Goal: Task Accomplishment & Management: Manage account settings

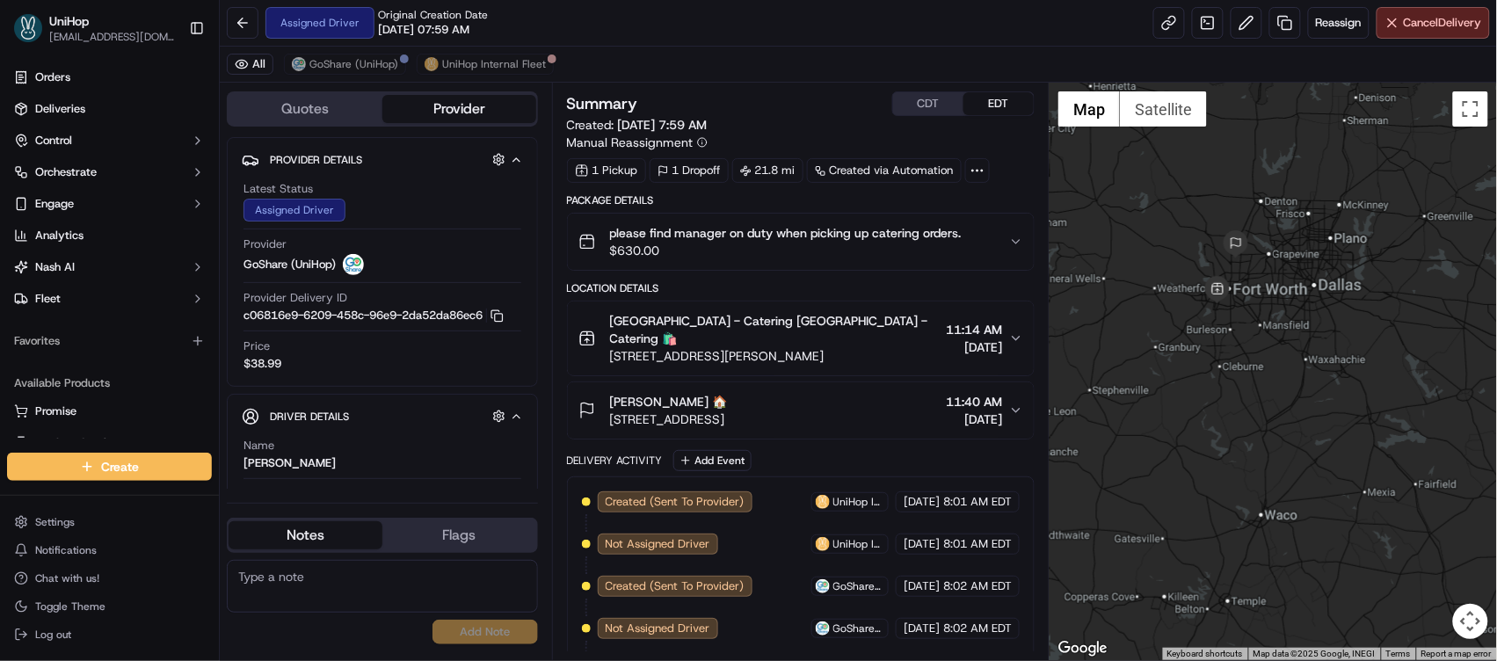
drag, startPoint x: 1206, startPoint y: 244, endPoint x: 1158, endPoint y: 200, distance: 65.3
click at [1158, 200] on div at bounding box center [1273, 372] width 447 height 578
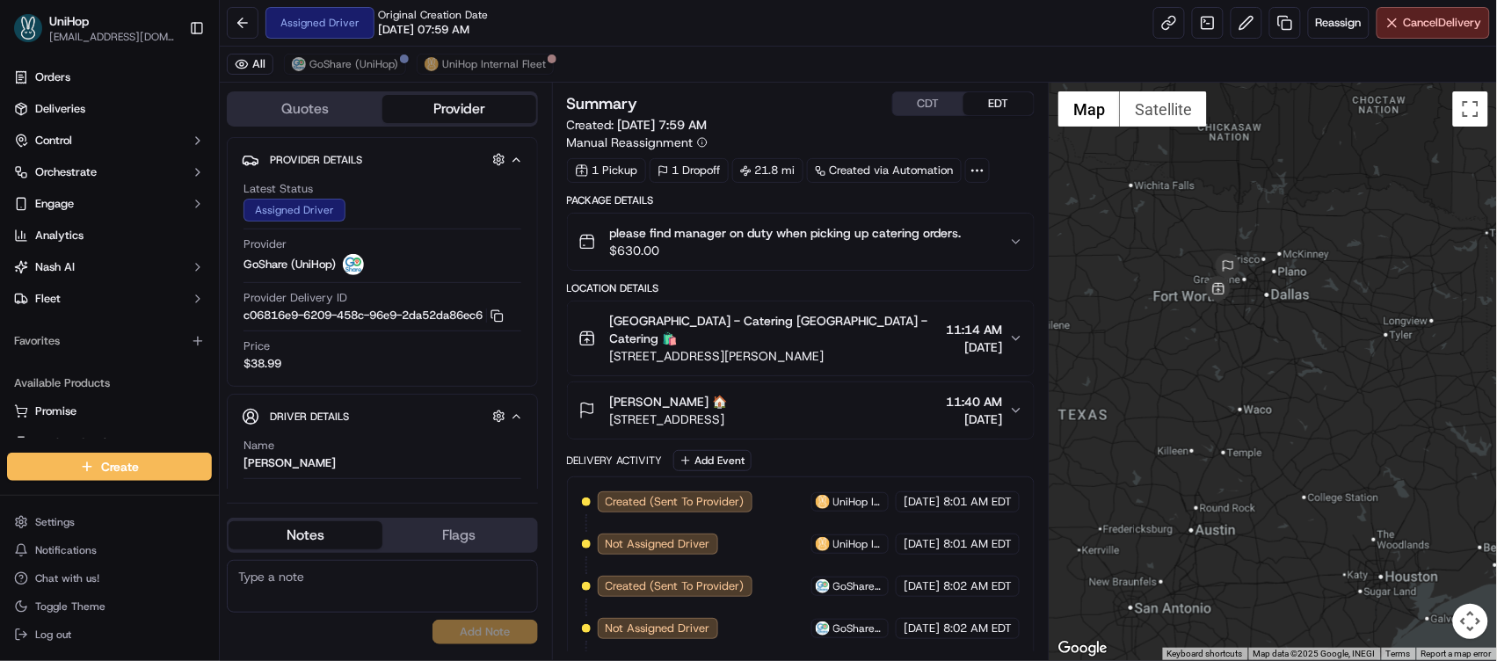
scroll to position [158, 0]
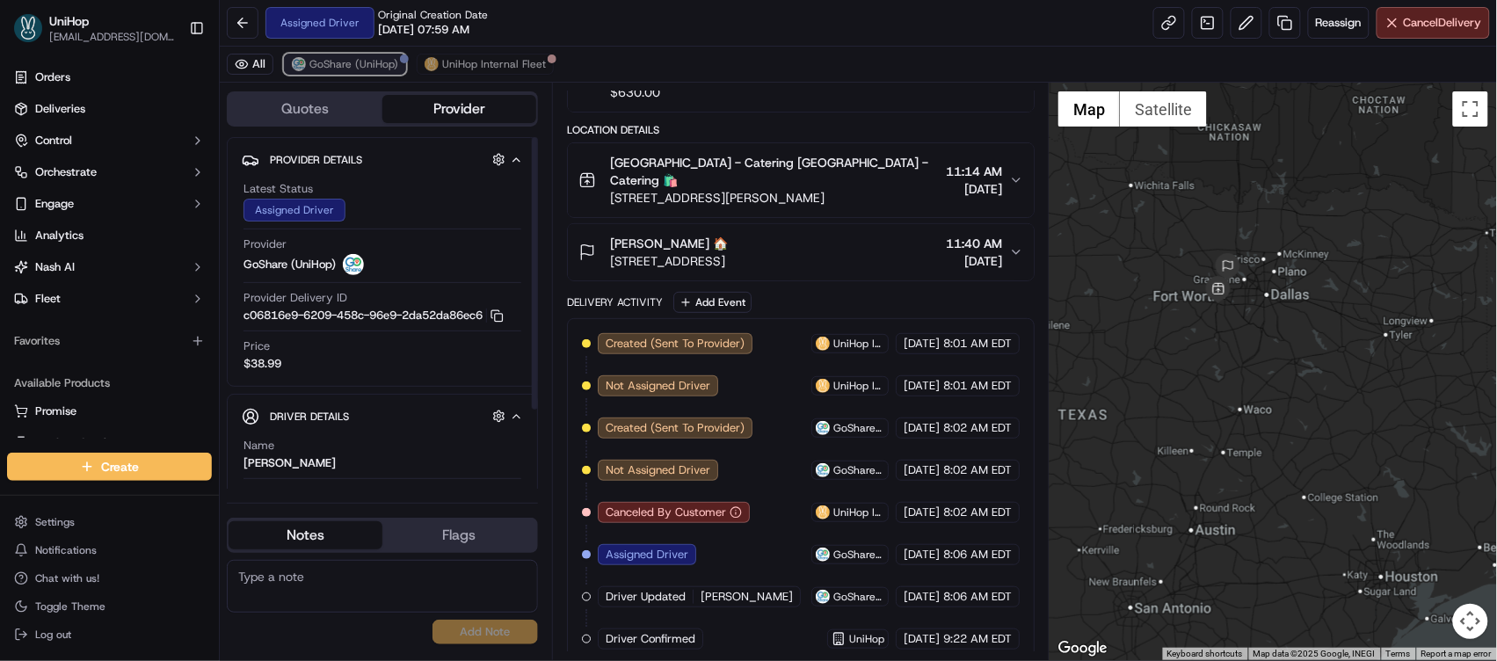
click at [331, 54] on button "GoShare (UniHop)" at bounding box center [345, 64] width 122 height 21
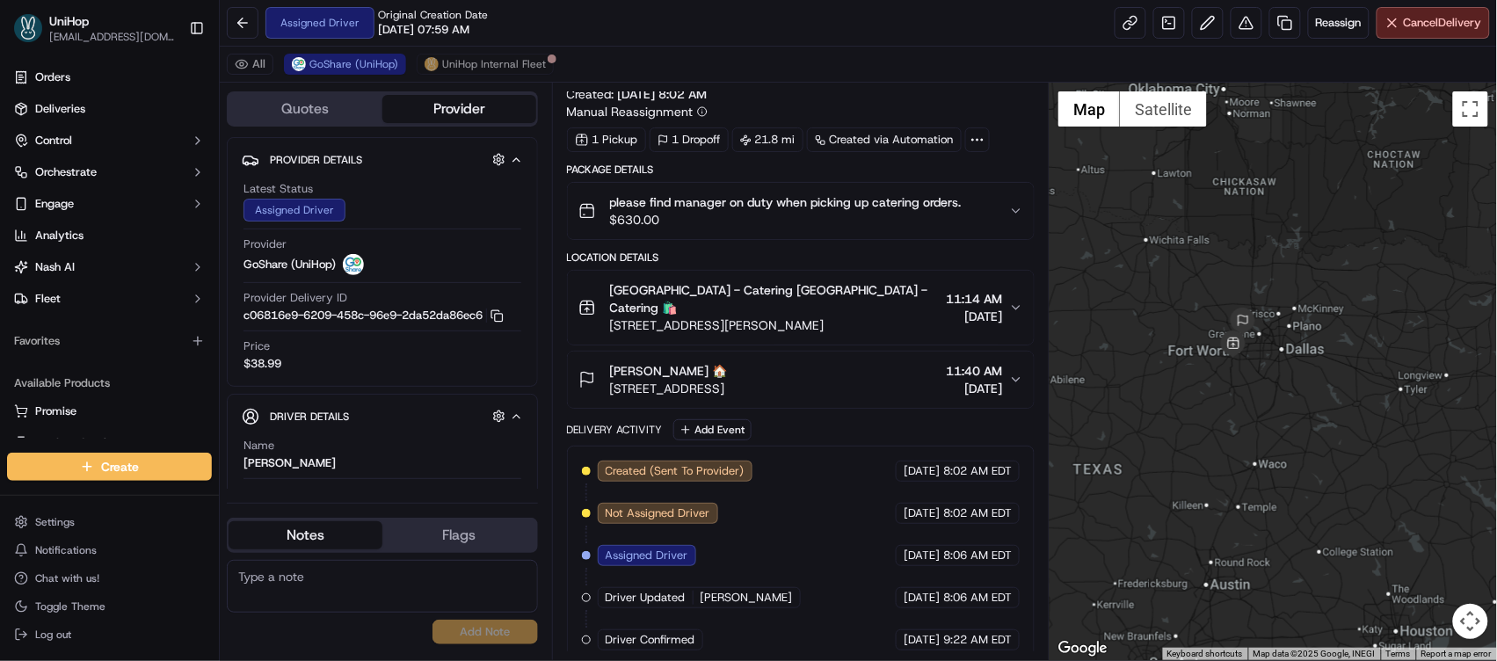
drag, startPoint x: 1285, startPoint y: 283, endPoint x: 1321, endPoint y: 412, distance: 134.2
click at [1321, 412] on div at bounding box center [1273, 372] width 447 height 578
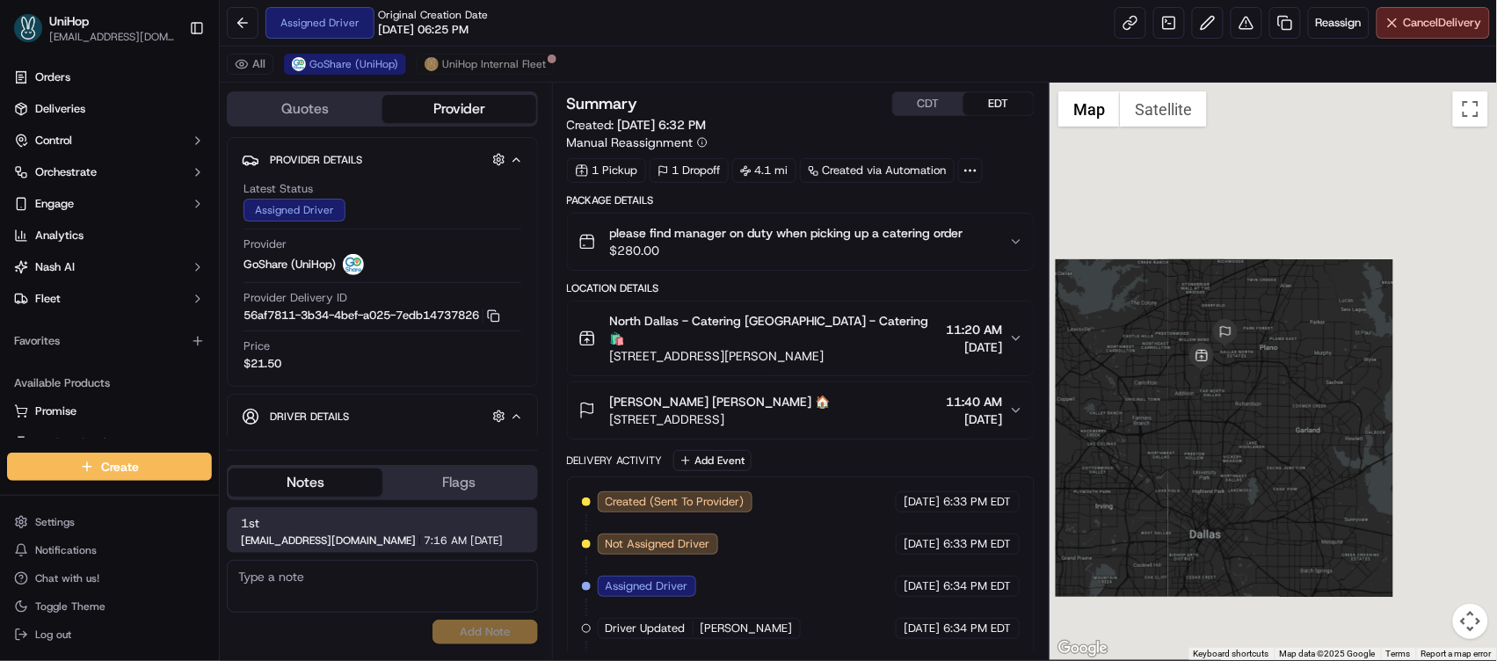
drag, startPoint x: 1226, startPoint y: 284, endPoint x: 1294, endPoint y: 434, distance: 165.2
click at [1294, 434] on div at bounding box center [1273, 372] width 447 height 578
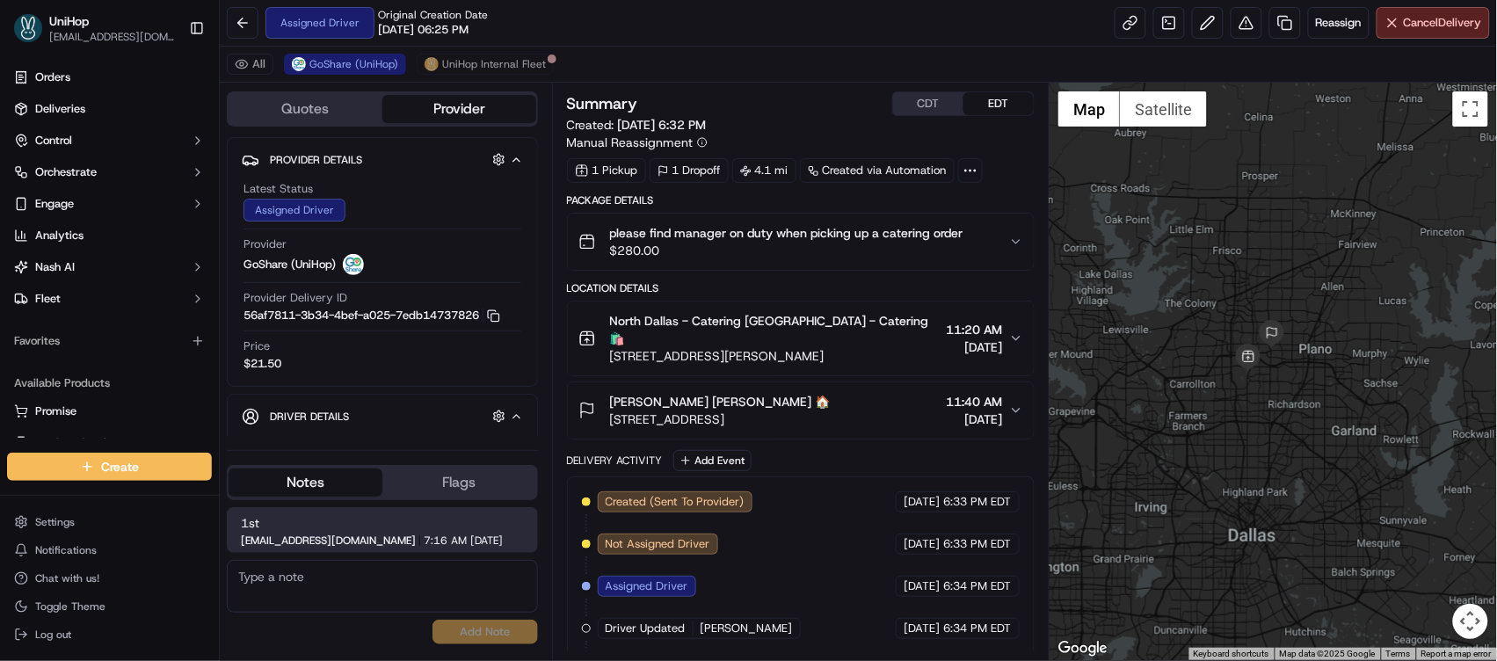
drag, startPoint x: 1255, startPoint y: 407, endPoint x: 1306, endPoint y: 370, distance: 63.0
click at [1306, 370] on div at bounding box center [1273, 372] width 447 height 578
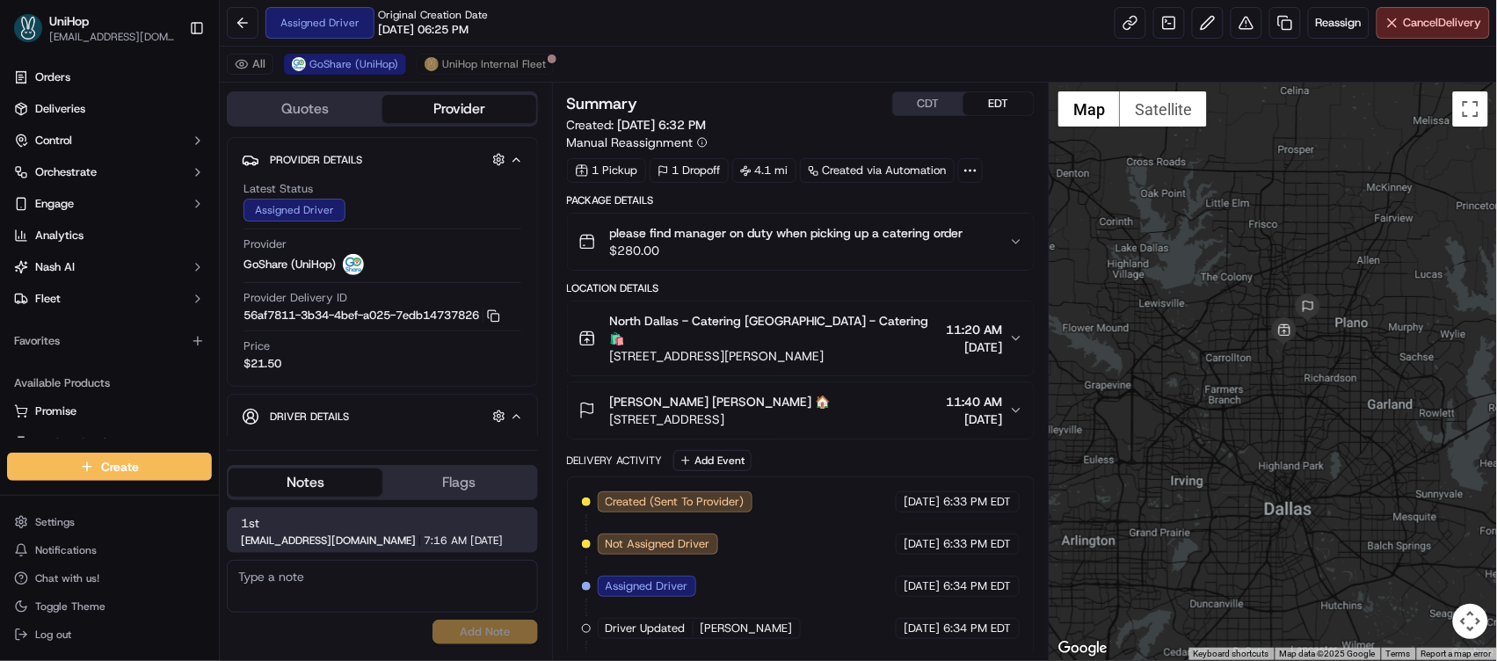
drag, startPoint x: 1335, startPoint y: 405, endPoint x: 1200, endPoint y: 381, distance: 137.6
click at [1200, 381] on div at bounding box center [1273, 372] width 447 height 578
click at [923, 106] on button "CDT" at bounding box center [928, 103] width 70 height 23
click at [1001, 111] on button "EDT" at bounding box center [999, 103] width 70 height 23
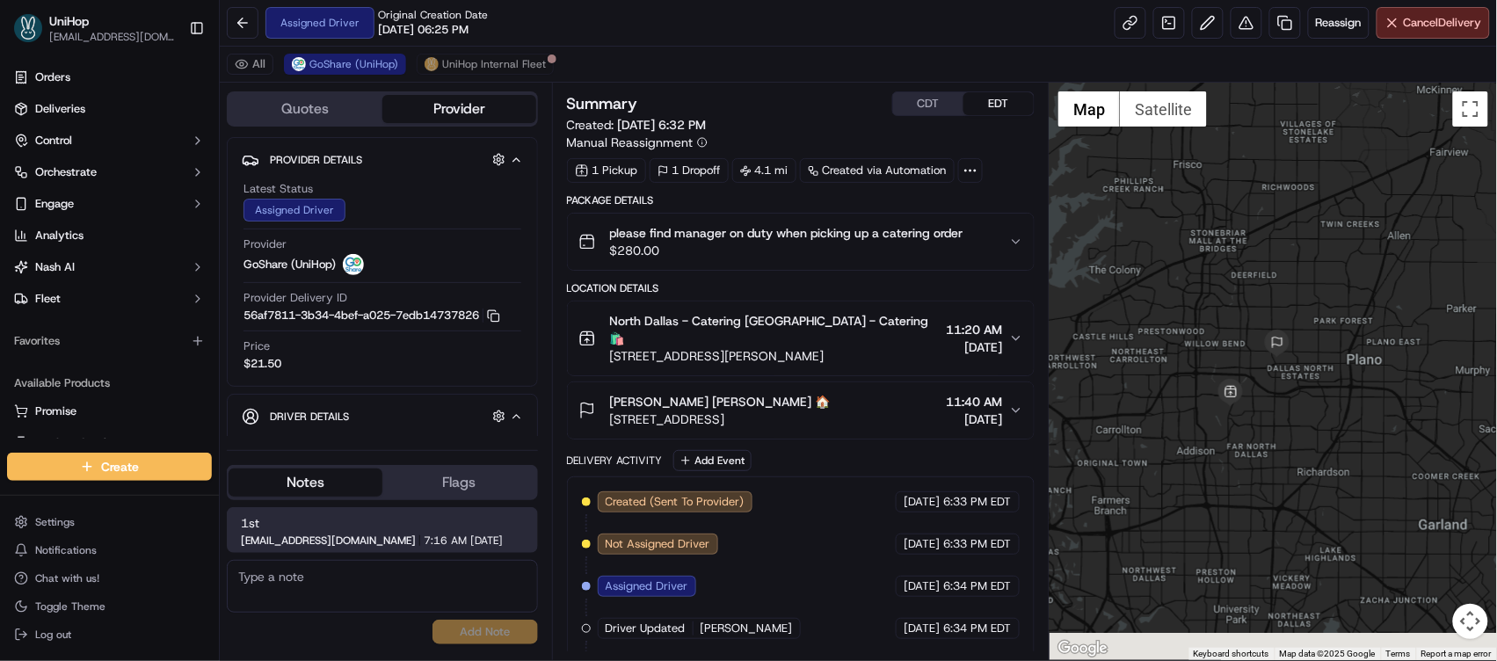
drag, startPoint x: 1233, startPoint y: 370, endPoint x: 1152, endPoint y: 311, distance: 100.1
click at [1152, 311] on div at bounding box center [1273, 372] width 447 height 578
drag, startPoint x: 1191, startPoint y: 332, endPoint x: 1157, endPoint y: 330, distance: 34.4
click at [1157, 330] on div at bounding box center [1273, 372] width 447 height 578
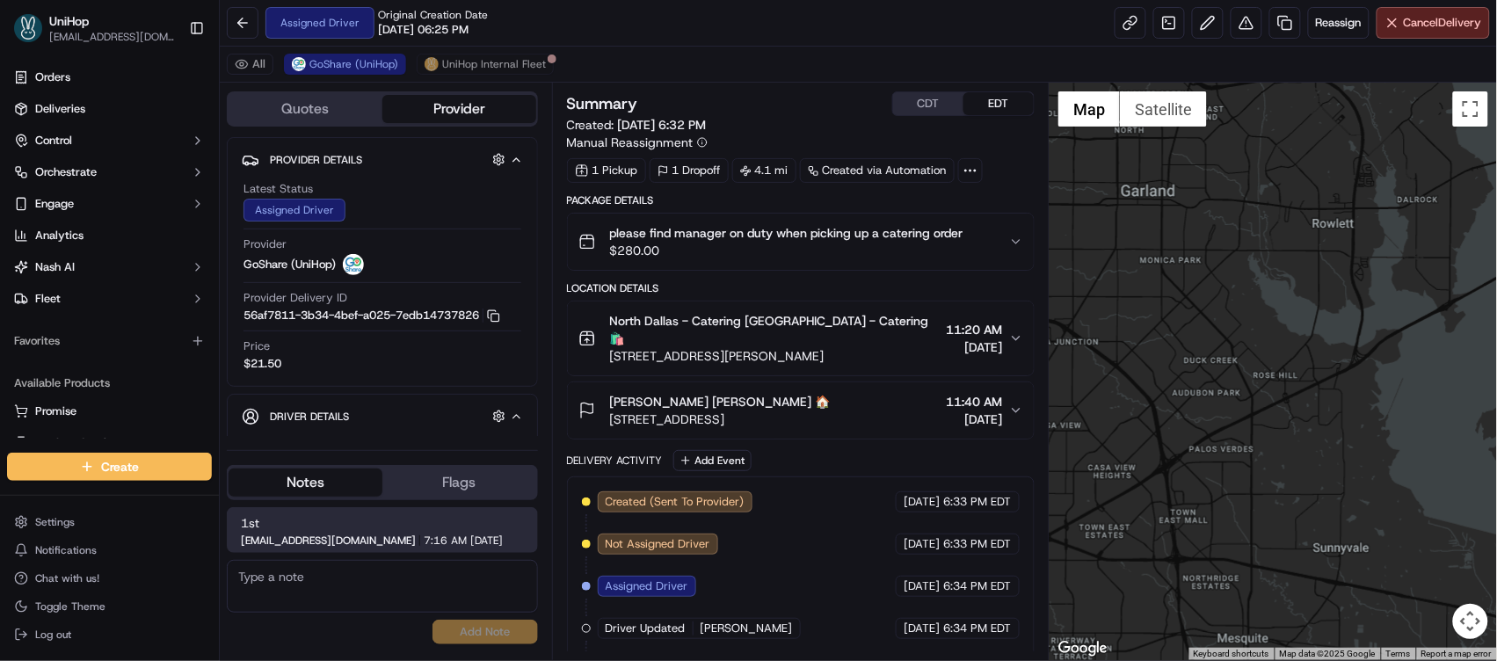
drag, startPoint x: 1165, startPoint y: 295, endPoint x: 1243, endPoint y: 225, distance: 104.6
click at [1243, 225] on div at bounding box center [1273, 372] width 447 height 578
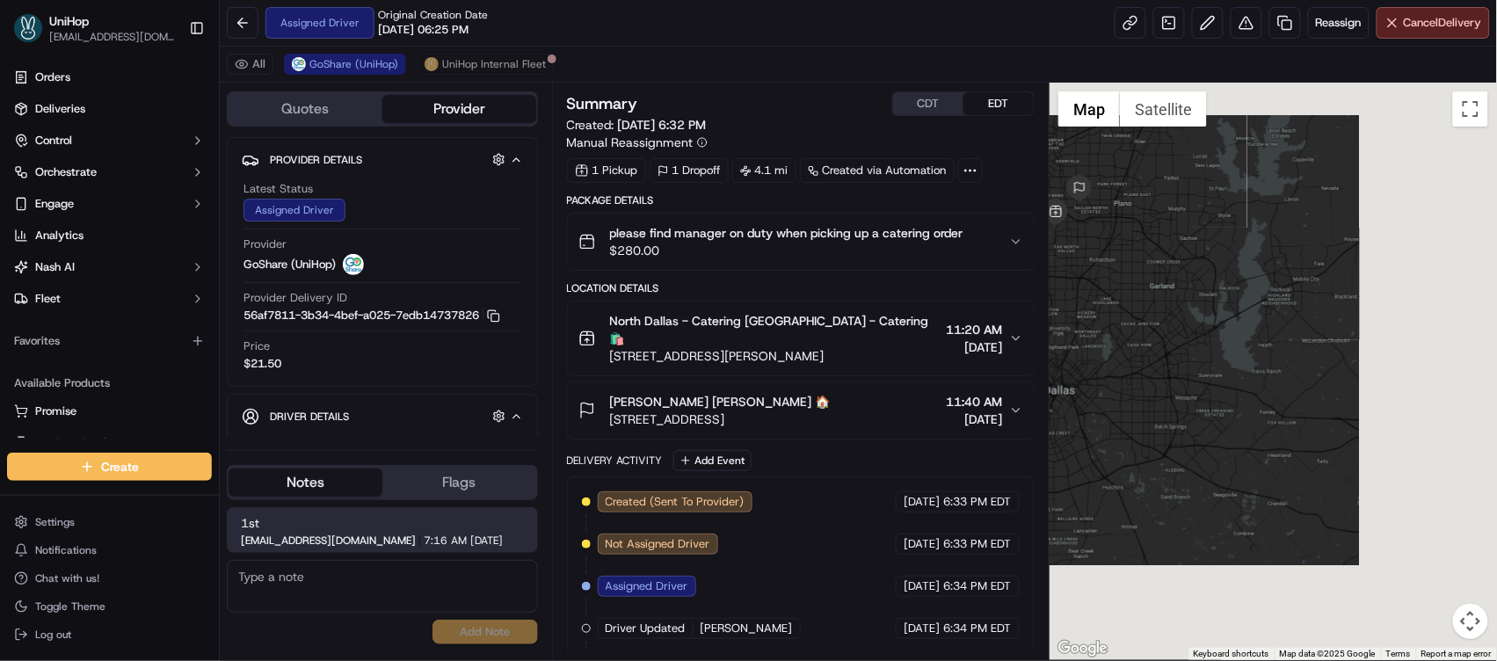
drag, startPoint x: 1323, startPoint y: 340, endPoint x: 1372, endPoint y: 347, distance: 49.7
click at [1372, 347] on div at bounding box center [1273, 372] width 447 height 578
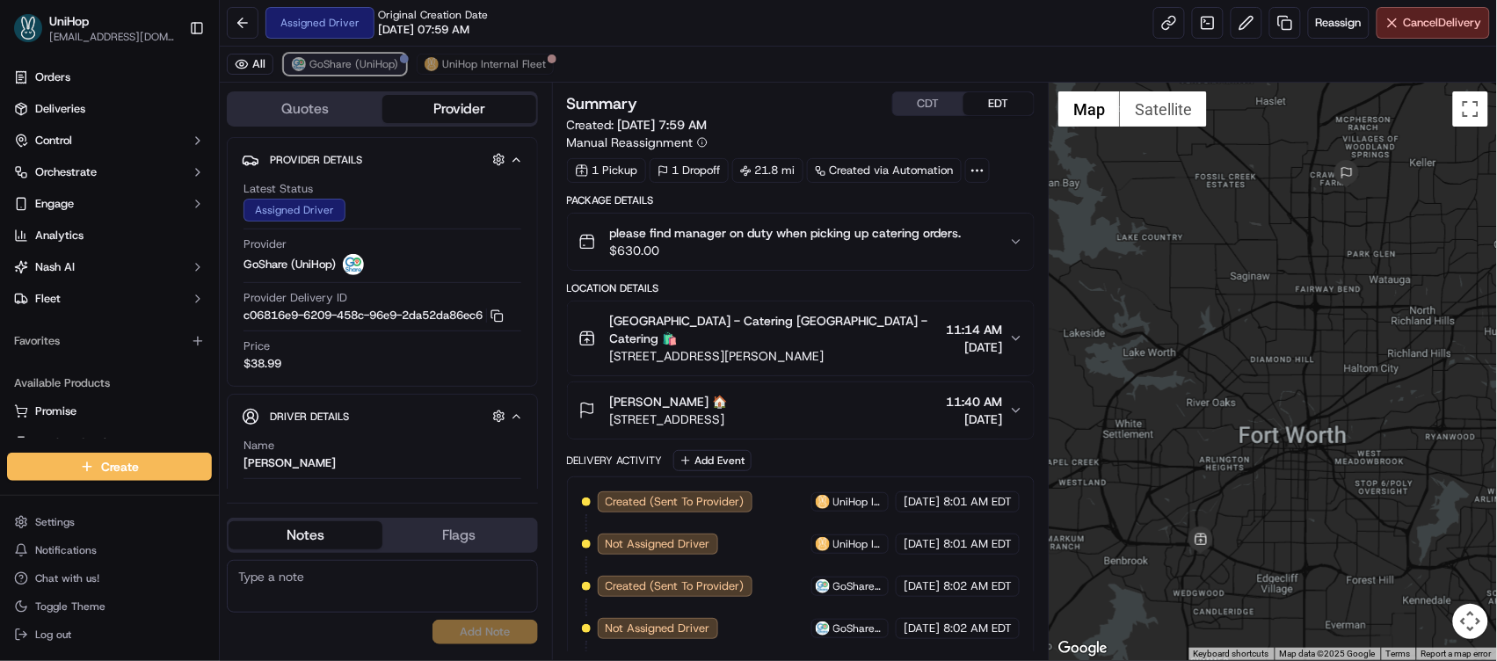
click at [339, 63] on span "GoShare (UniHop)" at bounding box center [353, 64] width 89 height 14
click at [377, 62] on span "GoShare (UniHop)" at bounding box center [353, 64] width 89 height 14
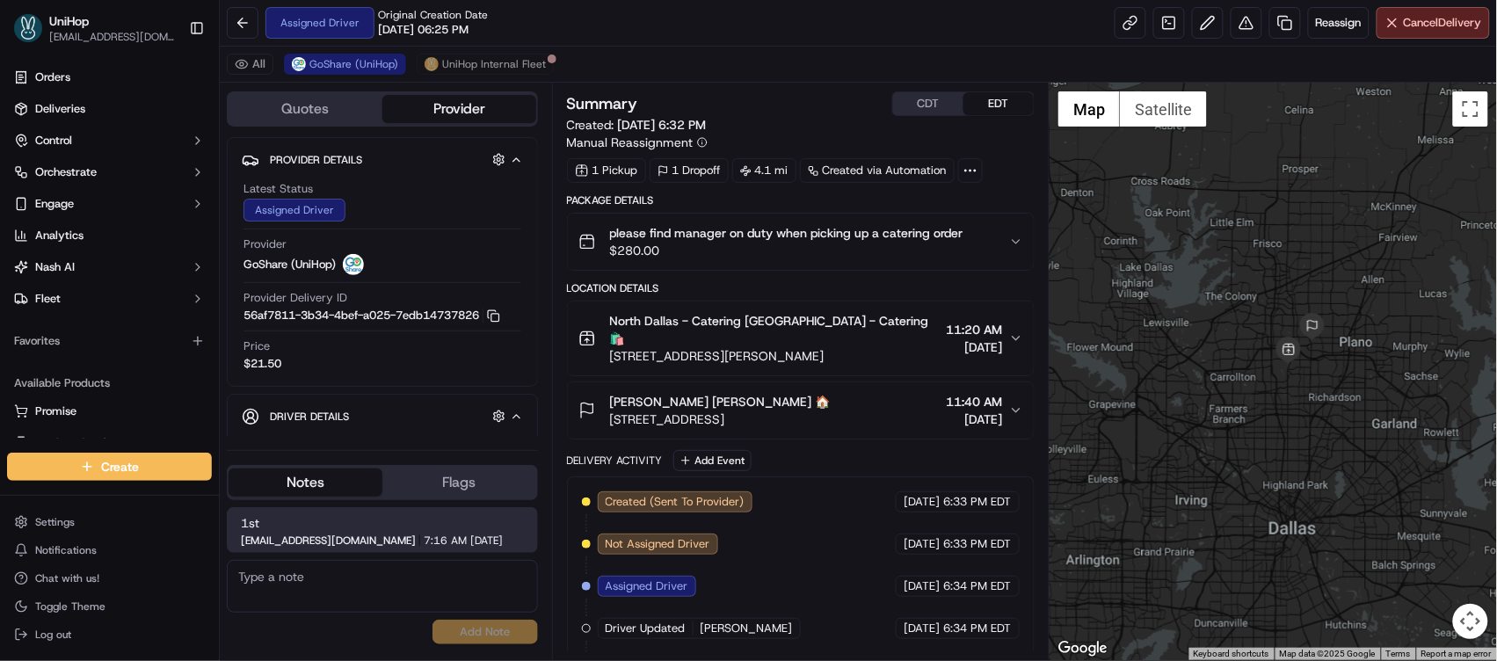
scroll to position [73, 0]
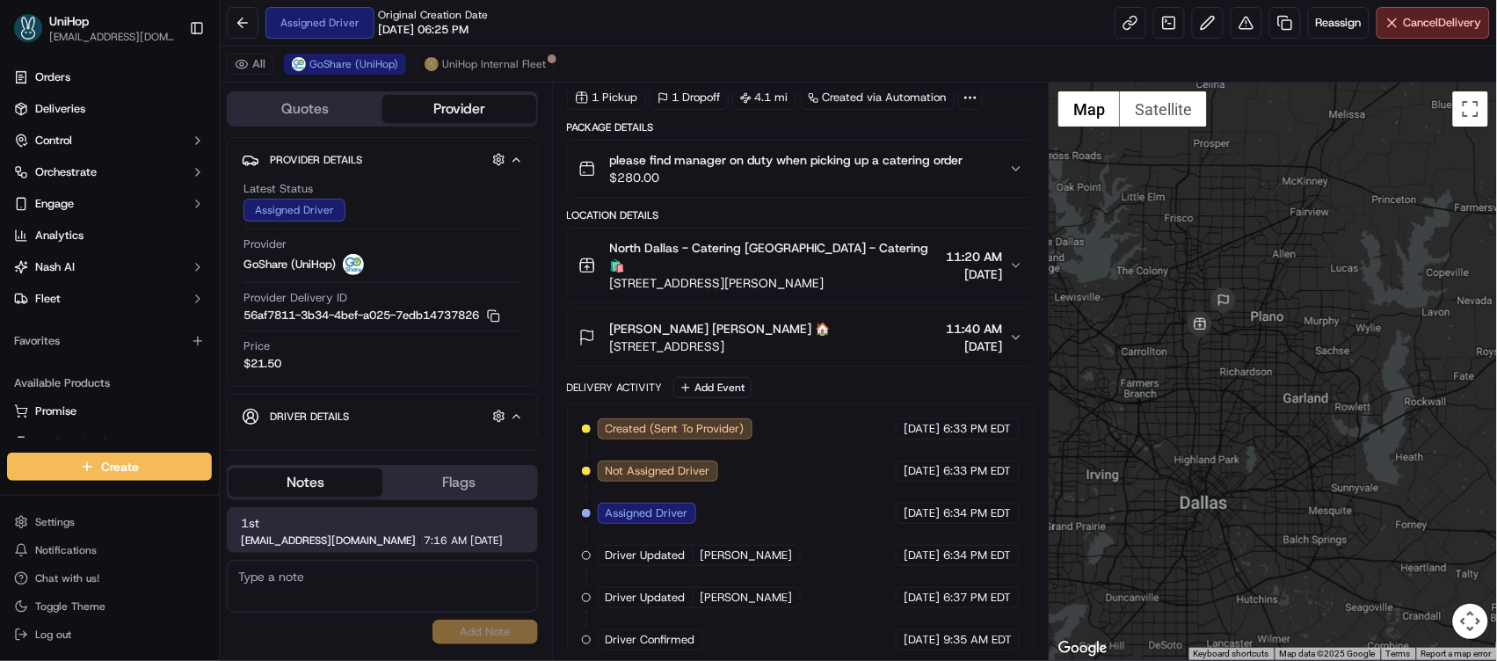
drag, startPoint x: 1265, startPoint y: 299, endPoint x: 1179, endPoint y: 273, distance: 89.8
click at [1179, 273] on div at bounding box center [1273, 372] width 447 height 578
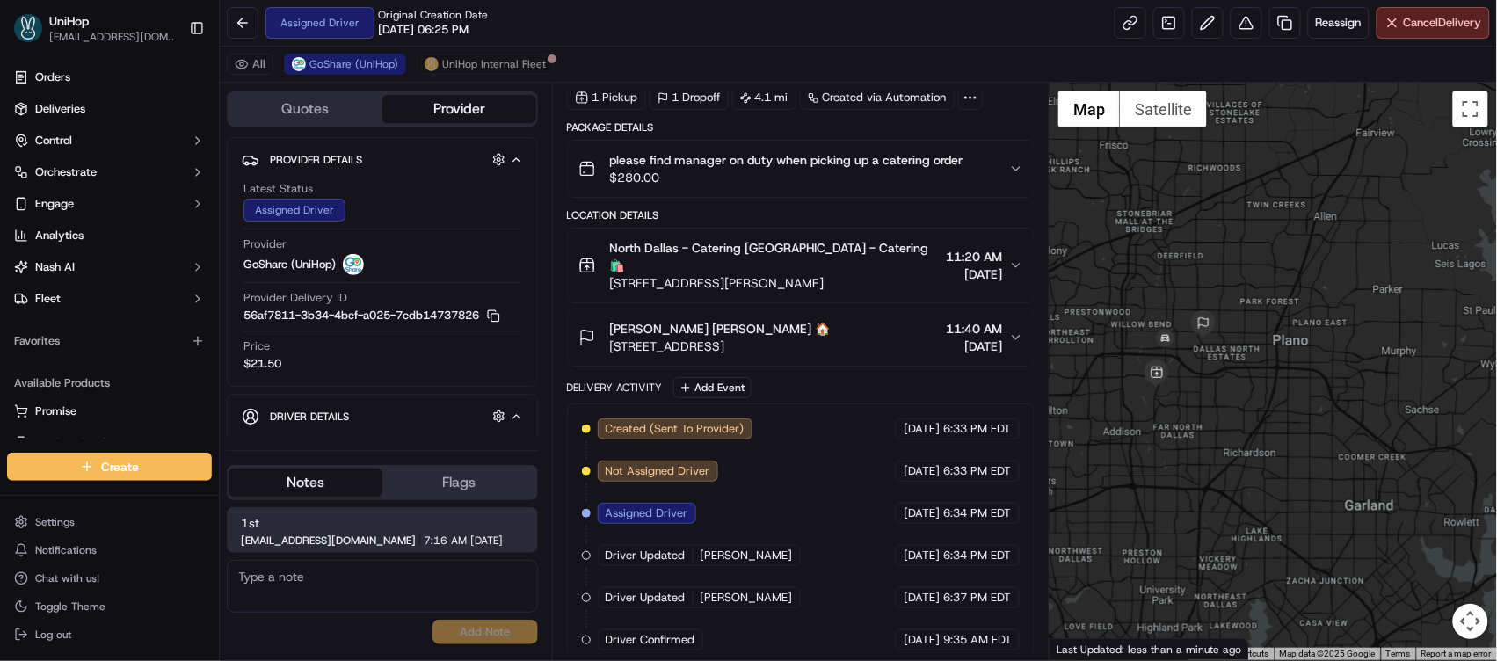
drag, startPoint x: 1211, startPoint y: 294, endPoint x: 1142, endPoint y: 261, distance: 76.7
click at [1142, 261] on div at bounding box center [1273, 372] width 447 height 578
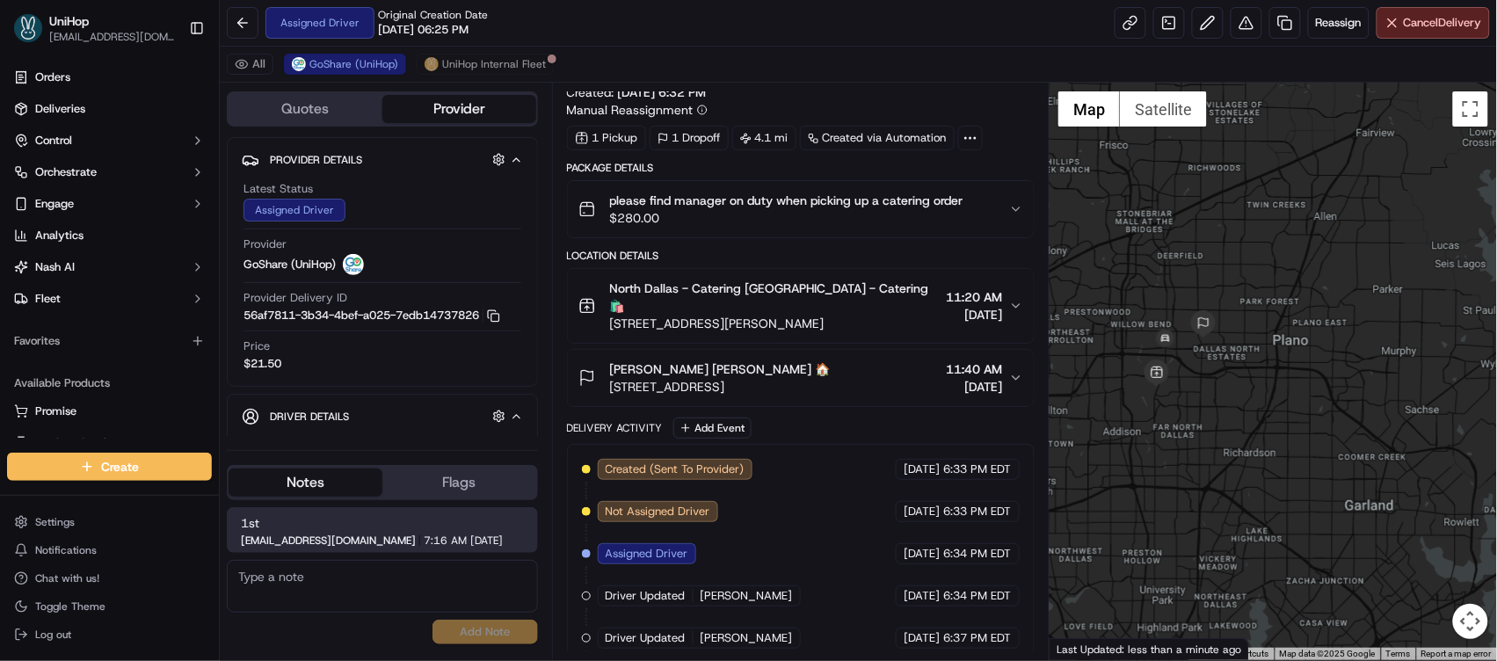
scroll to position [0, 0]
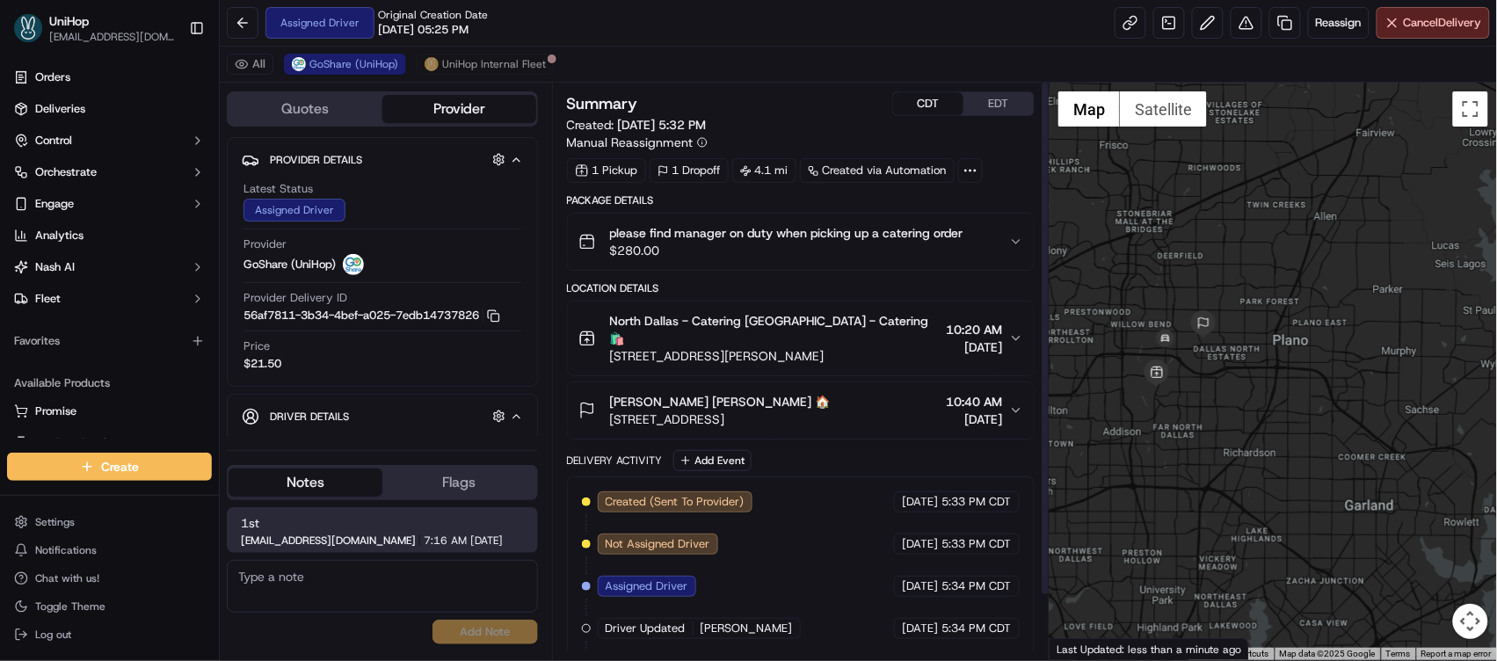
click at [917, 105] on button "CDT" at bounding box center [928, 103] width 70 height 23
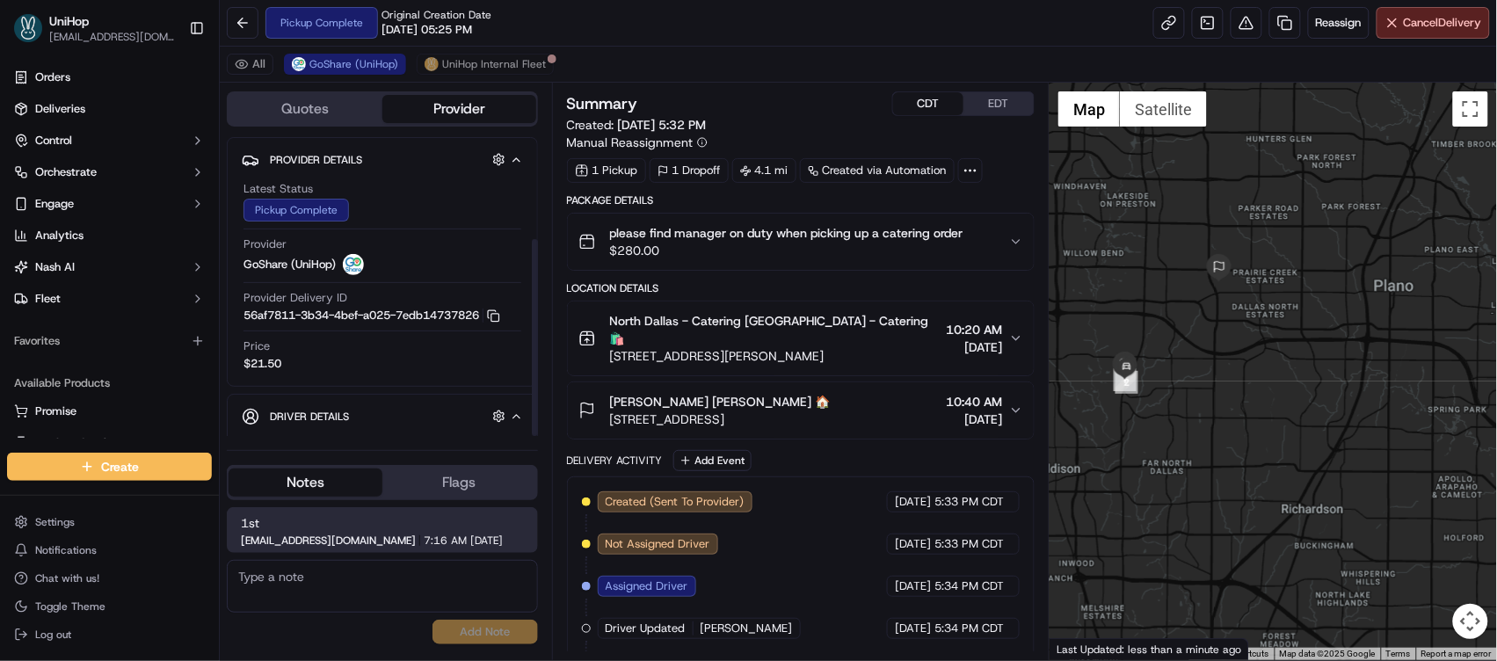
scroll to position [155, 0]
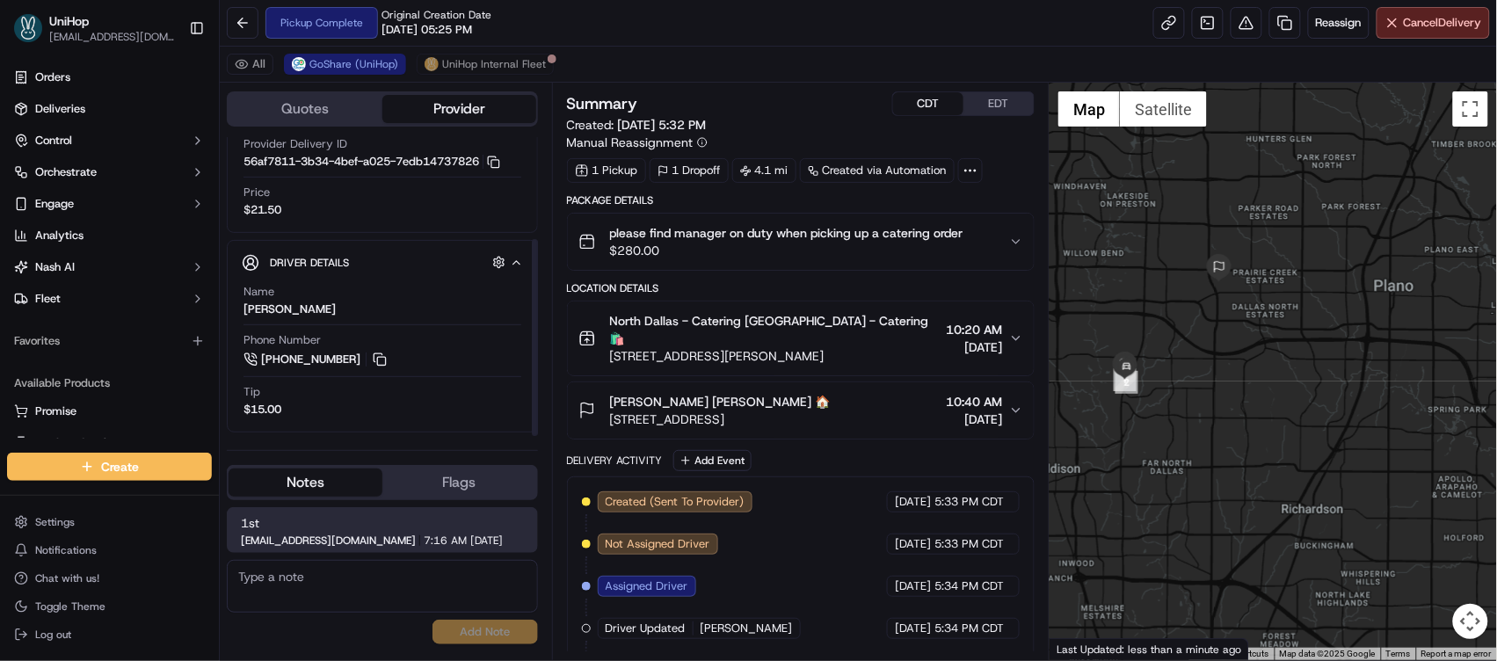
click at [380, 360] on button at bounding box center [379, 359] width 19 height 19
drag, startPoint x: 638, startPoint y: 389, endPoint x: 648, endPoint y: 387, distance: 9.8
click at [648, 393] on span "[PERSON_NAME] [PERSON_NAME] 🏠" at bounding box center [720, 402] width 221 height 18
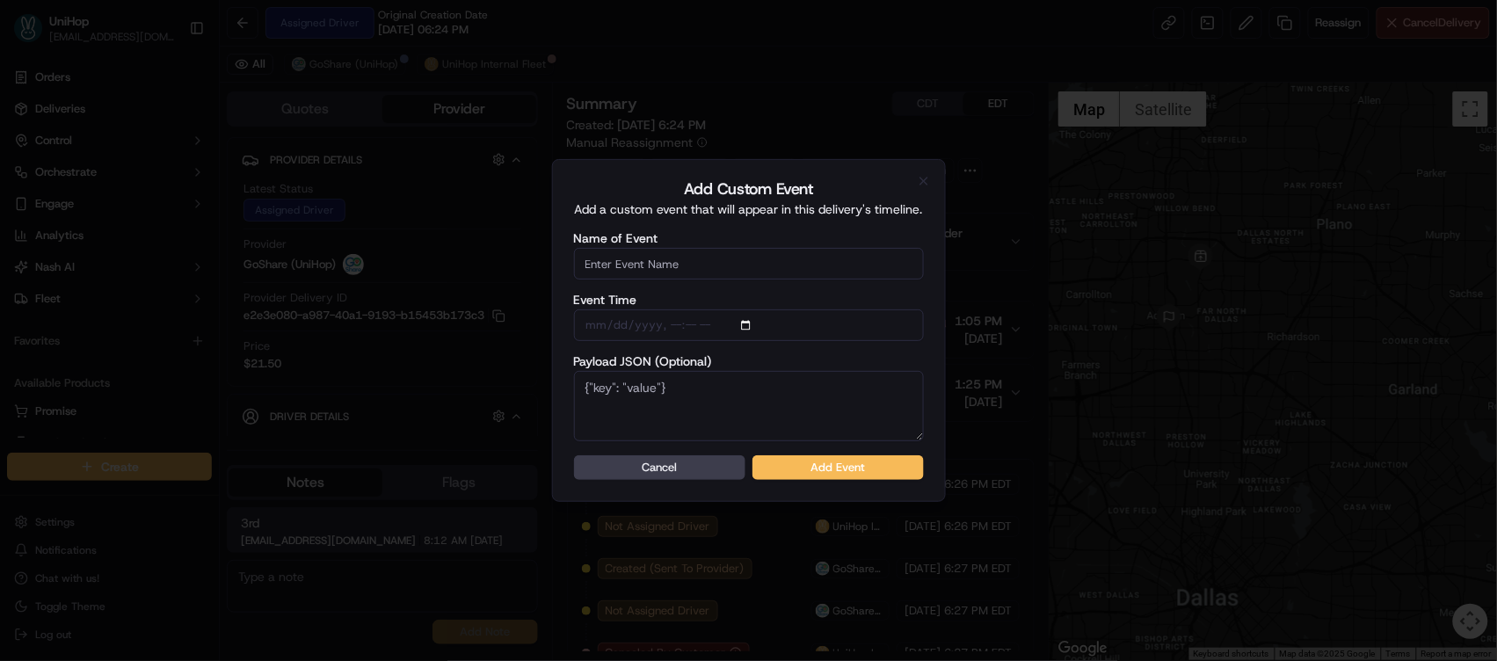
scroll to position [158, 0]
click at [725, 258] on input "Name of Event" at bounding box center [749, 264] width 350 height 32
type input "Driver Confirmed"
click at [798, 468] on button "Add Event" at bounding box center [838, 467] width 171 height 25
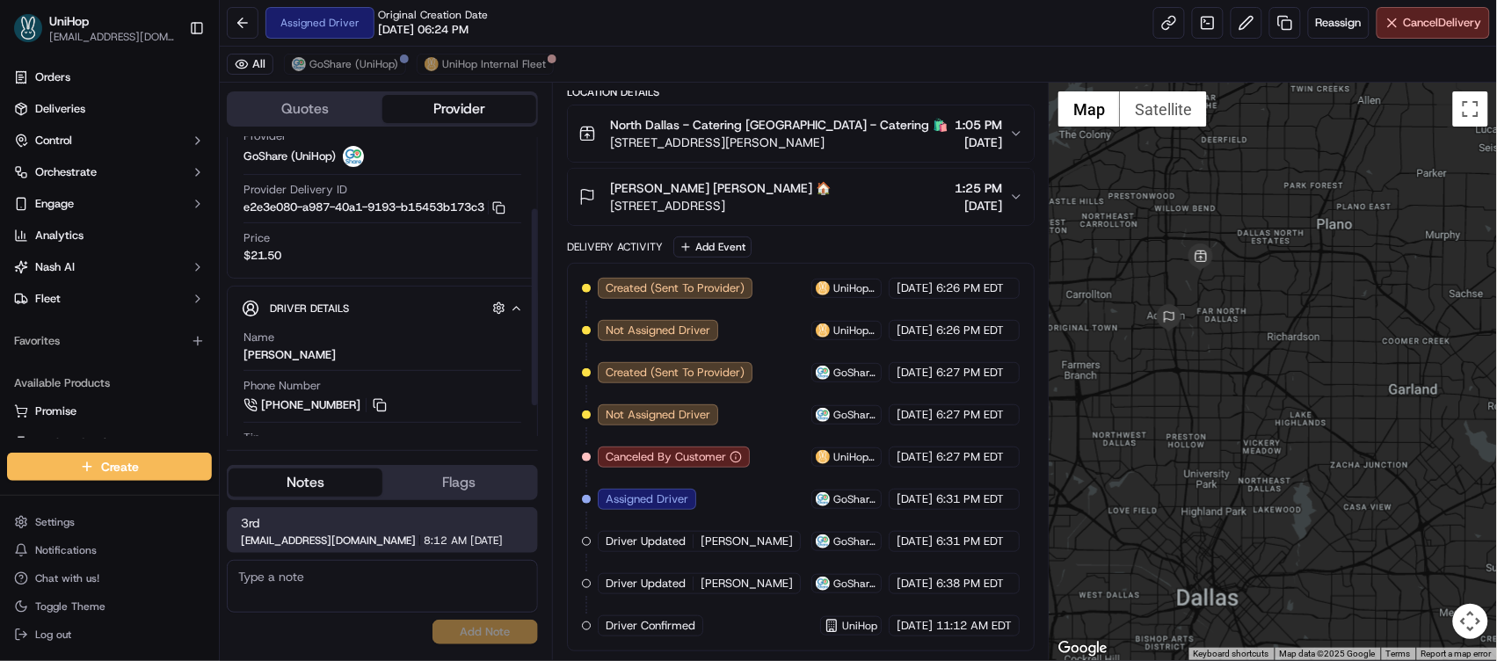
scroll to position [155, 0]
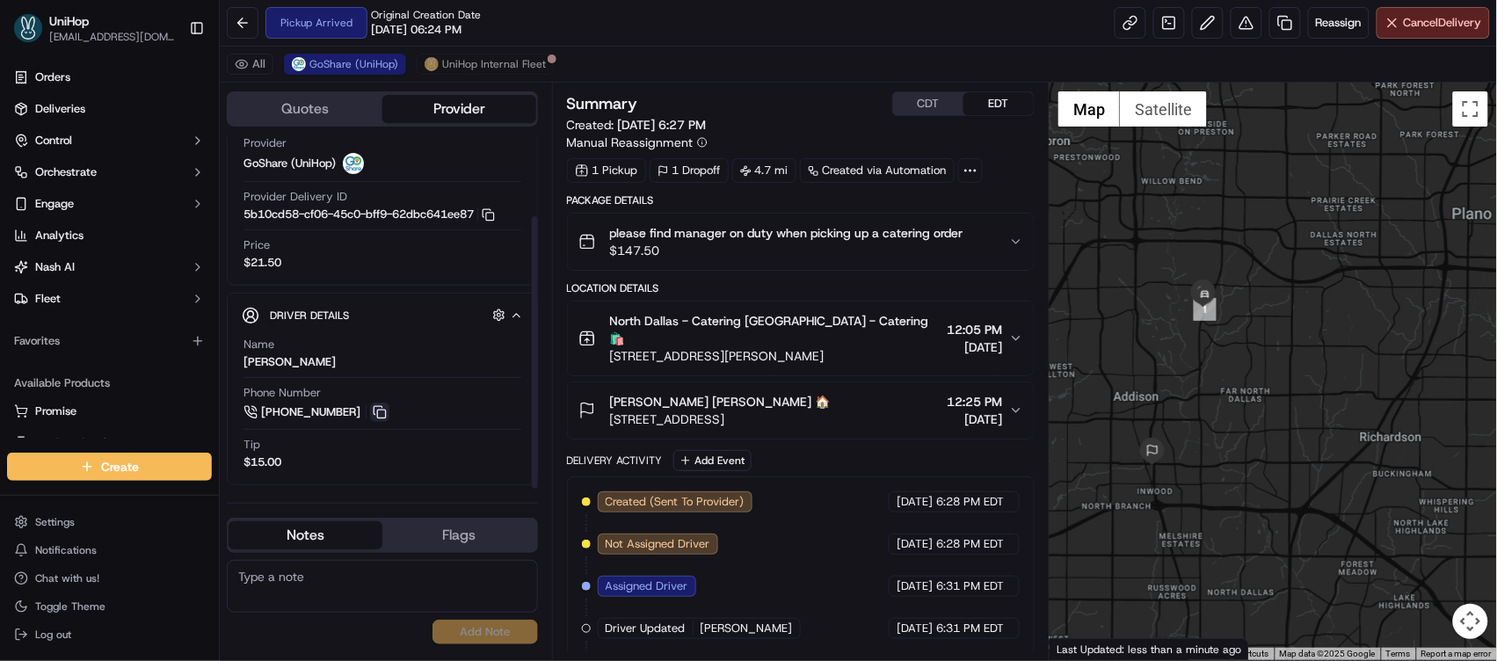
click at [370, 417] on button at bounding box center [379, 412] width 19 height 19
click at [915, 105] on button "CDT" at bounding box center [928, 103] width 70 height 23
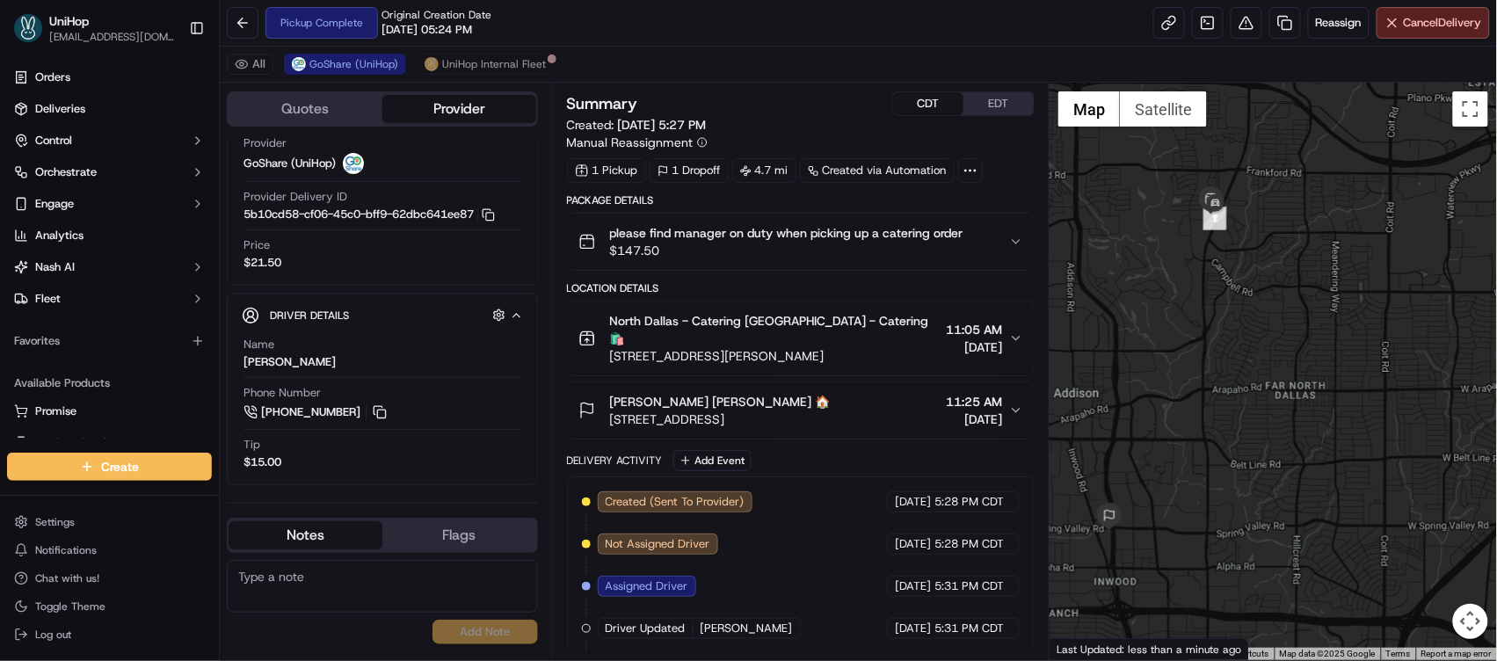
drag, startPoint x: 1157, startPoint y: 352, endPoint x: 1171, endPoint y: 400, distance: 50.4
click at [1171, 400] on div at bounding box center [1273, 372] width 447 height 578
click at [975, 106] on button "EDT" at bounding box center [999, 103] width 70 height 23
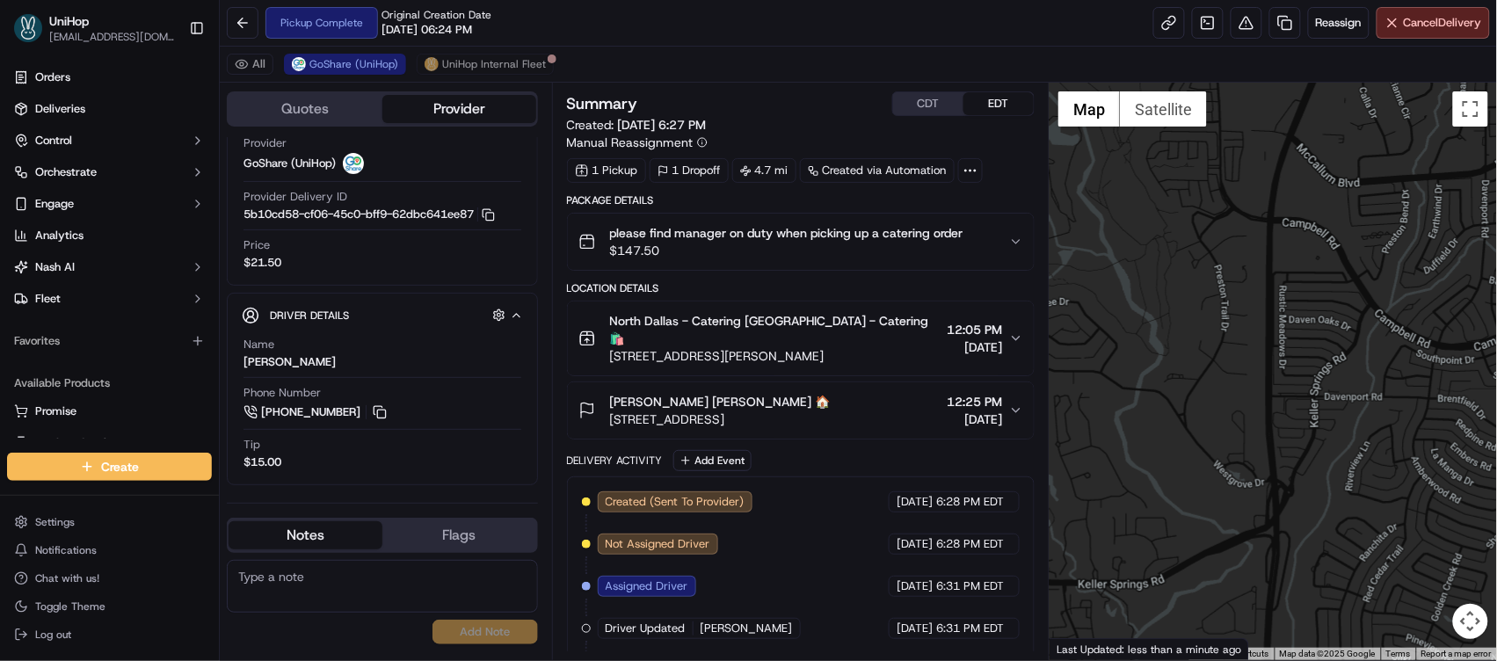
drag, startPoint x: 1204, startPoint y: 369, endPoint x: 1198, endPoint y: 318, distance: 51.3
click at [1198, 319] on div at bounding box center [1273, 372] width 447 height 578
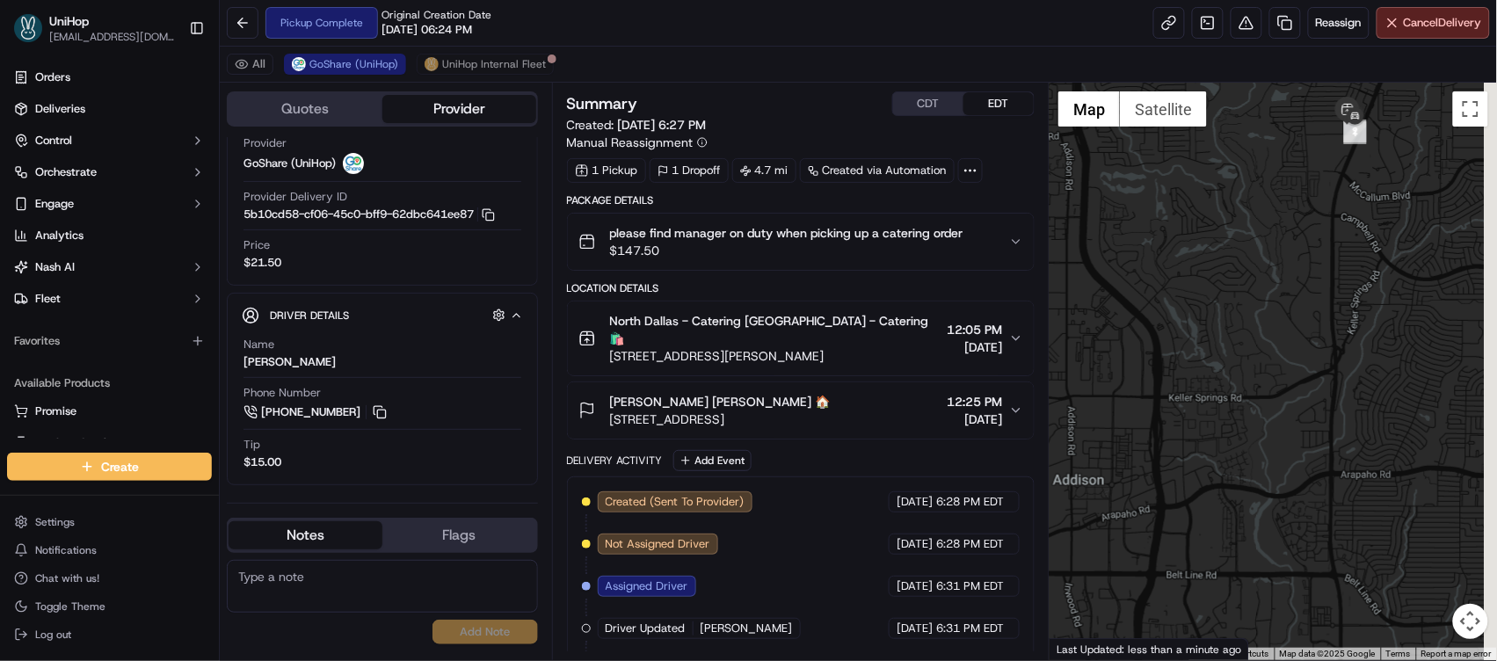
drag, startPoint x: 1203, startPoint y: 288, endPoint x: 1179, endPoint y: 210, distance: 81.8
click at [1179, 210] on div at bounding box center [1273, 372] width 447 height 578
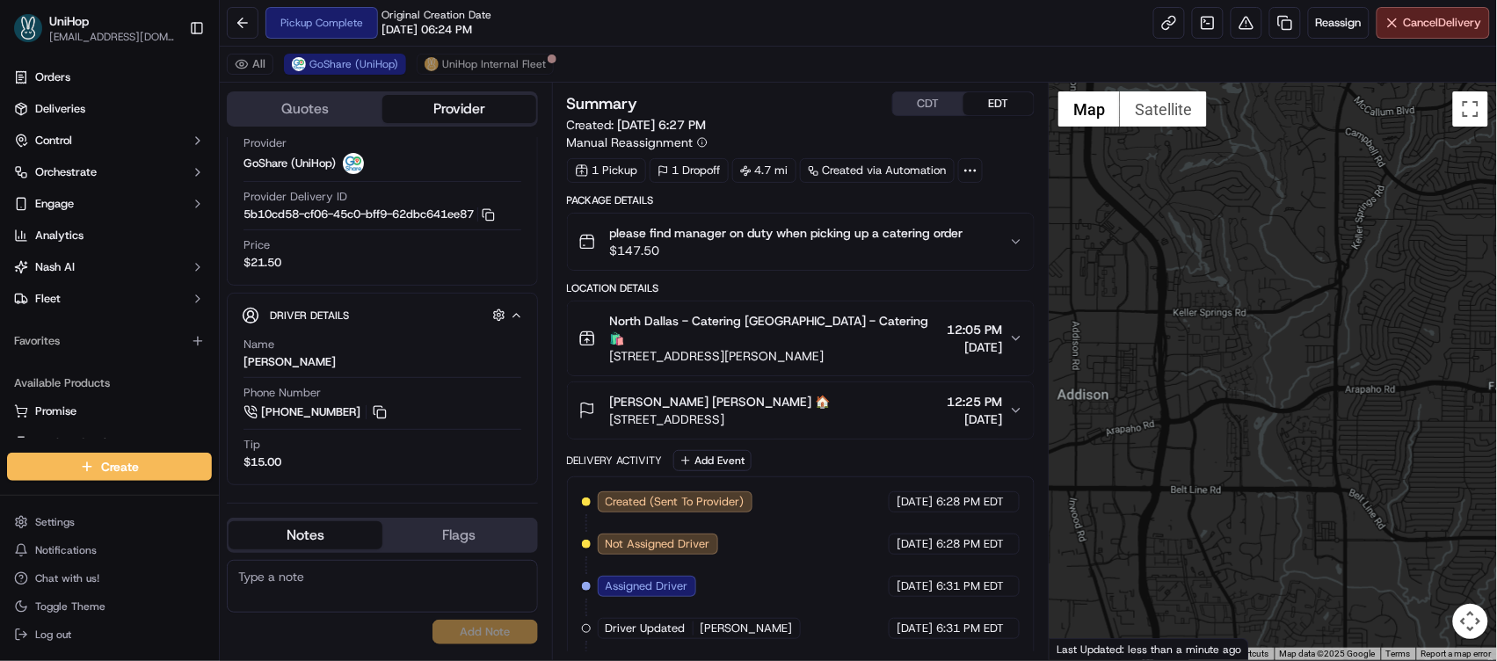
drag, startPoint x: 1206, startPoint y: 377, endPoint x: 1215, endPoint y: 247, distance: 130.4
click at [1215, 247] on div at bounding box center [1273, 372] width 447 height 578
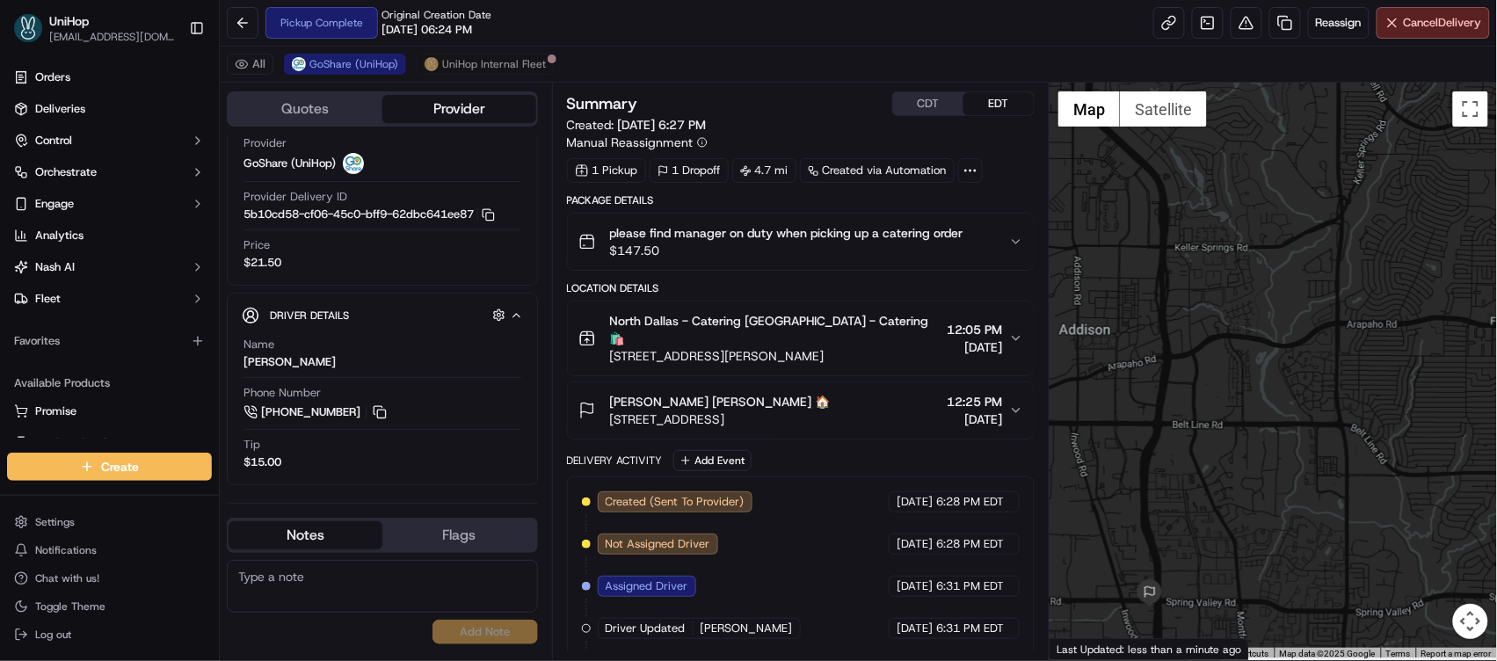
drag, startPoint x: 1159, startPoint y: 490, endPoint x: 1182, endPoint y: 418, distance: 75.6
click at [1182, 418] on div at bounding box center [1273, 372] width 447 height 578
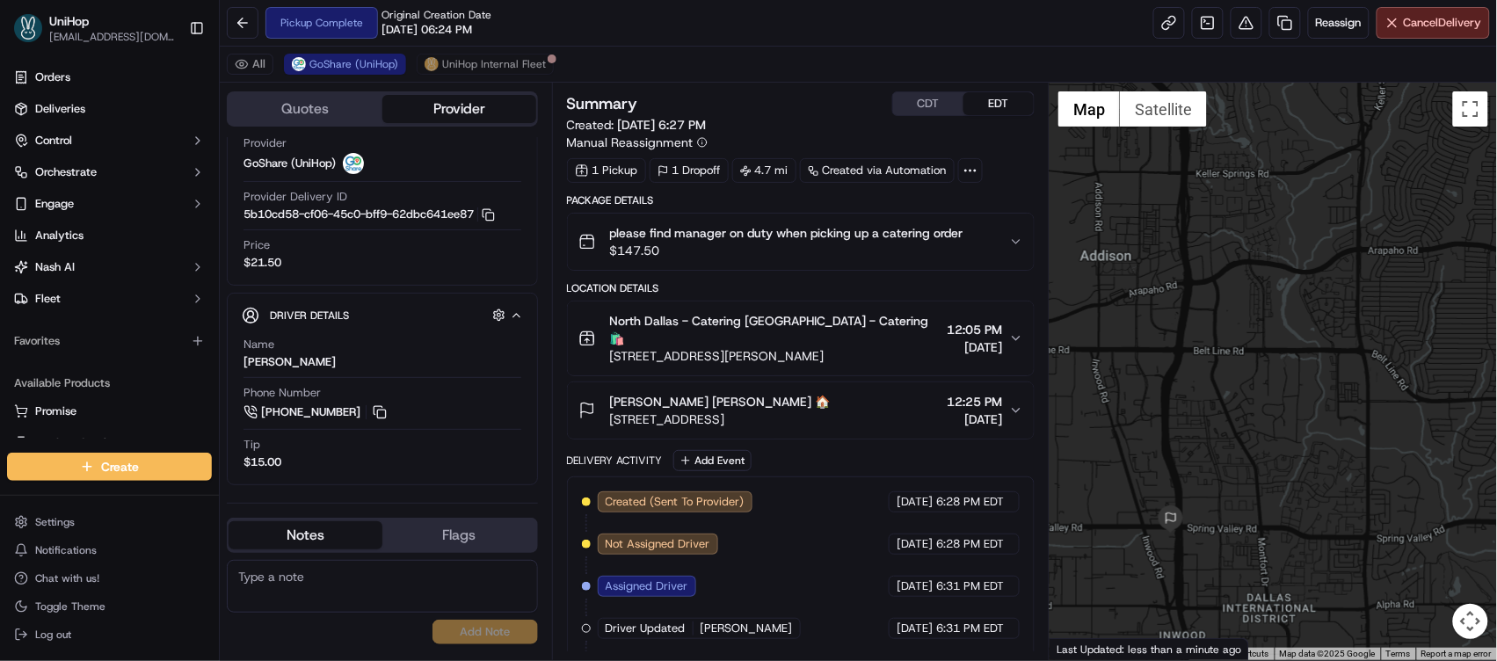
click at [939, 99] on button "CDT" at bounding box center [928, 103] width 70 height 23
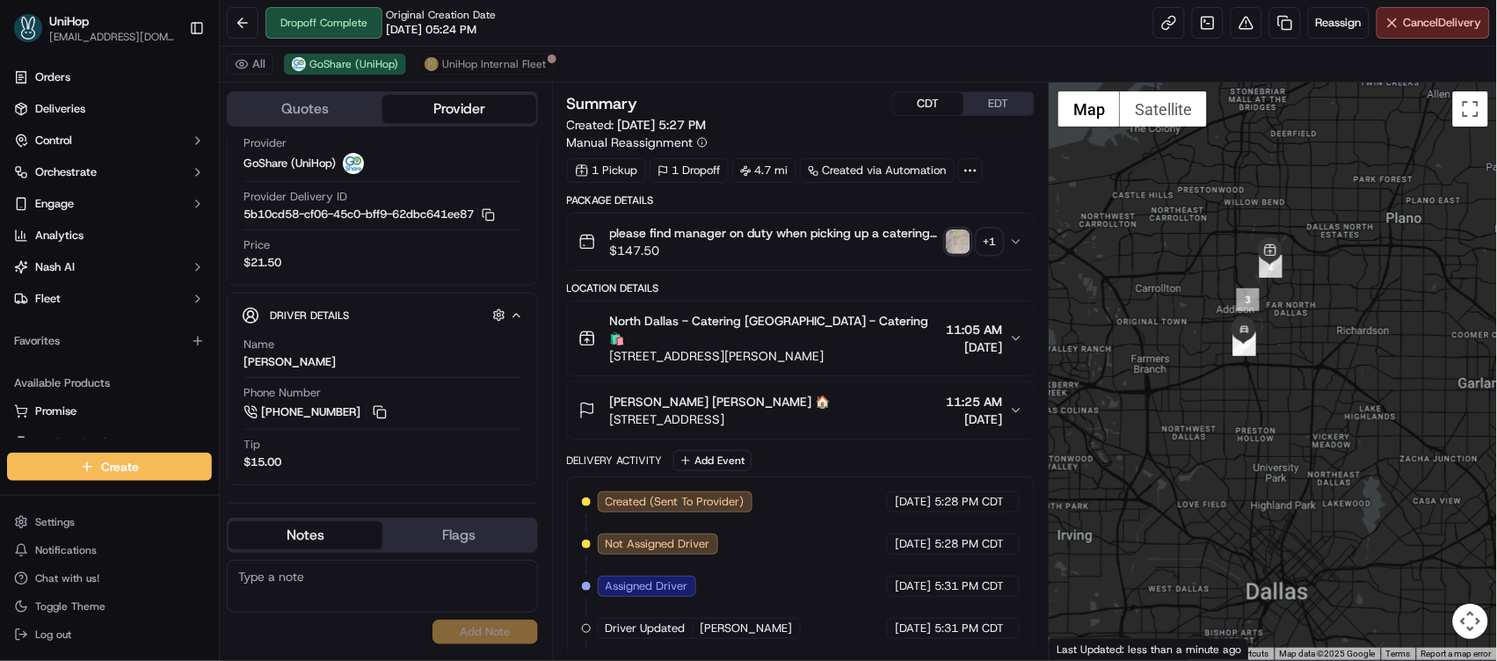
click at [956, 238] on img "button" at bounding box center [958, 241] width 25 height 25
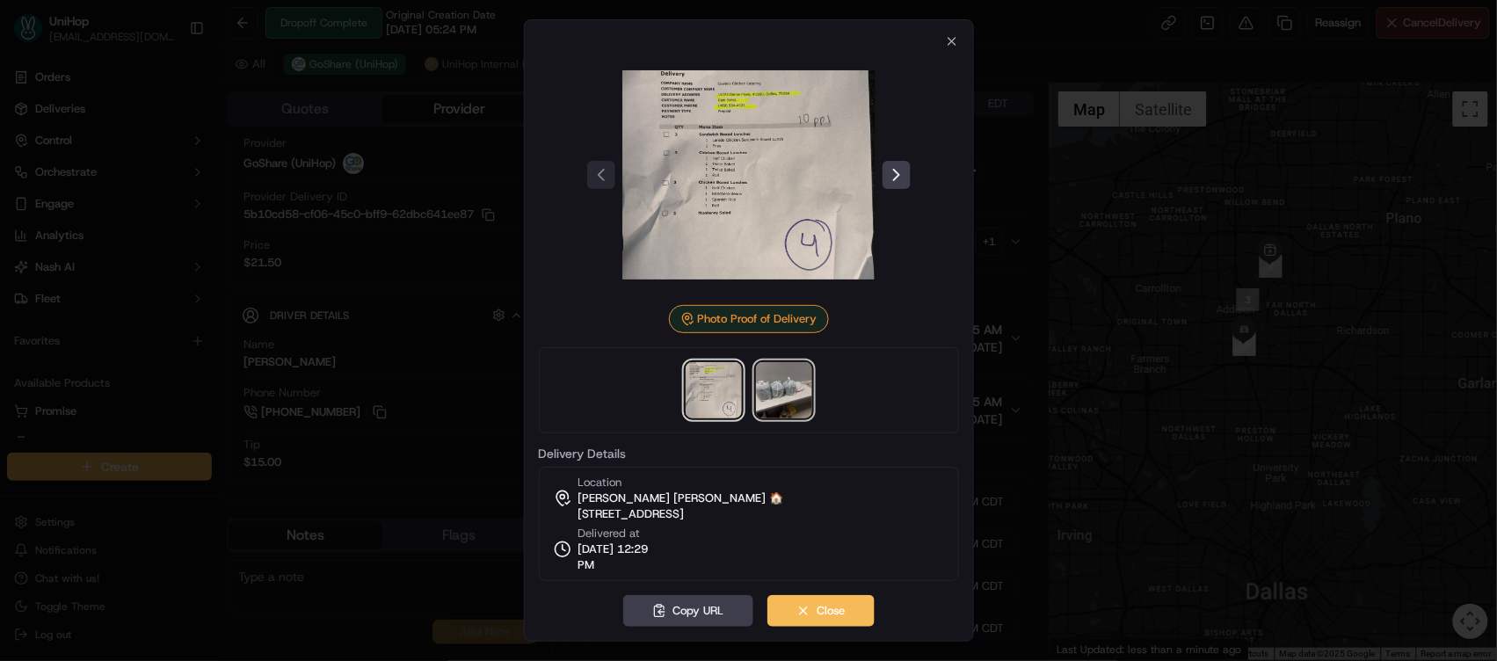
click at [798, 383] on img at bounding box center [784, 390] width 56 height 56
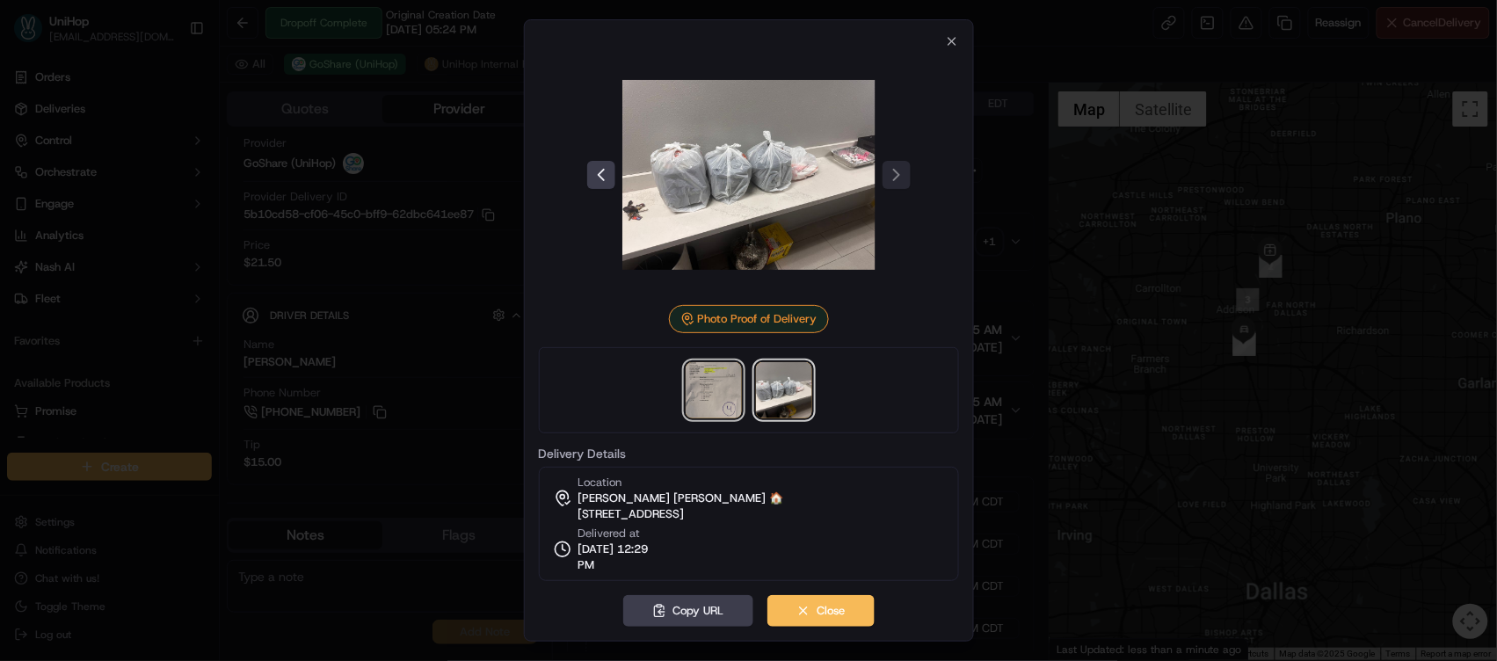
click at [727, 393] on img at bounding box center [714, 390] width 56 height 56
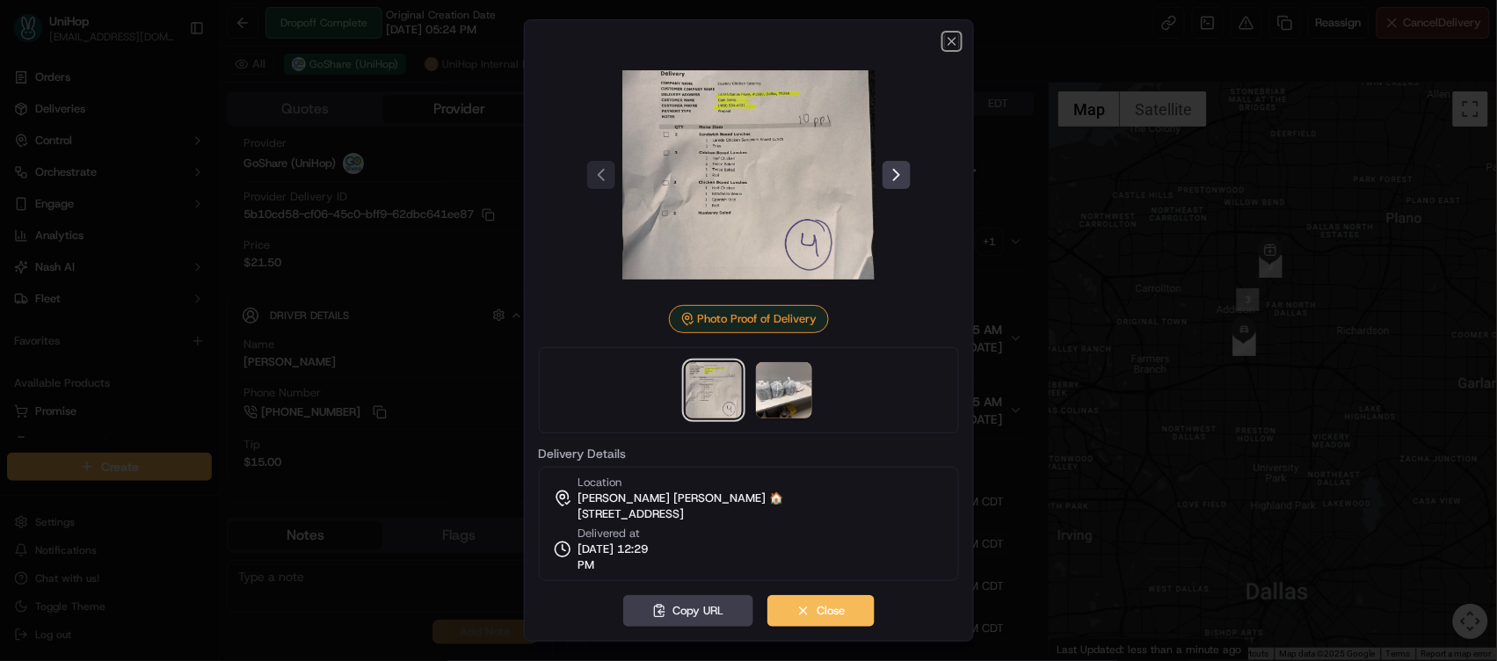
click at [946, 43] on icon "button" at bounding box center [952, 41] width 14 height 14
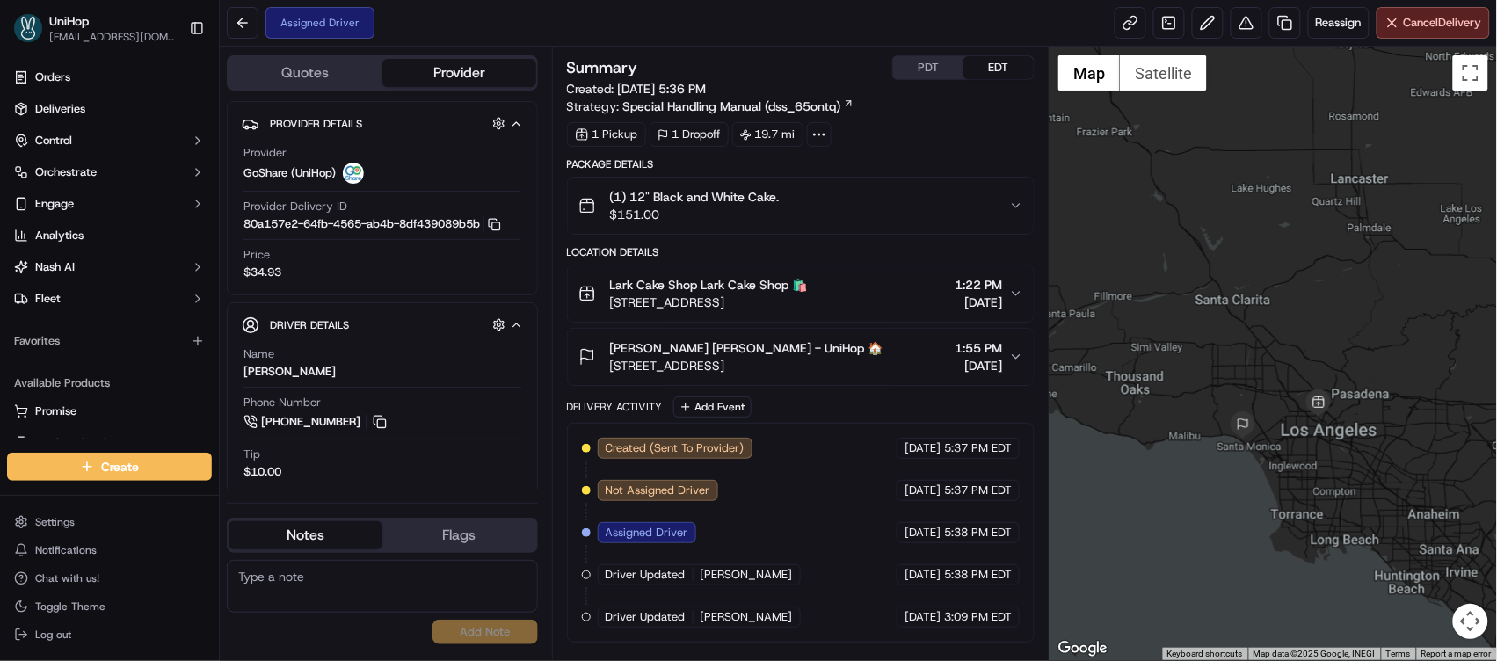
scroll to position [11, 0]
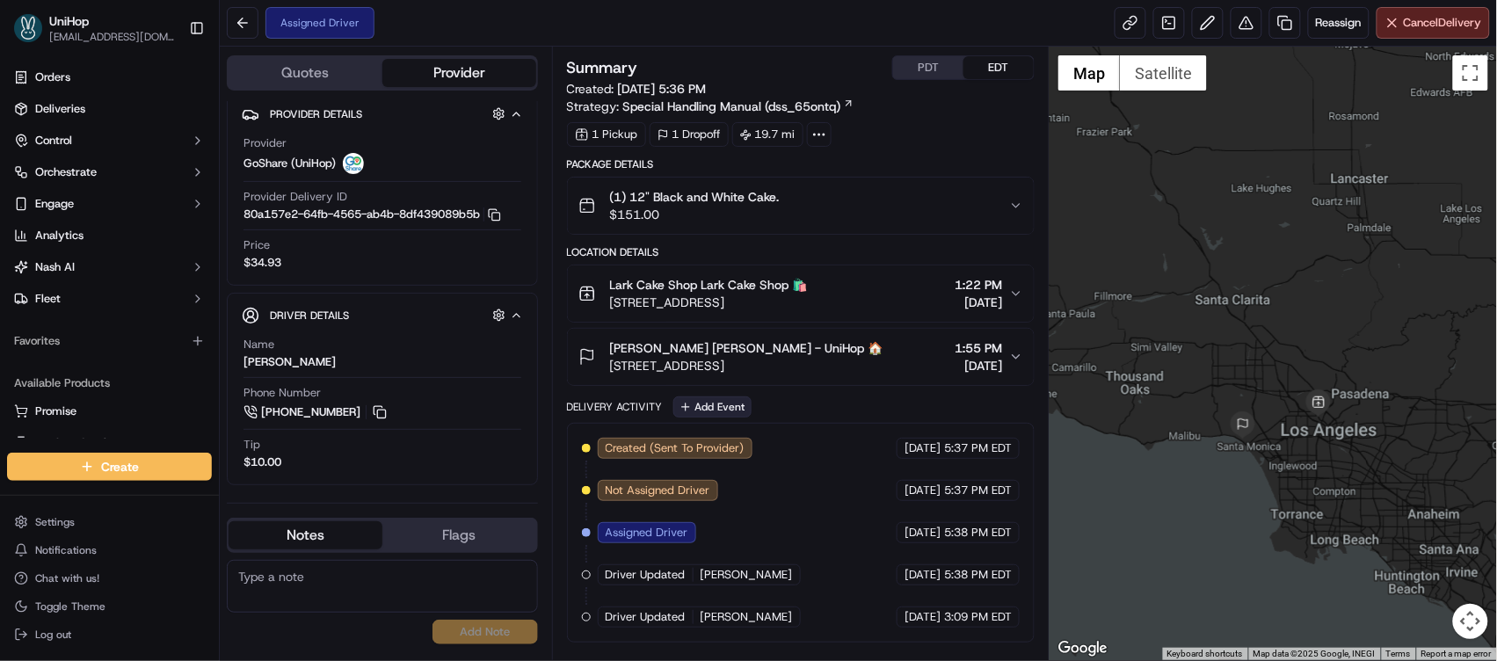
click at [702, 404] on button "Add Event" at bounding box center [712, 406] width 78 height 21
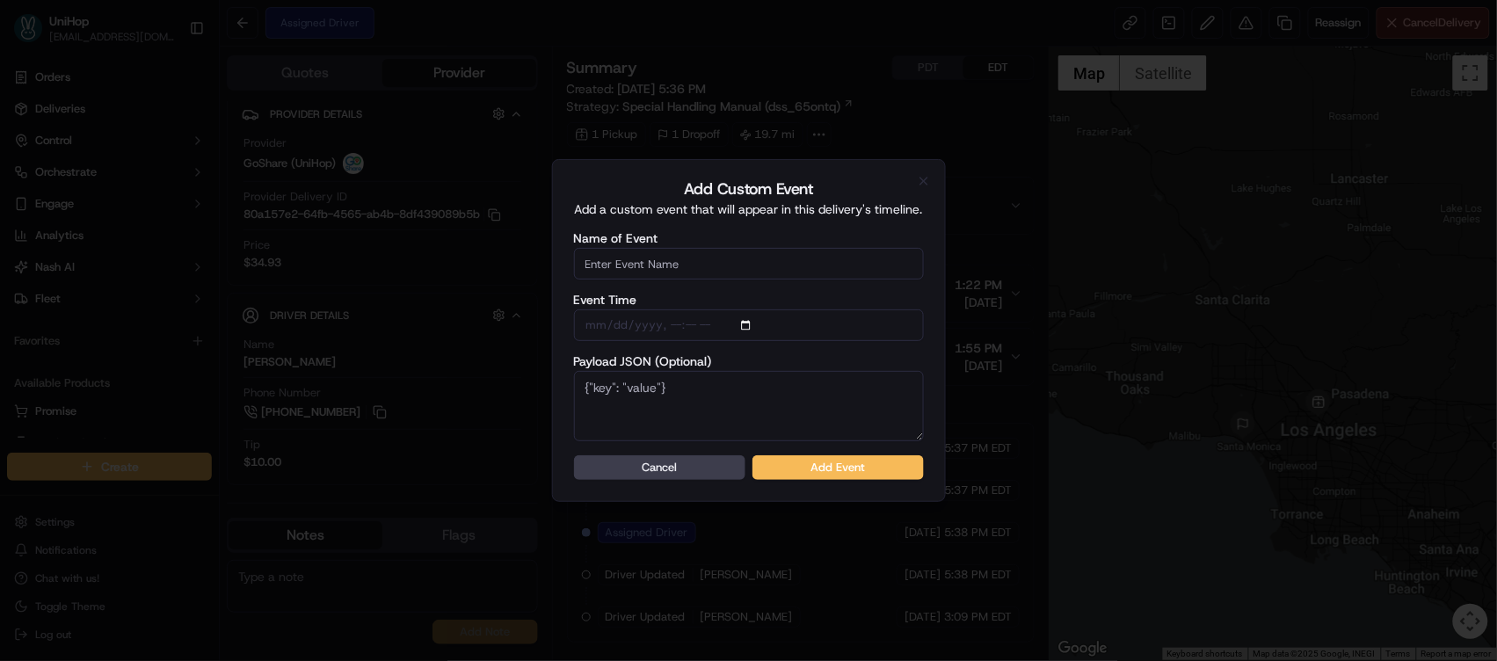
click at [730, 262] on input "Name of Event" at bounding box center [749, 264] width 350 height 32
type input "Driver Confirmed"
click at [820, 463] on button "Add Event" at bounding box center [838, 467] width 171 height 25
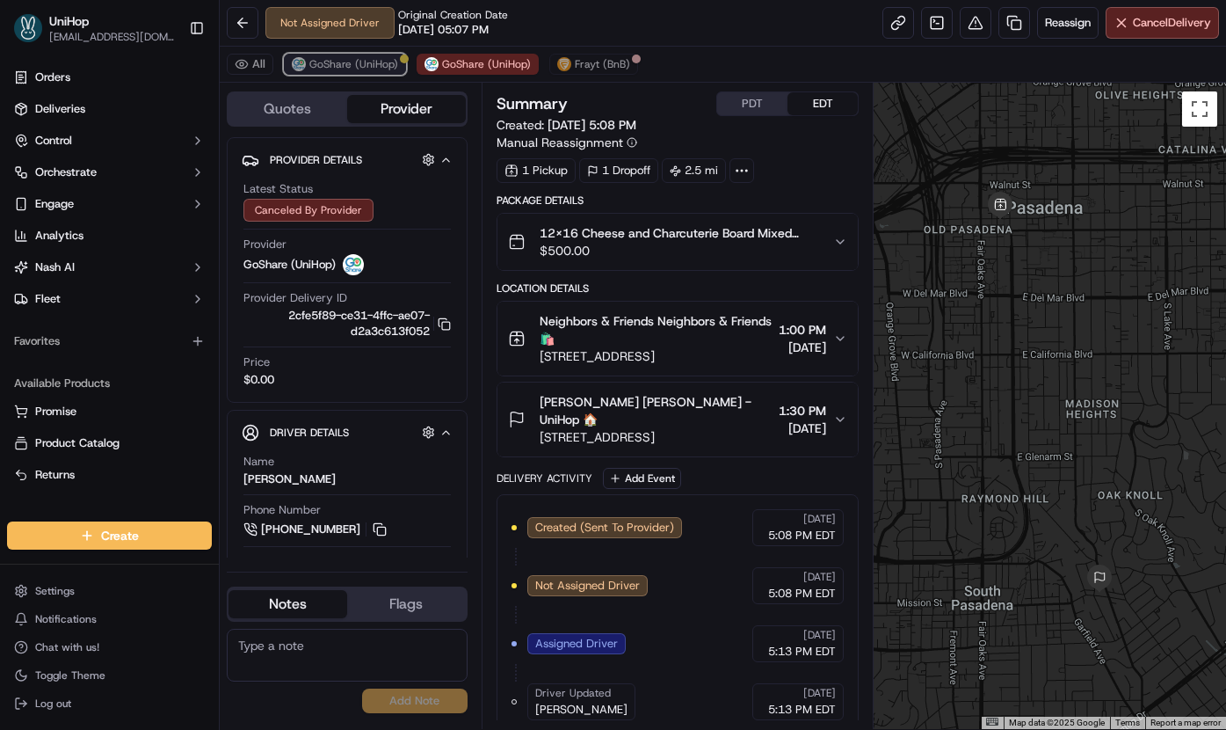
click at [367, 63] on span "GoShare (UniHop)" at bounding box center [353, 64] width 89 height 14
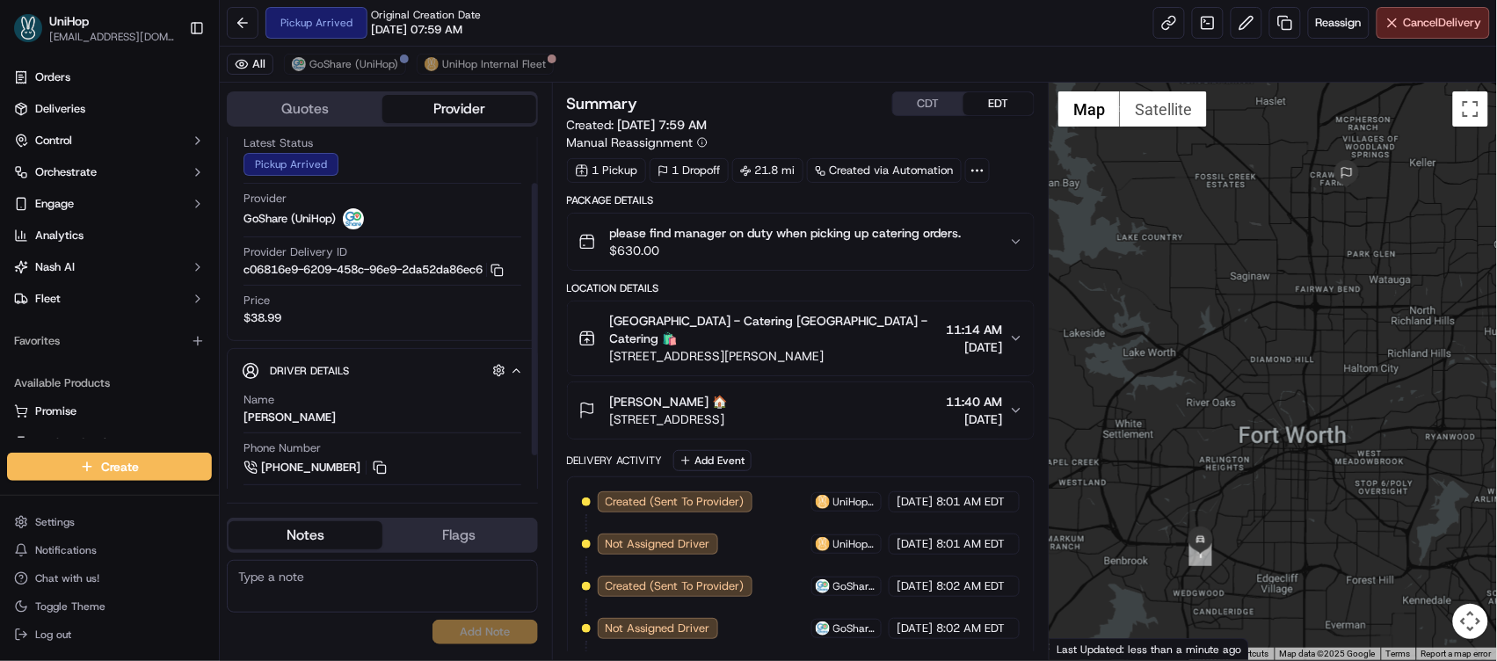
scroll to position [102, 0]
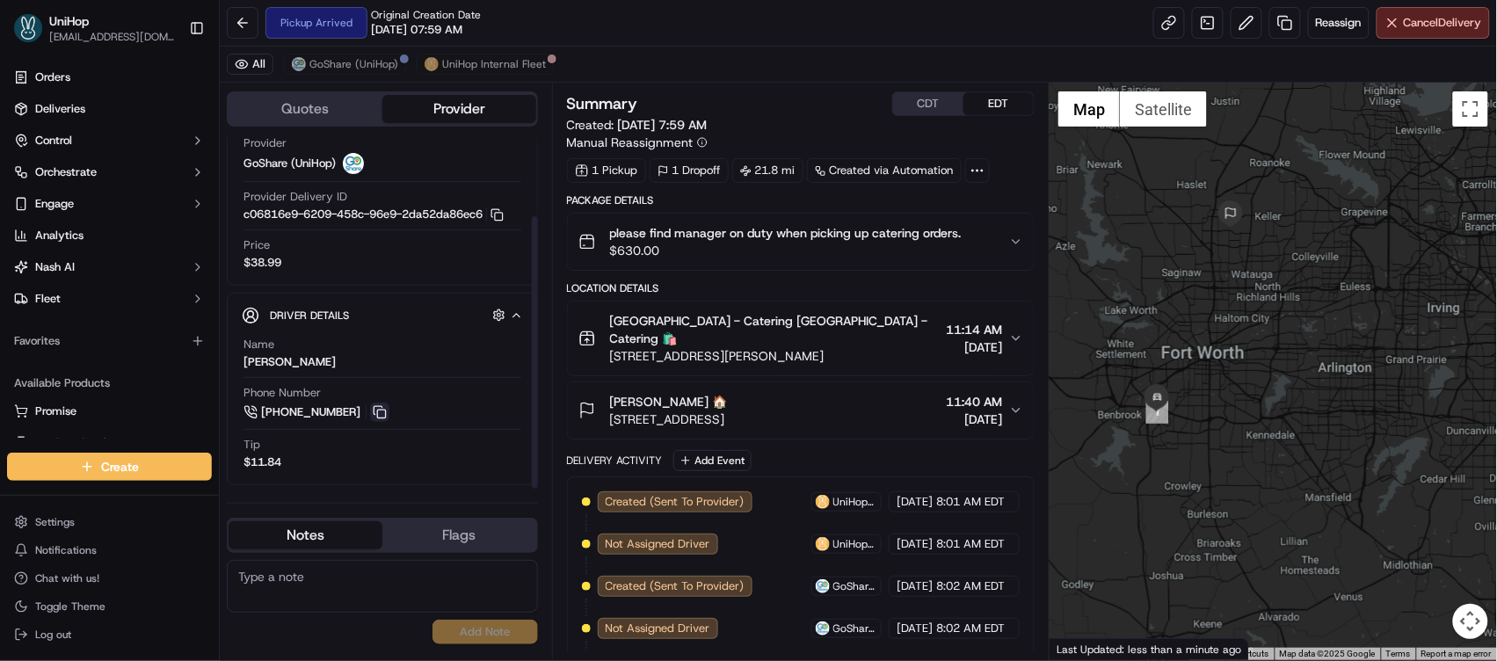
click at [378, 417] on button at bounding box center [379, 412] width 19 height 19
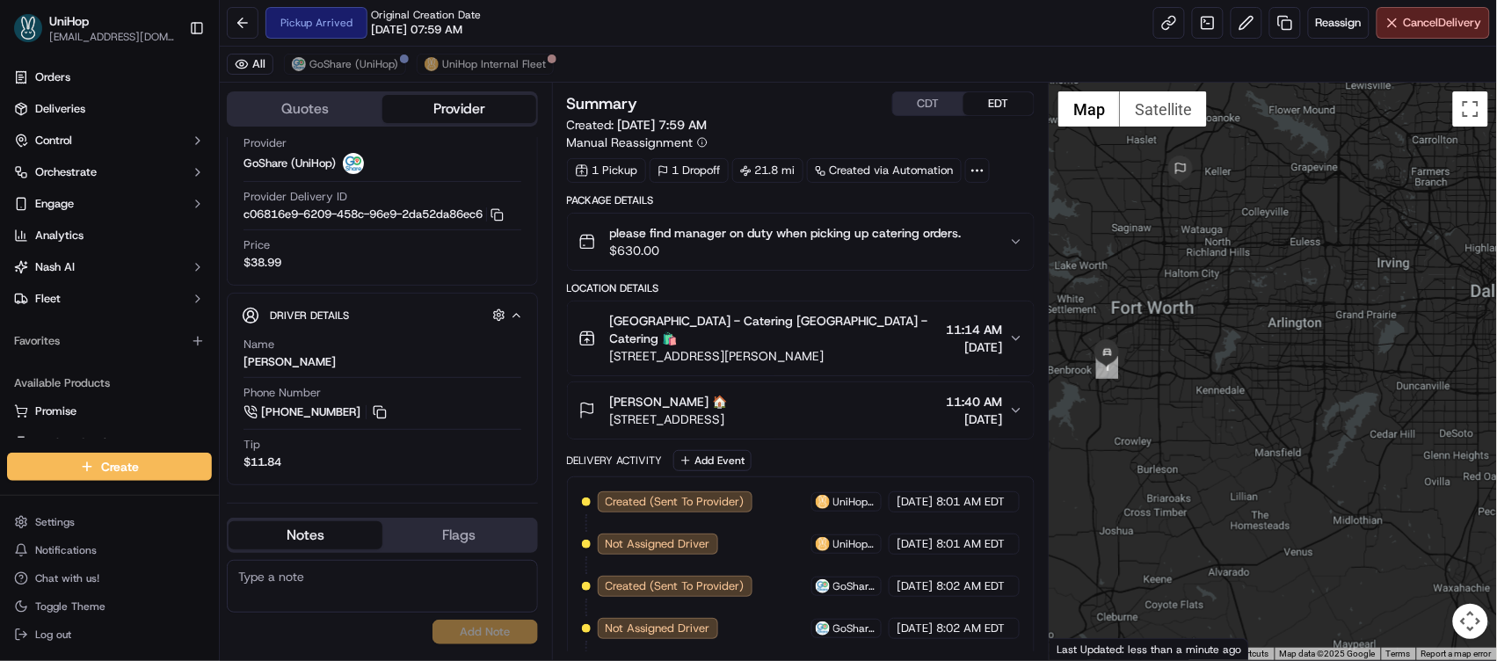
drag, startPoint x: 1184, startPoint y: 293, endPoint x: 1131, endPoint y: 245, distance: 71.6
click at [1131, 245] on div at bounding box center [1273, 372] width 447 height 578
click at [304, 65] on img at bounding box center [299, 64] width 14 height 14
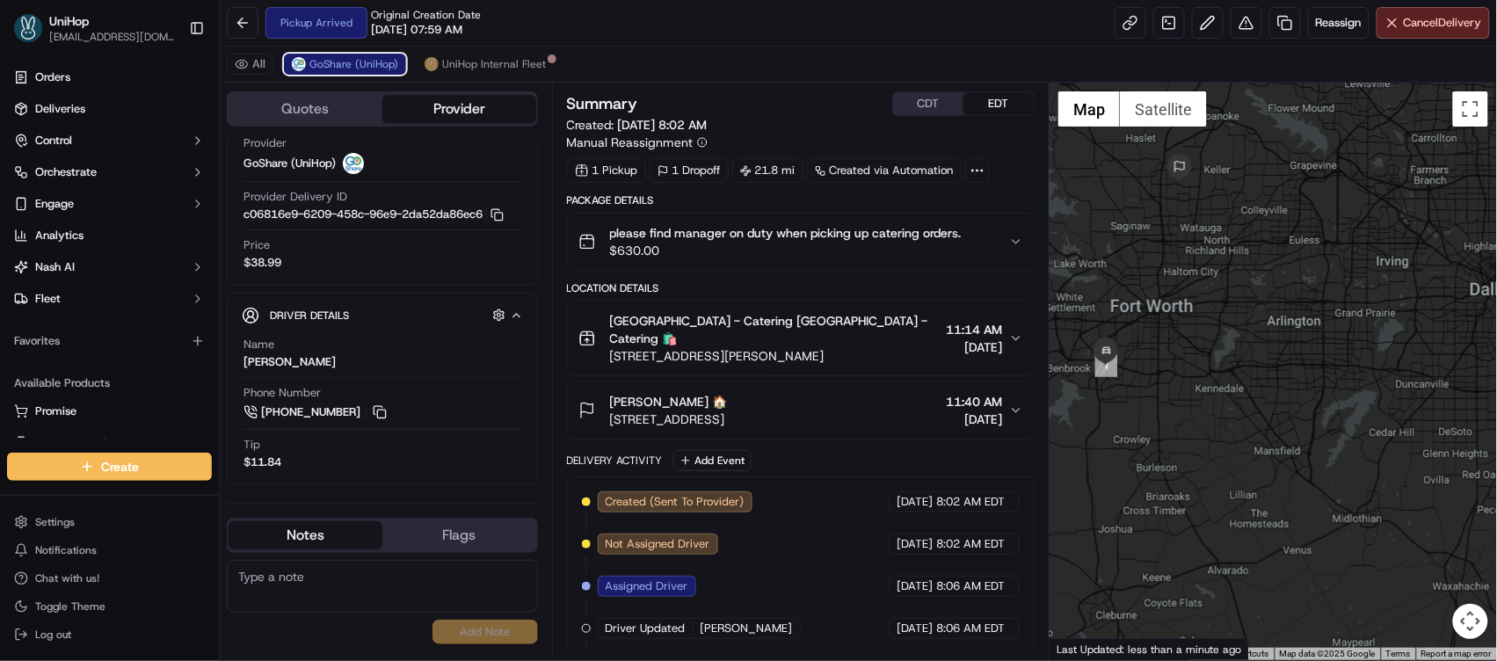
scroll to position [116, 0]
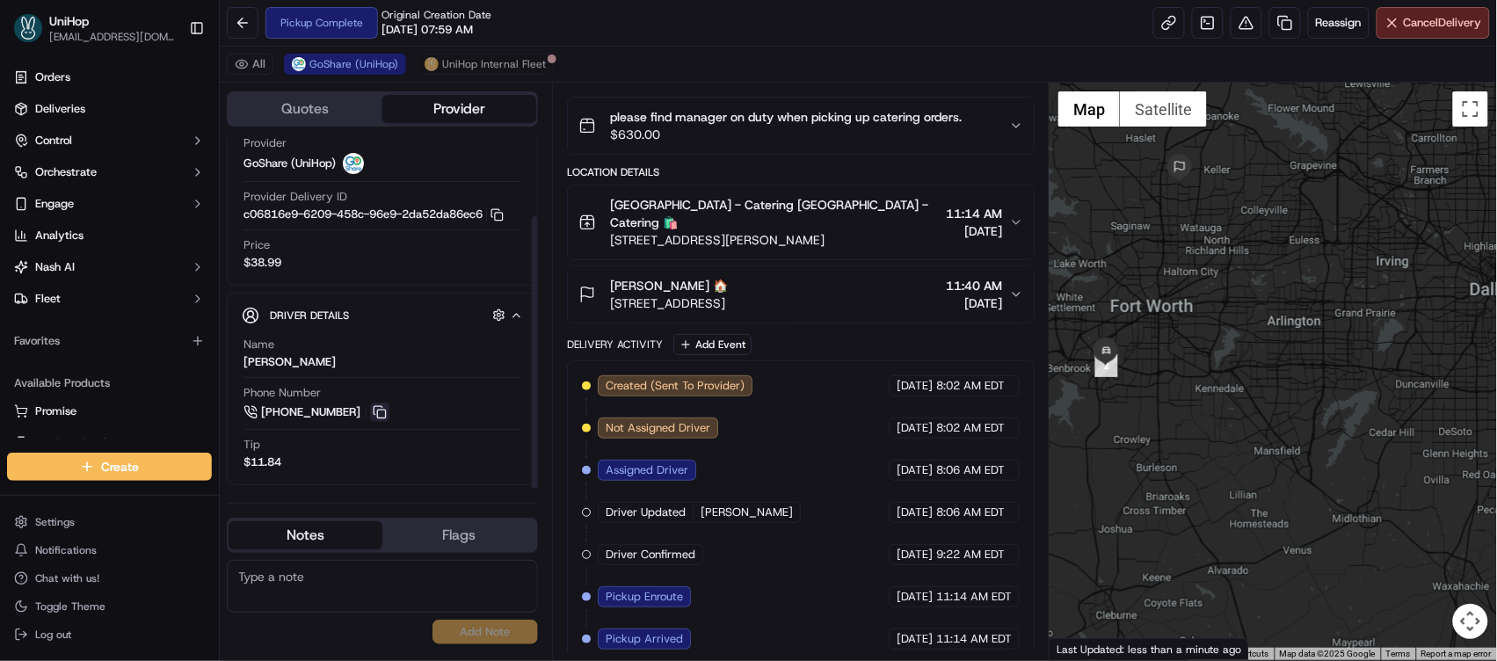
click at [377, 411] on button at bounding box center [379, 412] width 19 height 19
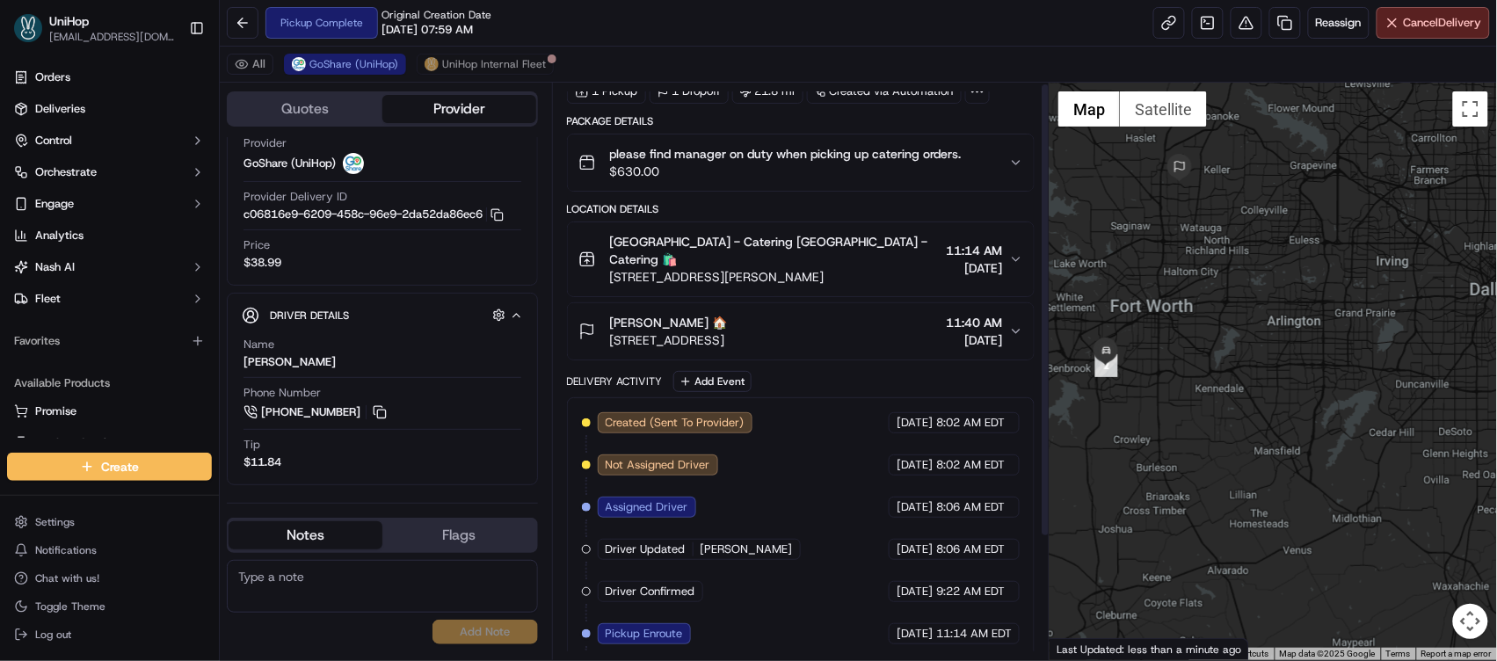
scroll to position [0, 0]
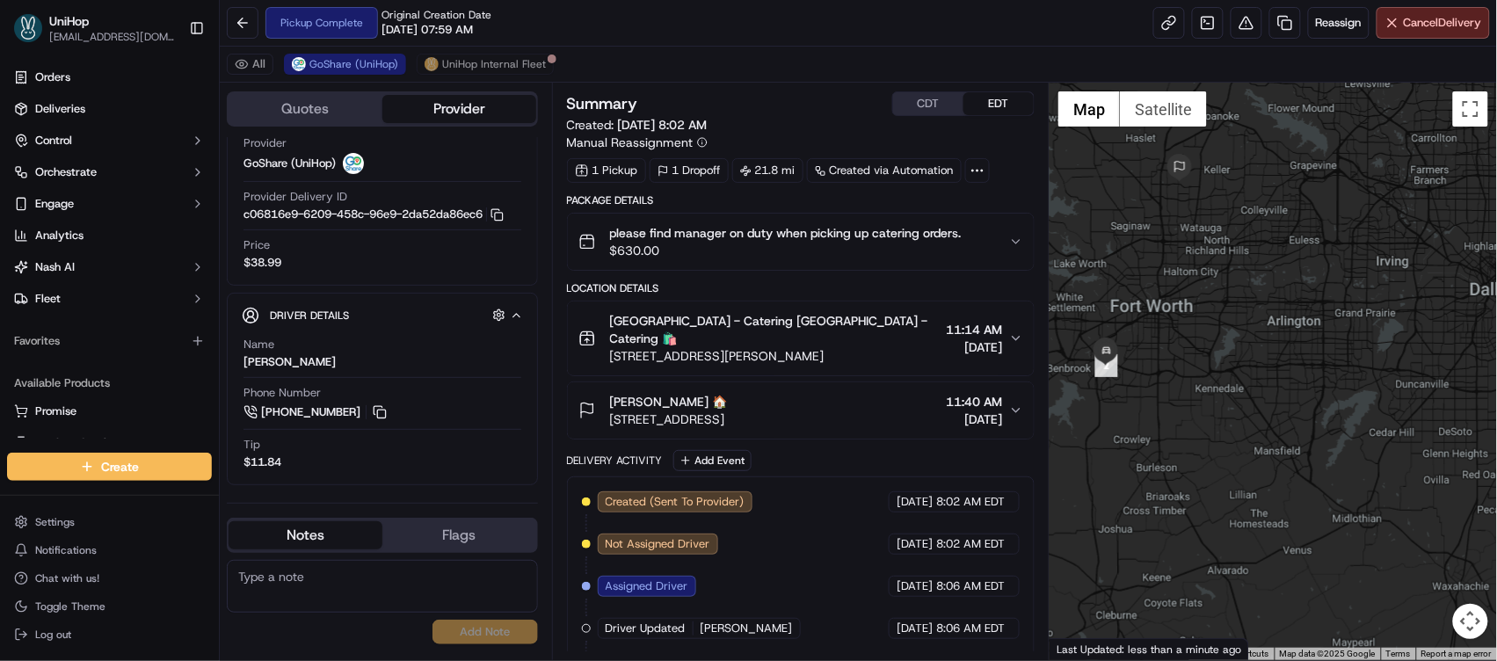
click at [356, 570] on textarea at bounding box center [382, 586] width 311 height 53
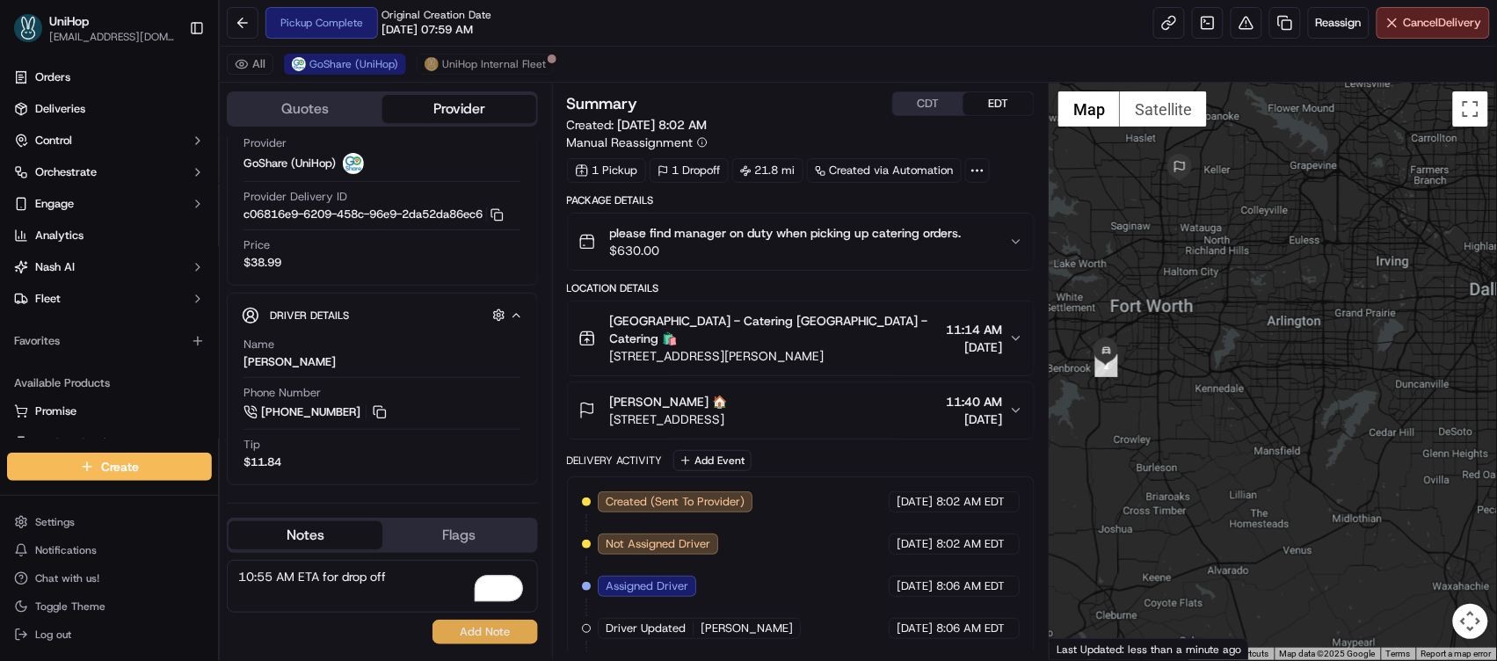
type textarea "10:55 AM ETA for drop off"
click at [458, 641] on button "Add Note" at bounding box center [485, 632] width 105 height 25
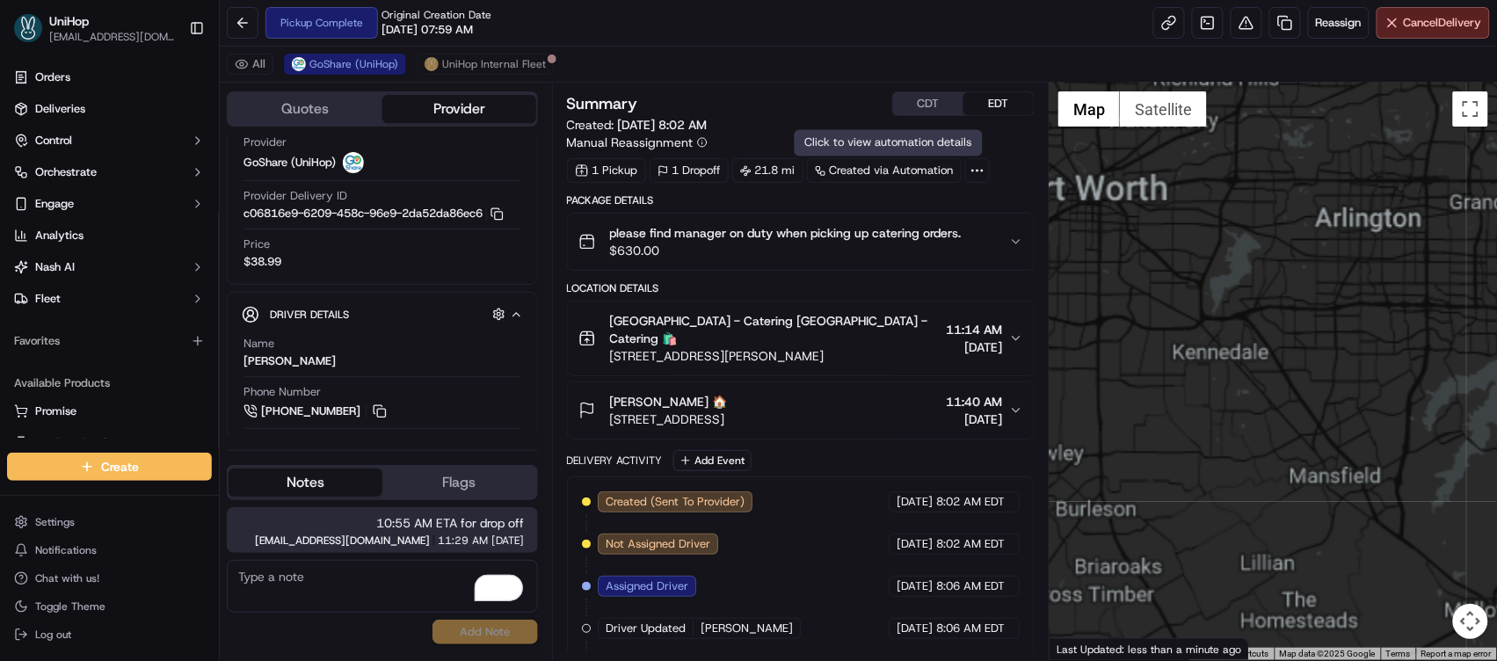
drag, startPoint x: 1132, startPoint y: 369, endPoint x: 1204, endPoint y: 390, distance: 75.1
click at [1356, 400] on div at bounding box center [1273, 372] width 447 height 578
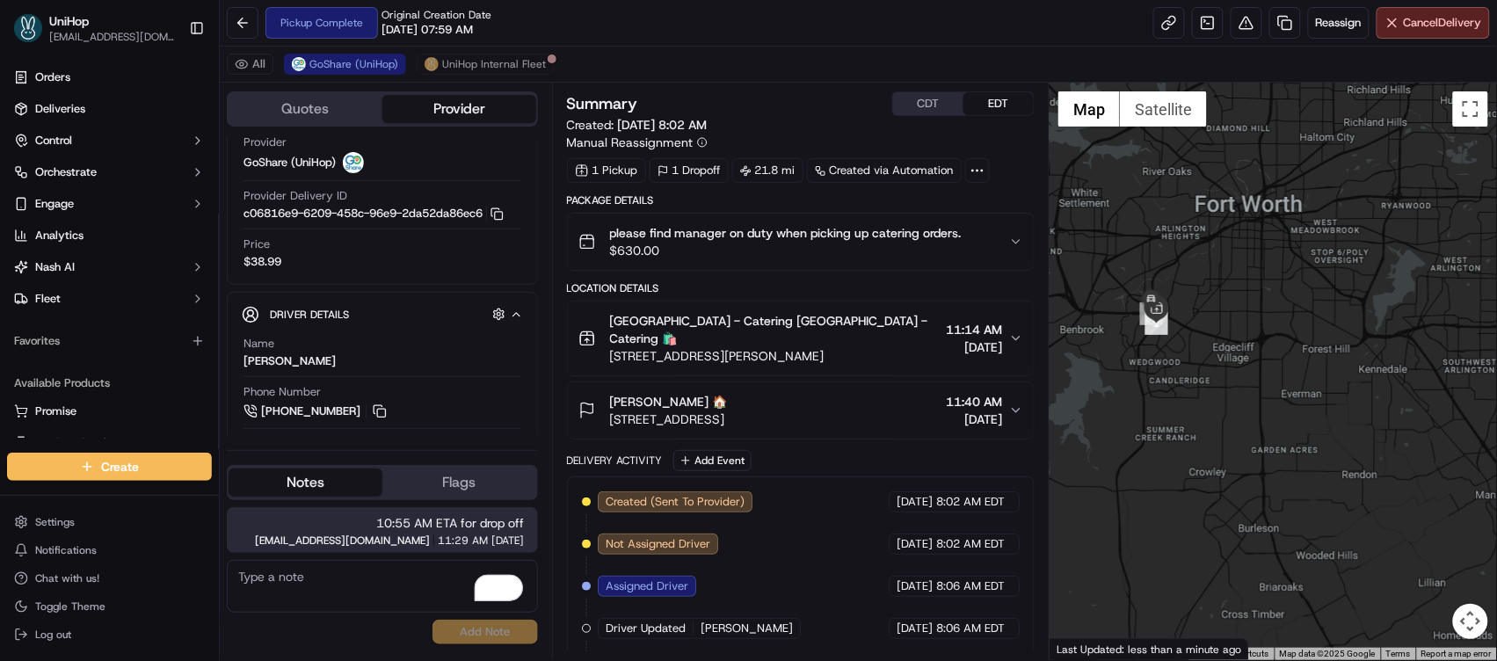
drag, startPoint x: 1251, startPoint y: 394, endPoint x: 1272, endPoint y: 396, distance: 21.3
click at [1272, 396] on div at bounding box center [1273, 372] width 447 height 578
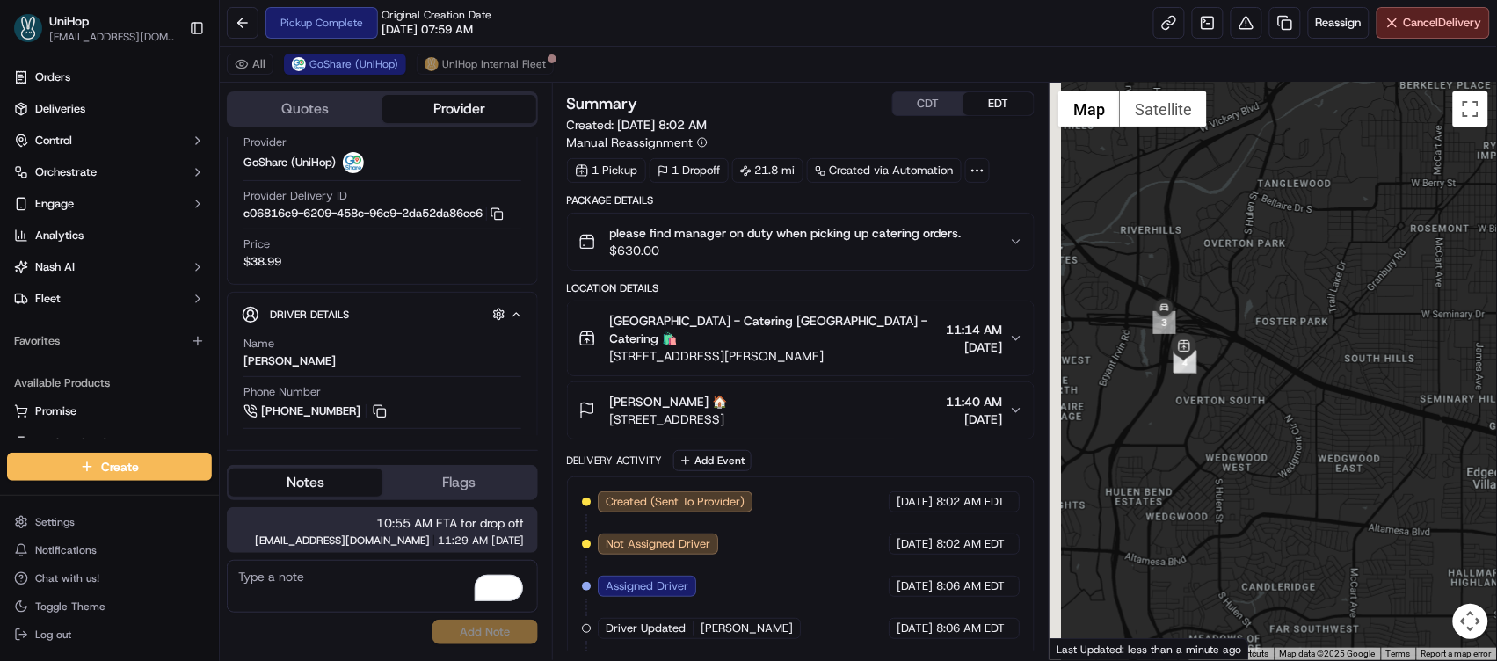
drag, startPoint x: 1159, startPoint y: 324, endPoint x: 1301, endPoint y: 341, distance: 143.5
click at [1301, 341] on div at bounding box center [1273, 372] width 447 height 578
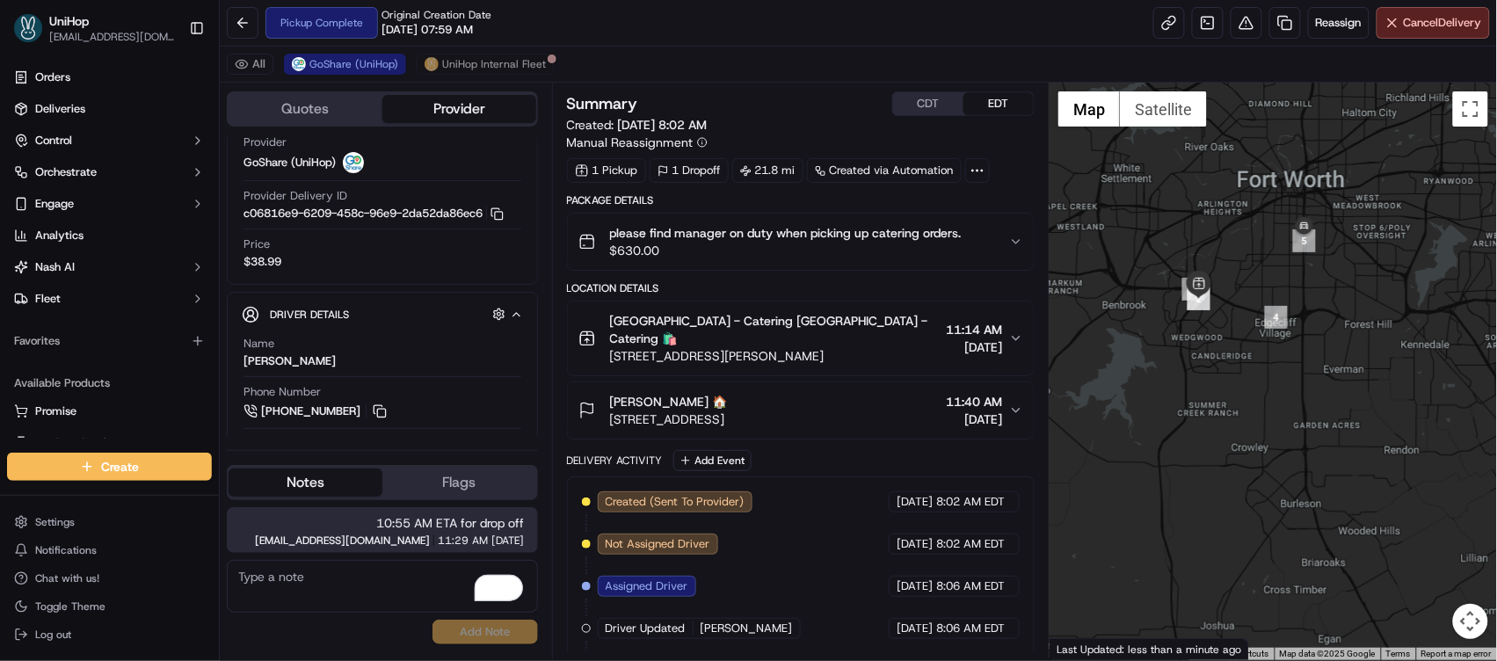
drag, startPoint x: 1219, startPoint y: 209, endPoint x: 1159, endPoint y: 445, distance: 243.3
click div
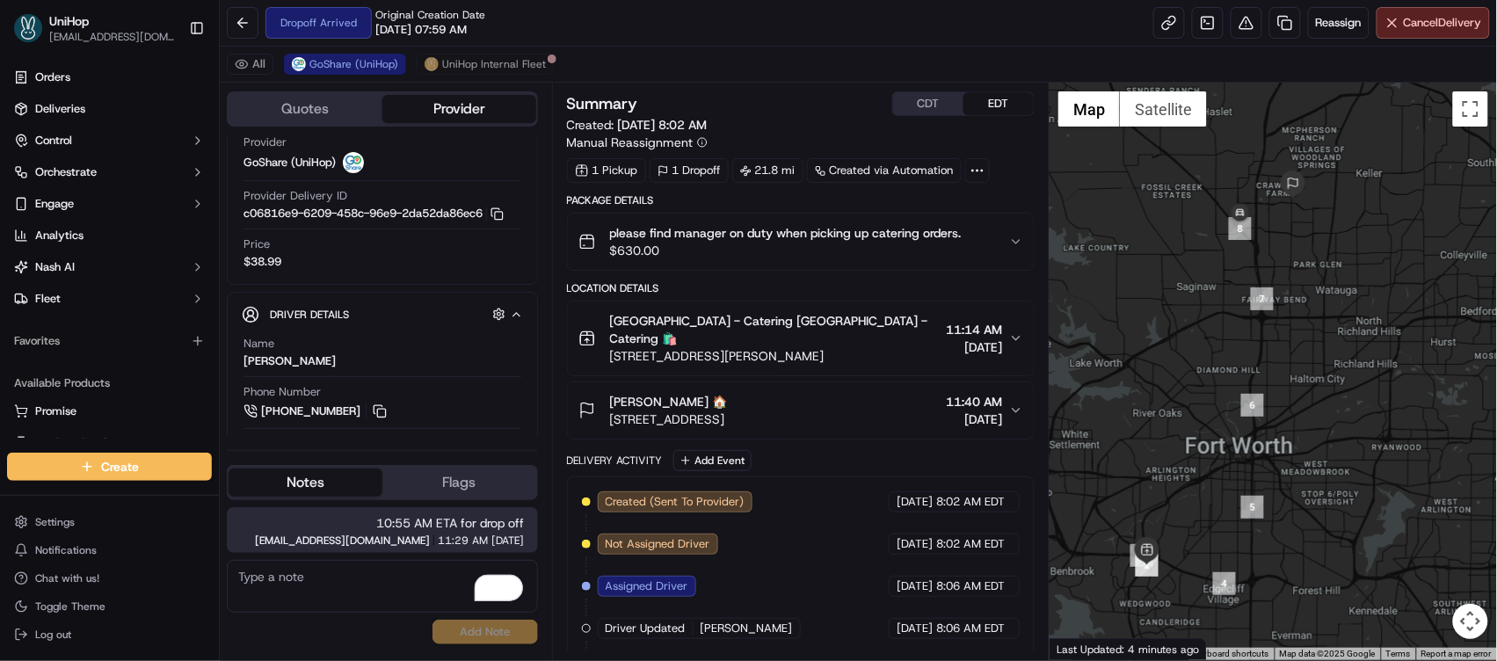
click button "CDT"
click button "EDT"
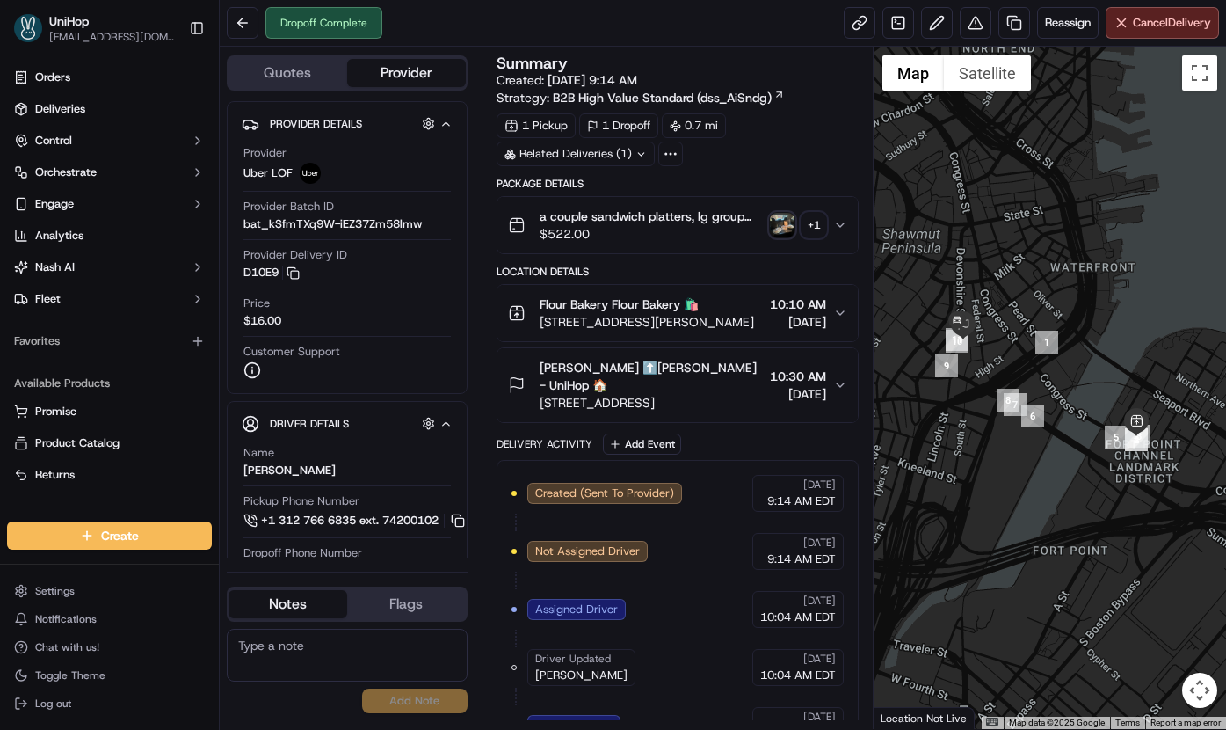
click at [786, 223] on img "button" at bounding box center [782, 225] width 25 height 25
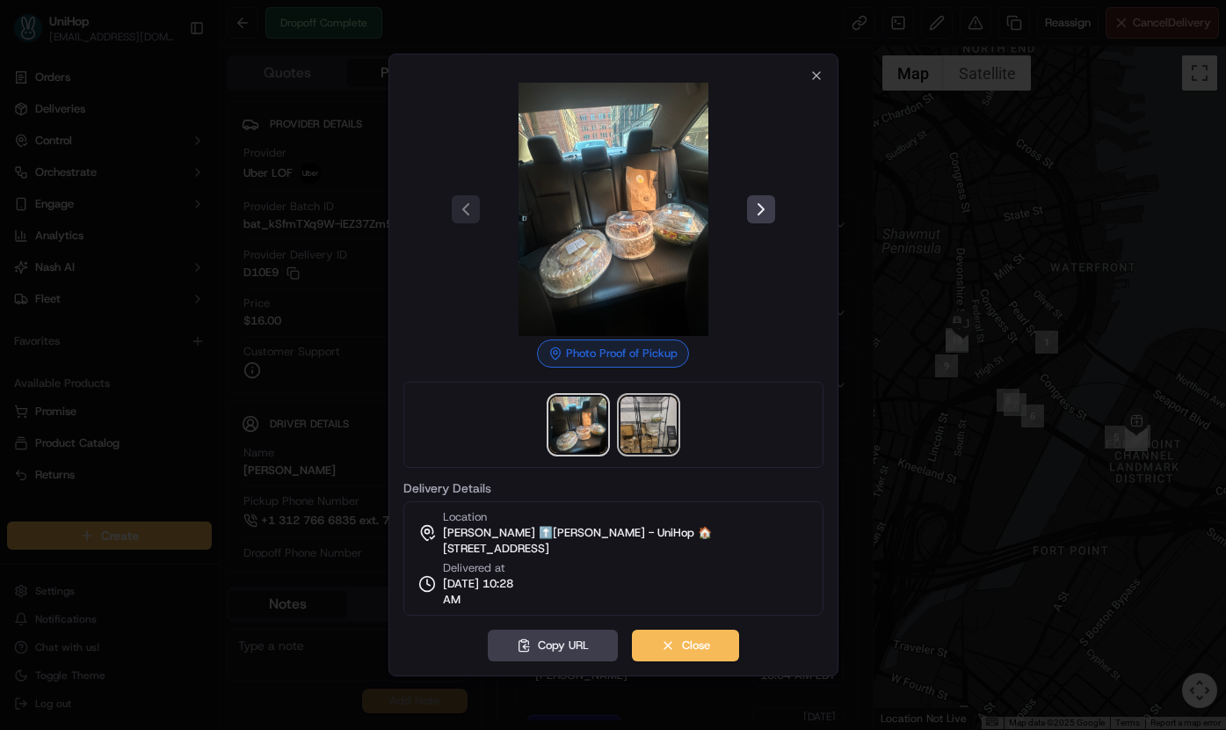
click at [661, 418] on img at bounding box center [649, 424] width 56 height 56
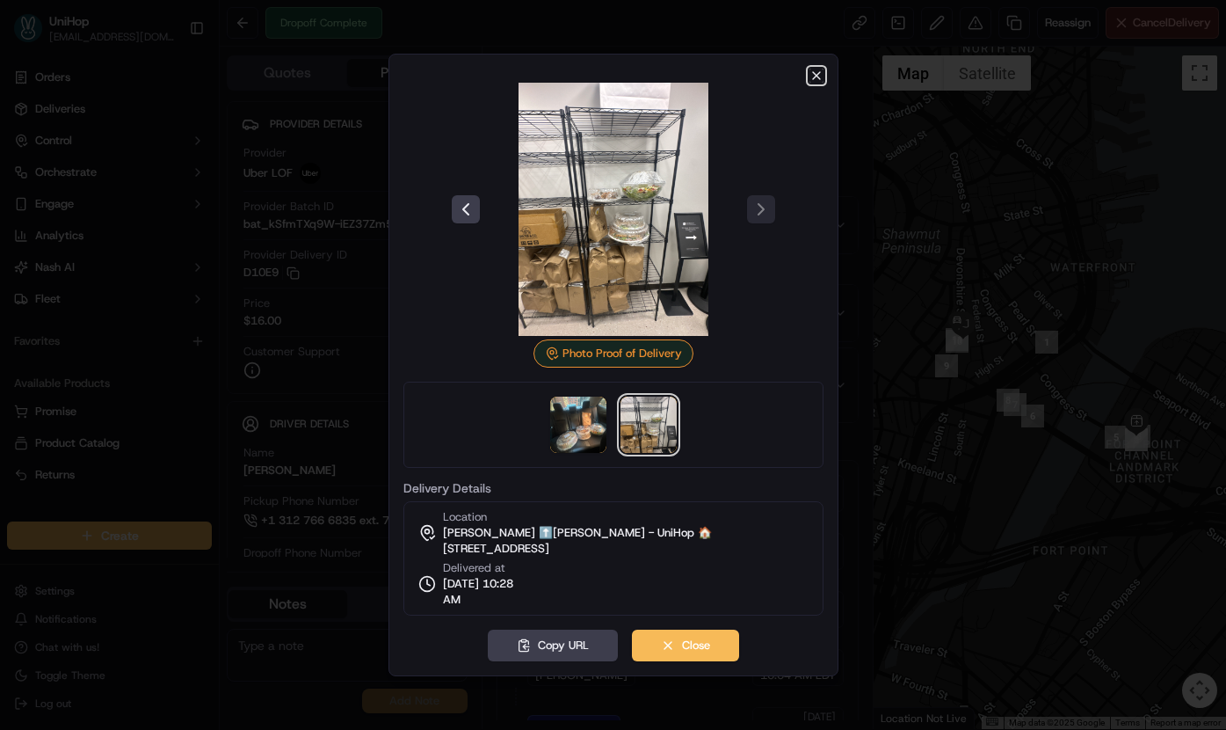
click at [812, 79] on icon "button" at bounding box center [817, 76] width 14 height 14
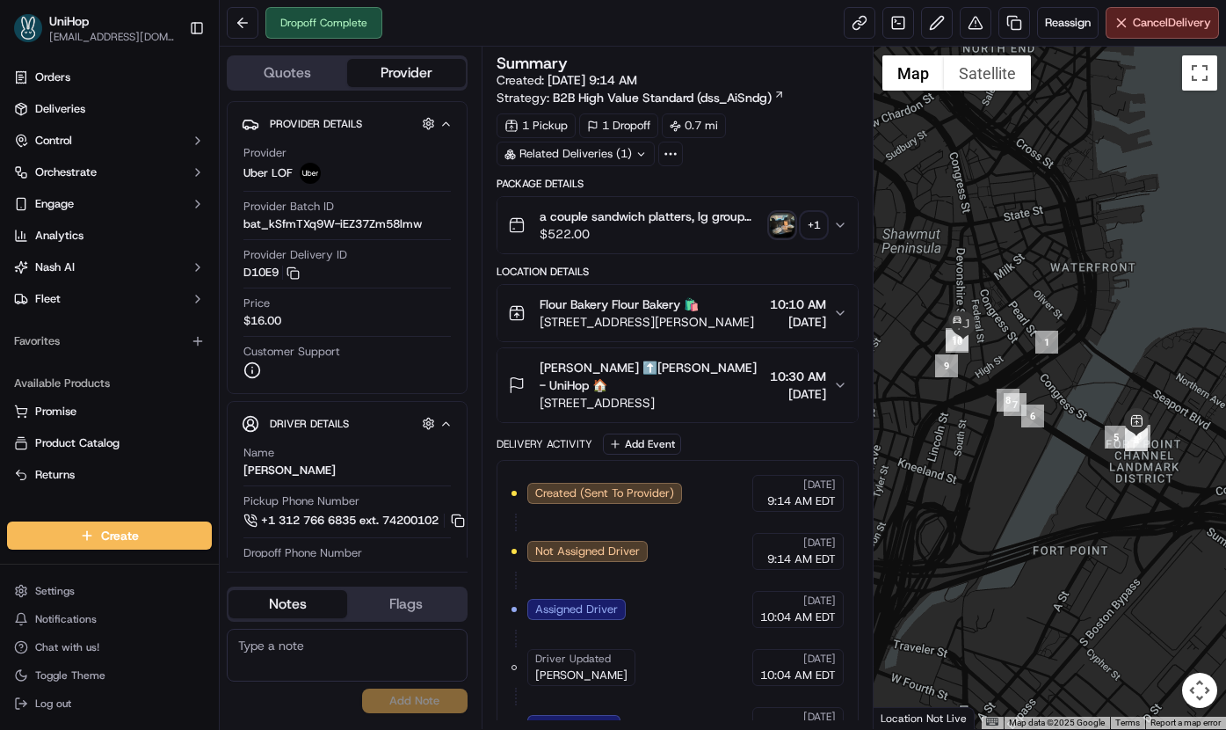
click at [846, 229] on icon "button" at bounding box center [840, 225] width 14 height 14
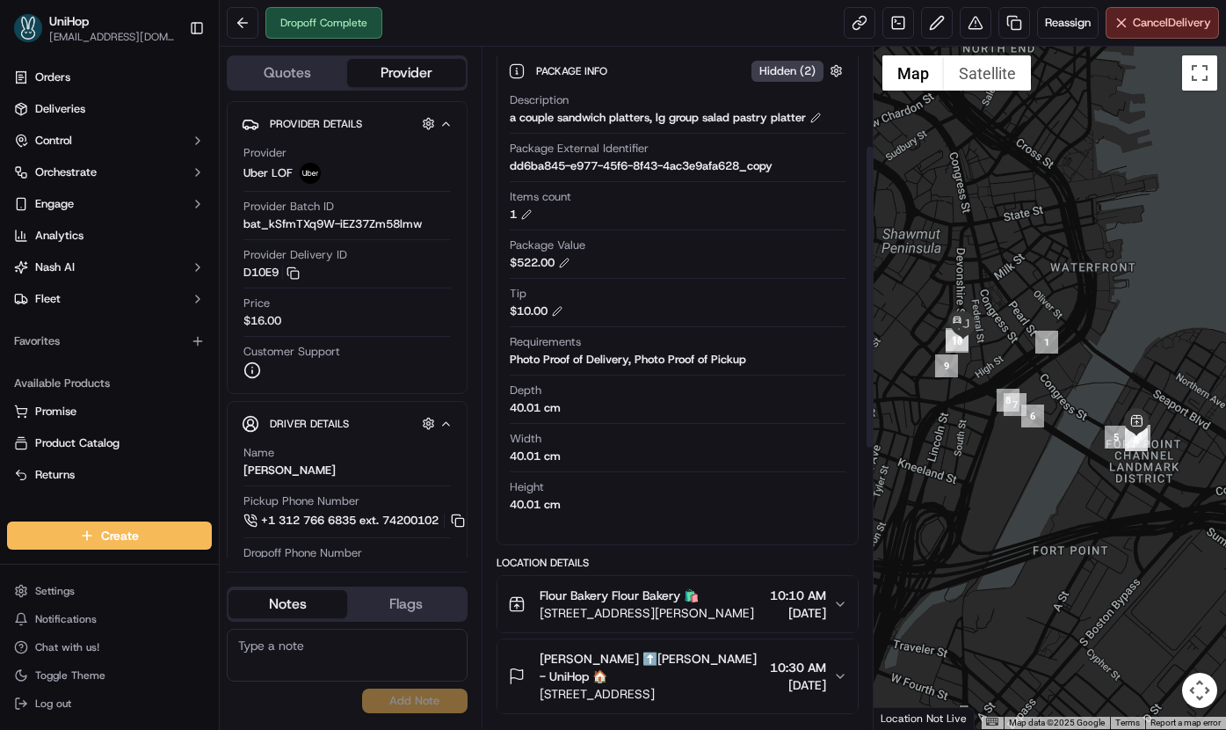
scroll to position [221, 0]
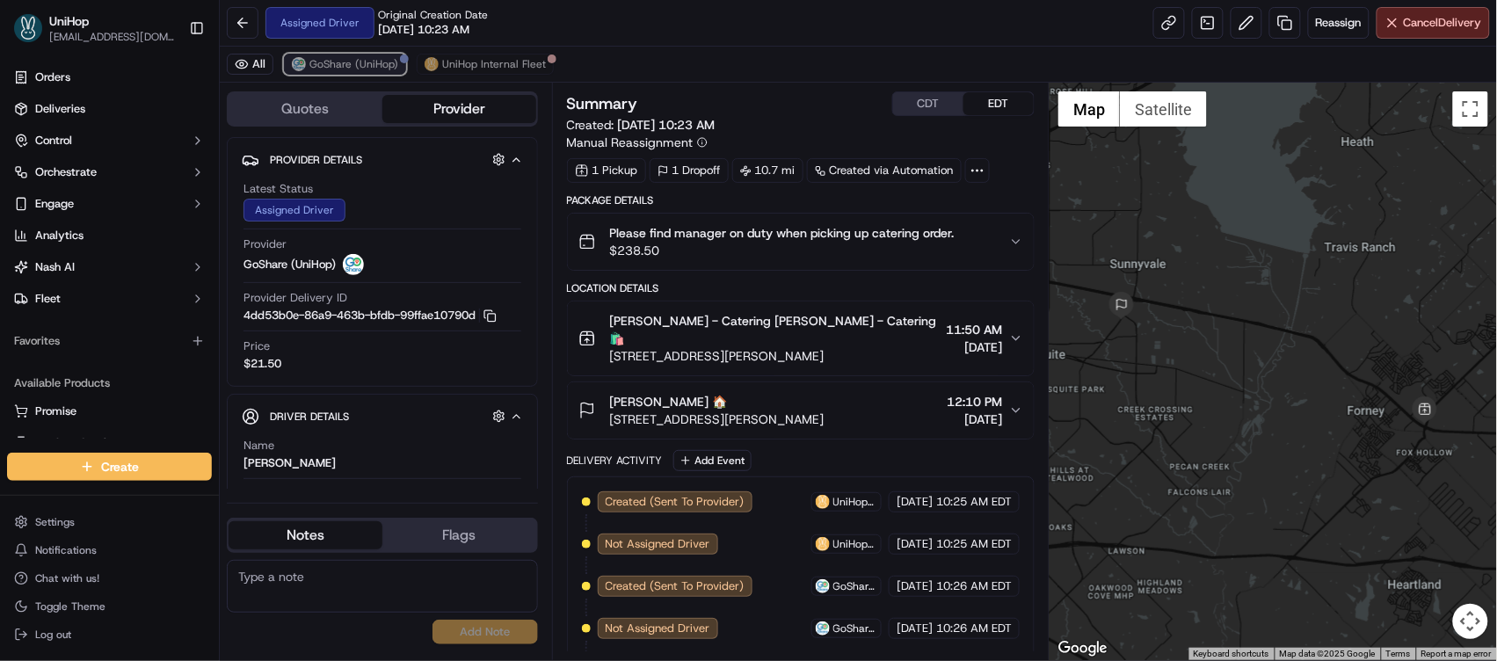
click at [359, 61] on span "GoShare (UniHop)" at bounding box center [353, 64] width 89 height 14
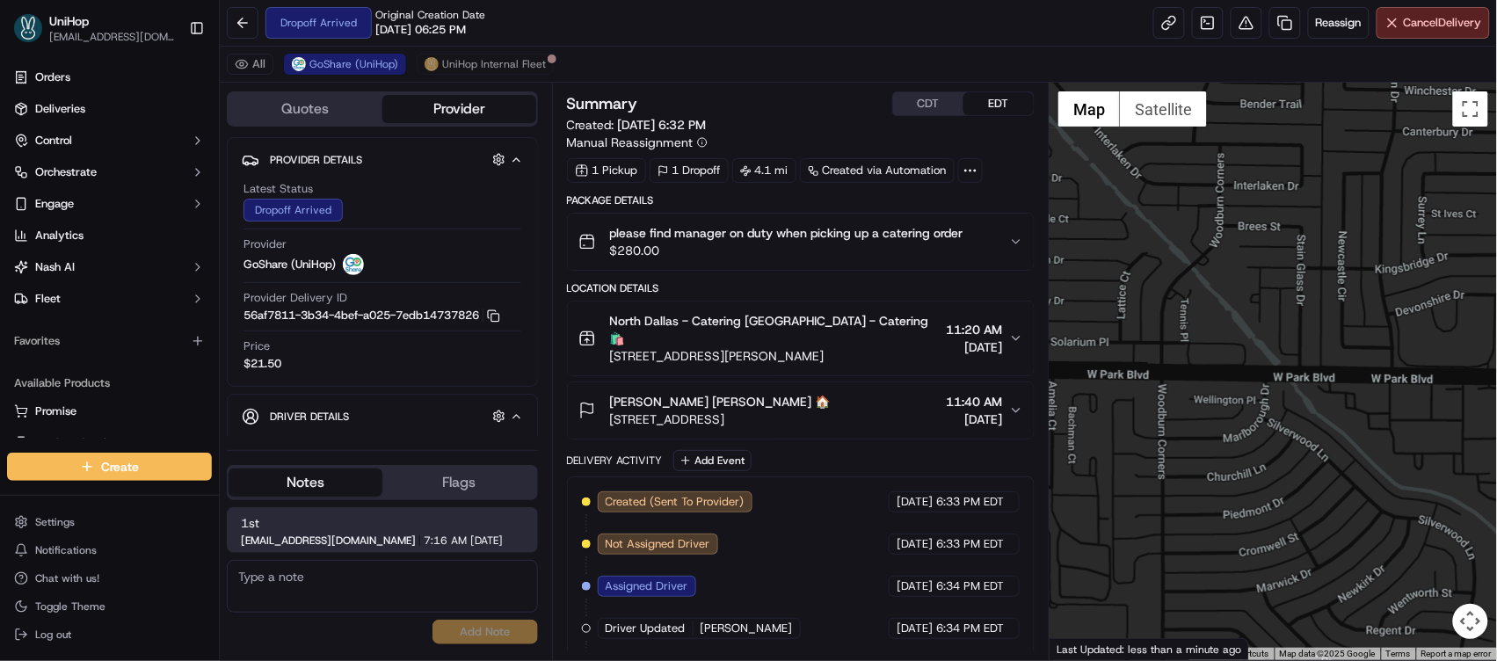
drag, startPoint x: 1226, startPoint y: 342, endPoint x: 1345, endPoint y: 215, distance: 174.1
click at [1343, 218] on div at bounding box center [1273, 372] width 447 height 578
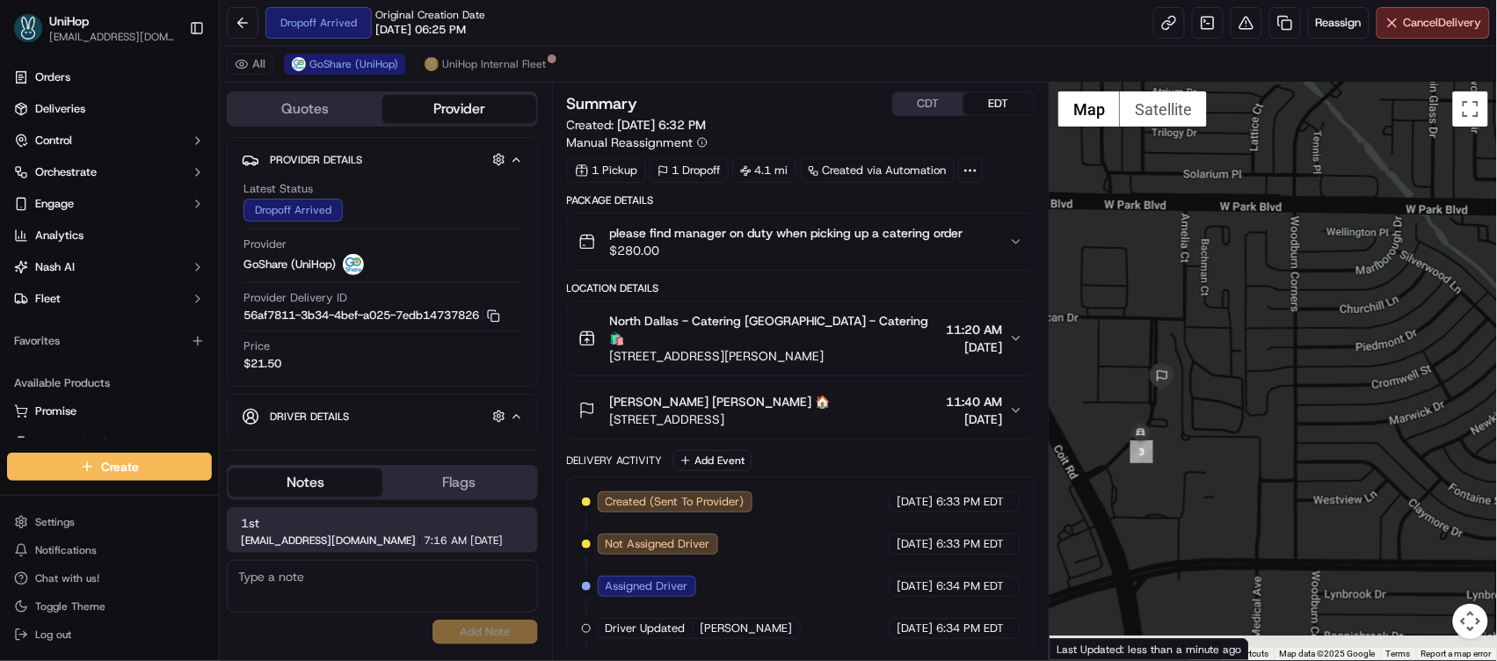
drag, startPoint x: 1213, startPoint y: 382, endPoint x: 1298, endPoint y: 261, distance: 147.8
click at [1298, 261] on div at bounding box center [1273, 372] width 447 height 578
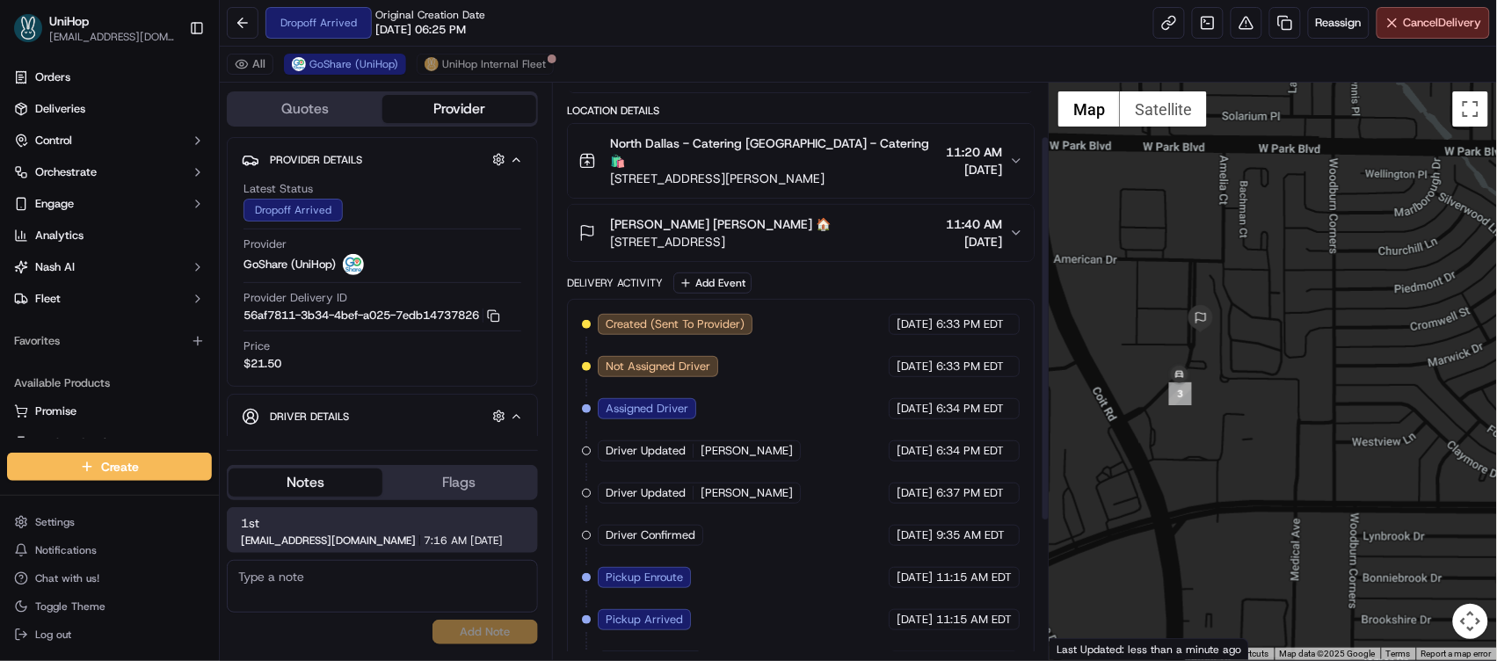
scroll to position [287, 0]
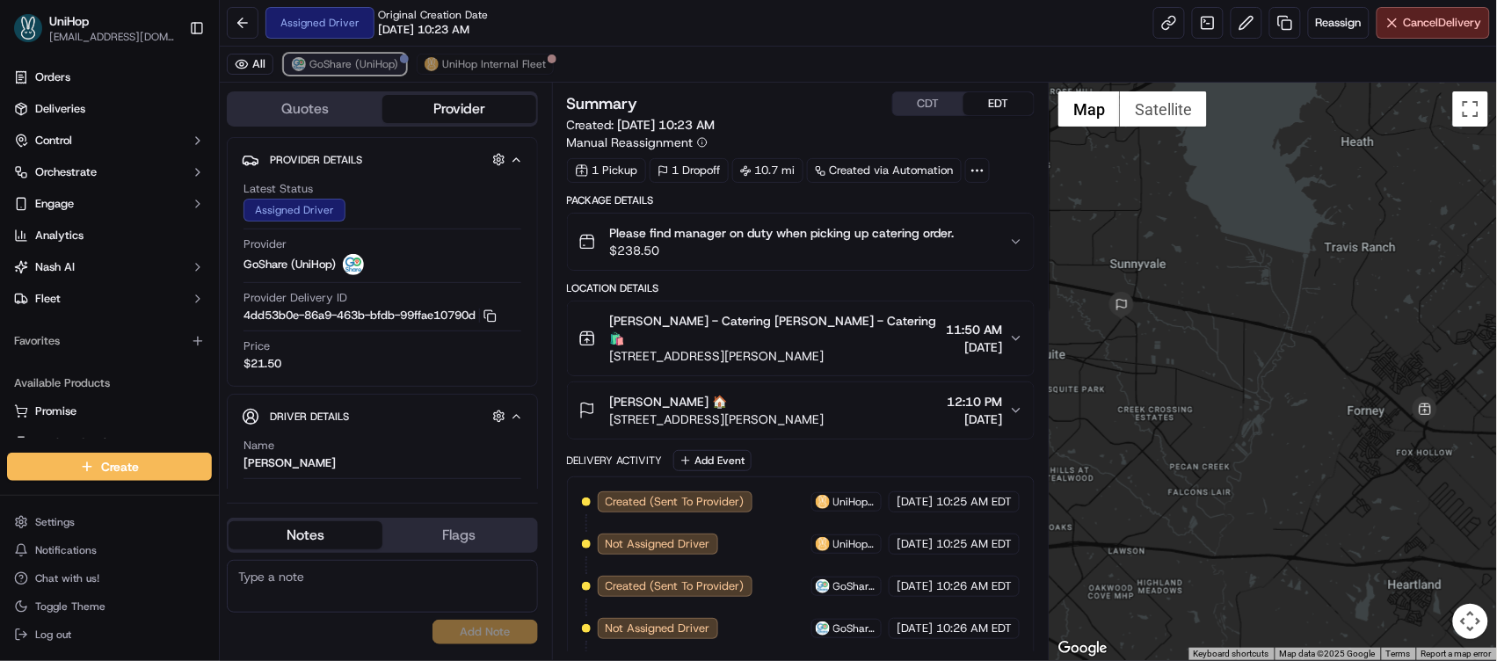
click at [360, 65] on span "GoShare (UniHop)" at bounding box center [353, 64] width 89 height 14
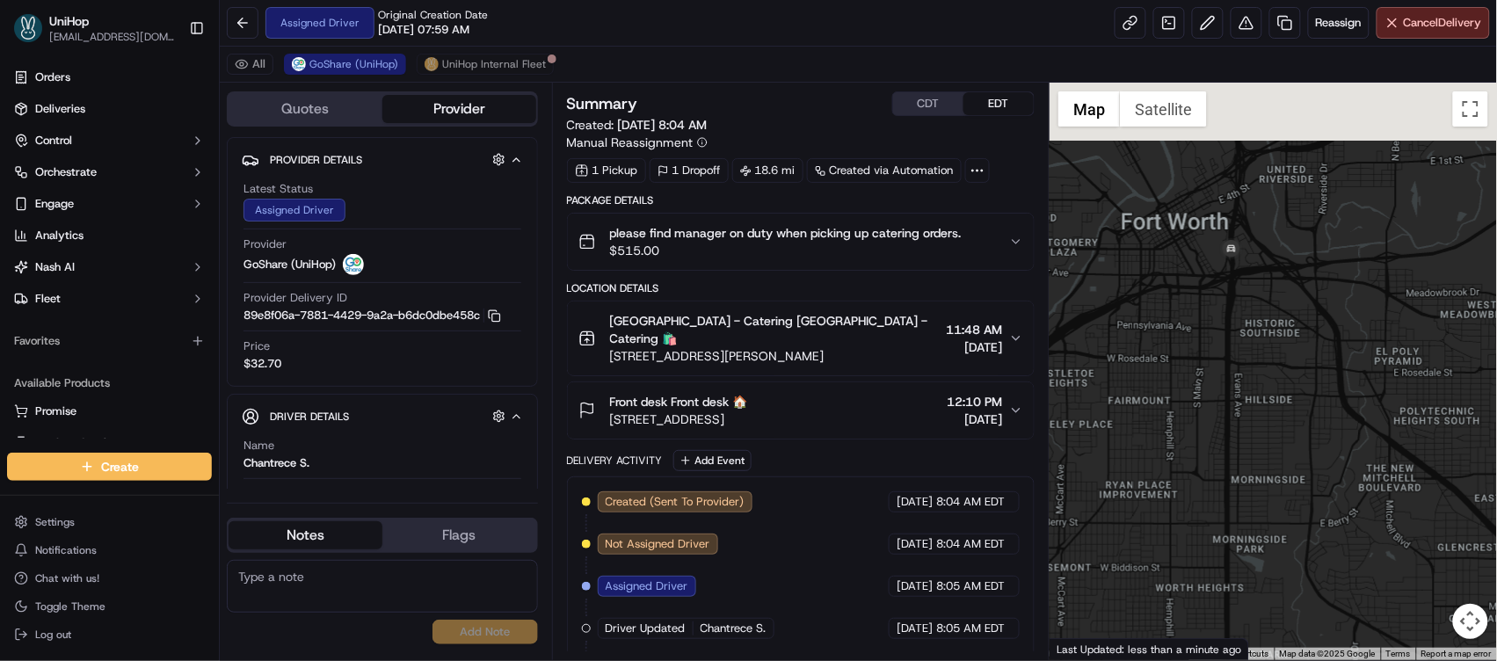
drag, startPoint x: 1150, startPoint y: 252, endPoint x: 1241, endPoint y: 396, distance: 170.0
click at [1242, 397] on div at bounding box center [1273, 372] width 447 height 578
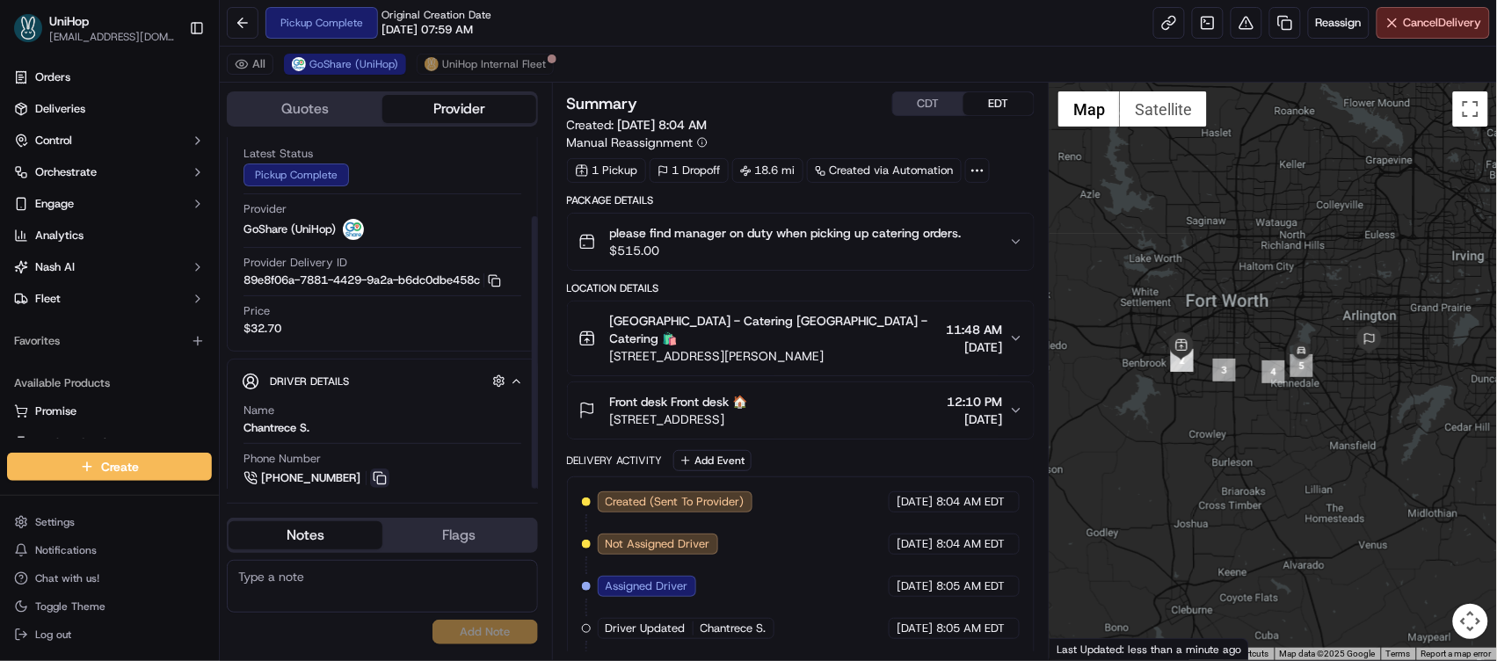
scroll to position [102, 0]
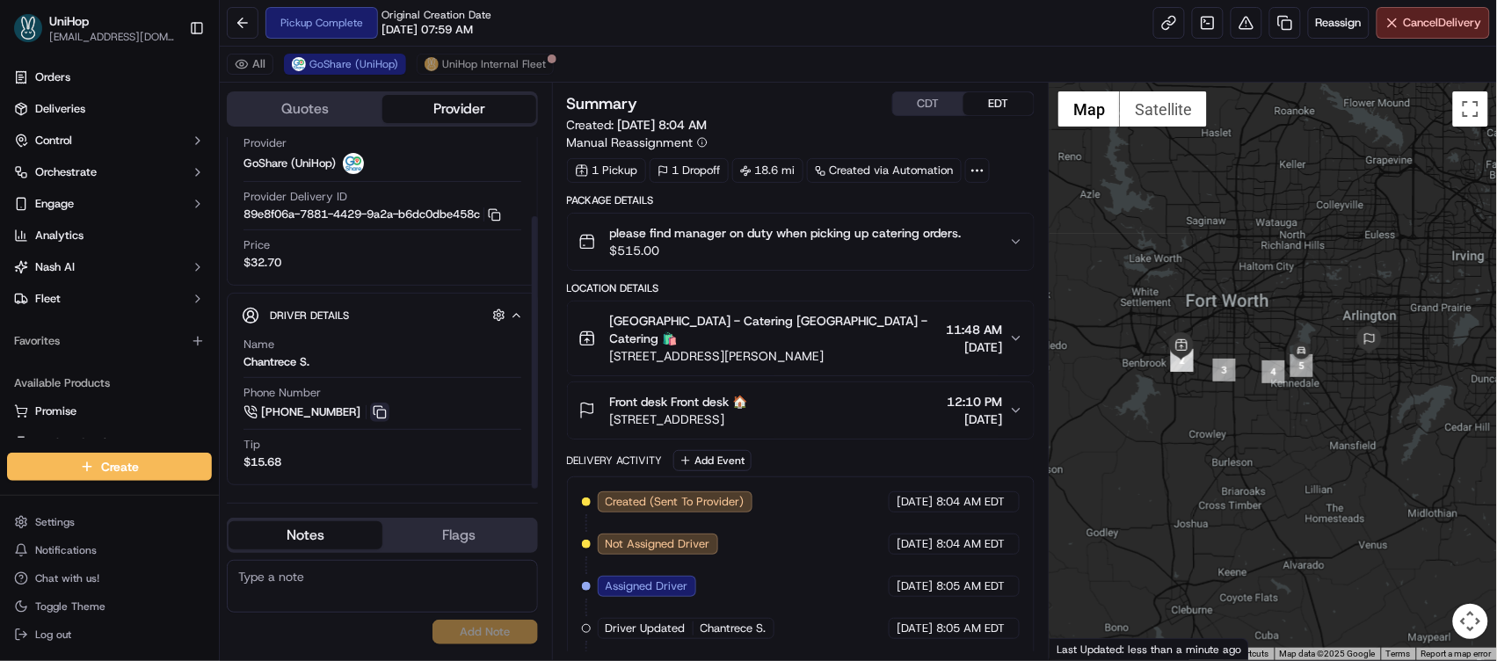
drag, startPoint x: 377, startPoint y: 411, endPoint x: 1127, endPoint y: 52, distance: 831.3
click at [377, 411] on button at bounding box center [379, 412] width 19 height 19
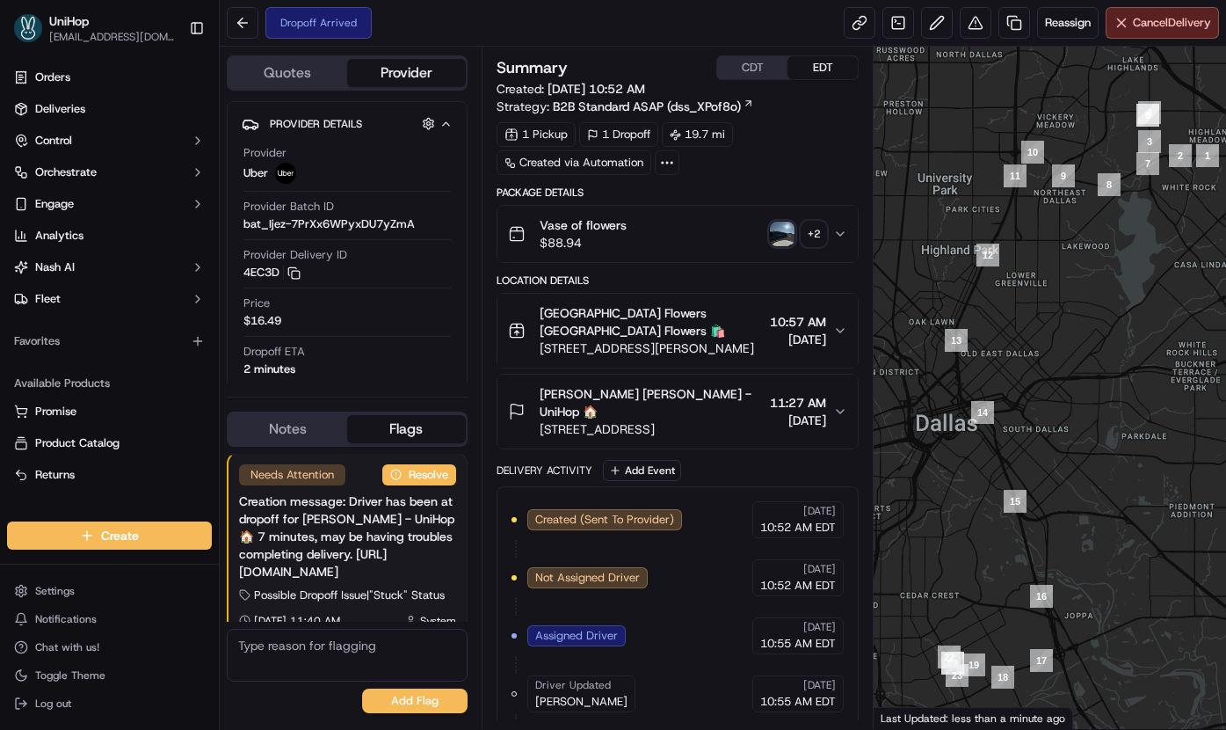
click at [780, 236] on img "button" at bounding box center [782, 234] width 25 height 25
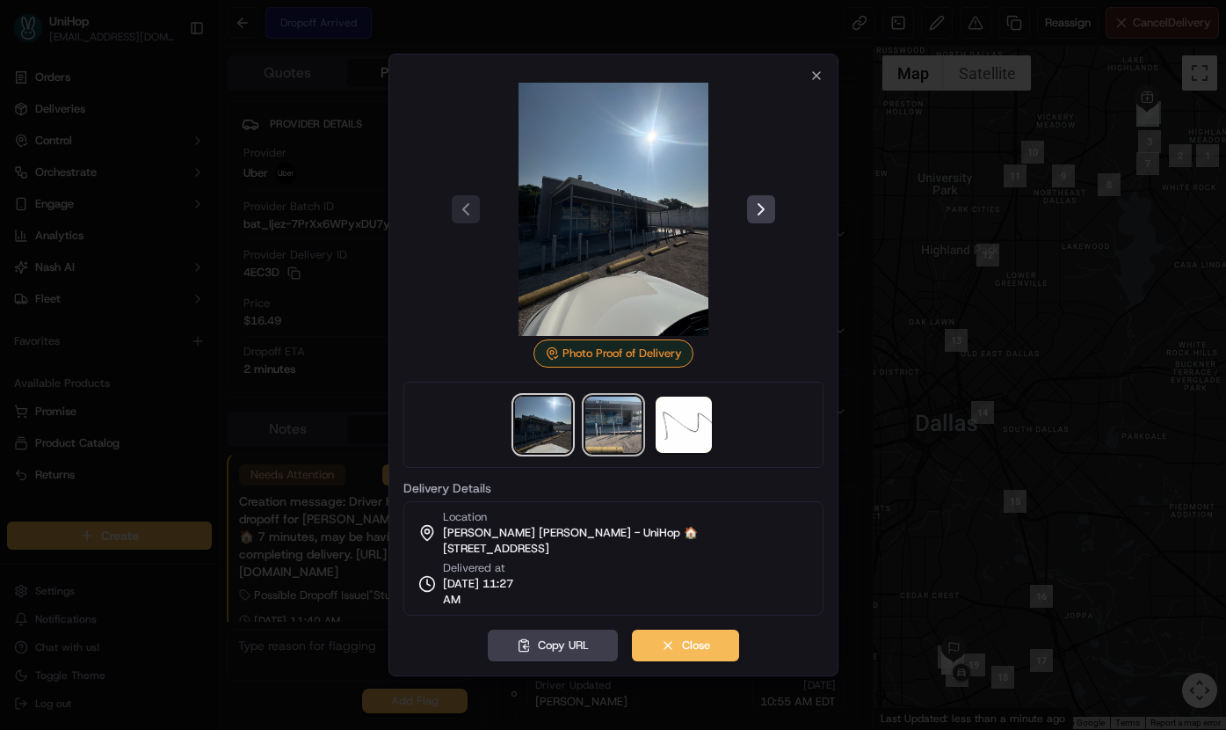
click at [616, 411] on img at bounding box center [614, 424] width 56 height 56
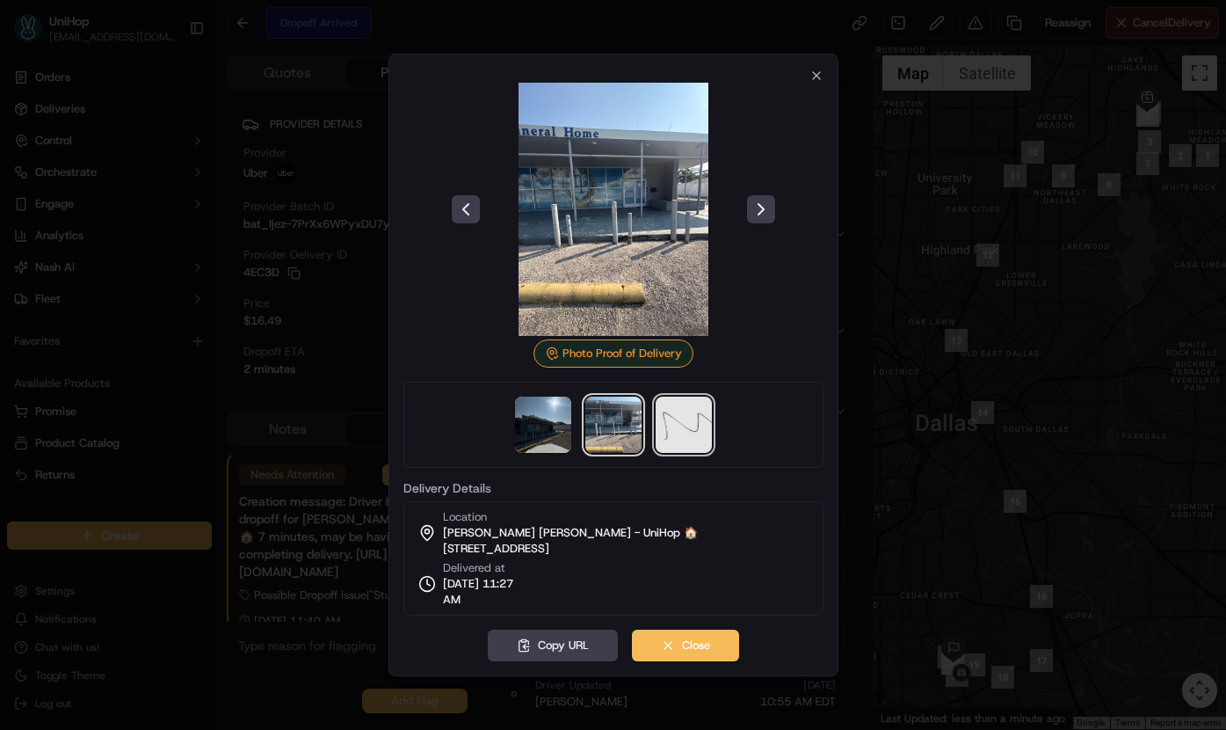
click at [664, 422] on img at bounding box center [684, 424] width 56 height 56
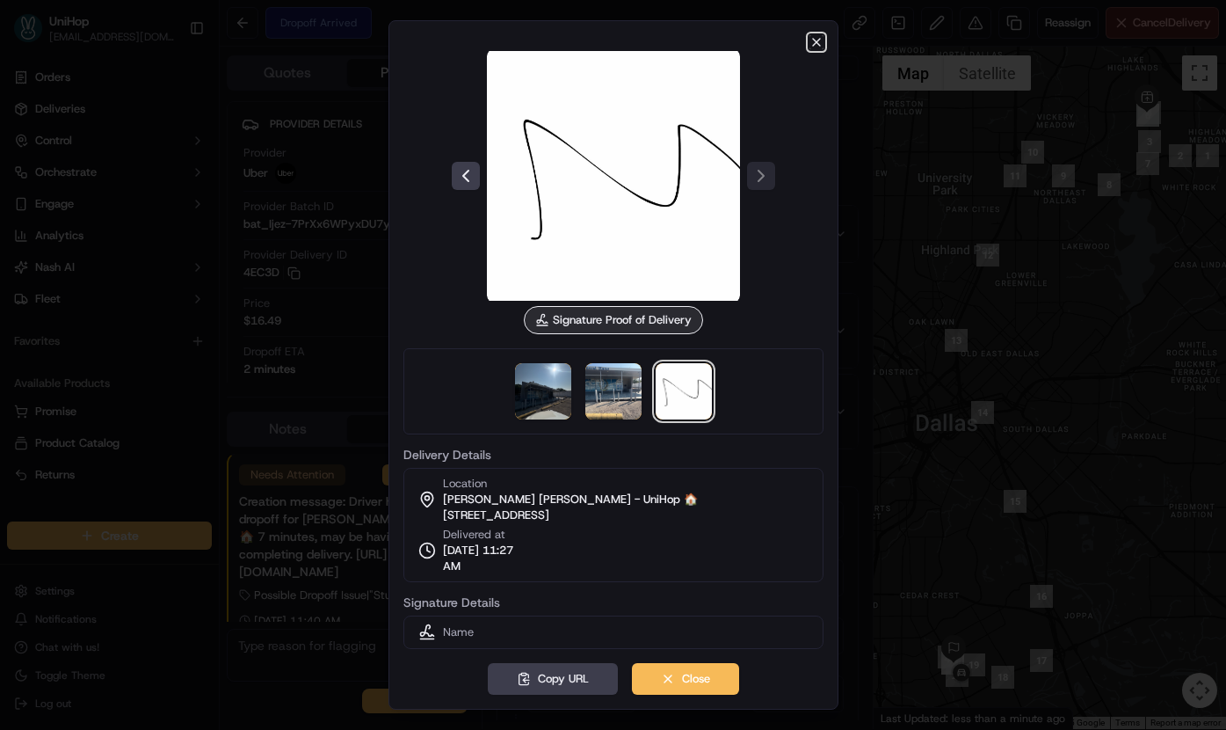
click at [818, 40] on icon "button" at bounding box center [817, 42] width 14 height 14
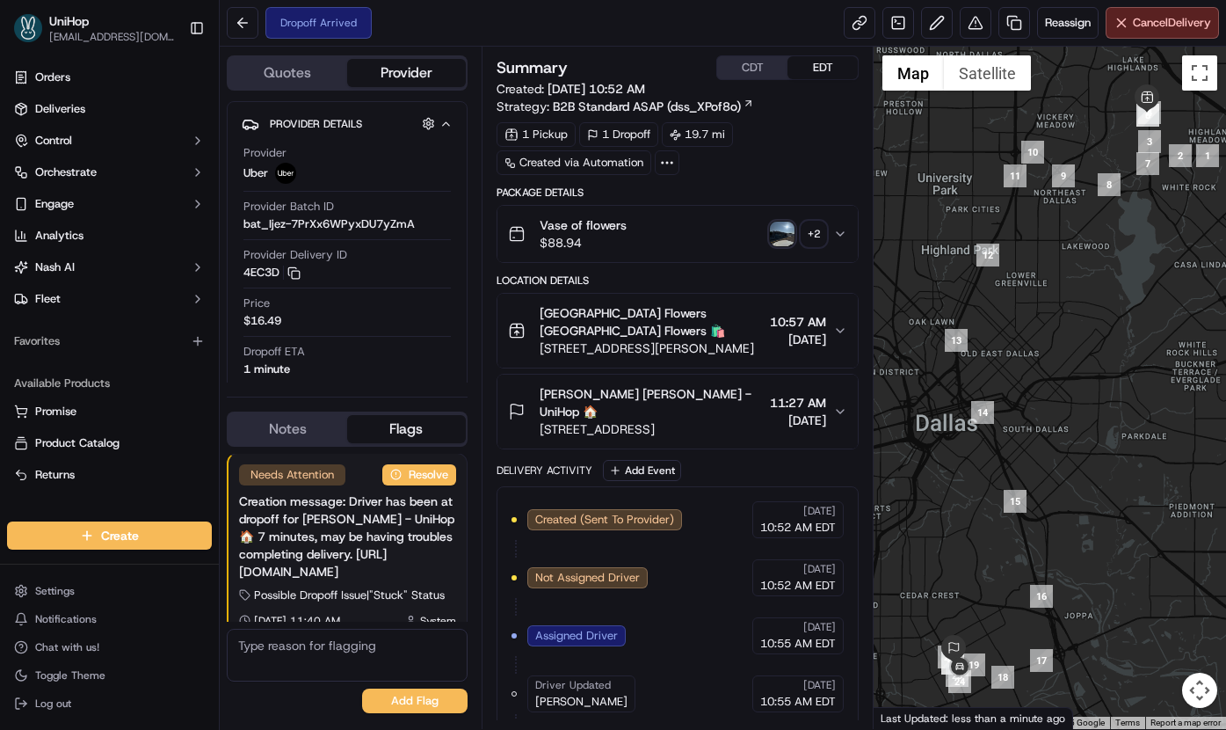
scroll to position [230, 0]
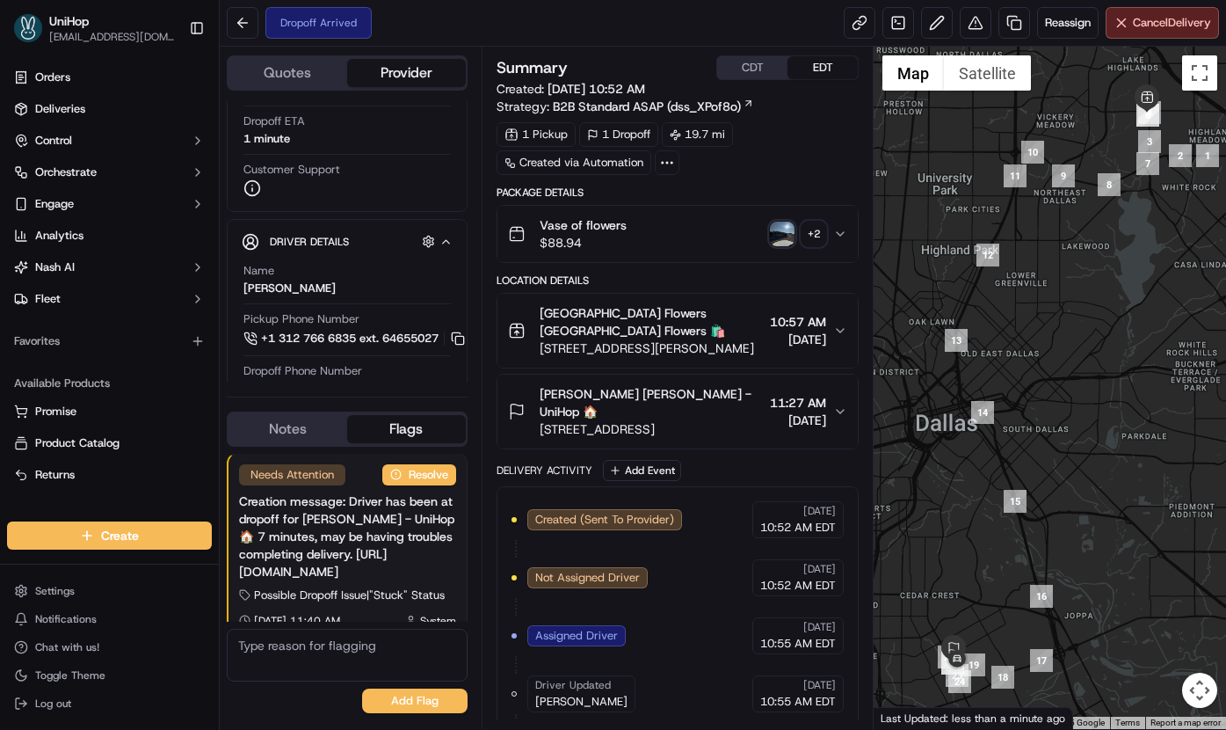
click at [297, 422] on button "Notes" at bounding box center [288, 429] width 119 height 28
click at [296, 424] on button "Notes" at bounding box center [288, 429] width 119 height 28
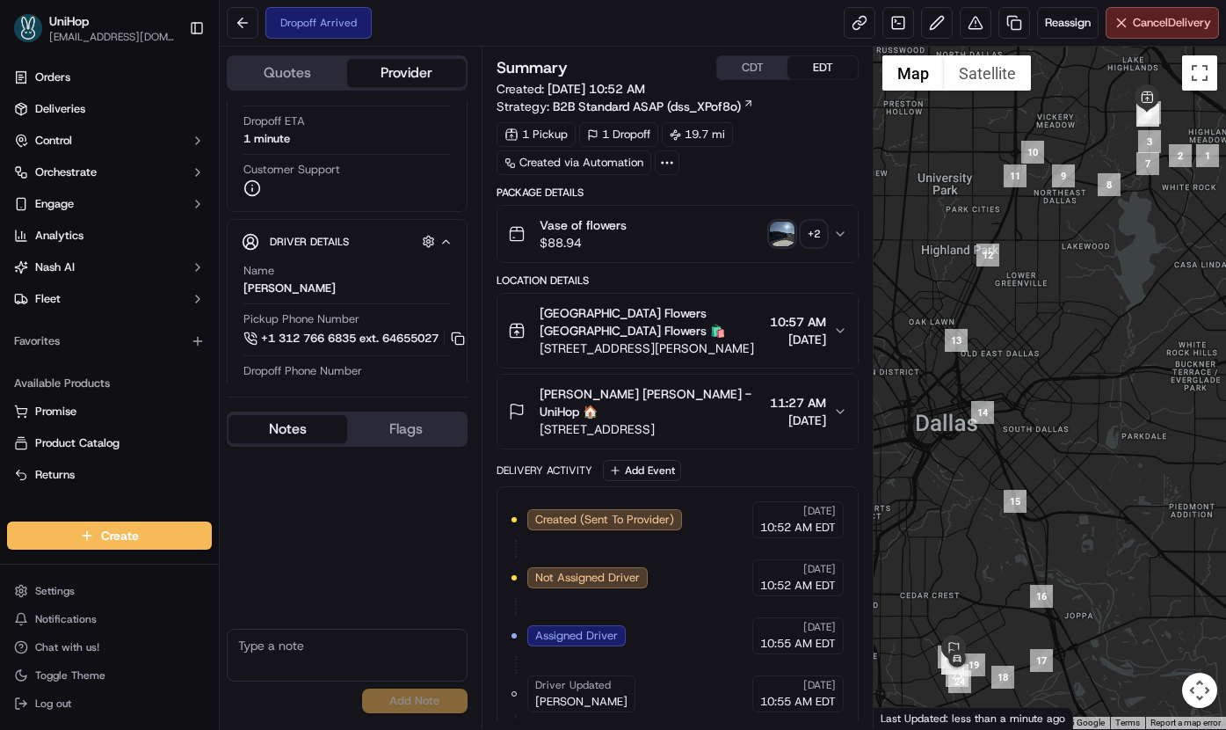
click at [327, 651] on textarea at bounding box center [347, 655] width 241 height 53
type textarea "9727423335"
click at [438, 701] on button "Add Note" at bounding box center [414, 700] width 105 height 25
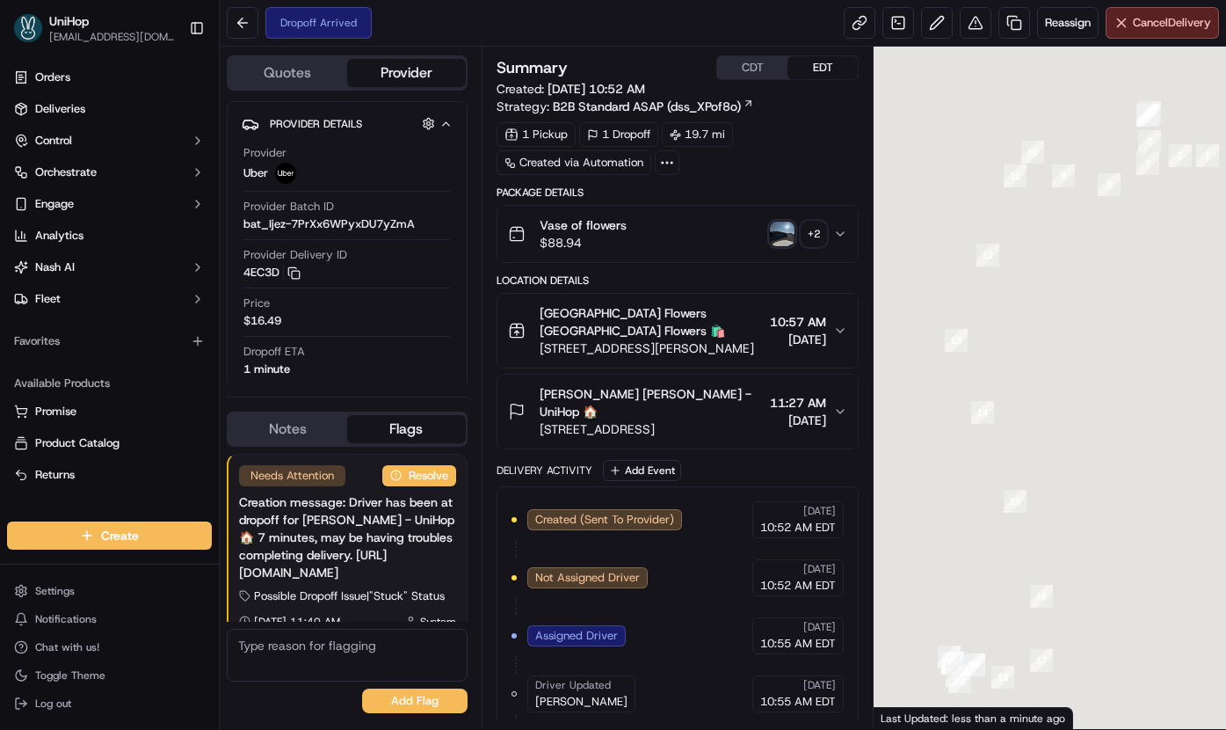
click at [299, 419] on button "Notes" at bounding box center [288, 429] width 119 height 28
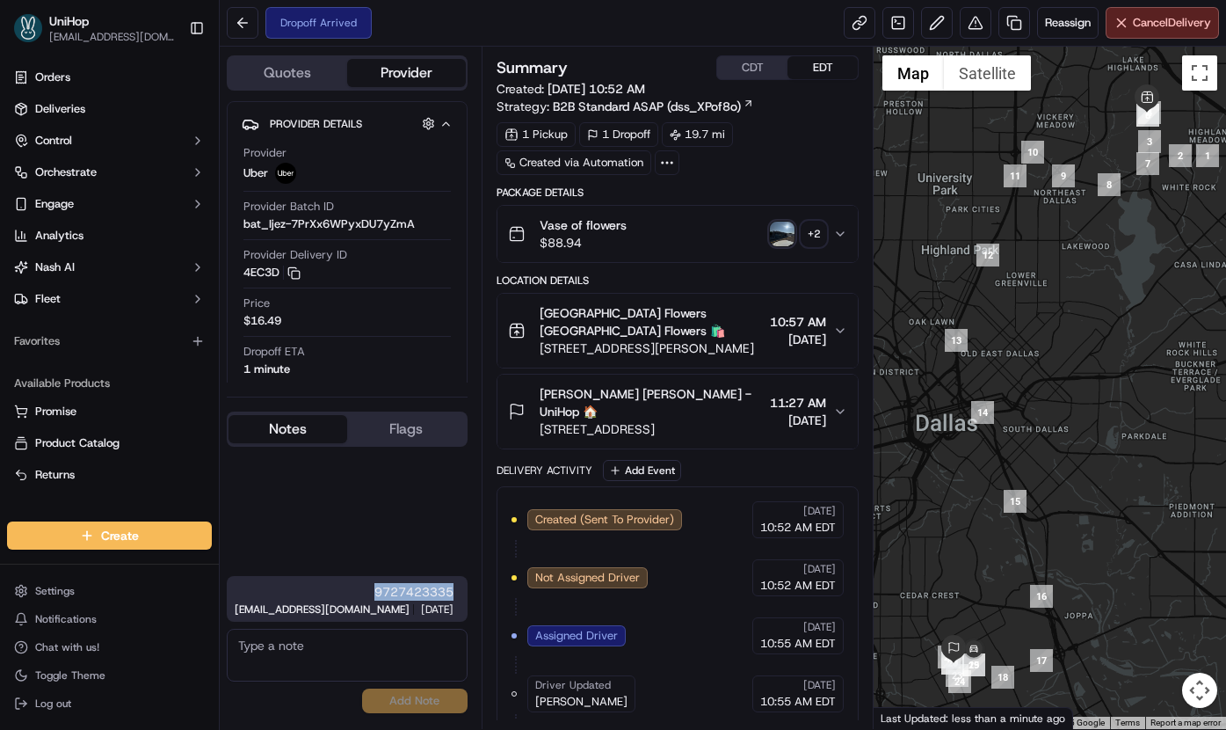
drag, startPoint x: 368, startPoint y: 586, endPoint x: 463, endPoint y: 585, distance: 95.0
click at [463, 585] on div "9727423335 dispatch+j@unihop.app 11:43 AM Sep 19 2025" at bounding box center [347, 599] width 241 height 46
copy span "9727423335"
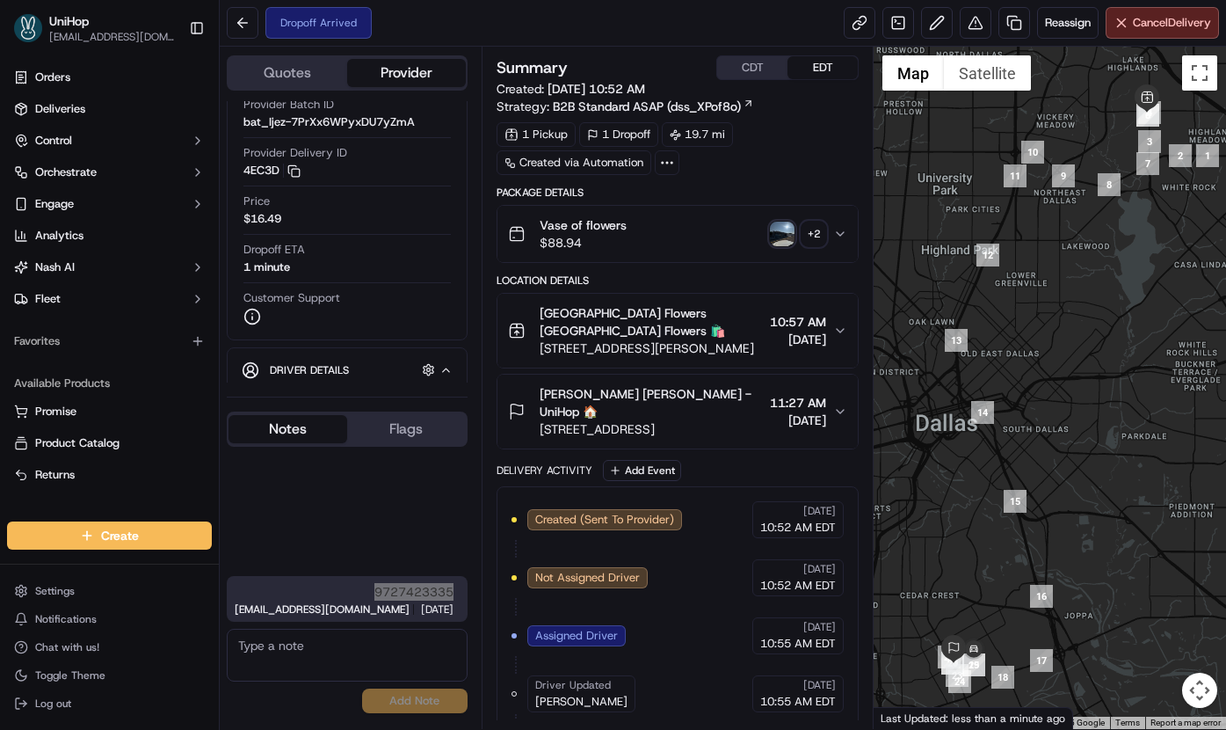
scroll to position [230, 0]
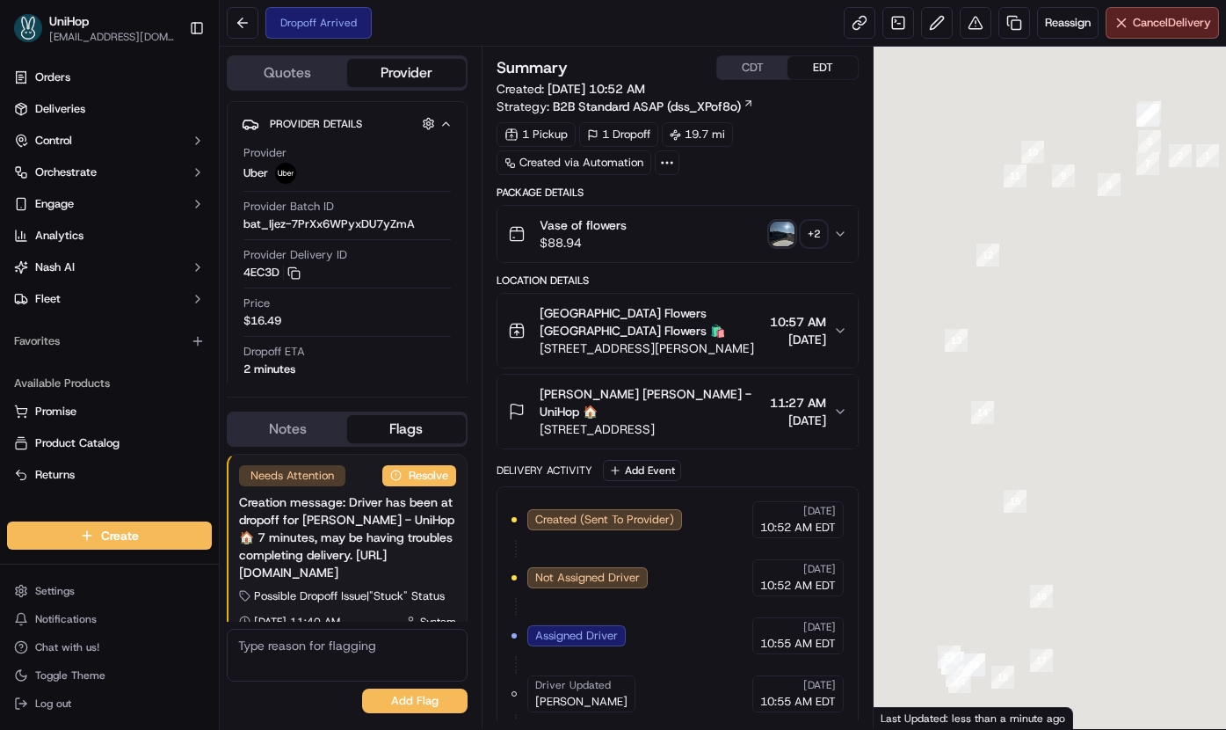
scroll to position [1, 0]
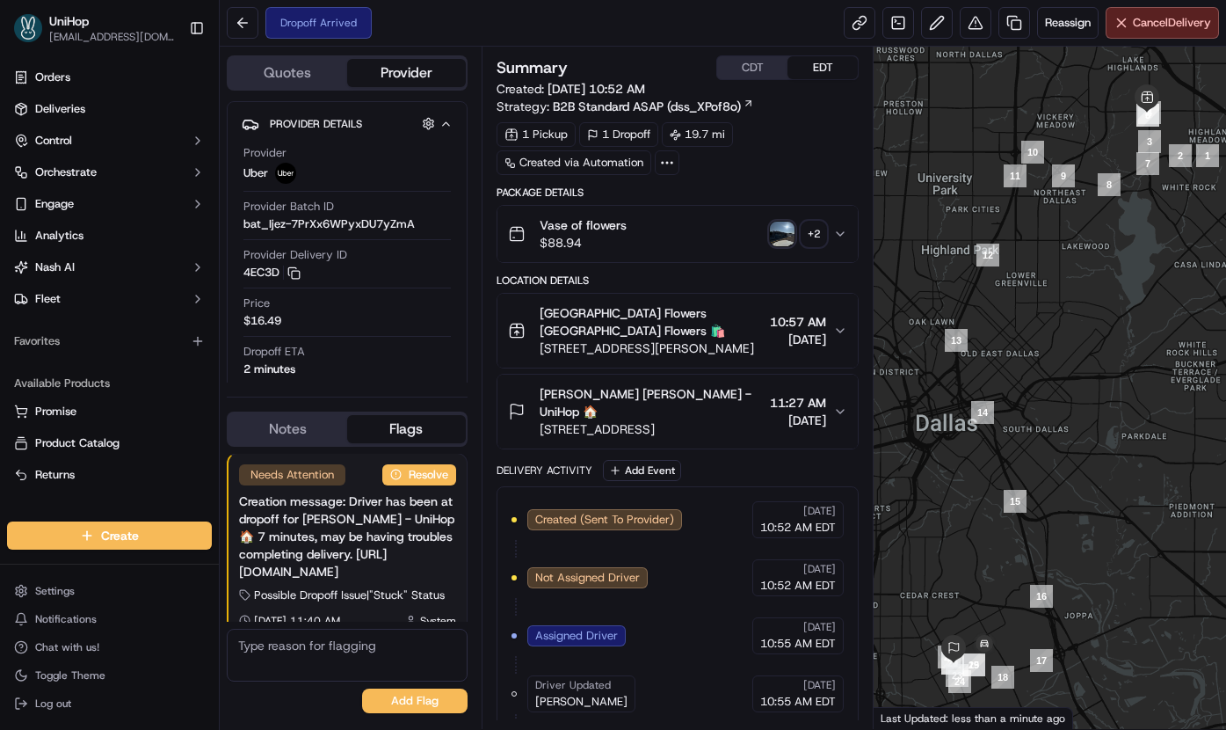
click at [745, 402] on div "[PERSON_NAME] [PERSON_NAME] - UniHop 🏠 [STREET_ADDRESS] 11:27 AM [DATE]" at bounding box center [671, 411] width 326 height 53
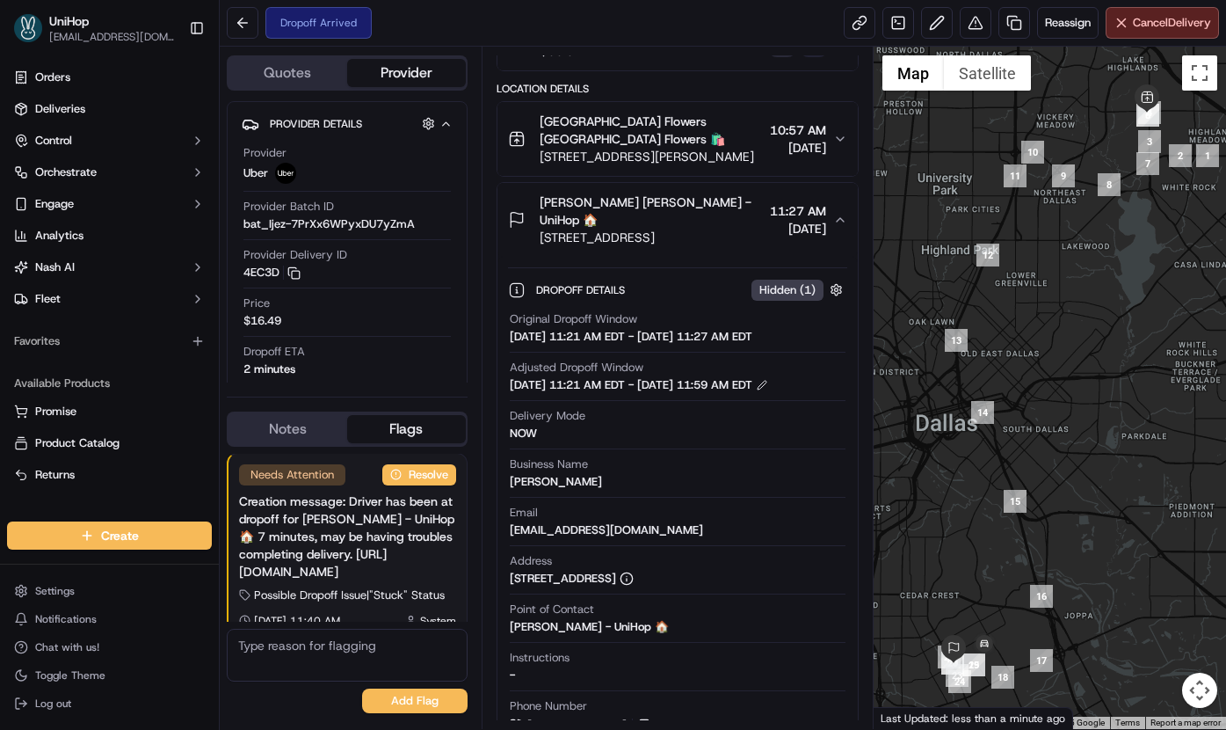
scroll to position [396, 0]
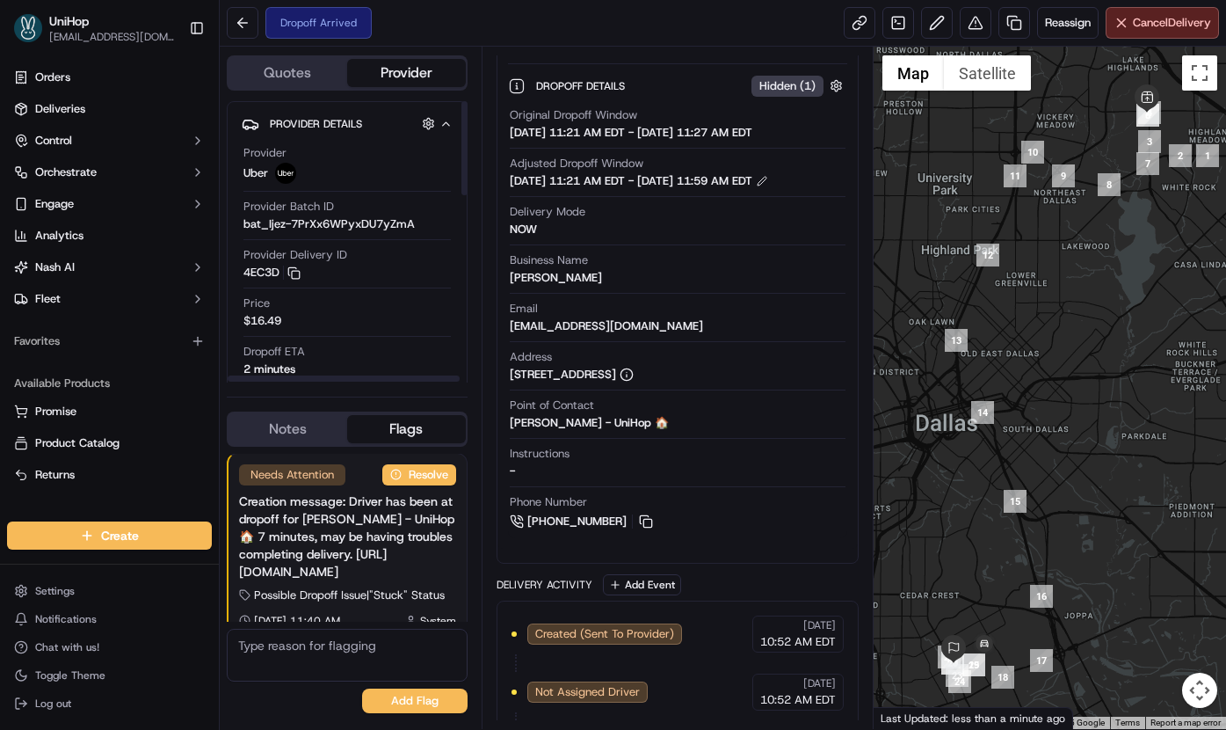
click at [307, 427] on button "Notes" at bounding box center [288, 429] width 119 height 28
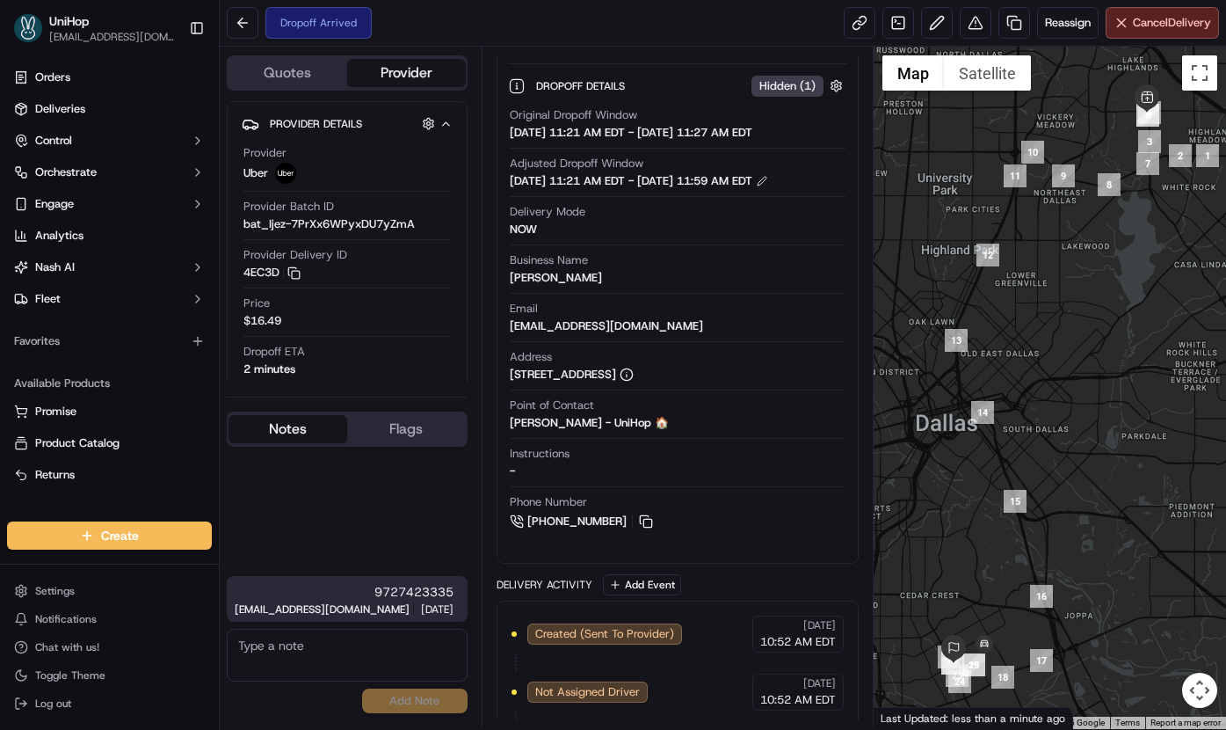
copy div "9727423335 [EMAIL_ADDRESS][DOMAIN_NAME] 11:43 AM [DATE]"
drag, startPoint x: 371, startPoint y: 584, endPoint x: 476, endPoint y: 587, distance: 104.7
click at [476, 587] on div "Quotes Provider Provider Details Hidden ( 2 ) Provider Uber Provider Batch ID b…" at bounding box center [351, 388] width 262 height 682
click at [461, 586] on div "Quotes Provider Provider Details Hidden ( 2 ) Provider Uber Provider Batch ID b…" at bounding box center [351, 388] width 262 height 682
click at [452, 583] on span "9727423335" at bounding box center [347, 592] width 213 height 18
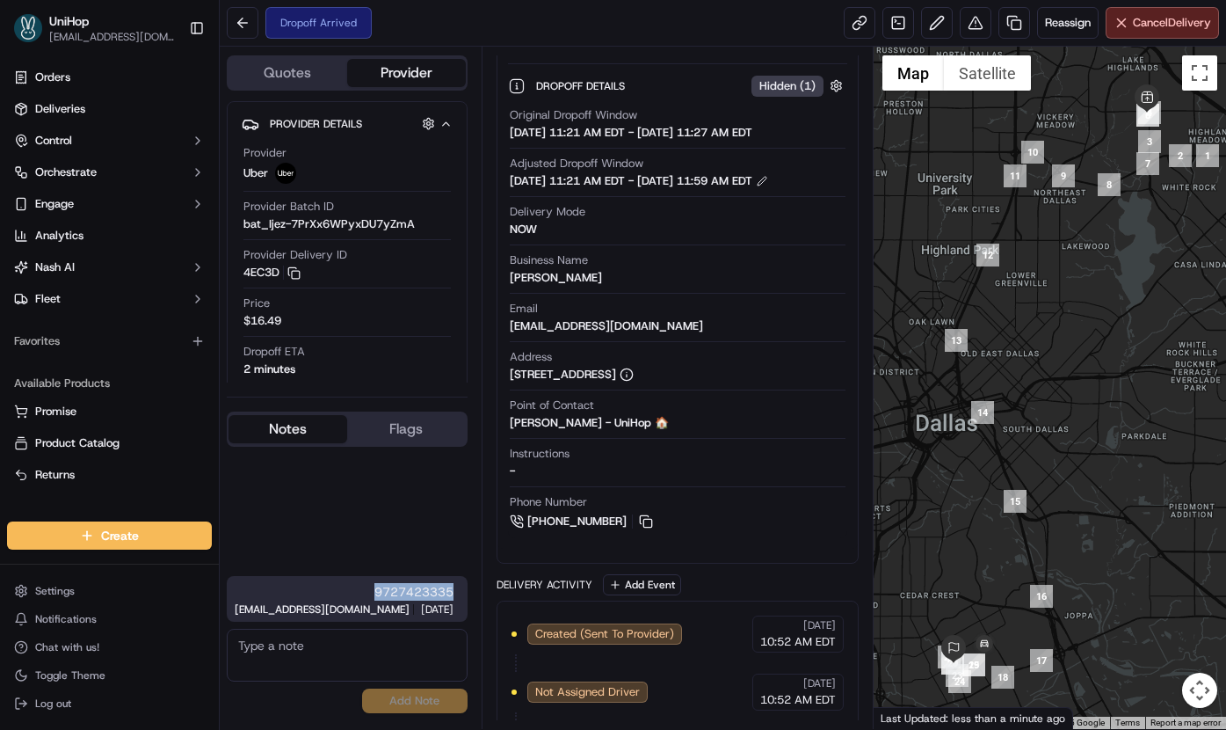
drag, startPoint x: 455, startPoint y: 581, endPoint x: 341, endPoint y: 576, distance: 114.4
click at [341, 576] on div "9727423335 [EMAIL_ADDRESS][DOMAIN_NAME] 11:43 AM [DATE]" at bounding box center [347, 599] width 241 height 46
copy span "9727423335"
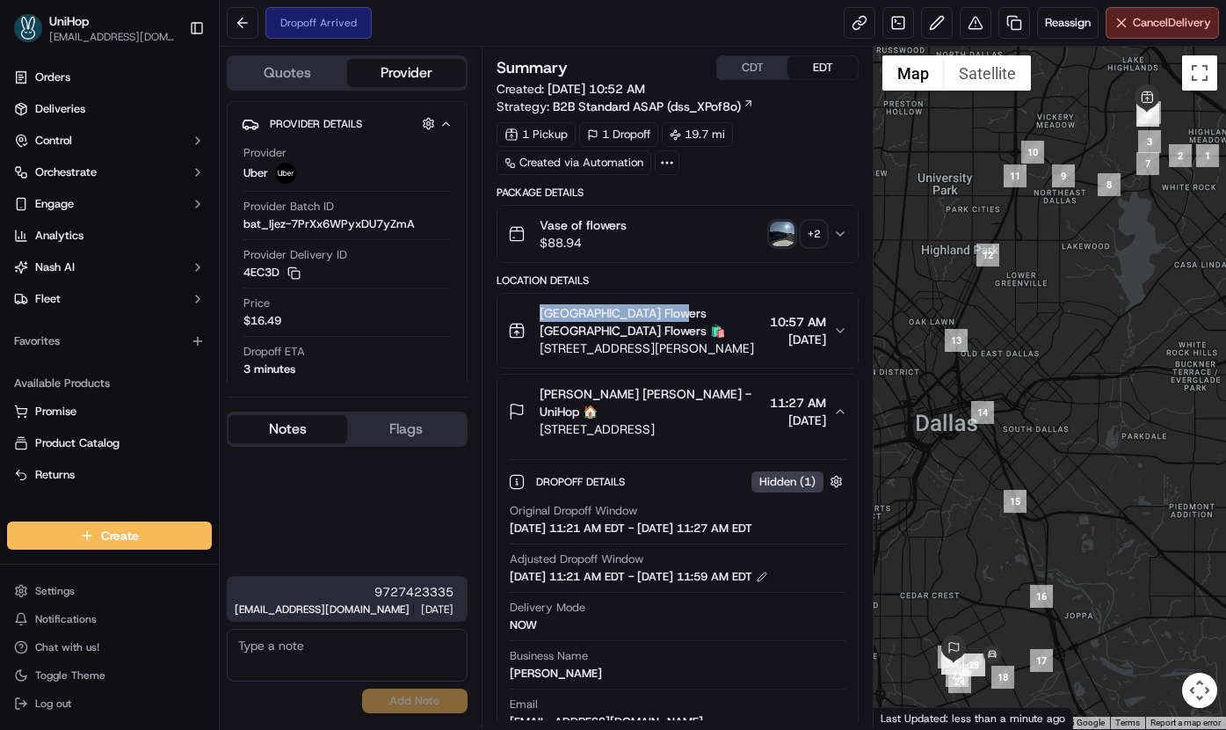
drag, startPoint x: 536, startPoint y: 315, endPoint x: 673, endPoint y: 317, distance: 136.3
click at [673, 317] on div "[GEOGRAPHIC_DATA] Flowers [GEOGRAPHIC_DATA] Flowers 🛍️ [STREET_ADDRESS][PERSON_…" at bounding box center [636, 330] width 256 height 53
copy span "[GEOGRAPHIC_DATA] Flowers"
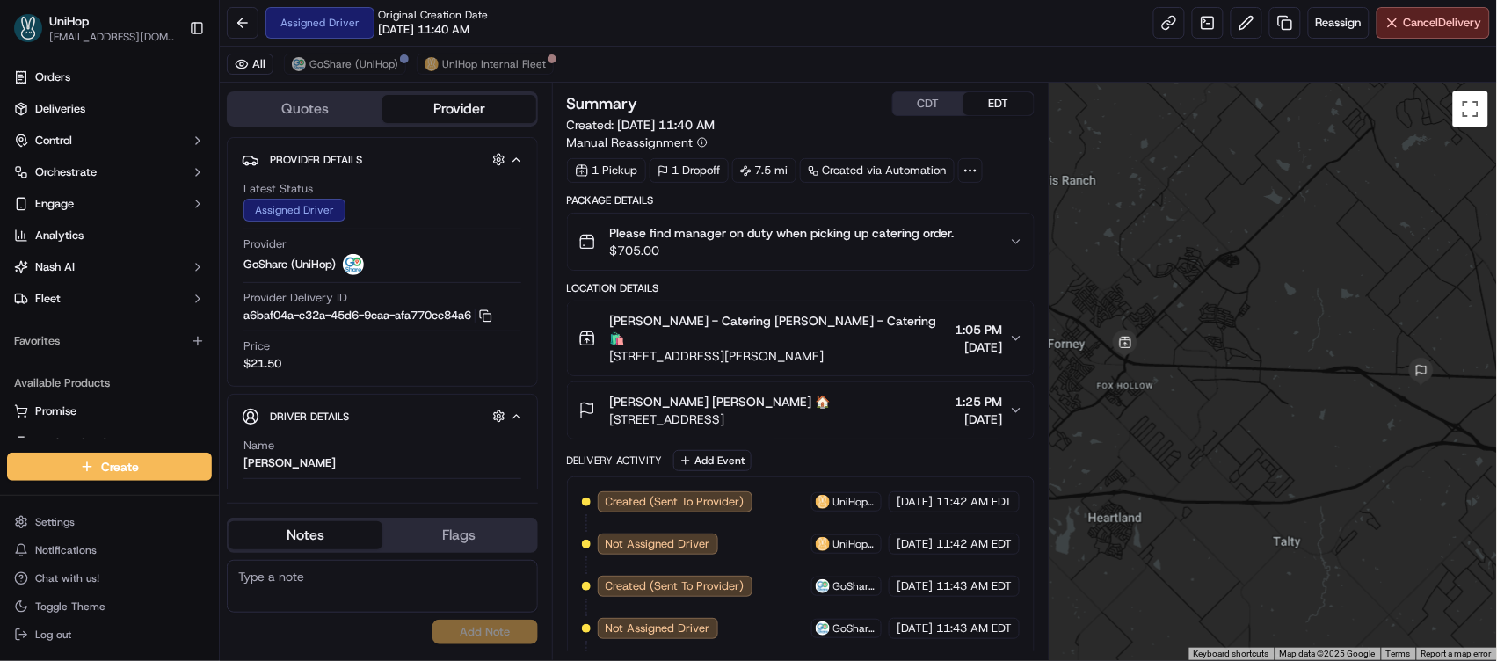
click at [938, 109] on button "CDT" at bounding box center [928, 103] width 70 height 23
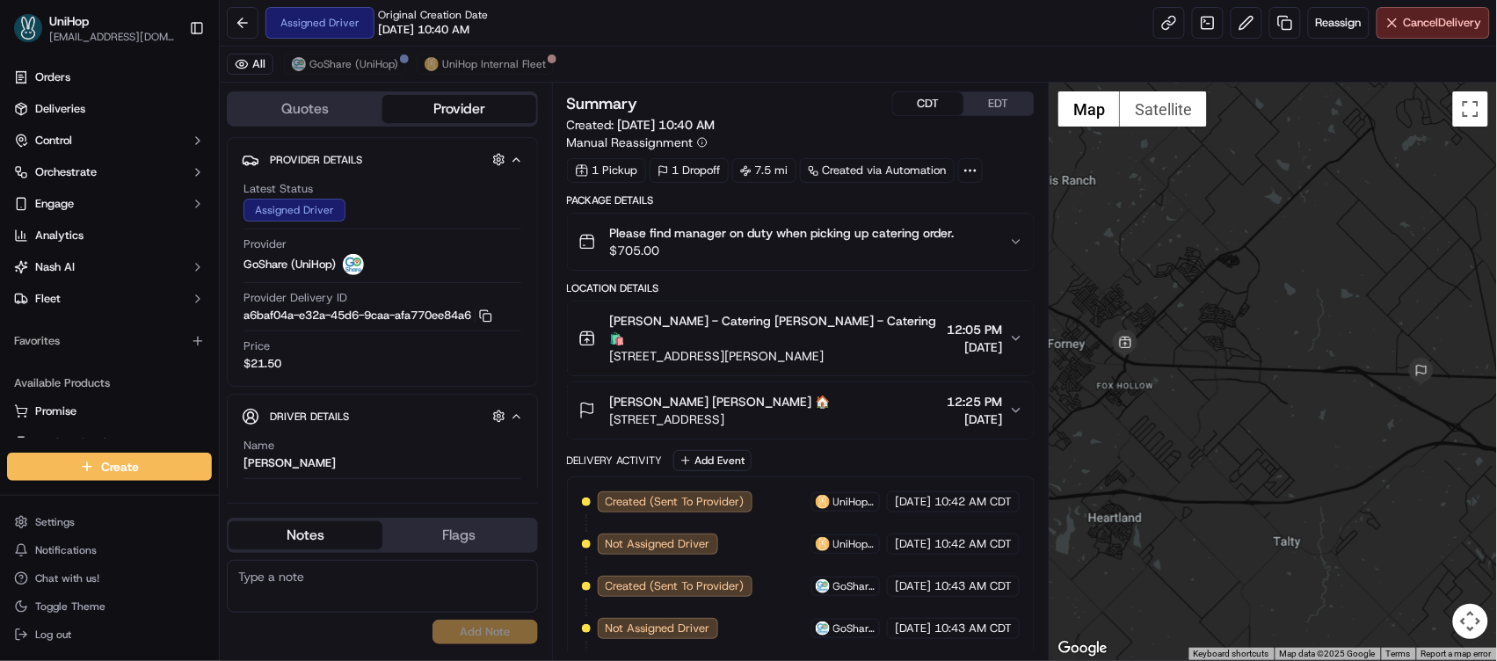
copy span "[STREET_ADDRESS]"
drag, startPoint x: 611, startPoint y: 405, endPoint x: 848, endPoint y: 402, distance: 237.4
click at [848, 402] on div "[PERSON_NAME] [PERSON_NAME] 🏠 [STREET_ADDRESS] 12:25 PM [DATE]" at bounding box center [794, 410] width 432 height 35
click at [381, 62] on span "GoShare (UniHop)" at bounding box center [353, 64] width 89 height 14
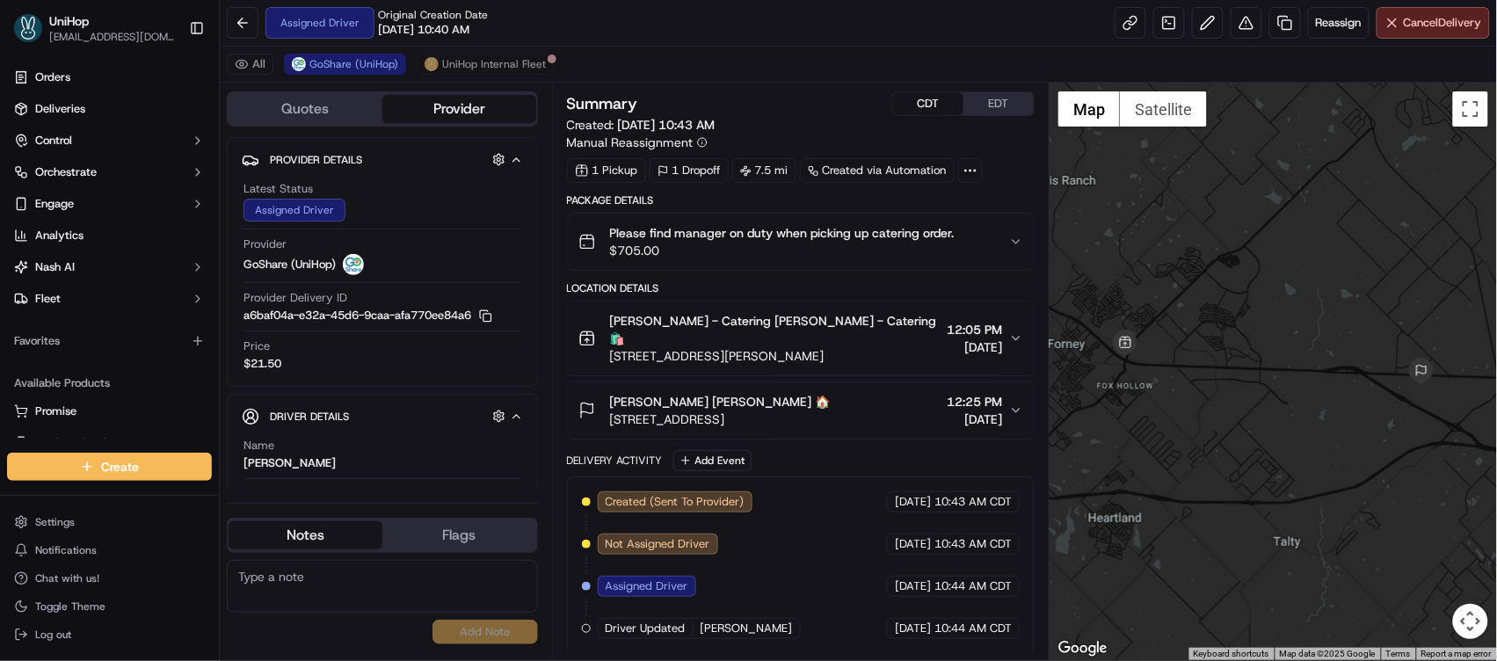
click at [921, 236] on span "Please find manager on duty when picking up catering order." at bounding box center [782, 233] width 345 height 18
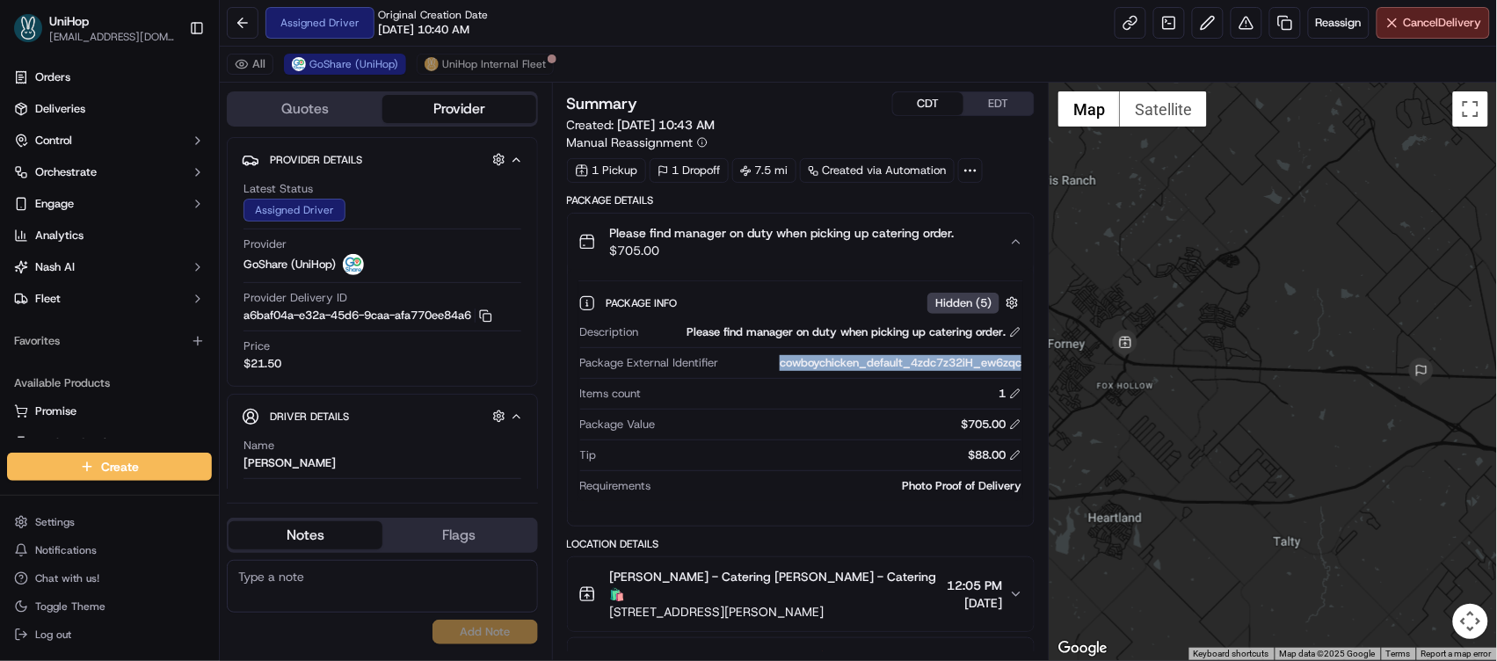
drag, startPoint x: 777, startPoint y: 365, endPoint x: 1025, endPoint y: 369, distance: 248.0
click at [1025, 369] on div "Package Info Hidden ( 5 ) Description Please find manager on duty when picking …" at bounding box center [801, 391] width 467 height 242
copy div "cowboychicken_default_4zdc7z32iH_ew6zqc"
click at [751, 369] on div "cowboychicken_default_4zdc7z32iH_ew6zqc" at bounding box center [874, 363] width 296 height 16
drag, startPoint x: 775, startPoint y: 366, endPoint x: 1026, endPoint y: 366, distance: 250.6
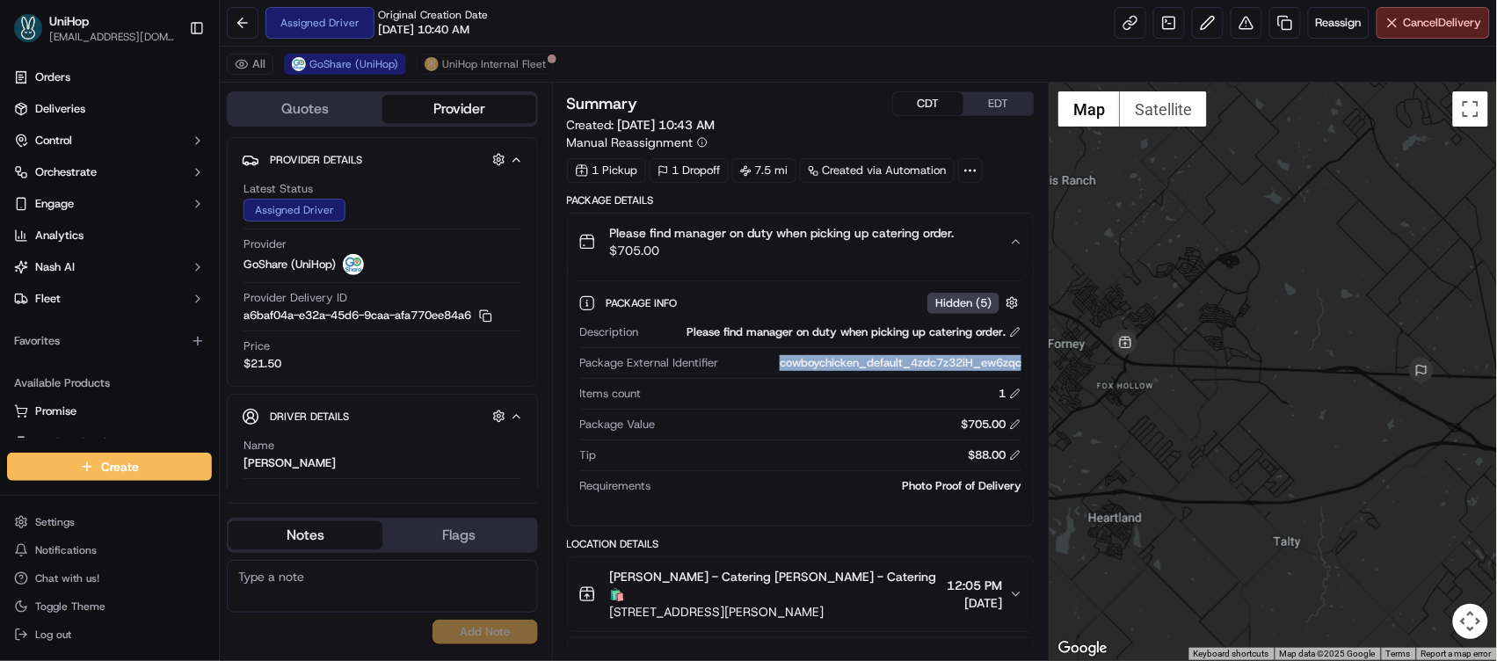
click at [1026, 366] on div "Package Info Hidden ( 5 ) Description Please find manager on duty when picking …" at bounding box center [801, 391] width 467 height 242
copy div "cowboychicken_default_4zdc7z32iH_ew6zqc"
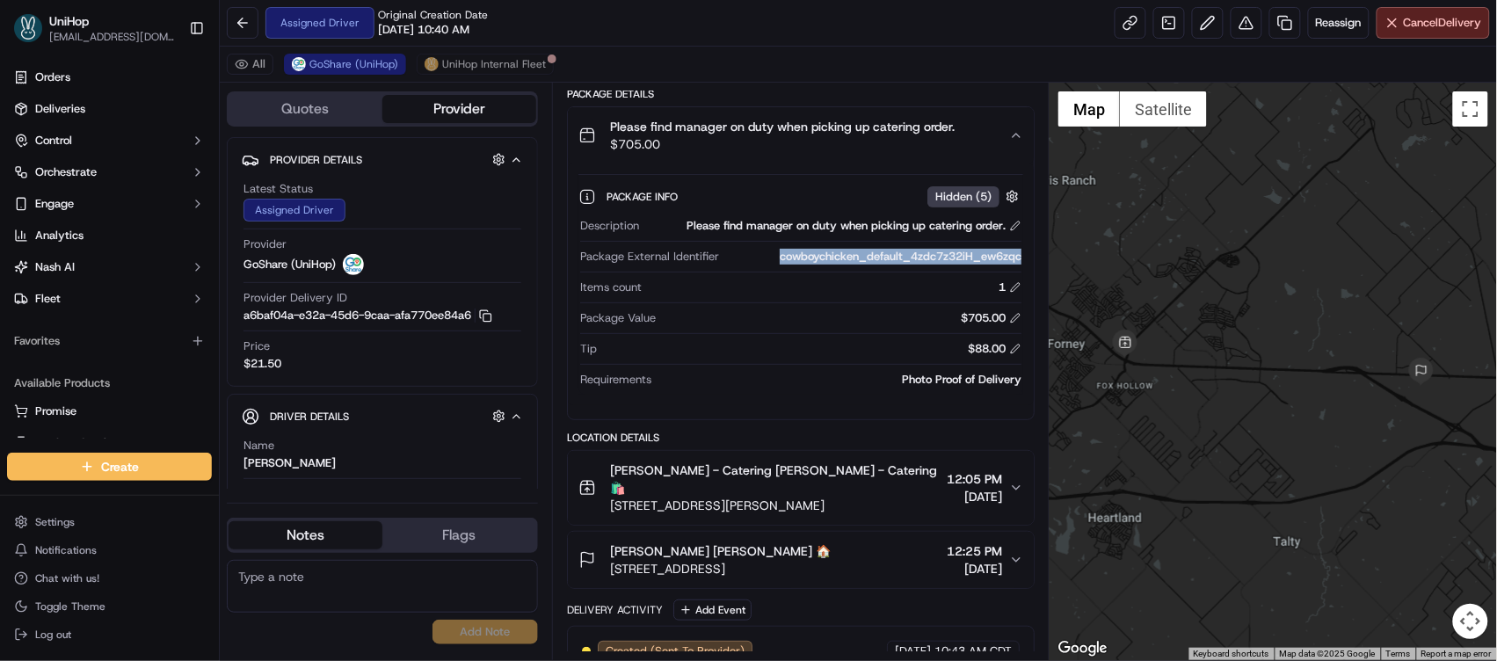
scroll to position [244, 0]
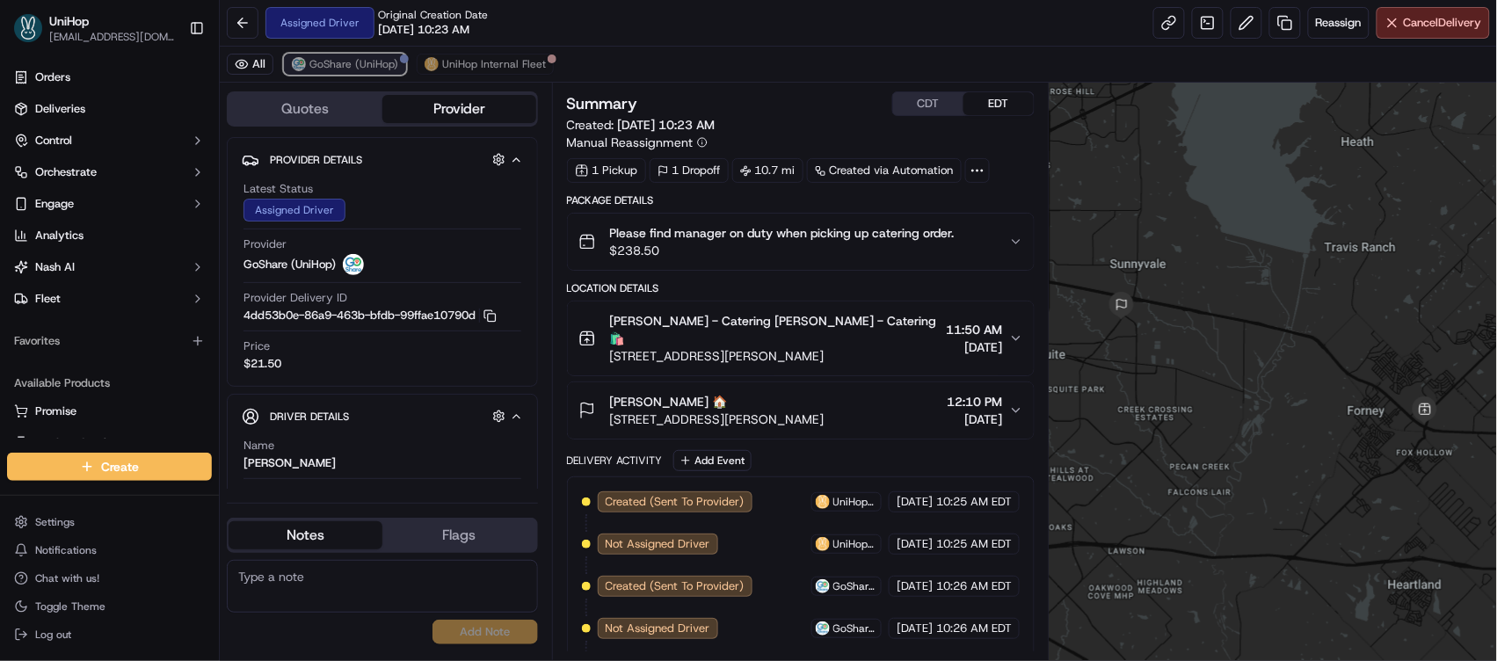
click at [300, 54] on button "GoShare (UniHop)" at bounding box center [345, 64] width 122 height 21
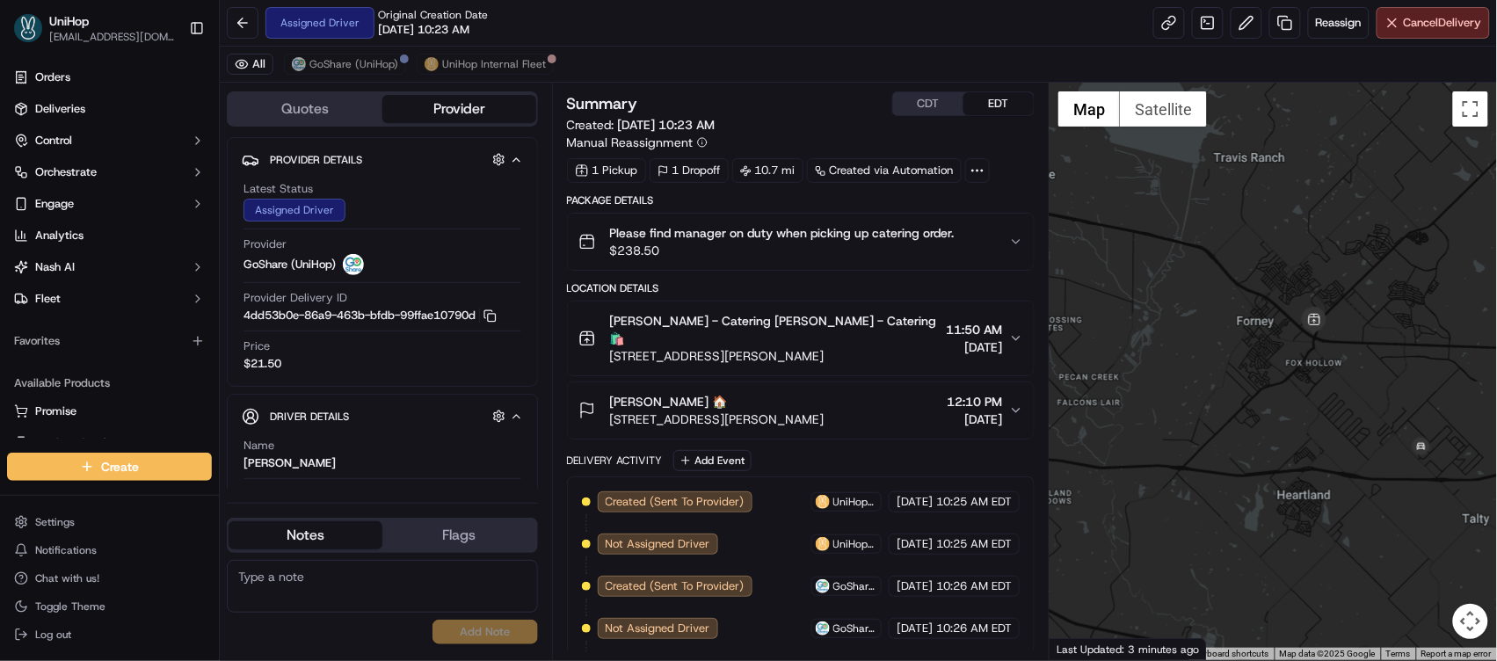
drag, startPoint x: 1277, startPoint y: 408, endPoint x: 1168, endPoint y: 328, distance: 135.2
click at [1168, 328] on div at bounding box center [1273, 372] width 447 height 578
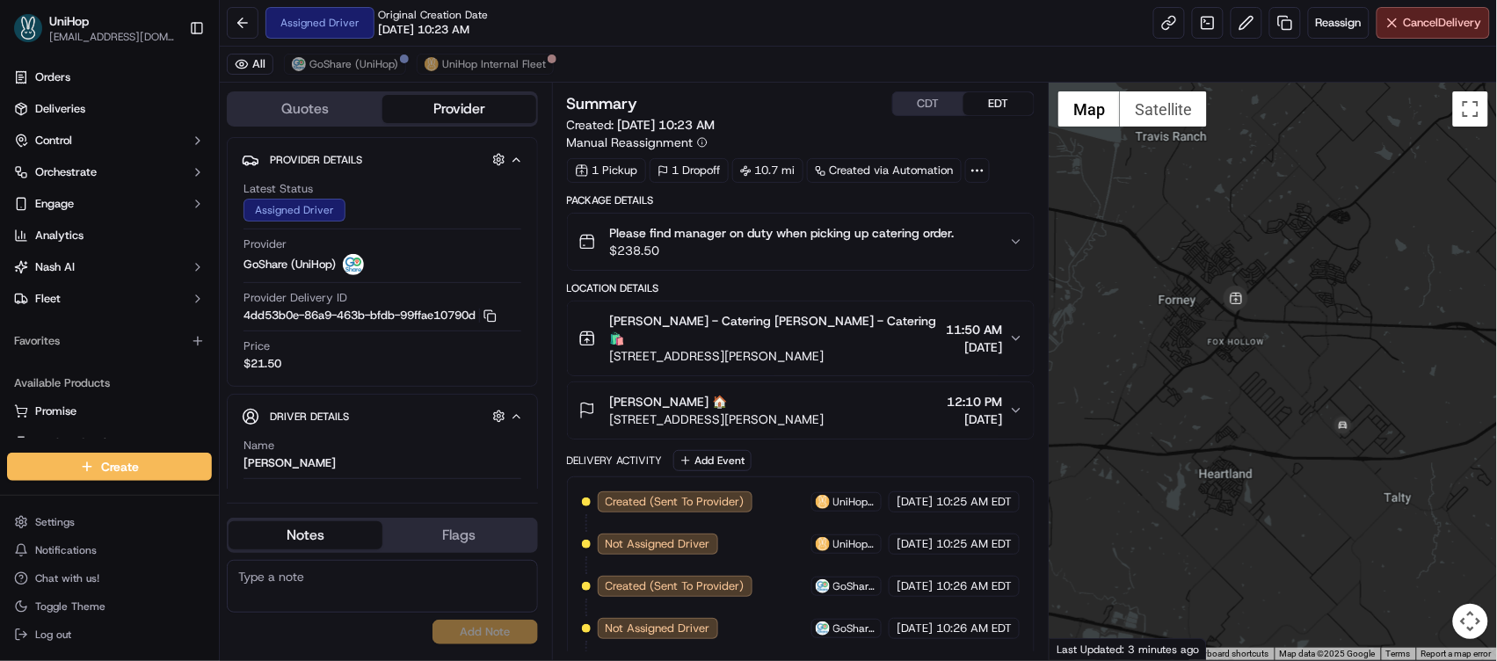
drag, startPoint x: 1383, startPoint y: 365, endPoint x: 1350, endPoint y: 363, distance: 32.6
click at [1350, 363] on div at bounding box center [1273, 372] width 447 height 578
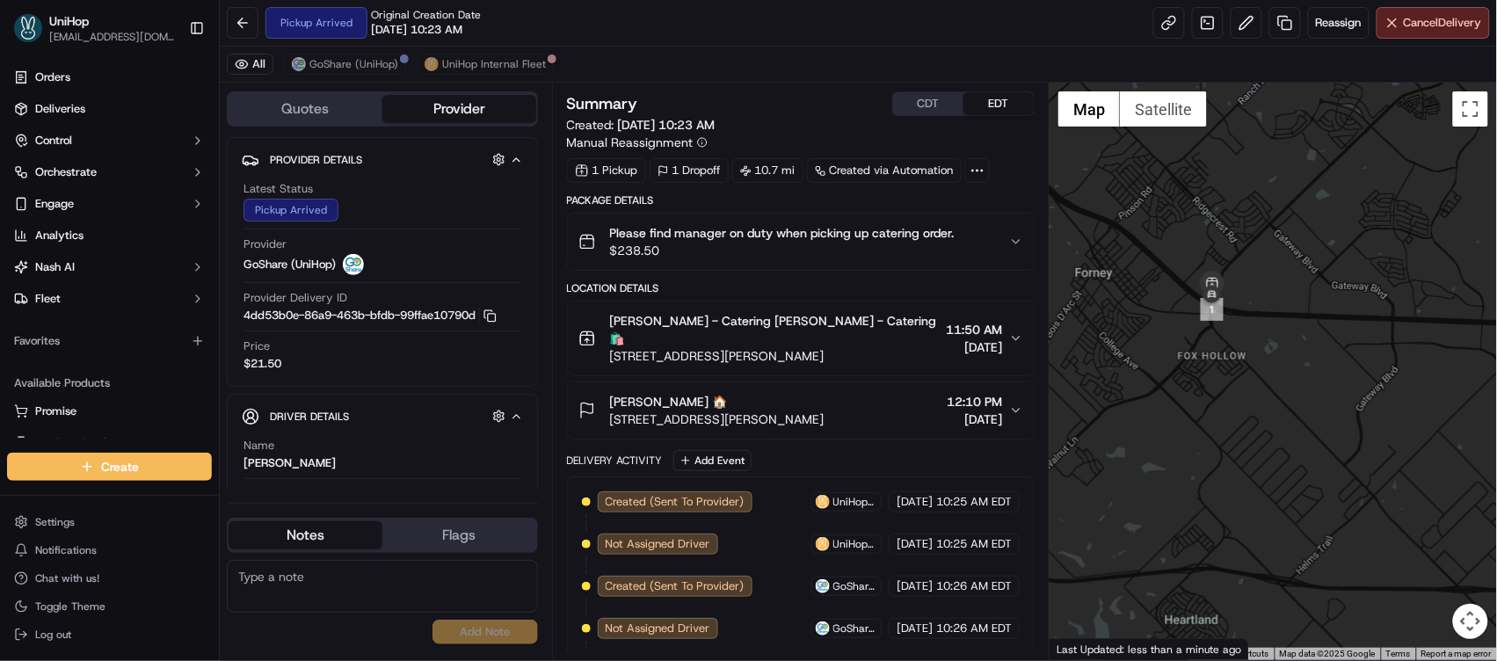
drag, startPoint x: 1254, startPoint y: 299, endPoint x: 1117, endPoint y: 220, distance: 157.6
click at [1118, 221] on div at bounding box center [1273, 372] width 447 height 578
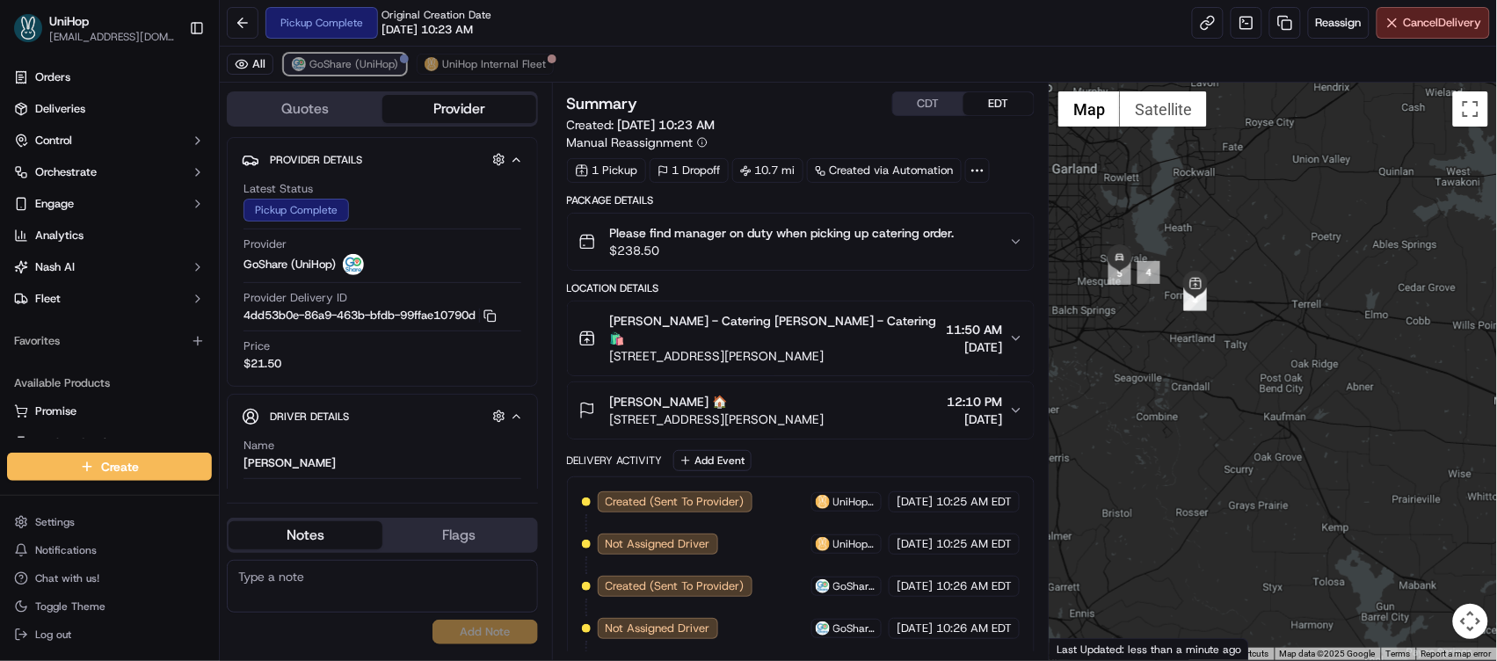
click at [372, 66] on span "GoShare (UniHop)" at bounding box center [353, 64] width 89 height 14
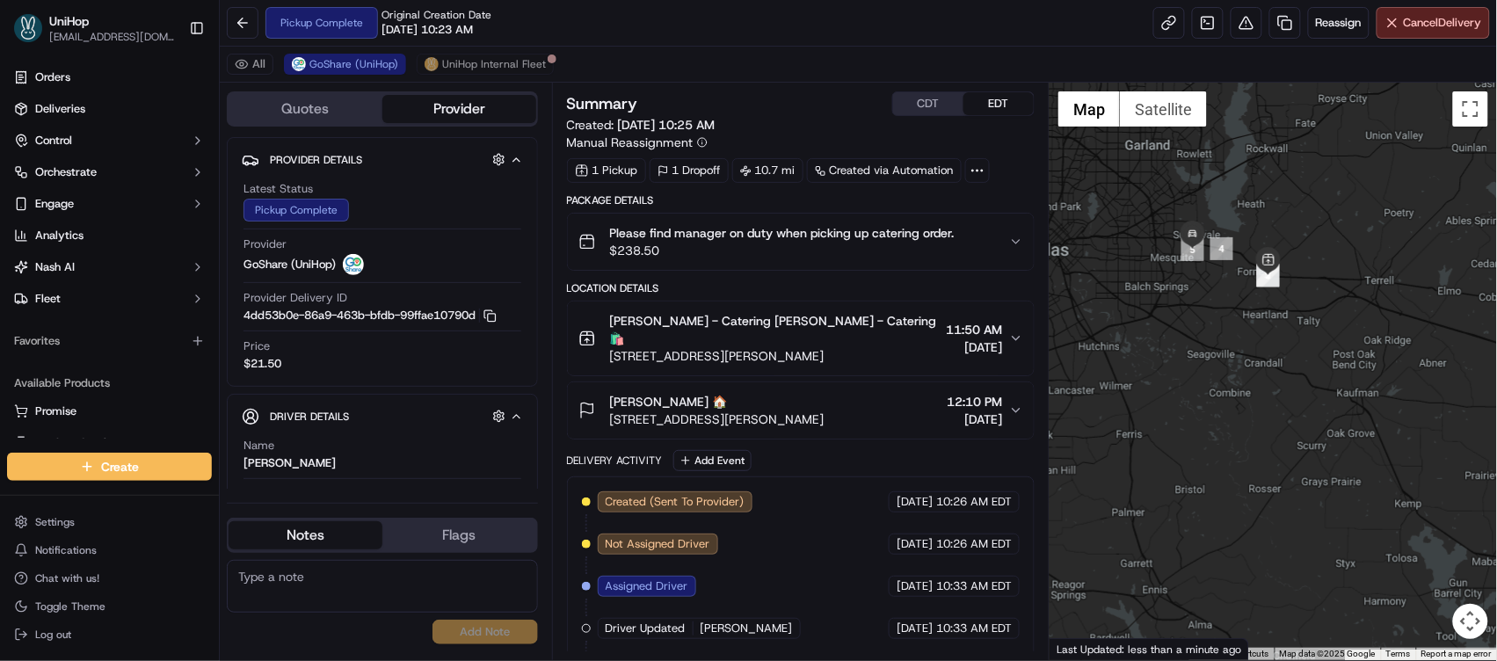
drag, startPoint x: 1173, startPoint y: 208, endPoint x: 1249, endPoint y: 184, distance: 80.3
click at [1249, 184] on div at bounding box center [1273, 372] width 447 height 578
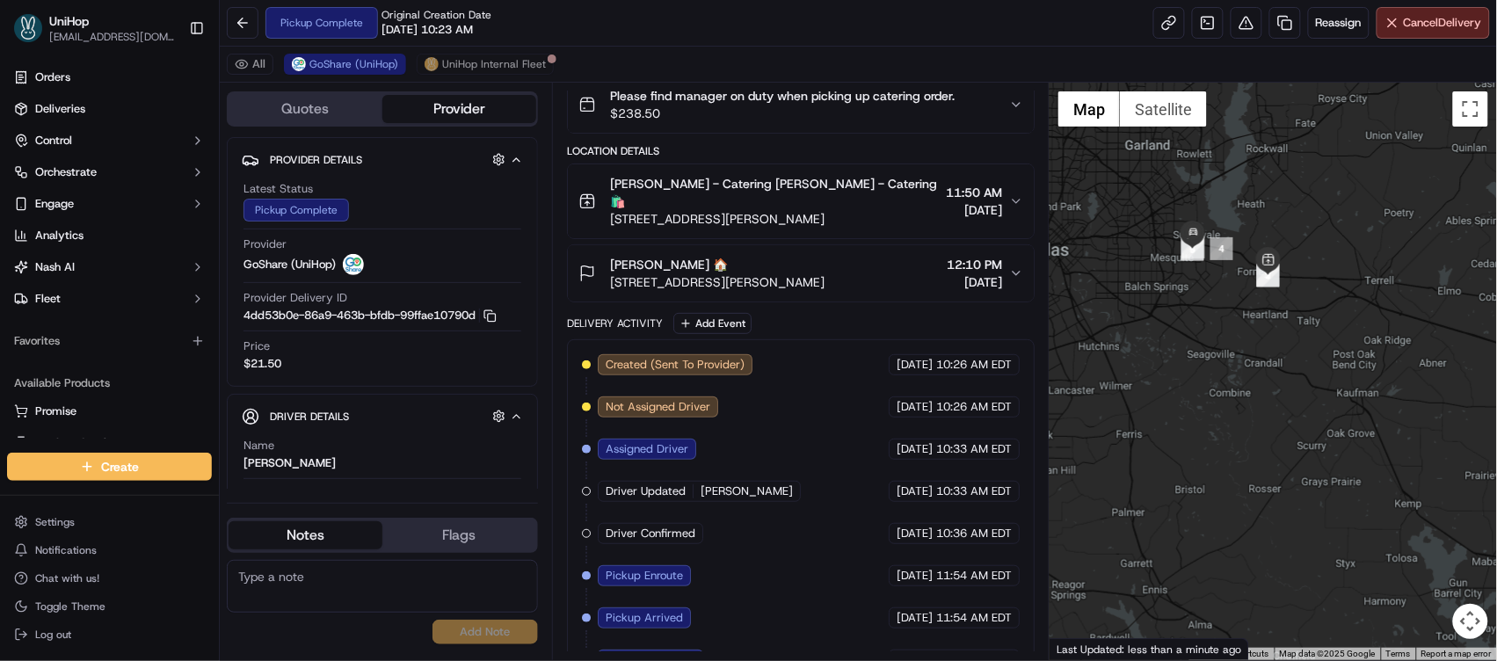
scroll to position [158, 0]
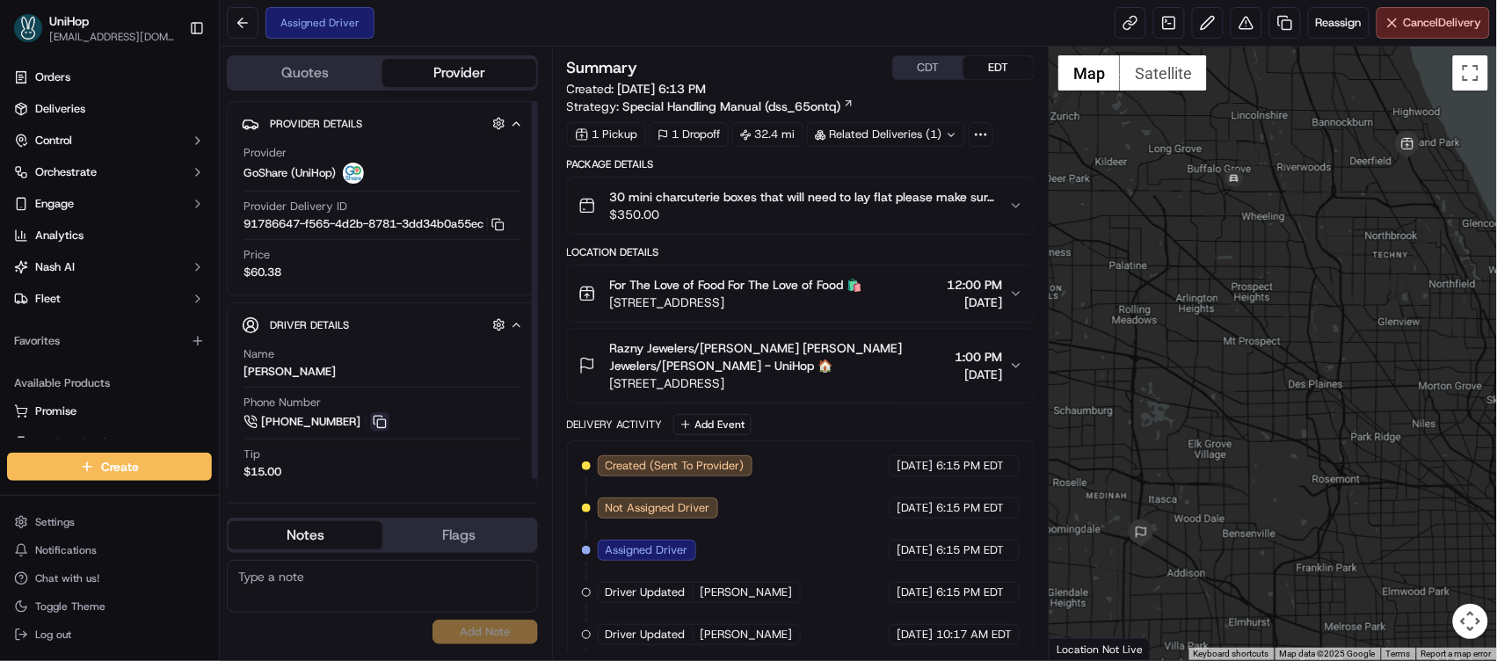
click at [372, 429] on button at bounding box center [379, 421] width 19 height 19
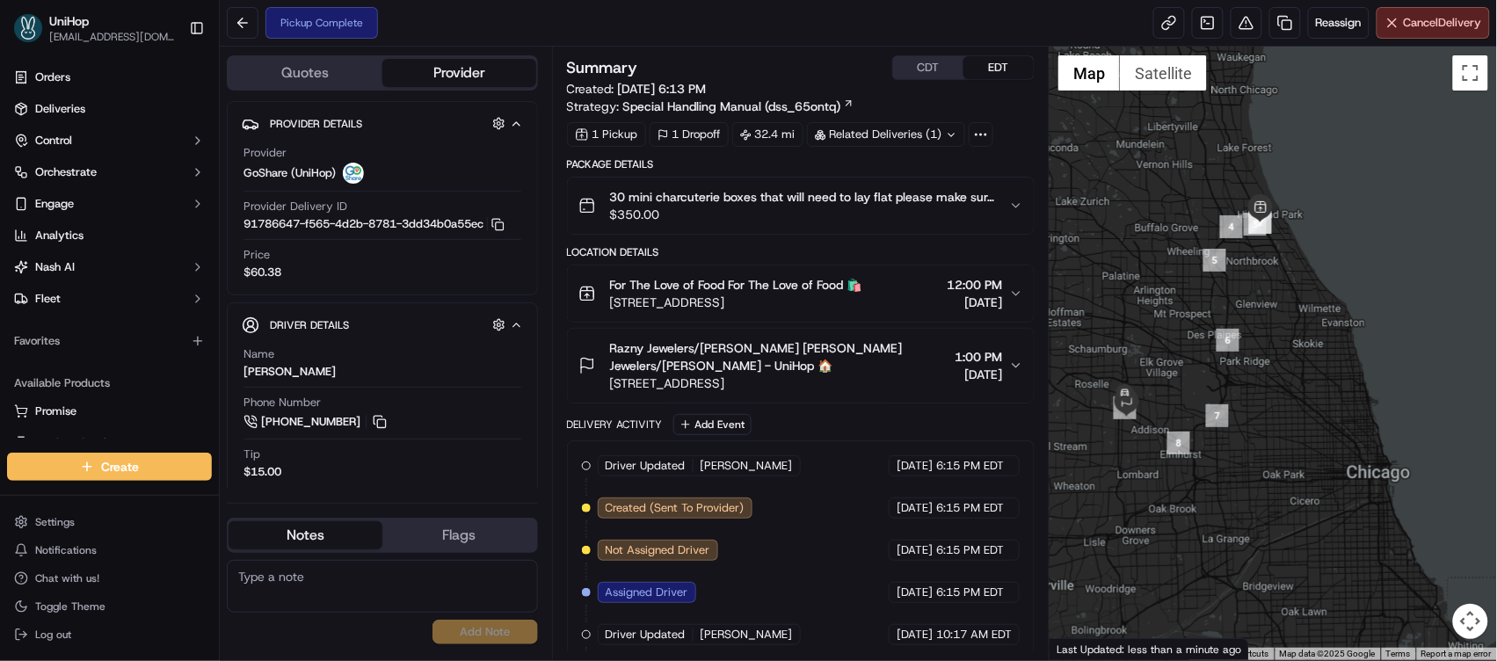
click at [964, 366] on span "1:00 PM" at bounding box center [978, 357] width 47 height 18
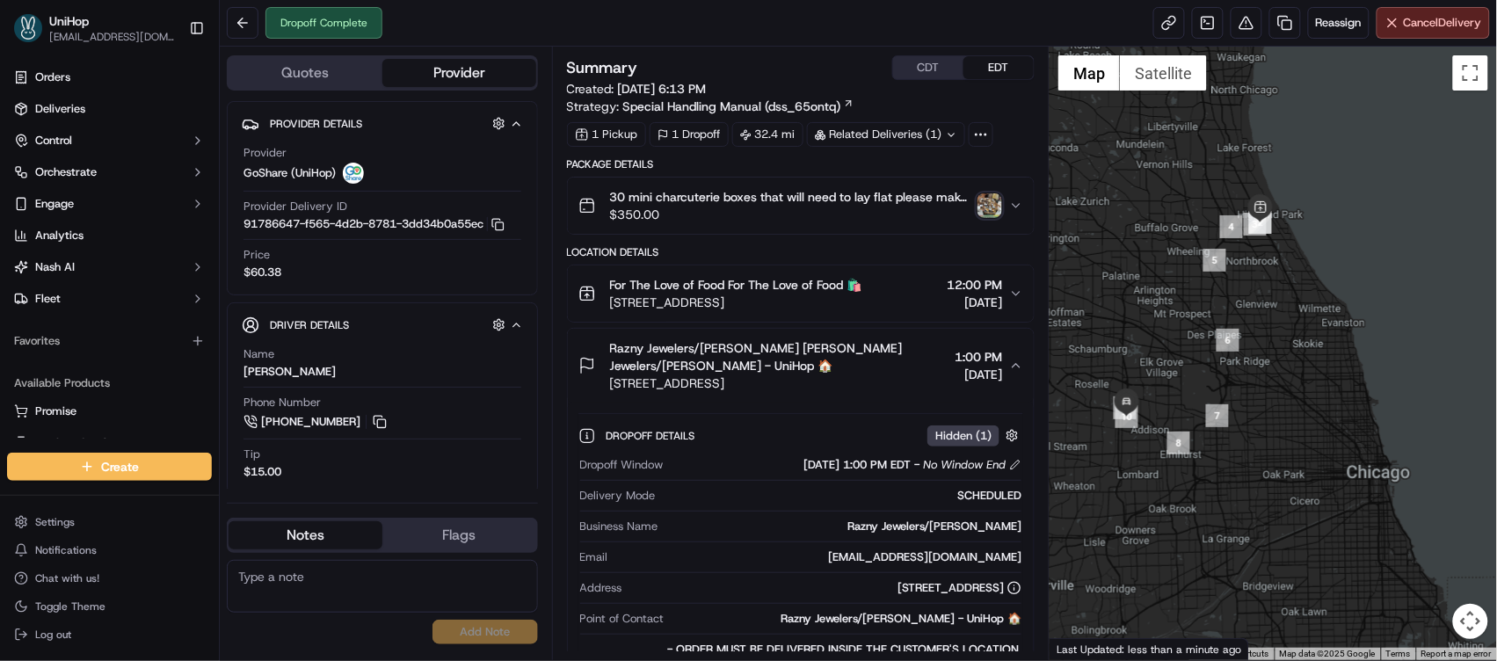
click at [978, 204] on img "button" at bounding box center [990, 205] width 25 height 25
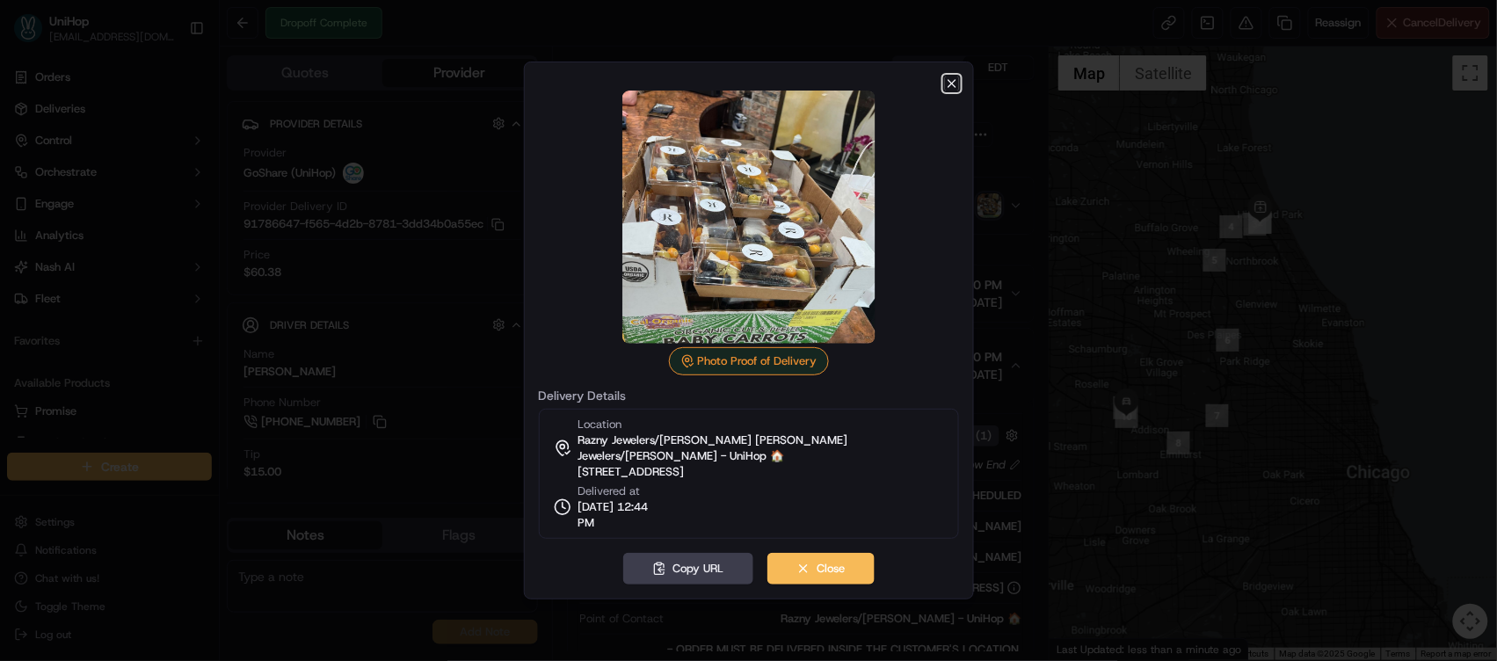
click at [956, 84] on icon "button" at bounding box center [952, 83] width 14 height 14
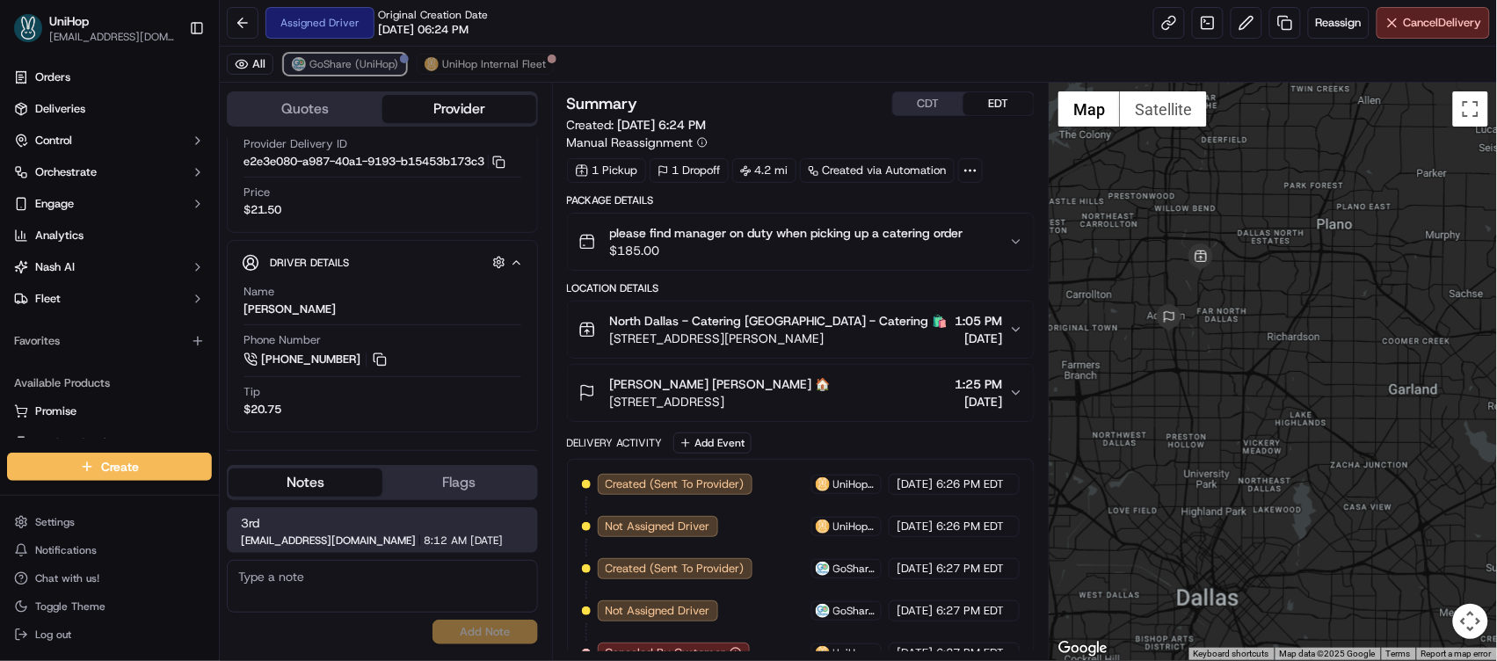
click at [371, 69] on span "GoShare (UniHop)" at bounding box center [353, 64] width 89 height 14
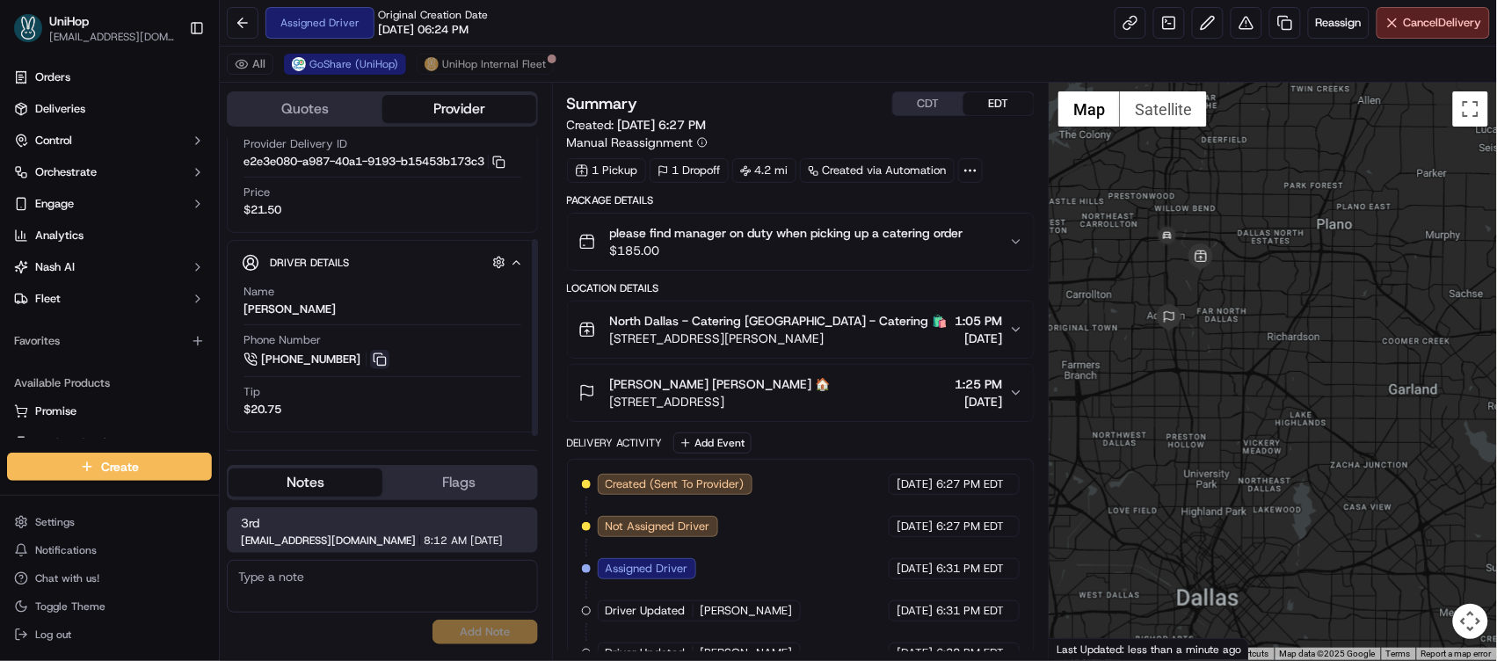
click at [384, 366] on button at bounding box center [379, 359] width 19 height 19
click at [384, 365] on button at bounding box center [379, 359] width 19 height 19
click at [920, 109] on button "CDT" at bounding box center [928, 103] width 70 height 23
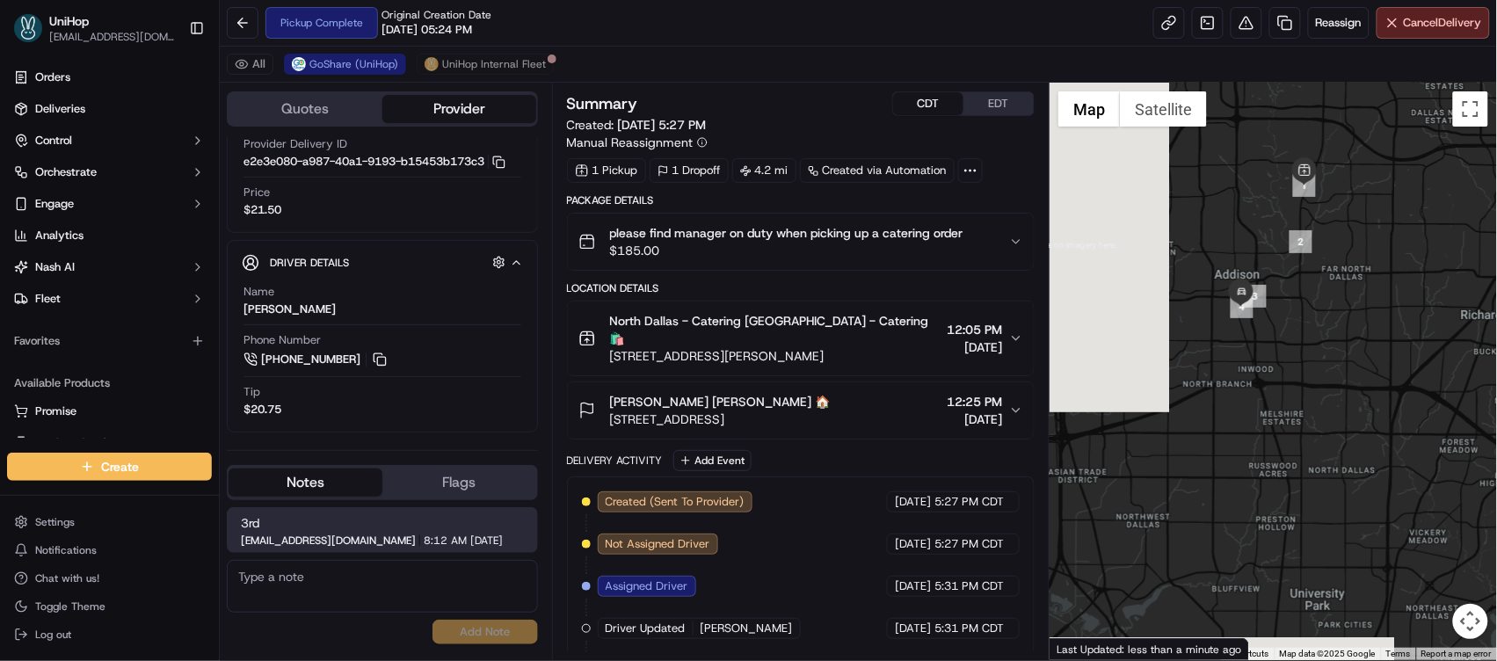
drag, startPoint x: 1226, startPoint y: 381, endPoint x: 1294, endPoint y: 345, distance: 77.1
click at [1294, 345] on div at bounding box center [1273, 372] width 447 height 578
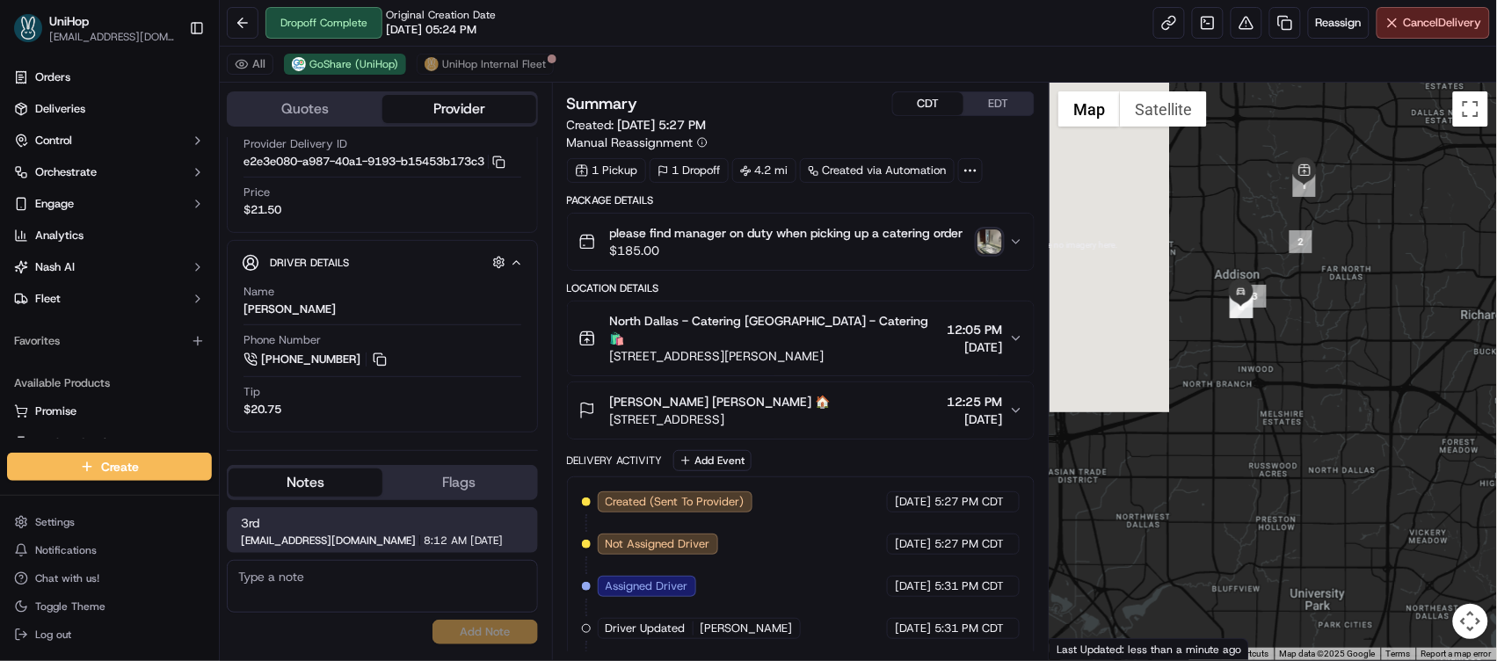
click at [989, 246] on img "button" at bounding box center [990, 241] width 25 height 25
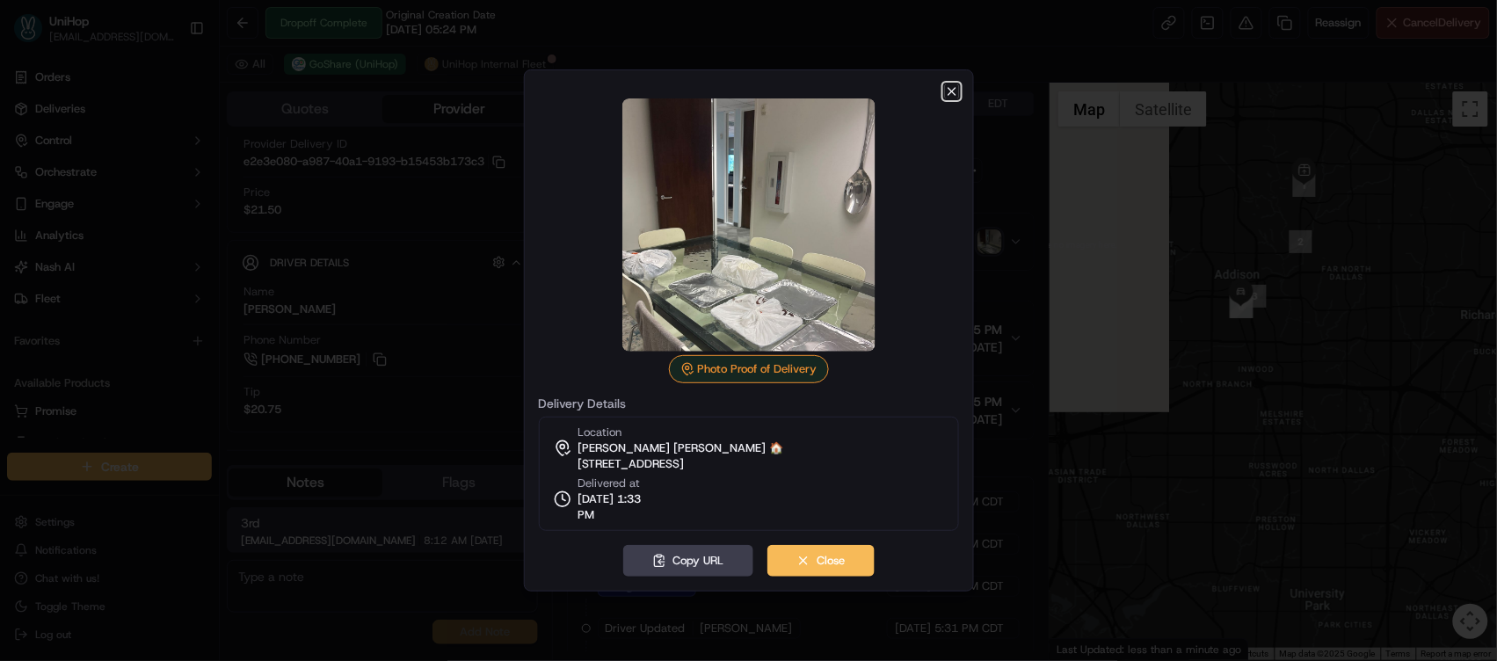
click at [952, 92] on icon "button" at bounding box center [952, 91] width 14 height 14
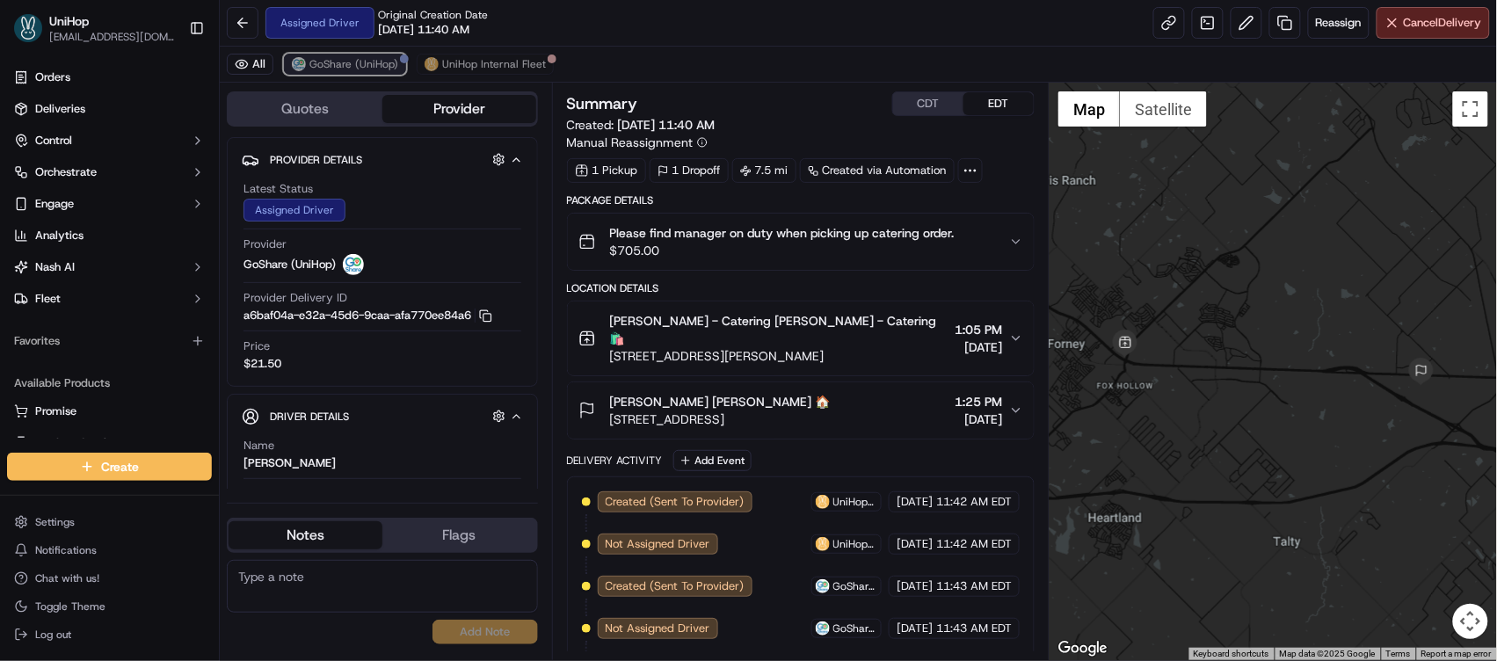
click at [300, 68] on img at bounding box center [299, 64] width 14 height 14
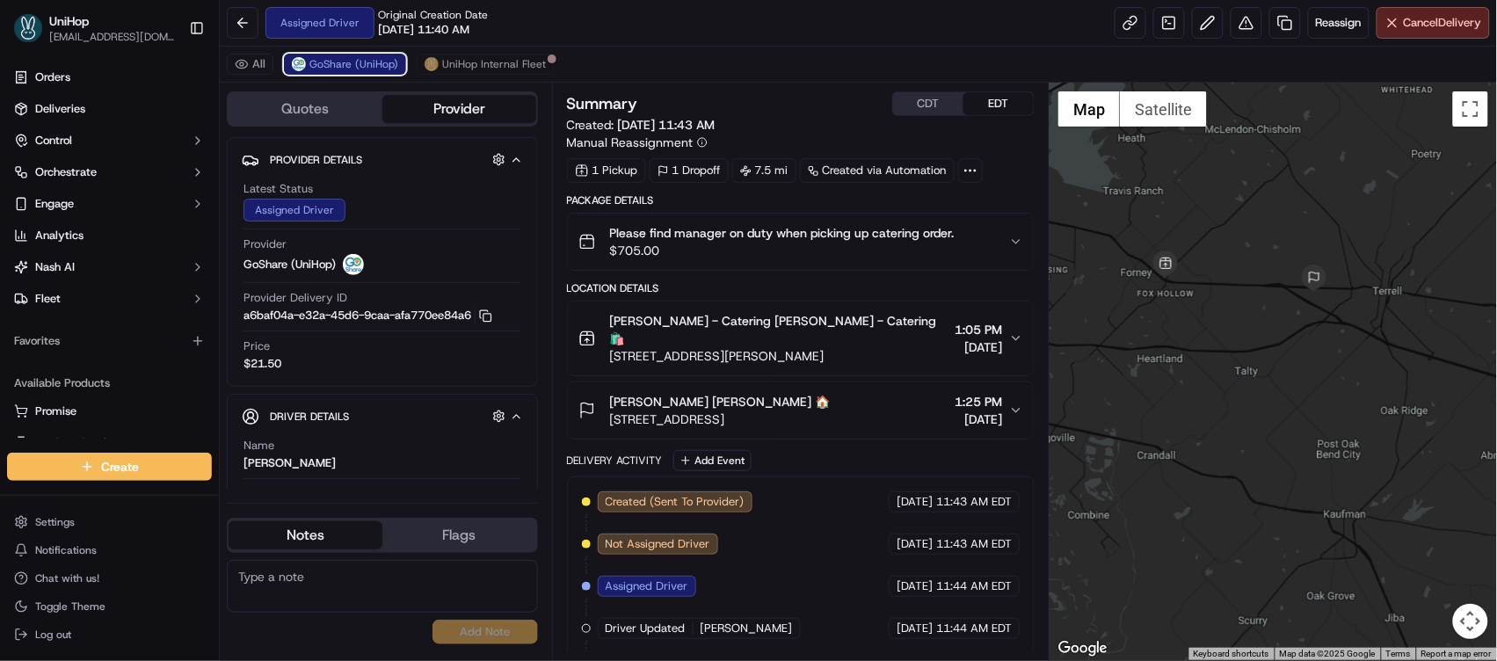
click at [284, 54] on button "GoShare (UniHop)" at bounding box center [345, 64] width 122 height 21
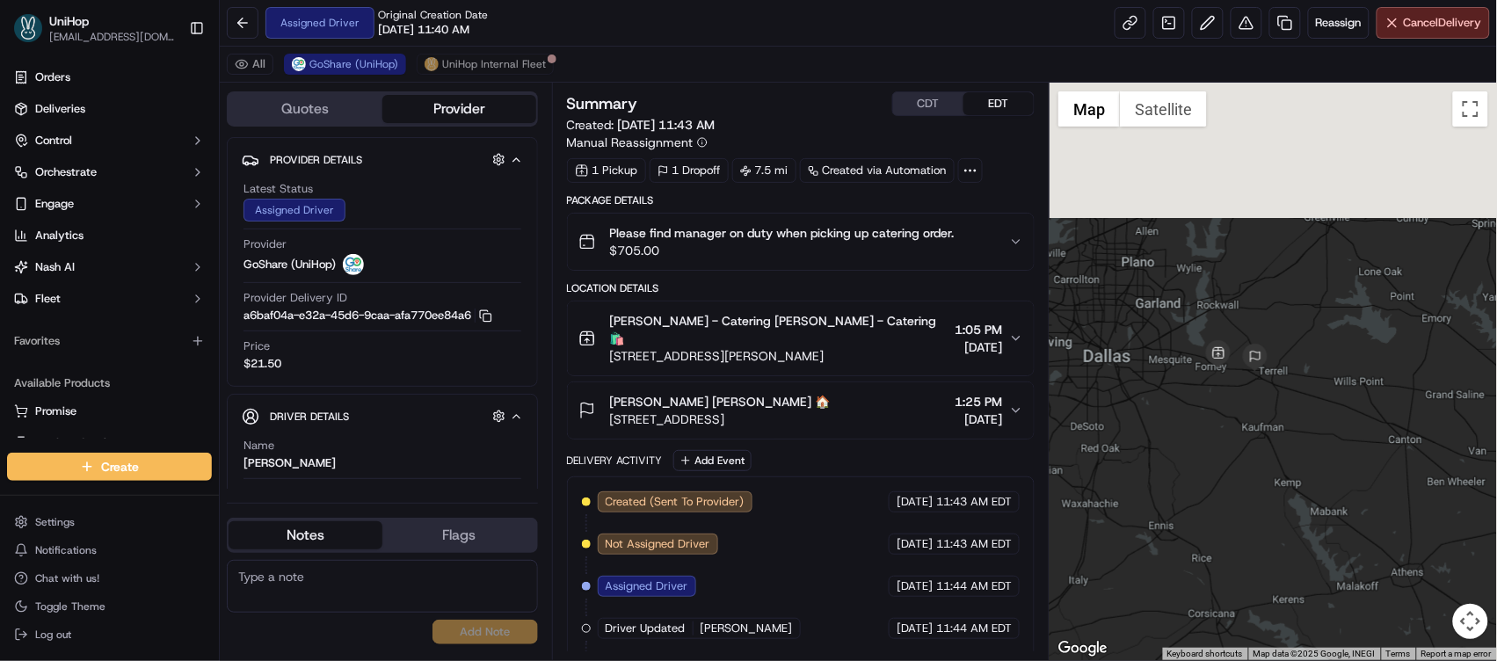
drag, startPoint x: 1249, startPoint y: 174, endPoint x: 1235, endPoint y: 387, distance: 213.2
click at [1236, 389] on div at bounding box center [1273, 372] width 447 height 578
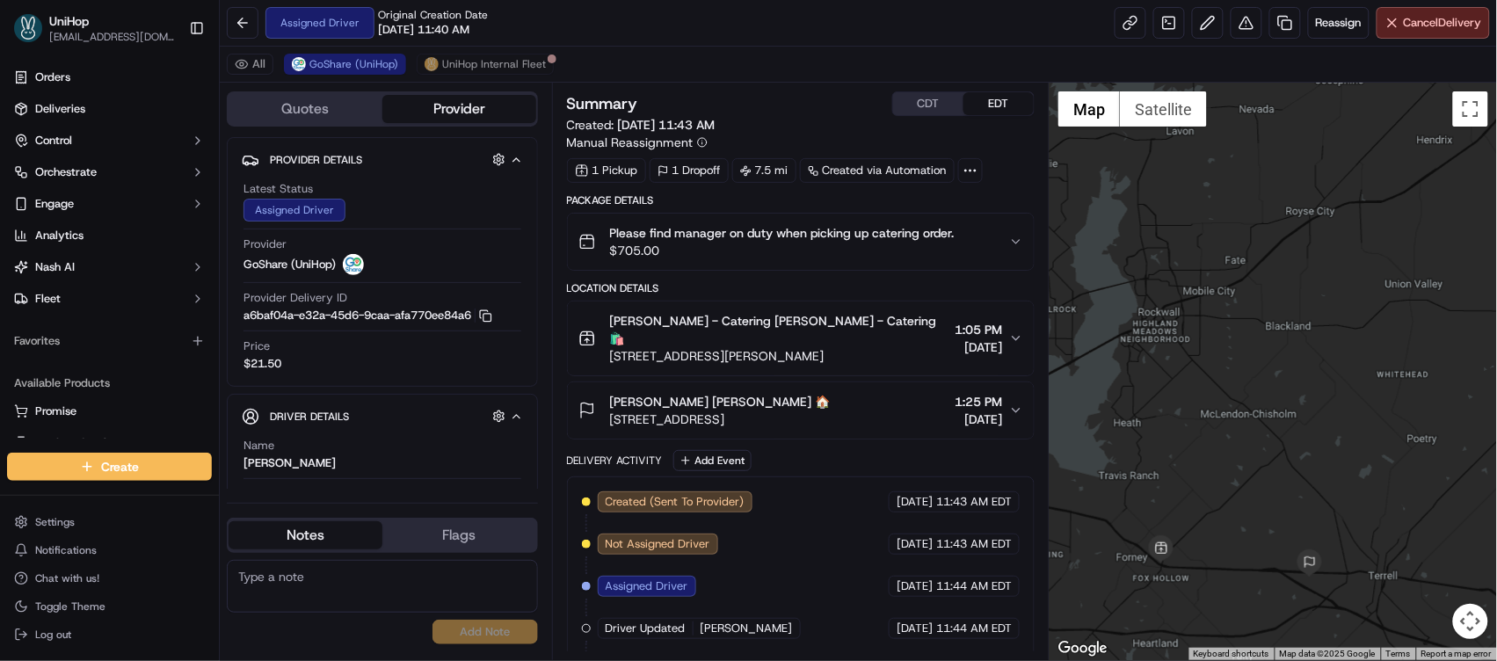
drag, startPoint x: 1237, startPoint y: 364, endPoint x: 1264, endPoint y: 251, distance: 116.6
click at [1264, 251] on div at bounding box center [1273, 372] width 447 height 578
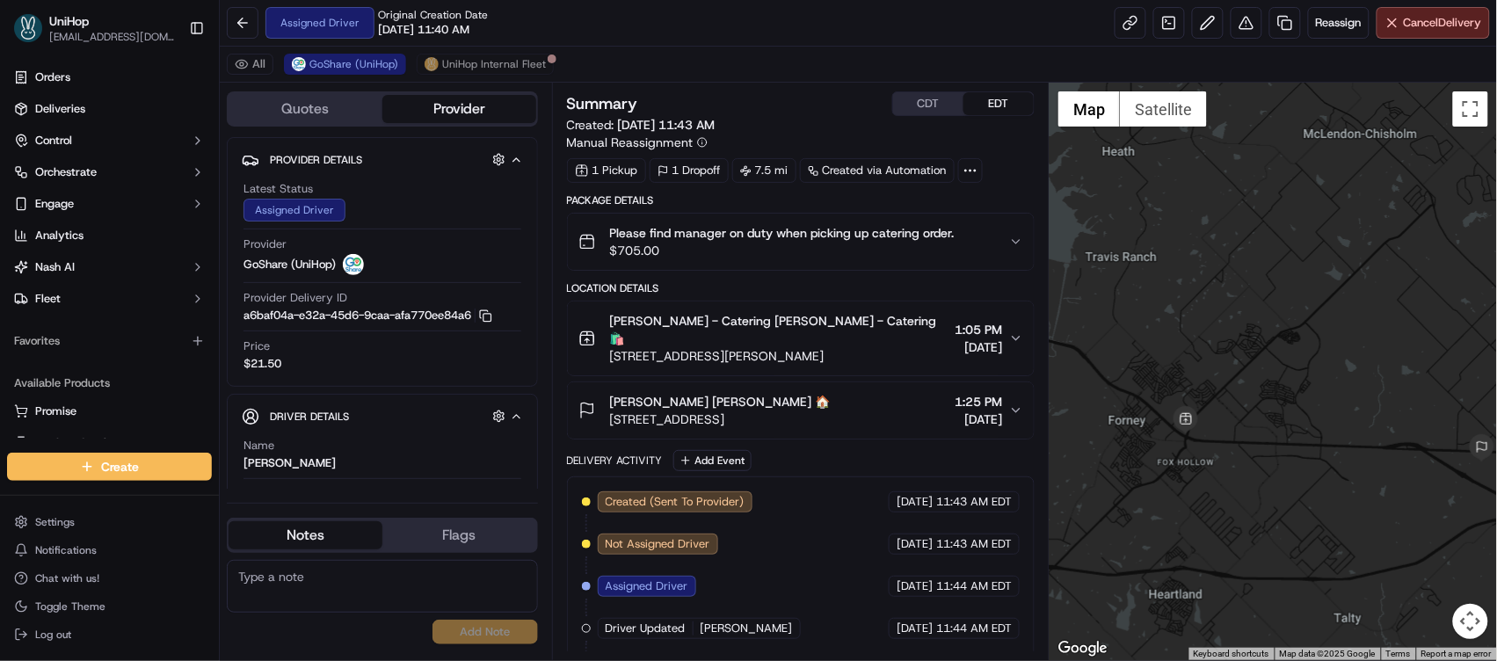
drag, startPoint x: 1233, startPoint y: 375, endPoint x: 1309, endPoint y: 170, distance: 218.3
click at [1309, 170] on div at bounding box center [1273, 372] width 447 height 578
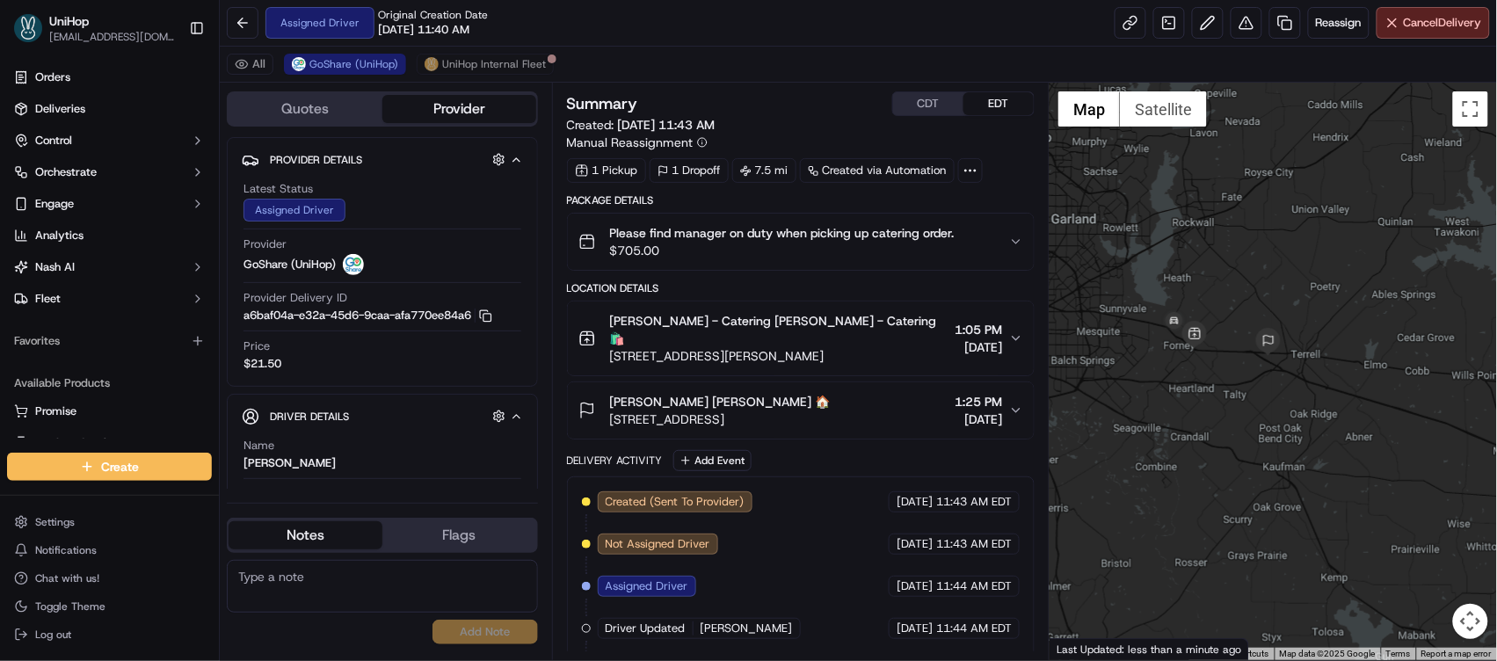
click at [924, 98] on button "CDT" at bounding box center [928, 103] width 70 height 23
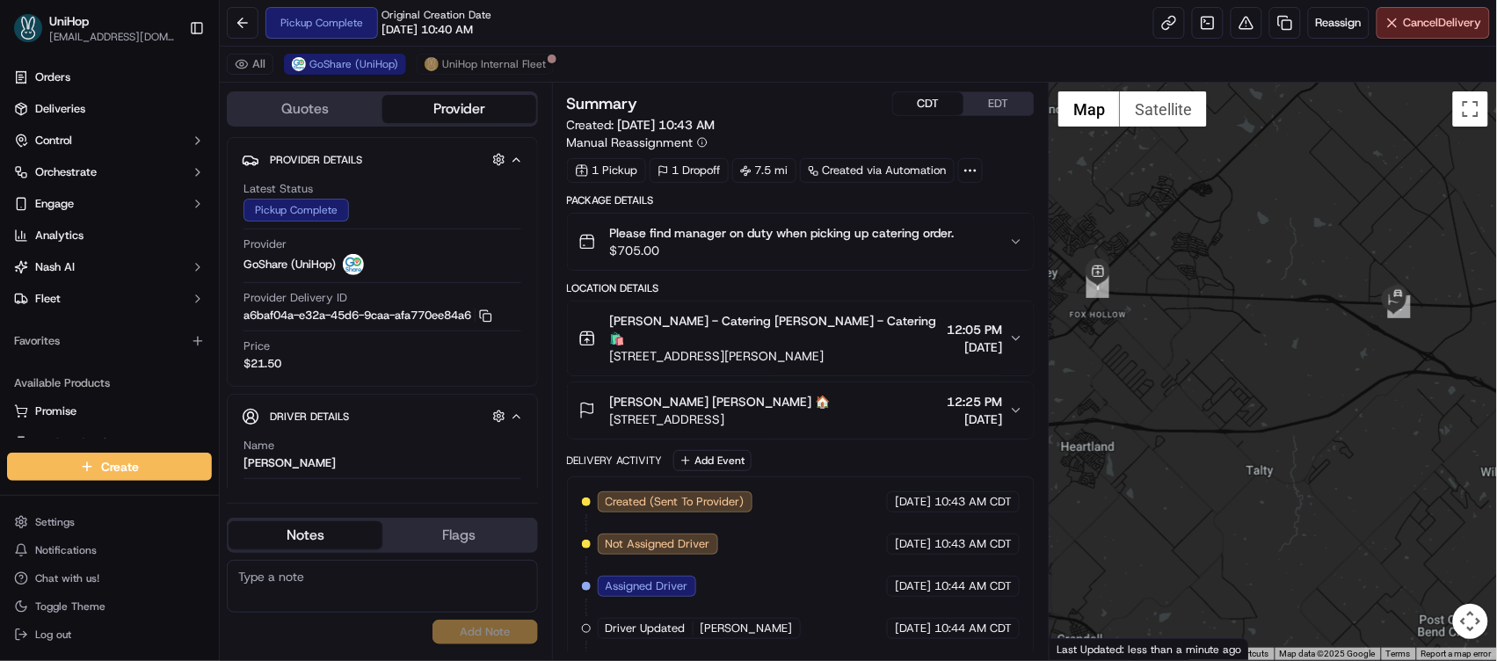
drag, startPoint x: 1327, startPoint y: 341, endPoint x: 1192, endPoint y: 341, distance: 134.5
click at [1192, 341] on div at bounding box center [1273, 372] width 447 height 578
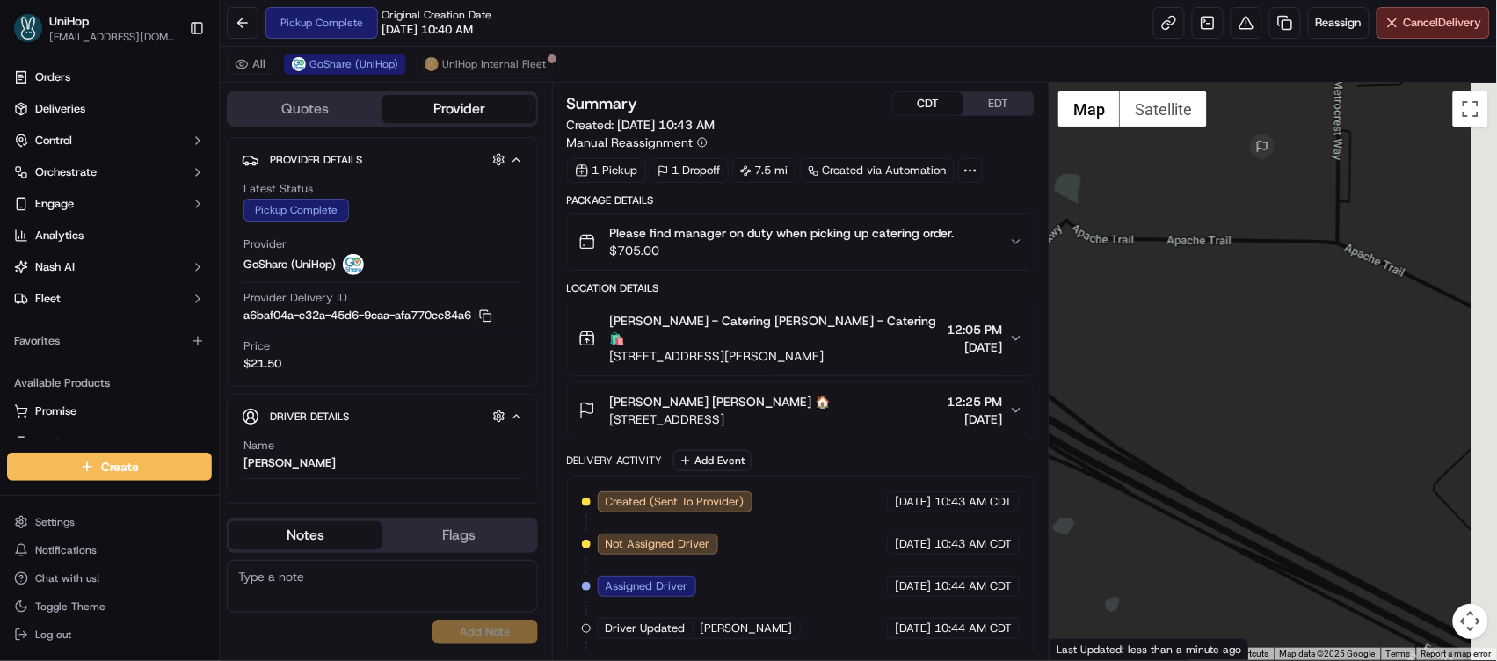
drag, startPoint x: 1281, startPoint y: 265, endPoint x: 1220, endPoint y: 219, distance: 76.0
click at [1219, 219] on div at bounding box center [1273, 372] width 447 height 578
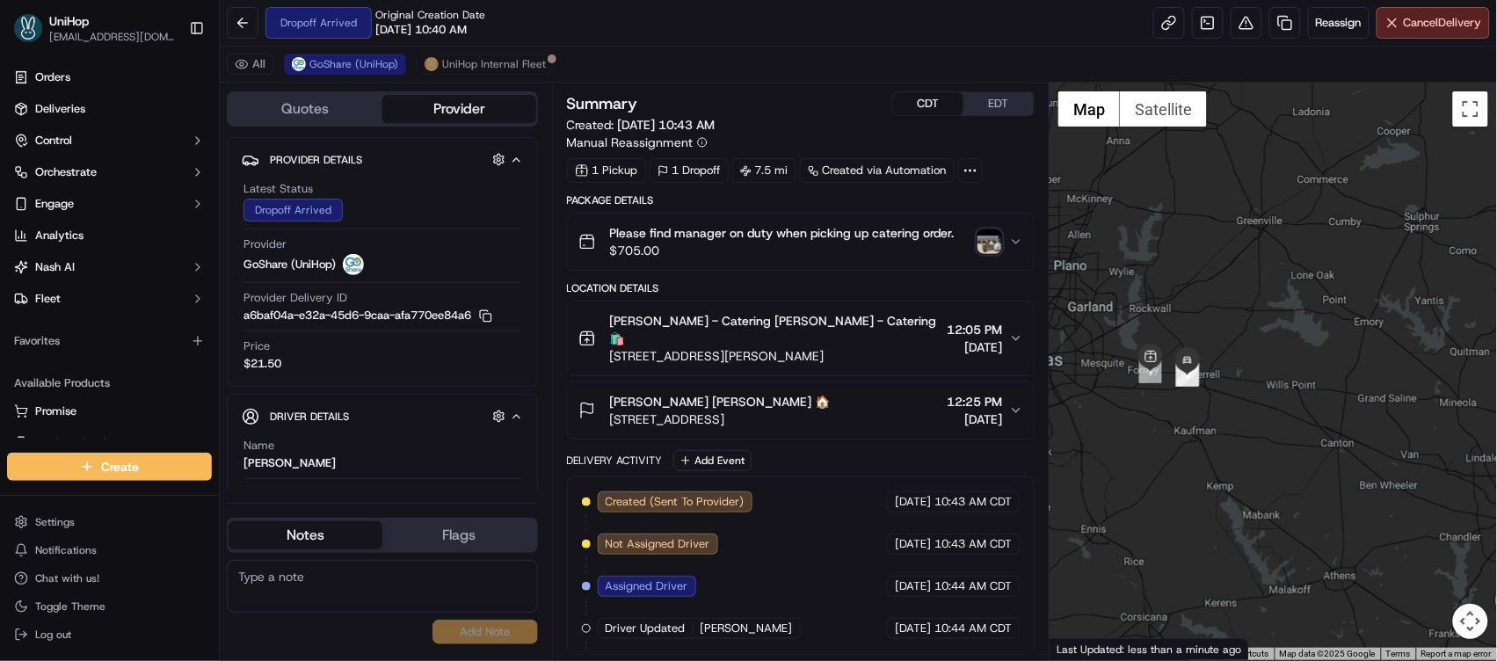
click at [986, 251] on img "button" at bounding box center [990, 241] width 25 height 25
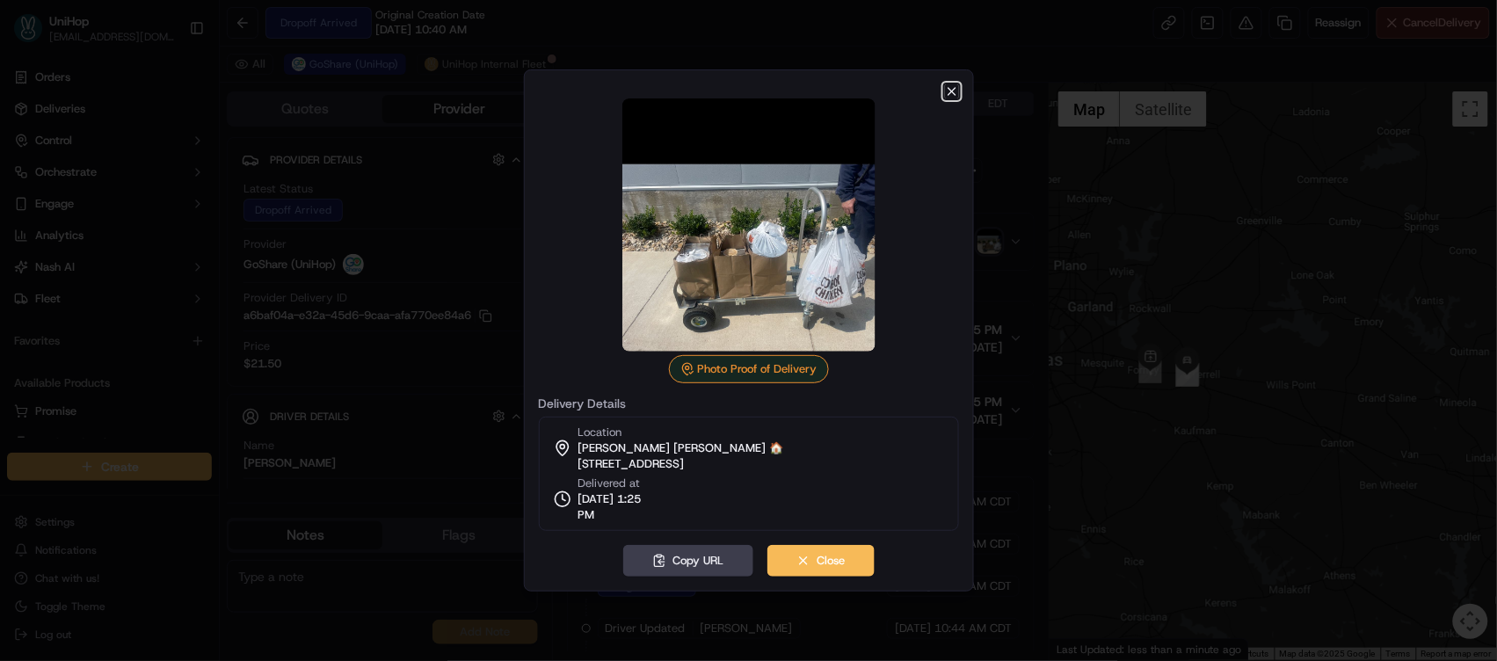
click at [955, 91] on icon "button" at bounding box center [952, 91] width 14 height 14
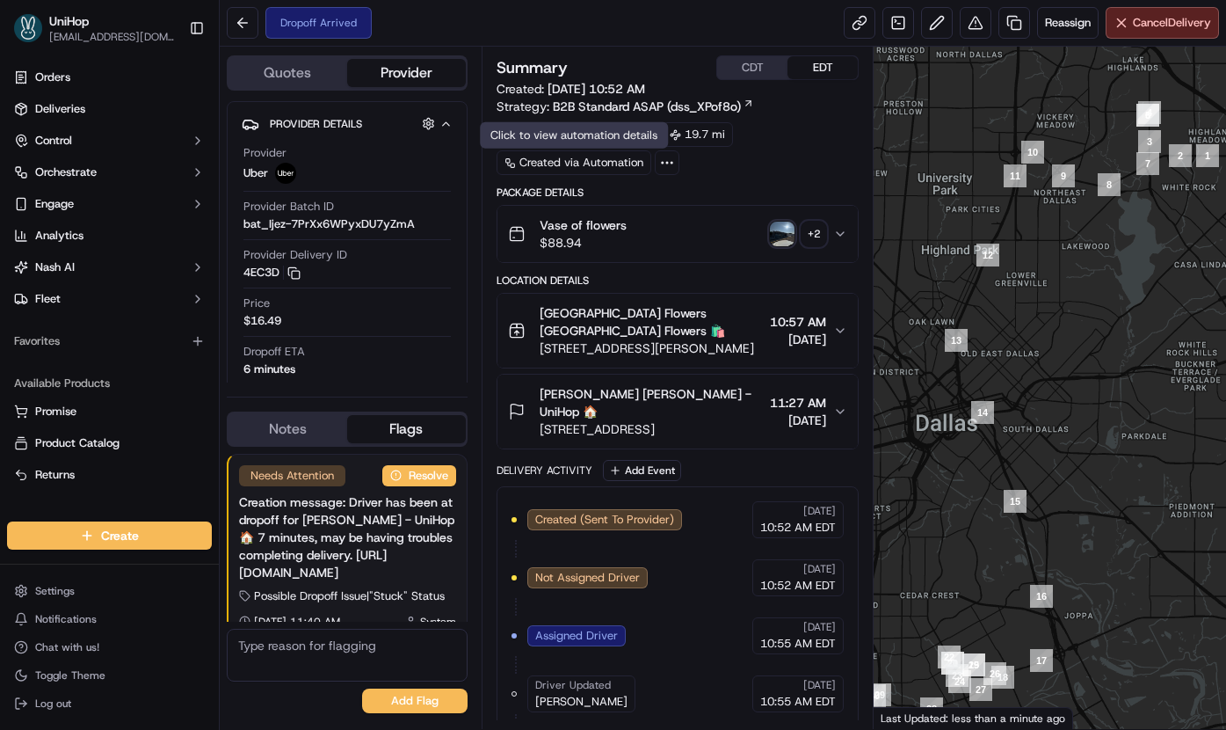
scroll to position [1, 0]
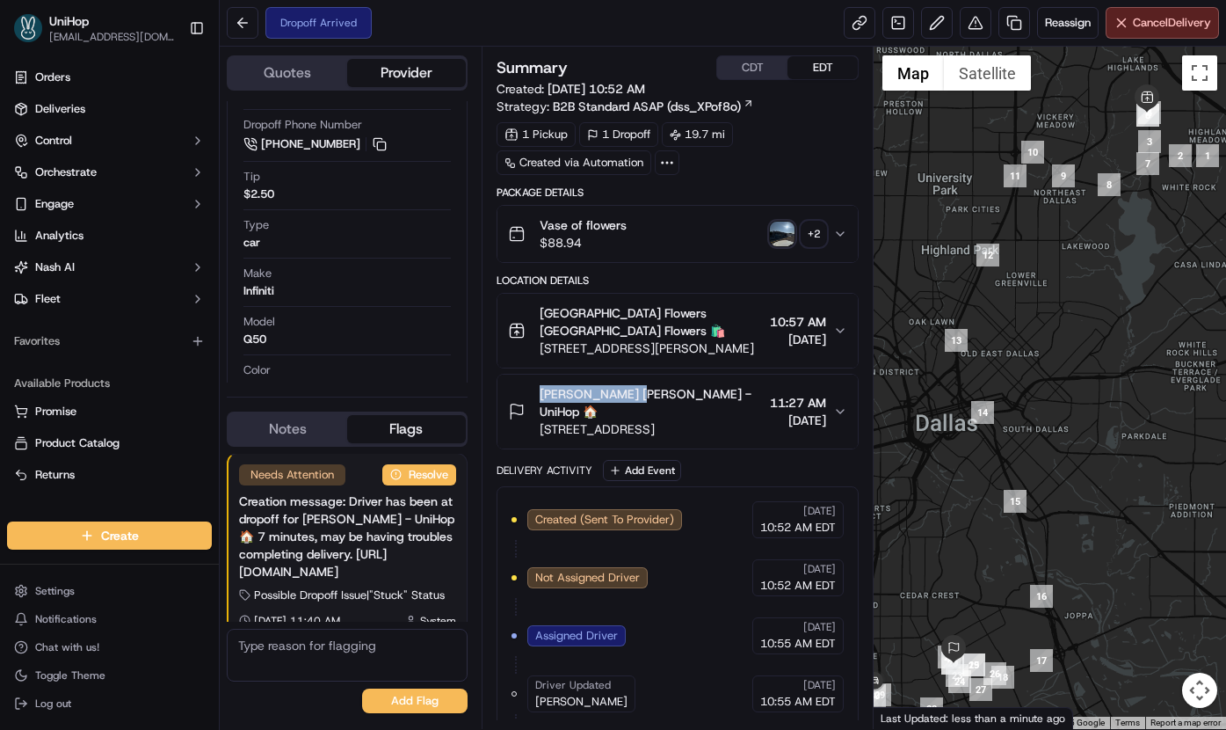
copy span "[PERSON_NAME]"
drag, startPoint x: 534, startPoint y: 391, endPoint x: 624, endPoint y: 400, distance: 91.0
click at [624, 400] on div "[PERSON_NAME] [PERSON_NAME] - UniHop 🏠 [STREET_ADDRESS]" at bounding box center [636, 411] width 256 height 53
click at [774, 236] on img "button" at bounding box center [782, 234] width 25 height 25
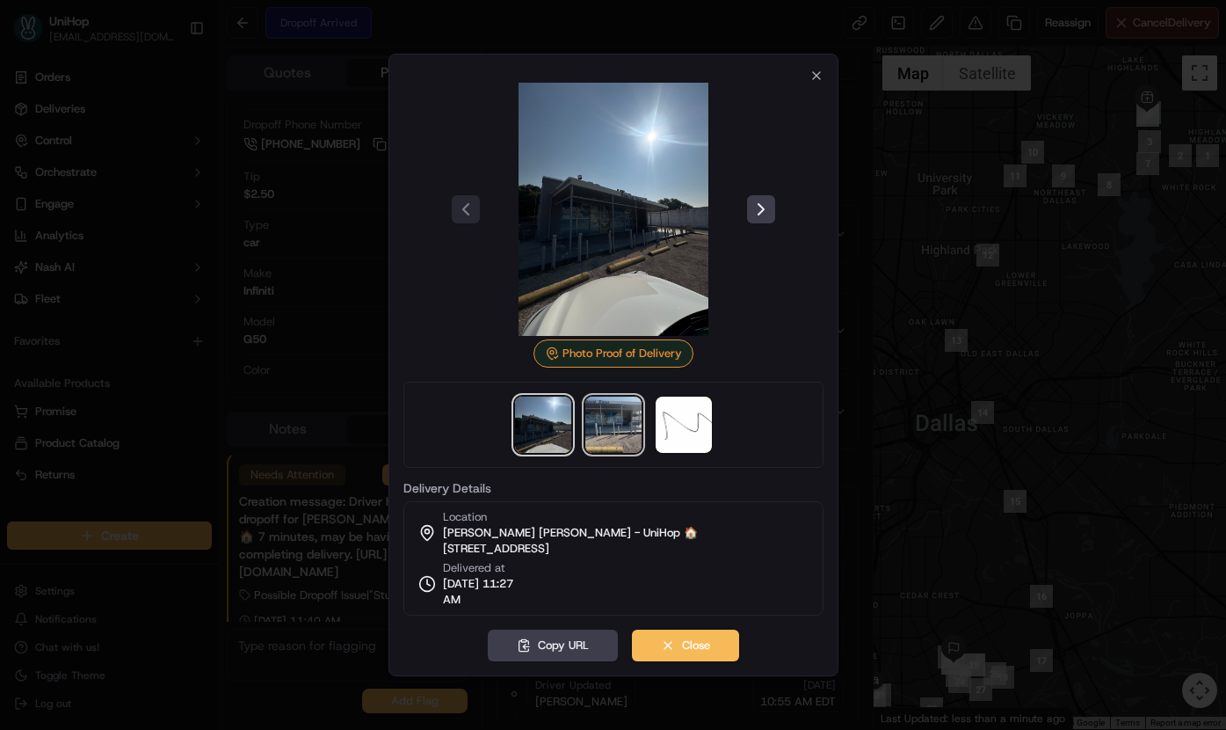
click at [617, 406] on img at bounding box center [614, 424] width 56 height 56
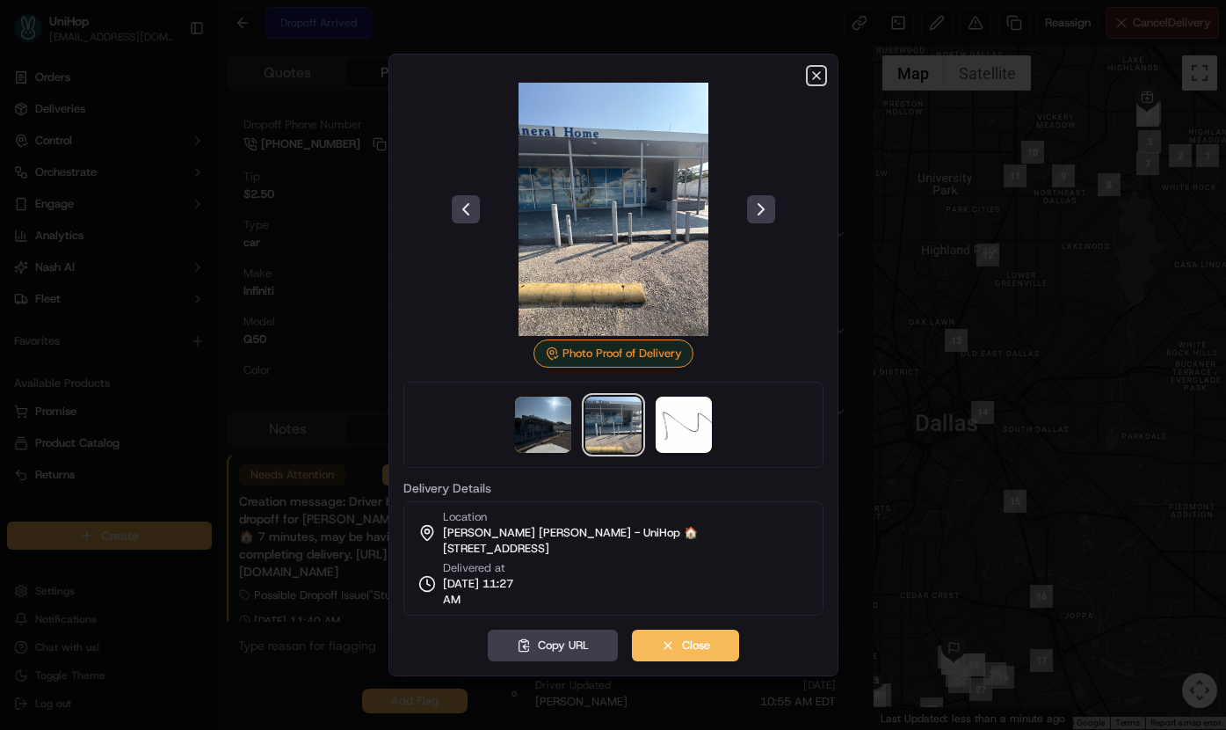
click at [810, 75] on icon "button" at bounding box center [817, 76] width 14 height 14
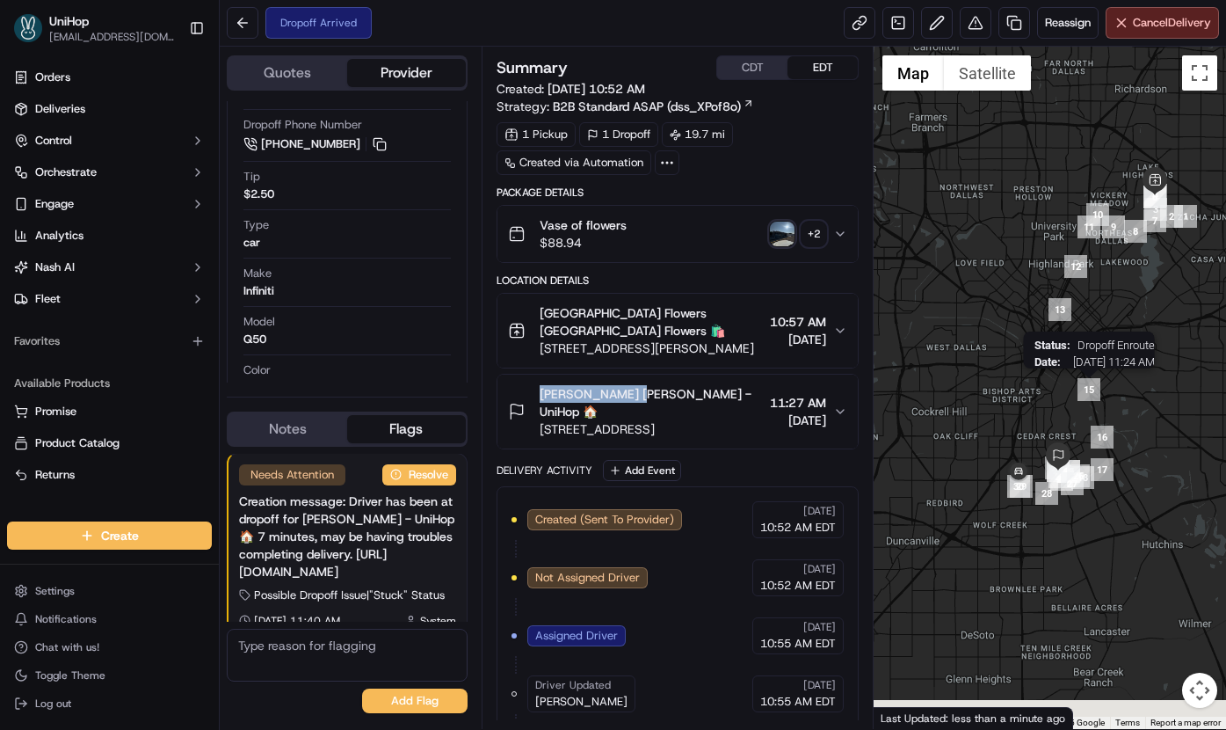
drag, startPoint x: 987, startPoint y: 501, endPoint x: 1080, endPoint y: 396, distance: 140.1
click at [1080, 396] on div "Status : Dropoff Enroute Date : [DATE] 11:24 AM" at bounding box center [1050, 388] width 353 height 682
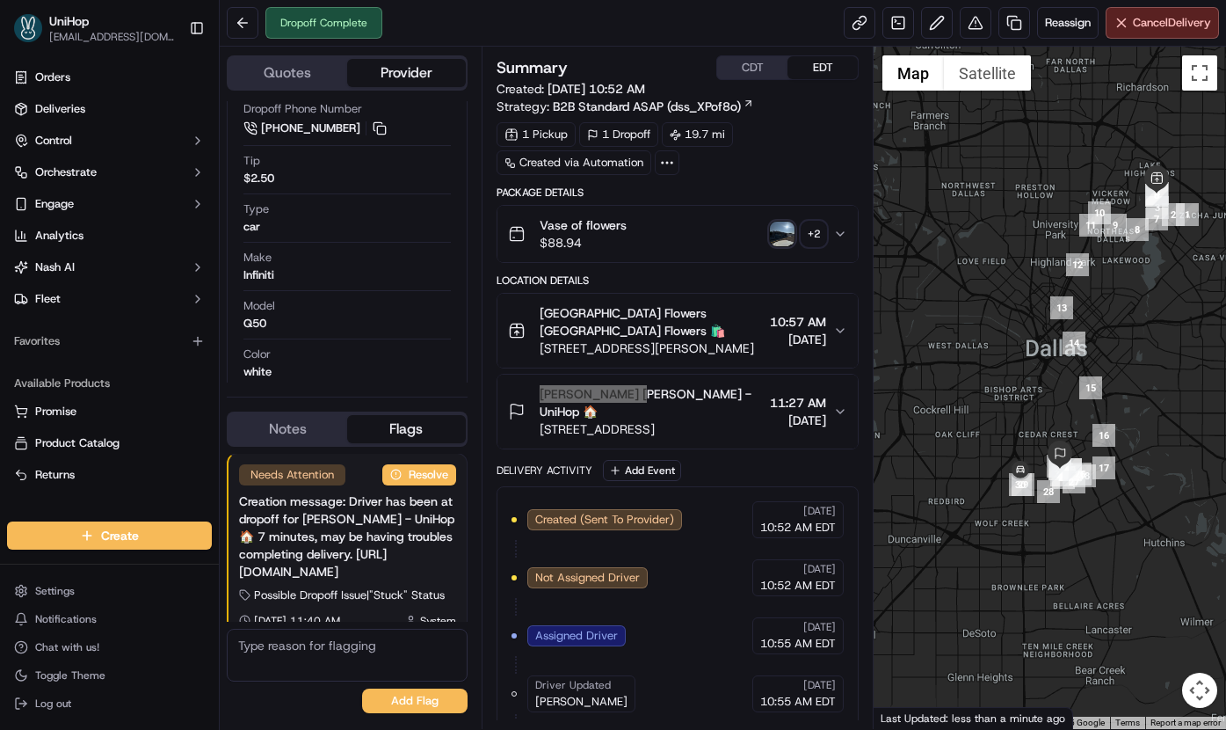
scroll to position [460, 0]
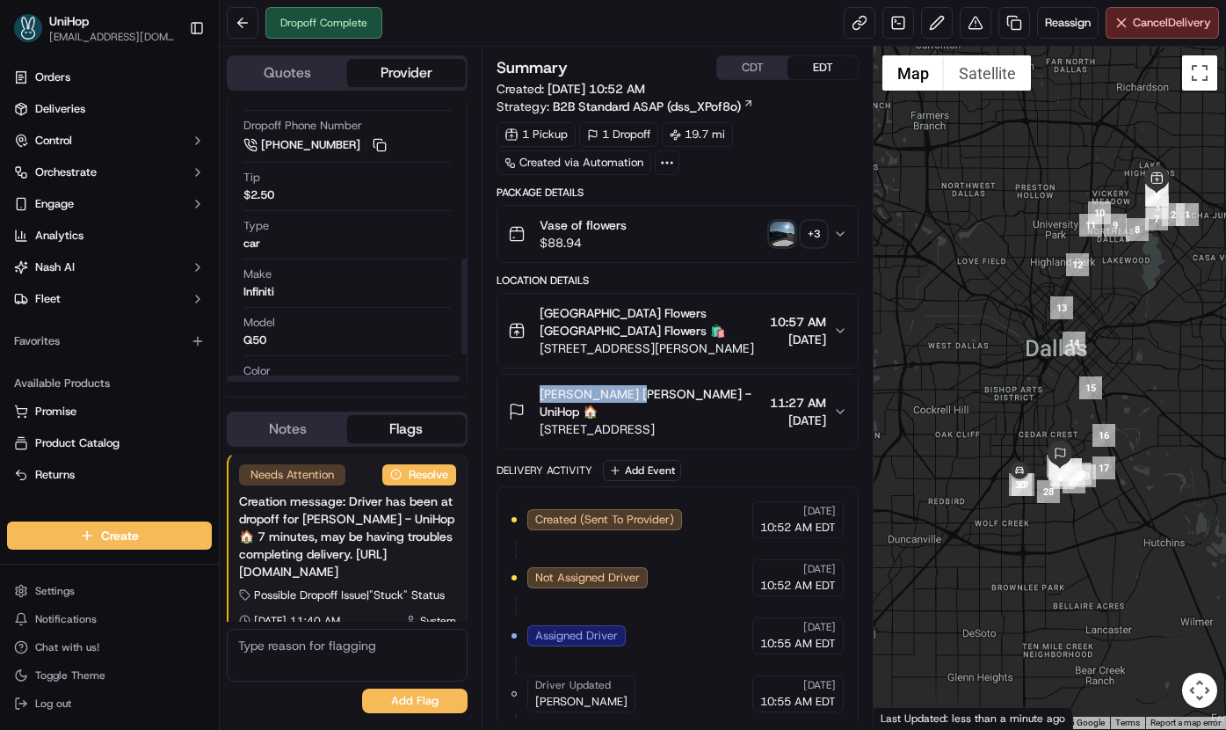
drag, startPoint x: 259, startPoint y: 423, endPoint x: 286, endPoint y: 360, distance: 68.6
click at [259, 423] on button "Notes" at bounding box center [288, 429] width 119 height 28
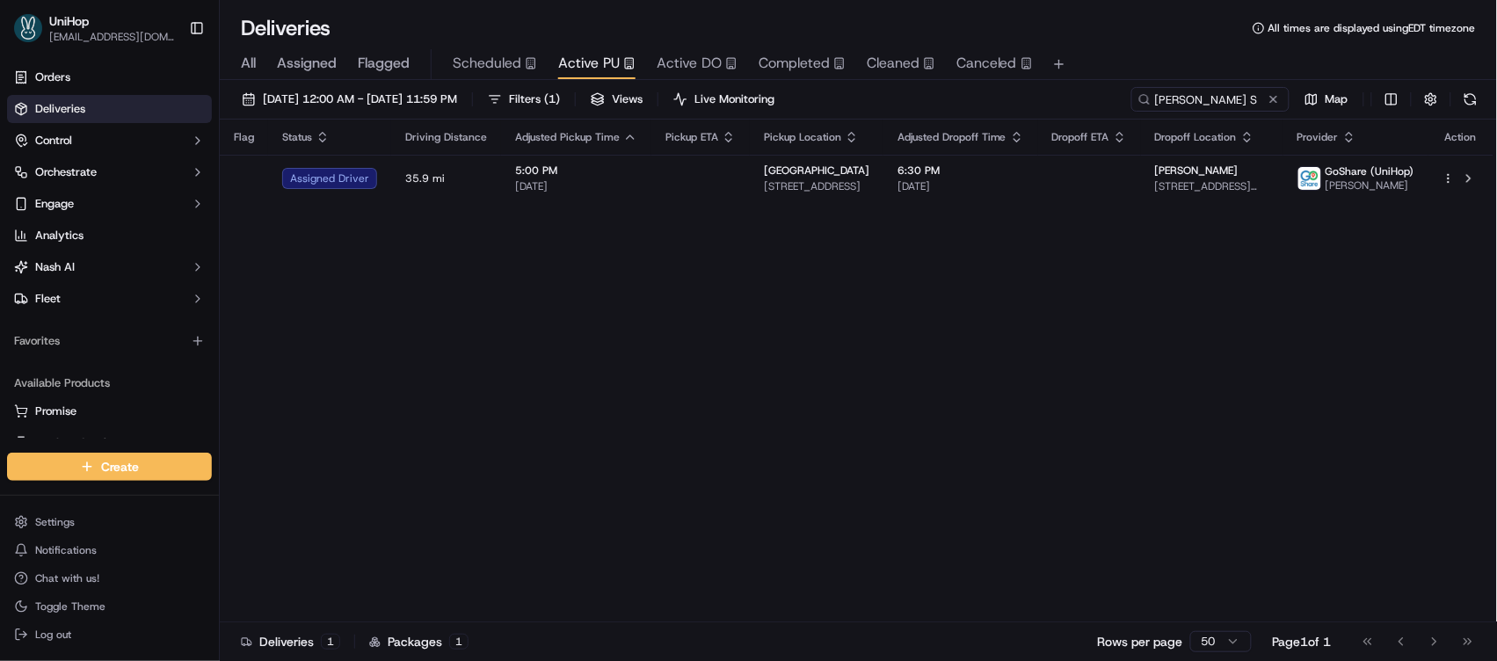
click at [701, 64] on span "Active DO" at bounding box center [689, 63] width 65 height 21
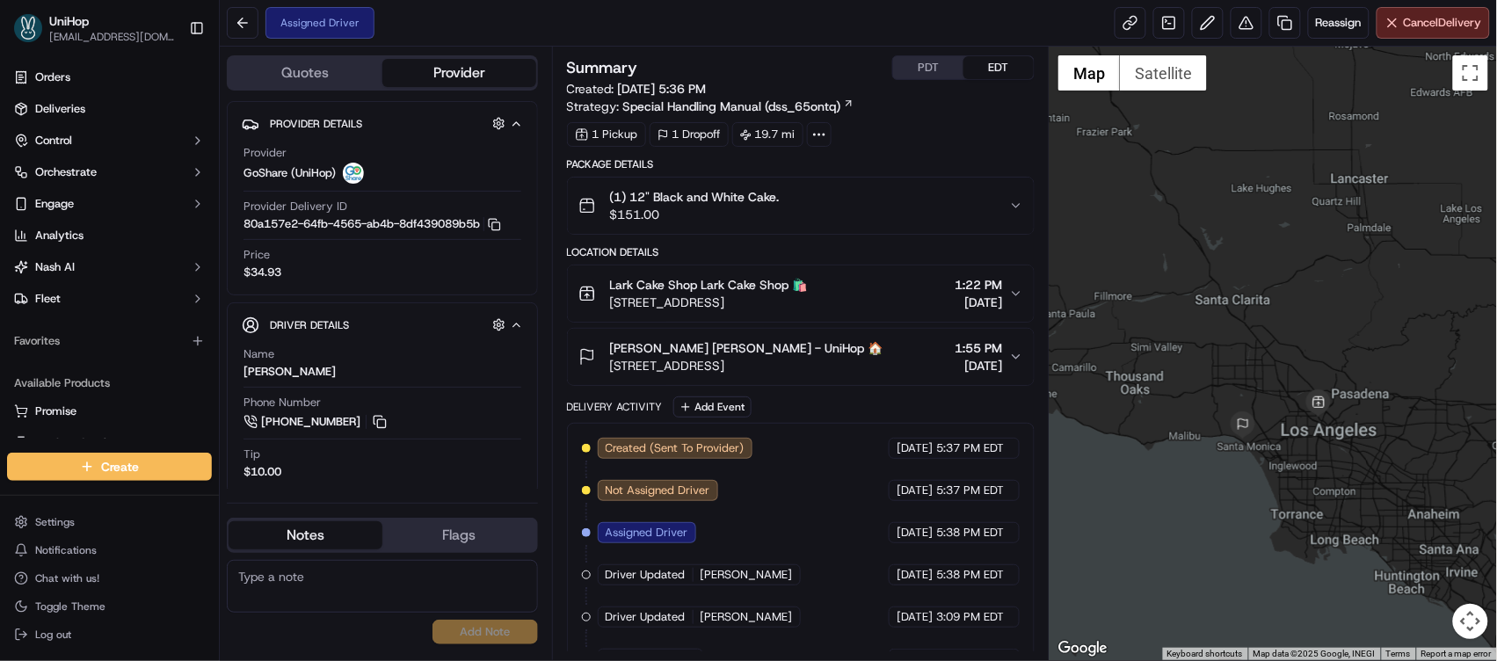
scroll to position [11, 0]
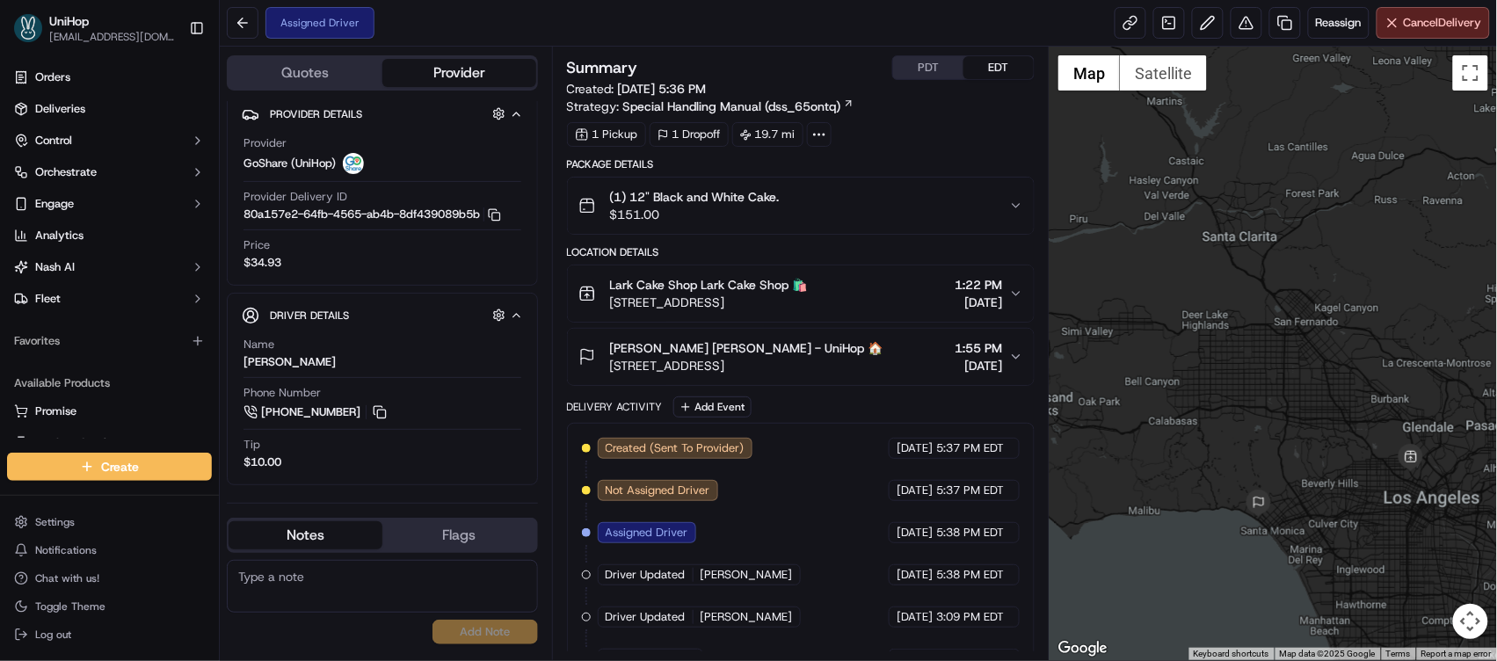
drag, startPoint x: 1288, startPoint y: 382, endPoint x: 1182, endPoint y: 329, distance: 118.7
click at [1182, 329] on div at bounding box center [1273, 354] width 447 height 614
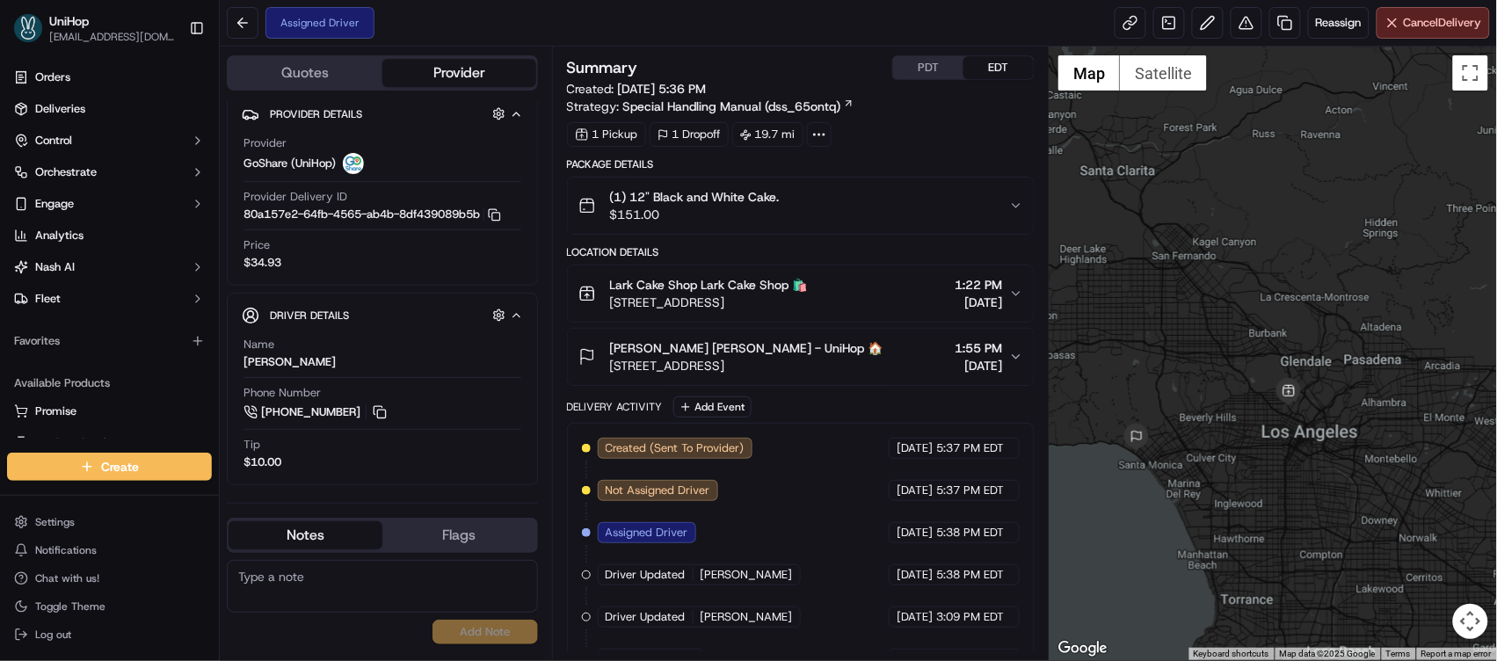
drag, startPoint x: 1316, startPoint y: 382, endPoint x: 1271, endPoint y: 361, distance: 49.6
click at [1274, 361] on div at bounding box center [1273, 354] width 447 height 614
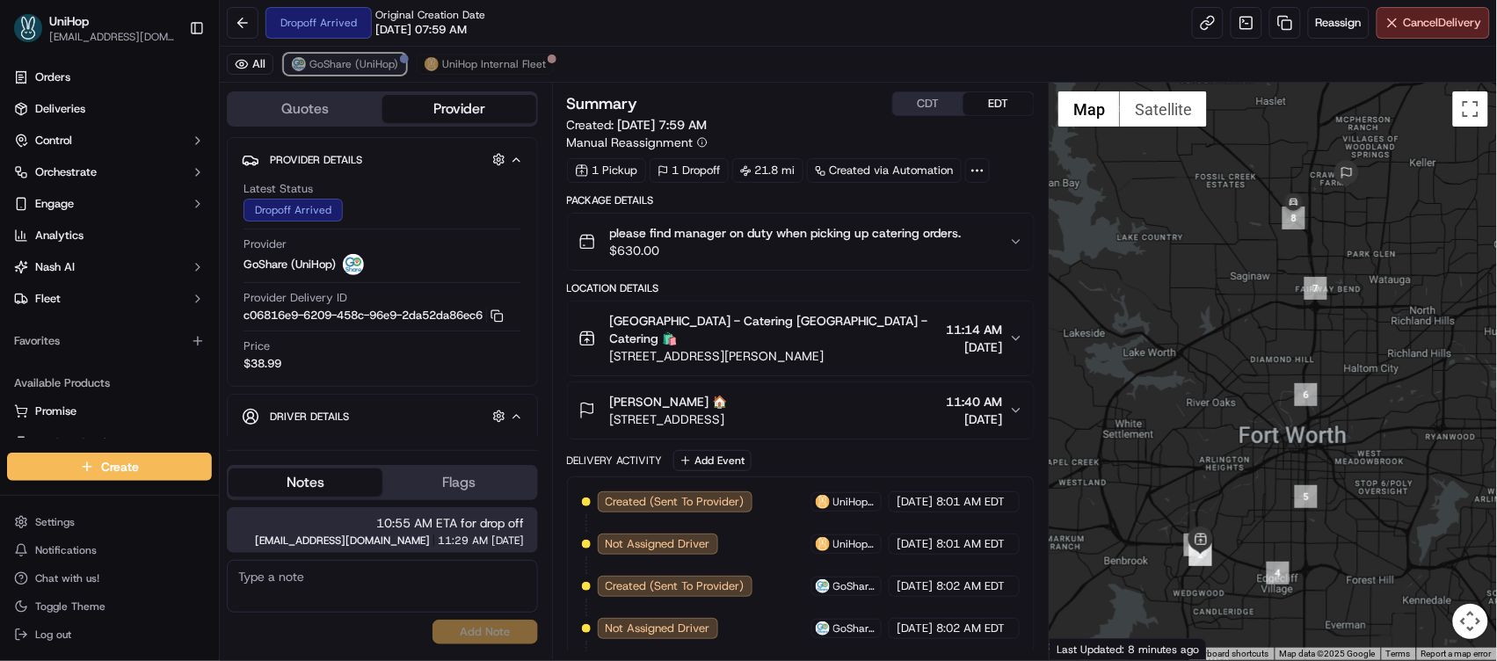
click at [378, 62] on span "GoShare (UniHop)" at bounding box center [353, 64] width 89 height 14
click at [728, 393] on div "Ashley Ashley 🏠" at bounding box center [669, 402] width 118 height 18
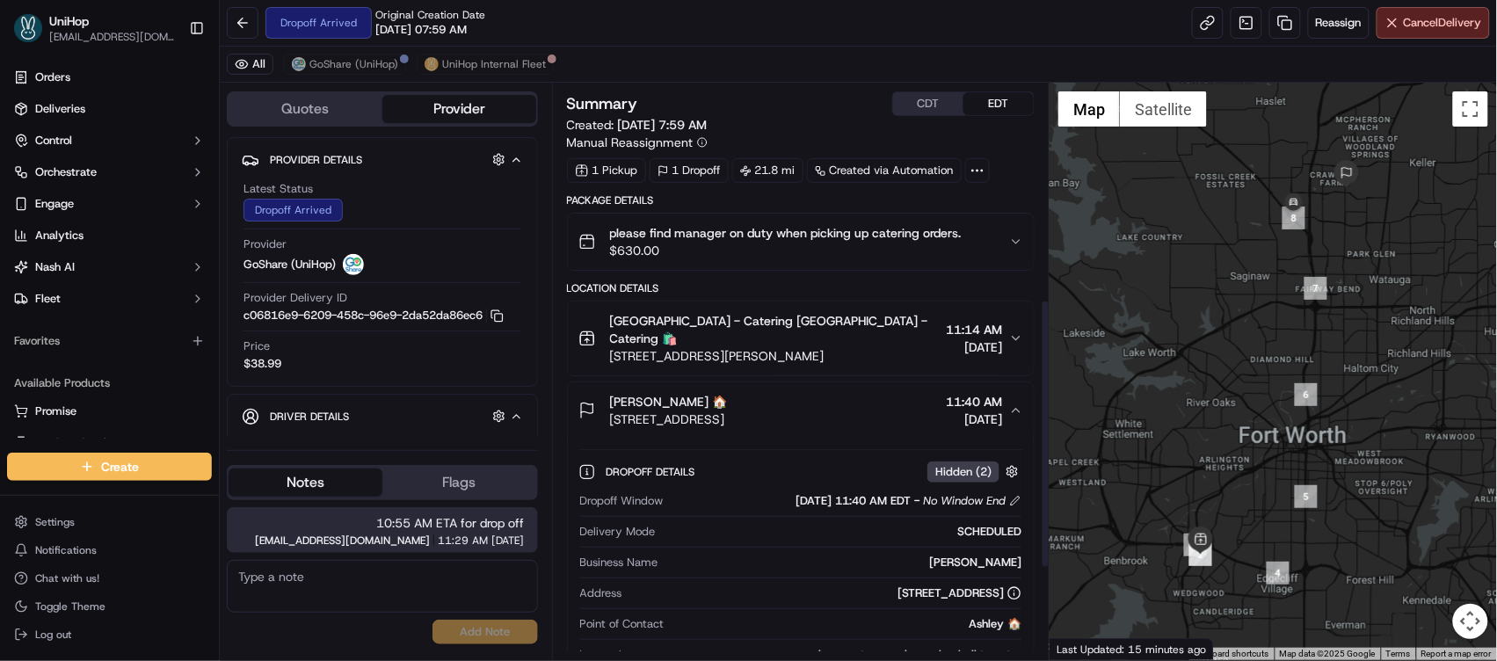
scroll to position [466, 0]
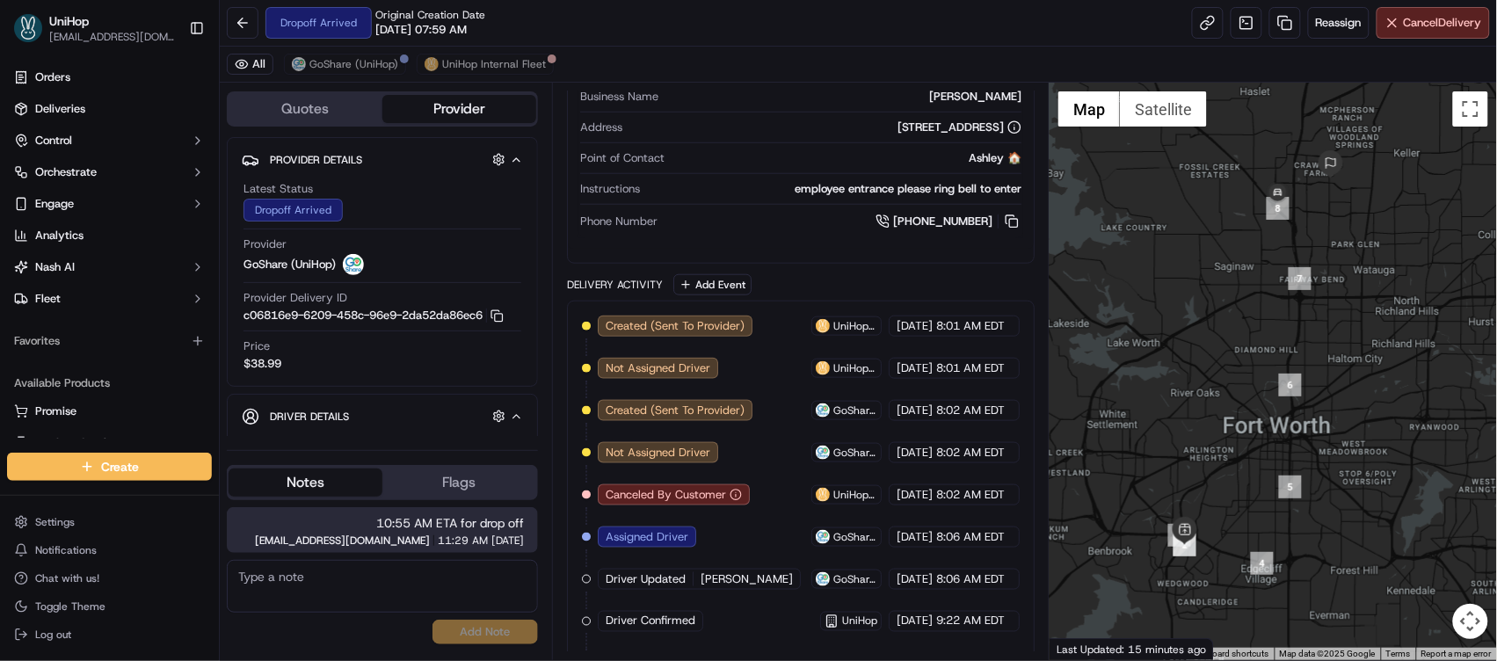
drag, startPoint x: 1210, startPoint y: 371, endPoint x: 1167, endPoint y: 356, distance: 44.8
click at [1167, 356] on div at bounding box center [1273, 372] width 447 height 578
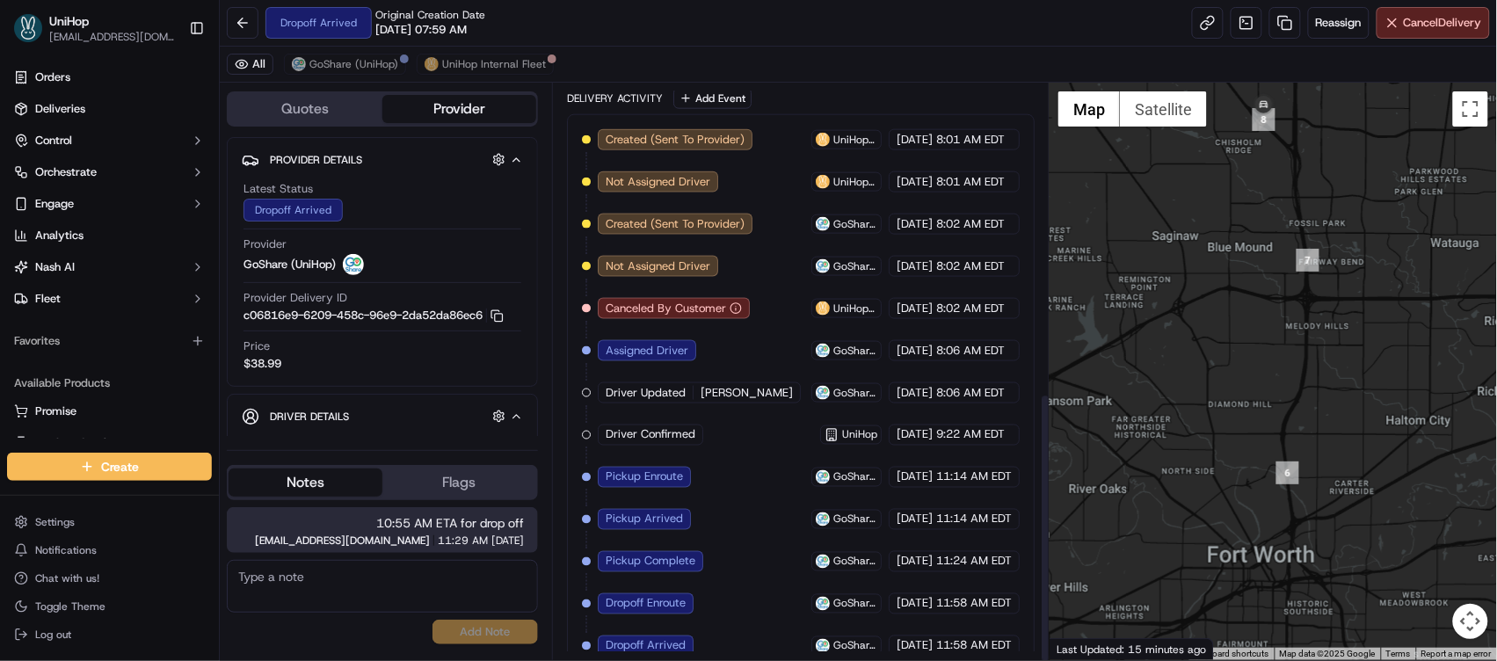
scroll to position [662, 0]
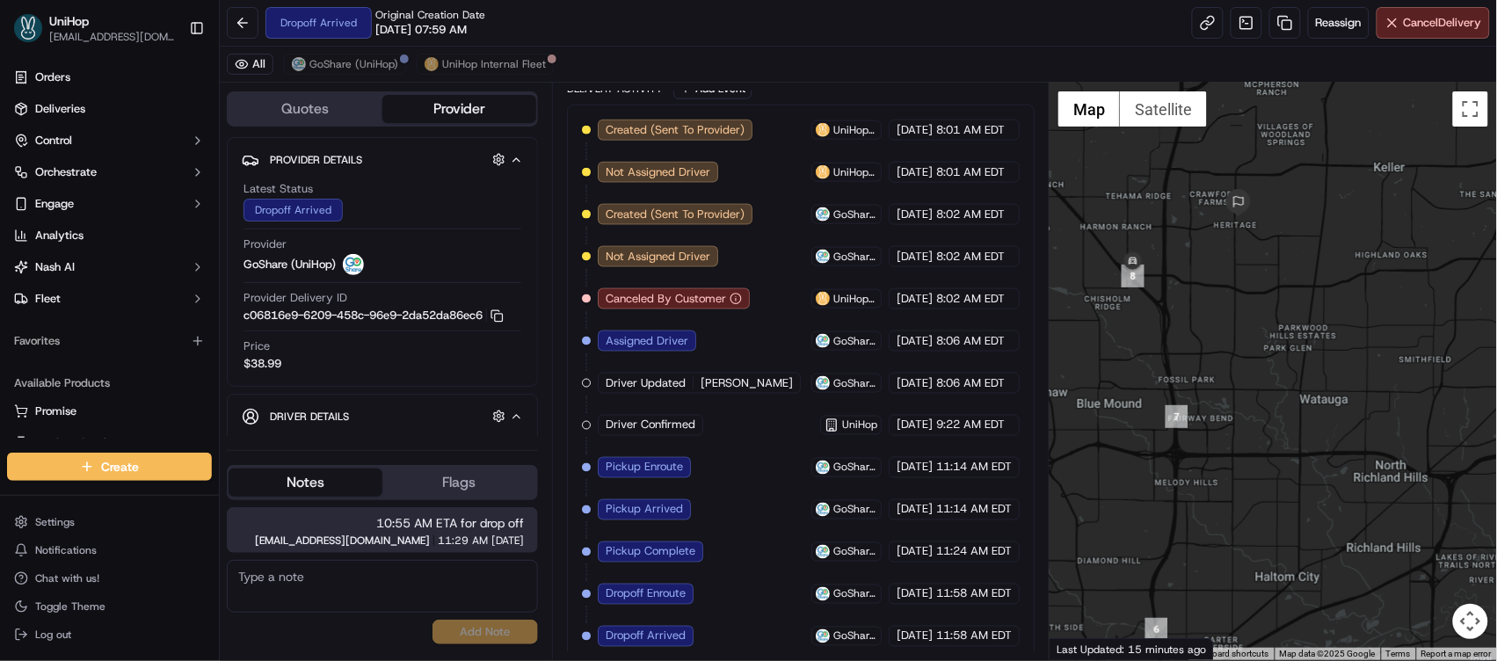
drag, startPoint x: 1297, startPoint y: 228, endPoint x: 1158, endPoint y: 351, distance: 185.6
click at [1162, 387] on div at bounding box center [1273, 372] width 447 height 578
click at [363, 59] on span "GoShare (UniHop)" at bounding box center [353, 64] width 89 height 14
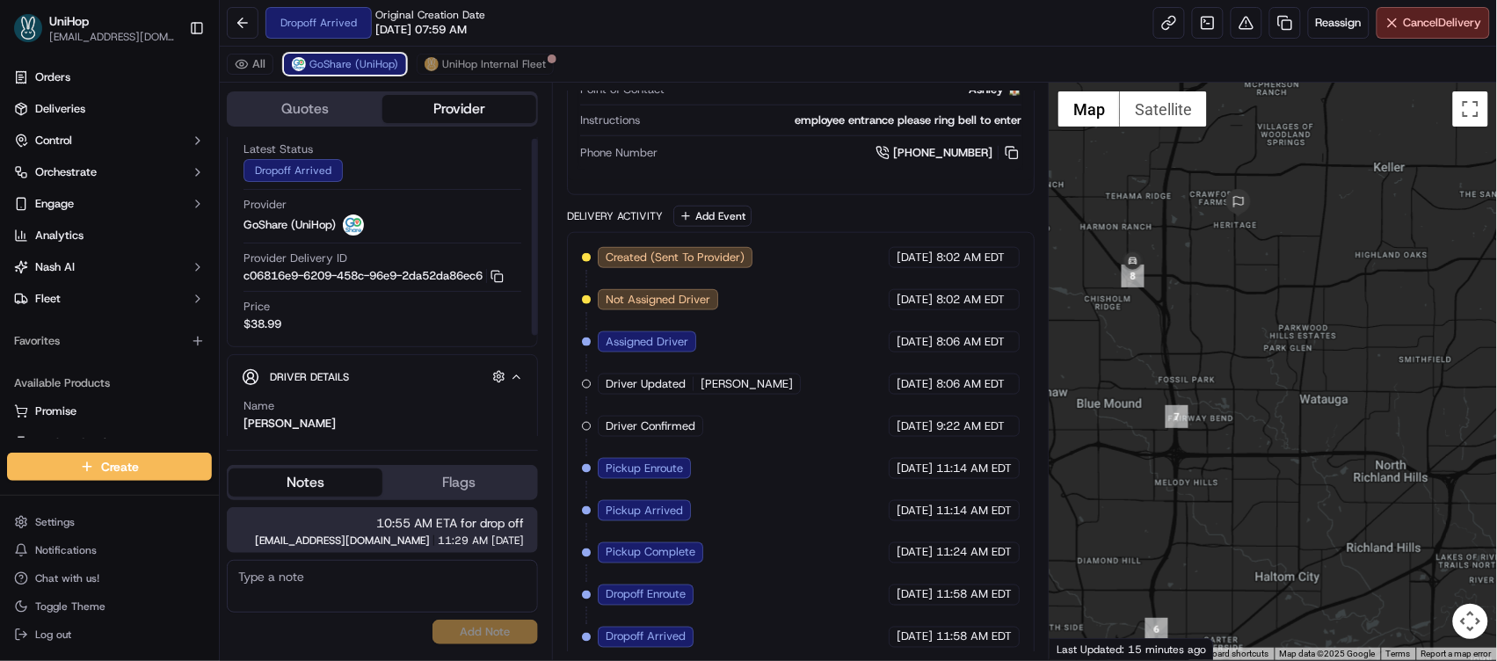
scroll to position [155, 0]
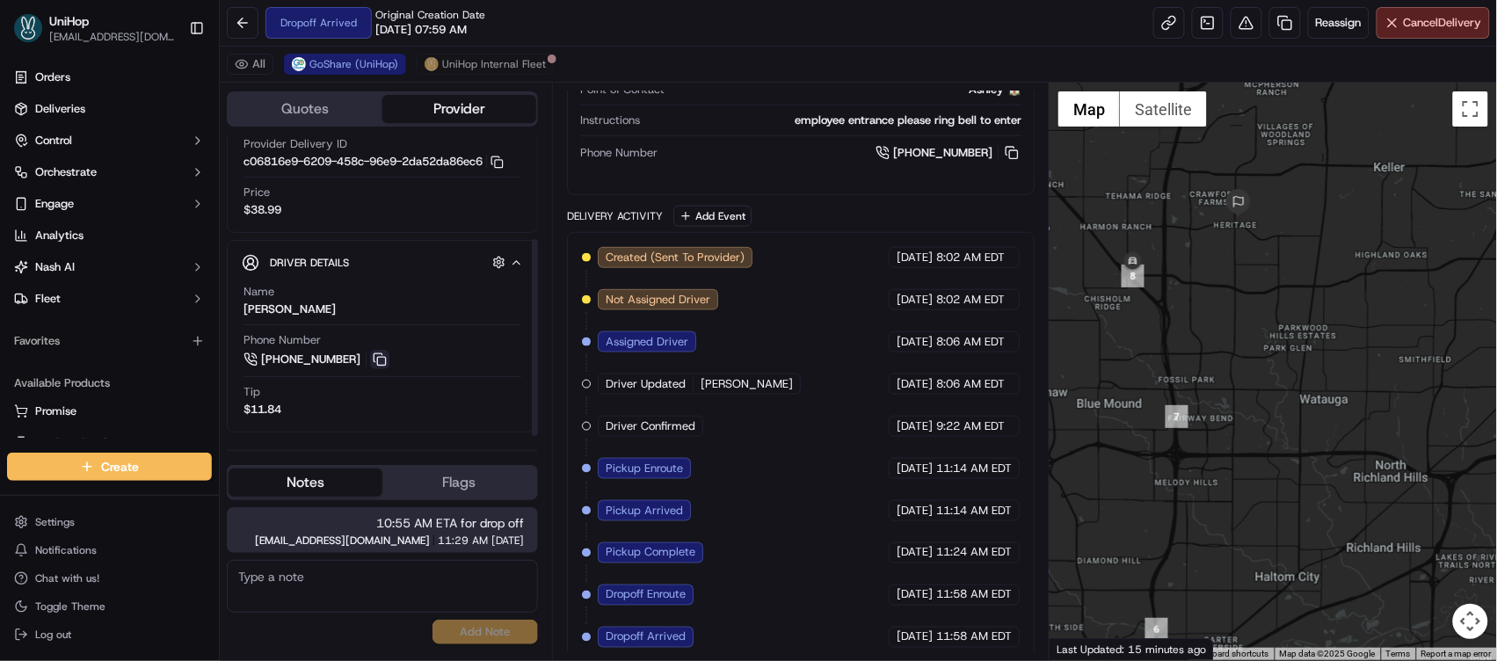
click at [377, 358] on button at bounding box center [379, 359] width 19 height 19
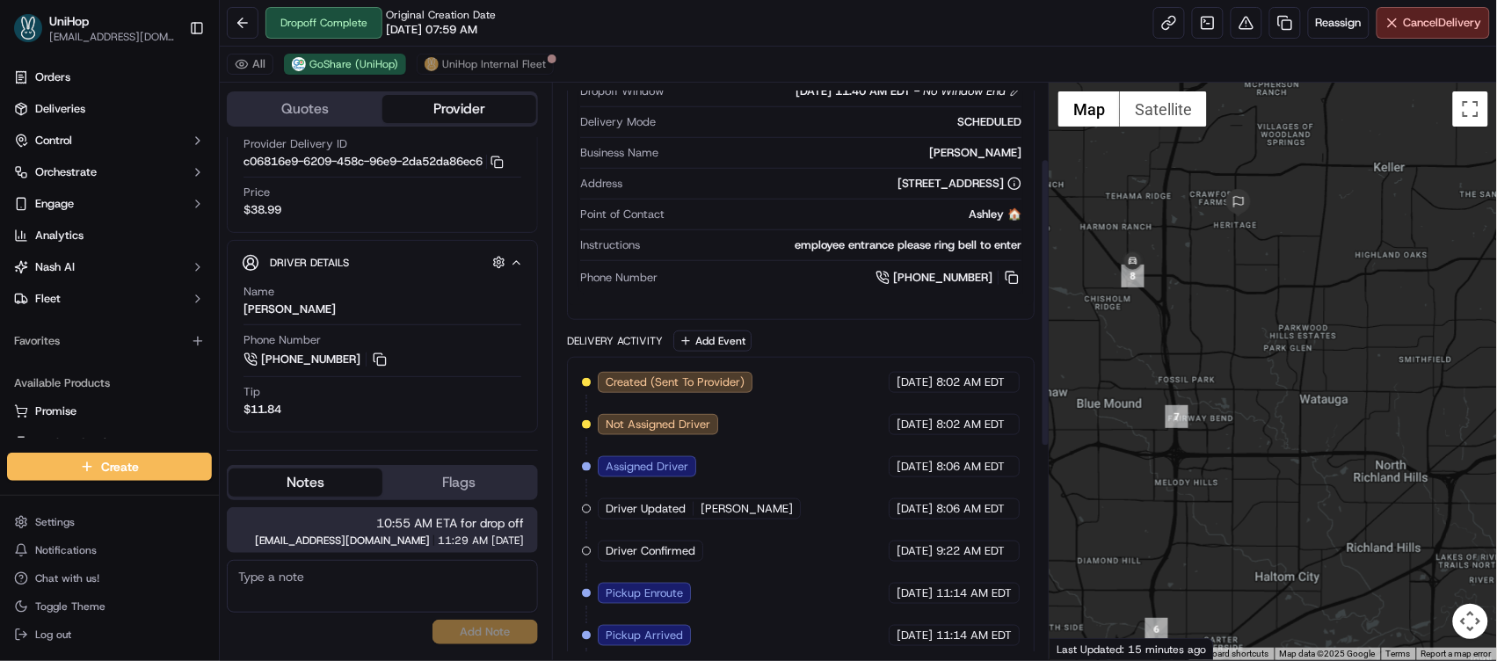
scroll to position [0, 0]
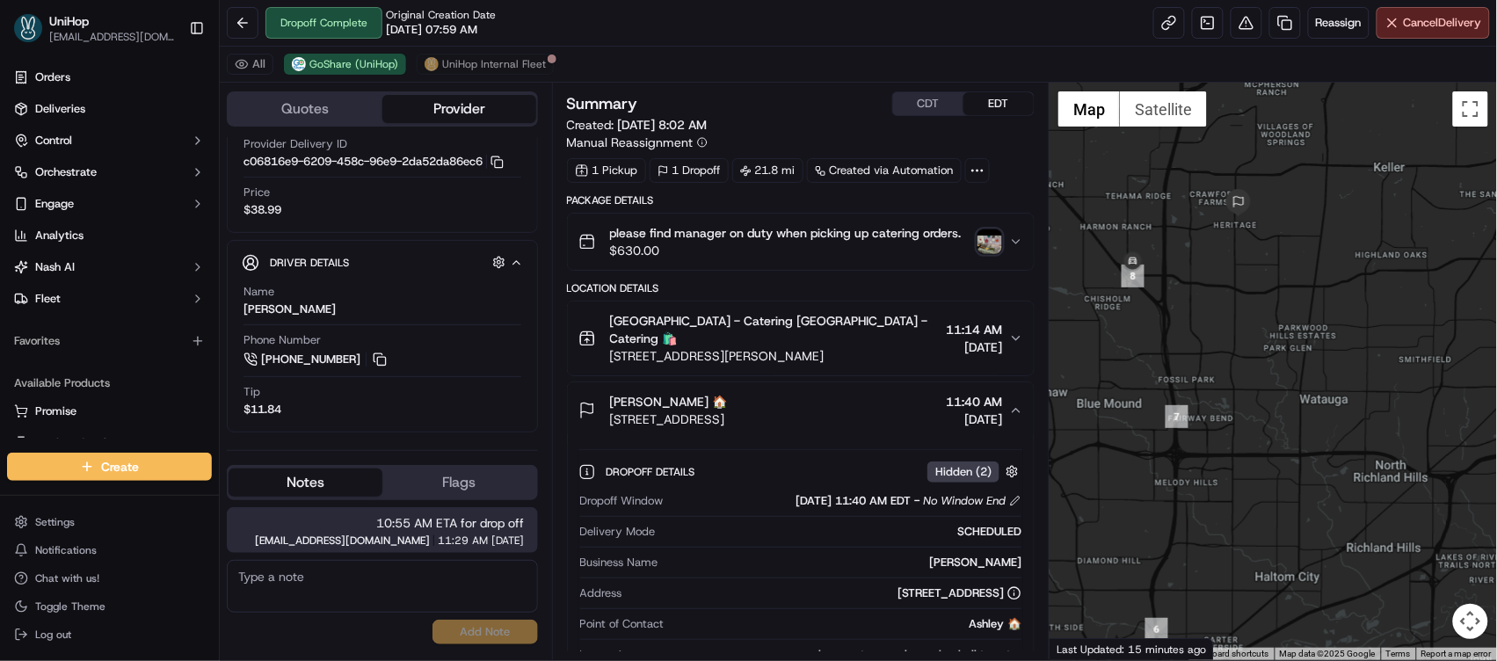
click at [989, 245] on img "button" at bounding box center [990, 241] width 25 height 25
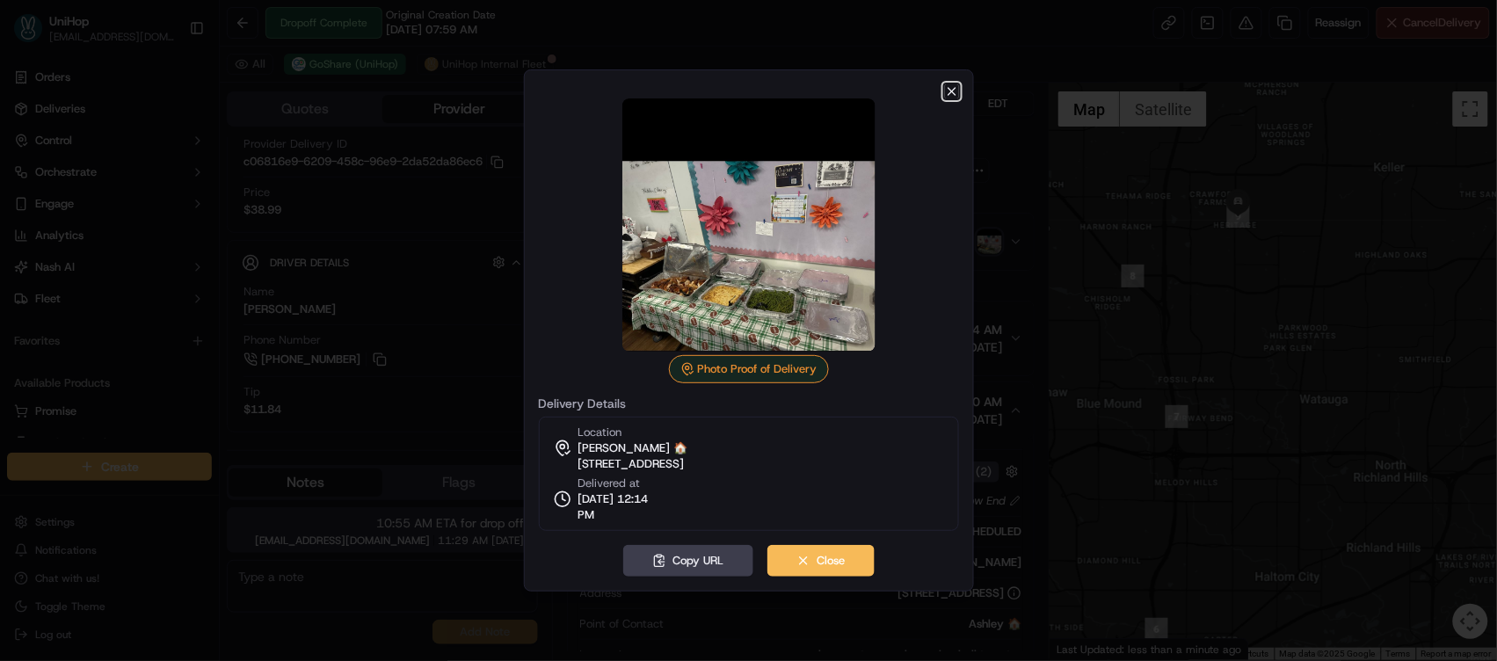
click at [950, 94] on icon "button" at bounding box center [952, 91] width 14 height 14
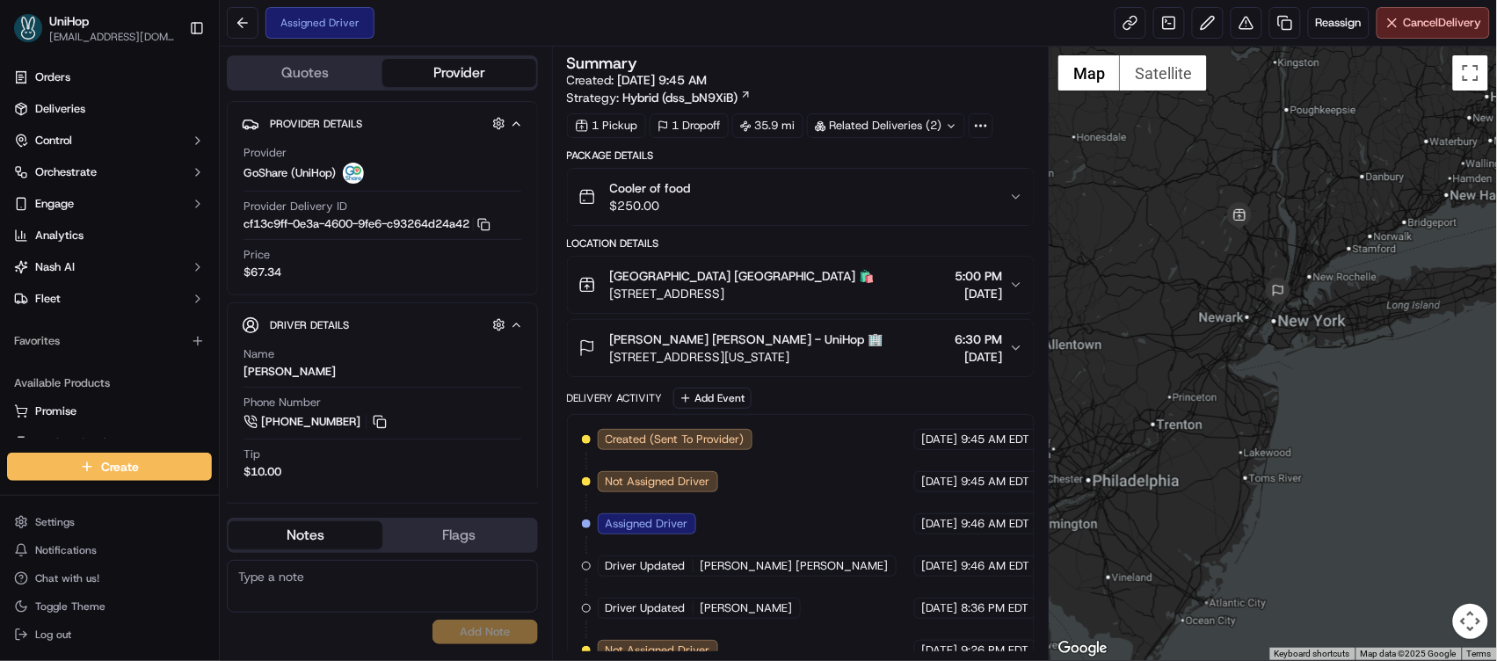
scroll to position [114, 0]
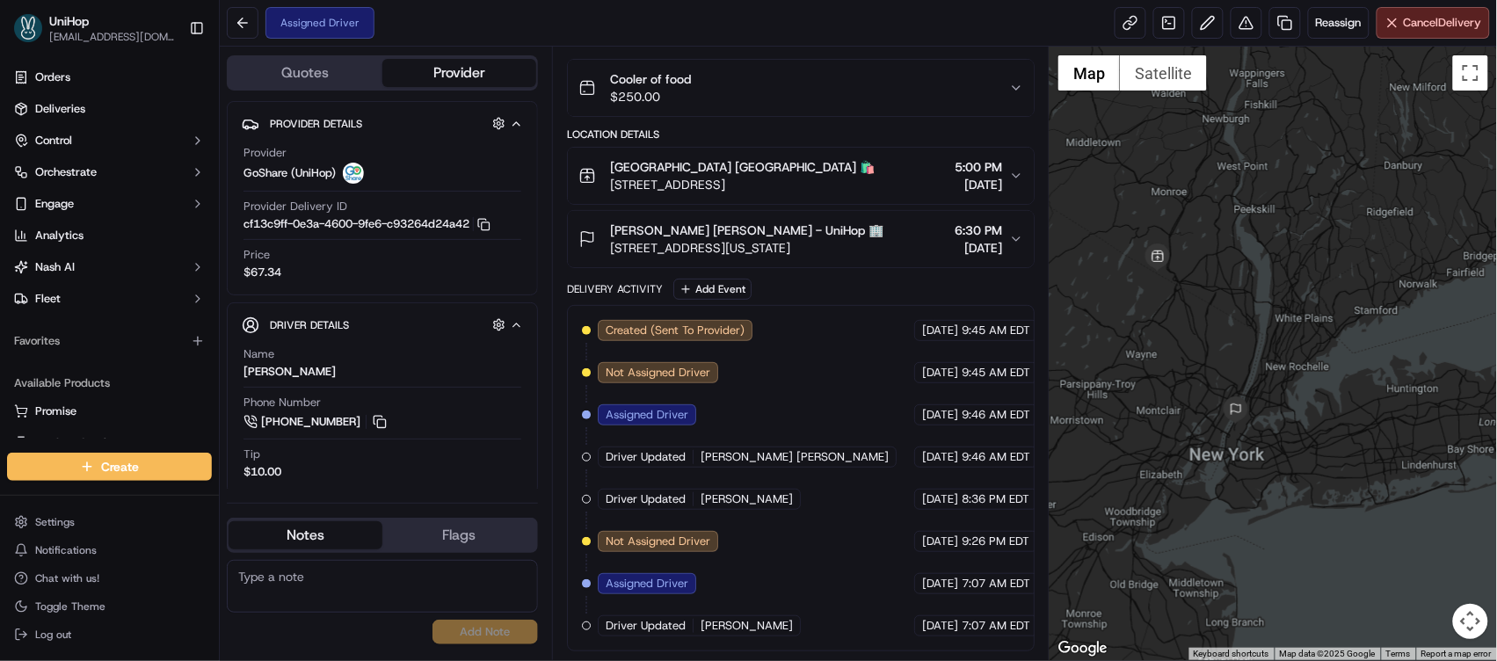
drag, startPoint x: 1267, startPoint y: 296, endPoint x: 1180, endPoint y: 396, distance: 132.7
click at [1173, 409] on div at bounding box center [1273, 354] width 447 height 614
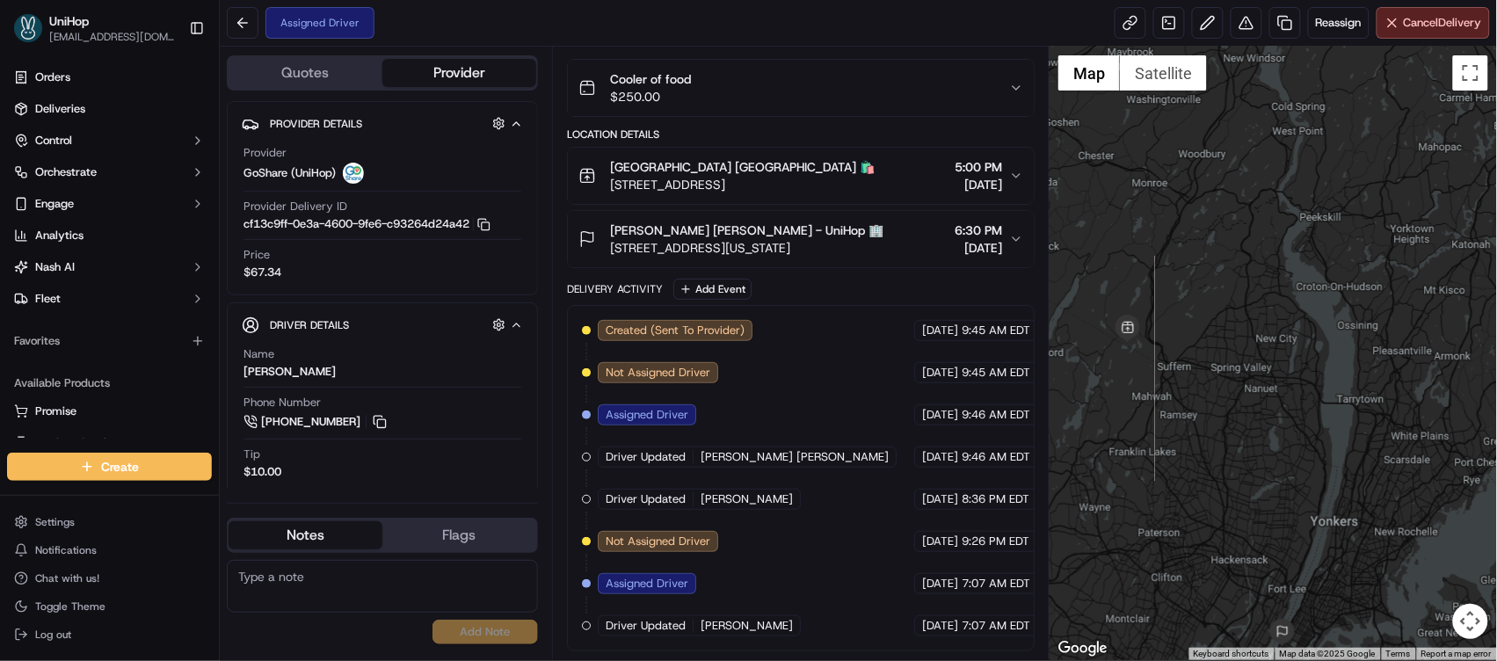
drag, startPoint x: 1175, startPoint y: 392, endPoint x: 1175, endPoint y: 569, distance: 176.7
click at [1175, 569] on div at bounding box center [1273, 354] width 447 height 614
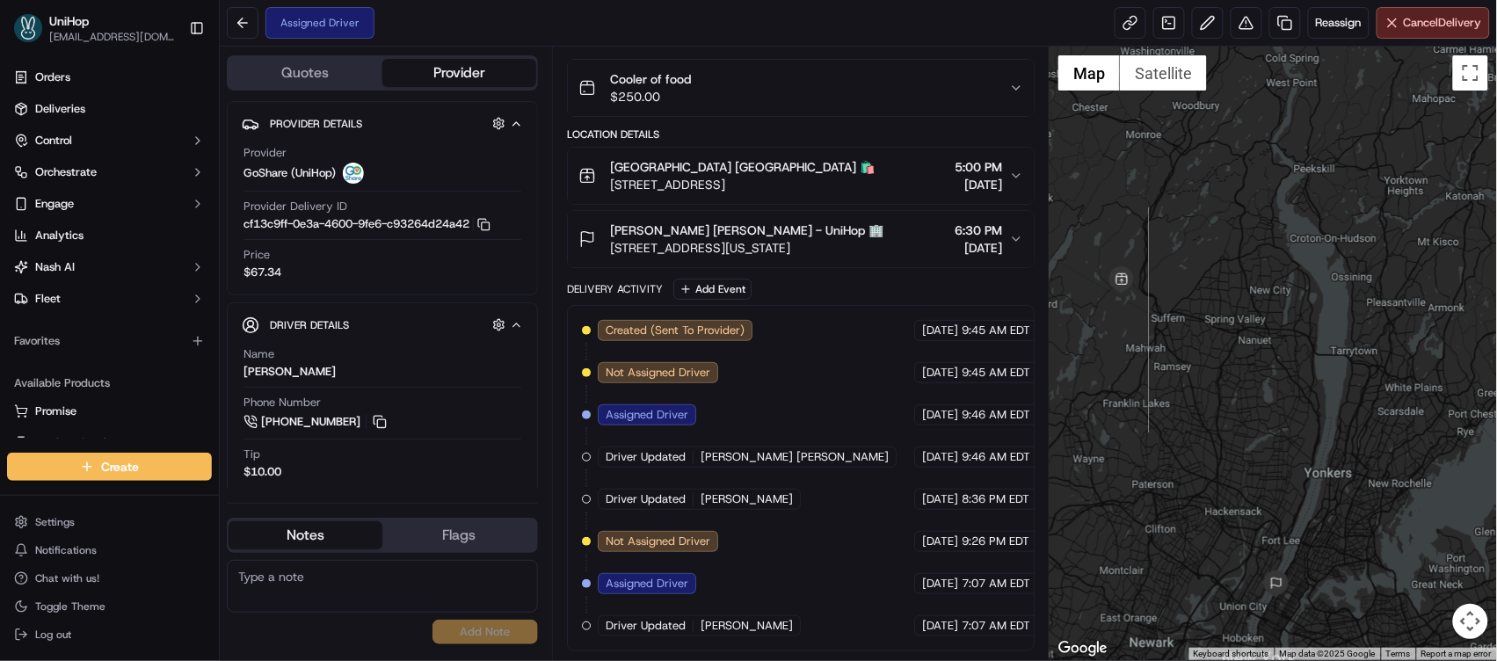
drag, startPoint x: 1181, startPoint y: 500, endPoint x: 1174, endPoint y: 448, distance: 52.3
click at [1174, 448] on div at bounding box center [1273, 354] width 447 height 614
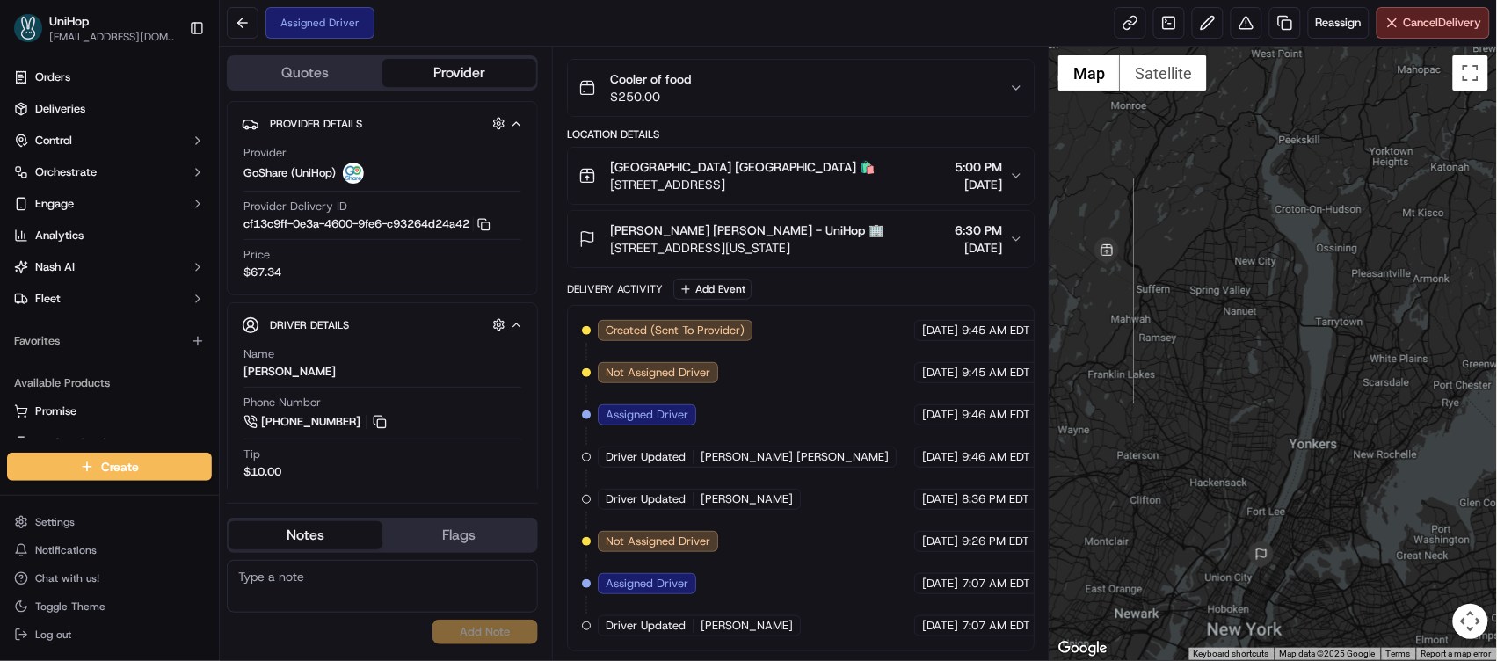
drag, startPoint x: 1178, startPoint y: 455, endPoint x: 1162, endPoint y: 424, distance: 34.6
click at [1162, 424] on div at bounding box center [1273, 354] width 447 height 614
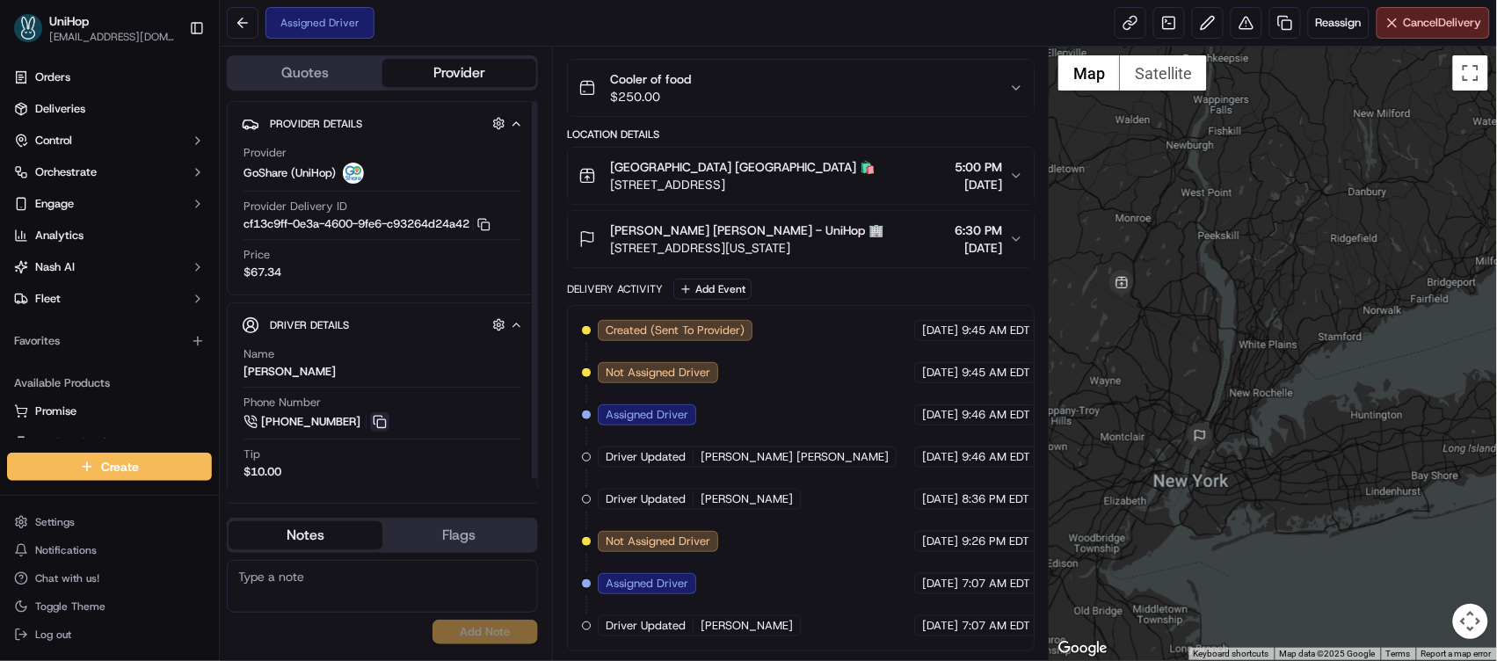
click at [383, 424] on button at bounding box center [379, 421] width 19 height 19
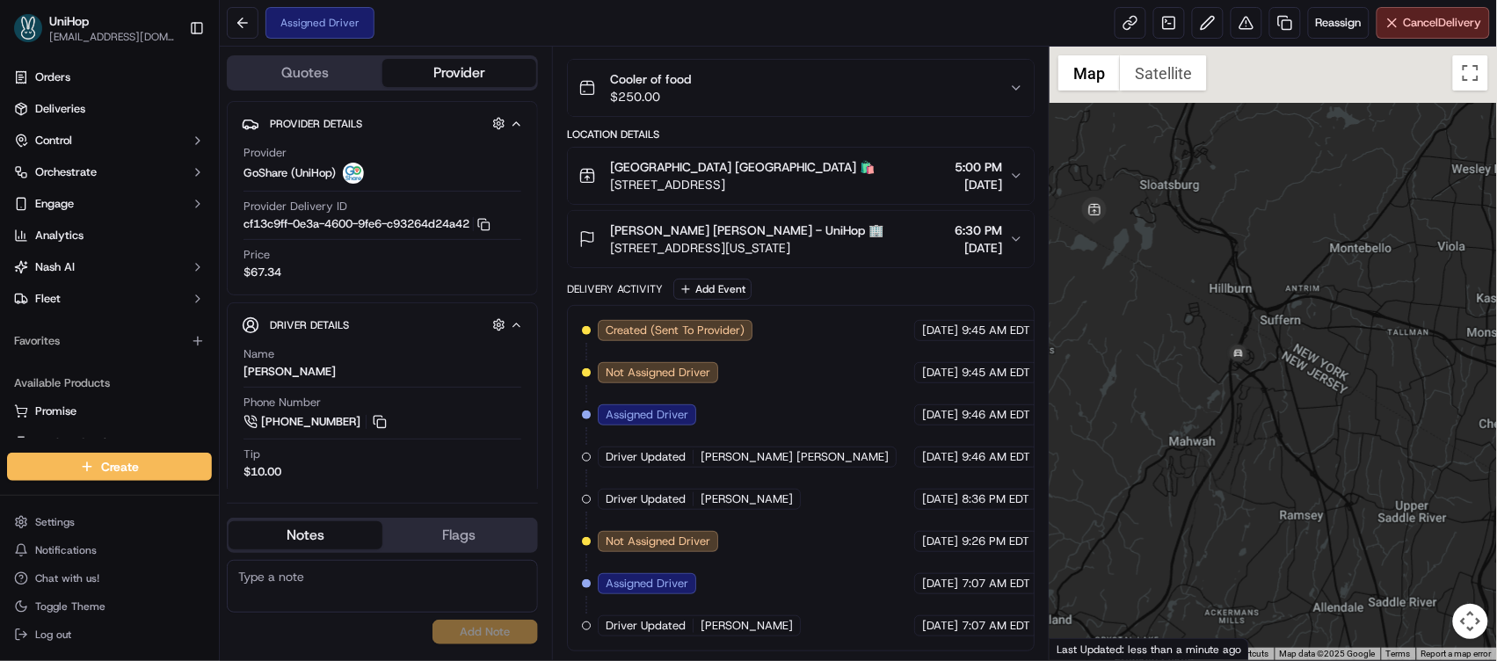
drag, startPoint x: 1156, startPoint y: 286, endPoint x: 1179, endPoint y: 460, distance: 175.6
click at [1179, 460] on div at bounding box center [1273, 354] width 447 height 614
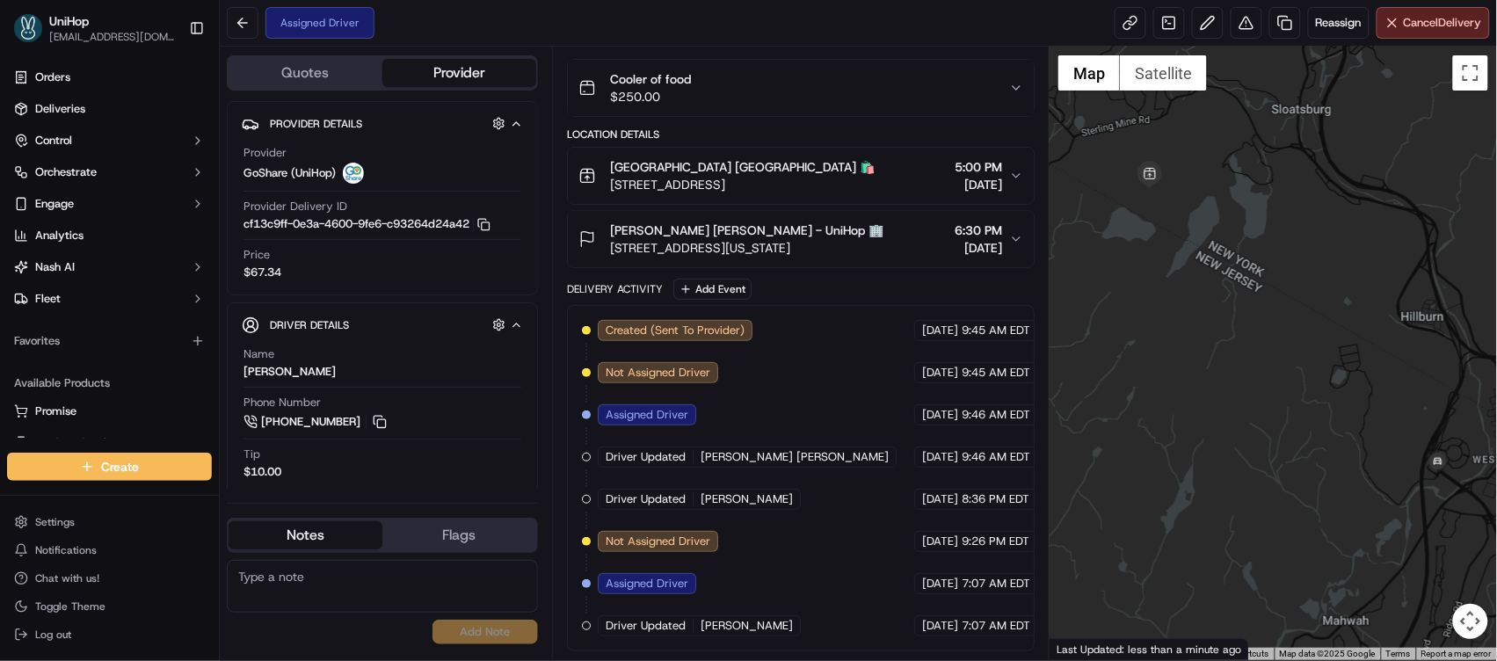
drag, startPoint x: 1192, startPoint y: 356, endPoint x: 1339, endPoint y: 396, distance: 152.3
click at [1339, 396] on div at bounding box center [1273, 354] width 447 height 614
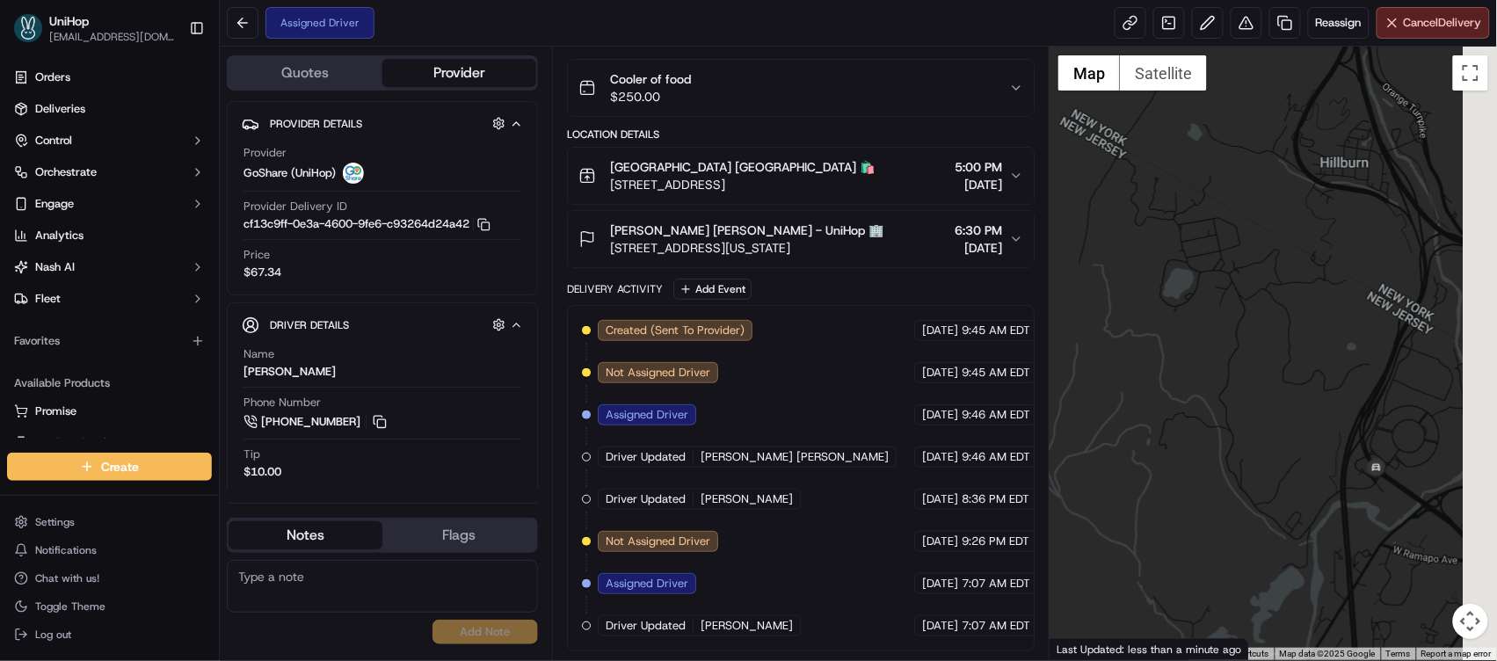
drag, startPoint x: 1451, startPoint y: 465, endPoint x: 1375, endPoint y: 413, distance: 91.7
click at [1378, 412] on div at bounding box center [1273, 354] width 447 height 614
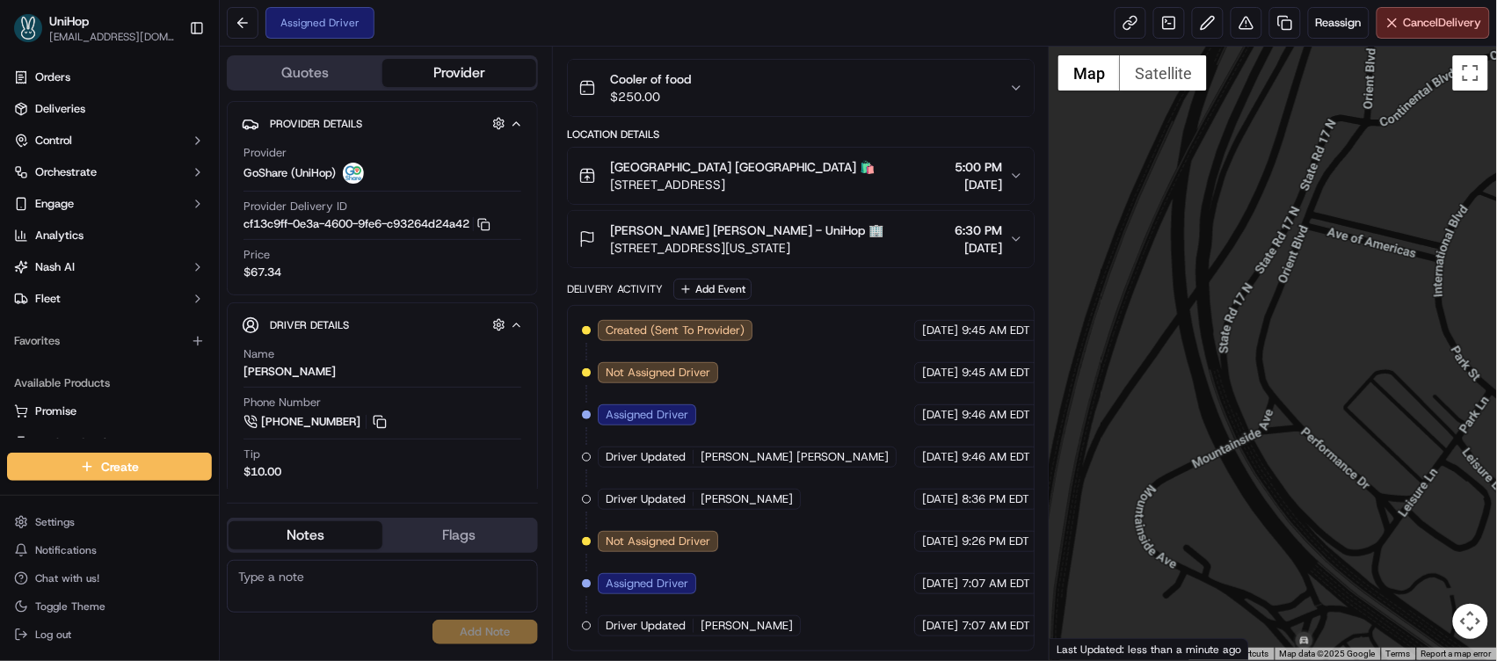
drag, startPoint x: 1358, startPoint y: 500, endPoint x: 1294, endPoint y: 338, distance: 174.0
click at [1298, 331] on div at bounding box center [1273, 354] width 447 height 614
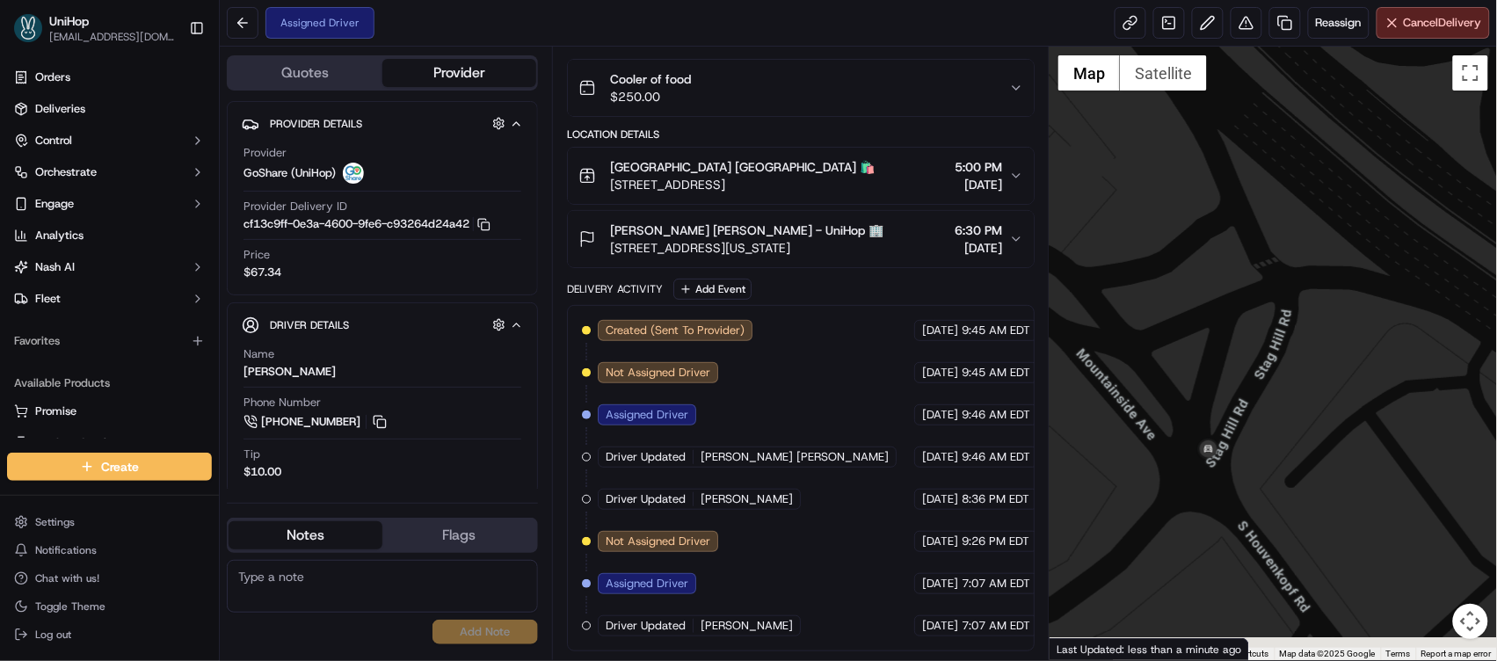
drag, startPoint x: 1249, startPoint y: 461, endPoint x: 1276, endPoint y: 319, distance: 144.0
click at [1276, 318] on div at bounding box center [1273, 354] width 447 height 614
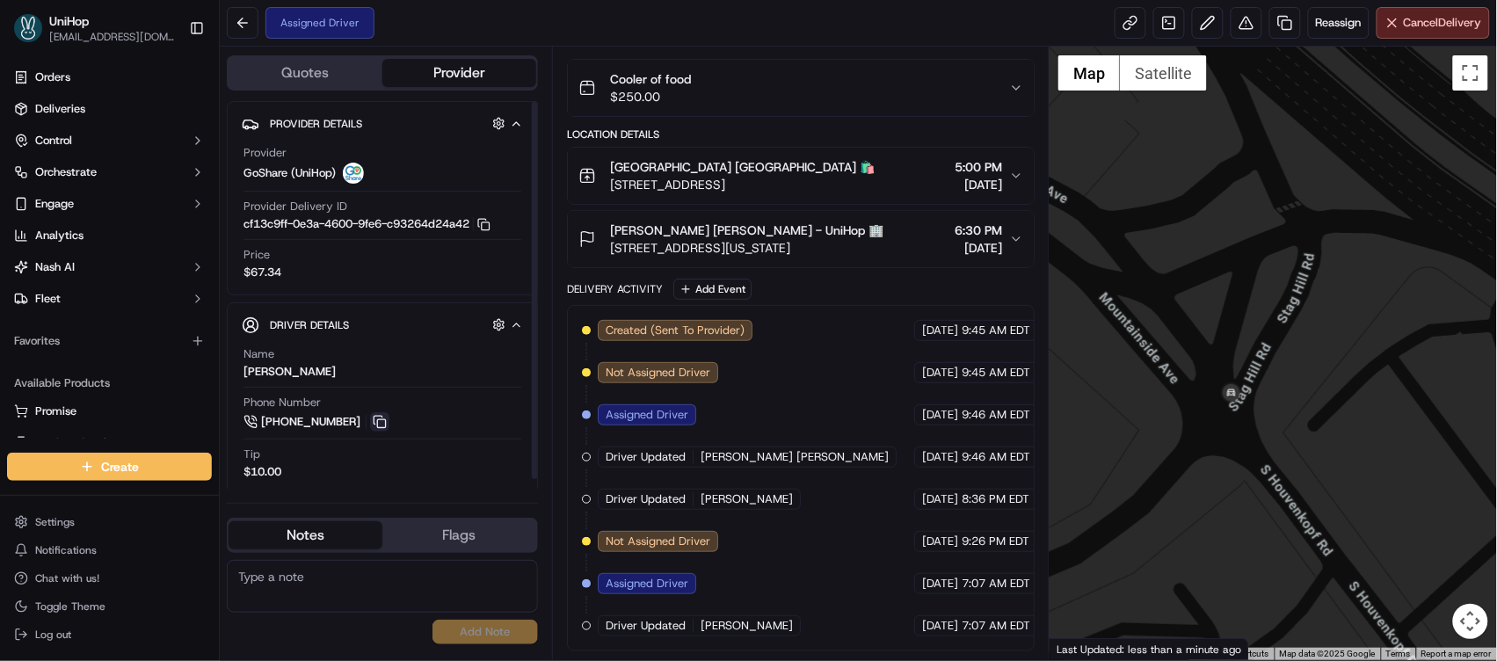
click at [378, 418] on button at bounding box center [379, 421] width 19 height 19
click at [622, 176] on span "[STREET_ADDRESS]" at bounding box center [742, 185] width 265 height 18
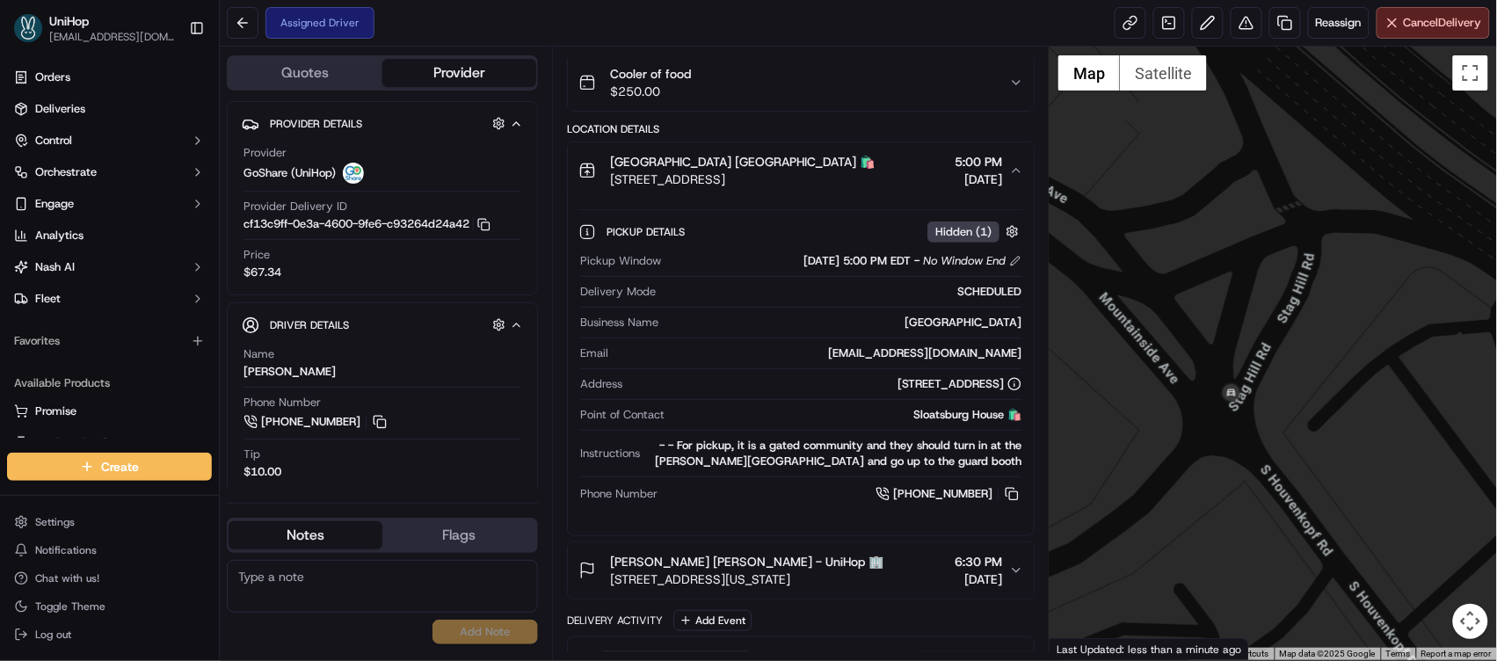
drag, startPoint x: 608, startPoint y: 184, endPoint x: 888, endPoint y: 179, distance: 279.6
click at [888, 179] on div "[GEOGRAPHIC_DATA] [GEOGRAPHIC_DATA] 🛍️ [STREET_ADDRESS] 5:00 PM [DATE]" at bounding box center [794, 170] width 432 height 35
copy span "[STREET_ADDRESS]"
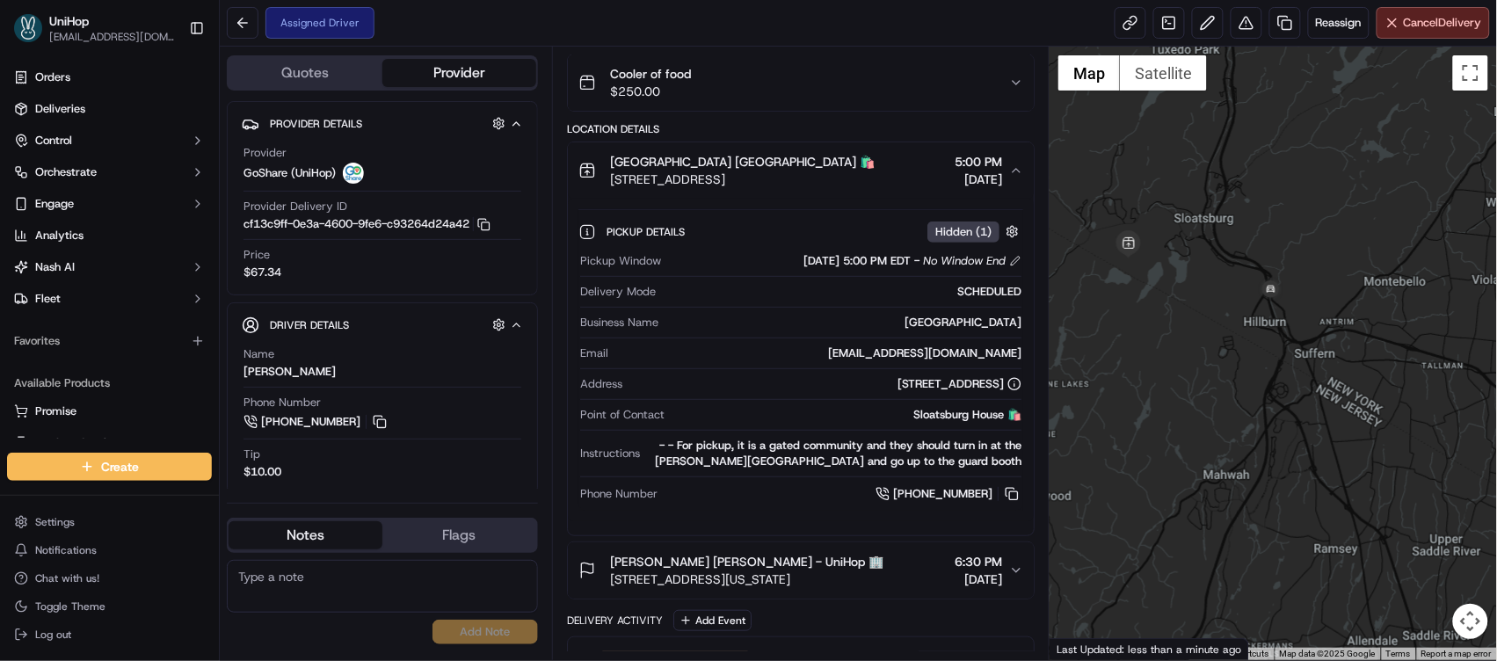
drag, startPoint x: 1181, startPoint y: 333, endPoint x: 1233, endPoint y: 383, distance: 72.1
click at [1233, 383] on div at bounding box center [1273, 354] width 447 height 614
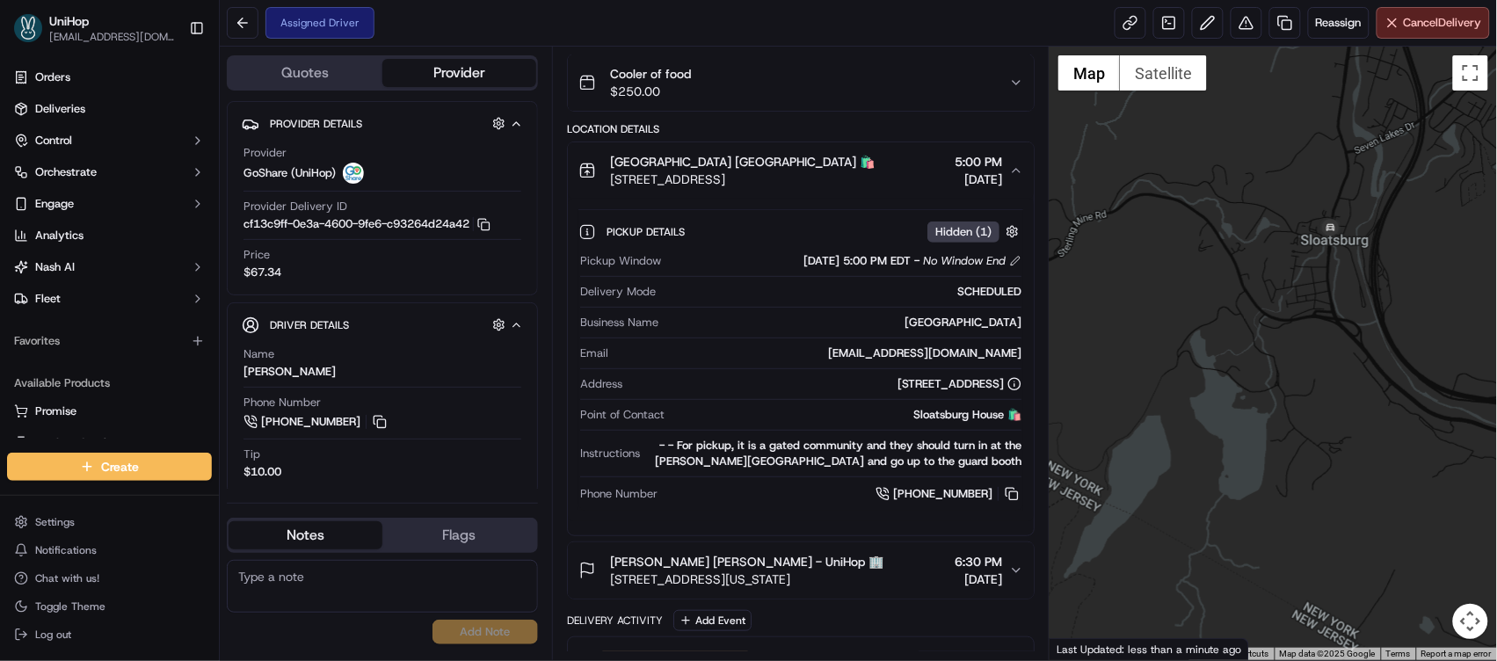
drag, startPoint x: 1160, startPoint y: 287, endPoint x: 1238, endPoint y: 194, distance: 121.1
click at [1239, 193] on div at bounding box center [1273, 354] width 447 height 614
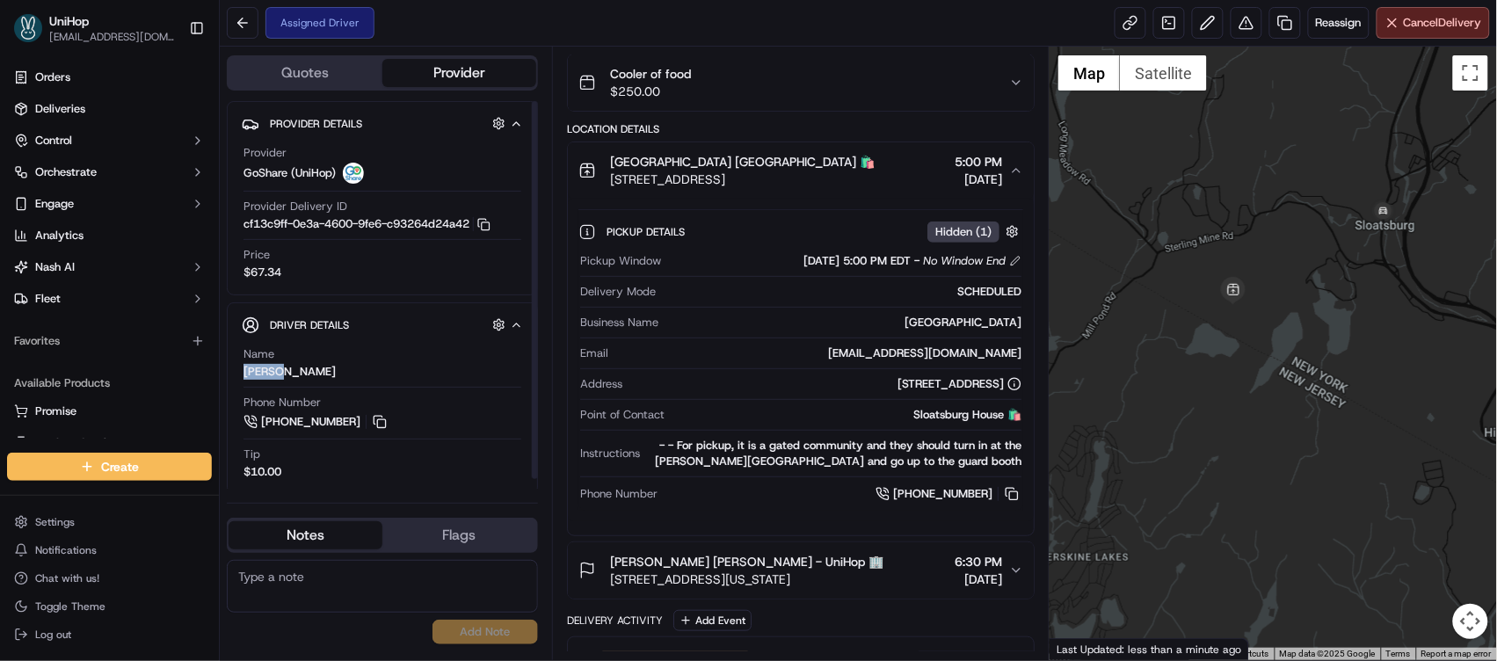
drag, startPoint x: 243, startPoint y: 375, endPoint x: 274, endPoint y: 374, distance: 31.7
click at [274, 374] on div "[PERSON_NAME]" at bounding box center [290, 372] width 92 height 16
copy div "[PERSON_NAME]"
drag, startPoint x: 608, startPoint y: 163, endPoint x: 712, endPoint y: 164, distance: 103.7
click at [712, 164] on div "Sloatsburg House [GEOGRAPHIC_DATA] 🛍️ [STREET_ADDRESS]" at bounding box center [726, 170] width 296 height 35
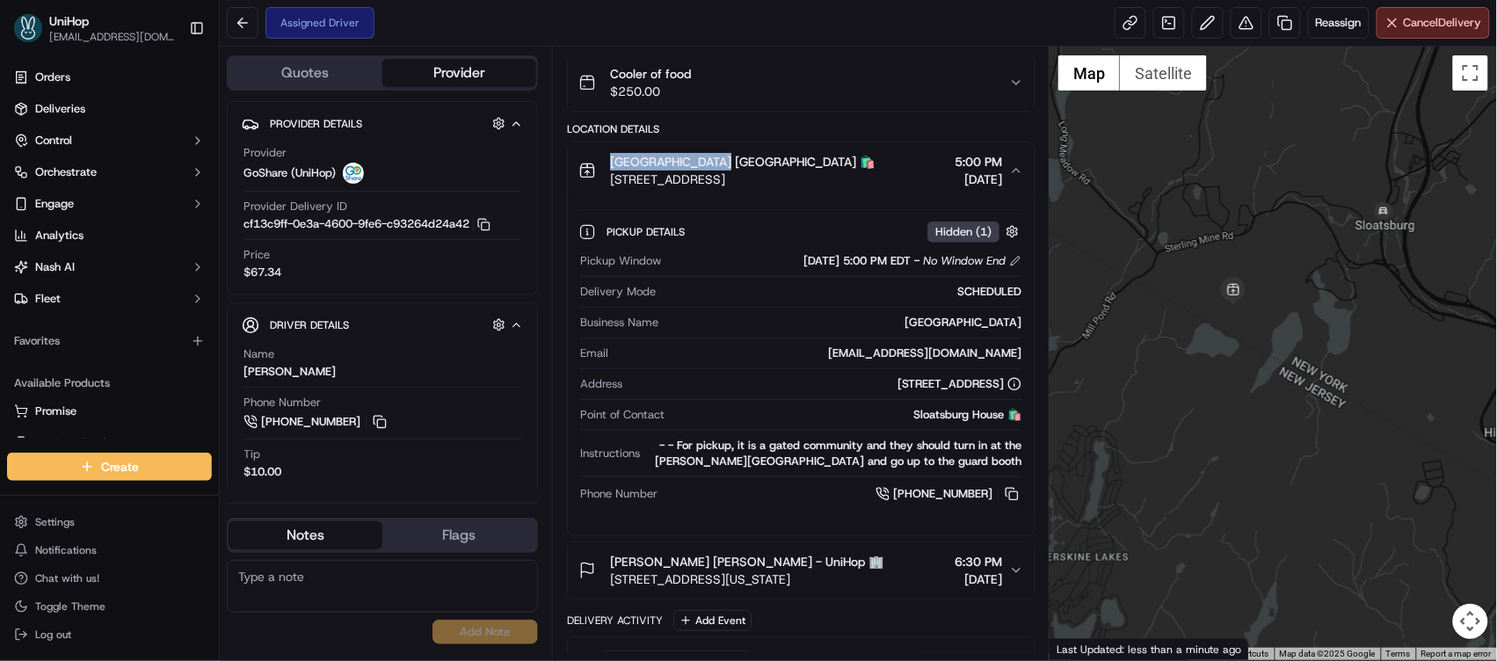
copy span "[GEOGRAPHIC_DATA]"
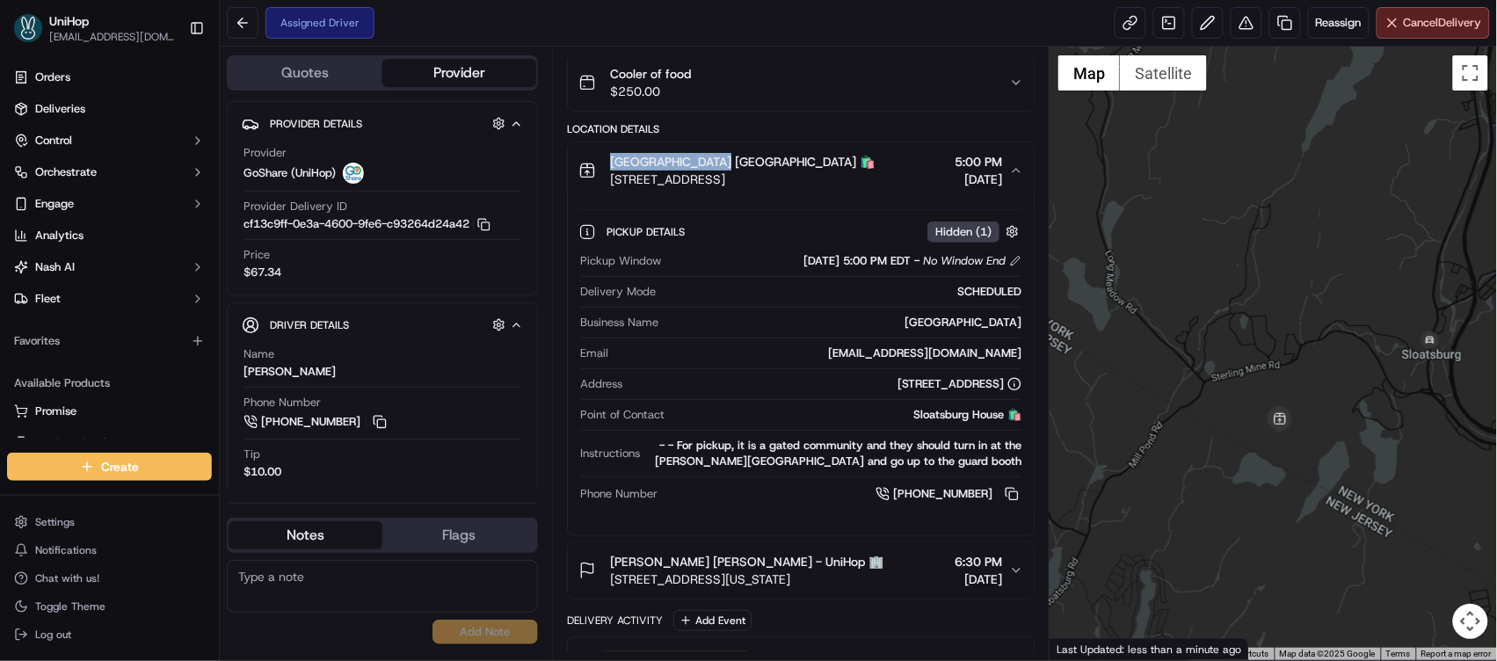
drag, startPoint x: 1263, startPoint y: 298, endPoint x: 1178, endPoint y: 264, distance: 91.9
click at [1178, 264] on div at bounding box center [1273, 354] width 447 height 614
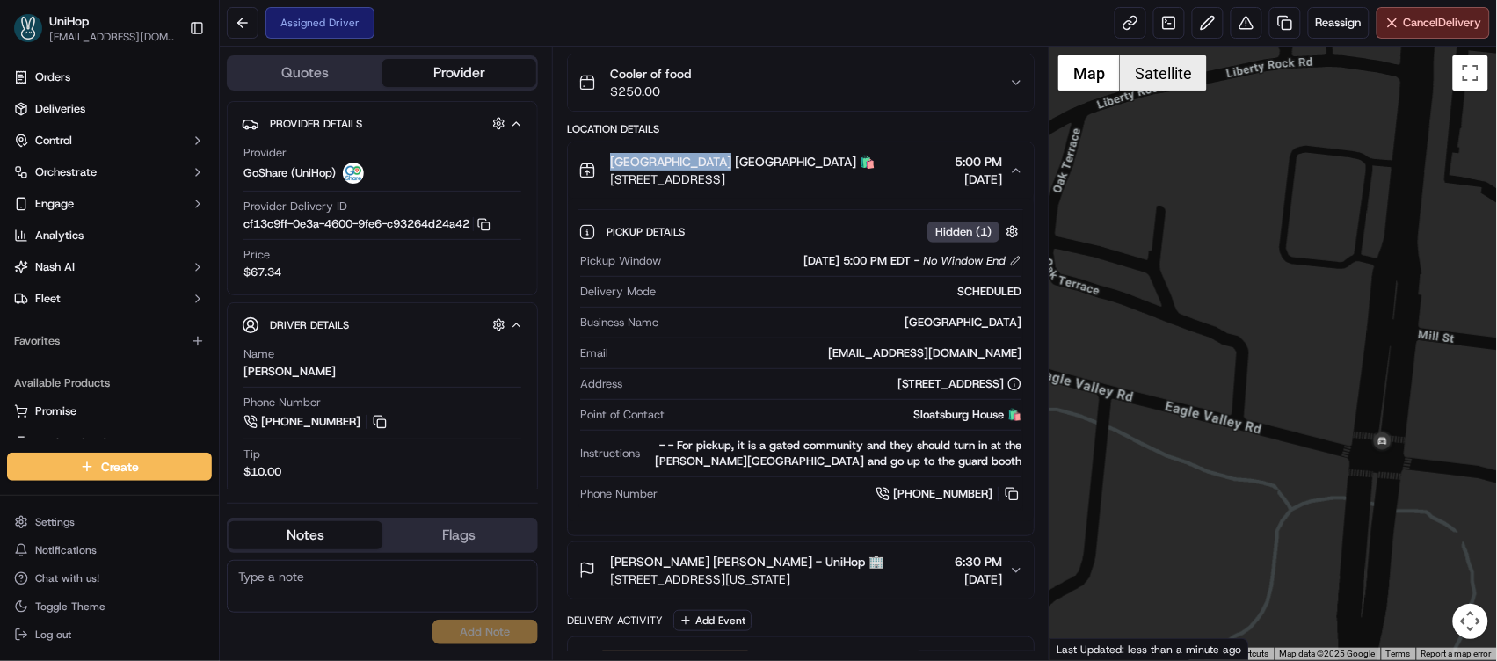
click at [1159, 81] on button "Satellite" at bounding box center [1163, 72] width 87 height 35
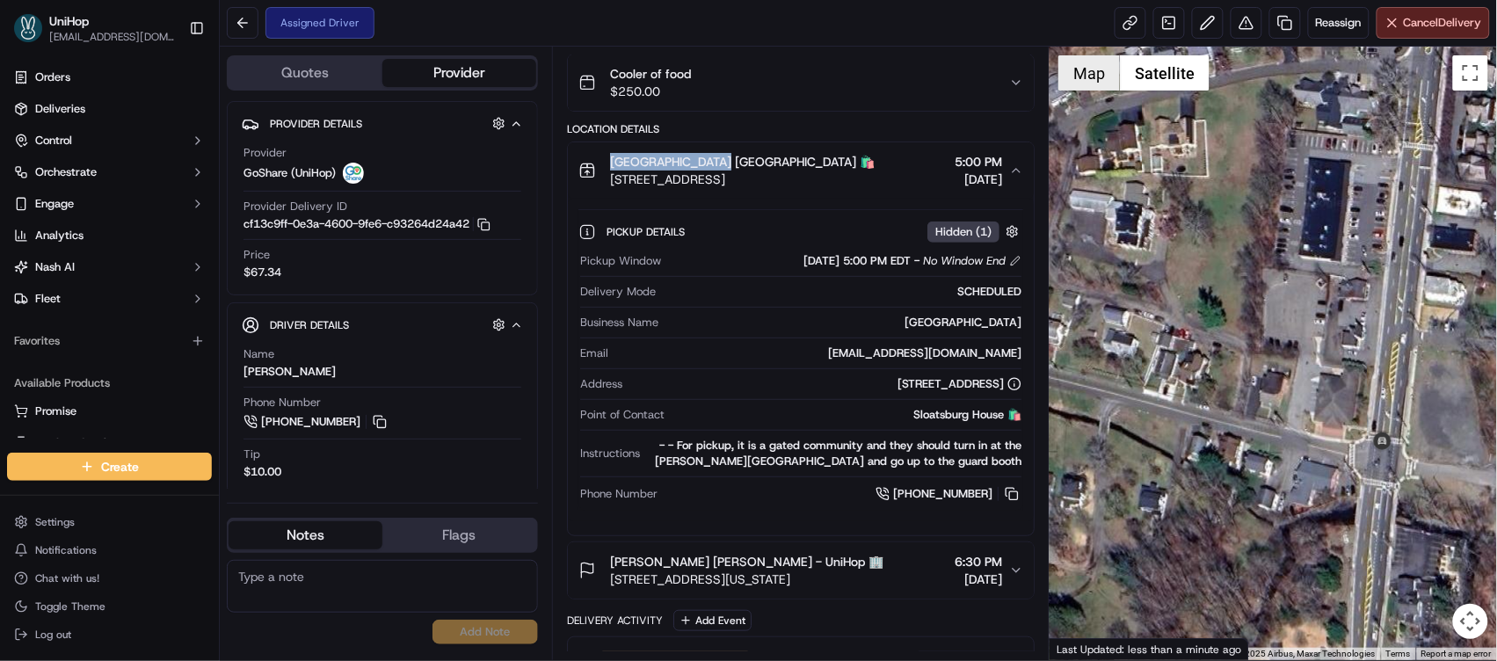
click at [1089, 77] on button "Map" at bounding box center [1089, 72] width 62 height 35
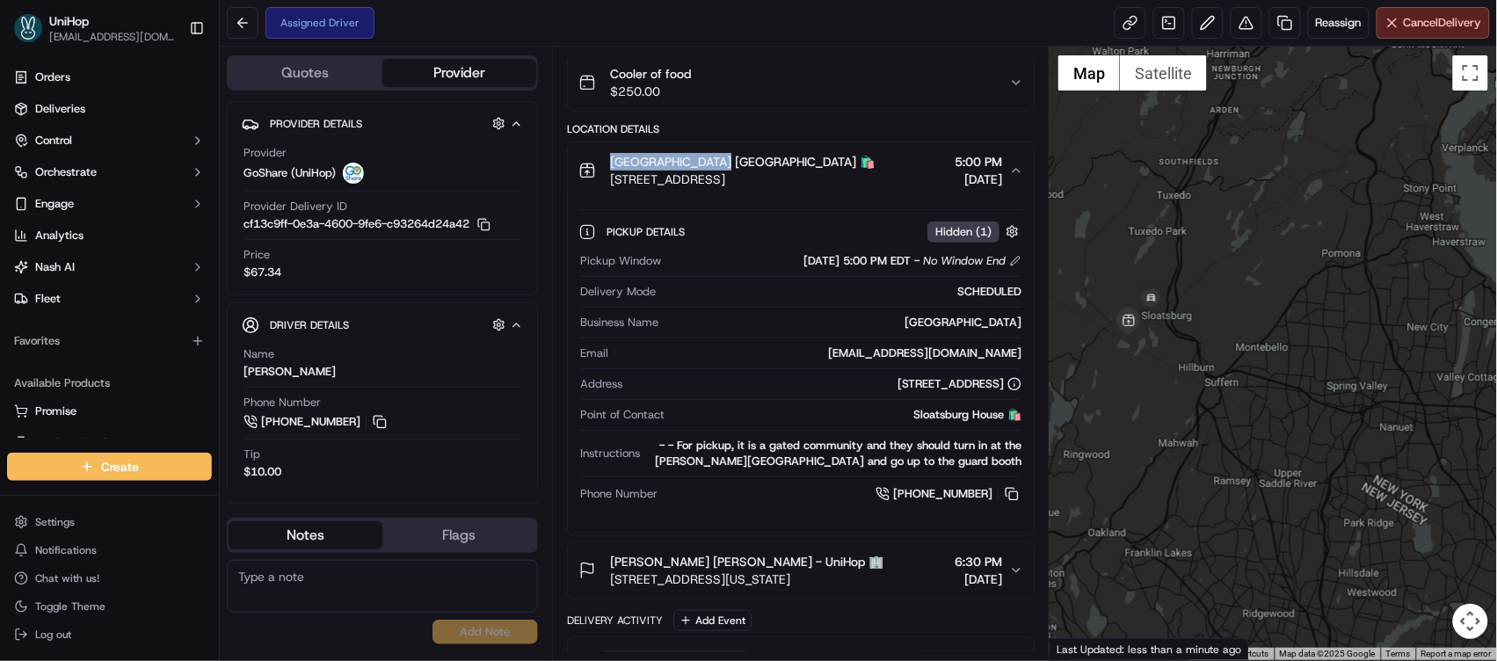
scroll to position [451, 0]
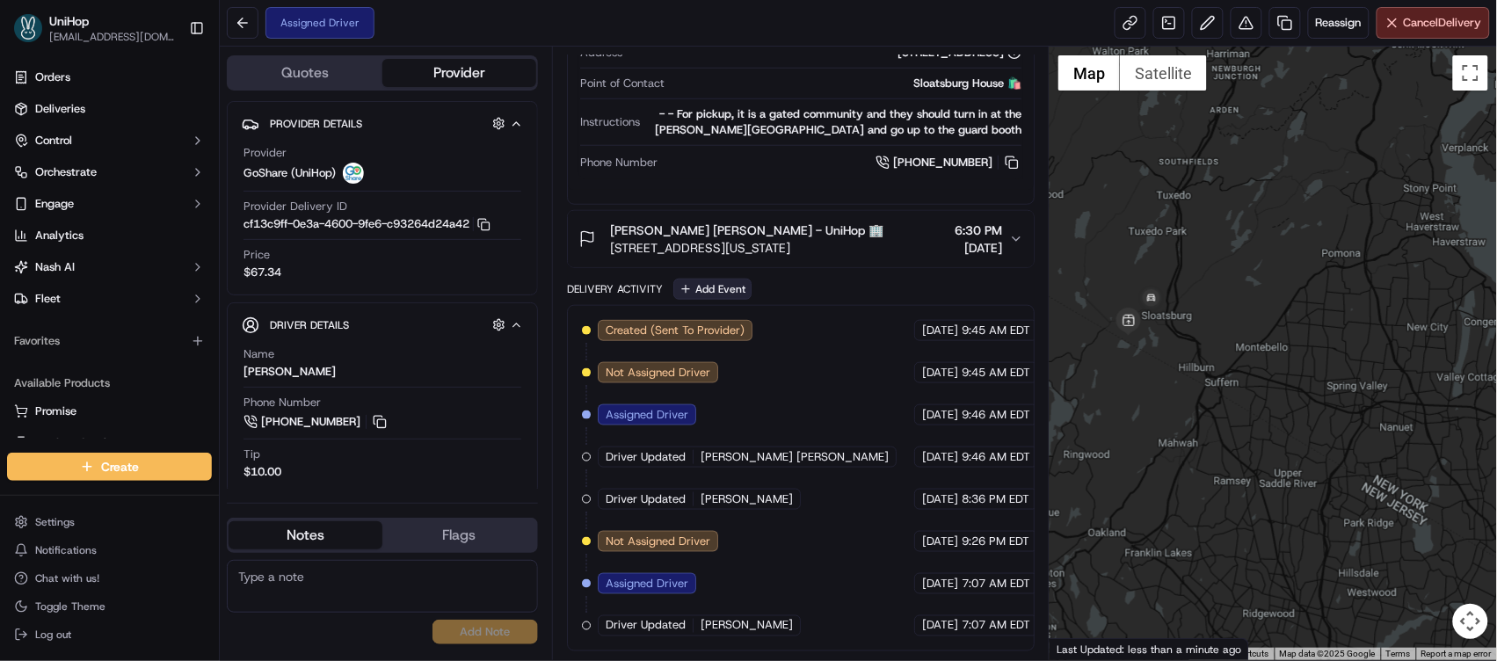
click at [703, 284] on button "Add Event" at bounding box center [712, 289] width 78 height 21
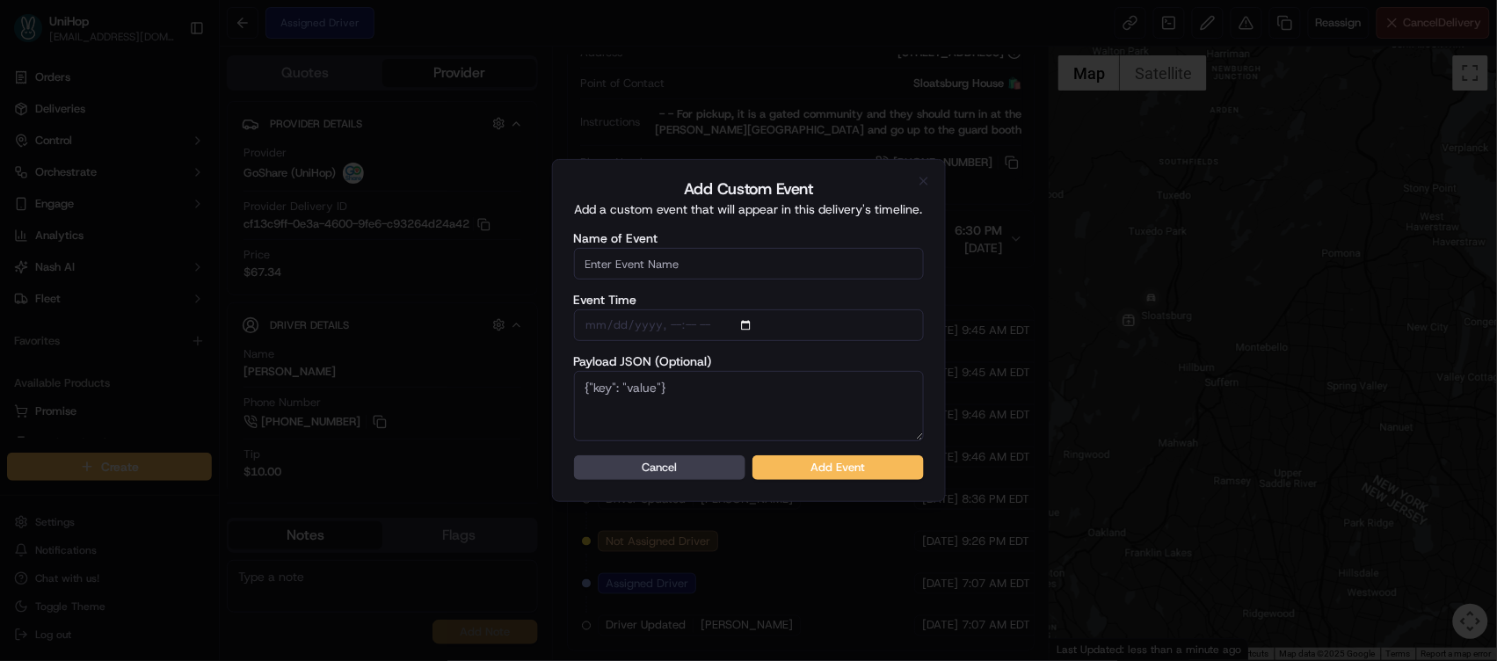
click at [709, 260] on input "Name of Event" at bounding box center [749, 264] width 350 height 32
type input "Driver Confirmed"
click at [819, 474] on button "Add Event" at bounding box center [838, 467] width 171 height 25
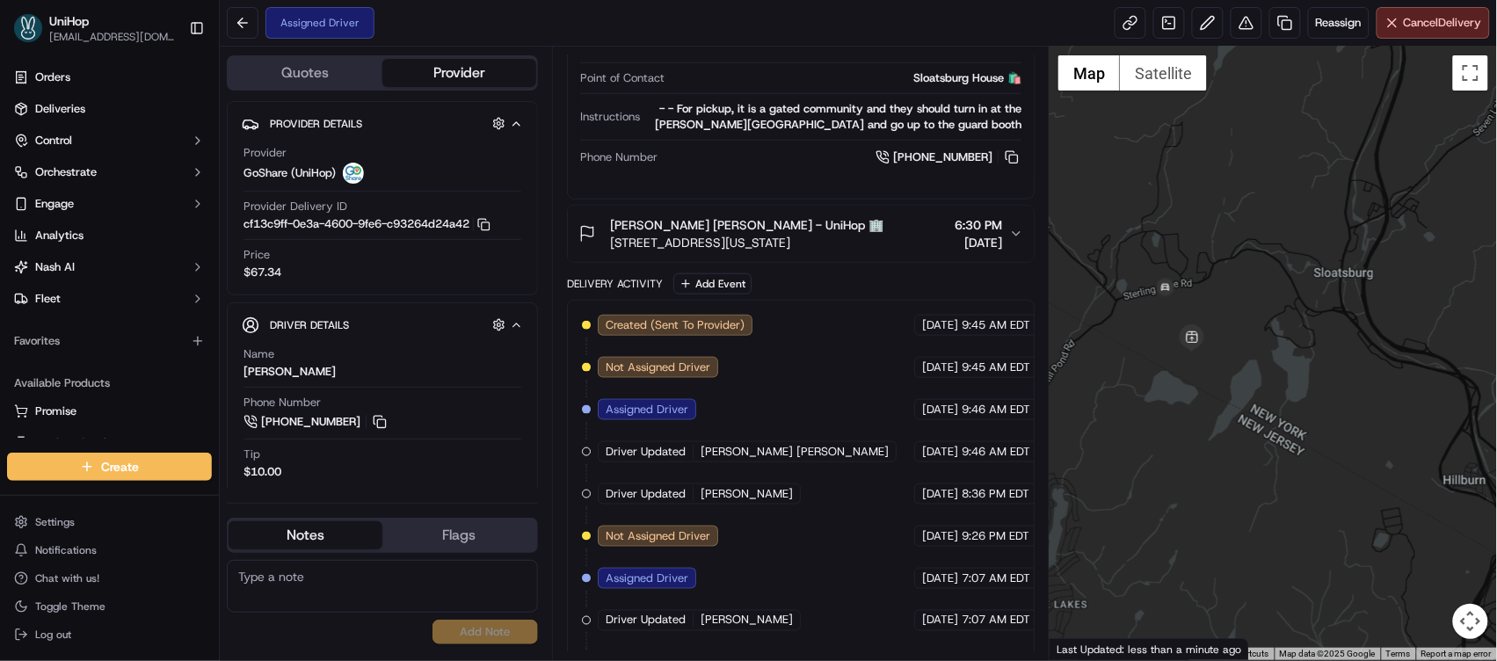
drag, startPoint x: 1157, startPoint y: 338, endPoint x: 1337, endPoint y: 317, distance: 181.4
click at [1337, 317] on div at bounding box center [1273, 354] width 447 height 614
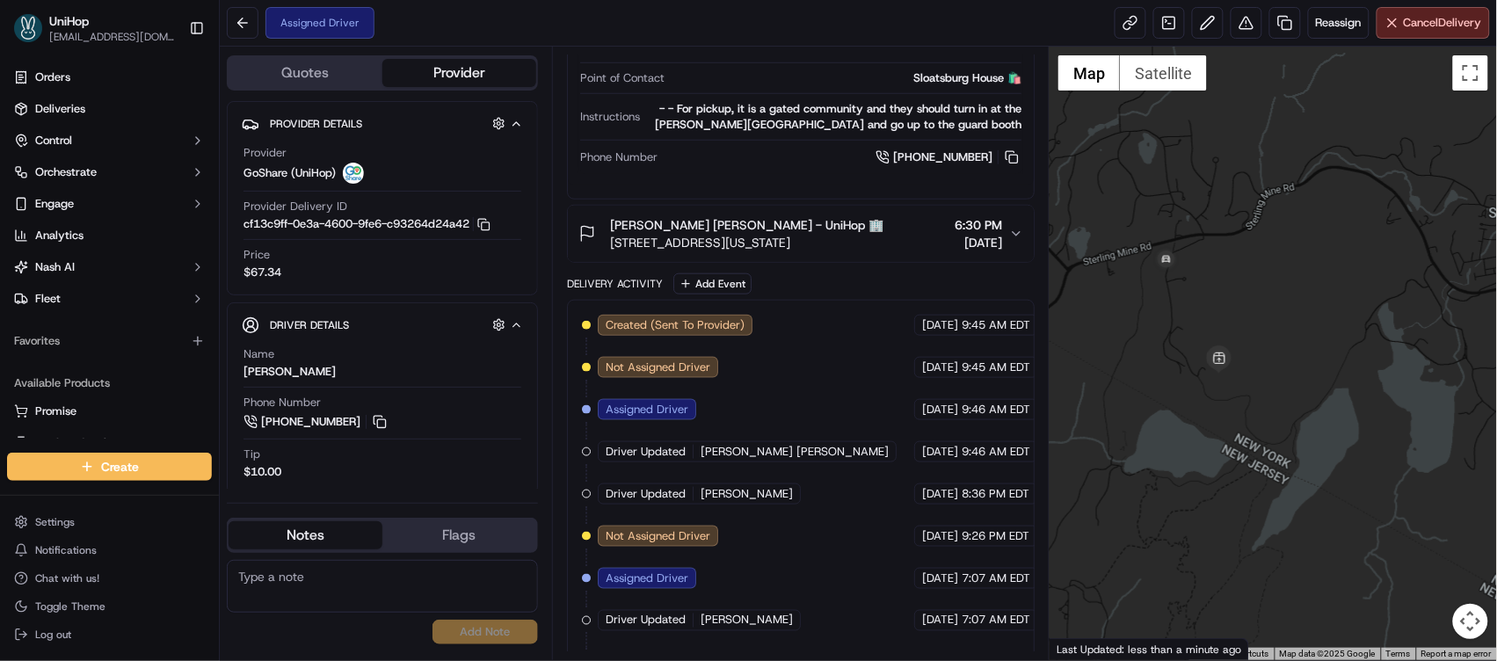
drag, startPoint x: 1229, startPoint y: 337, endPoint x: 1336, endPoint y: 305, distance: 111.8
click at [1336, 305] on div at bounding box center [1273, 354] width 447 height 614
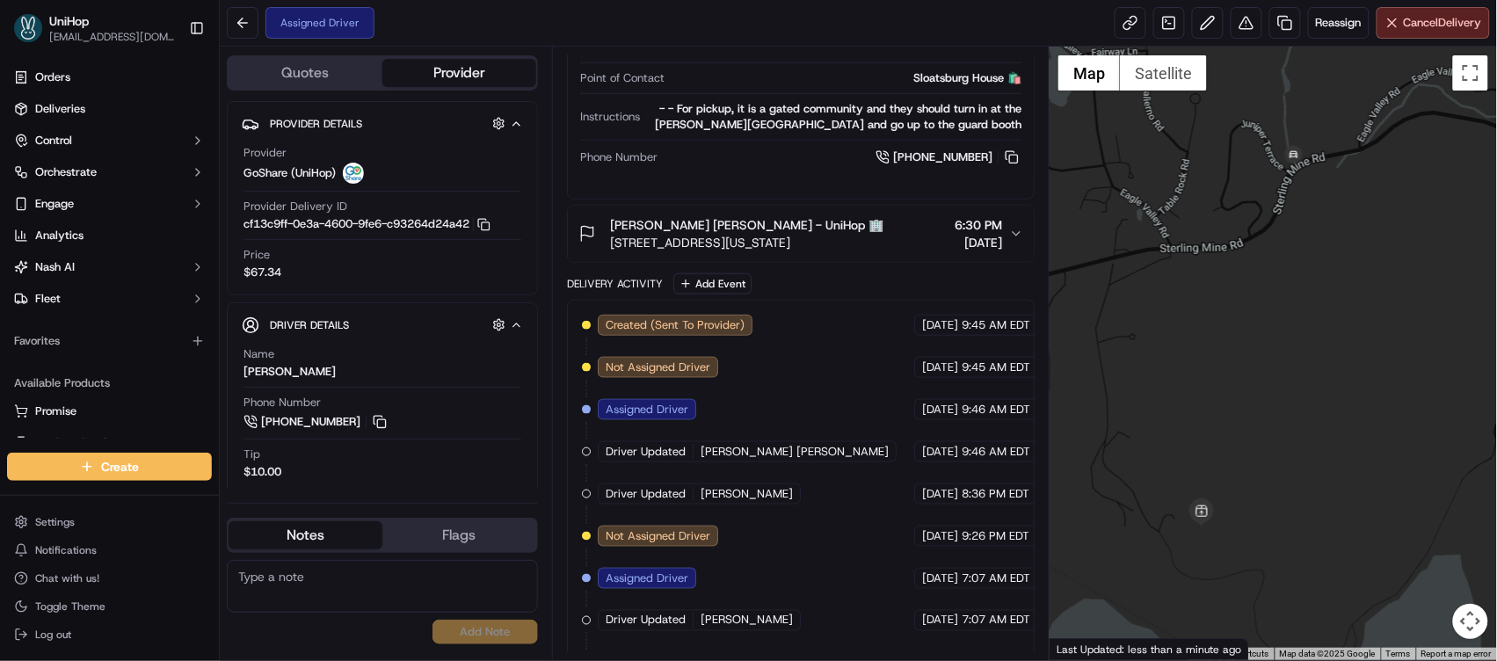
drag, startPoint x: 1266, startPoint y: 317, endPoint x: 1245, endPoint y: 370, distance: 56.8
click at [1245, 372] on div at bounding box center [1273, 354] width 447 height 614
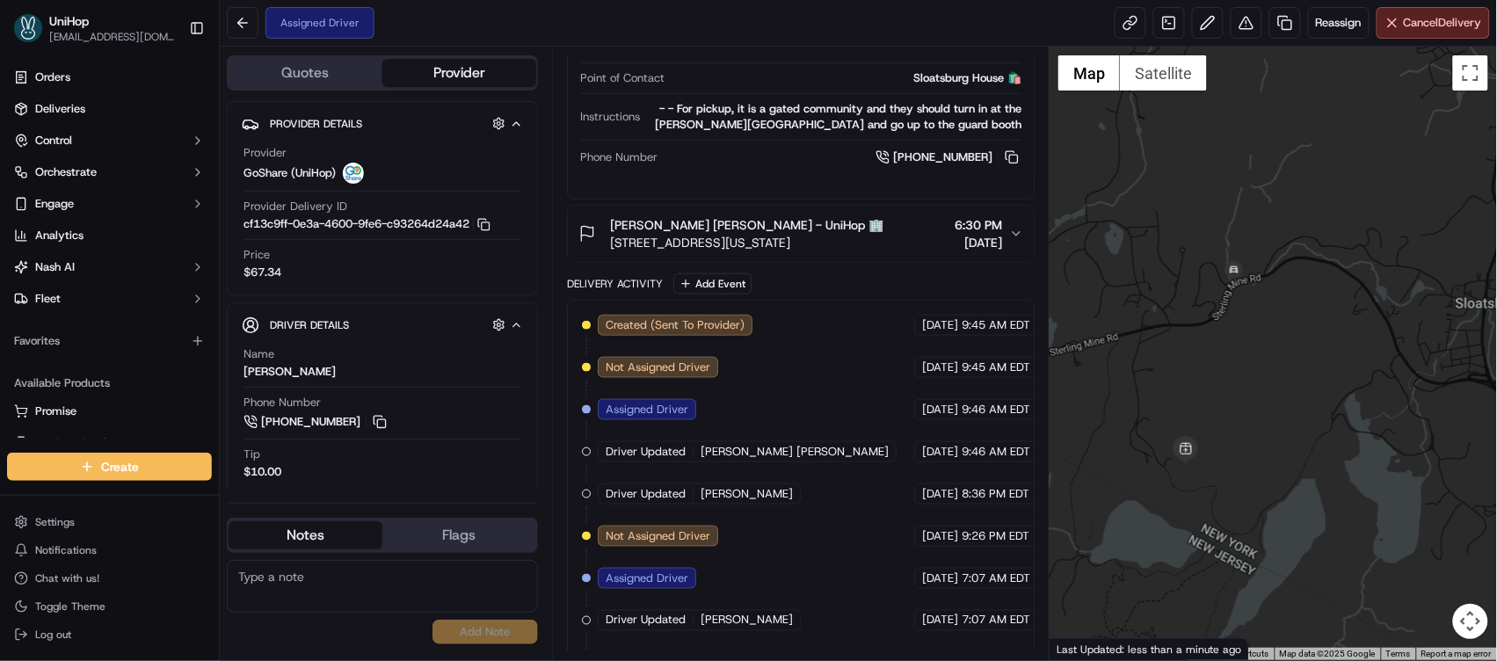
drag, startPoint x: 1211, startPoint y: 236, endPoint x: 1233, endPoint y: 392, distance: 158.0
click at [1233, 392] on div at bounding box center [1273, 354] width 447 height 614
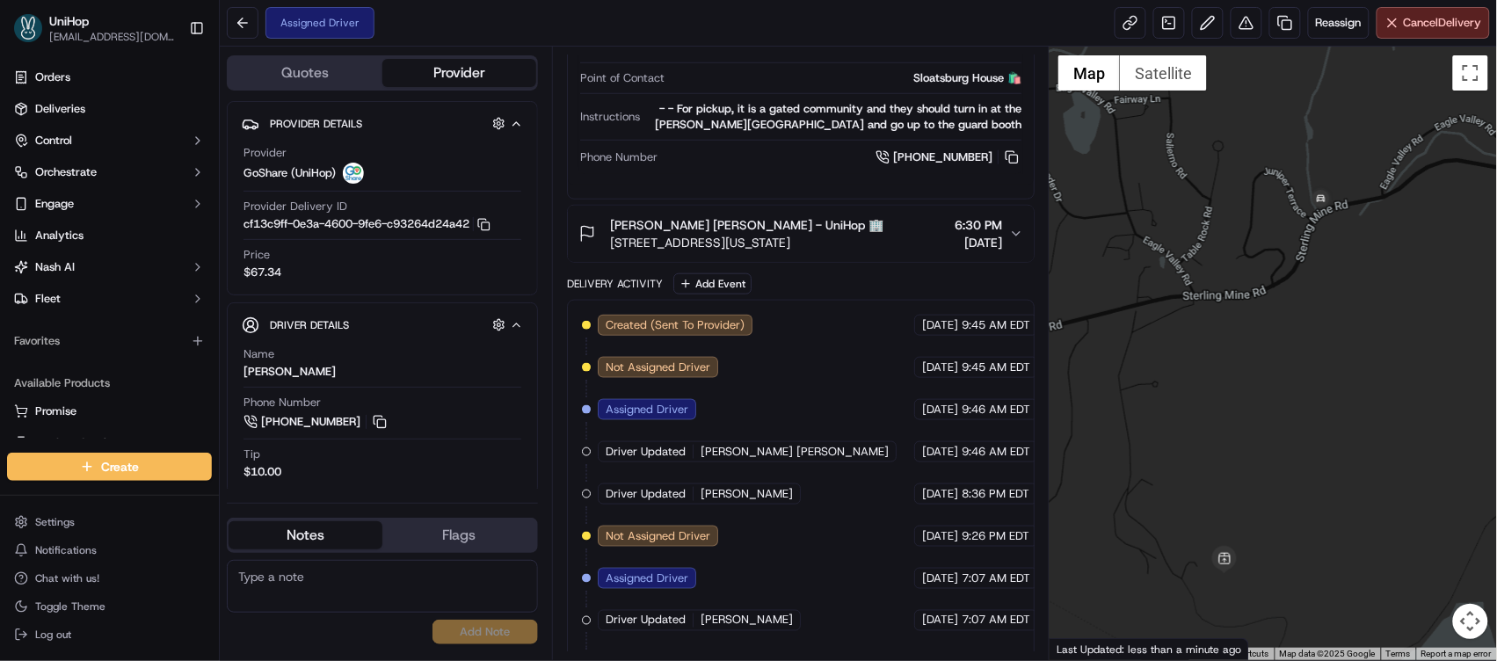
drag, startPoint x: 1231, startPoint y: 385, endPoint x: 1307, endPoint y: 423, distance: 85.3
click at [1307, 423] on div at bounding box center [1273, 354] width 447 height 614
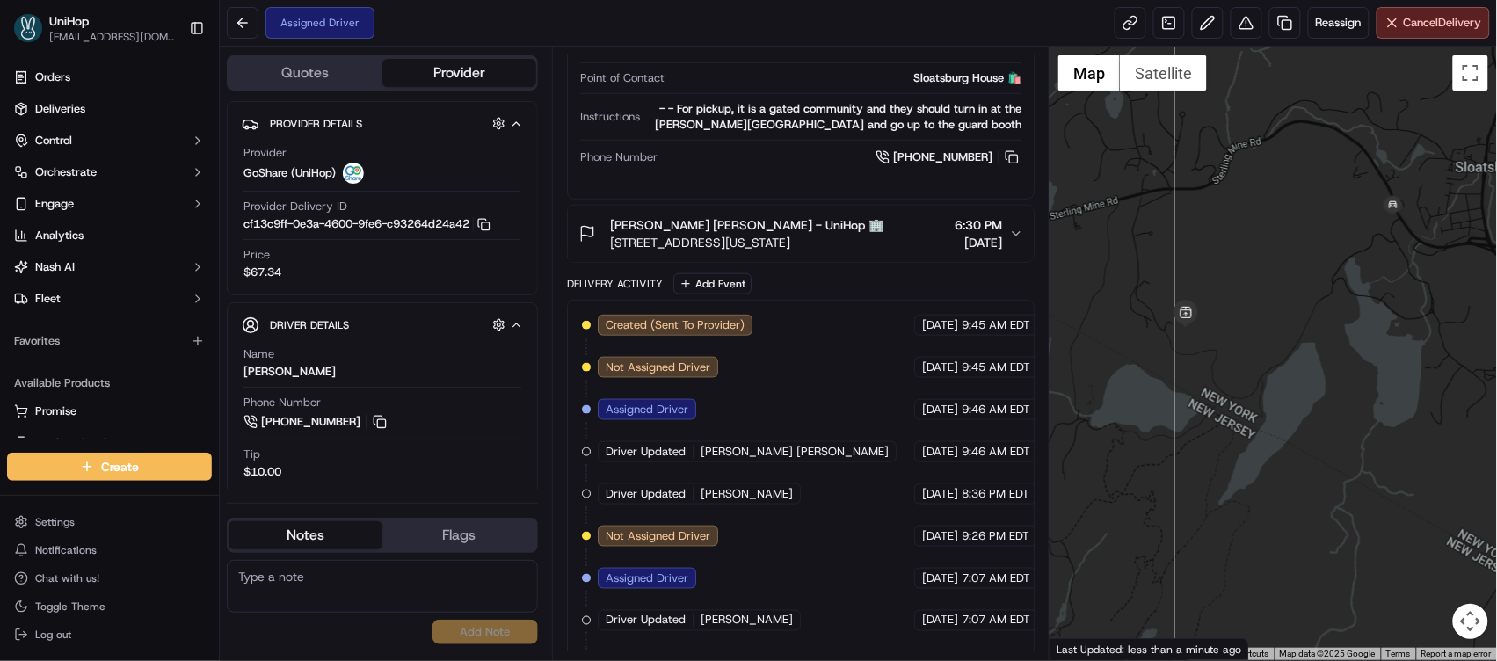
drag, startPoint x: 1324, startPoint y: 360, endPoint x: 1231, endPoint y: 319, distance: 101.9
click at [1231, 319] on div at bounding box center [1273, 354] width 447 height 614
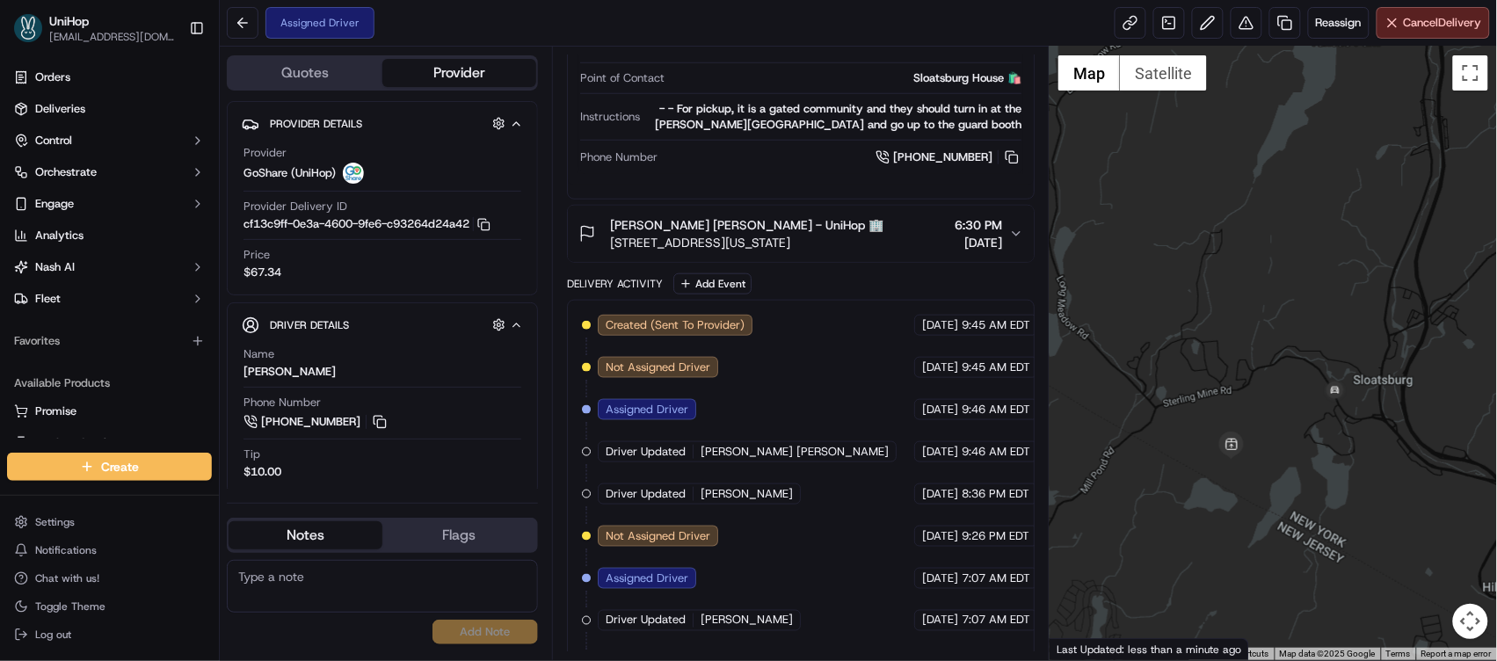
drag, startPoint x: 1241, startPoint y: 214, endPoint x: 1262, endPoint y: 419, distance: 206.8
click at [1262, 420] on div at bounding box center [1273, 354] width 447 height 614
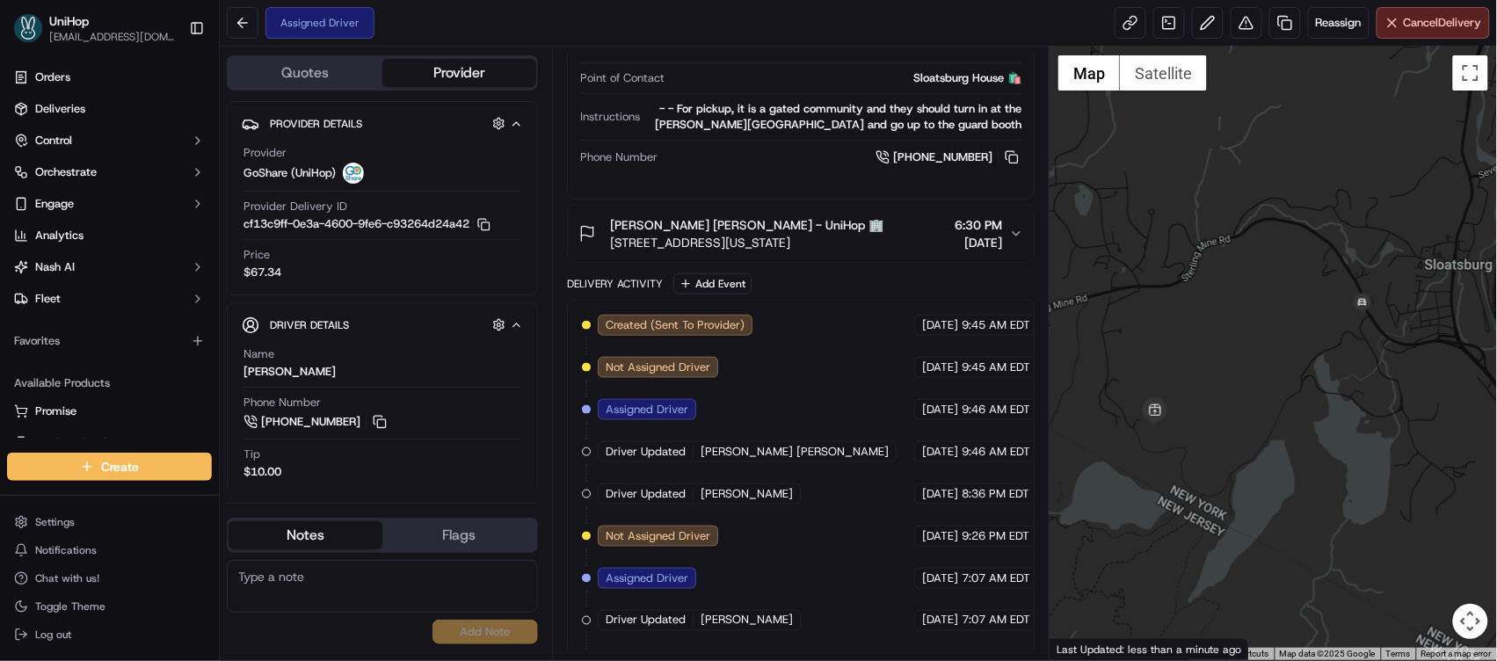
drag, startPoint x: 1262, startPoint y: 418, endPoint x: 1212, endPoint y: 344, distance: 90.0
click at [1212, 344] on div at bounding box center [1273, 354] width 447 height 614
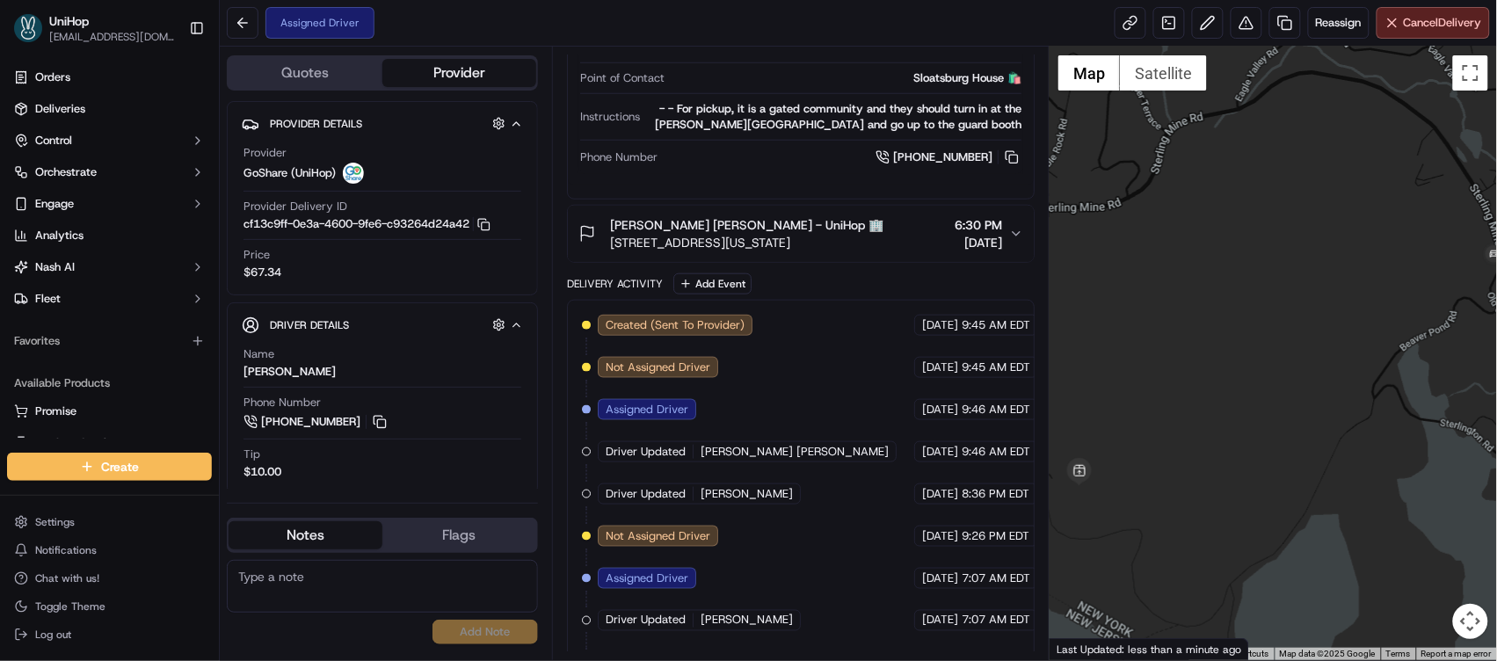
drag, startPoint x: 1275, startPoint y: 333, endPoint x: 1298, endPoint y: 305, distance: 36.2
click at [1298, 305] on div at bounding box center [1273, 354] width 447 height 614
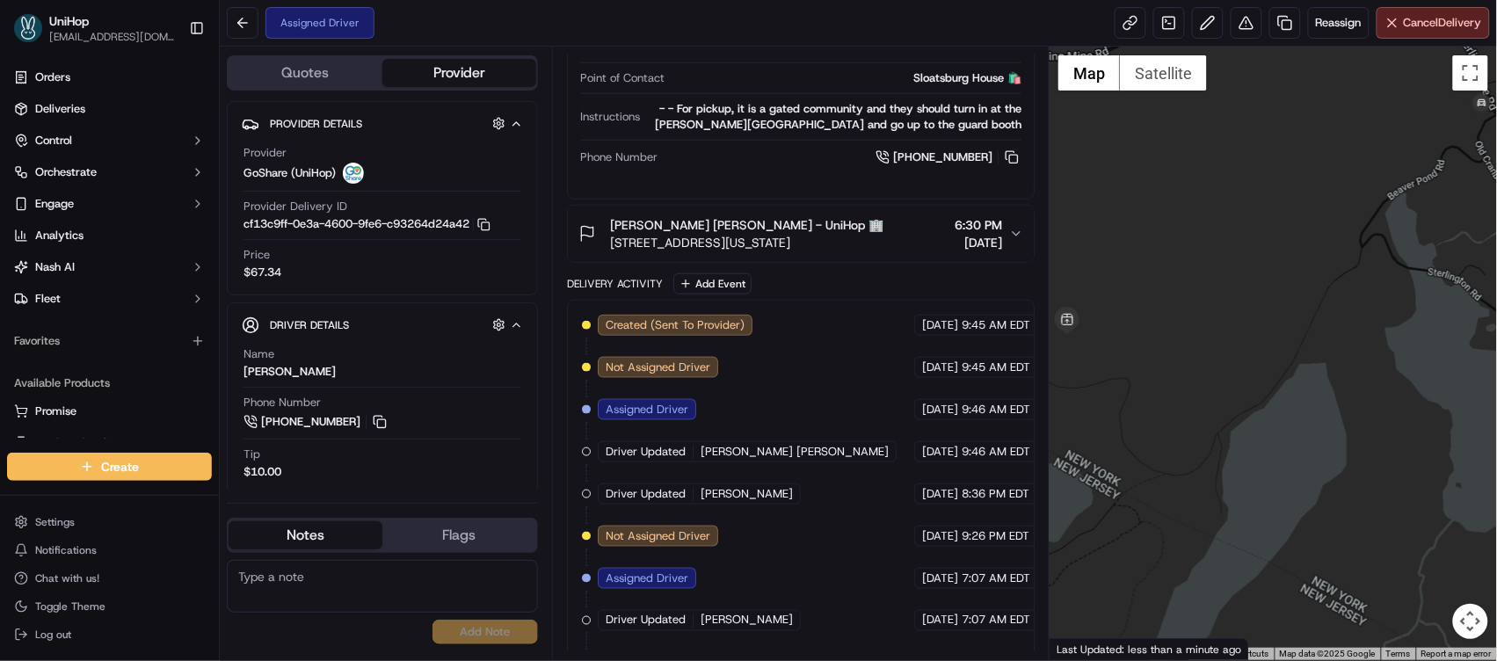
drag, startPoint x: 1183, startPoint y: 287, endPoint x: 1396, endPoint y: 280, distance: 212.9
click at [1396, 279] on div at bounding box center [1273, 354] width 447 height 614
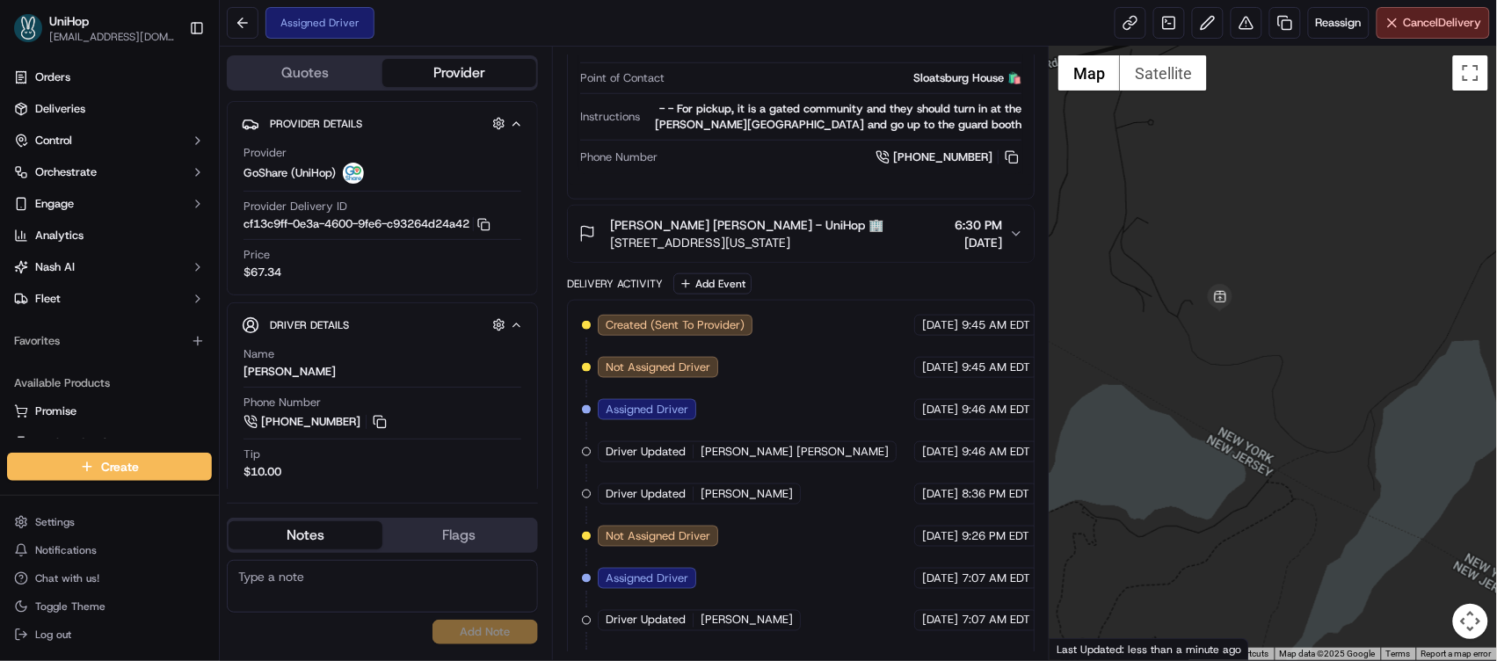
drag, startPoint x: 1174, startPoint y: 329, endPoint x: 1327, endPoint y: 294, distance: 157.0
click at [1327, 294] on div at bounding box center [1273, 354] width 447 height 614
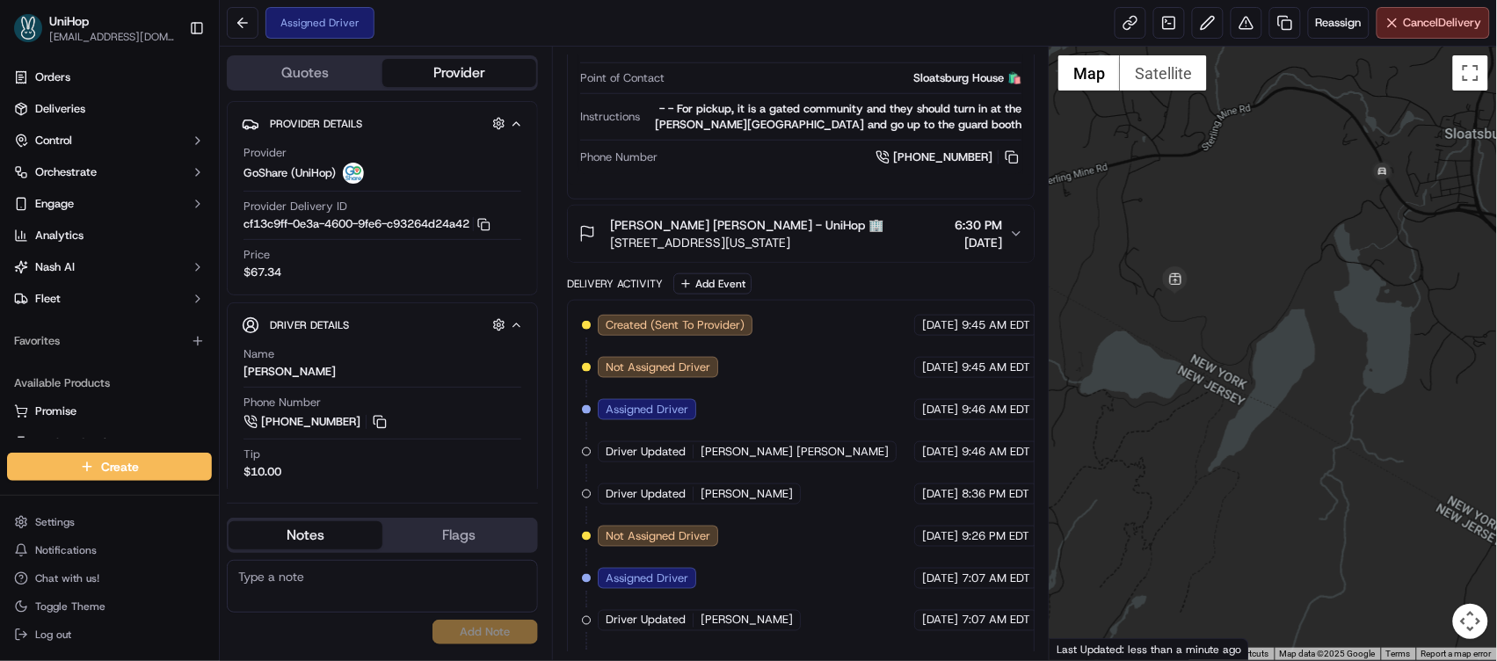
drag, startPoint x: 1180, startPoint y: 363, endPoint x: 1185, endPoint y: 451, distance: 88.1
click at [1185, 451] on div at bounding box center [1273, 354] width 447 height 614
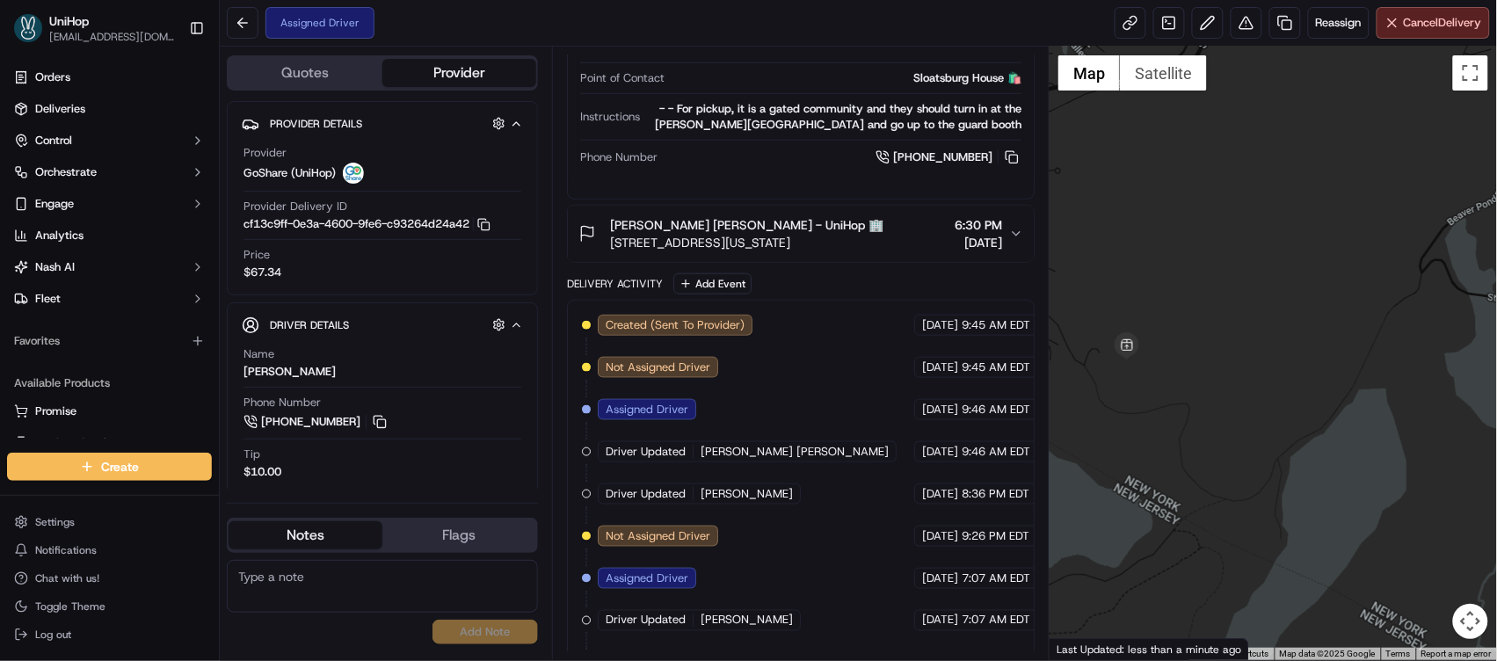
drag, startPoint x: 1180, startPoint y: 258, endPoint x: 1254, endPoint y: 369, distance: 133.1
click at [1254, 369] on div at bounding box center [1273, 354] width 447 height 614
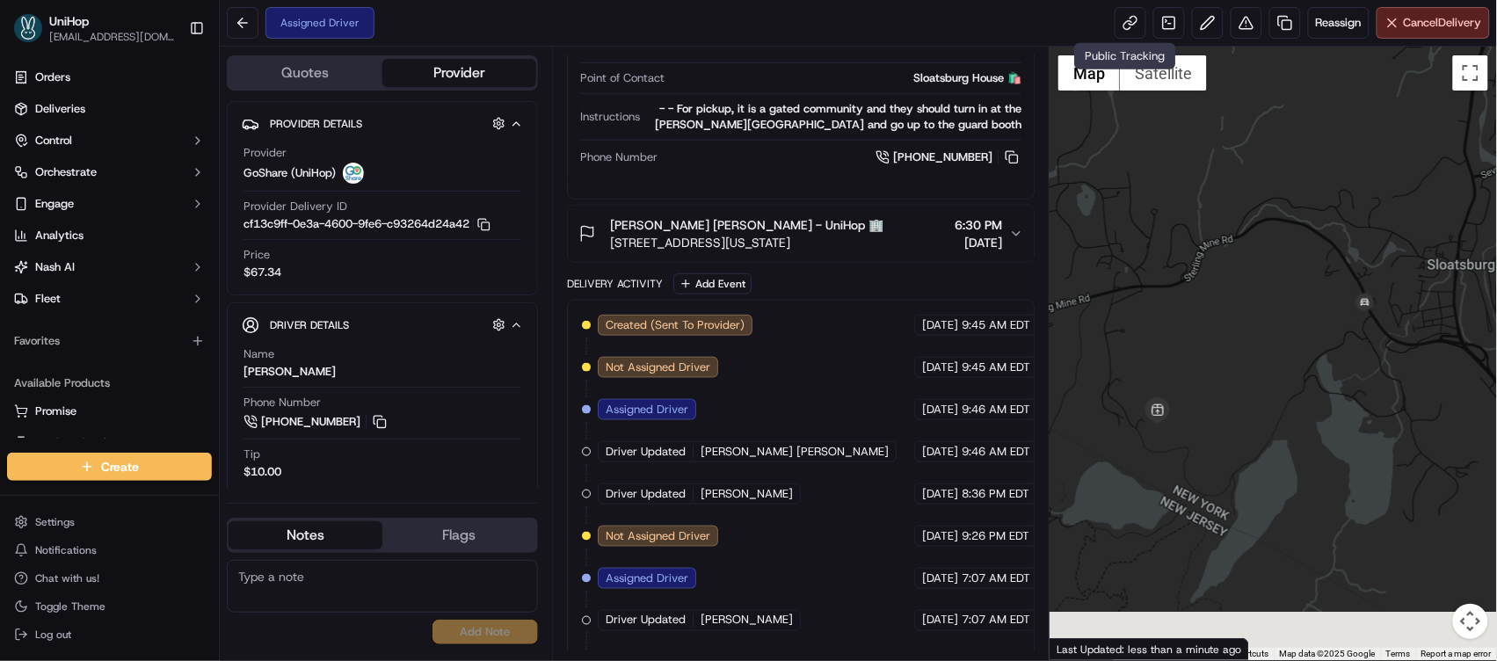
drag, startPoint x: 1253, startPoint y: 306, endPoint x: 1249, endPoint y: 280, distance: 26.6
click at [1249, 279] on div at bounding box center [1273, 354] width 447 height 614
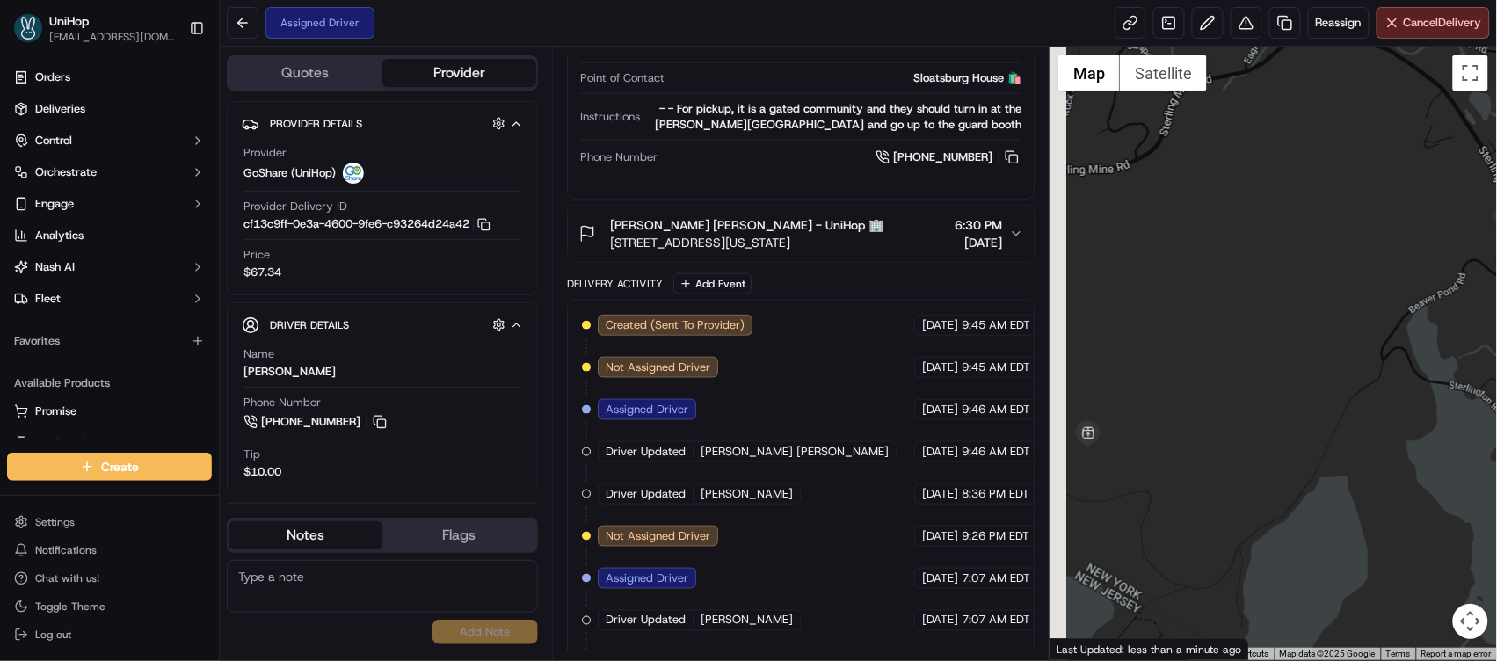
drag, startPoint x: 1255, startPoint y: 338, endPoint x: 1294, endPoint y: 303, distance: 51.7
click at [1294, 302] on div at bounding box center [1273, 354] width 447 height 614
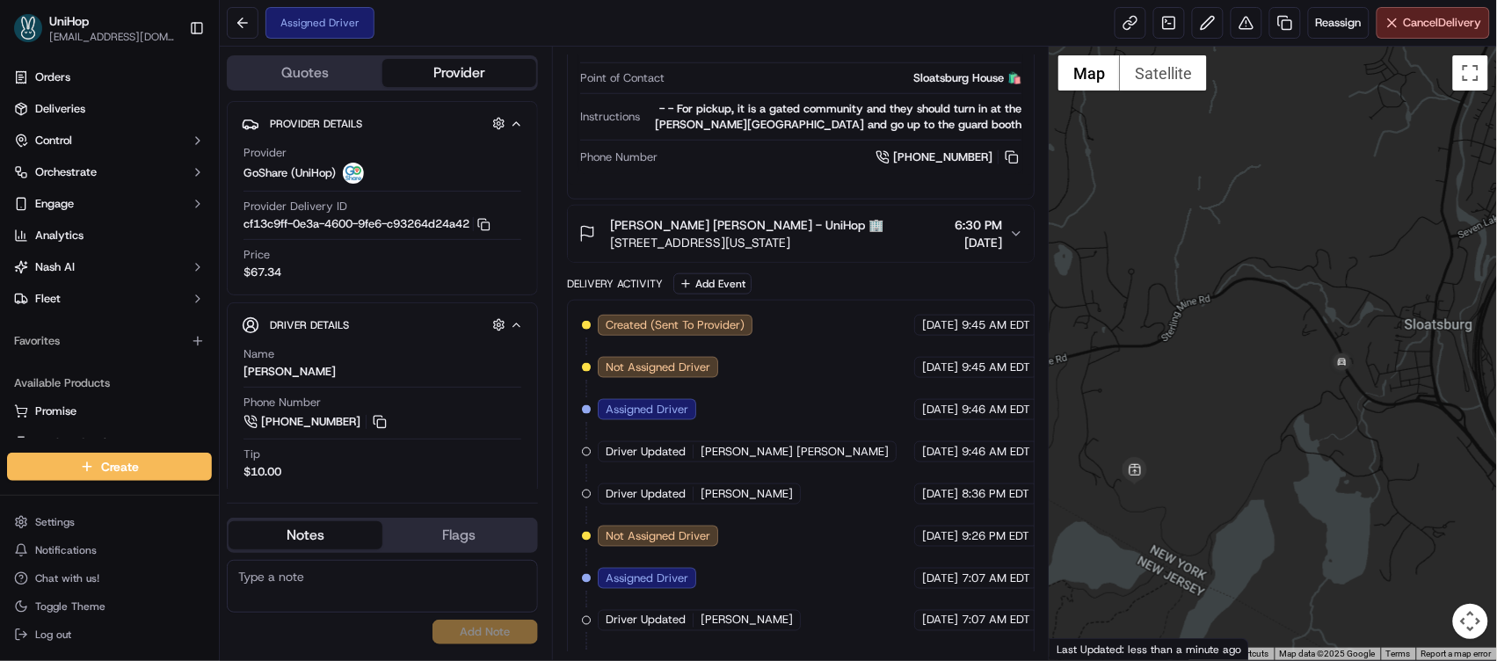
drag, startPoint x: 1285, startPoint y: 296, endPoint x: 1235, endPoint y: 396, distance: 112.1
click at [1235, 396] on div at bounding box center [1273, 354] width 447 height 614
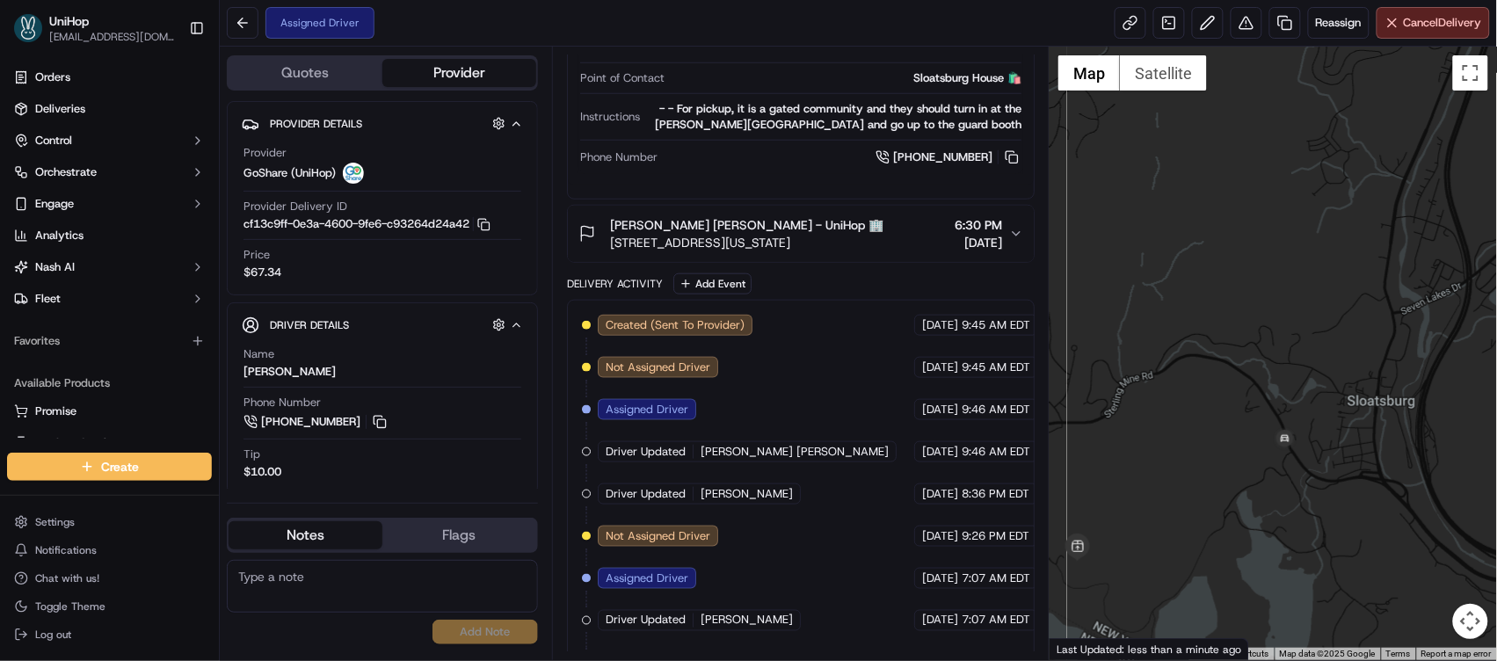
drag, startPoint x: 1297, startPoint y: 370, endPoint x: 1234, endPoint y: 331, distance: 73.9
click at [1223, 299] on div at bounding box center [1273, 354] width 447 height 614
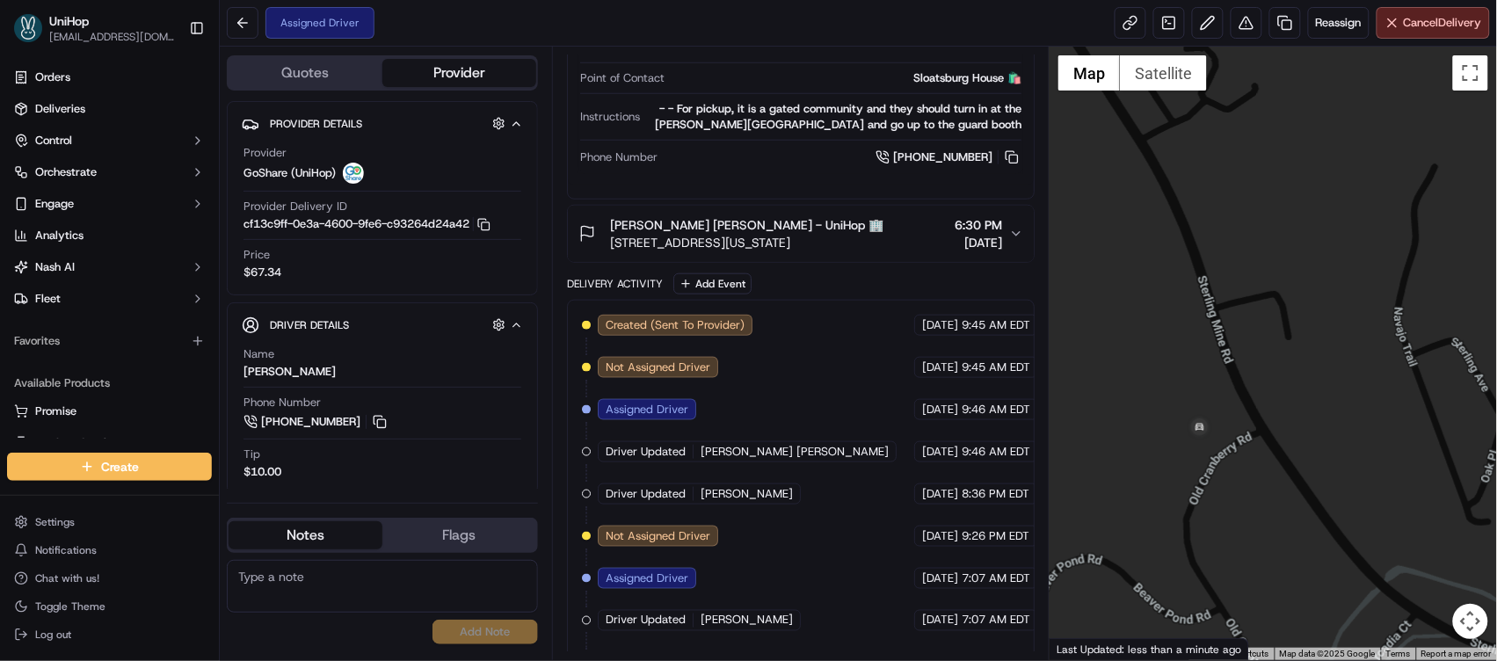
drag, startPoint x: 1244, startPoint y: 447, endPoint x: 1303, endPoint y: 320, distance: 139.6
click at [1301, 322] on div at bounding box center [1273, 354] width 447 height 614
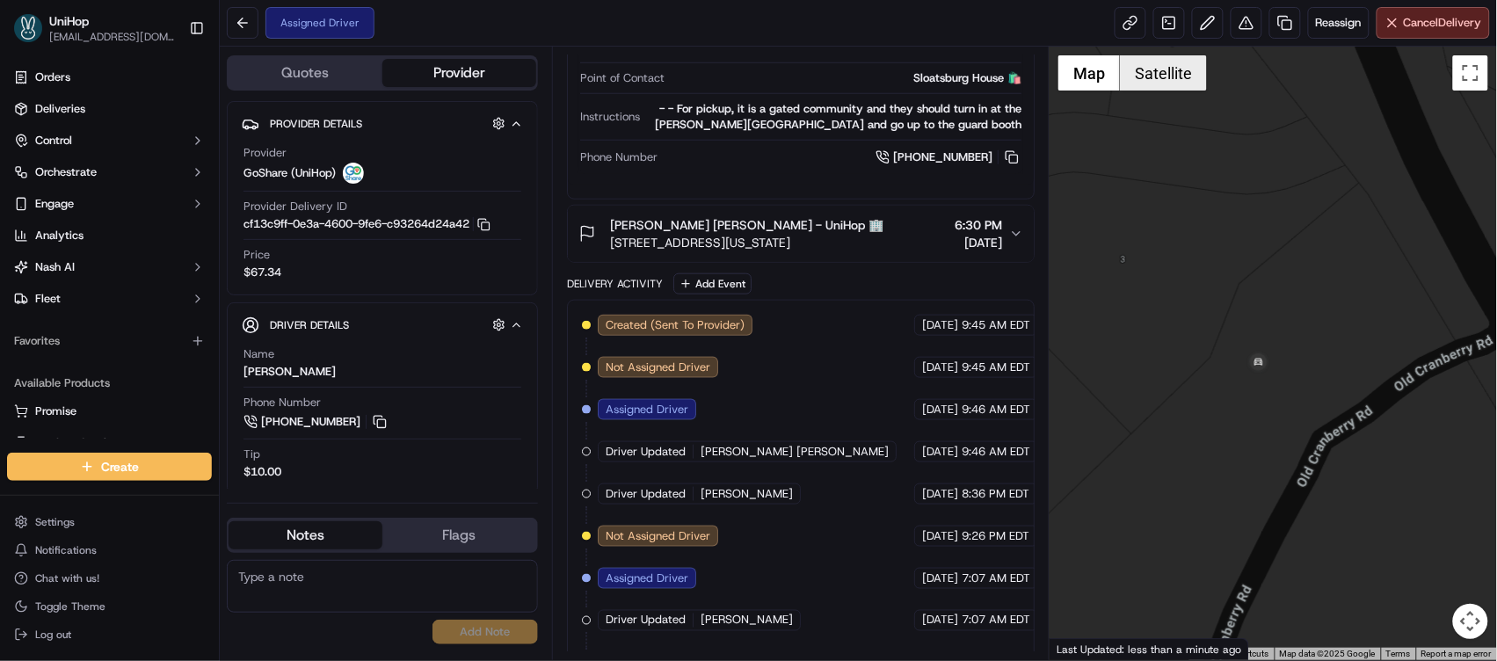
click at [1159, 81] on button "Satellite" at bounding box center [1163, 72] width 87 height 35
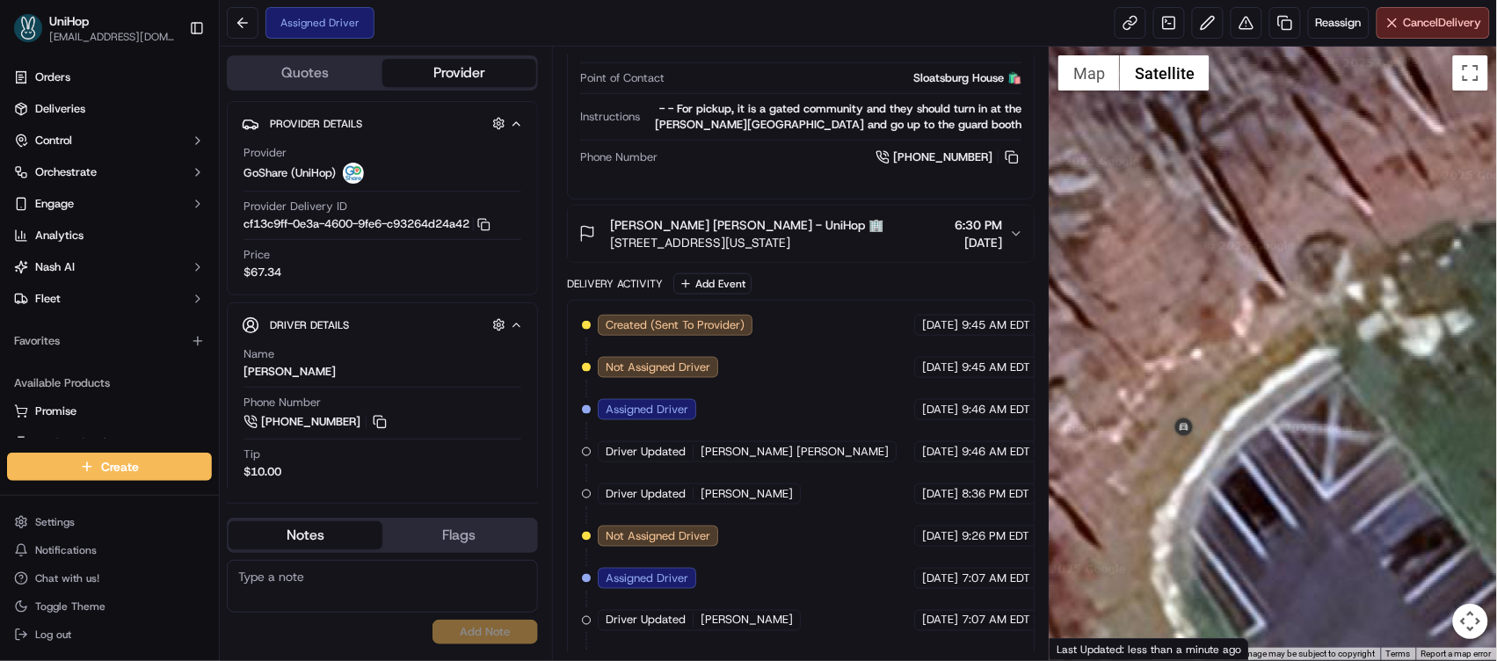
drag, startPoint x: 1240, startPoint y: 452, endPoint x: 1301, endPoint y: 288, distance: 174.4
click at [1301, 288] on div at bounding box center [1273, 354] width 447 height 614
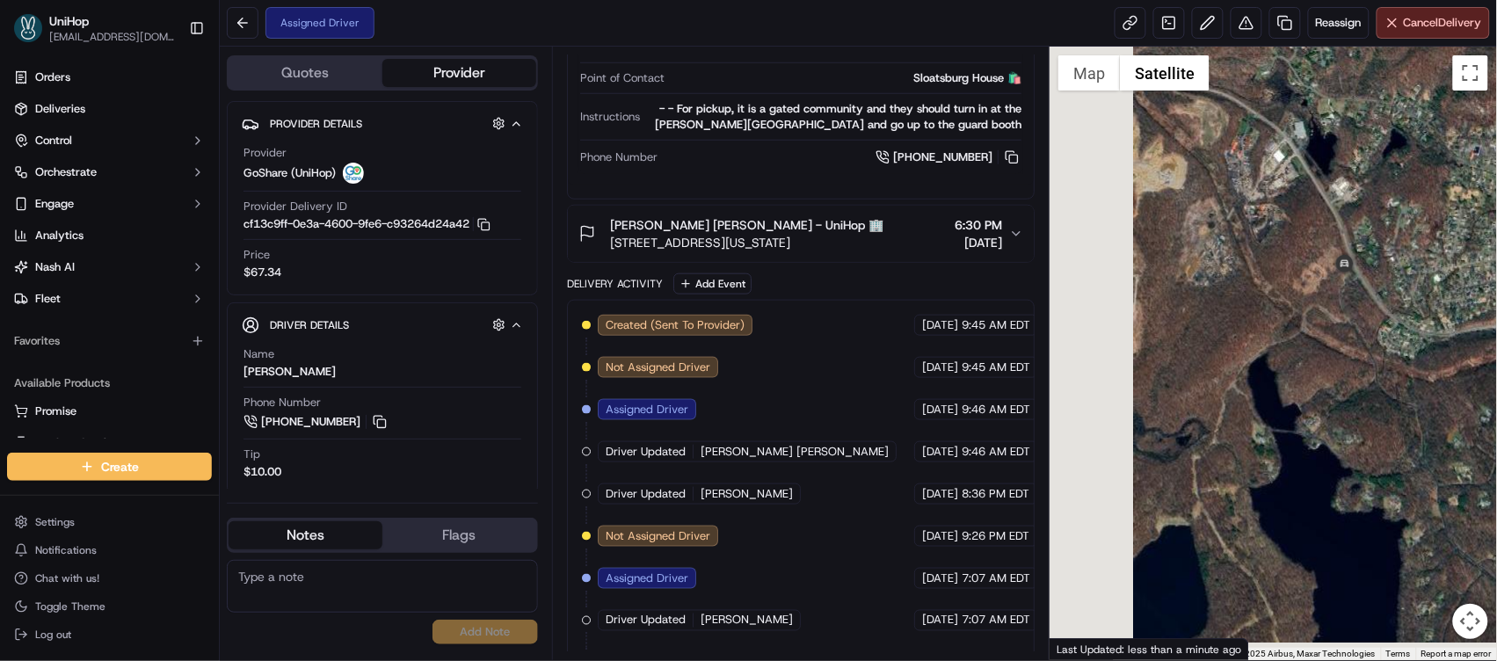
drag, startPoint x: 1203, startPoint y: 319, endPoint x: 1326, endPoint y: 254, distance: 139.2
click at [1326, 254] on div at bounding box center [1273, 354] width 447 height 614
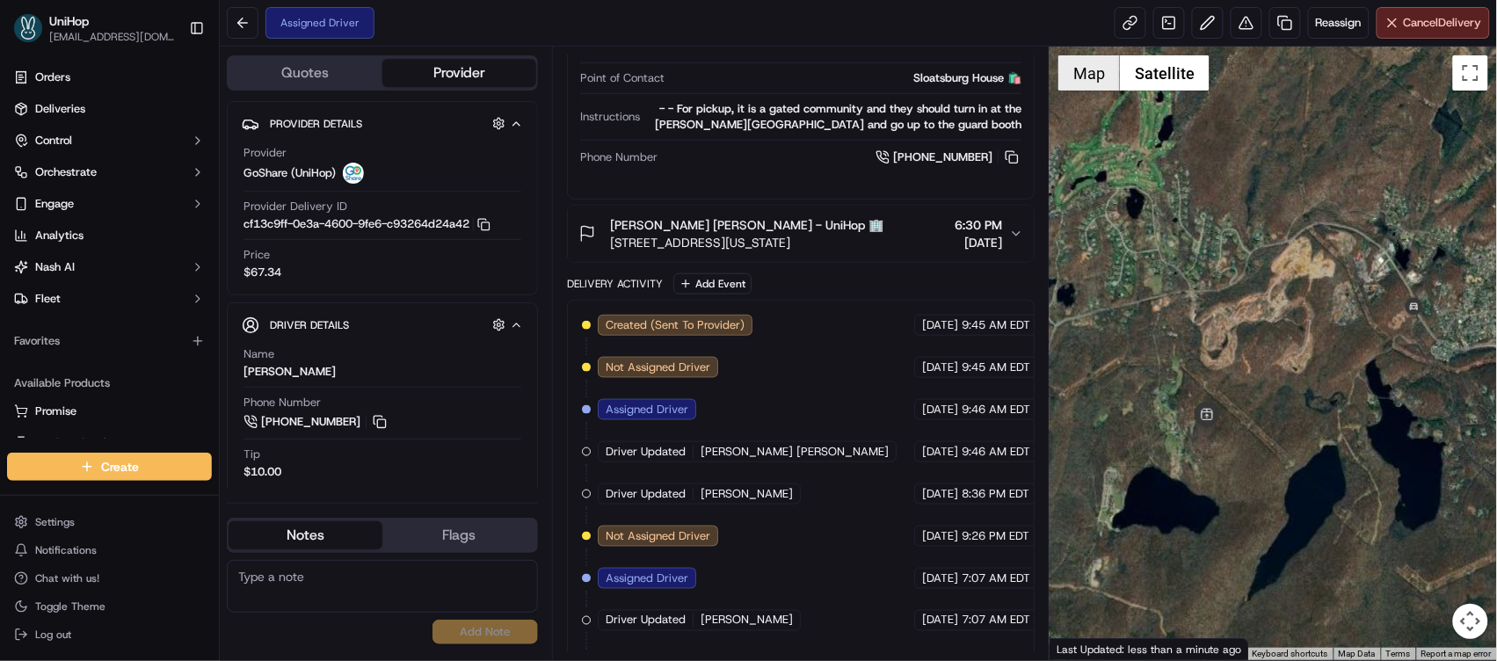
click at [1088, 86] on button "Map" at bounding box center [1089, 72] width 62 height 35
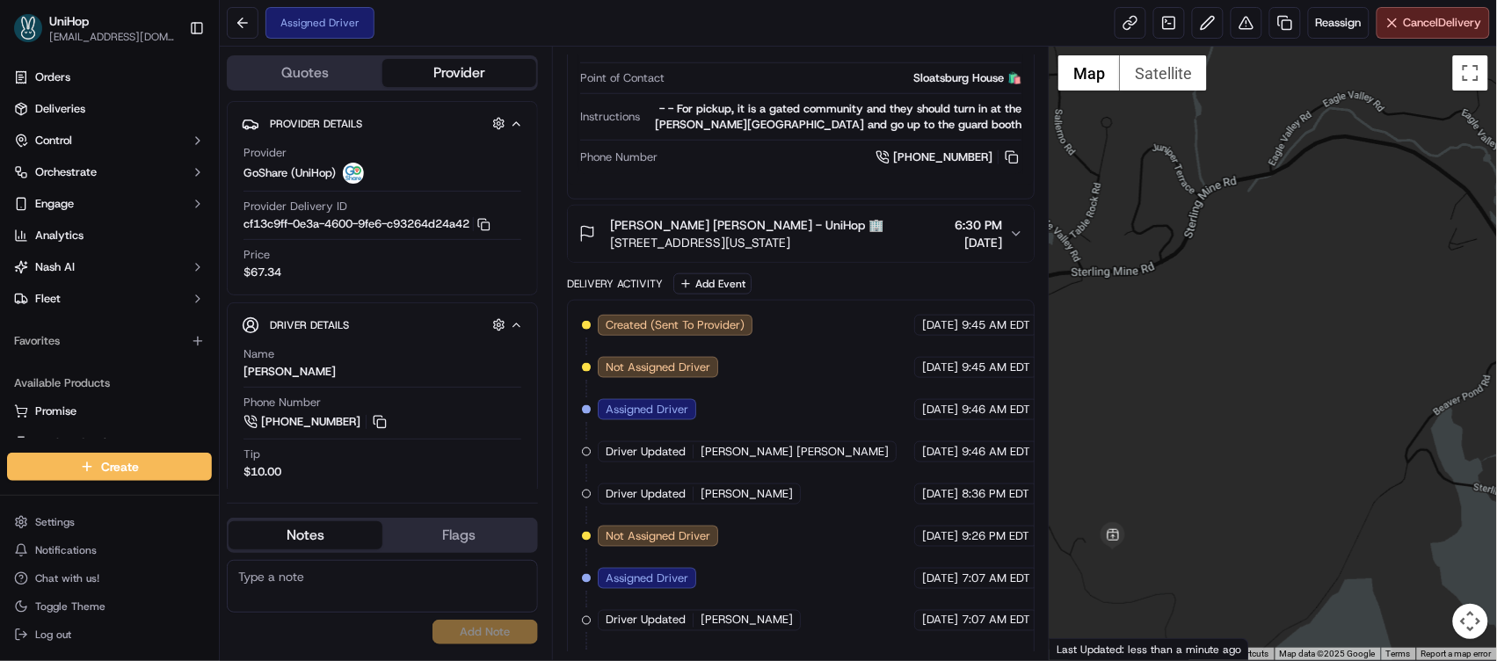
drag, startPoint x: 1276, startPoint y: 308, endPoint x: 1231, endPoint y: 287, distance: 49.2
click at [1231, 287] on div at bounding box center [1273, 354] width 447 height 614
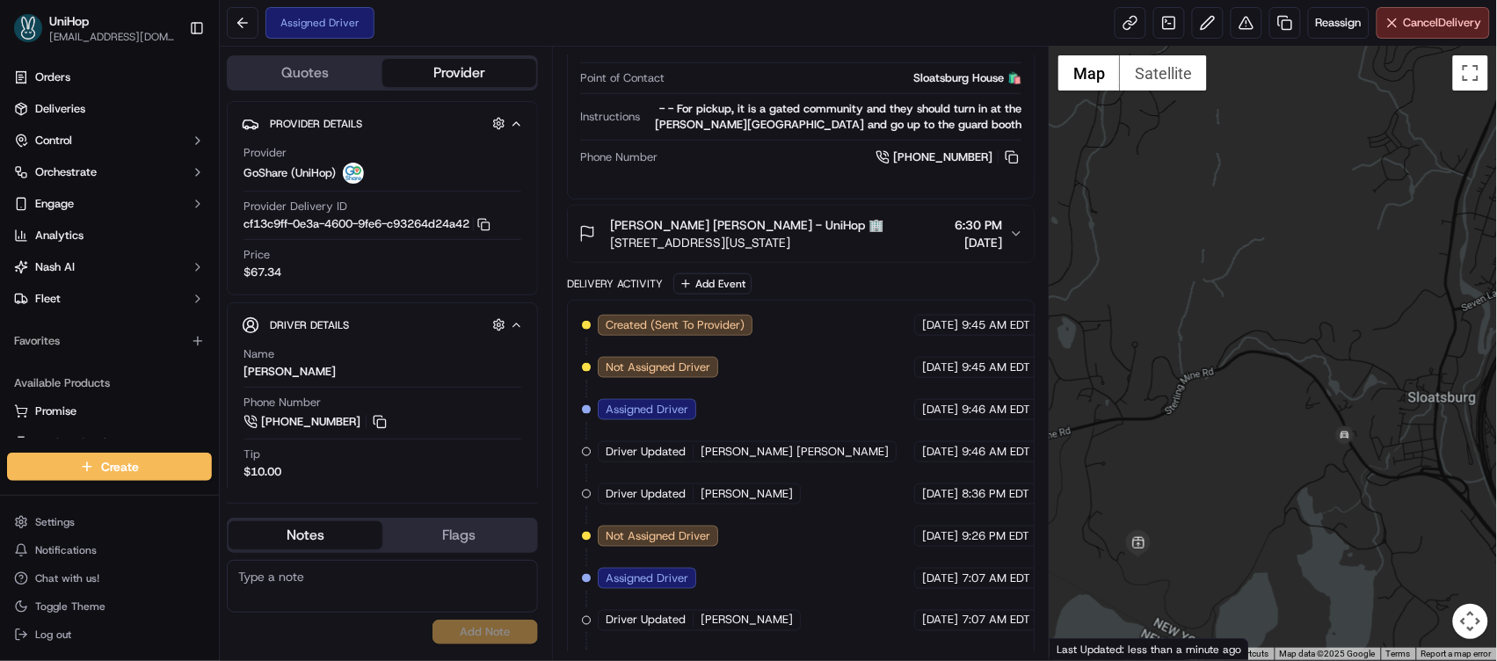
drag, startPoint x: 1230, startPoint y: 306, endPoint x: 1167, endPoint y: 441, distance: 149.5
click at [1167, 441] on div at bounding box center [1273, 354] width 447 height 614
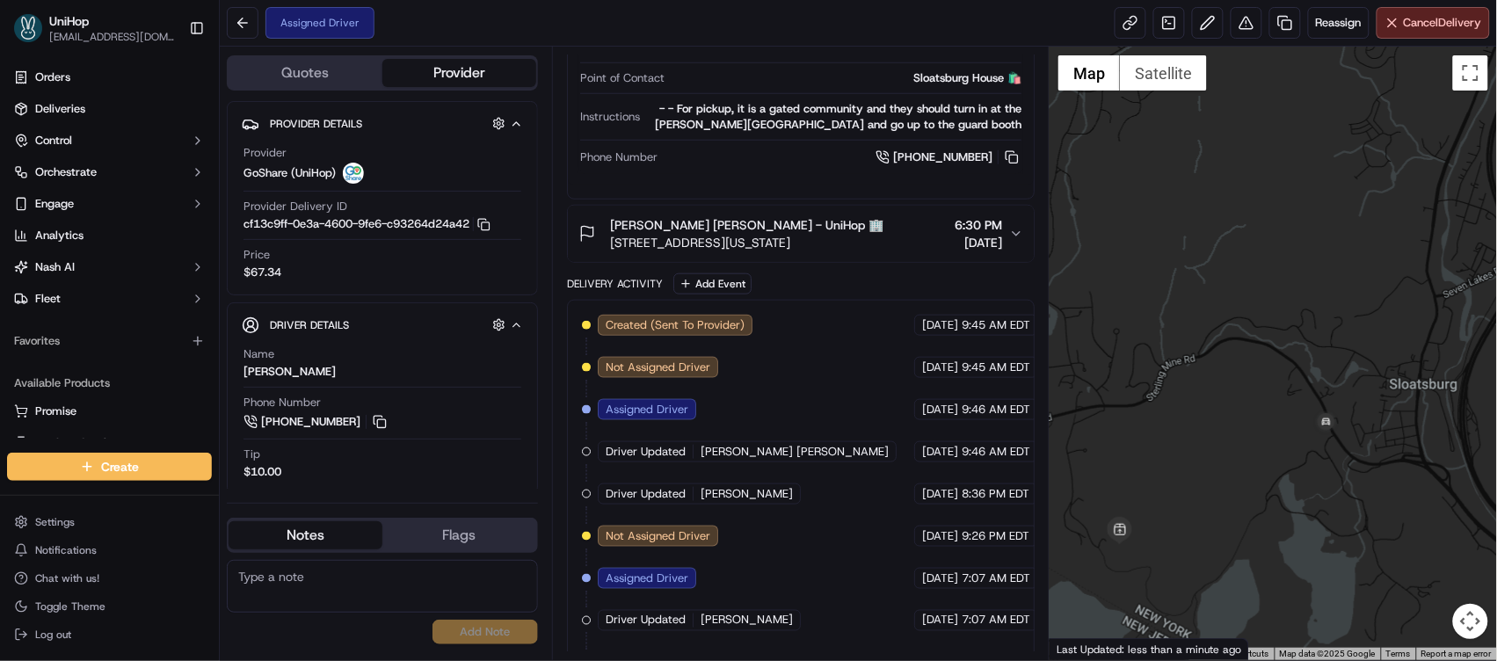
drag, startPoint x: 1180, startPoint y: 449, endPoint x: 1215, endPoint y: 407, distance: 54.9
click at [1215, 407] on div at bounding box center [1273, 354] width 447 height 614
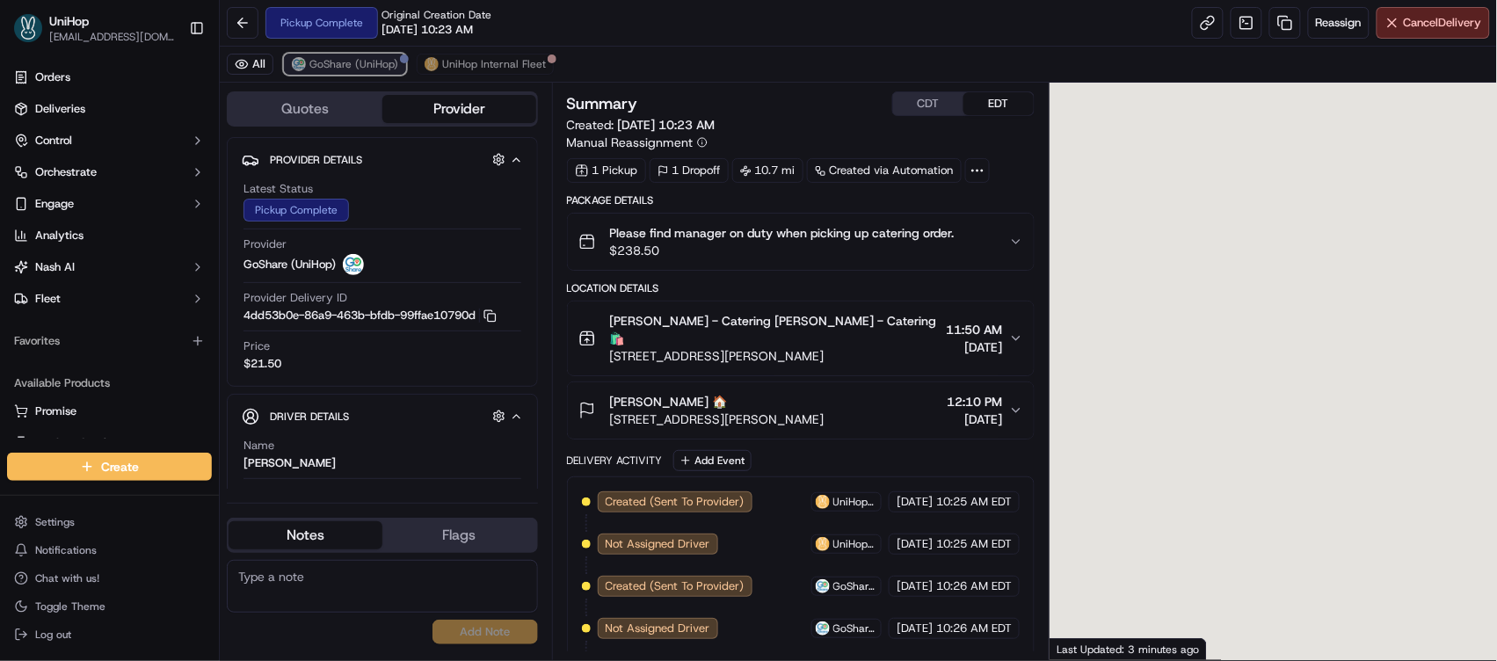
click at [305, 69] on button "GoShare (UniHop)" at bounding box center [345, 64] width 122 height 21
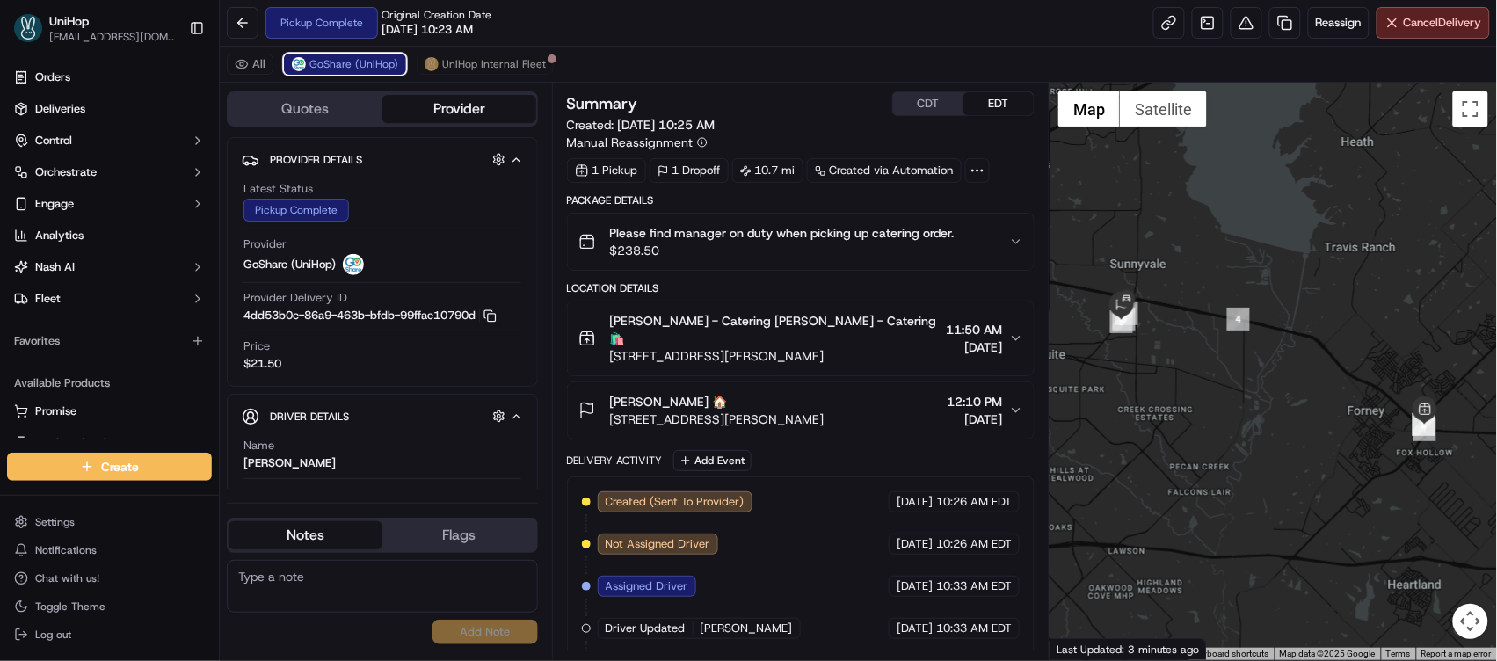
scroll to position [158, 0]
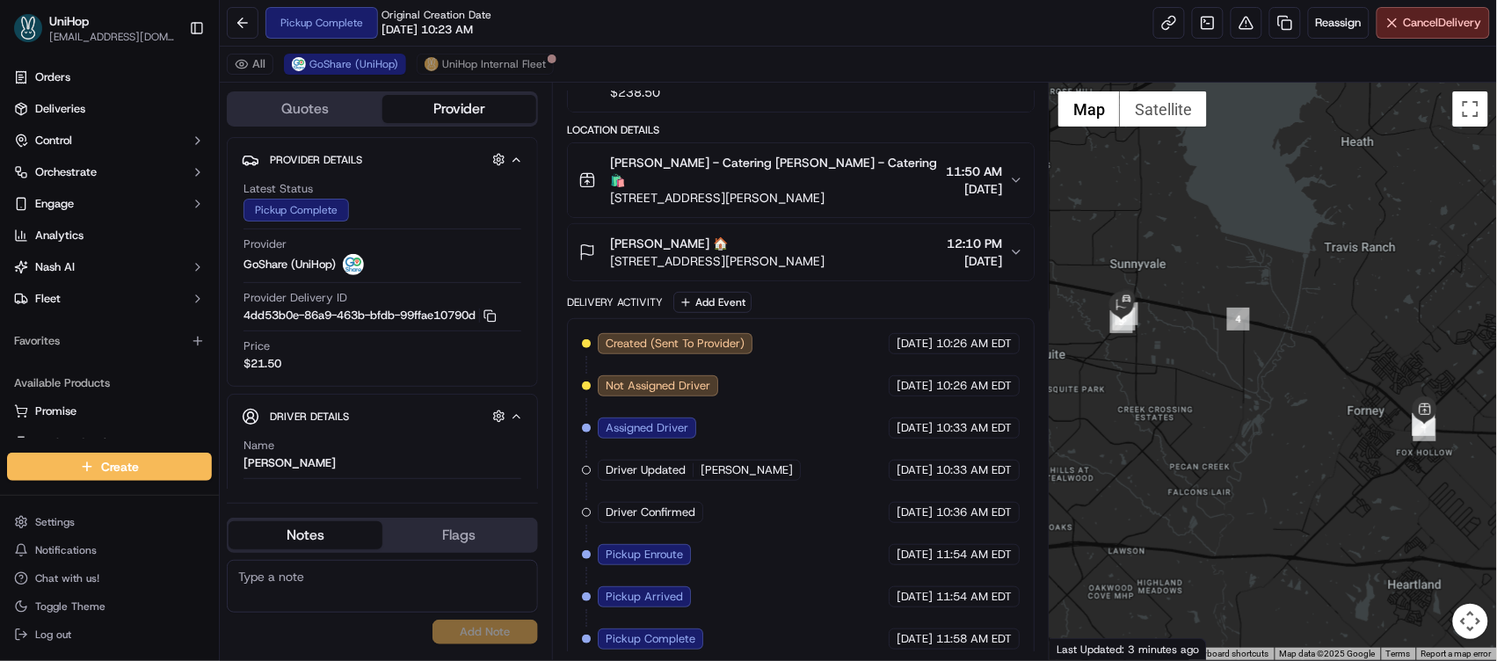
click at [750, 235] on div "[PERSON_NAME] 🏠" at bounding box center [717, 244] width 215 height 18
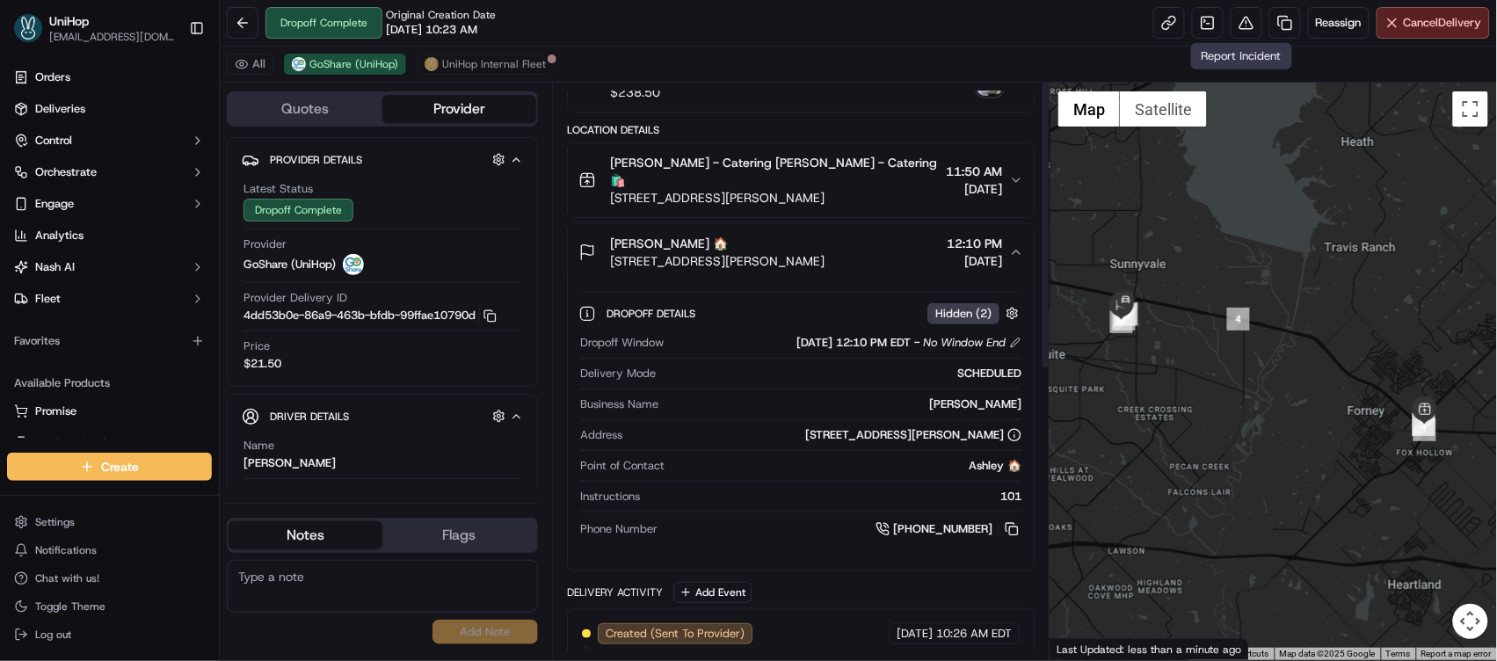
scroll to position [0, 0]
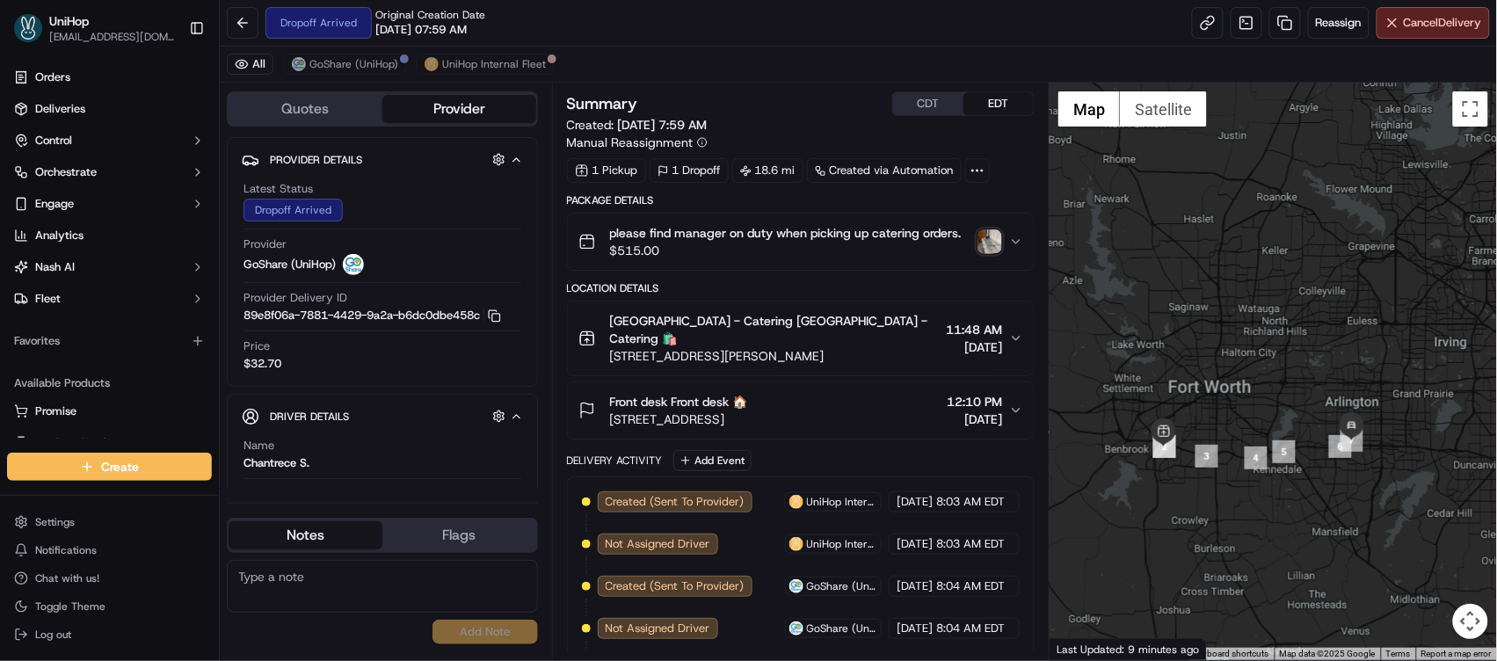
click at [993, 244] on img "button" at bounding box center [990, 241] width 25 height 25
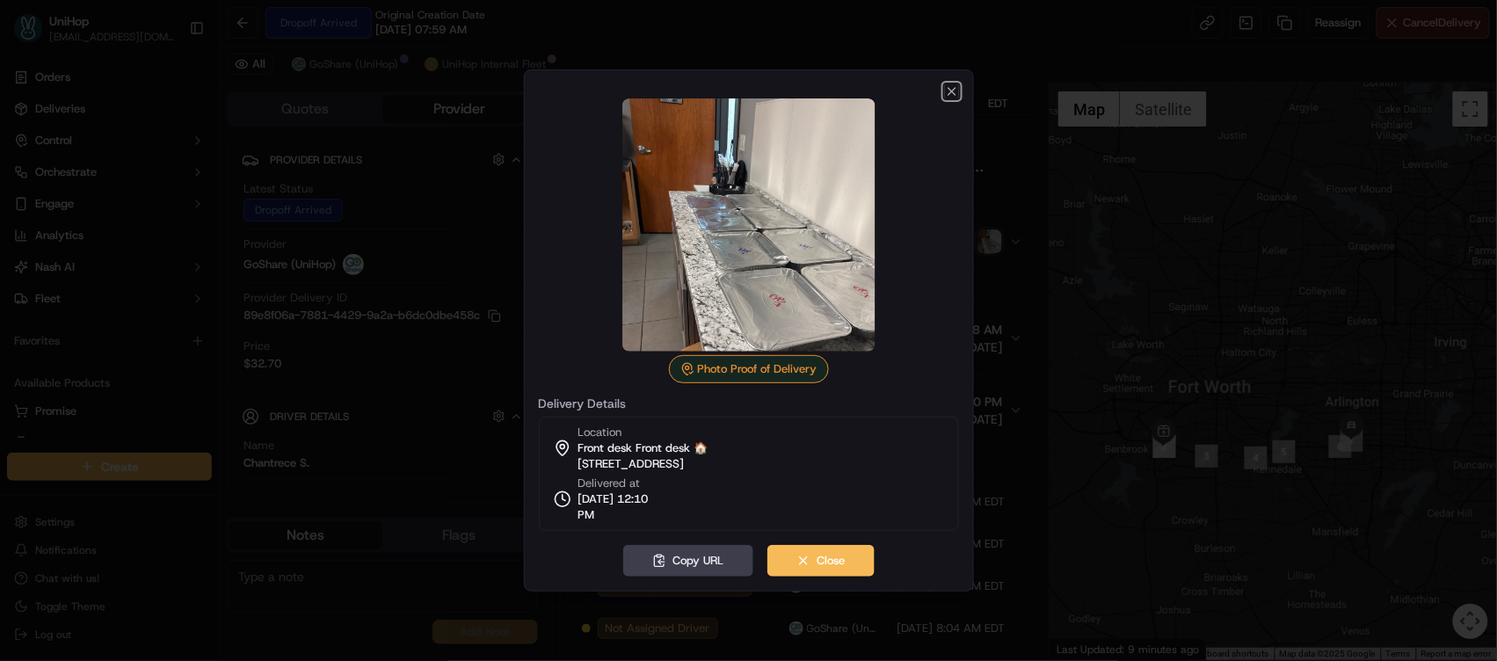
click at [954, 91] on icon "button" at bounding box center [952, 91] width 14 height 14
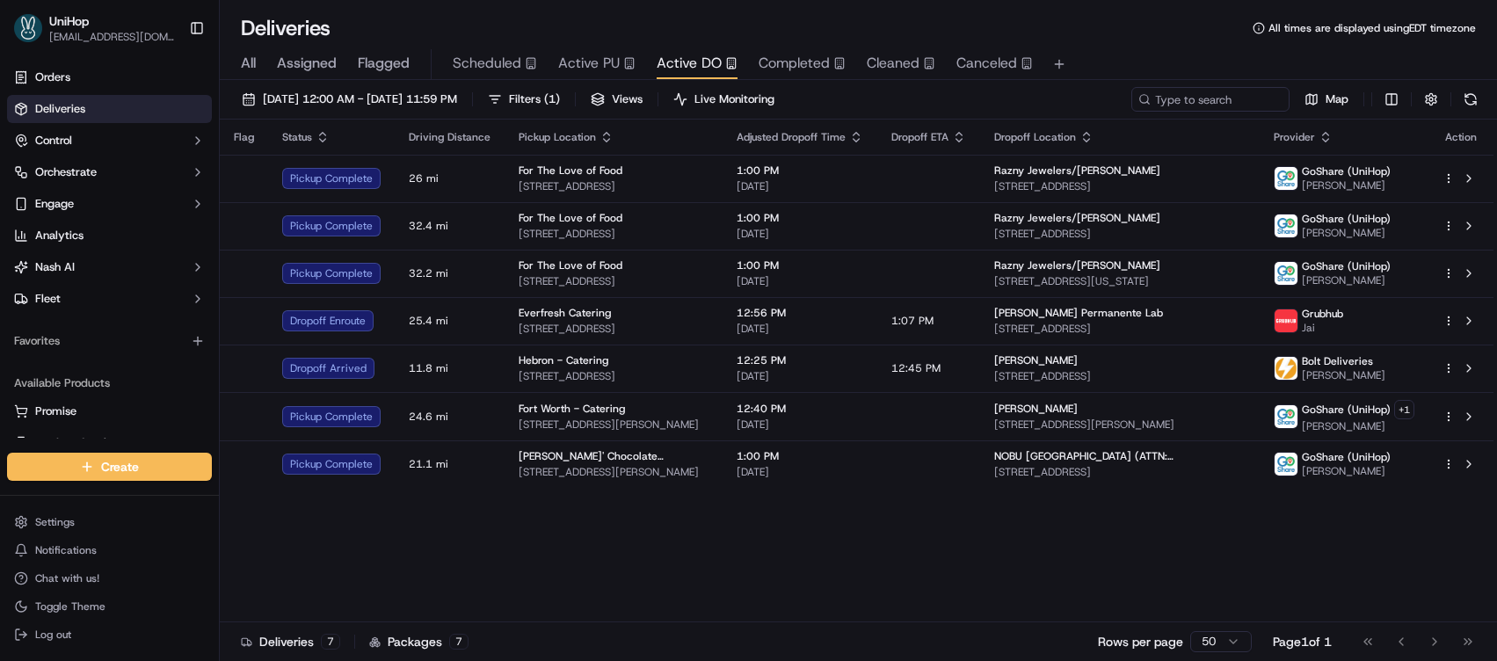
click at [586, 60] on span "Active PU" at bounding box center [589, 63] width 62 height 21
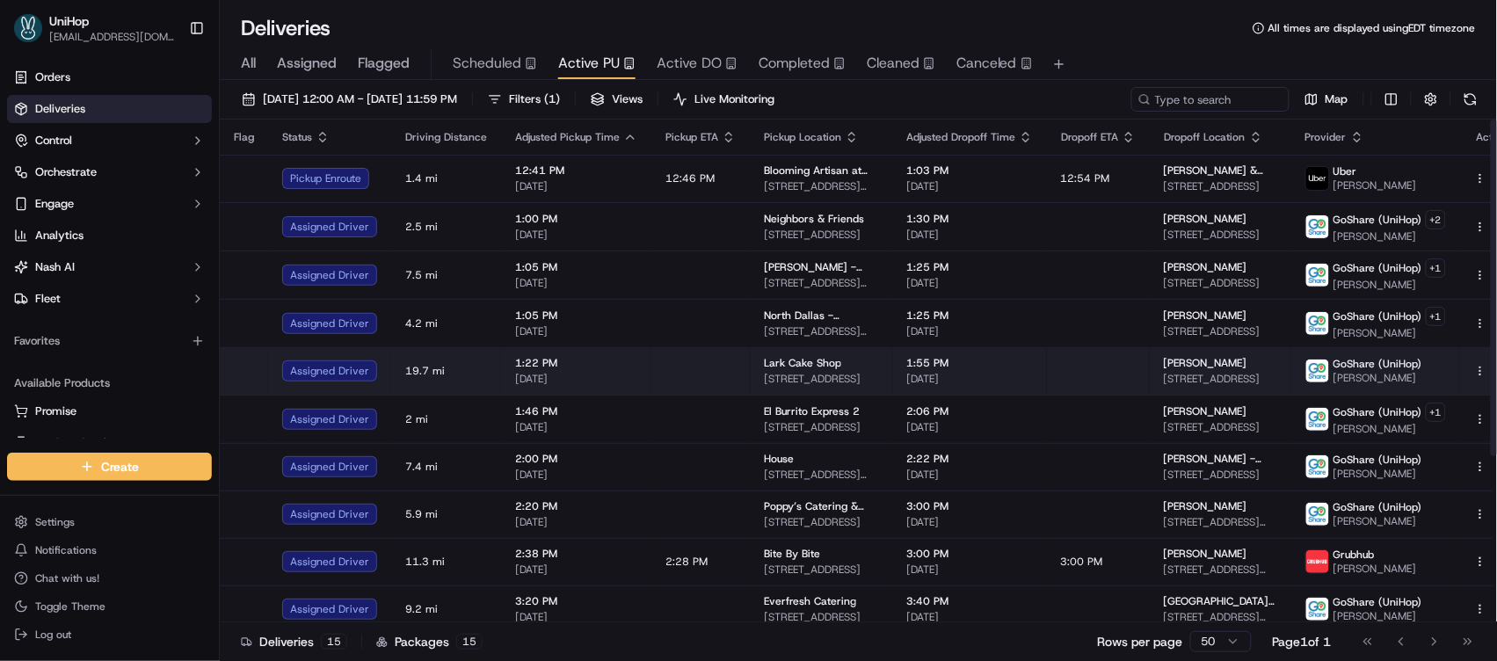
click at [944, 378] on span "[DATE]" at bounding box center [969, 379] width 127 height 14
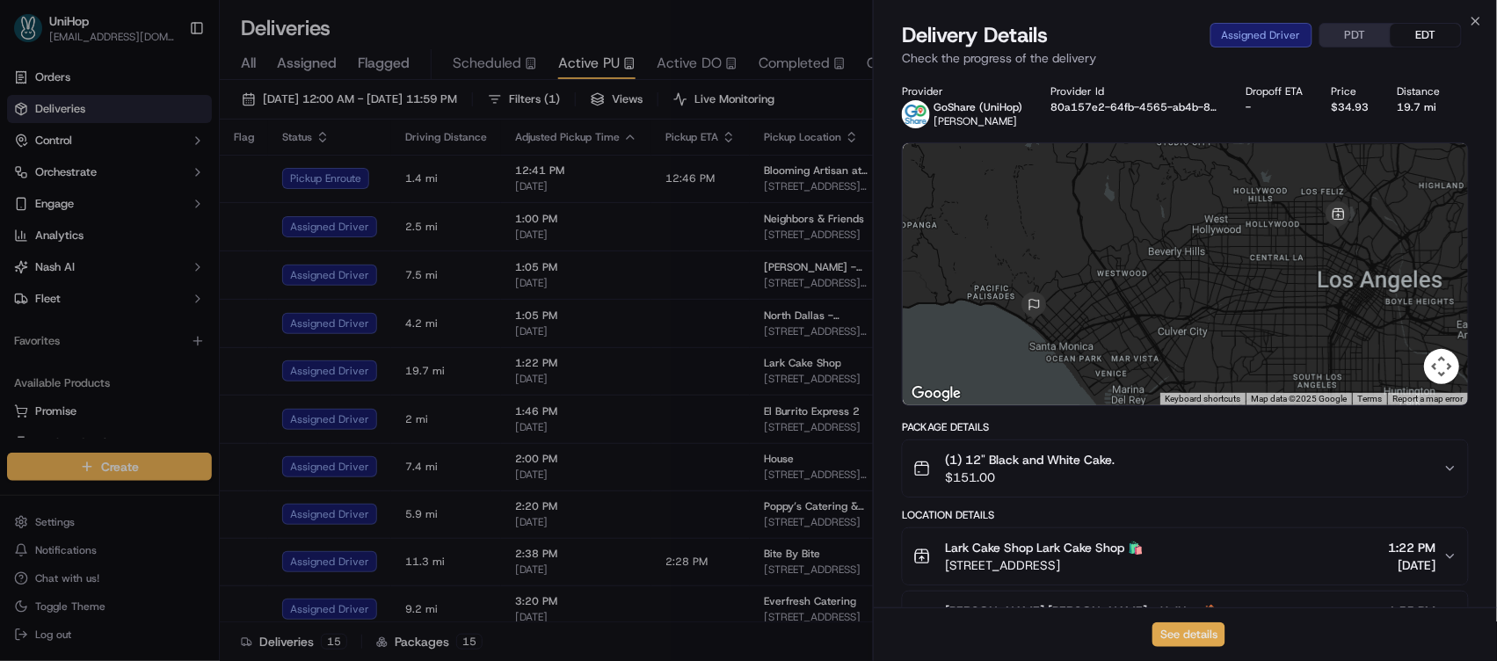
click at [1181, 626] on button "See details" at bounding box center [1189, 634] width 73 height 25
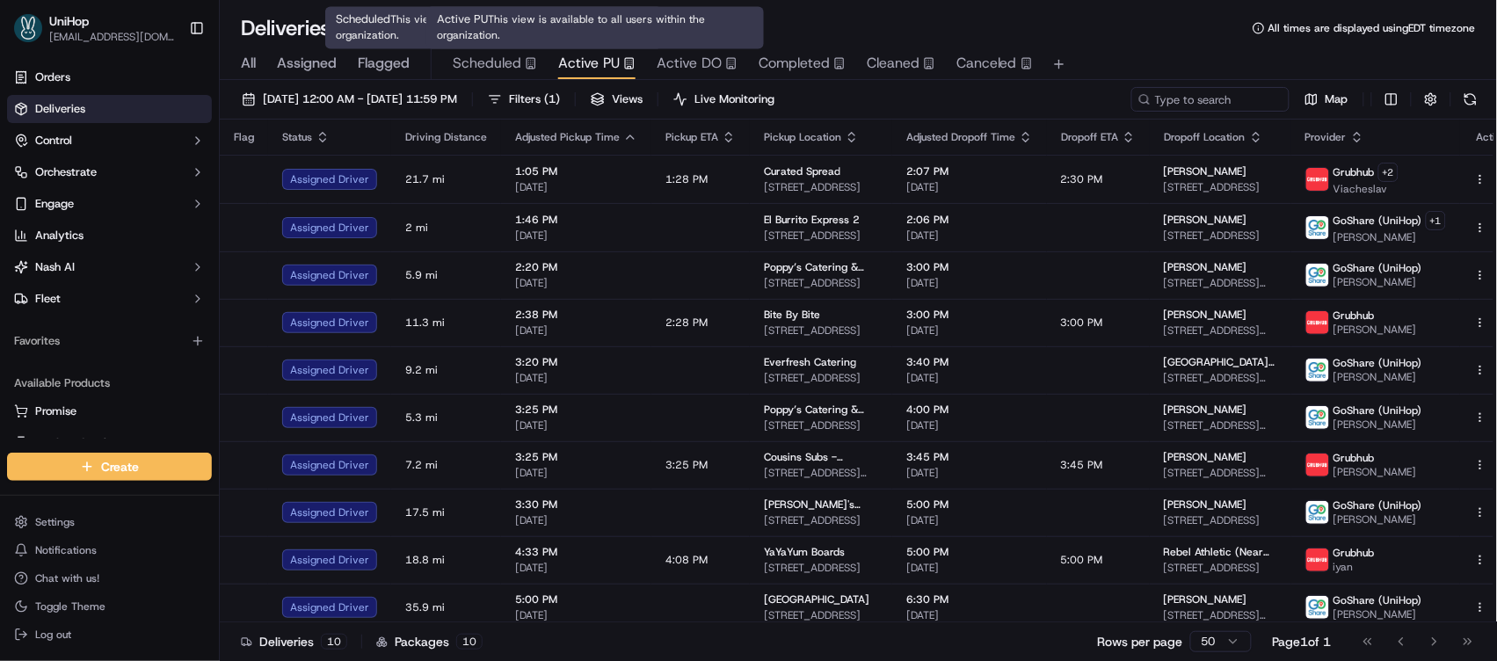
click at [560, 61] on span "Active PU" at bounding box center [589, 63] width 62 height 21
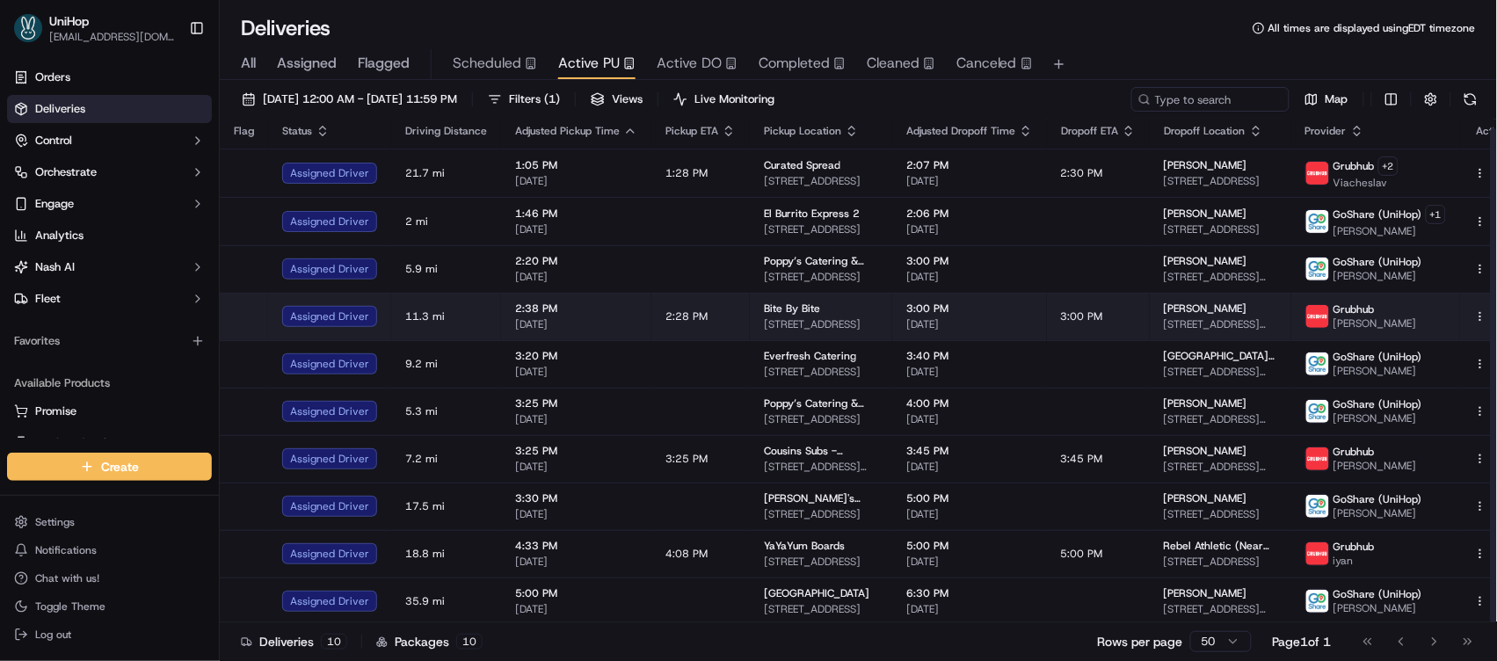
scroll to position [10, 0]
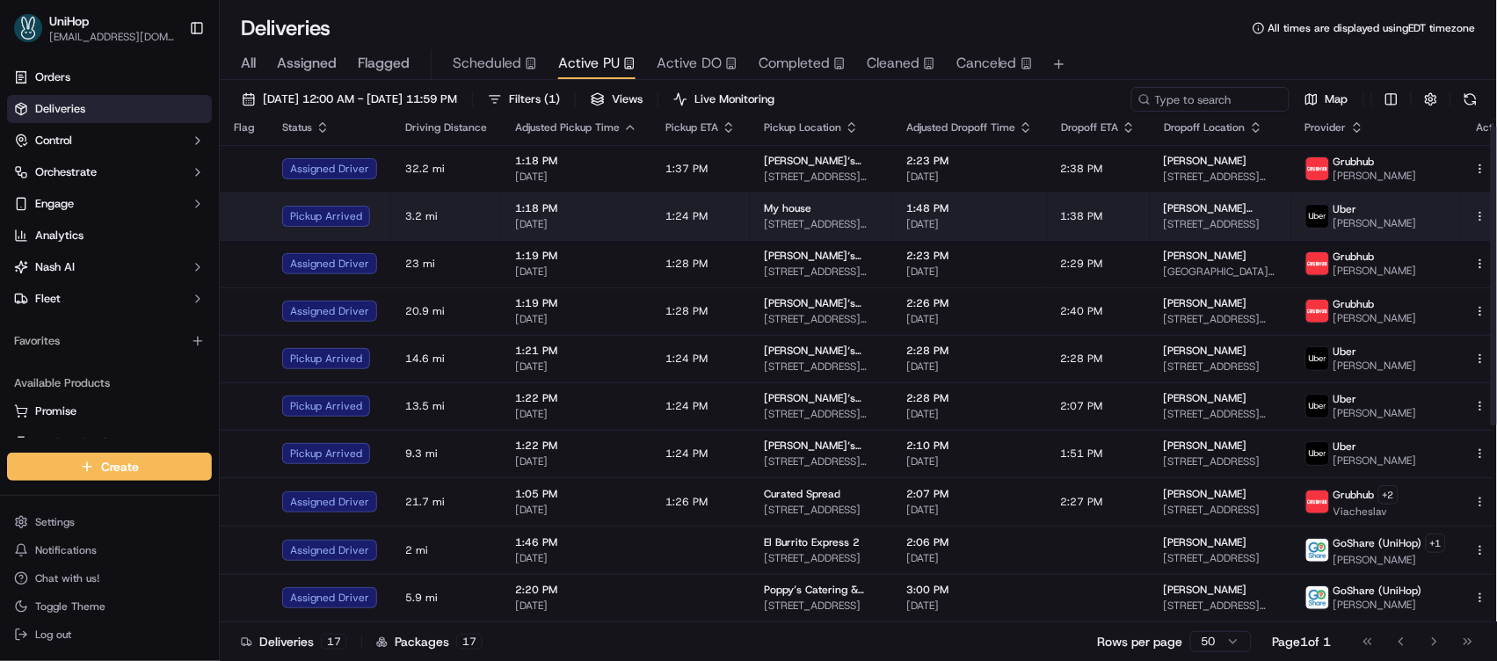
click at [1080, 219] on span "1:38 PM" at bounding box center [1082, 216] width 42 height 14
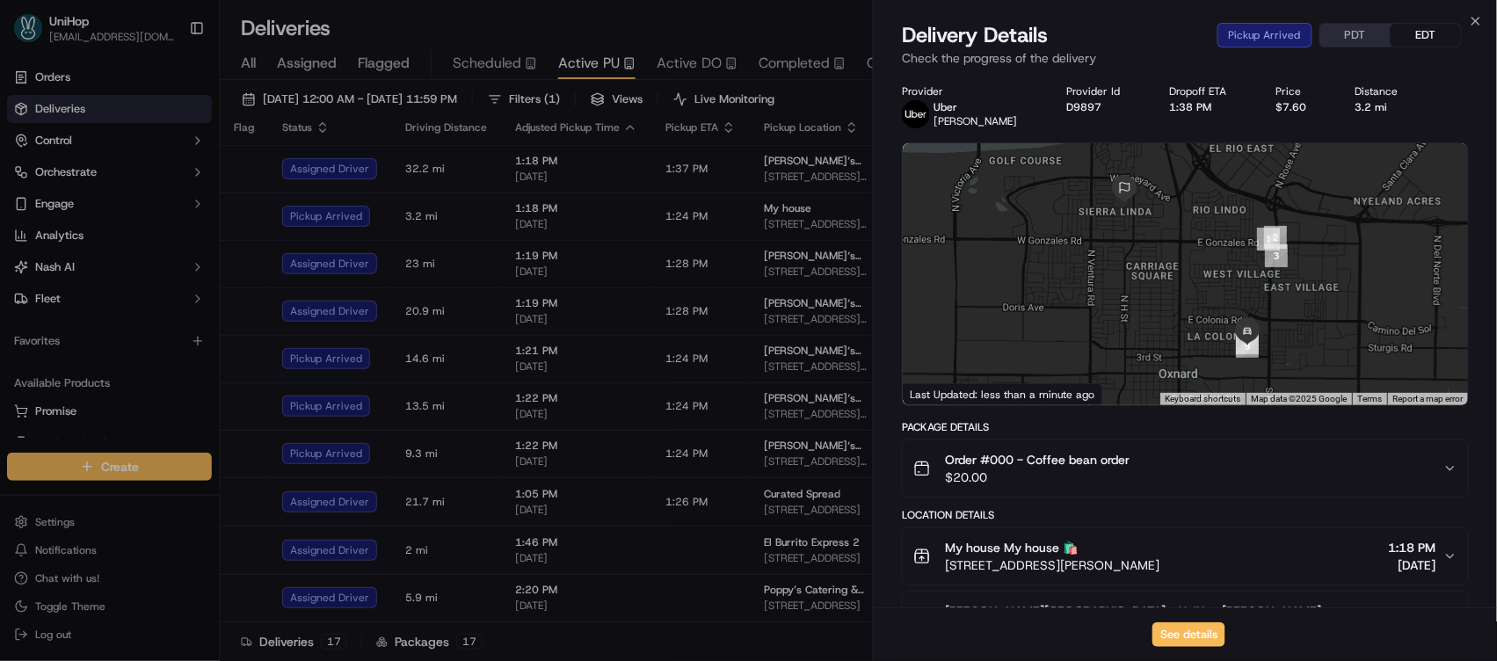
click at [1337, 456] on div "Order #000 - Coffee bean order $20.00" at bounding box center [1178, 468] width 530 height 35
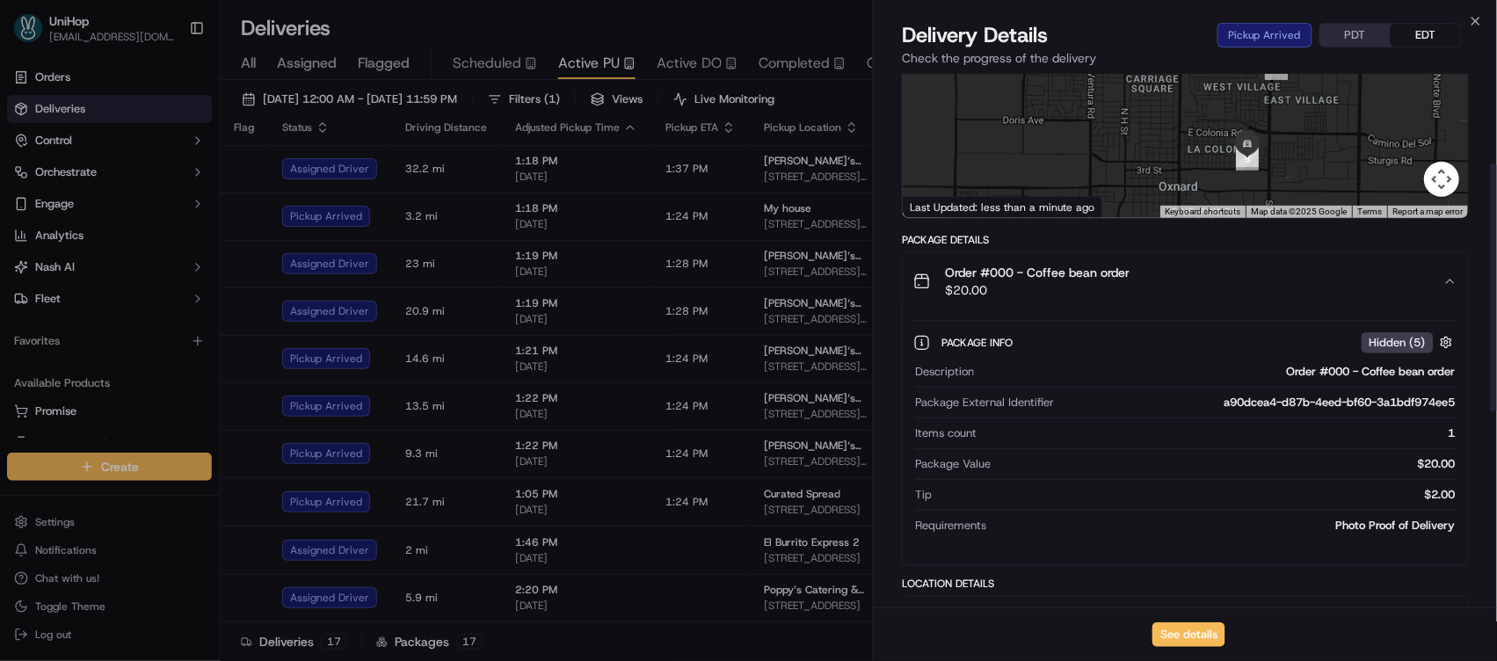
scroll to position [611, 0]
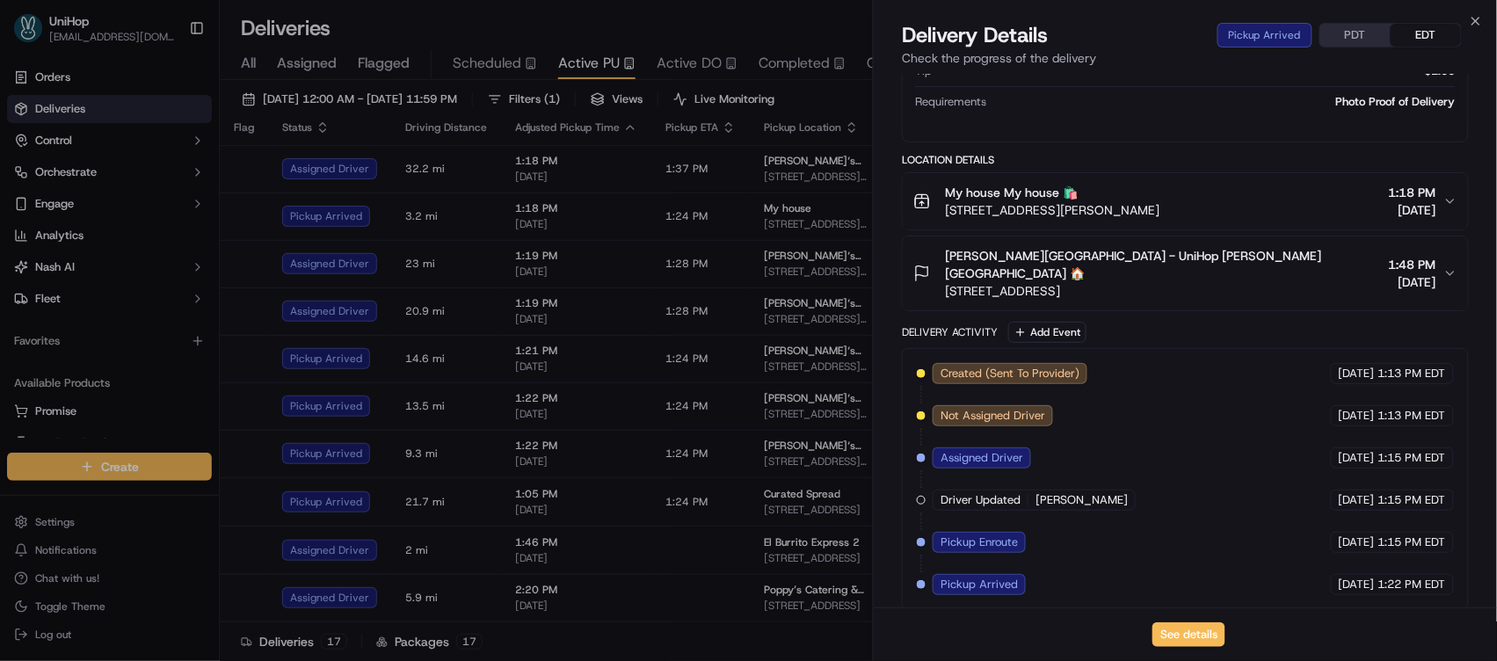
click at [1389, 214] on span "[DATE]" at bounding box center [1412, 210] width 47 height 18
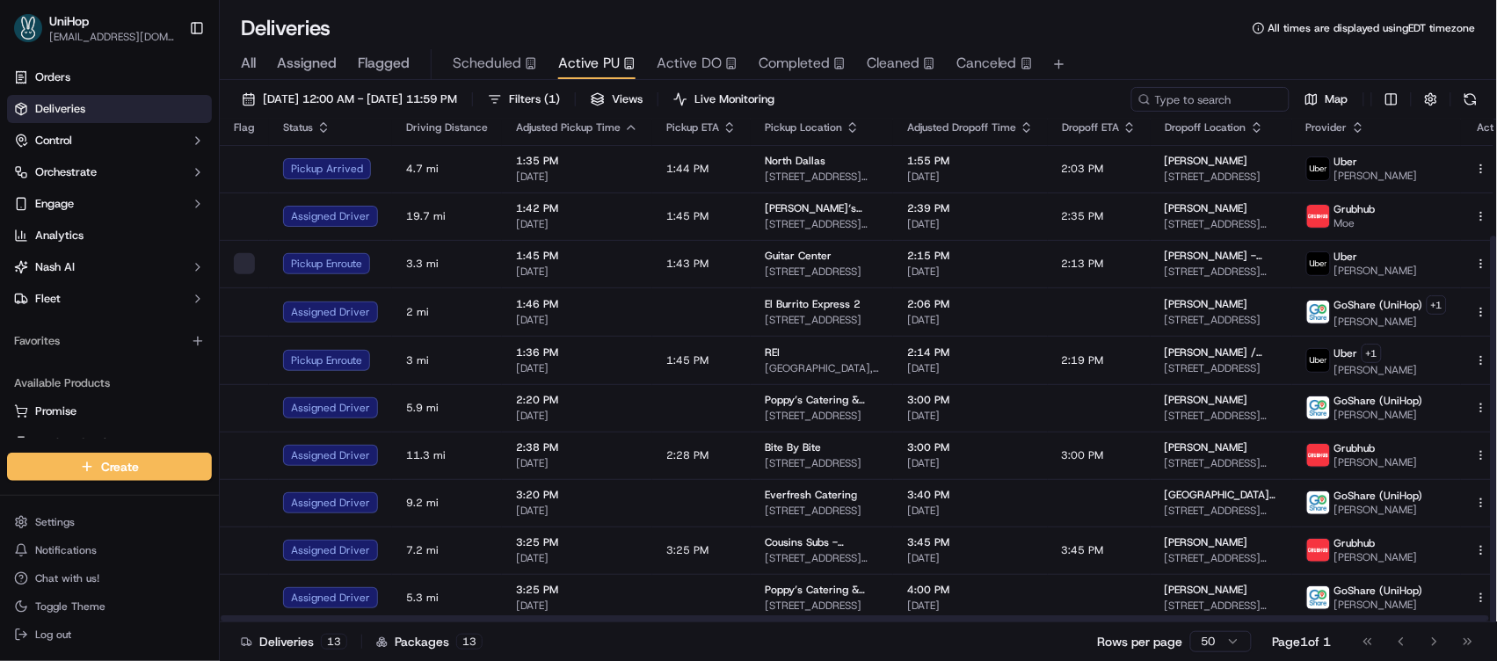
scroll to position [151, 0]
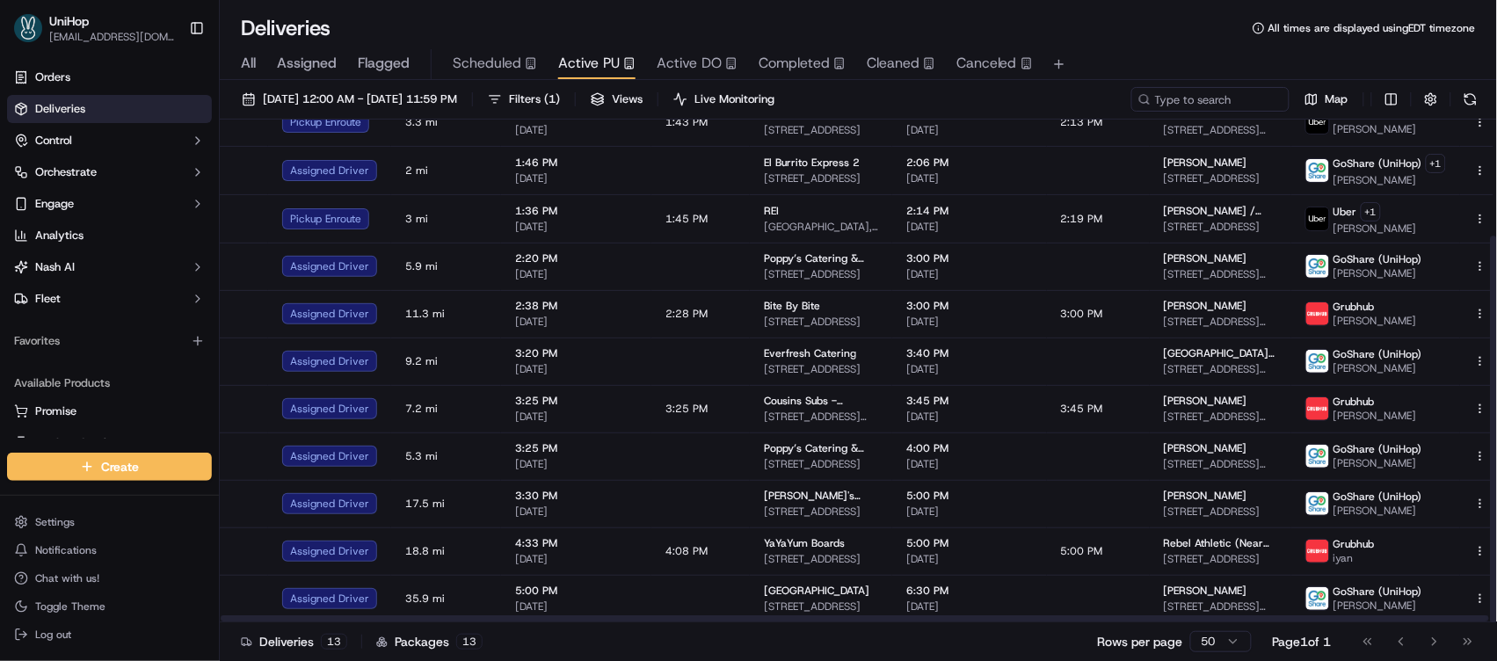
click at [686, 68] on span "Active DO" at bounding box center [689, 63] width 65 height 21
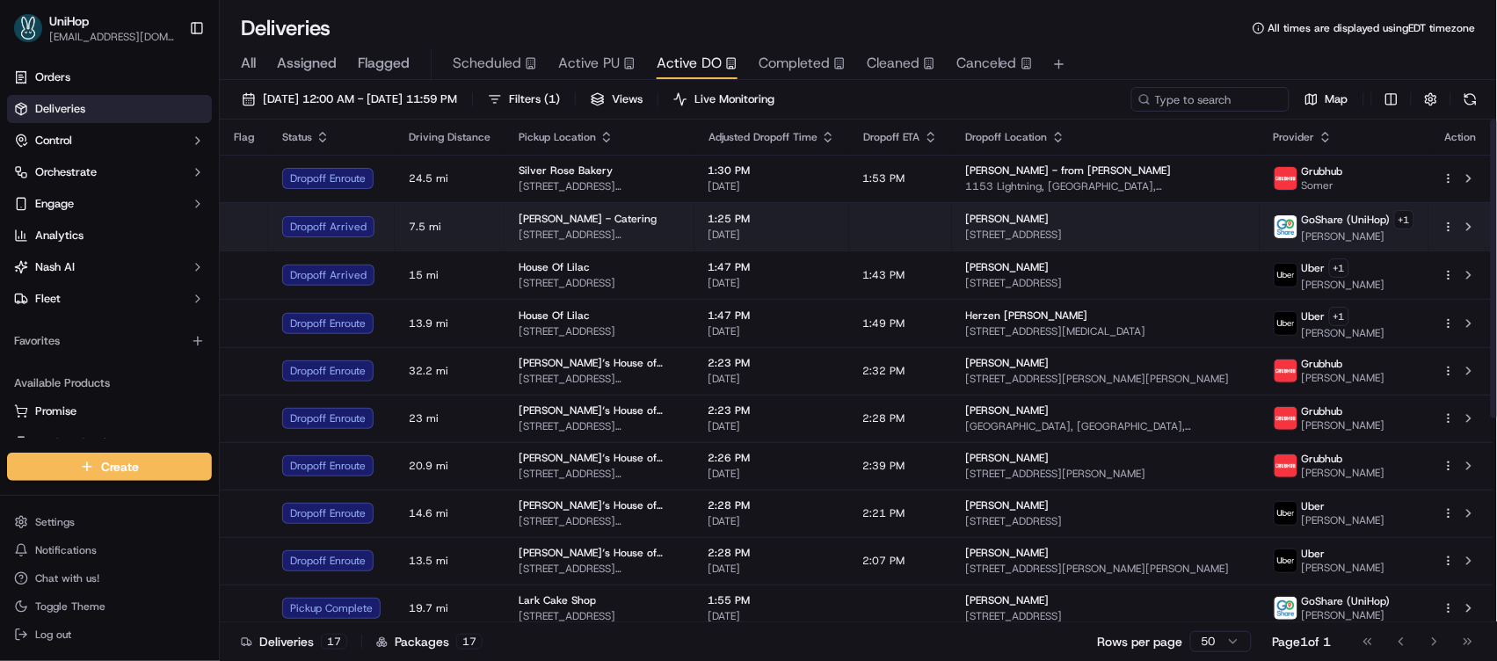
click at [835, 234] on span "[DATE]" at bounding box center [772, 235] width 127 height 14
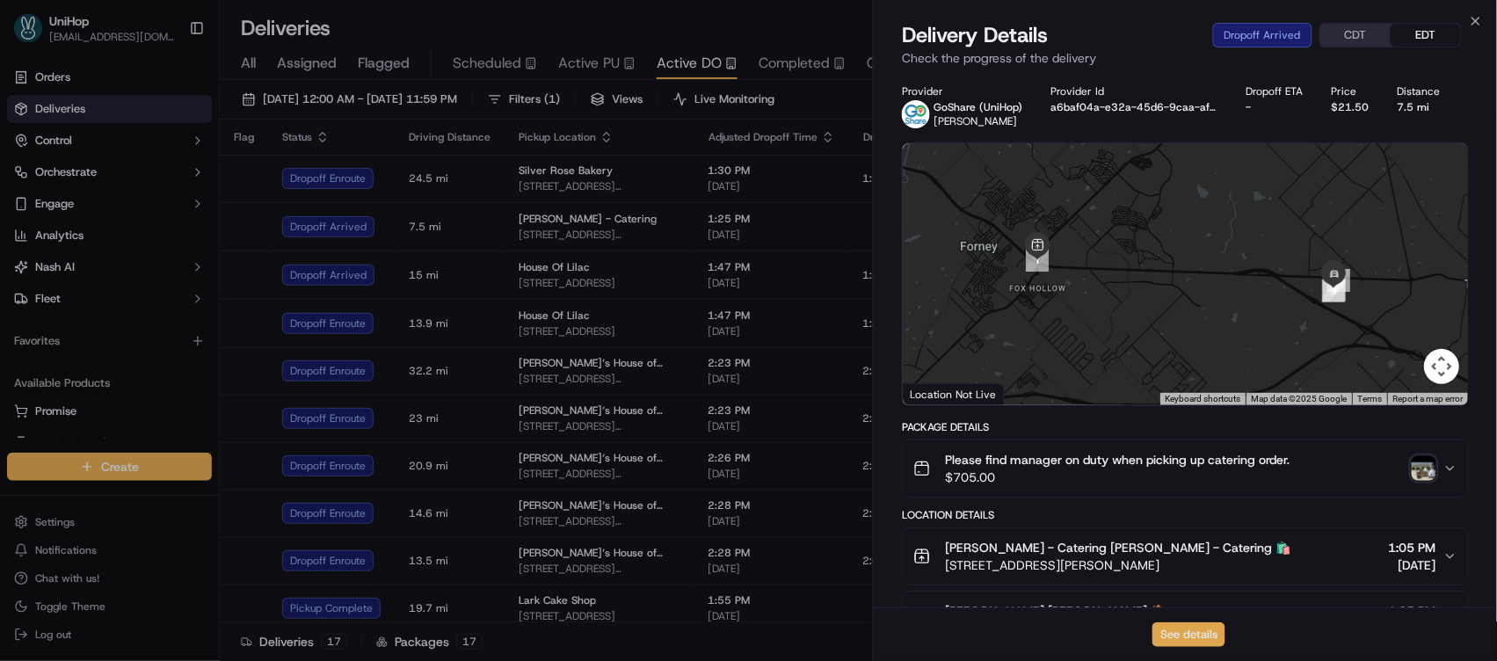
click at [1185, 636] on button "See details" at bounding box center [1189, 634] width 73 height 25
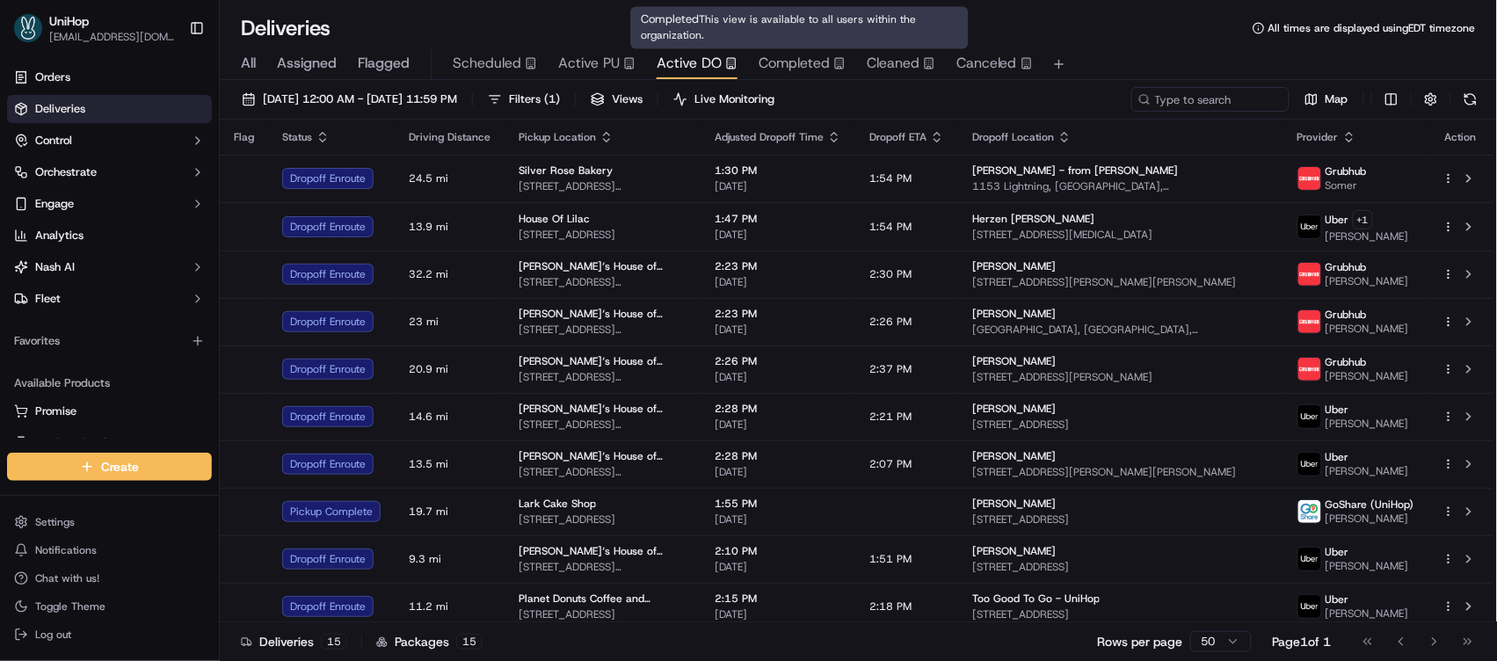
click at [822, 67] on span "Completed" at bounding box center [794, 63] width 71 height 21
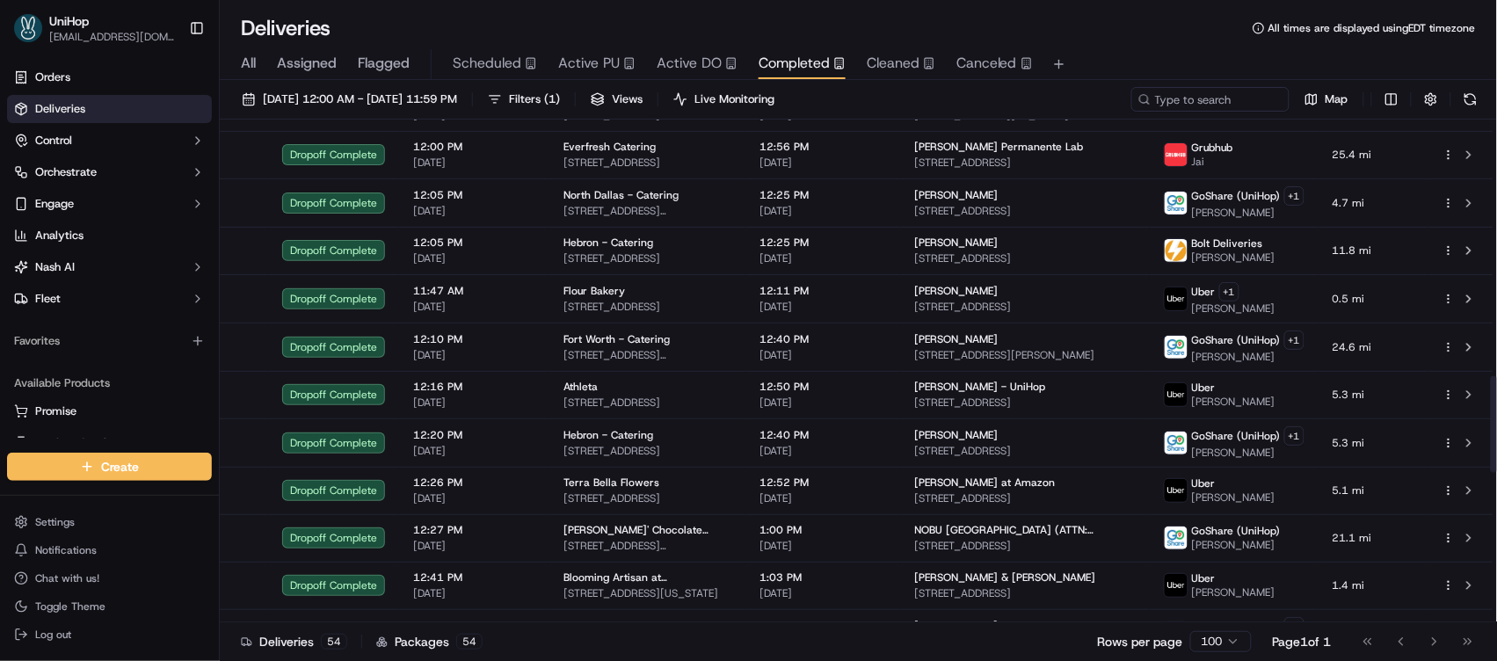
scroll to position [2133, 0]
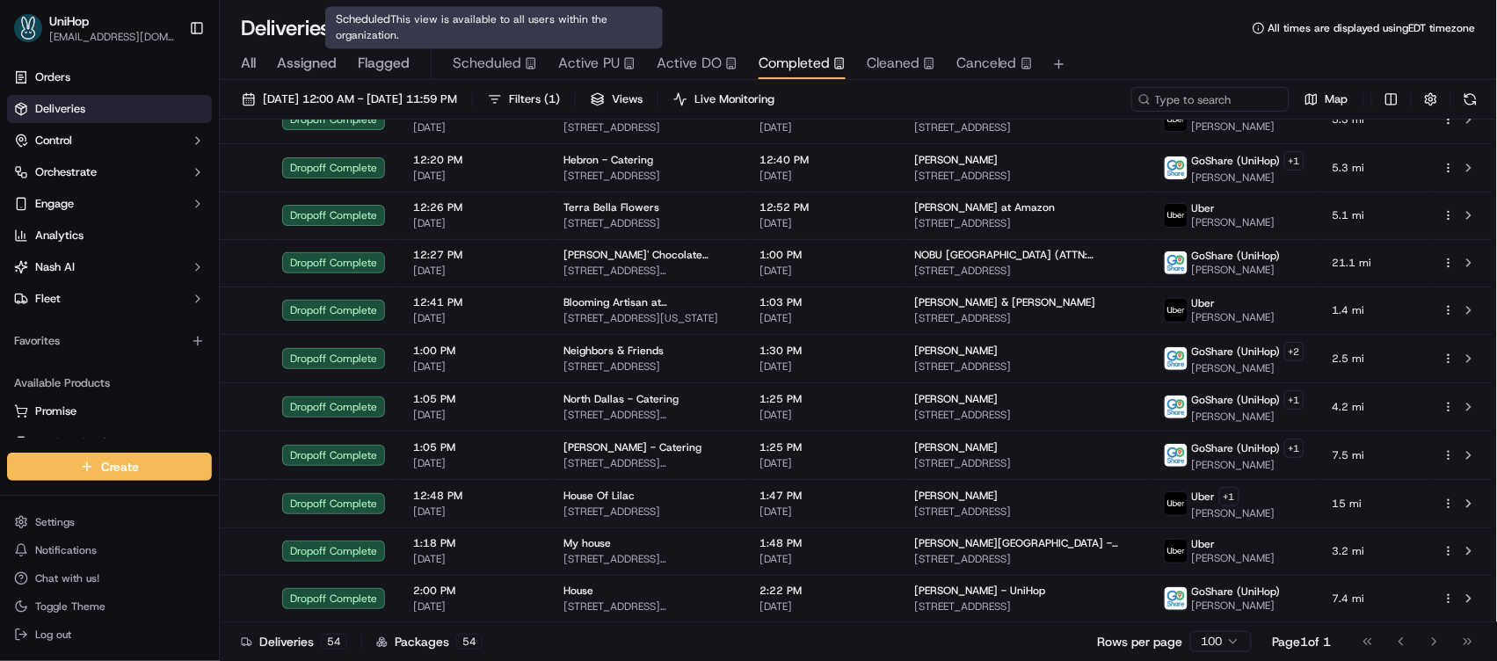
click at [586, 67] on span "Active PU" at bounding box center [589, 63] width 62 height 21
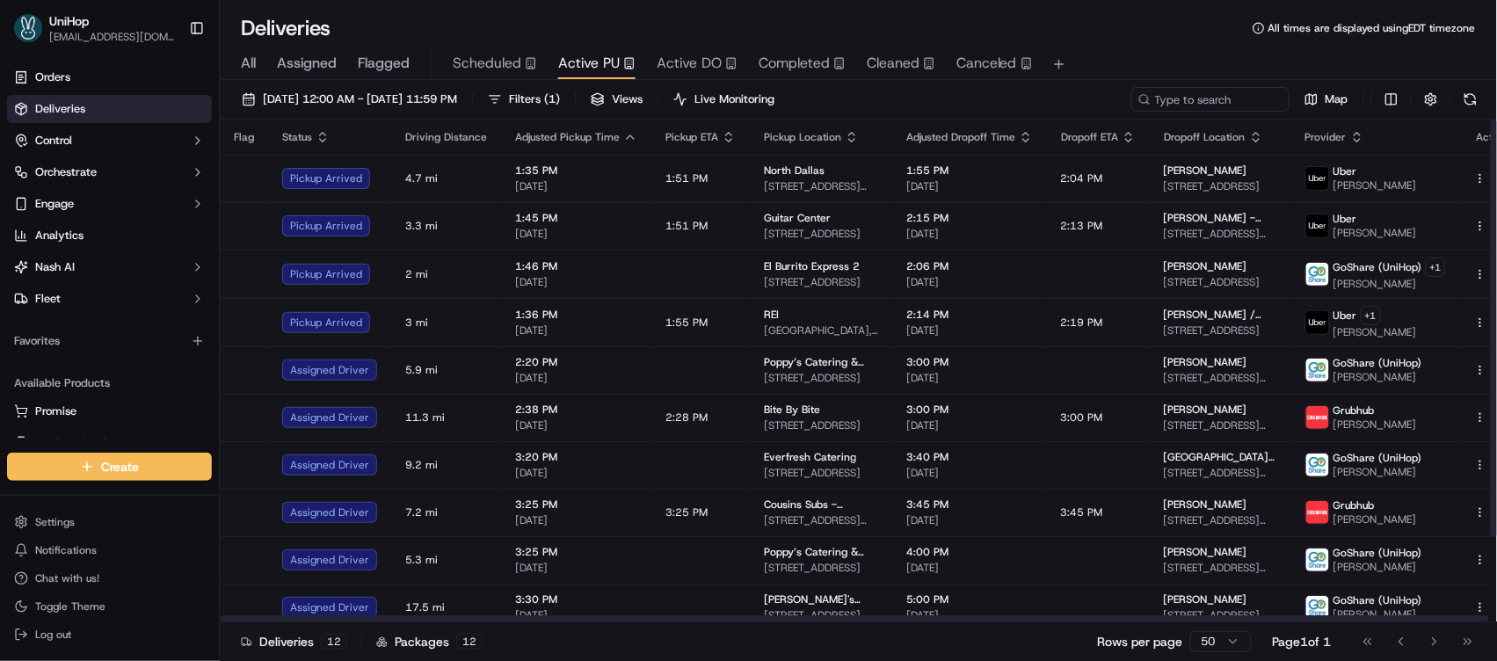
click at [520, 55] on div "Scheduled" at bounding box center [495, 63] width 84 height 21
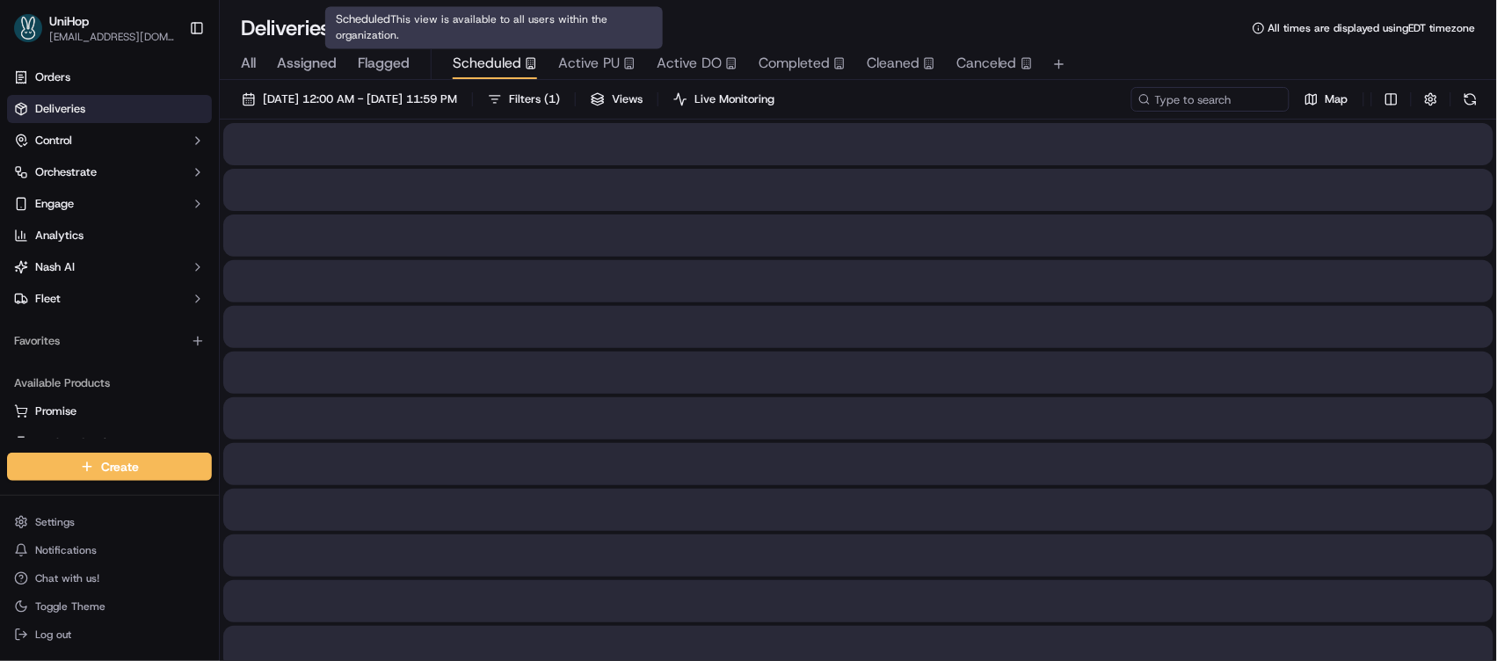
click at [520, 56] on div "Scheduled" at bounding box center [495, 63] width 84 height 21
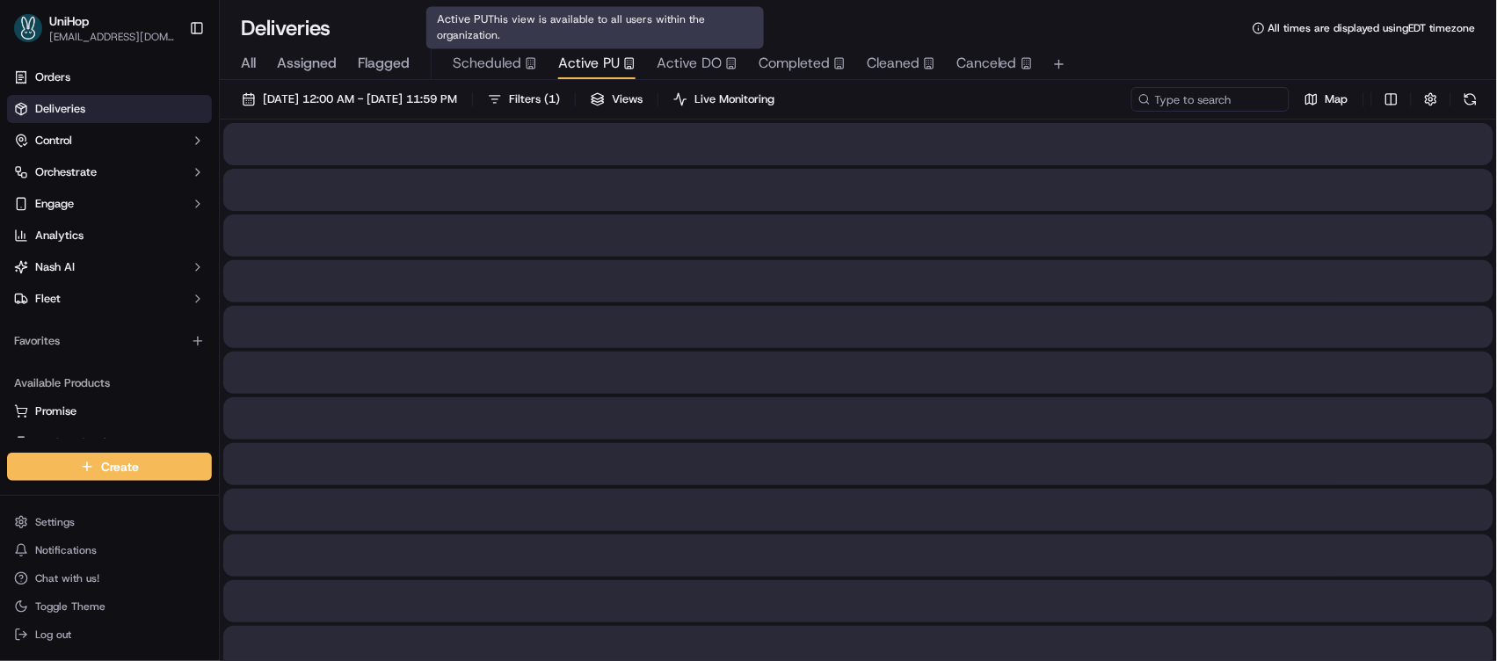
click at [609, 62] on span "Active PU" at bounding box center [589, 63] width 62 height 21
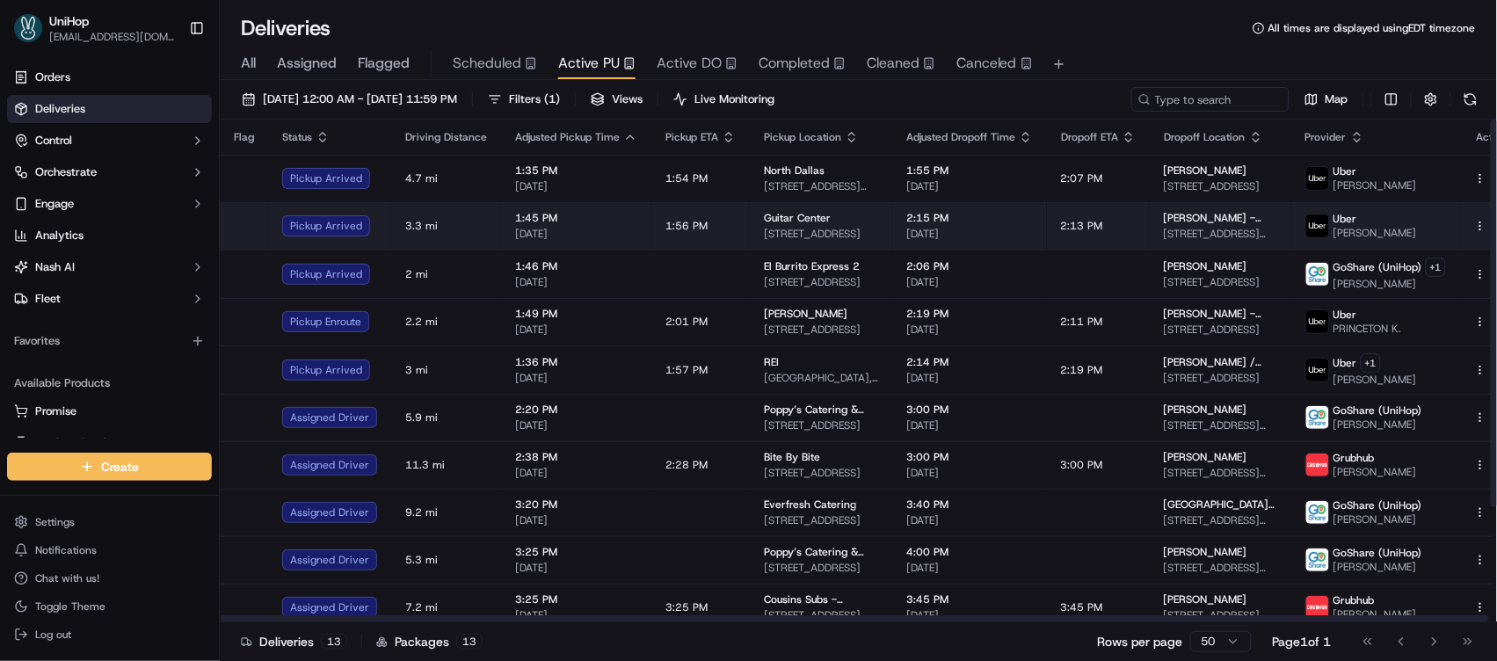
click at [767, 218] on span "Guitar Center" at bounding box center [797, 218] width 67 height 14
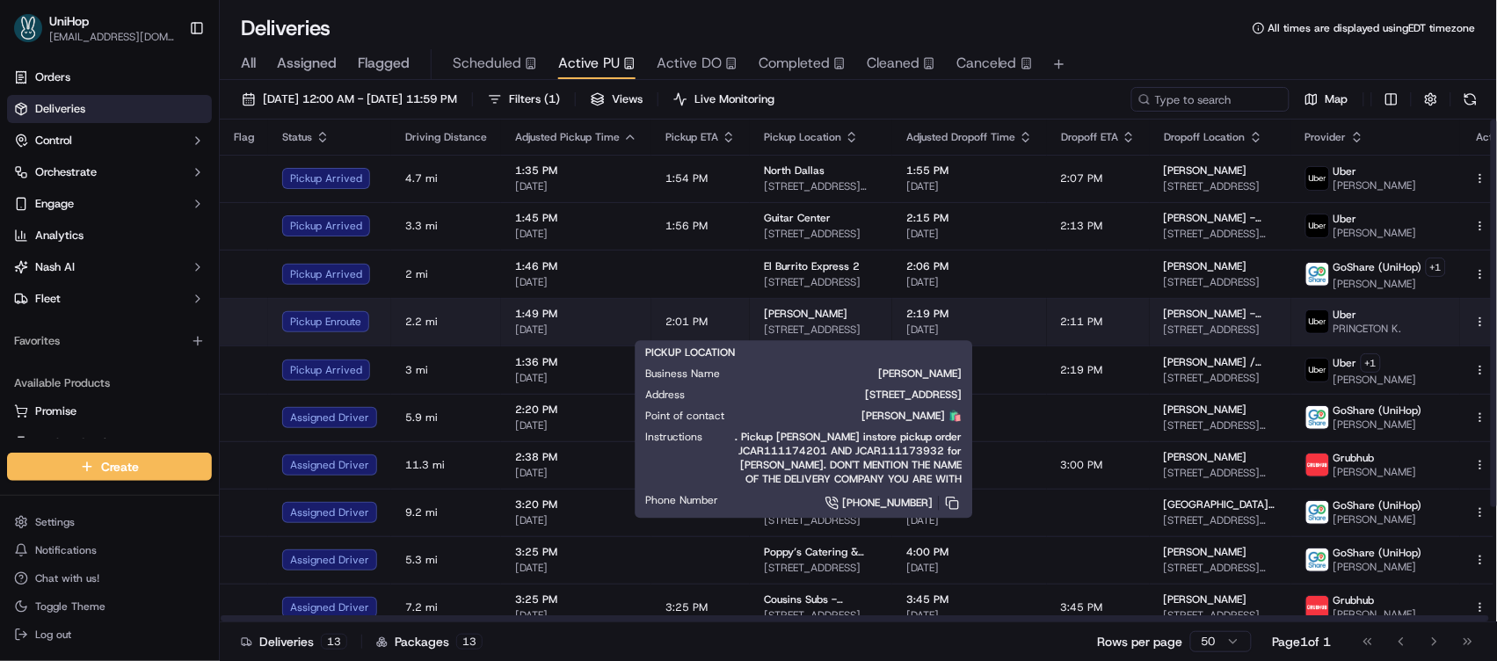
click at [840, 316] on div "Carter's" at bounding box center [821, 314] width 114 height 14
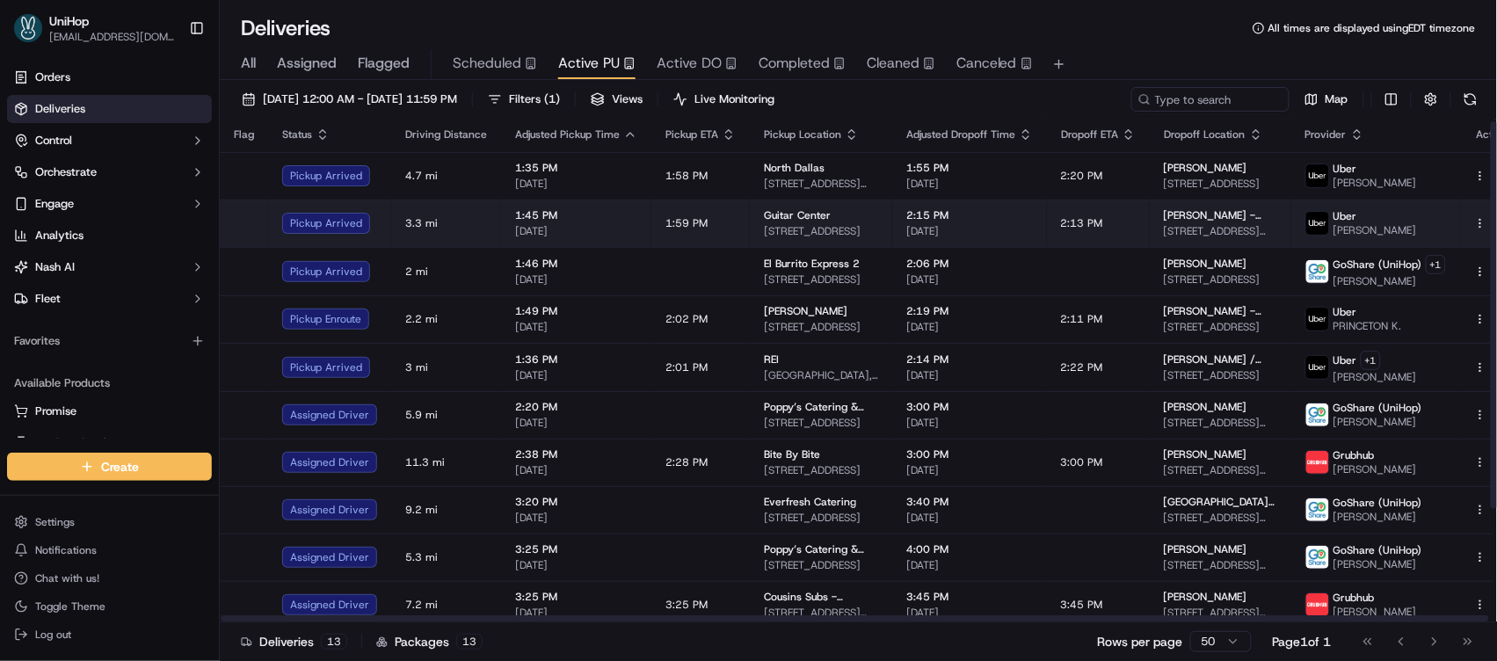
scroll to position [4, 0]
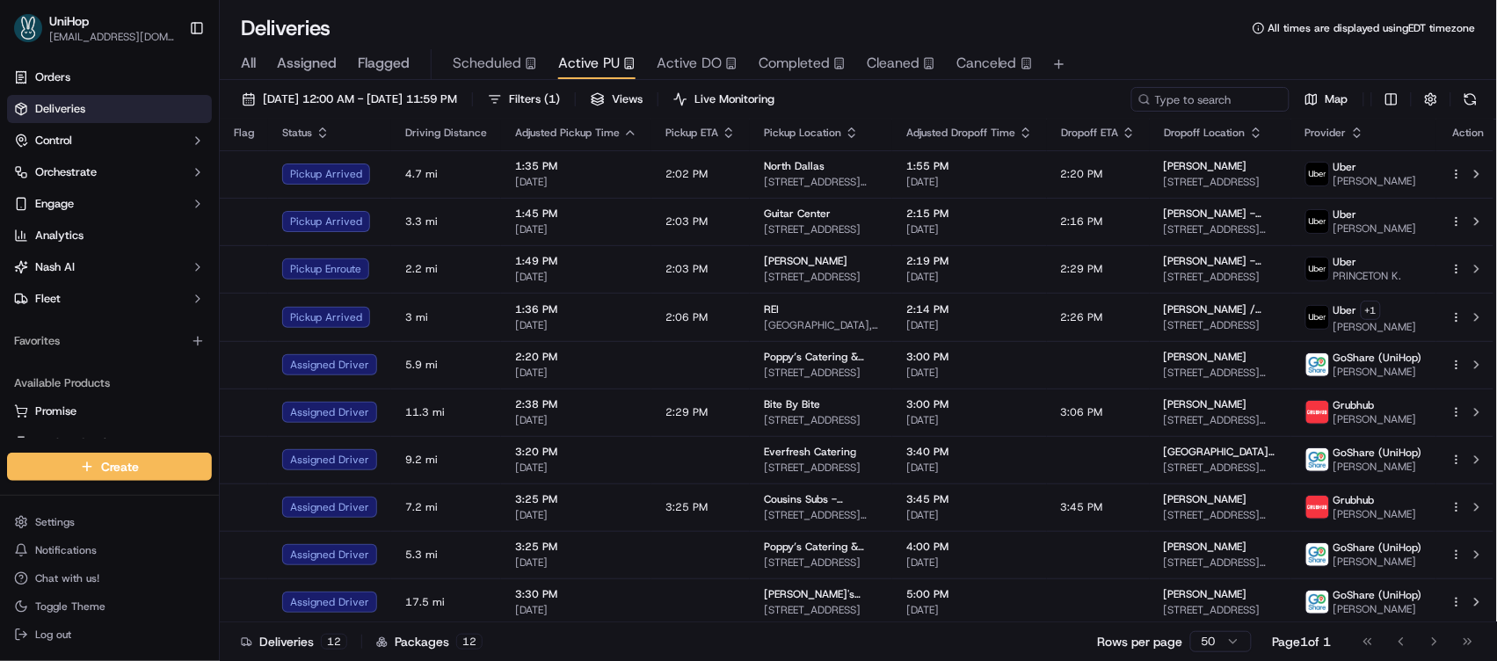
click at [593, 19] on div "Deliveries All times are displayed using EDT timezone" at bounding box center [858, 28] width 1277 height 28
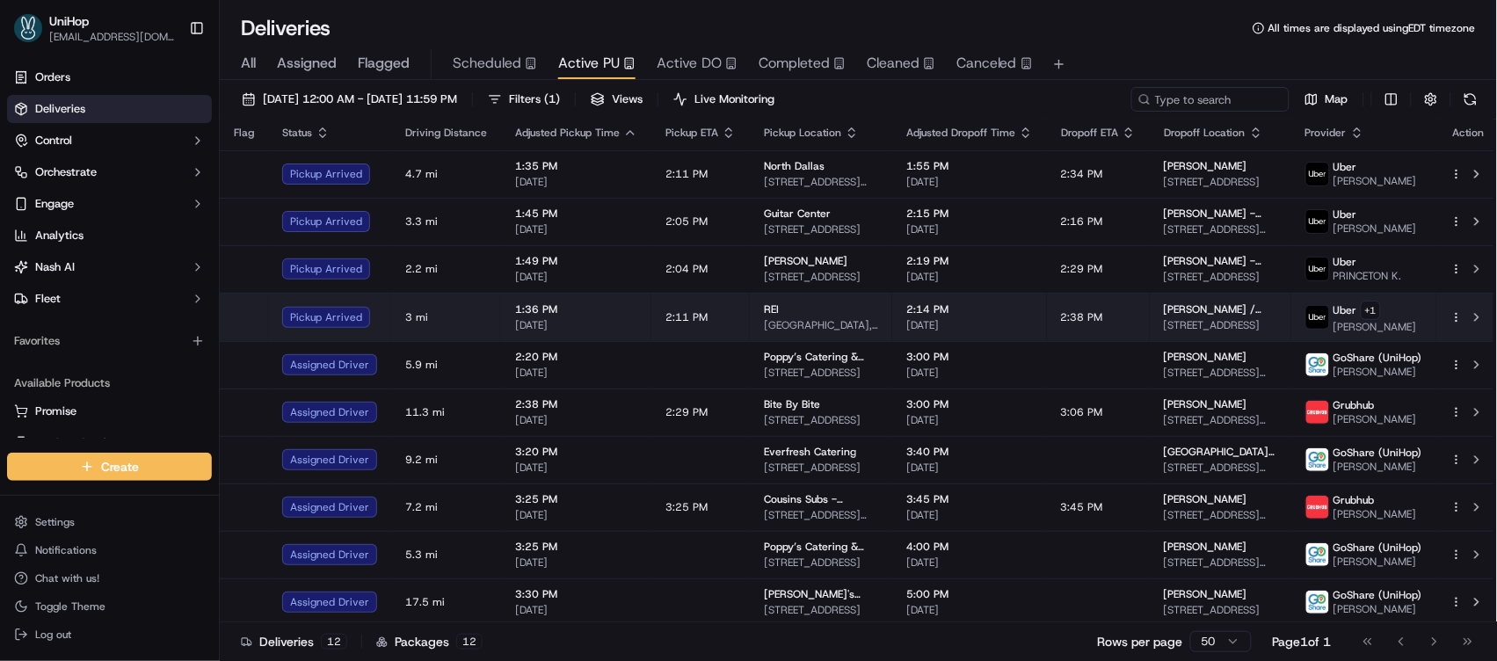
click at [849, 316] on div "REI" at bounding box center [821, 309] width 114 height 14
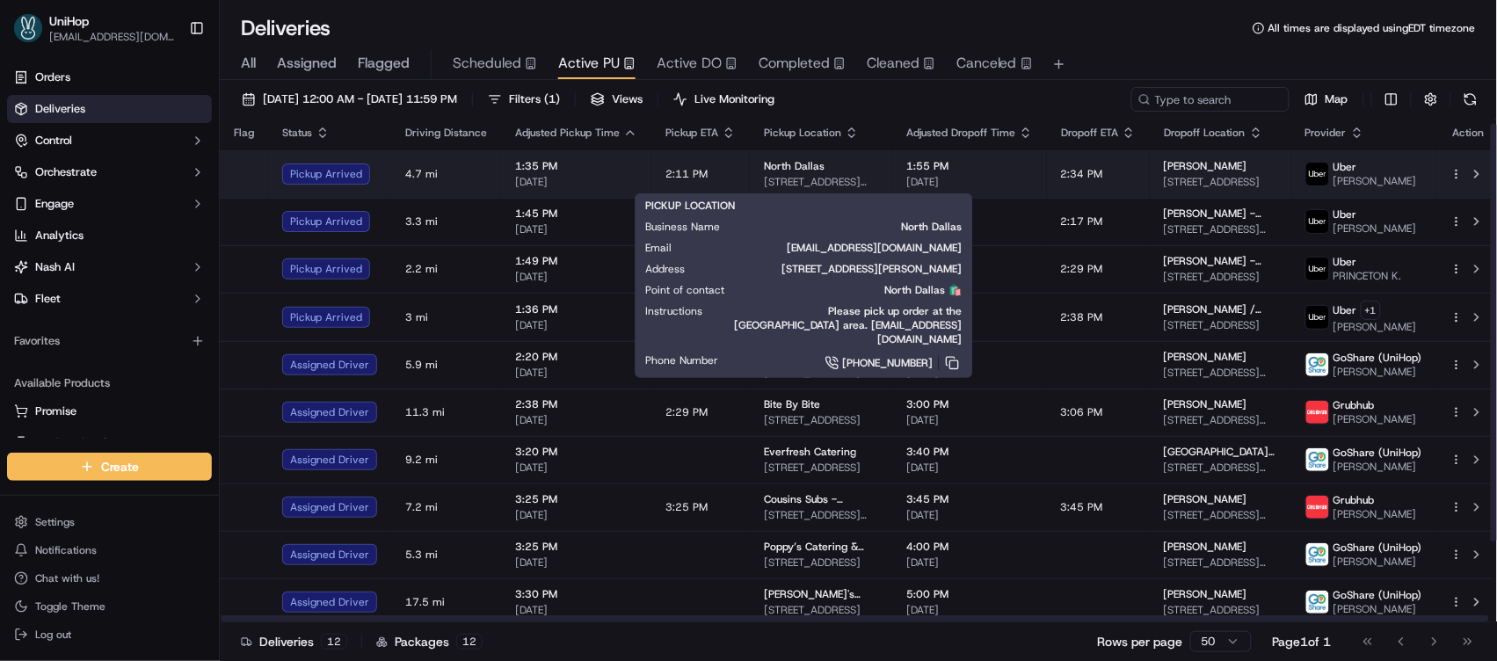
click at [842, 180] on span "17437 Preston Rd, Dallas, TX 75252, USA" at bounding box center [821, 182] width 114 height 14
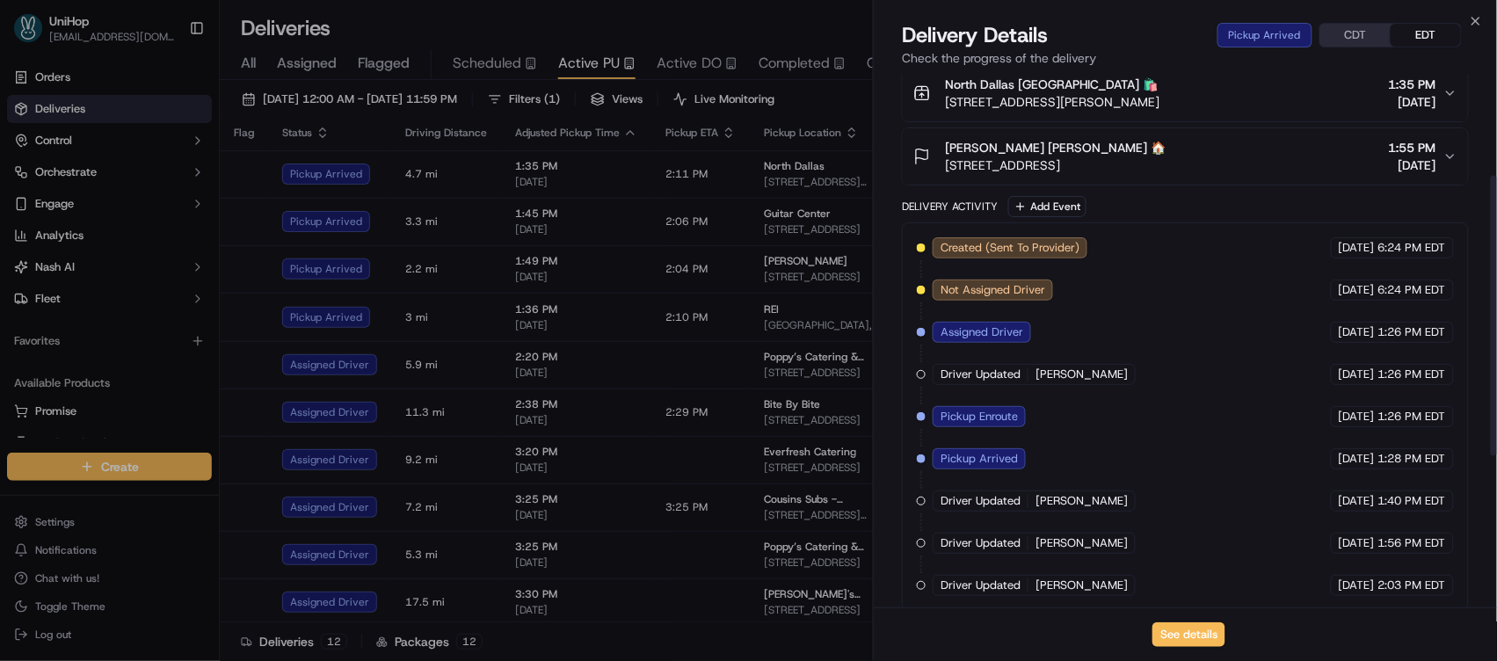
scroll to position [482, 0]
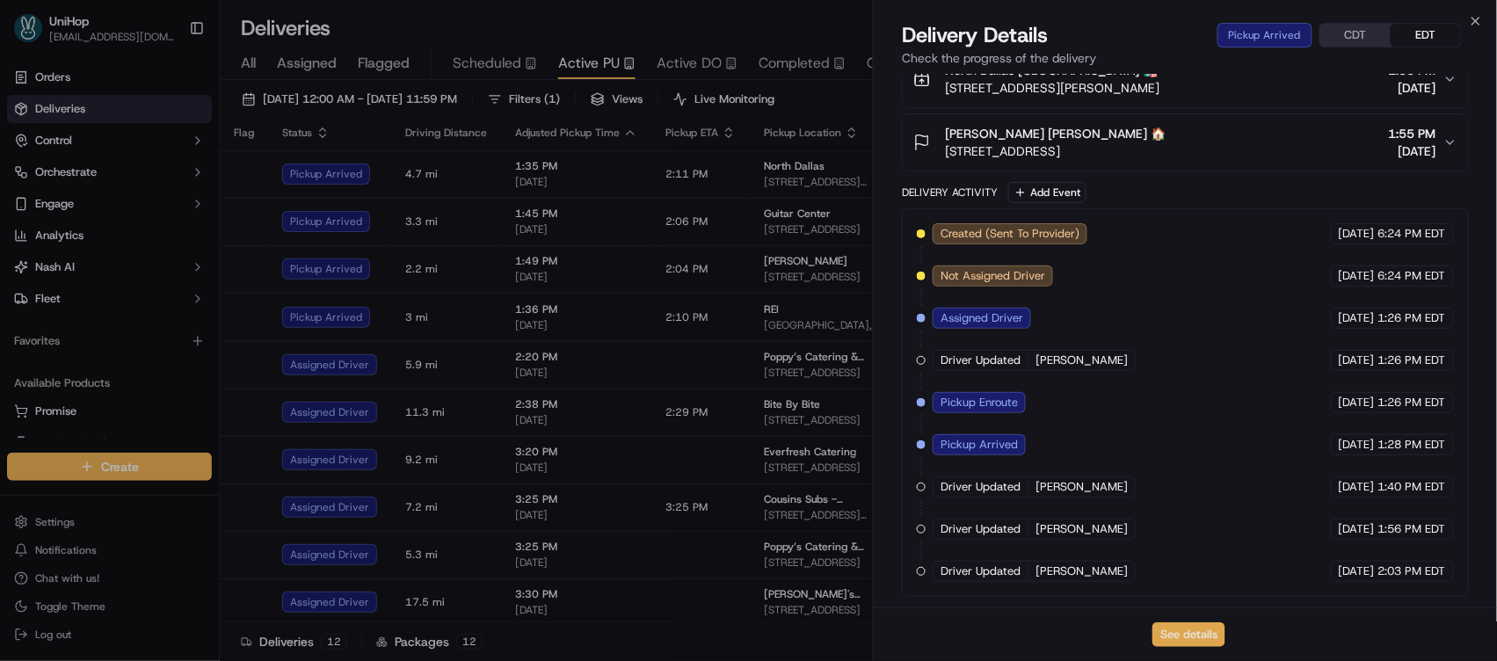
click at [1182, 642] on button "See details" at bounding box center [1189, 634] width 73 height 25
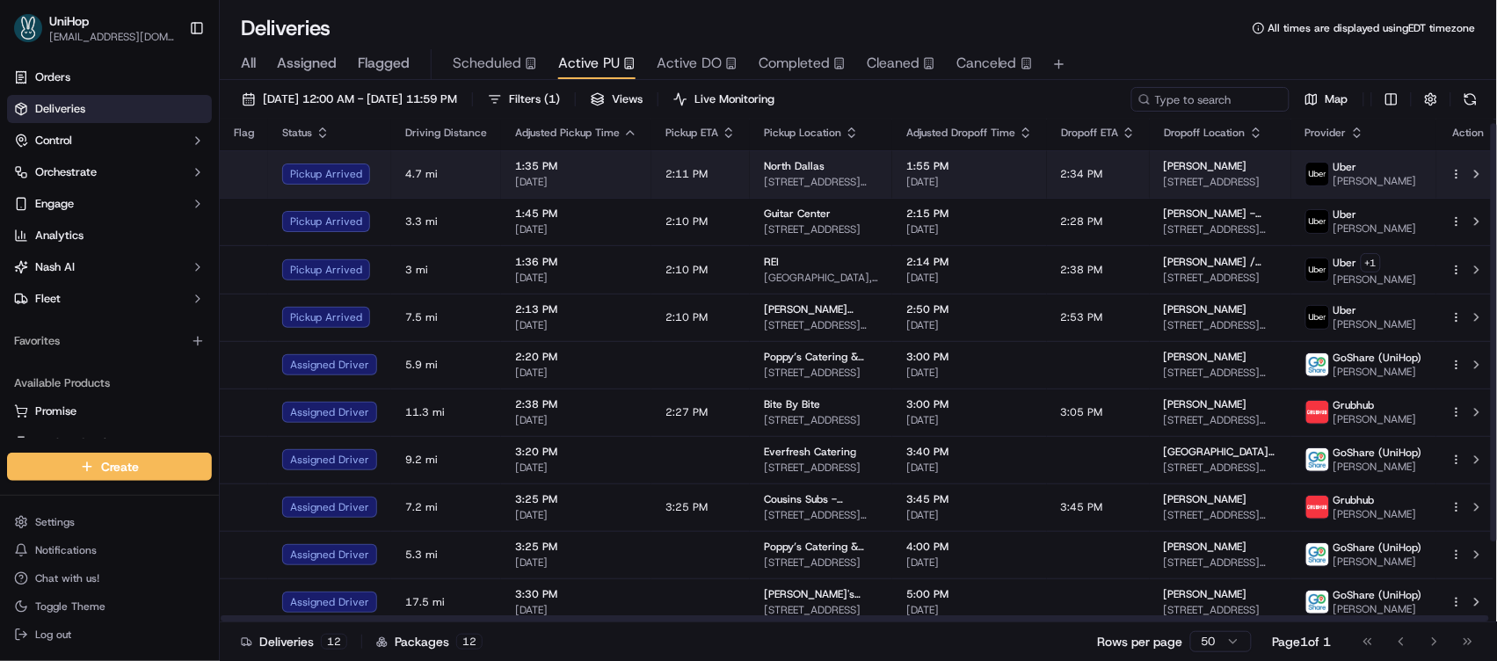
click at [593, 193] on td "1:35 PM Sep 19 2025" at bounding box center [576, 173] width 150 height 47
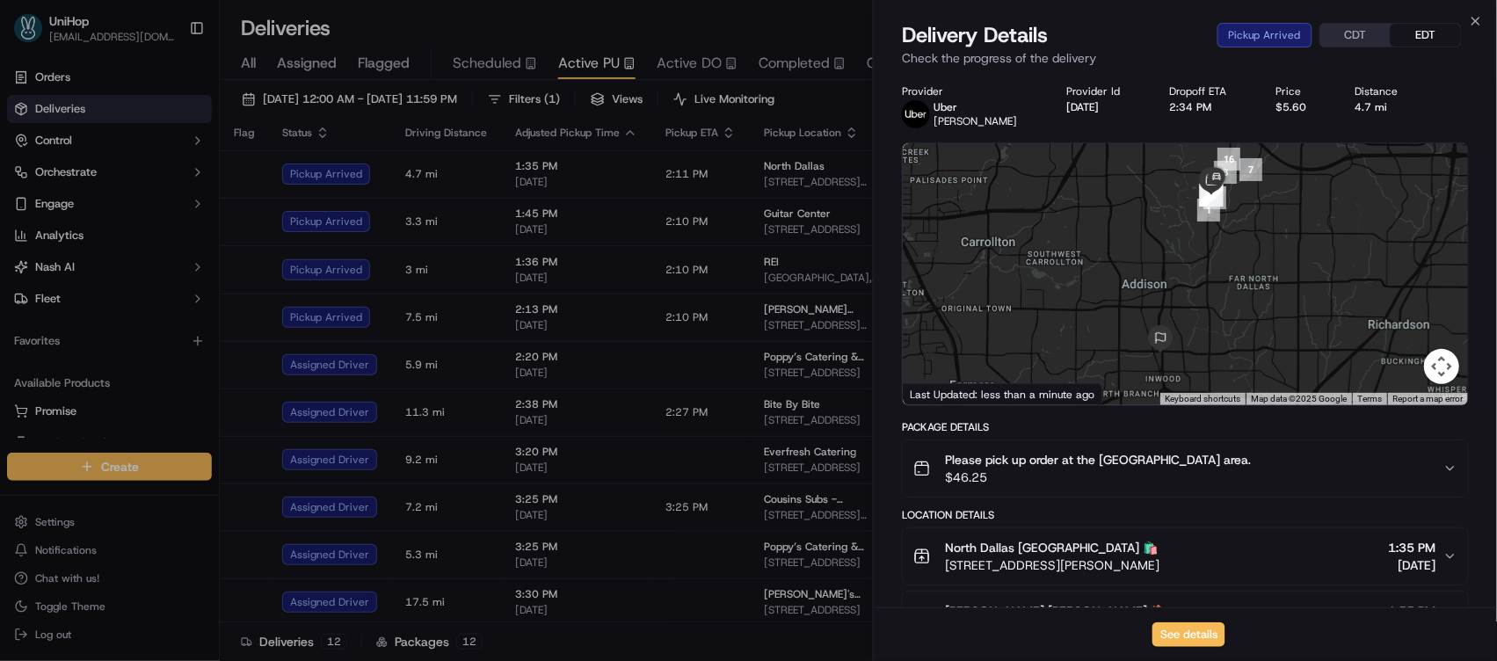
click at [1203, 622] on div "See details" at bounding box center [1185, 634] width 623 height 54
click at [1199, 631] on button "See details" at bounding box center [1189, 634] width 73 height 25
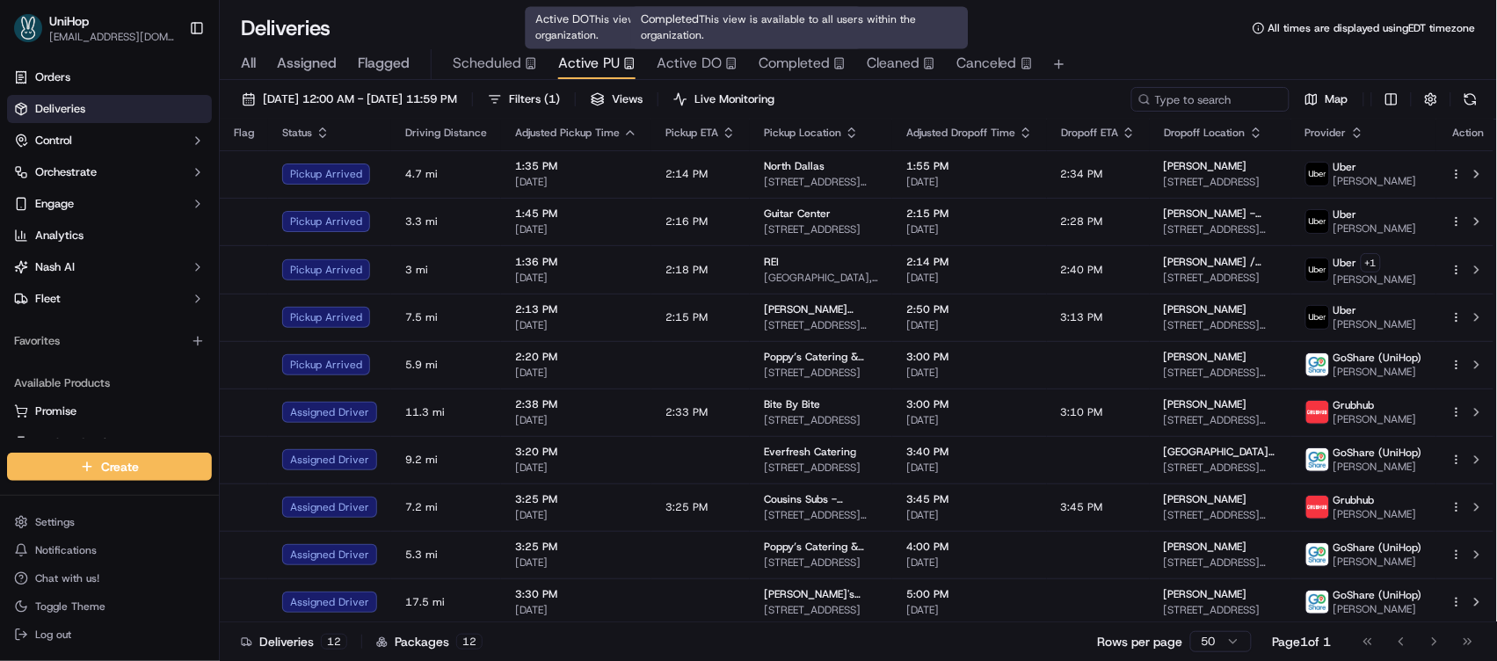
click at [779, 68] on span "Completed" at bounding box center [794, 63] width 71 height 21
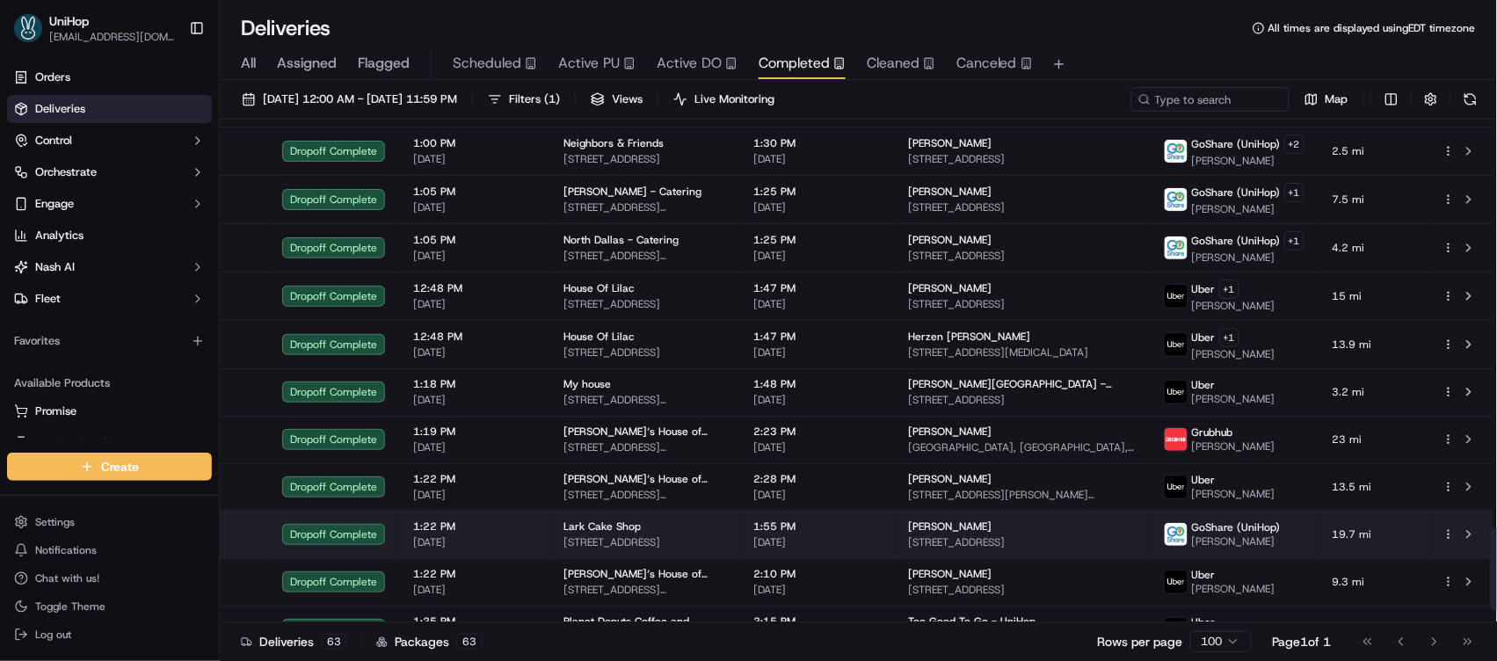
scroll to position [2563, 0]
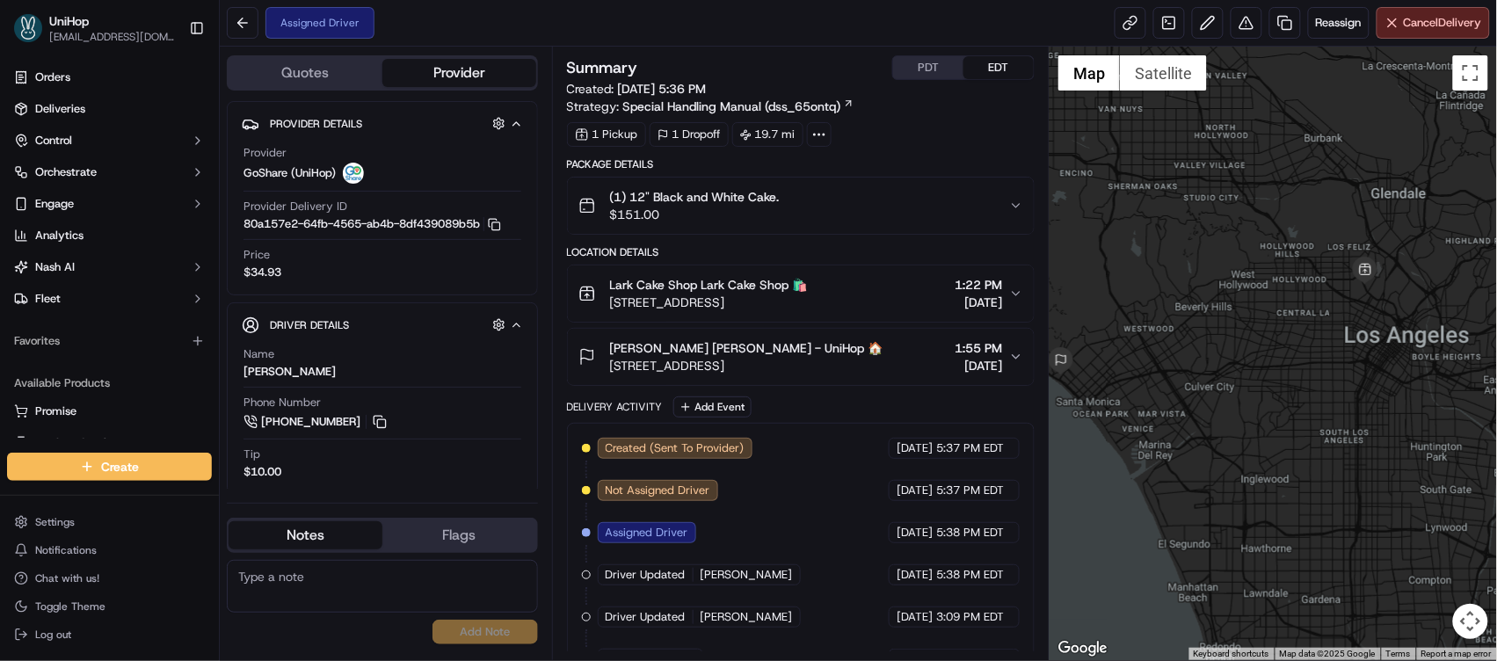
drag, startPoint x: 1311, startPoint y: 338, endPoint x: 1135, endPoint y: 333, distance: 175.9
click at [1135, 333] on div at bounding box center [1273, 354] width 447 height 614
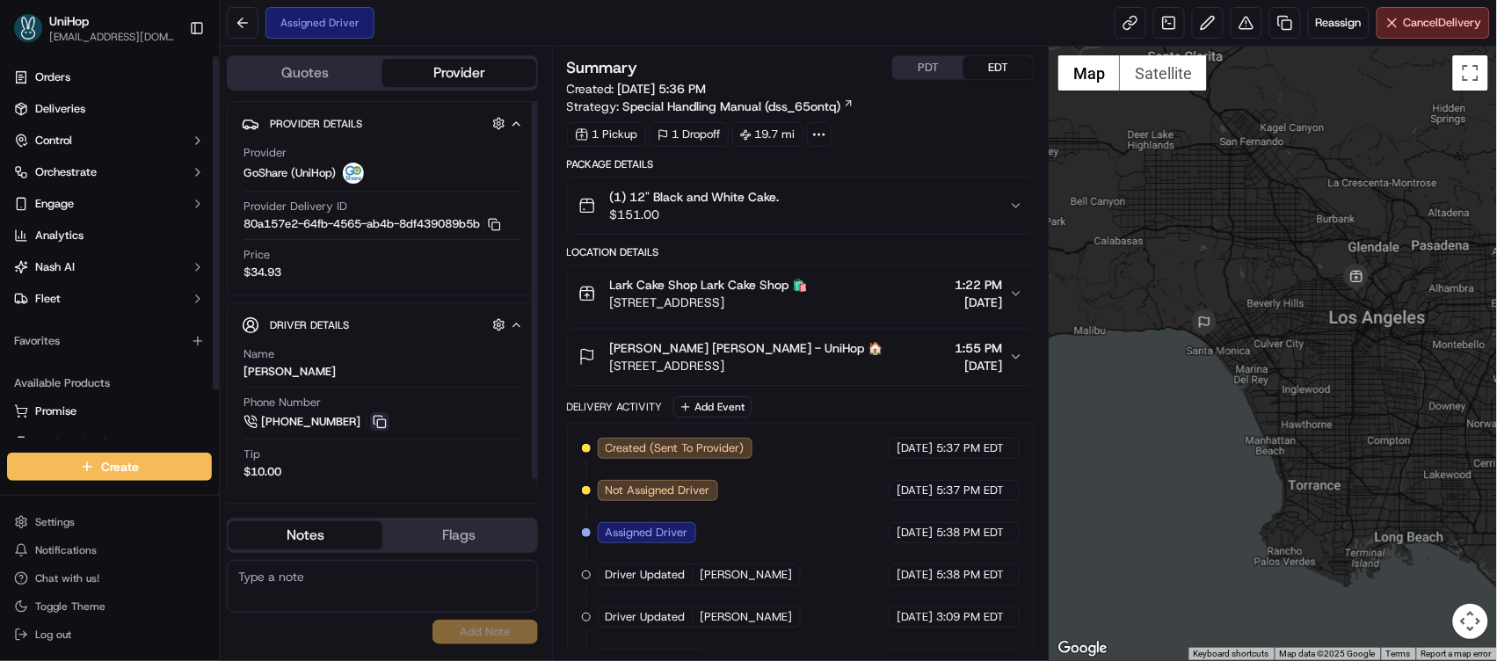
click at [376, 423] on button at bounding box center [379, 421] width 19 height 19
click at [376, 422] on button at bounding box center [379, 421] width 19 height 19
click at [916, 69] on button "PDT" at bounding box center [928, 67] width 70 height 23
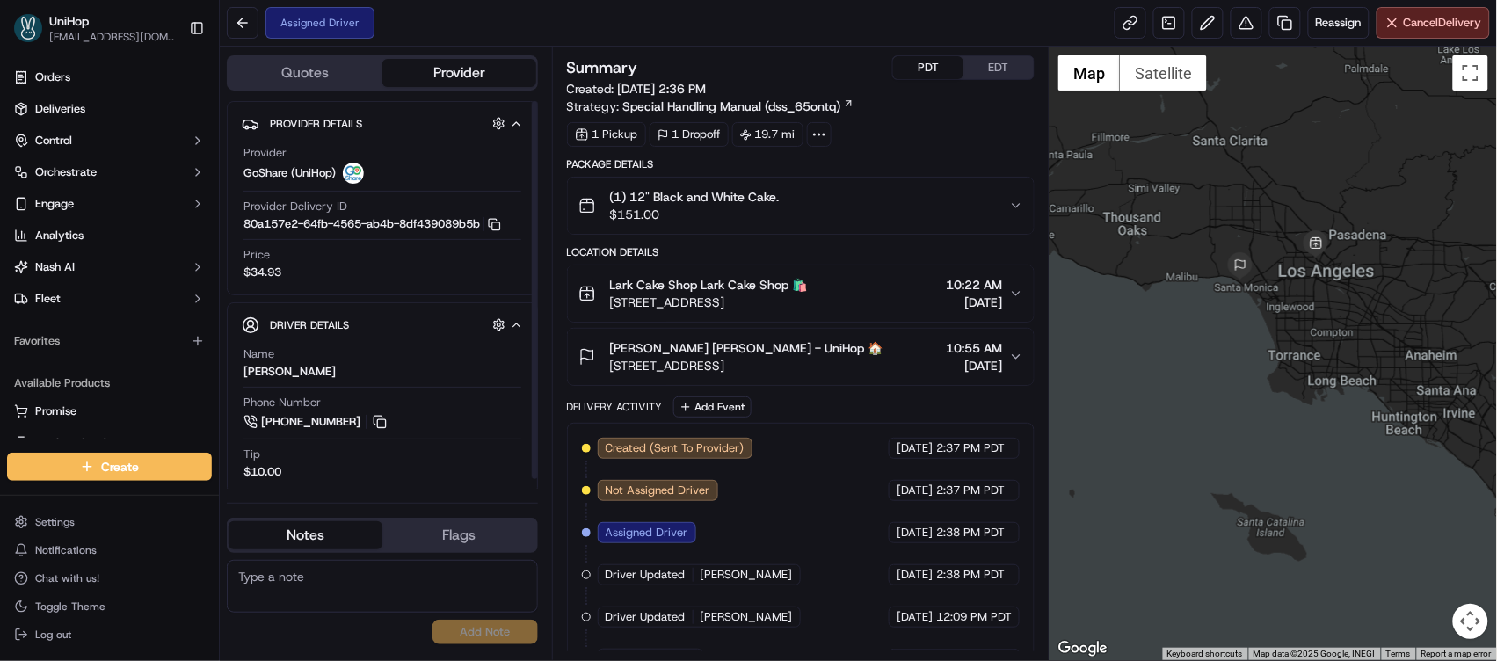
click at [238, 585] on textarea at bounding box center [382, 586] width 311 height 53
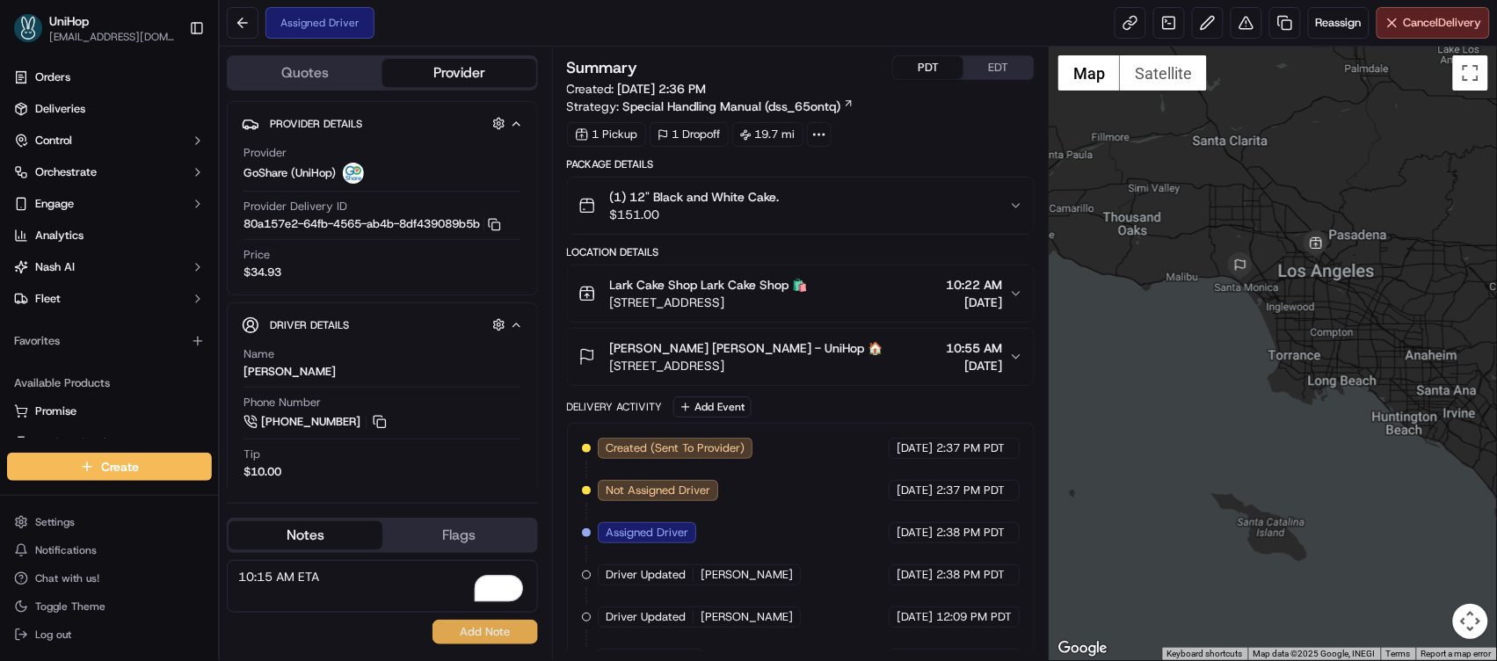
type textarea "10:15 AM ETA"
click at [455, 632] on button "Add Note" at bounding box center [485, 632] width 105 height 25
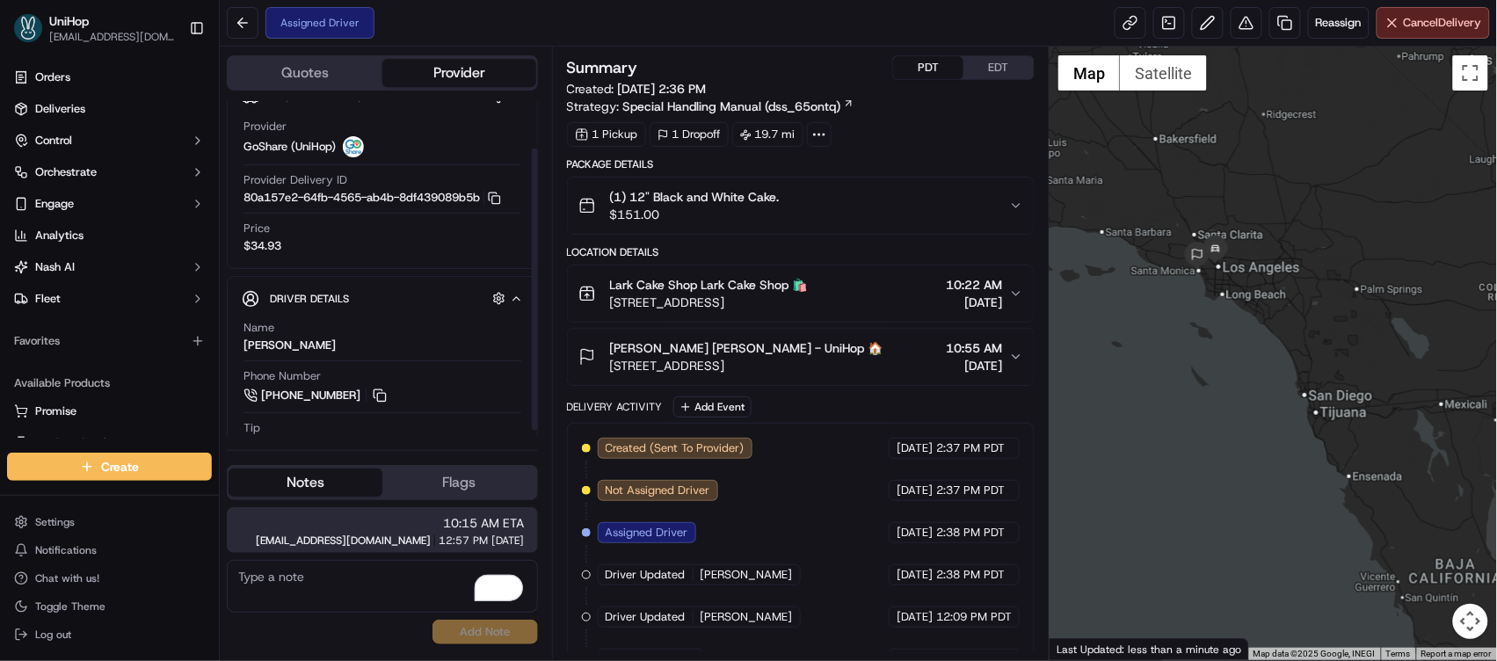
scroll to position [63, 0]
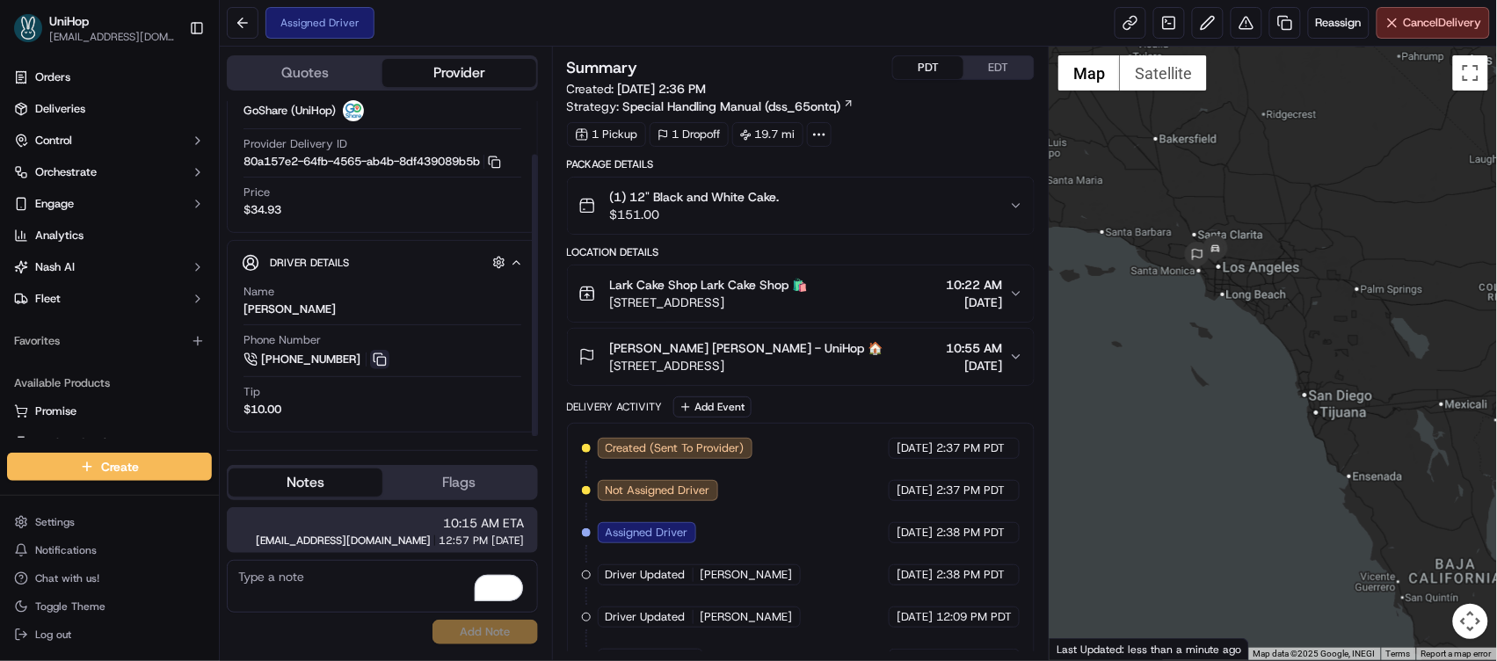
click at [372, 362] on button at bounding box center [379, 359] width 19 height 19
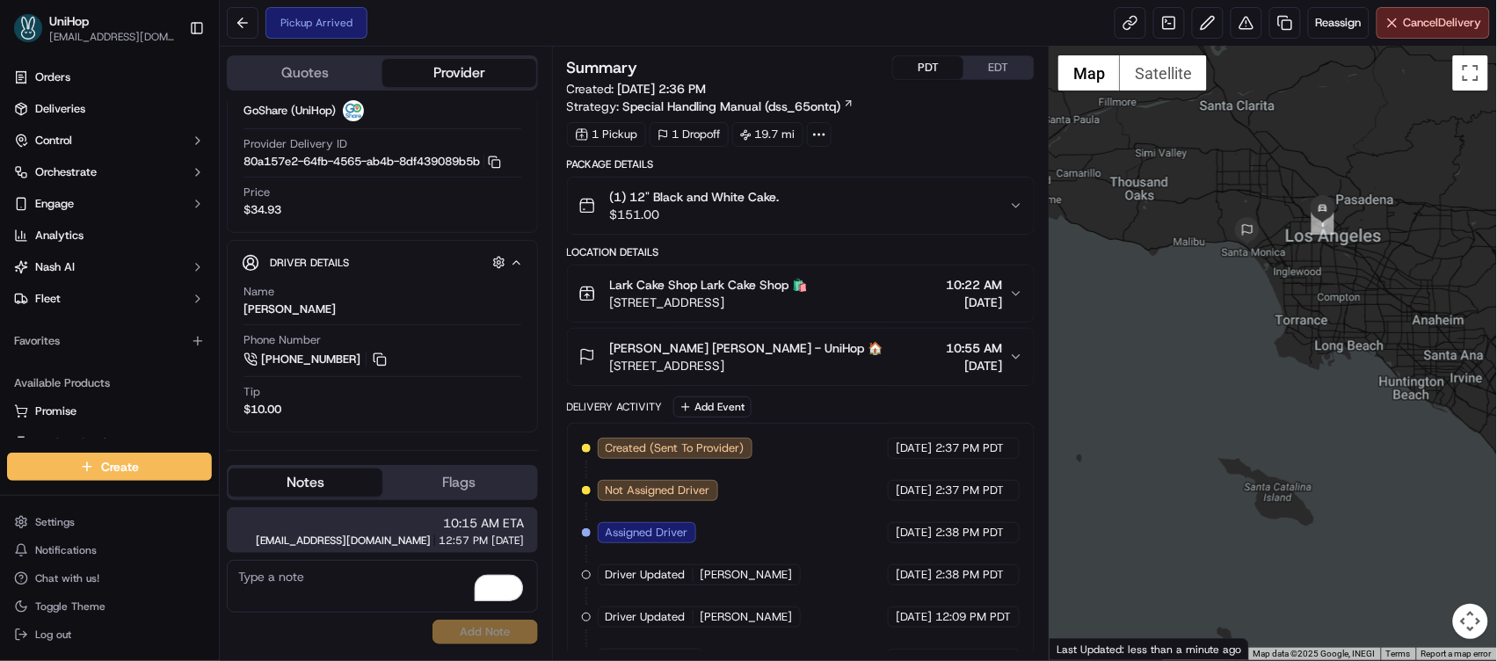
drag, startPoint x: 1199, startPoint y: 345, endPoint x: 1378, endPoint y: 497, distance: 234.5
click at [1377, 497] on div at bounding box center [1273, 354] width 447 height 614
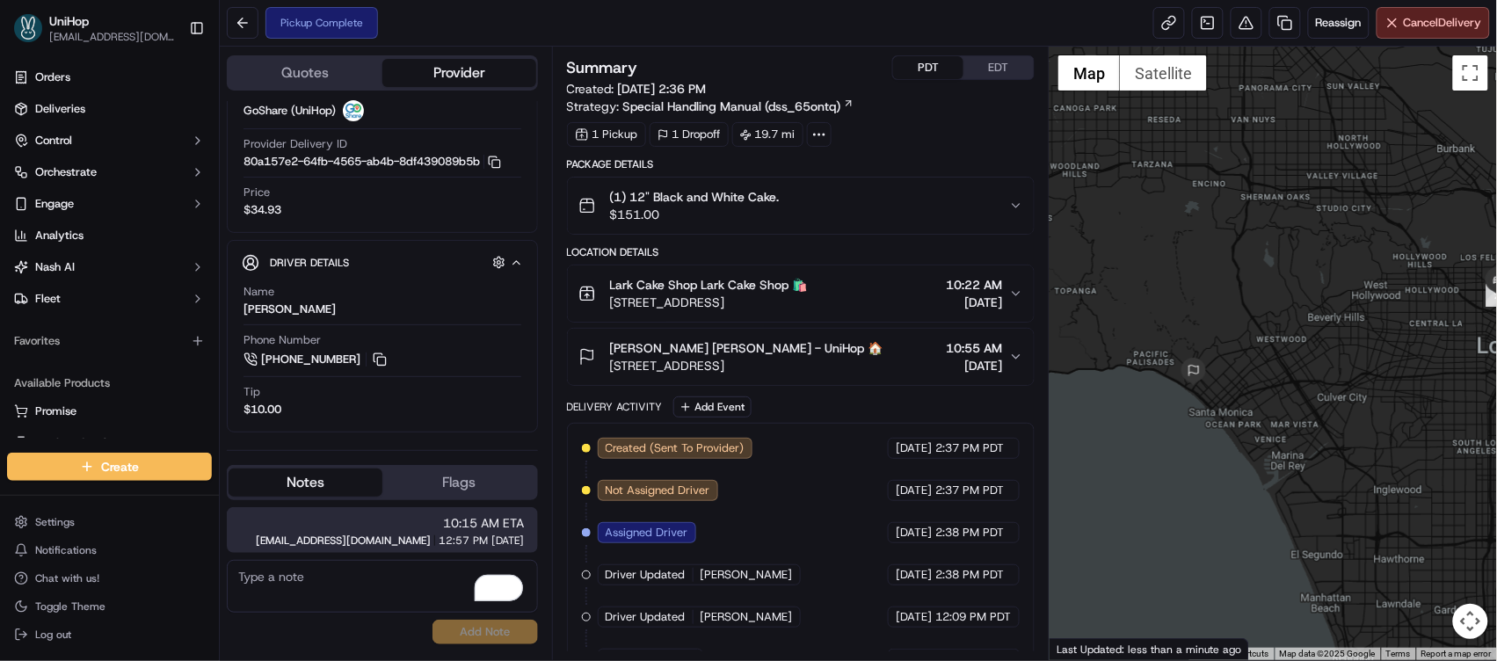
click at [992, 70] on button "EDT" at bounding box center [999, 67] width 70 height 23
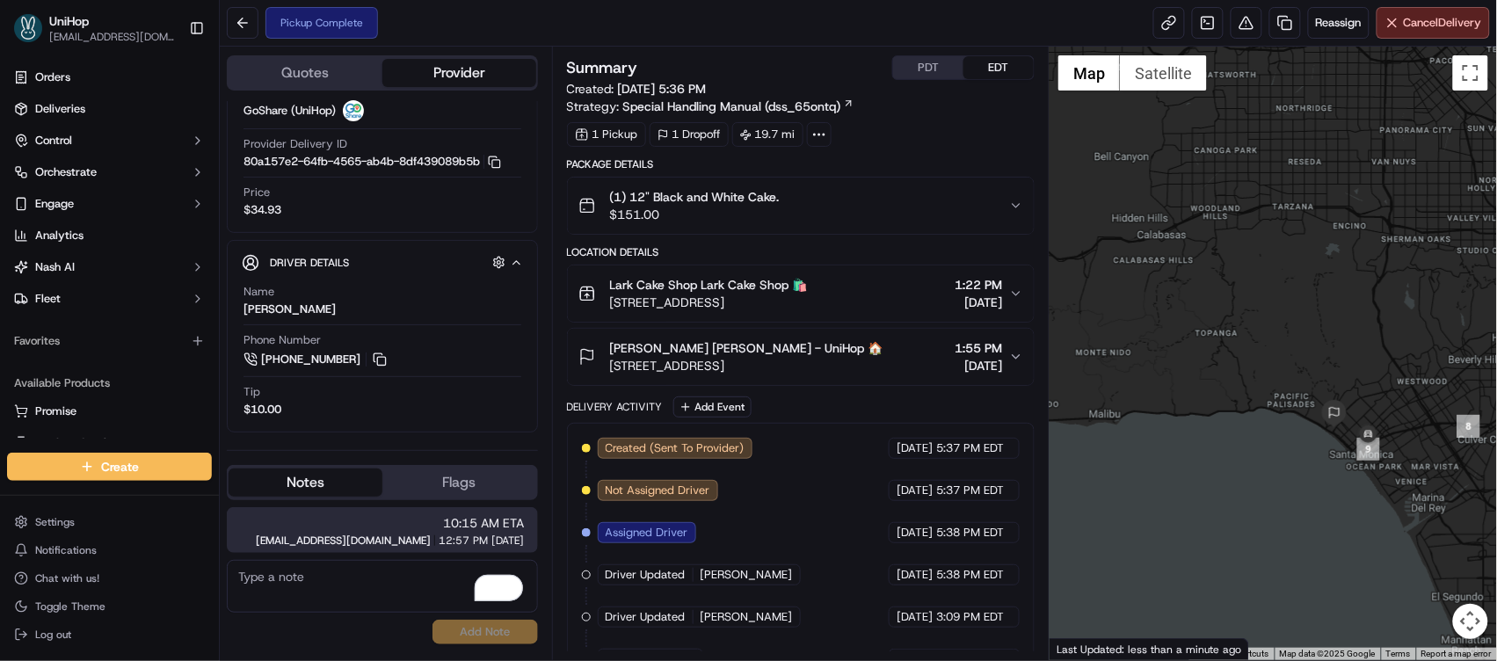
drag, startPoint x: 1159, startPoint y: 289, endPoint x: 1131, endPoint y: 245, distance: 52.2
click at [1131, 245] on div at bounding box center [1273, 354] width 447 height 614
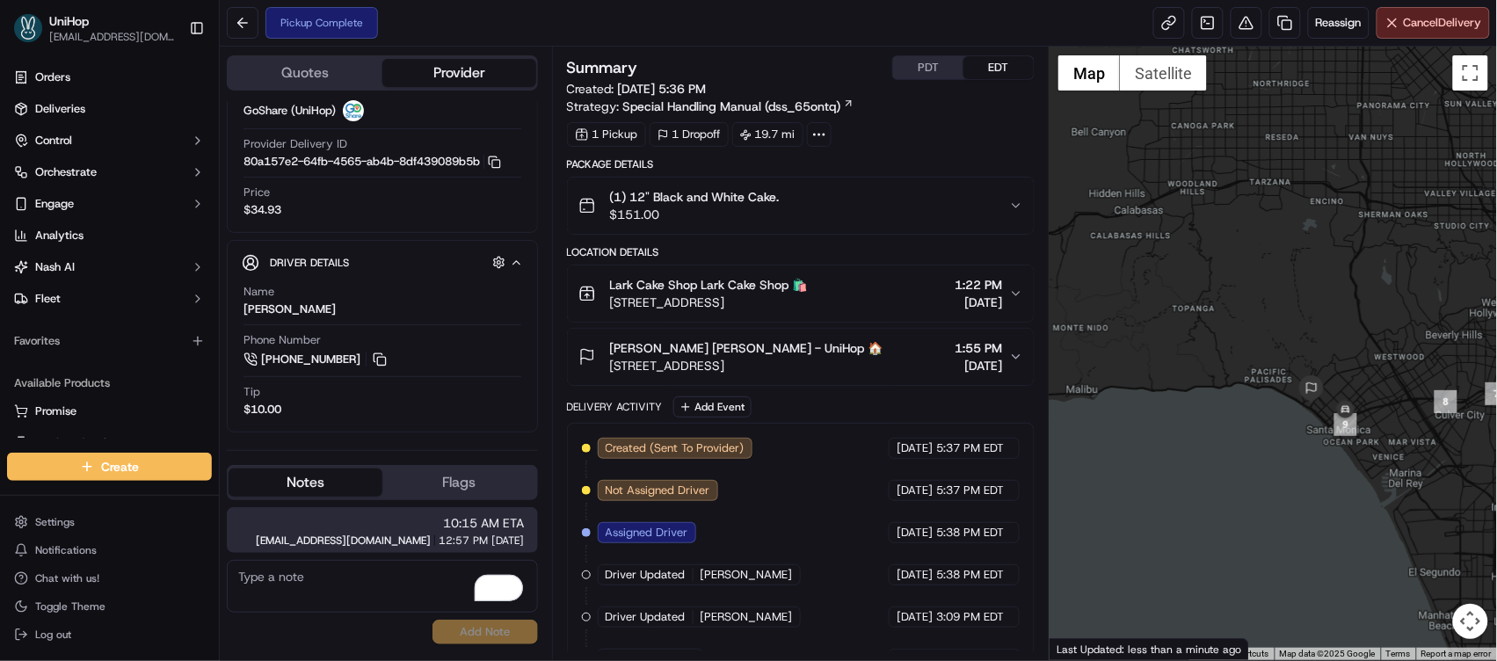
drag, startPoint x: 1262, startPoint y: 343, endPoint x: 1227, endPoint y: 323, distance: 39.8
click at [1227, 323] on div at bounding box center [1273, 354] width 447 height 614
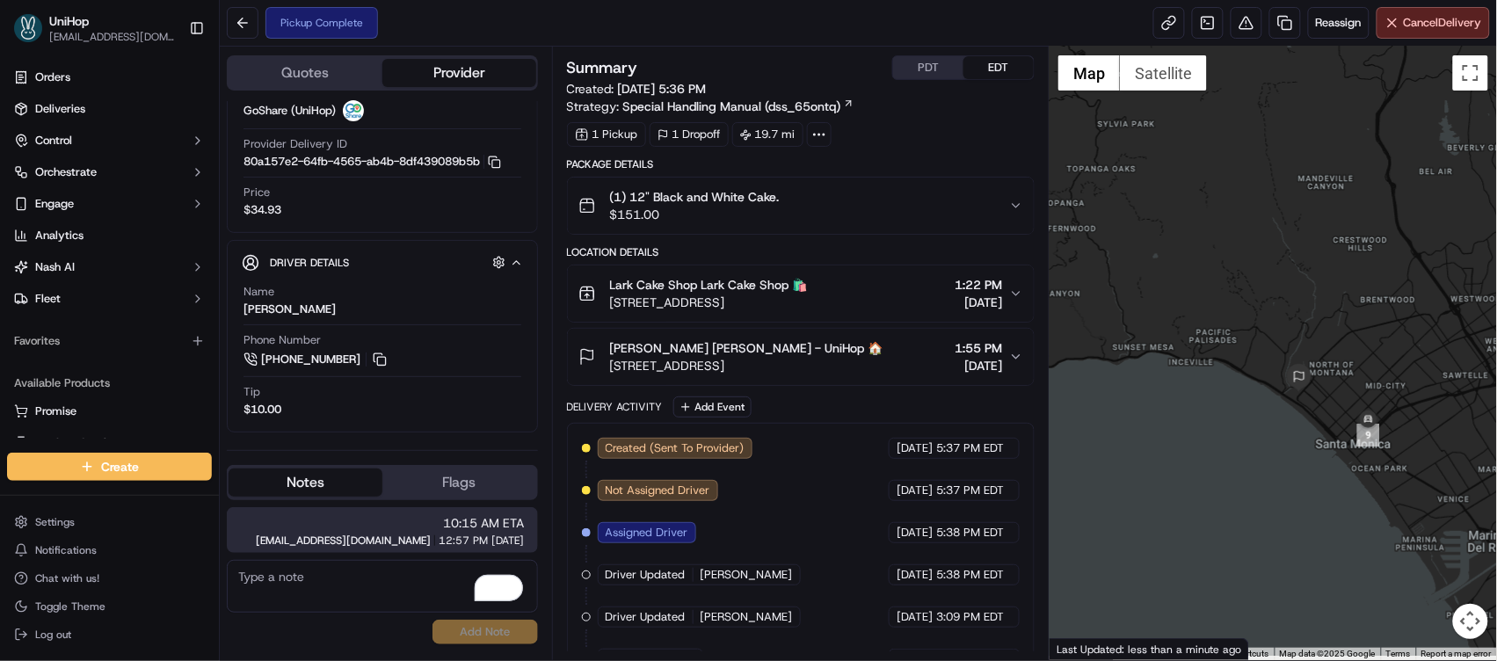
drag, startPoint x: 1261, startPoint y: 348, endPoint x: 1138, endPoint y: 256, distance: 153.8
click at [1140, 251] on div at bounding box center [1273, 354] width 447 height 614
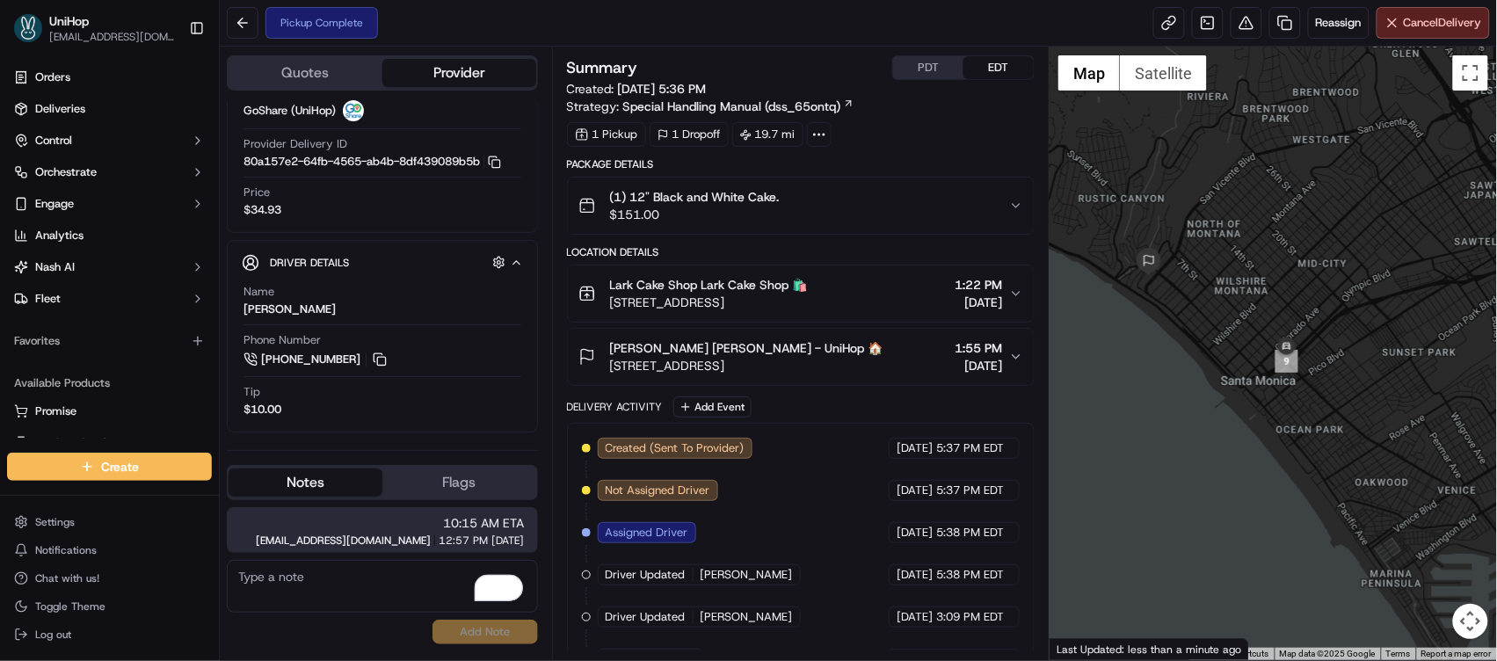
drag, startPoint x: 1198, startPoint y: 349, endPoint x: 1225, endPoint y: 329, distance: 33.2
click at [1225, 329] on div at bounding box center [1273, 354] width 447 height 614
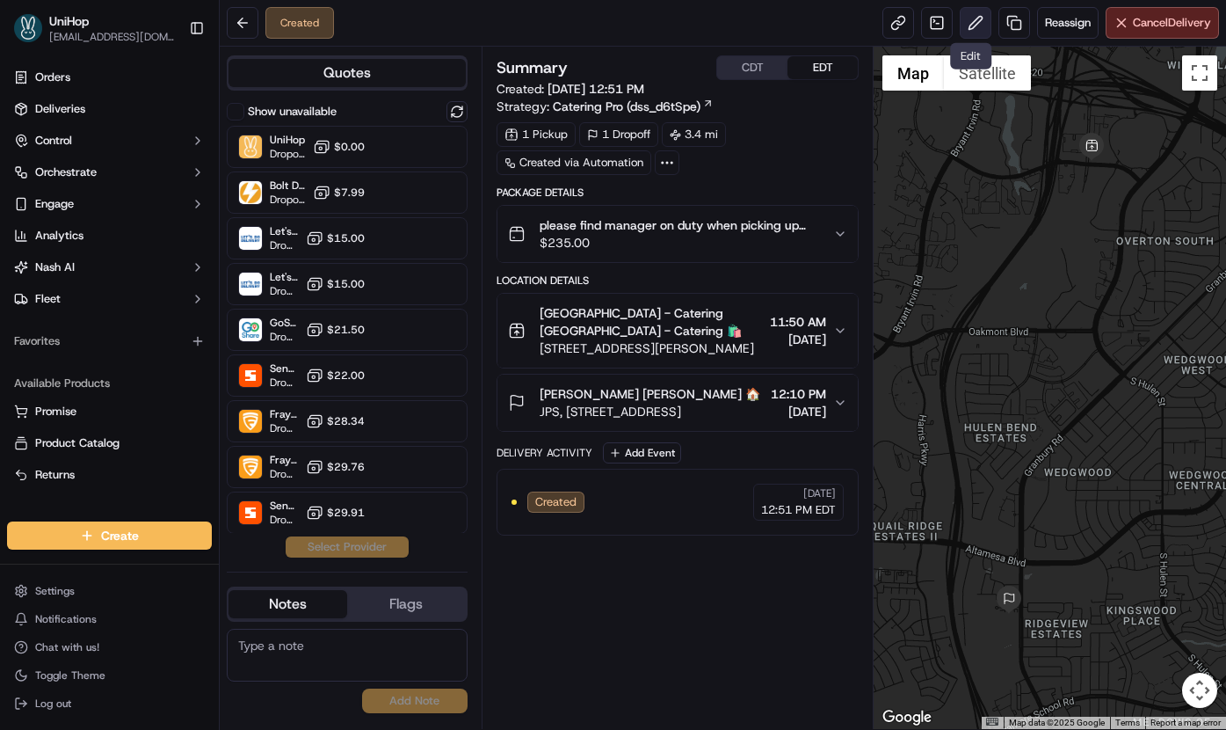
click at [971, 26] on button at bounding box center [976, 23] width 32 height 32
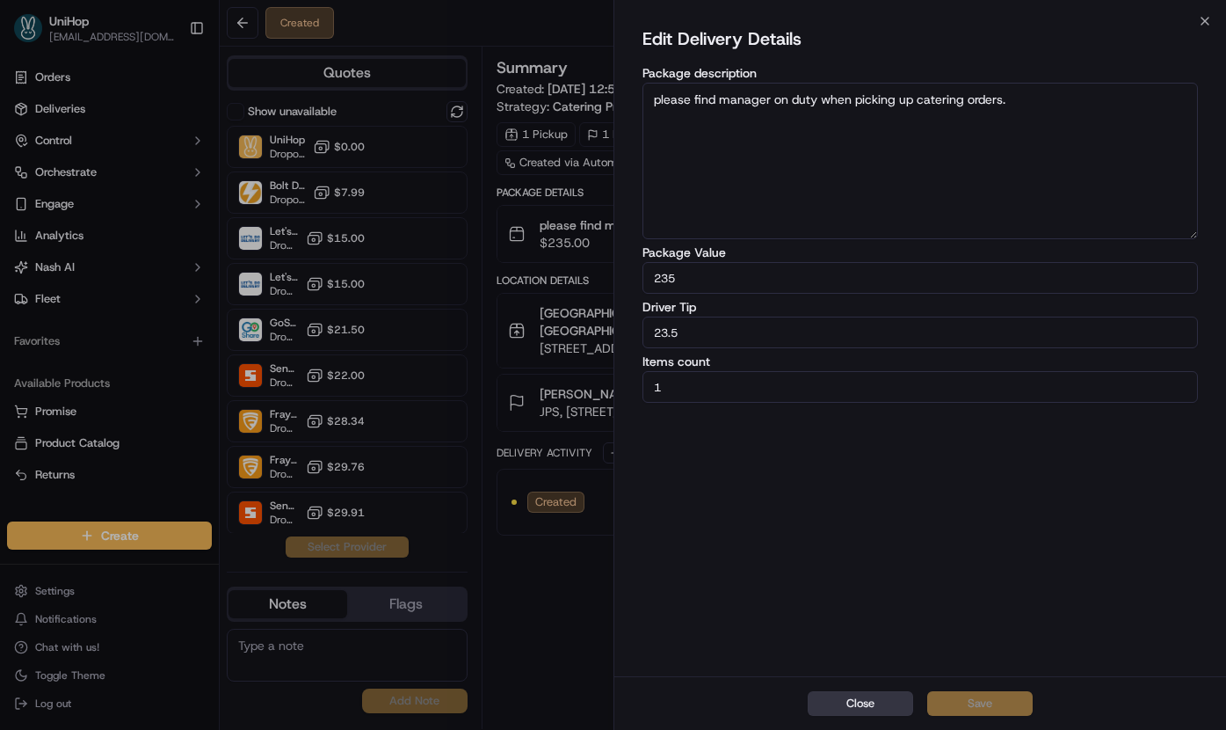
click at [885, 699] on button "Close" at bounding box center [860, 703] width 105 height 25
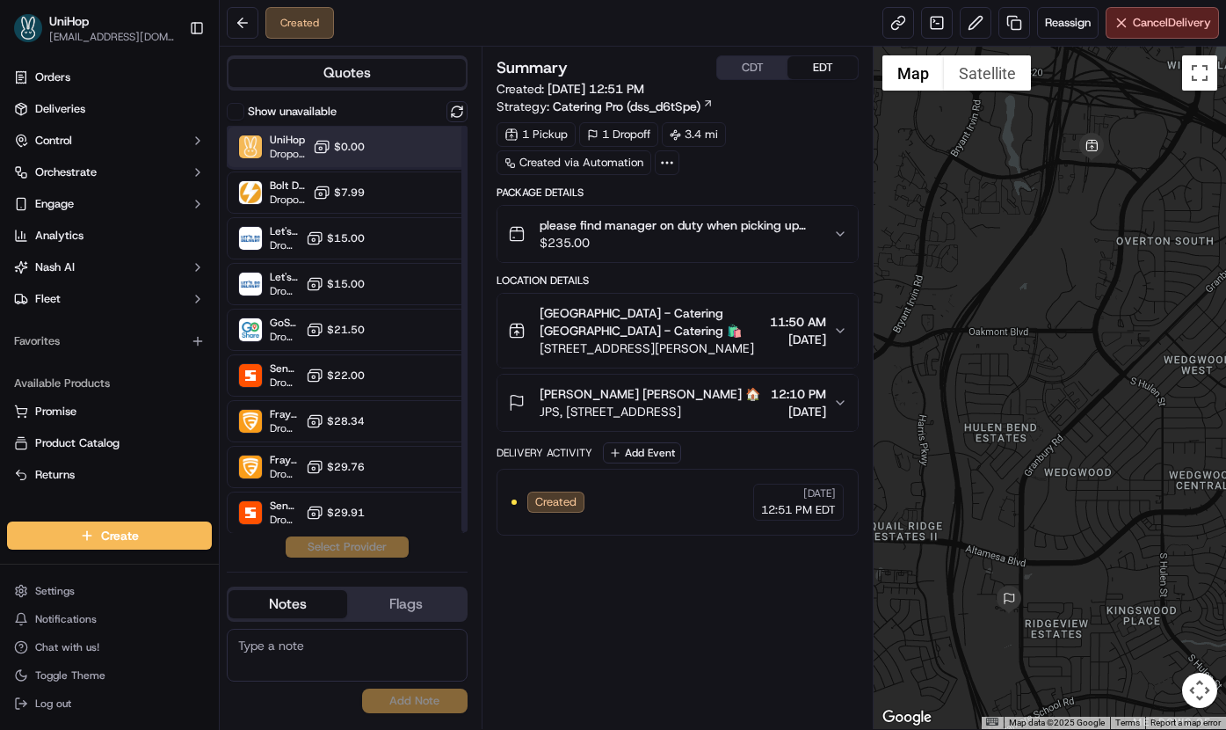
click at [360, 164] on div "UniHop Dropoff ETA - $0.00" at bounding box center [347, 147] width 241 height 42
click at [360, 554] on button "Assign Provider" at bounding box center [347, 546] width 125 height 21
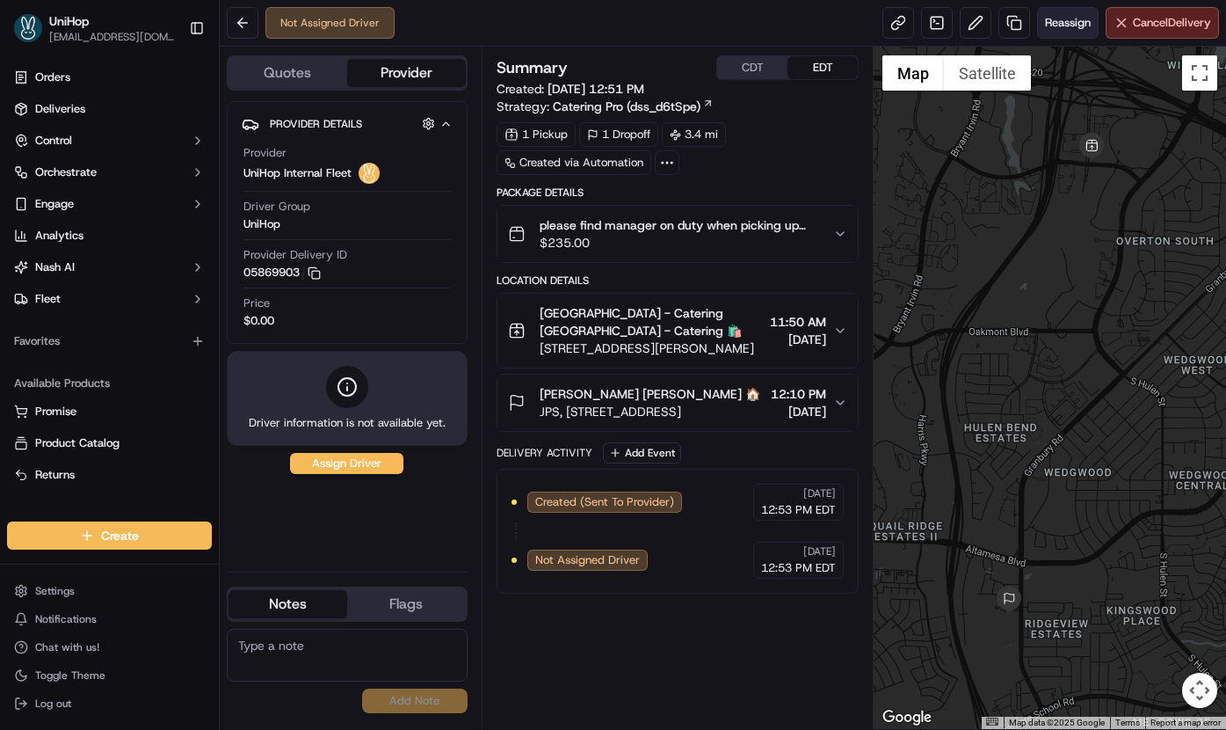
click at [1057, 27] on span "Reassign" at bounding box center [1068, 23] width 46 height 16
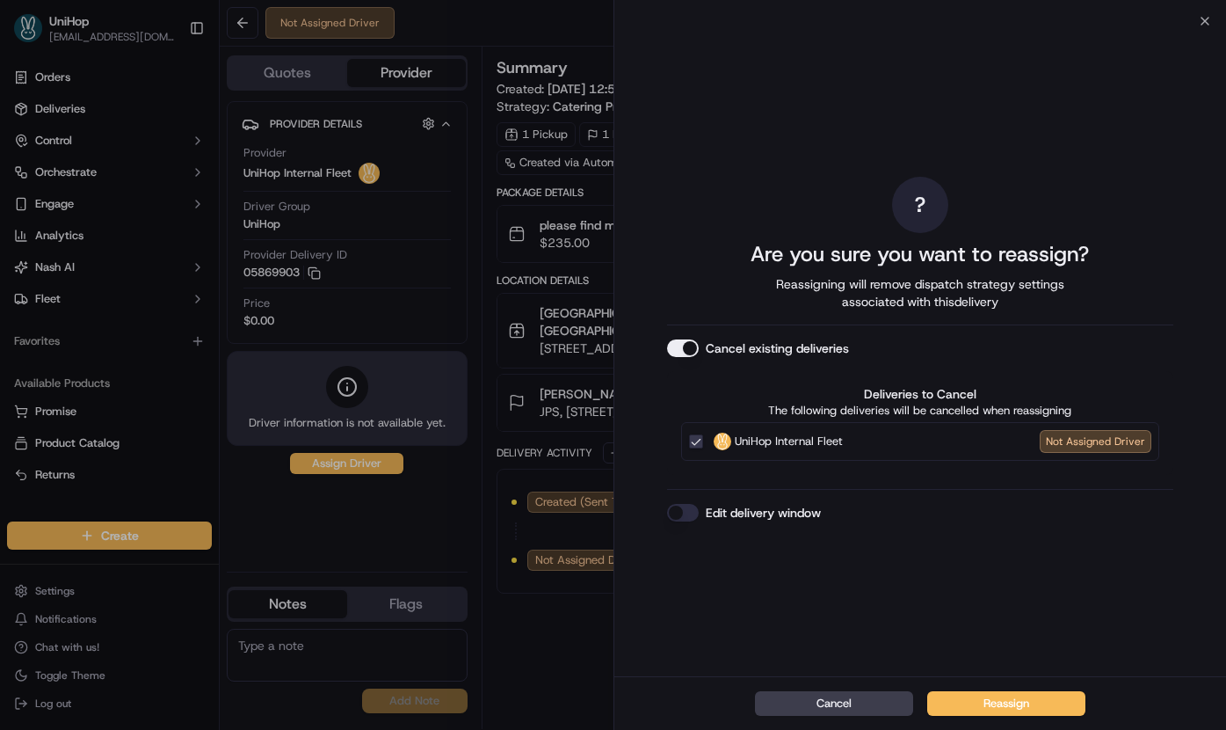
click at [684, 350] on button "Cancel existing deliveries" at bounding box center [683, 348] width 32 height 18
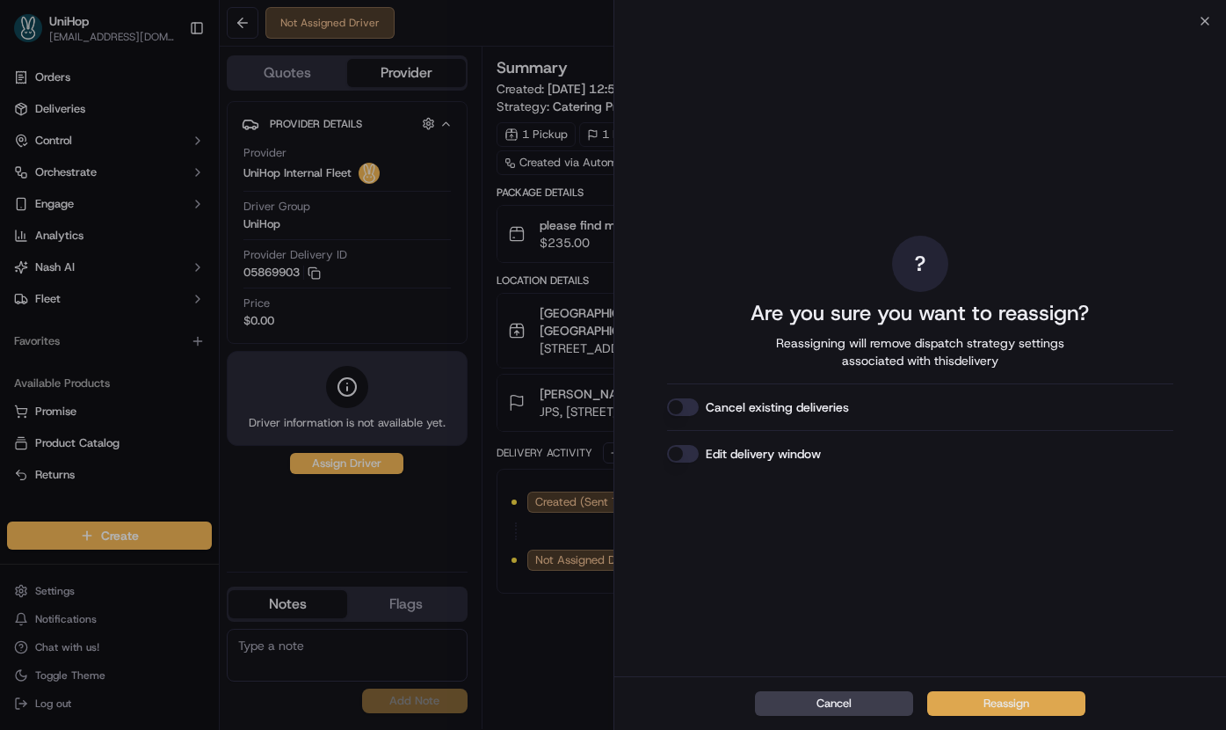
click at [978, 706] on button "Reassign" at bounding box center [1006, 703] width 158 height 25
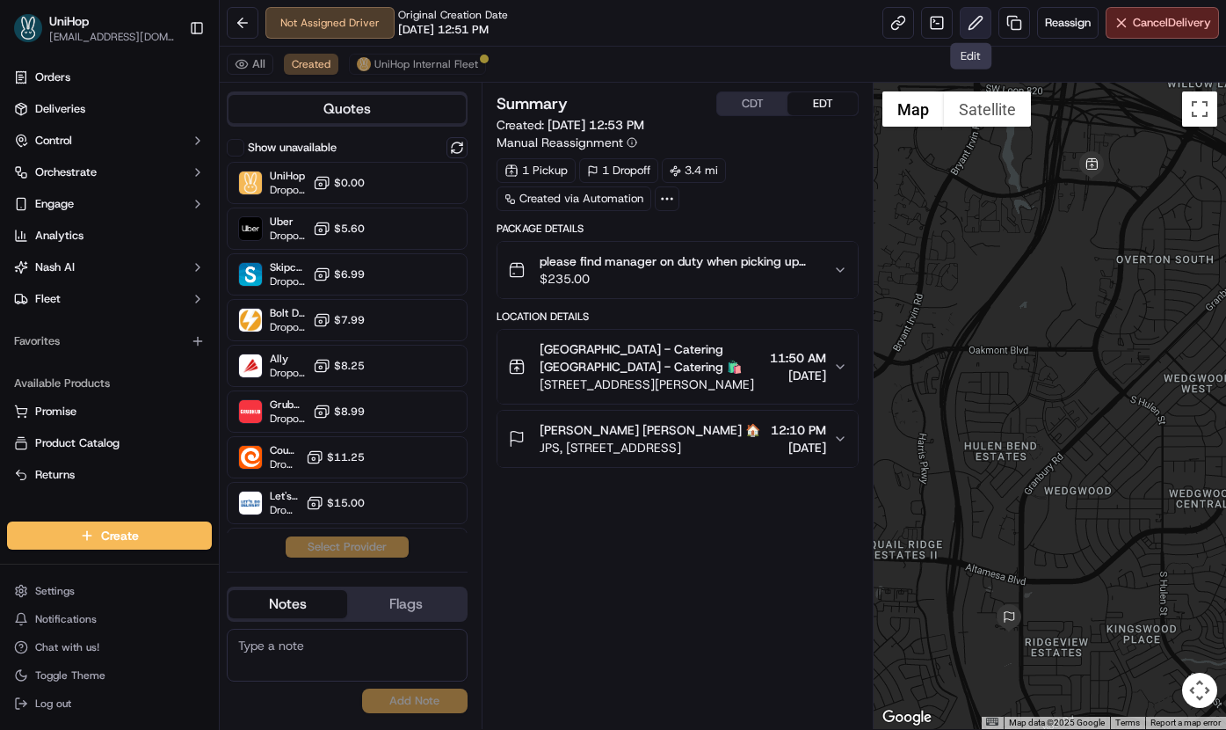
click at [976, 26] on button at bounding box center [976, 23] width 32 height 32
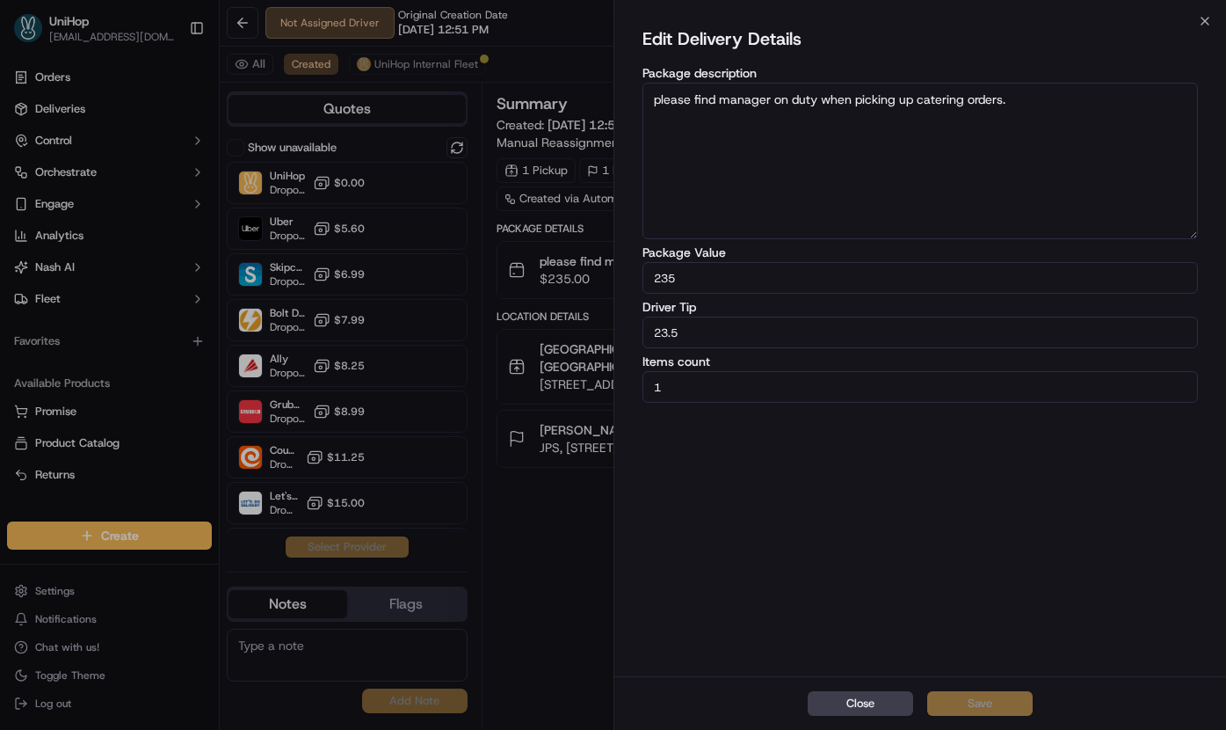
click at [666, 333] on input "23.5" at bounding box center [921, 332] width 556 height 32
type input "20.5"
click at [961, 705] on button "Save" at bounding box center [979, 703] width 105 height 25
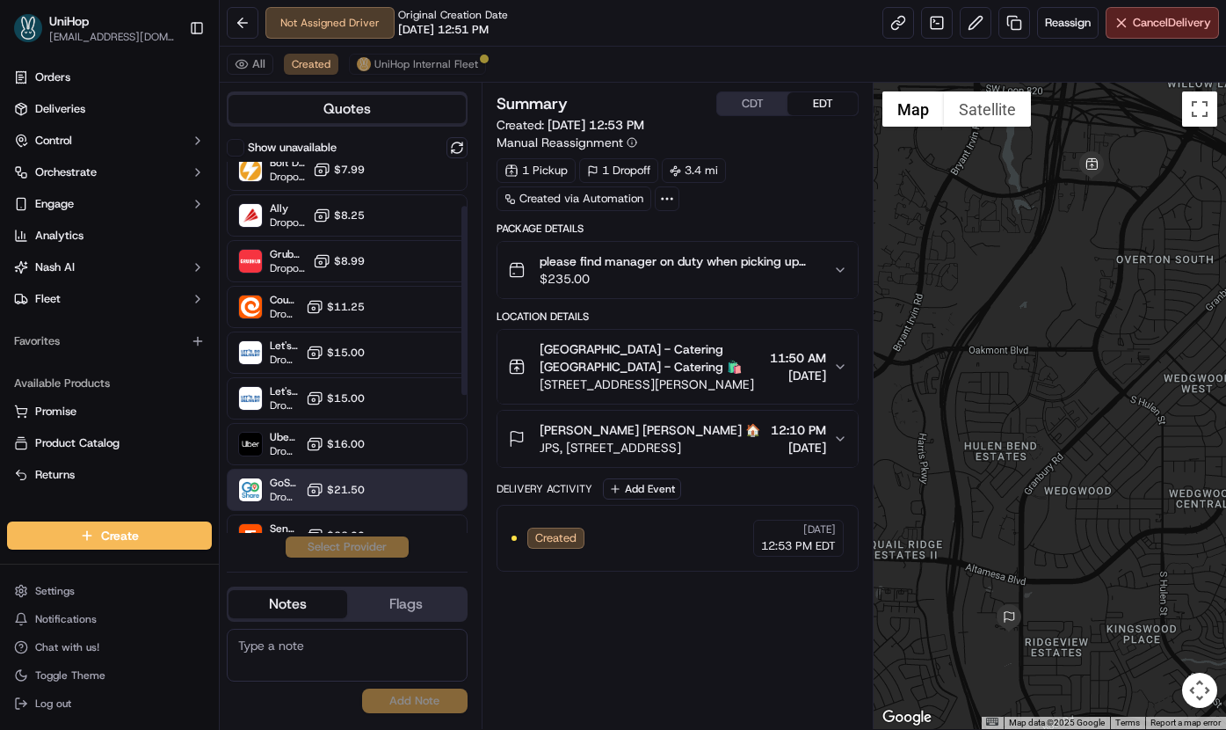
scroll to position [297, 0]
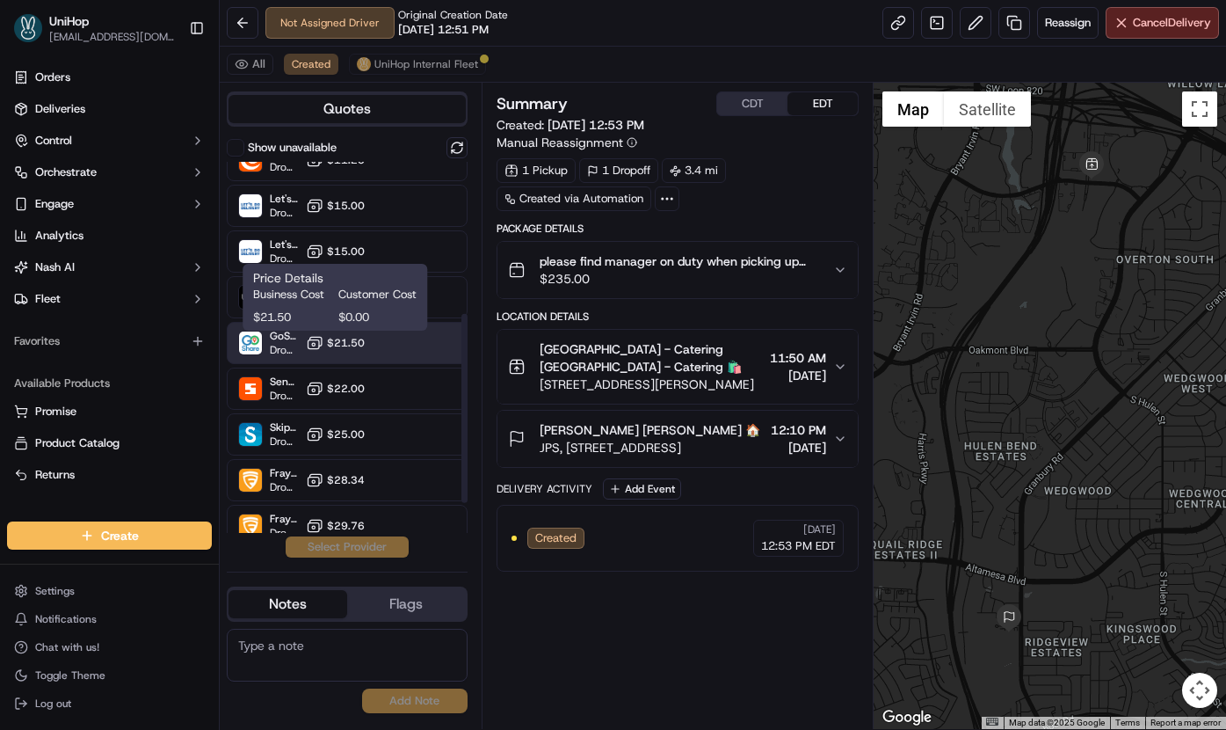
click at [344, 340] on span "$21.50" at bounding box center [346, 343] width 38 height 14
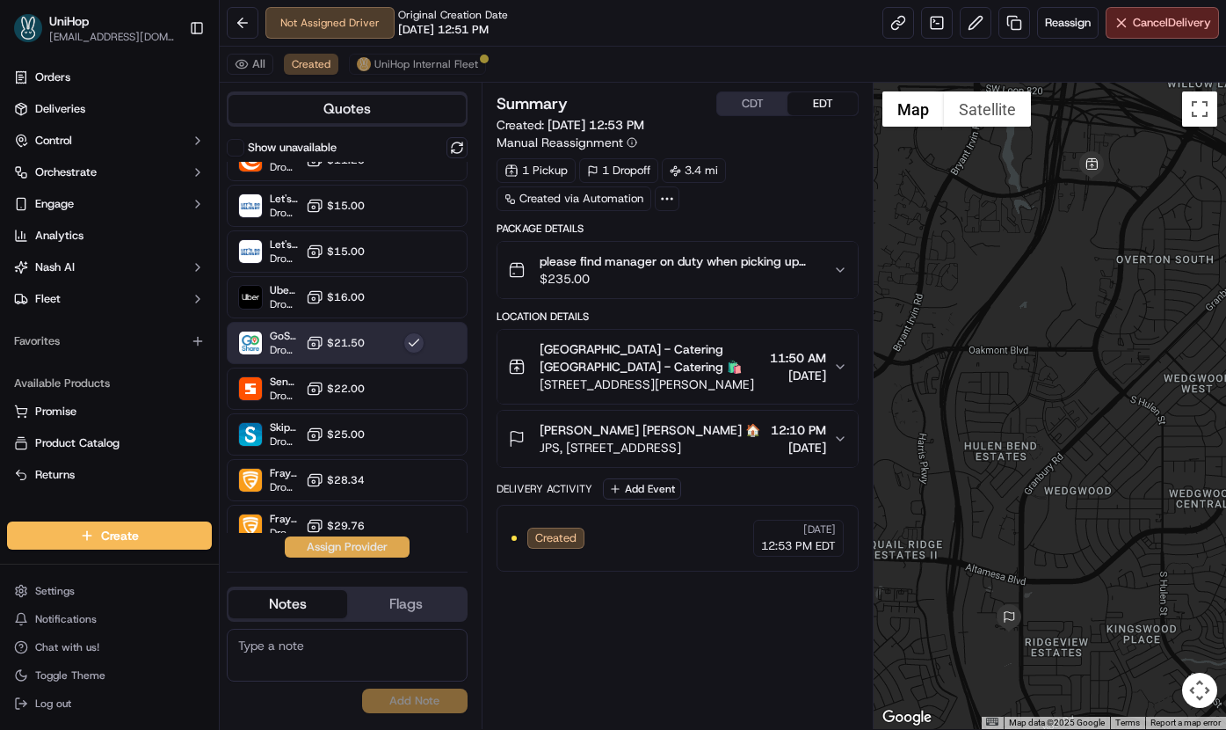
click at [347, 552] on button "Assign Provider" at bounding box center [347, 546] width 125 height 21
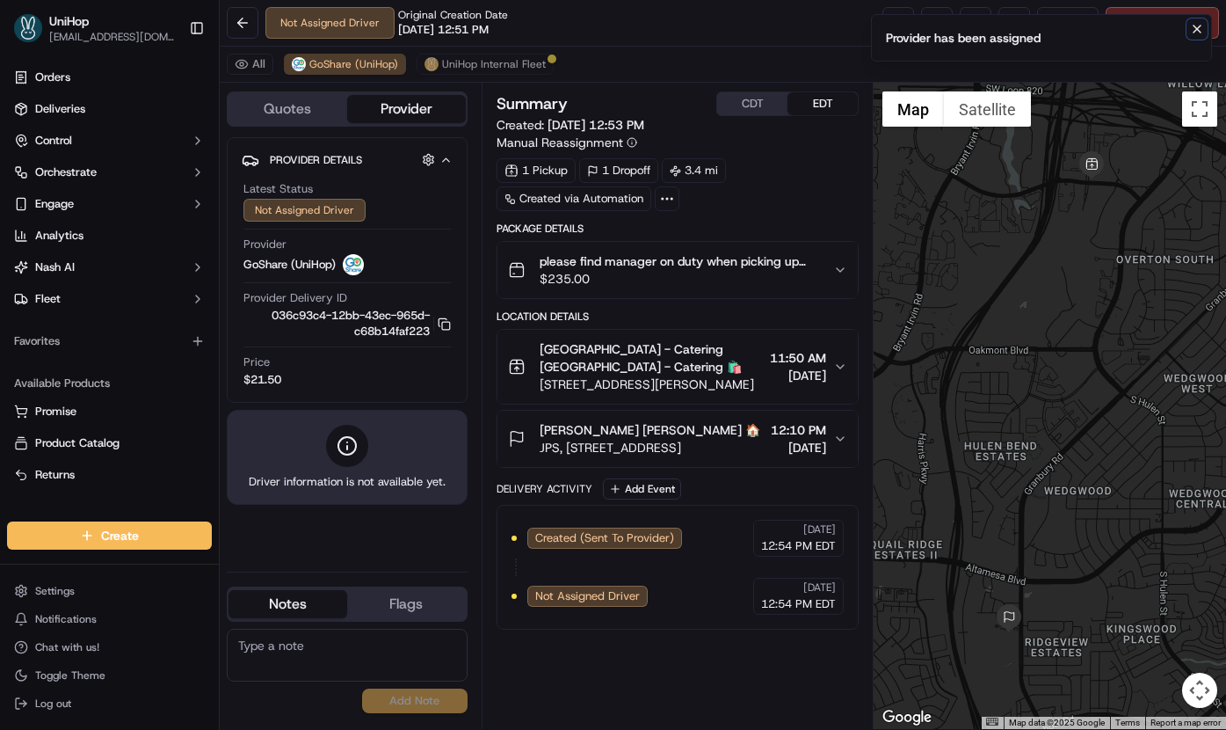
click at [1201, 33] on icon "Notifications (F8)" at bounding box center [1197, 29] width 14 height 14
click at [977, 24] on button at bounding box center [976, 23] width 32 height 32
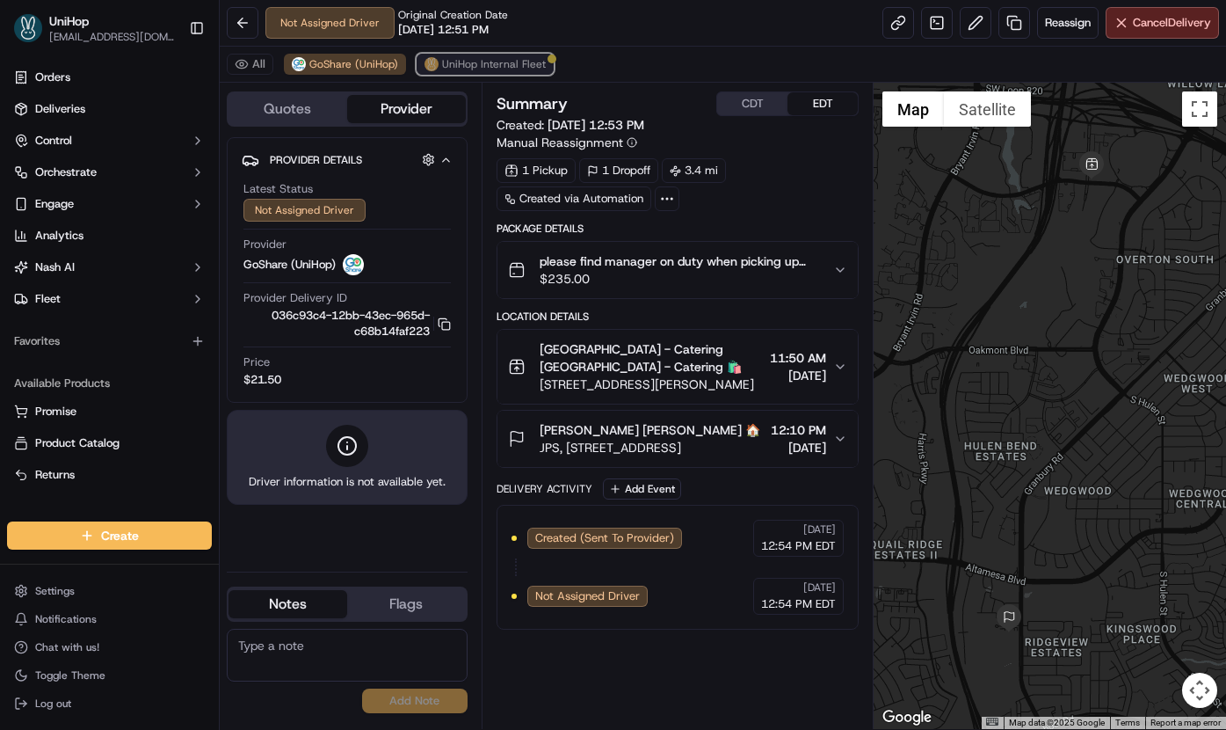
click at [469, 66] on span "UniHop Internal Fleet" at bounding box center [494, 64] width 104 height 14
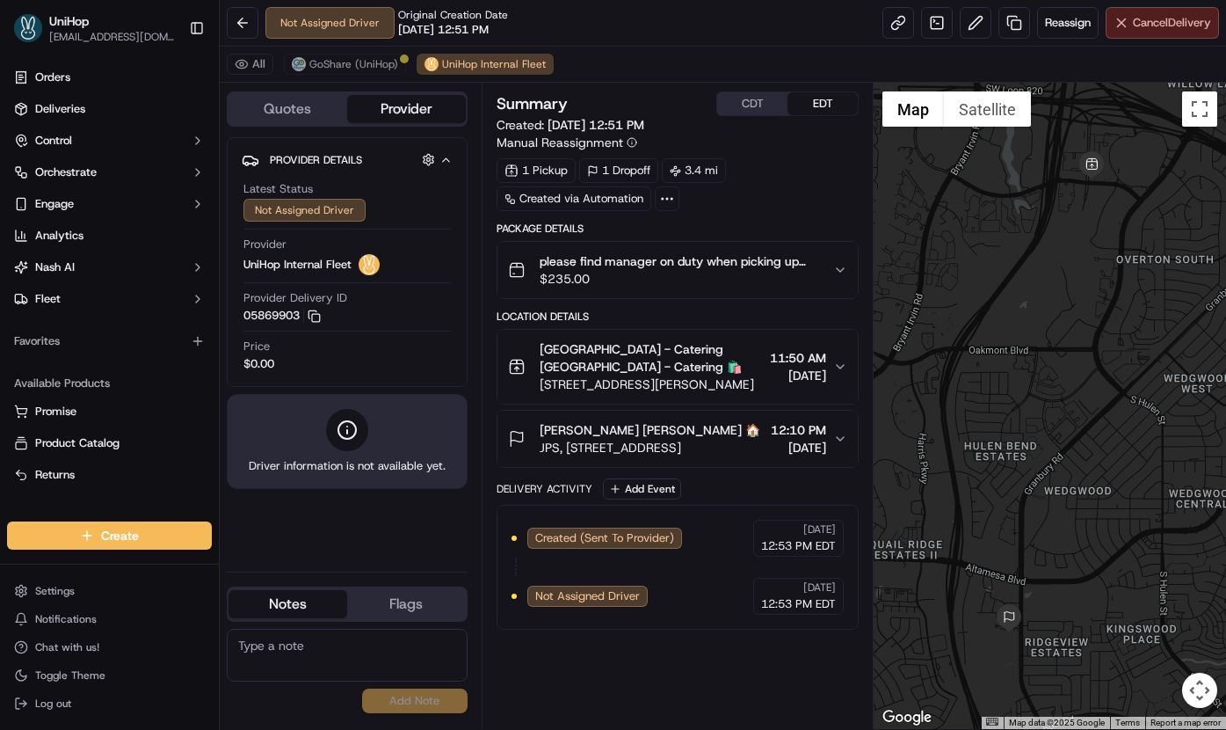
click at [1110, 25] on button "Cancel Delivery" at bounding box center [1162, 23] width 113 height 32
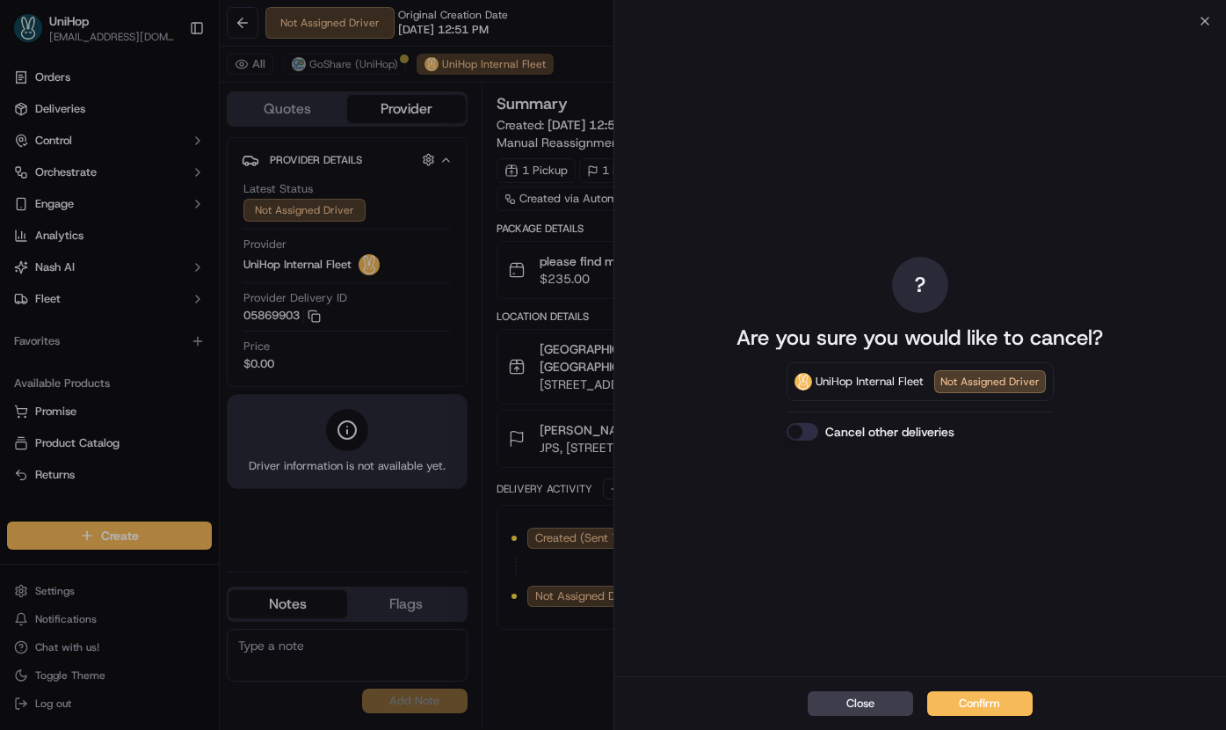
click at [979, 716] on div "Close Confirm" at bounding box center [921, 703] width 613 height 54
click at [979, 709] on button "Confirm" at bounding box center [979, 703] width 105 height 25
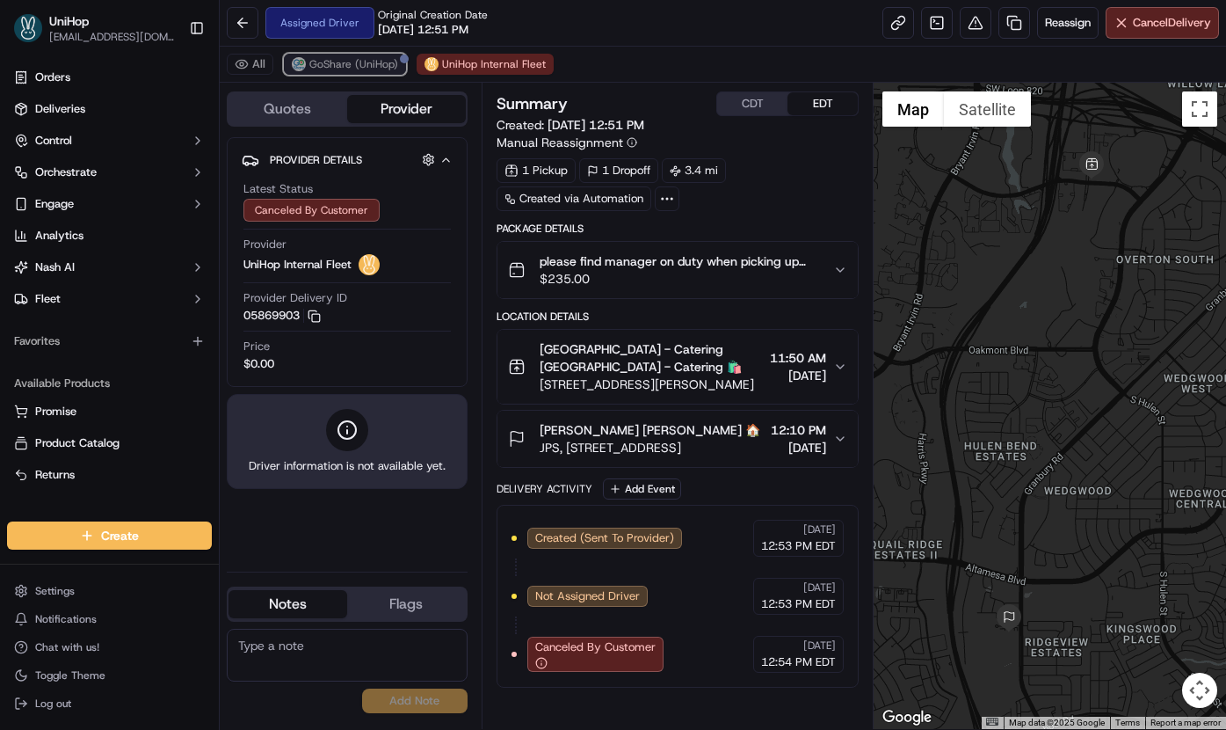
click at [349, 64] on span "GoShare (UniHop)" at bounding box center [353, 64] width 89 height 14
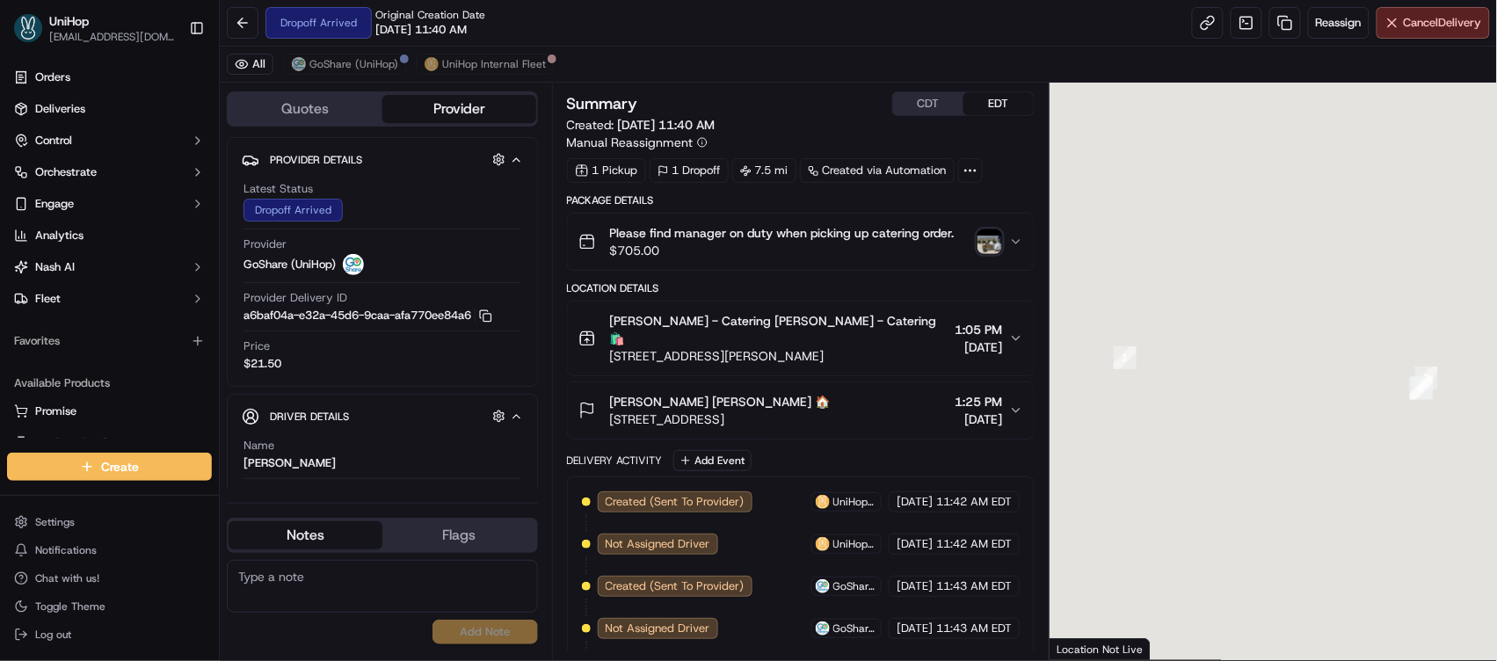
click at [971, 247] on div "Please find manager on duty when picking up catering order. $705.00" at bounding box center [794, 241] width 432 height 35
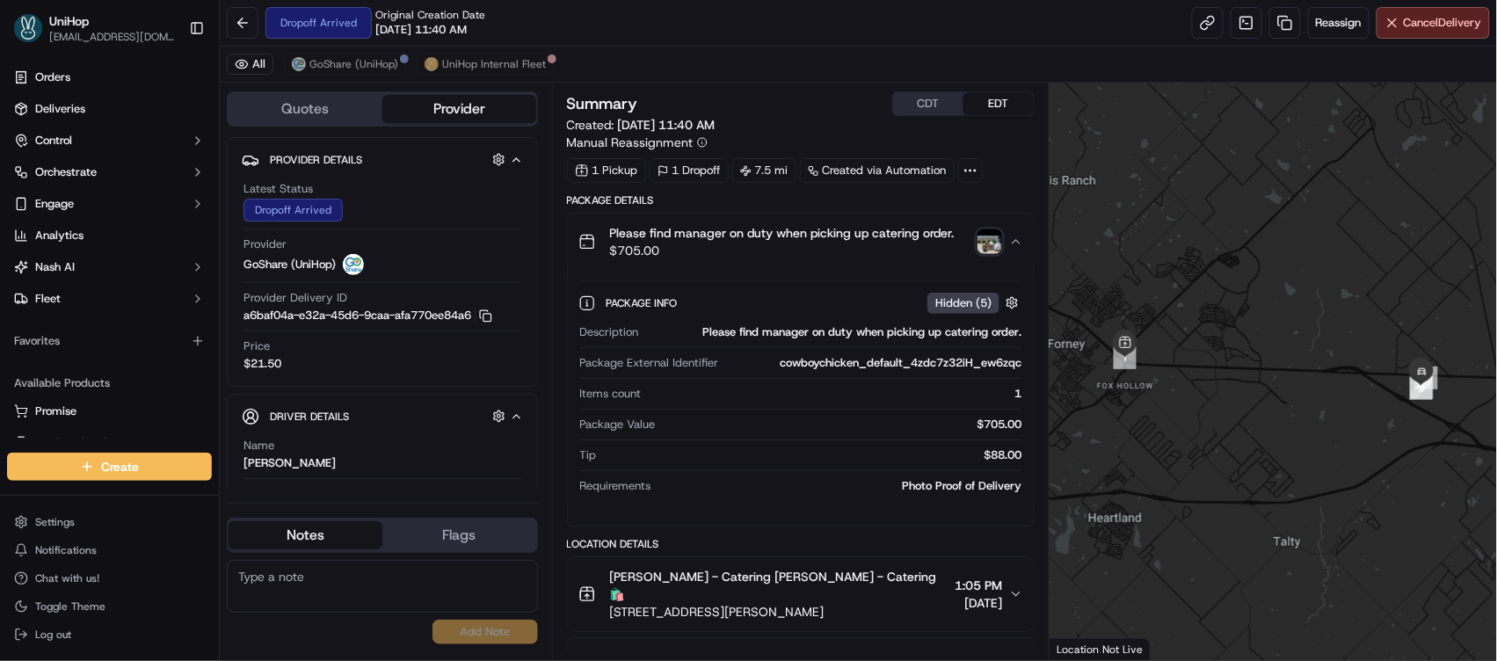
click at [990, 244] on img "button" at bounding box center [990, 241] width 25 height 25
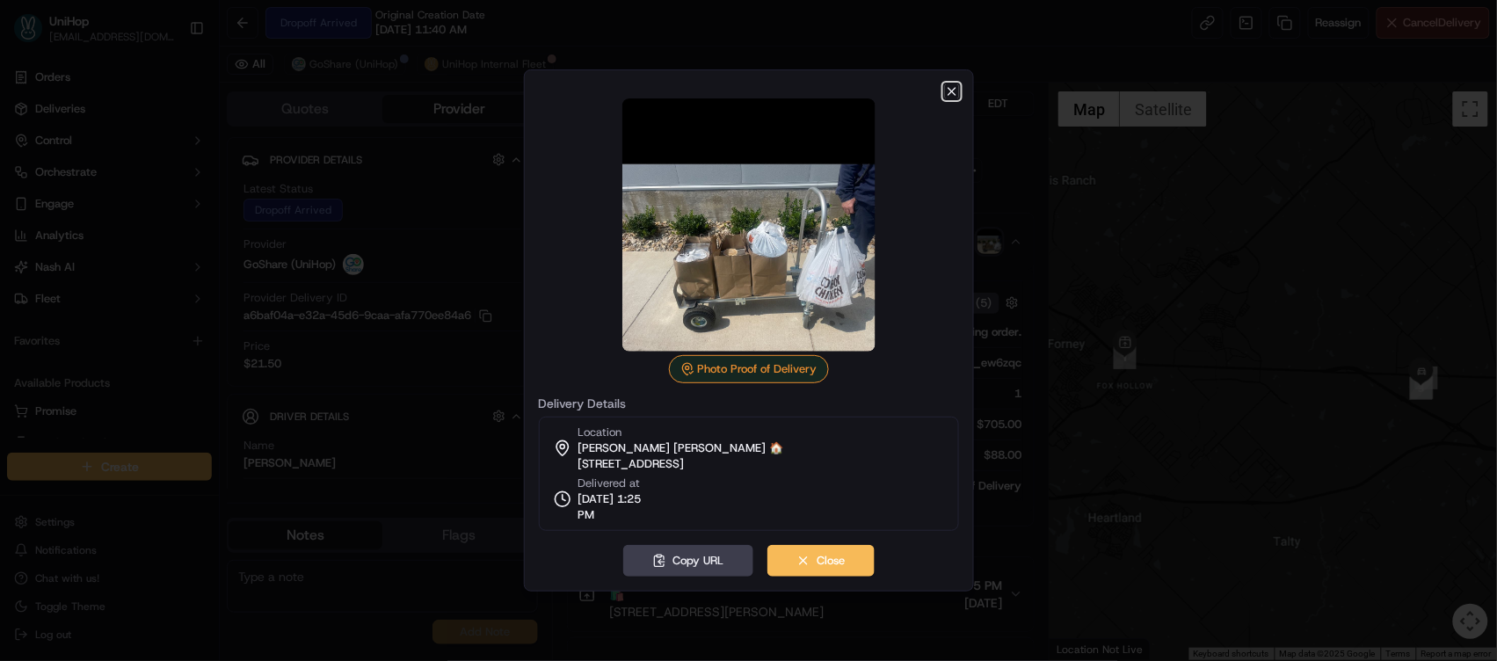
click at [946, 85] on icon "button" at bounding box center [952, 91] width 14 height 14
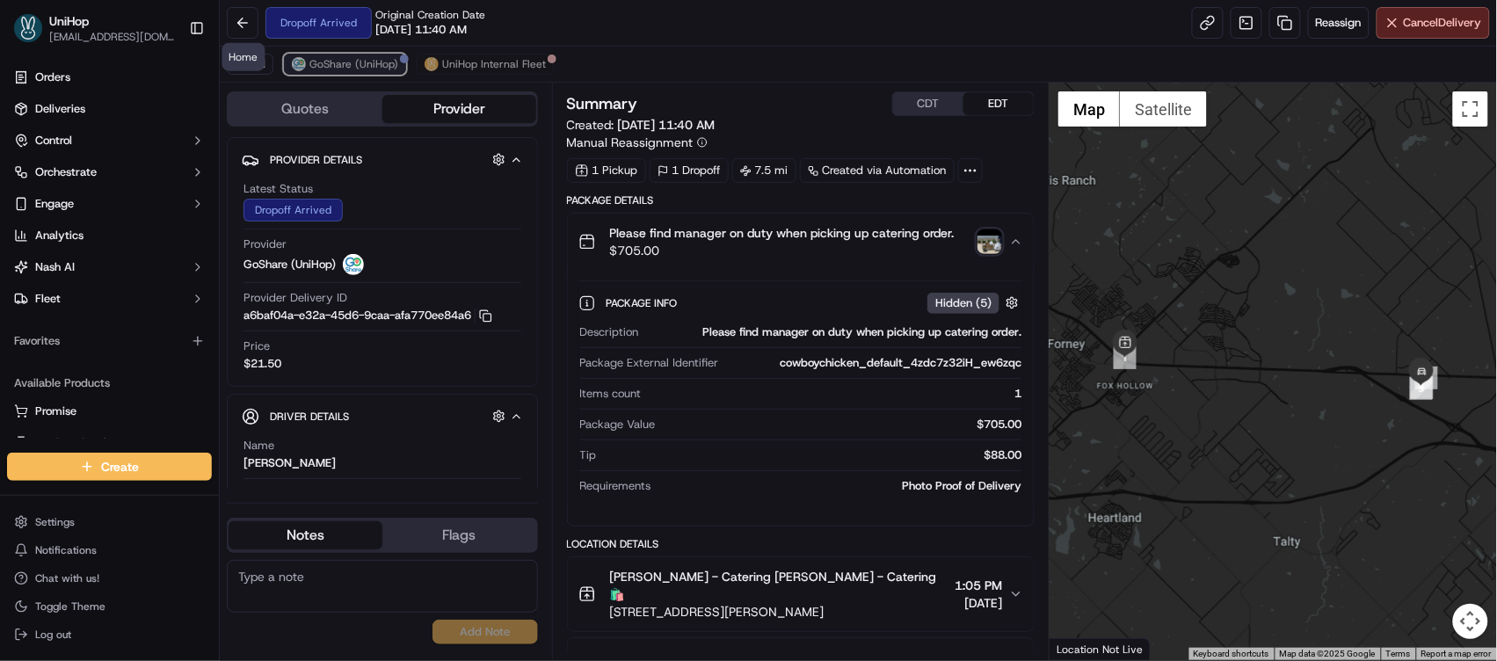
click at [310, 58] on span "GoShare (UniHop)" at bounding box center [353, 64] width 89 height 14
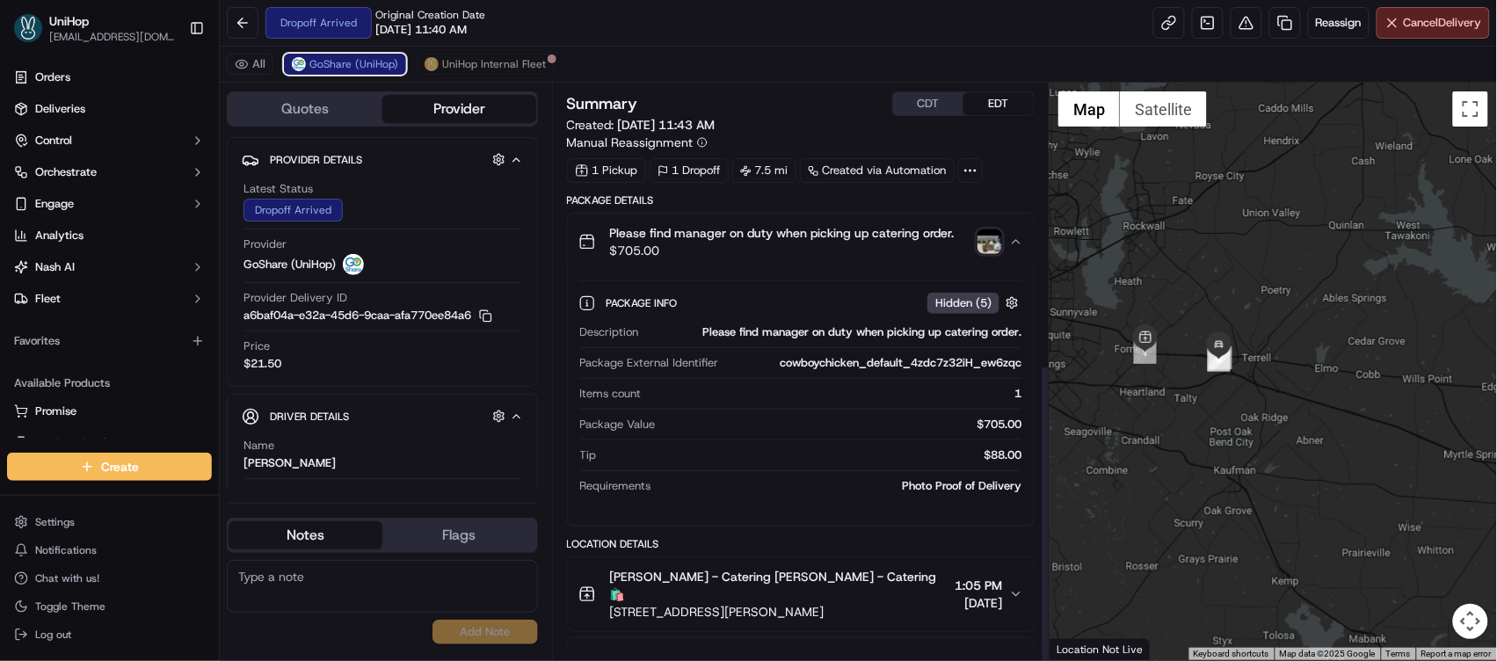
scroll to position [542, 0]
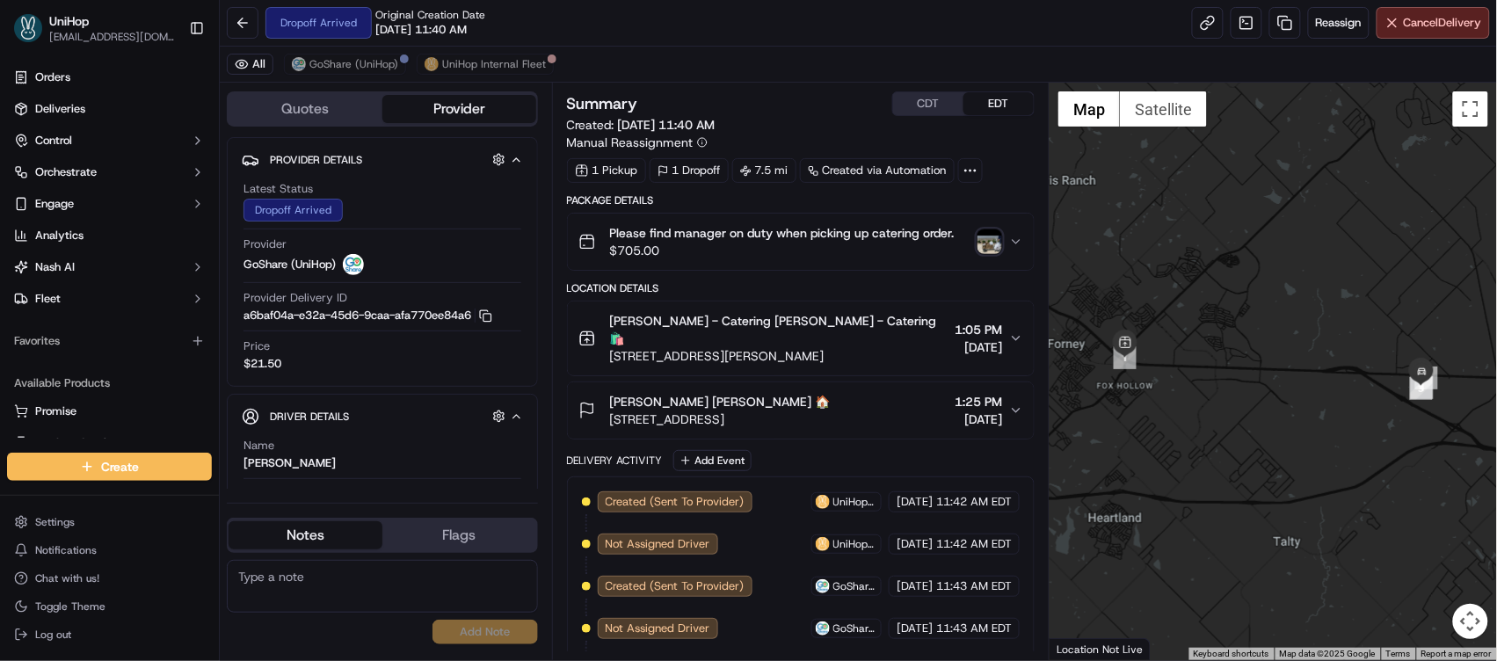
click at [988, 248] on img "button" at bounding box center [990, 241] width 25 height 25
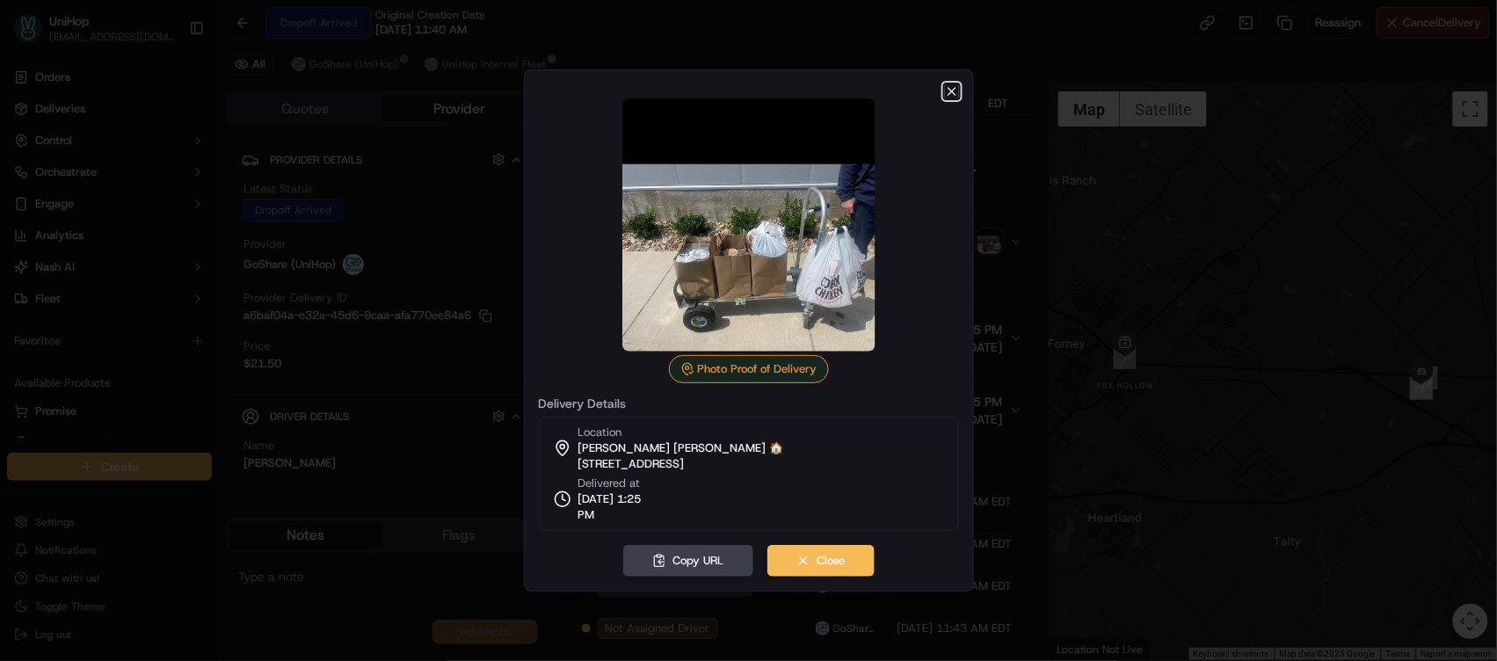
click at [955, 96] on icon "button" at bounding box center [952, 91] width 14 height 14
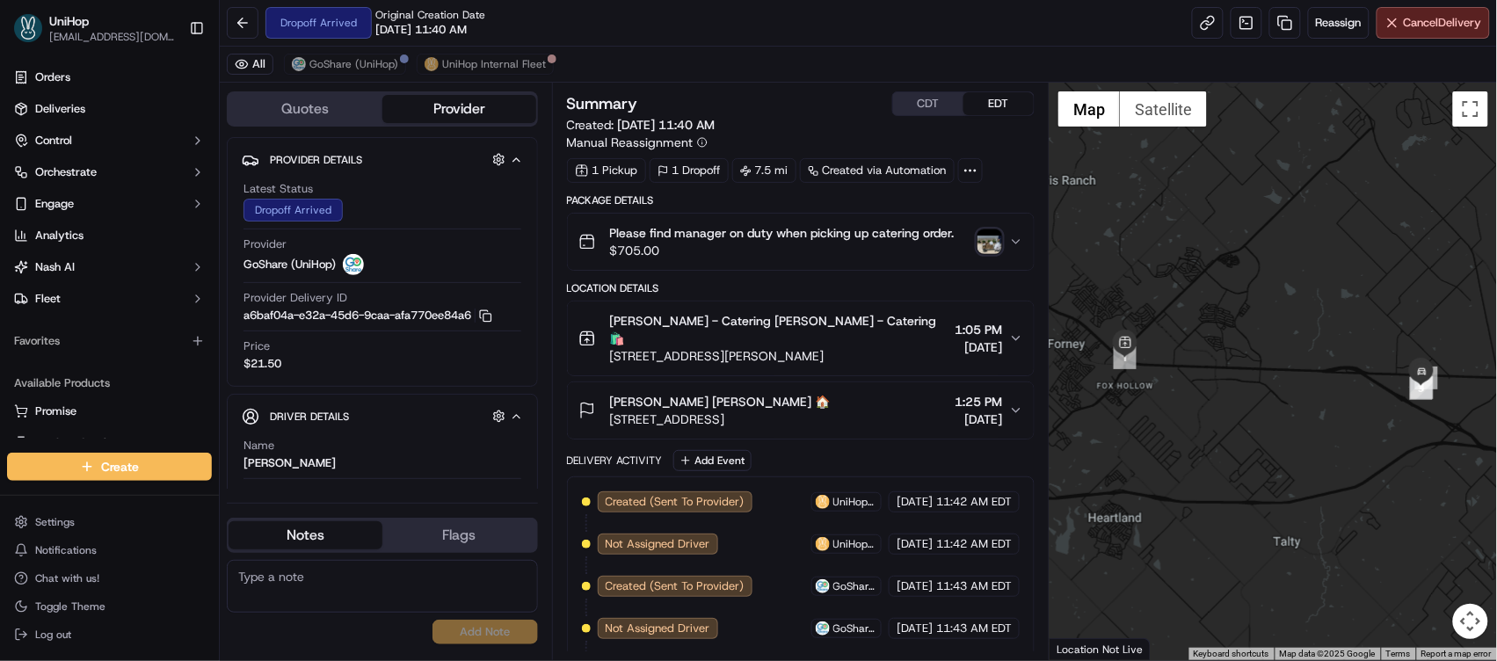
scroll to position [414, 0]
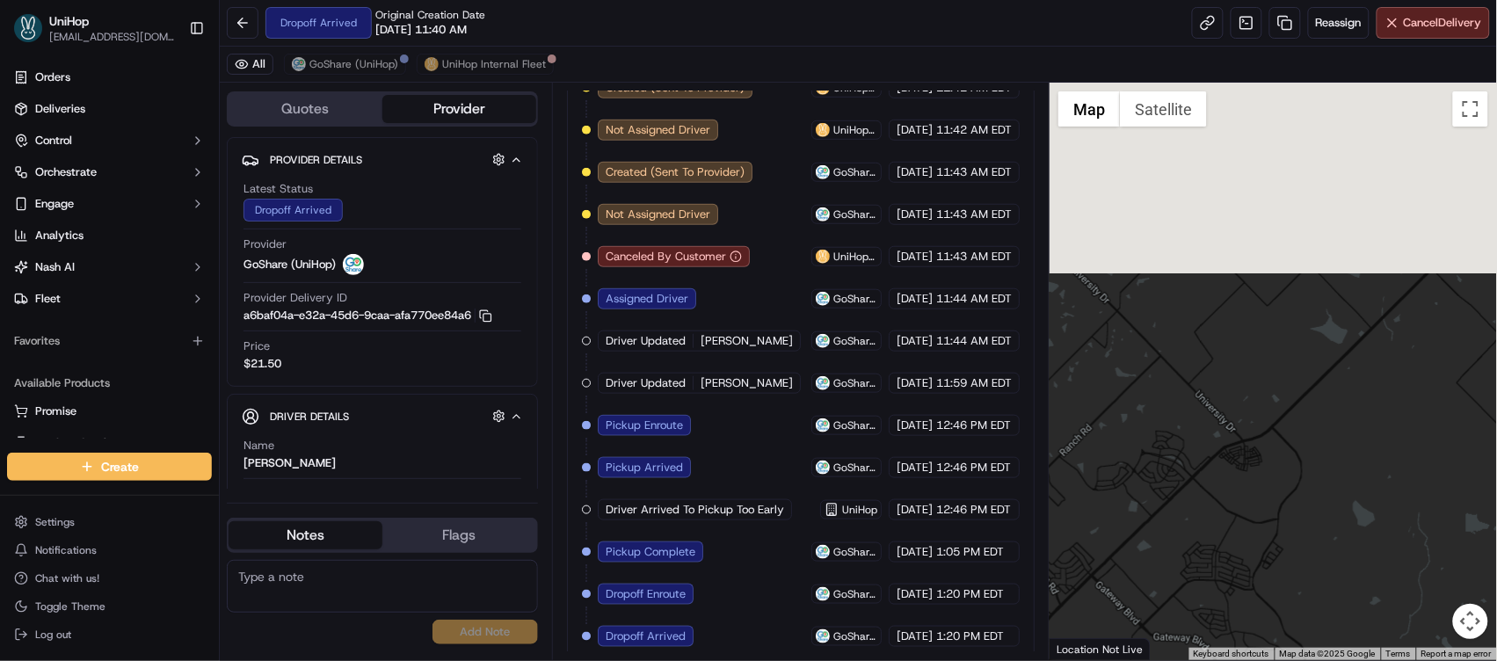
drag, startPoint x: 1204, startPoint y: 269, endPoint x: 1223, endPoint y: 526, distance: 257.4
click at [1223, 526] on div at bounding box center [1273, 372] width 447 height 578
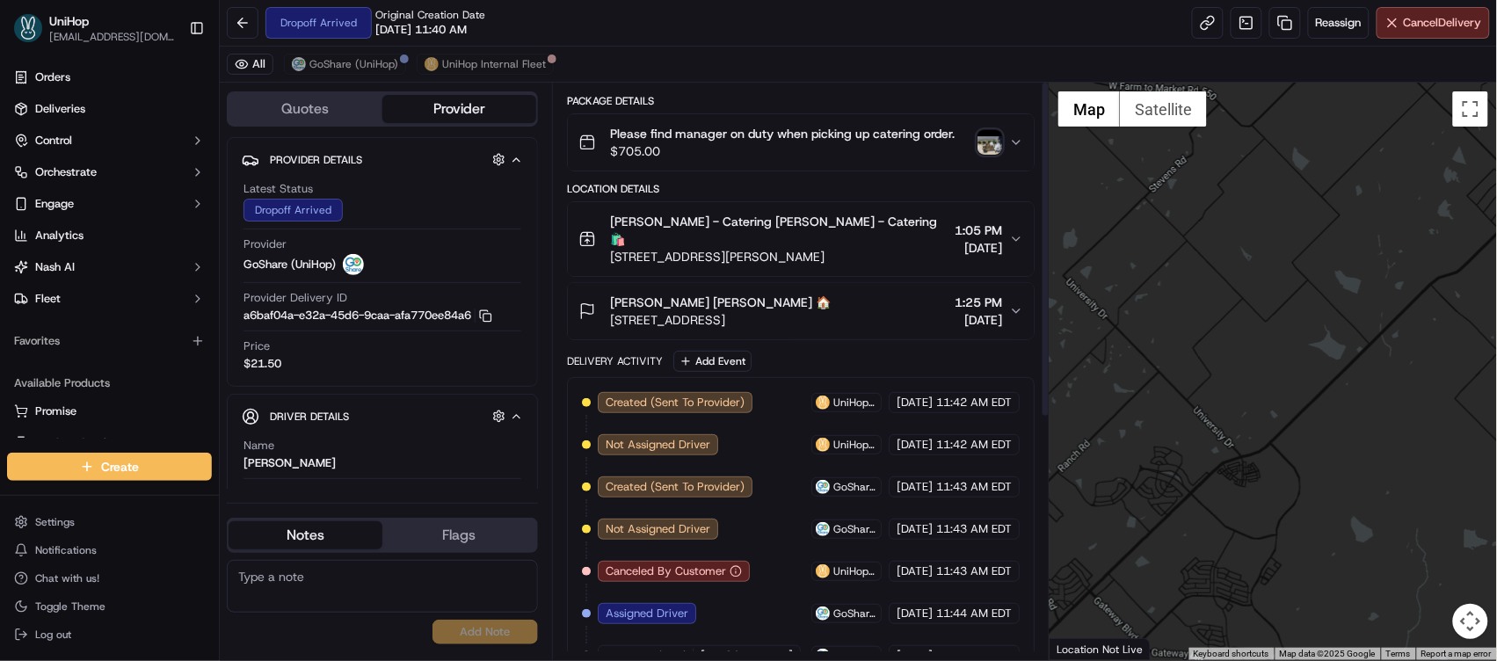
scroll to position [0, 0]
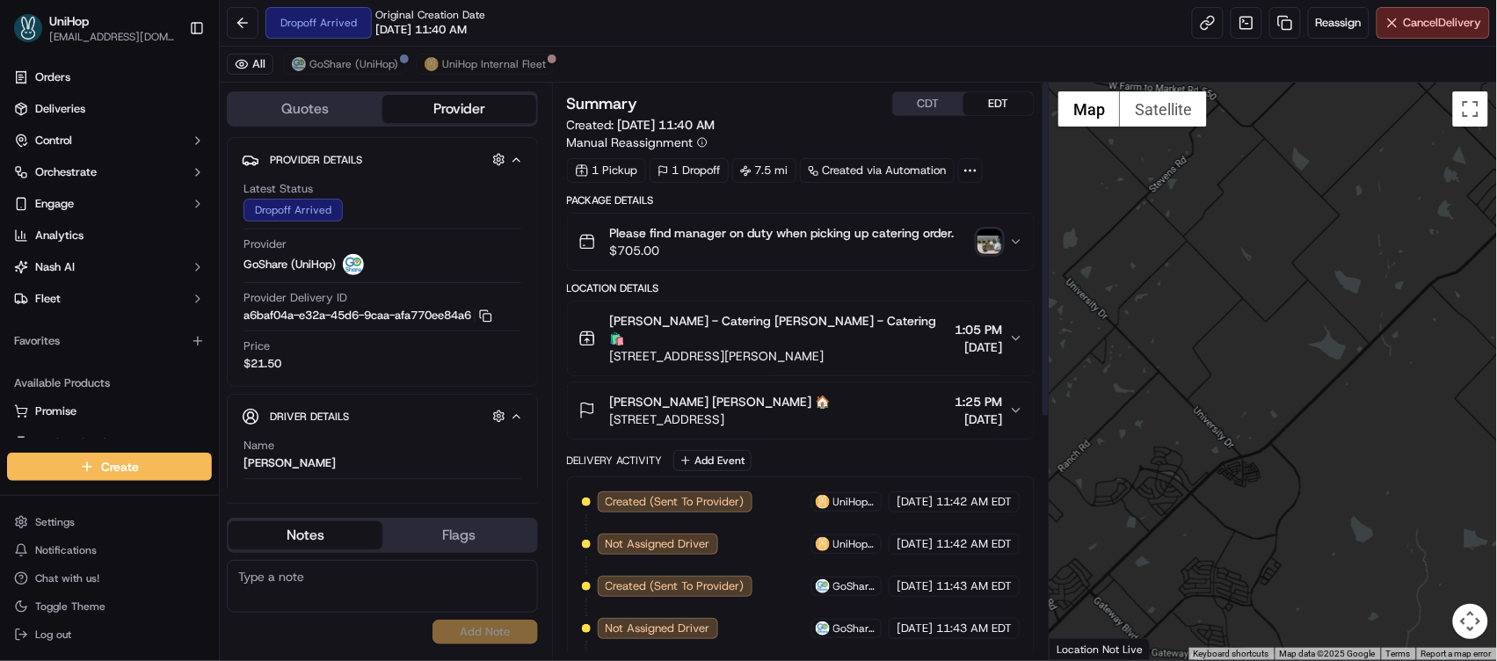
click at [986, 244] on img "button" at bounding box center [990, 241] width 25 height 25
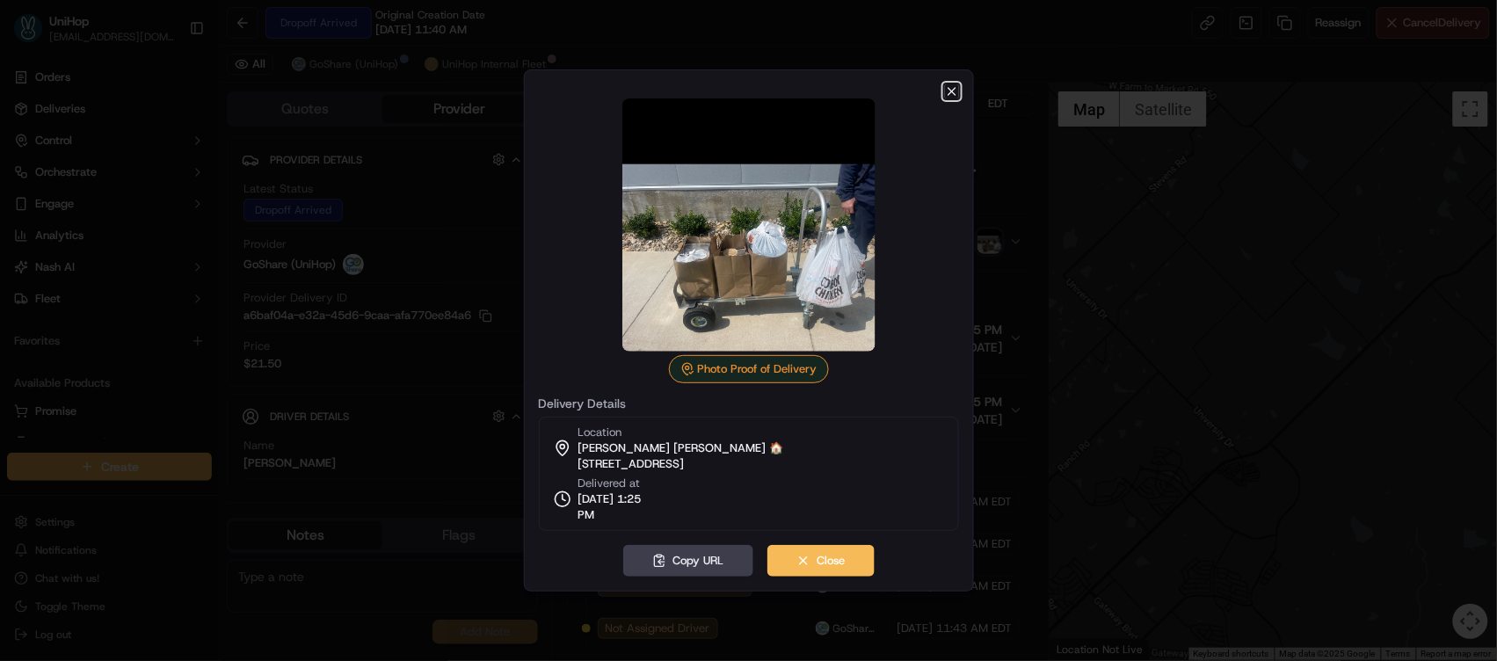
click at [953, 92] on icon "button" at bounding box center [952, 91] width 7 height 7
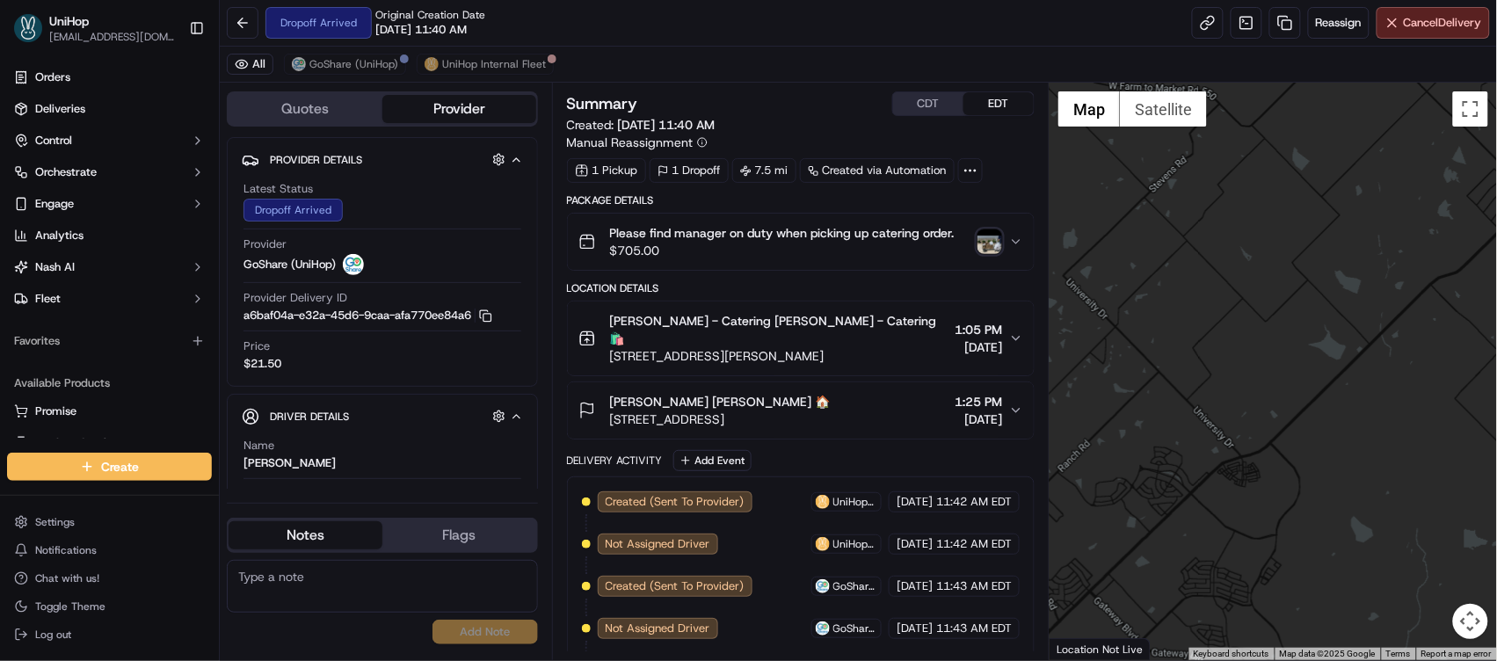
click at [760, 411] on span "[STREET_ADDRESS]" at bounding box center [720, 420] width 221 height 18
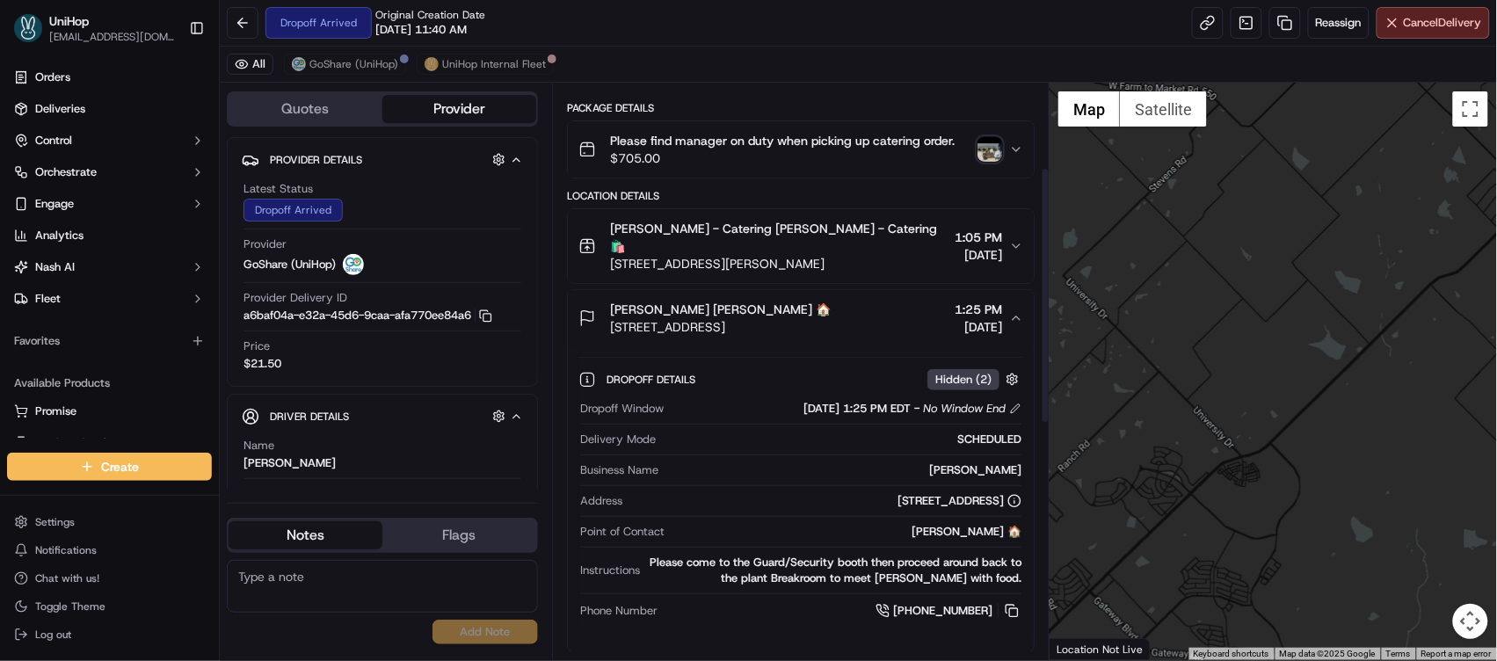
scroll to position [202, 0]
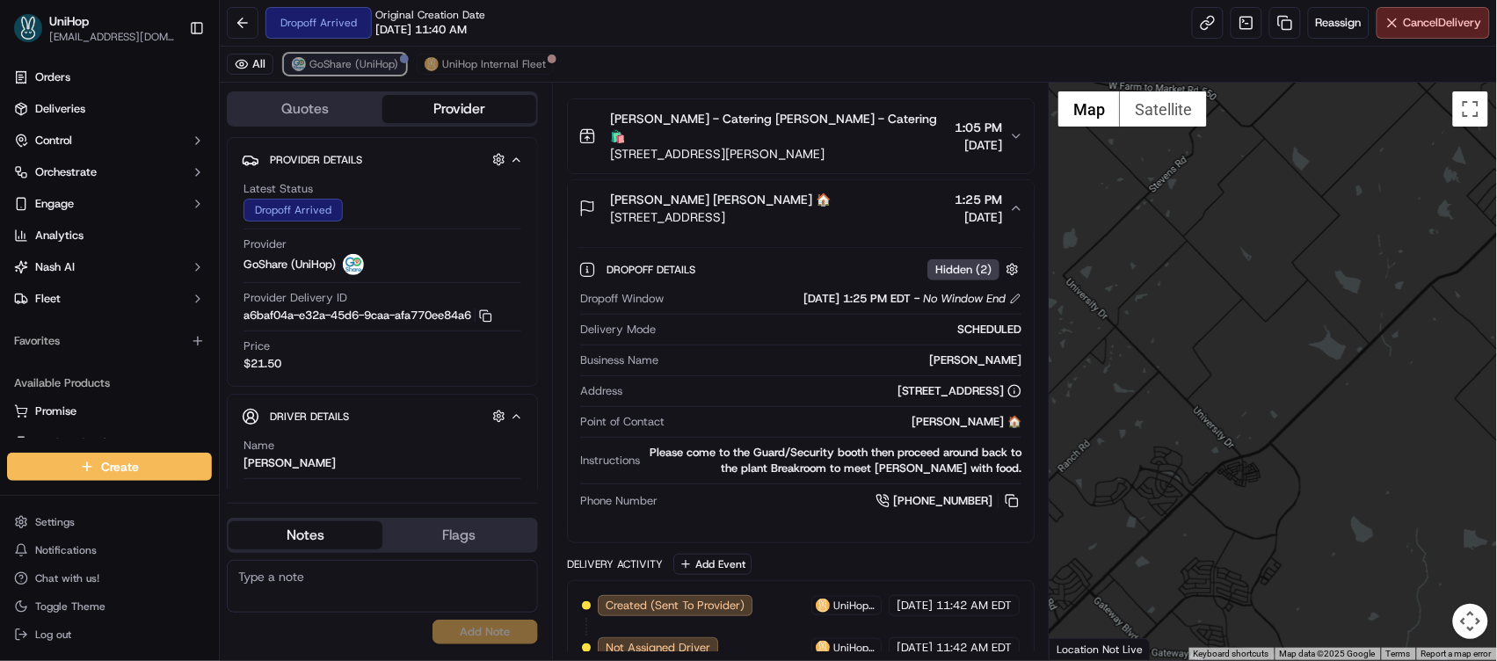
click at [387, 62] on span "GoShare (UniHop)" at bounding box center [353, 64] width 89 height 14
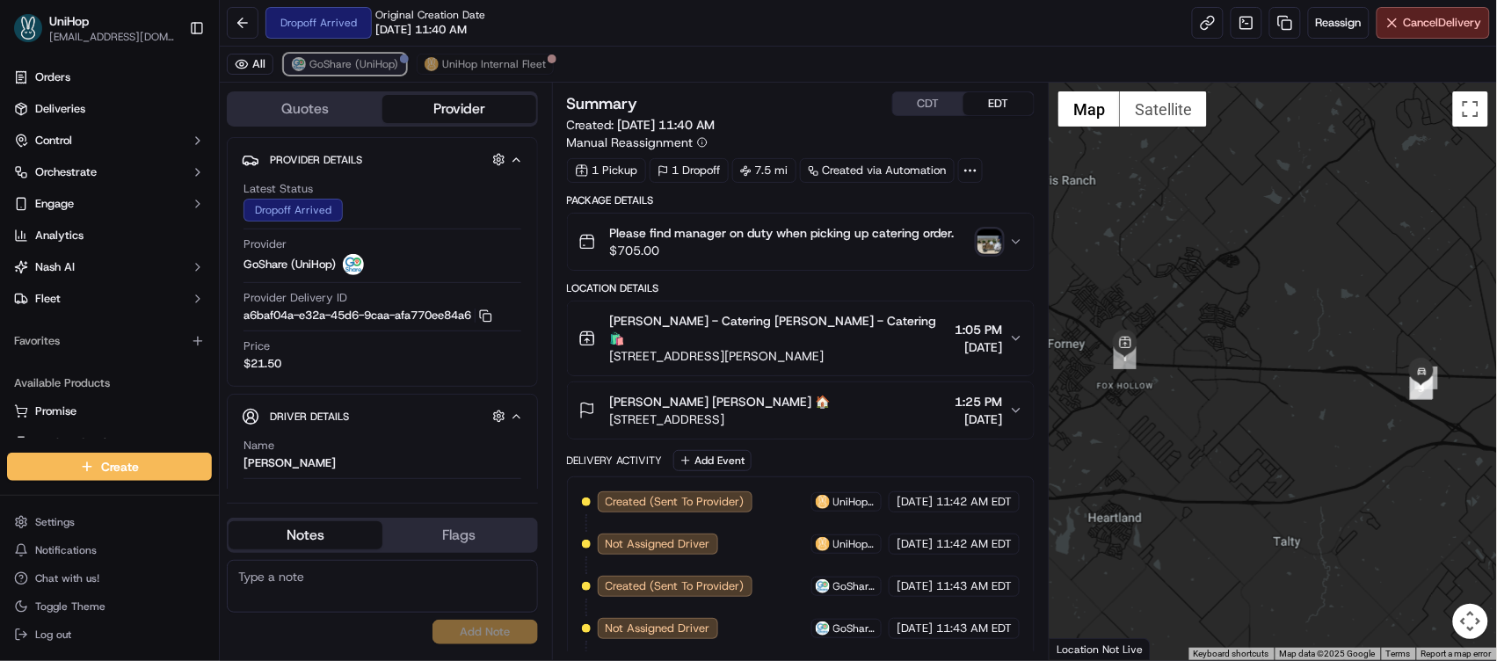
click at [371, 62] on span "GoShare (UniHop)" at bounding box center [353, 64] width 89 height 14
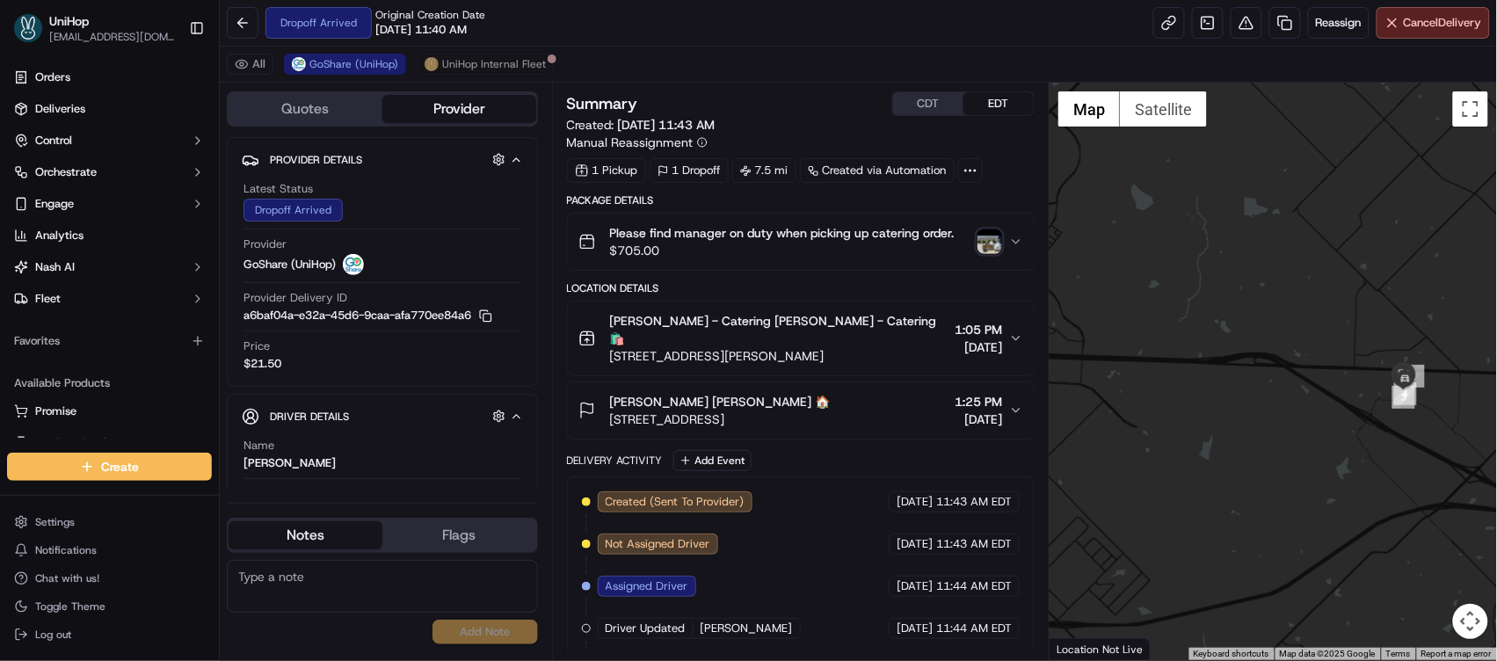
drag, startPoint x: 1400, startPoint y: 375, endPoint x: 1196, endPoint y: 313, distance: 214.1
click at [1197, 316] on div at bounding box center [1273, 372] width 447 height 578
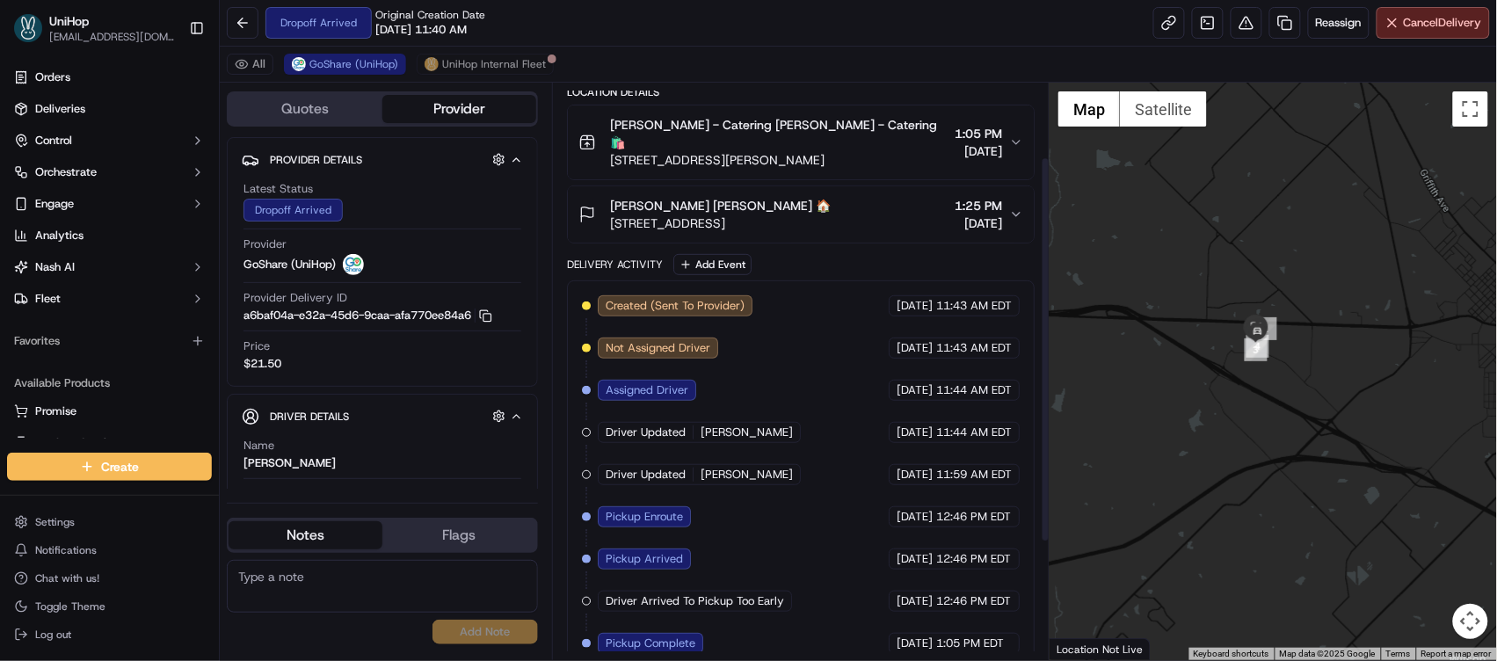
scroll to position [287, 0]
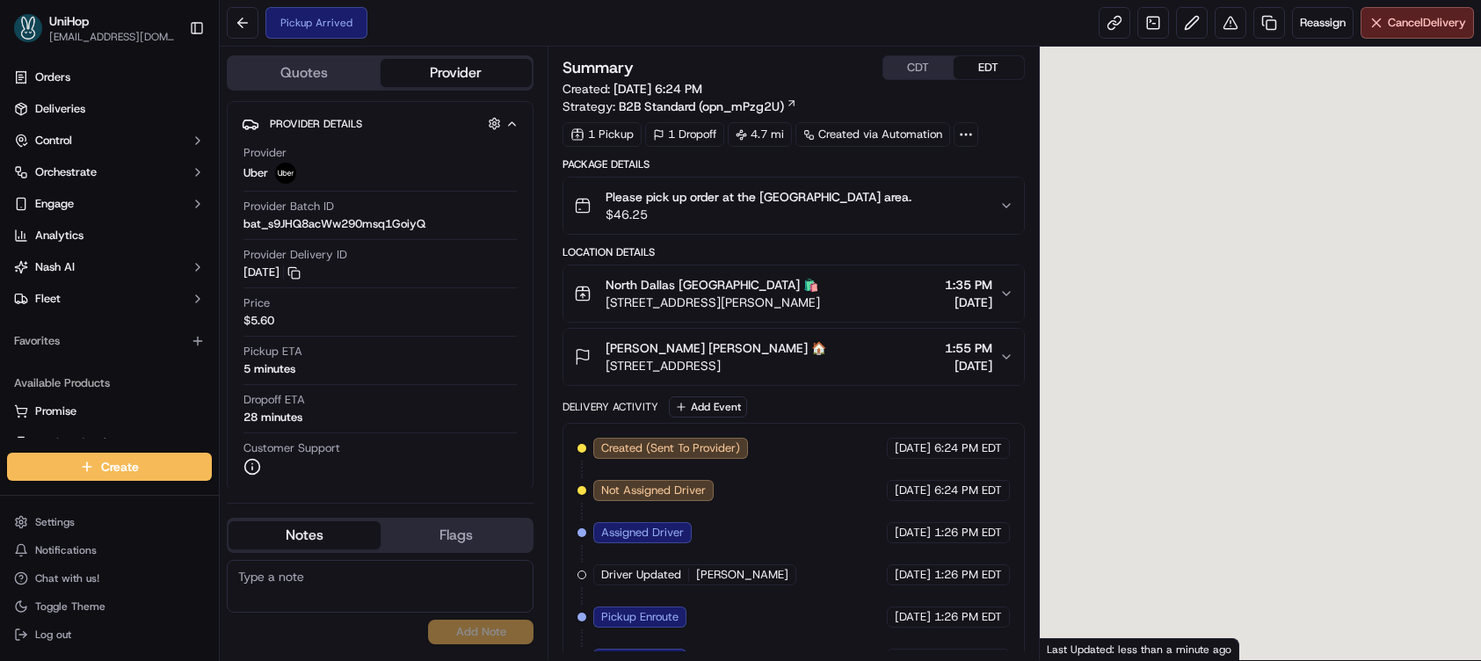
click at [759, 287] on span "North Dallas [GEOGRAPHIC_DATA] 🛍️" at bounding box center [712, 285] width 213 height 18
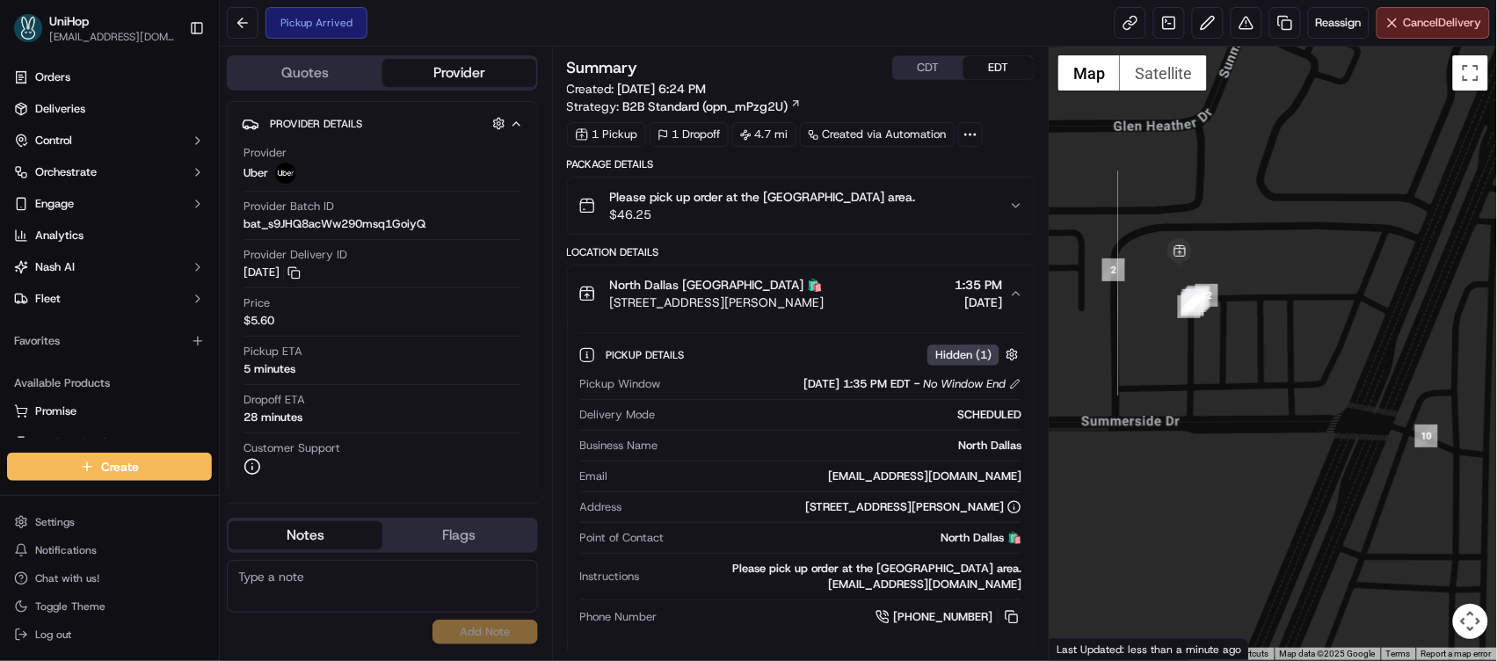
drag, startPoint x: 1200, startPoint y: 267, endPoint x: 1293, endPoint y: 251, distance: 94.7
click at [1293, 251] on div at bounding box center [1273, 354] width 447 height 614
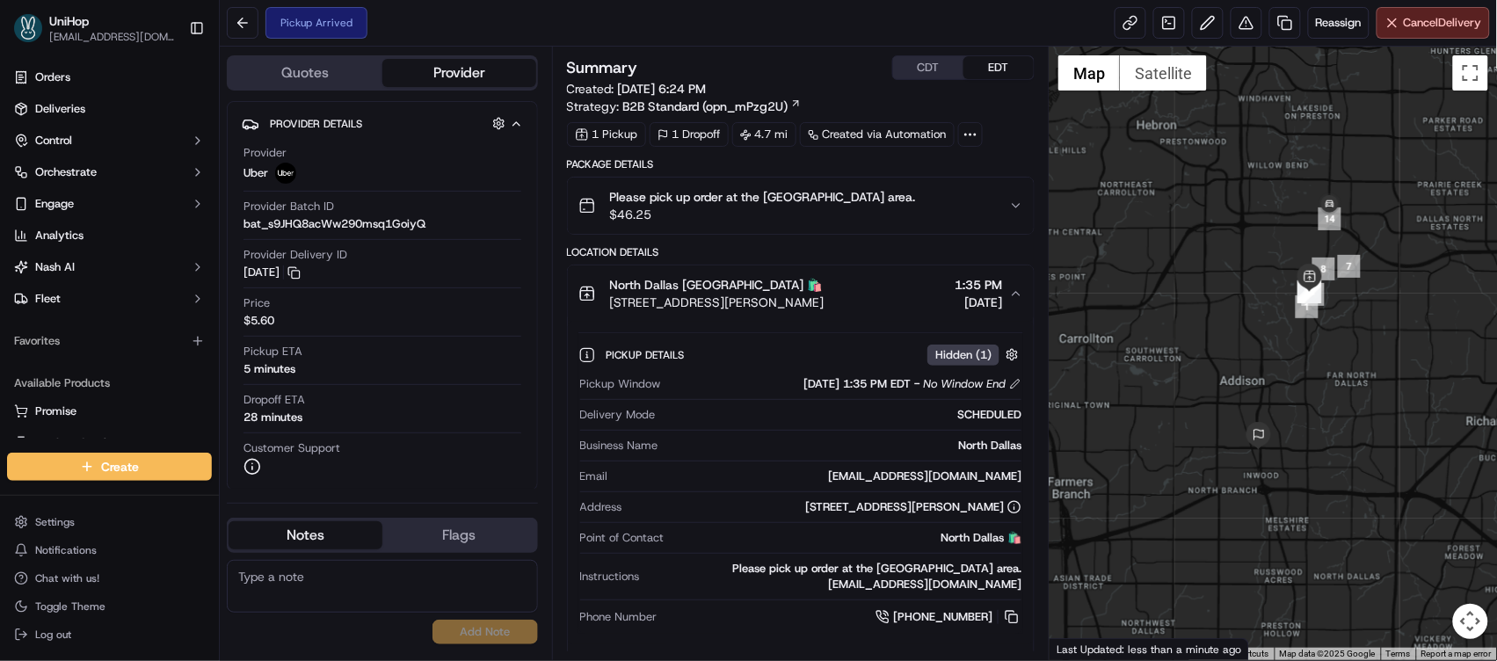
click at [1008, 287] on div "[GEOGRAPHIC_DATA] 🛍️ [STREET_ADDRESS][PERSON_NAME] 1:35 PM [DATE]" at bounding box center [794, 293] width 432 height 35
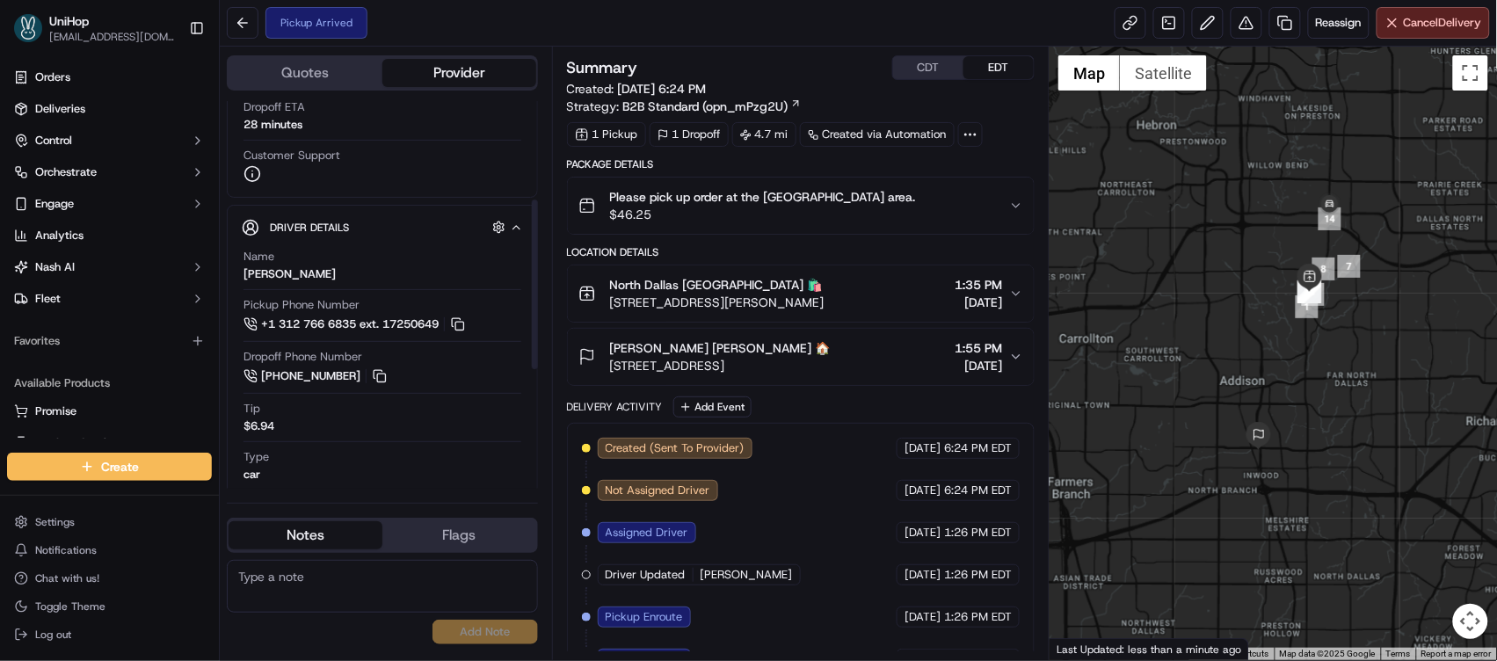
scroll to position [425, 0]
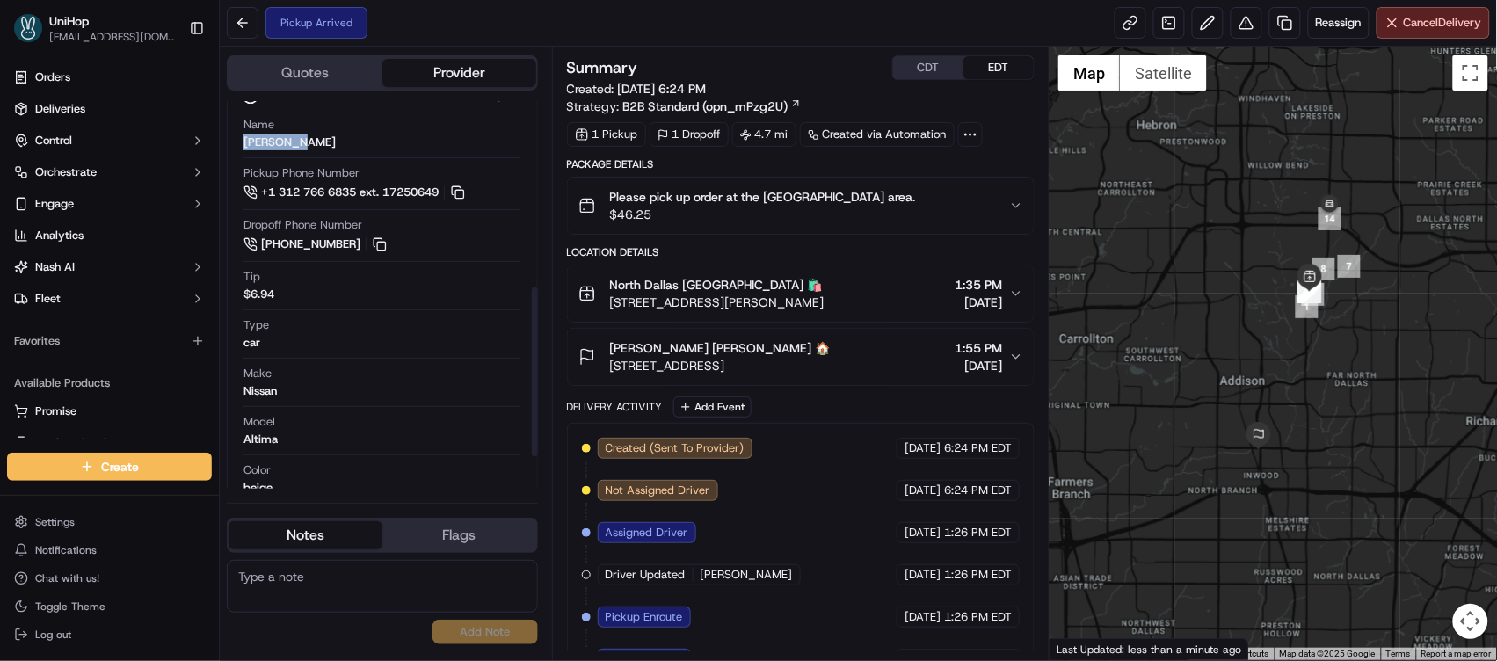
drag, startPoint x: 241, startPoint y: 141, endPoint x: 304, endPoint y: 139, distance: 63.3
click at [304, 139] on div "Name GUSTAVO S. Pickup Phone Number +1 312 766 6835 ext. 17250649 Dropoff Phone…" at bounding box center [382, 330] width 281 height 441
copy div "GUSTAVO S"
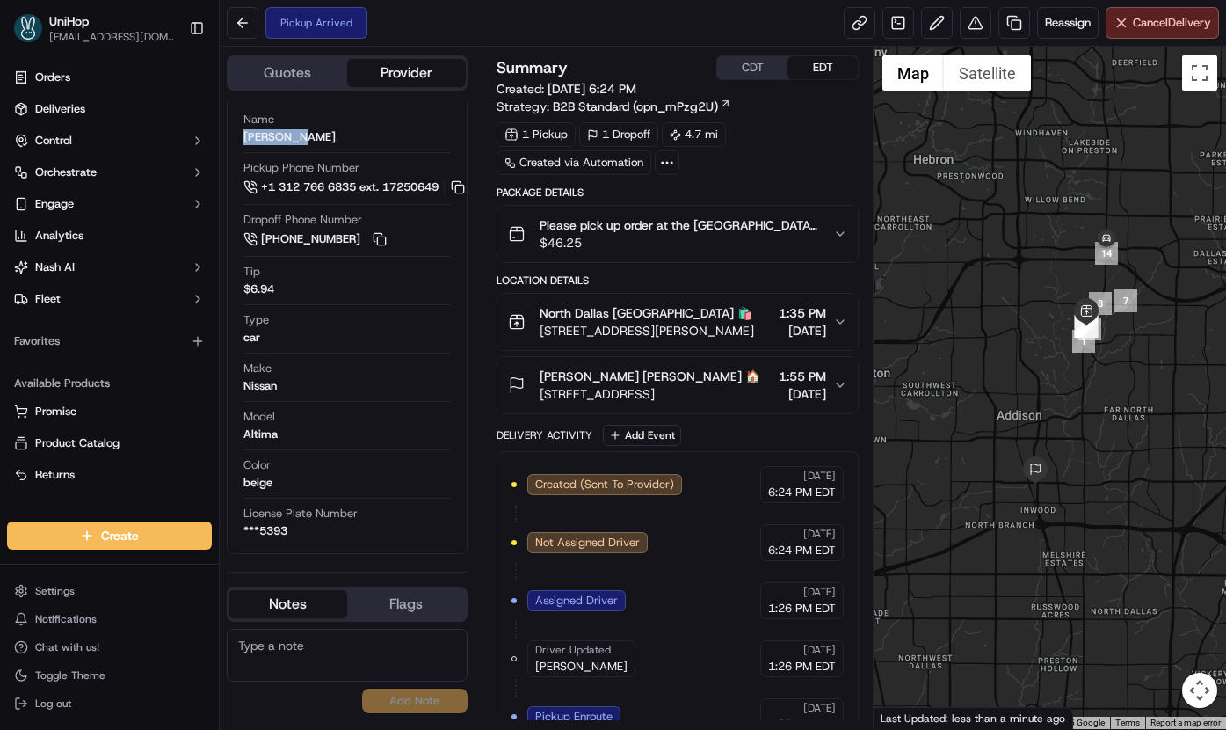
scroll to position [432, 0]
click at [810, 330] on span "[DATE]" at bounding box center [802, 331] width 47 height 18
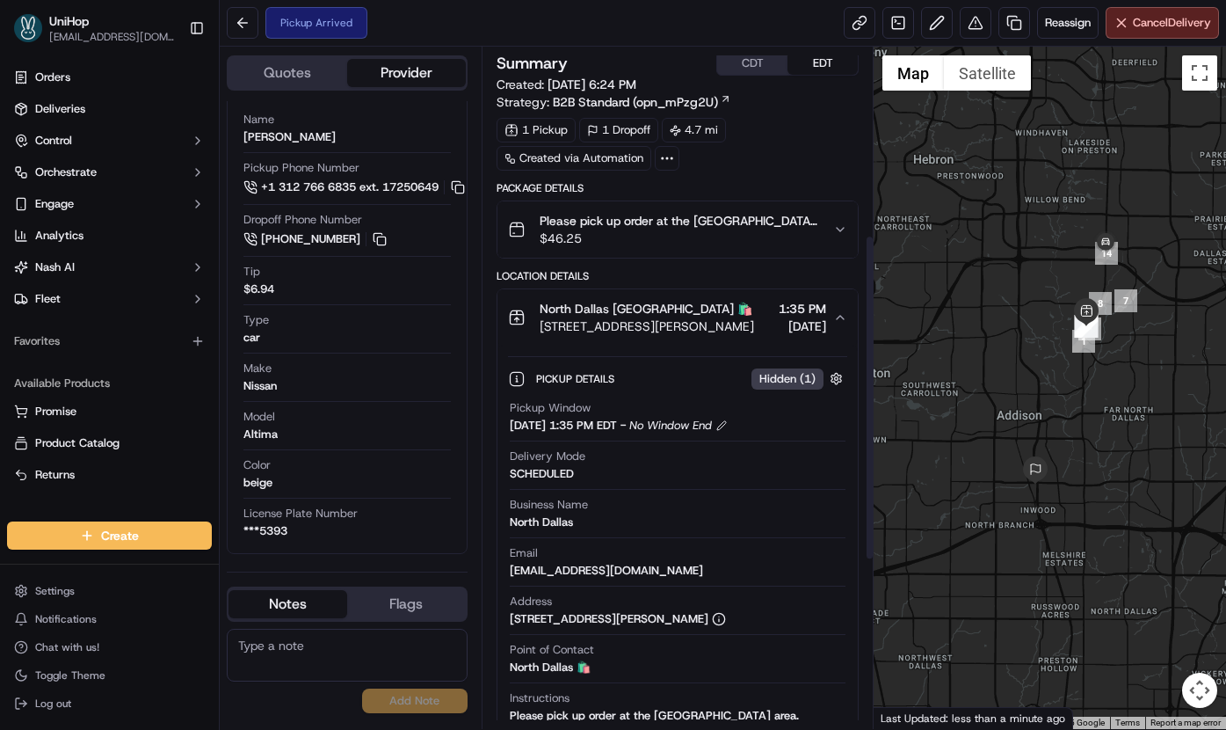
scroll to position [746, 0]
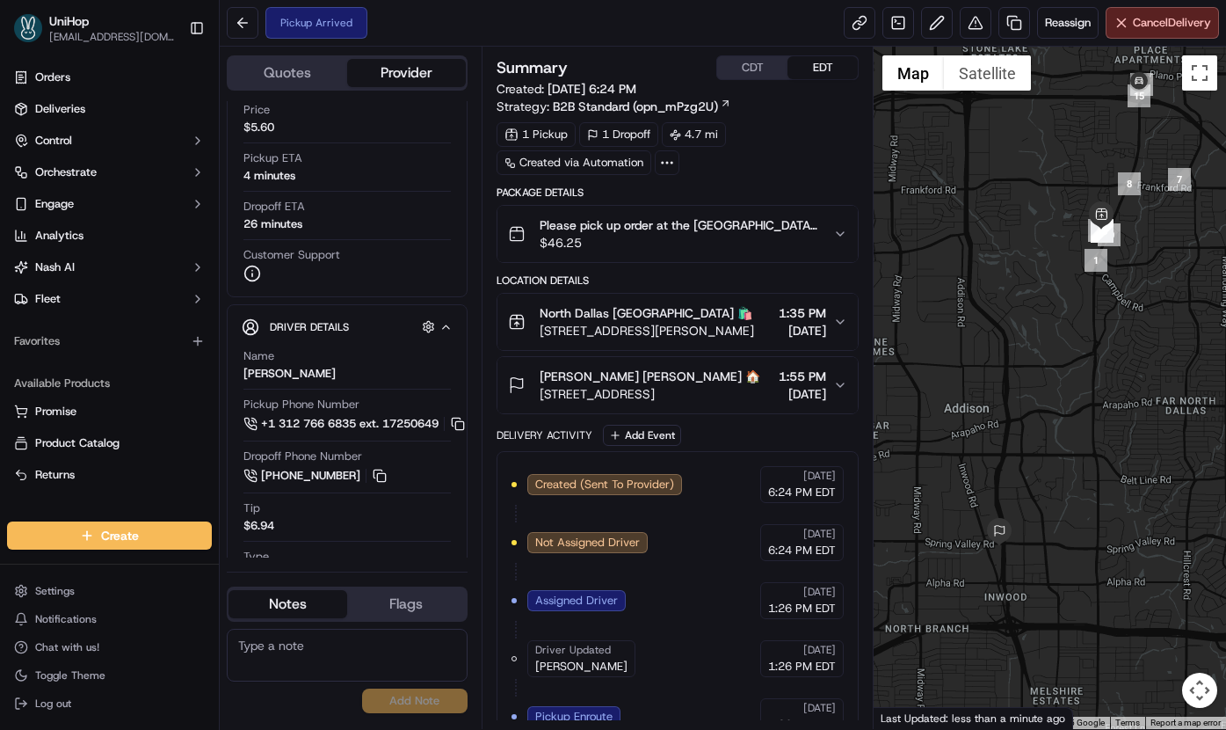
scroll to position [391, 0]
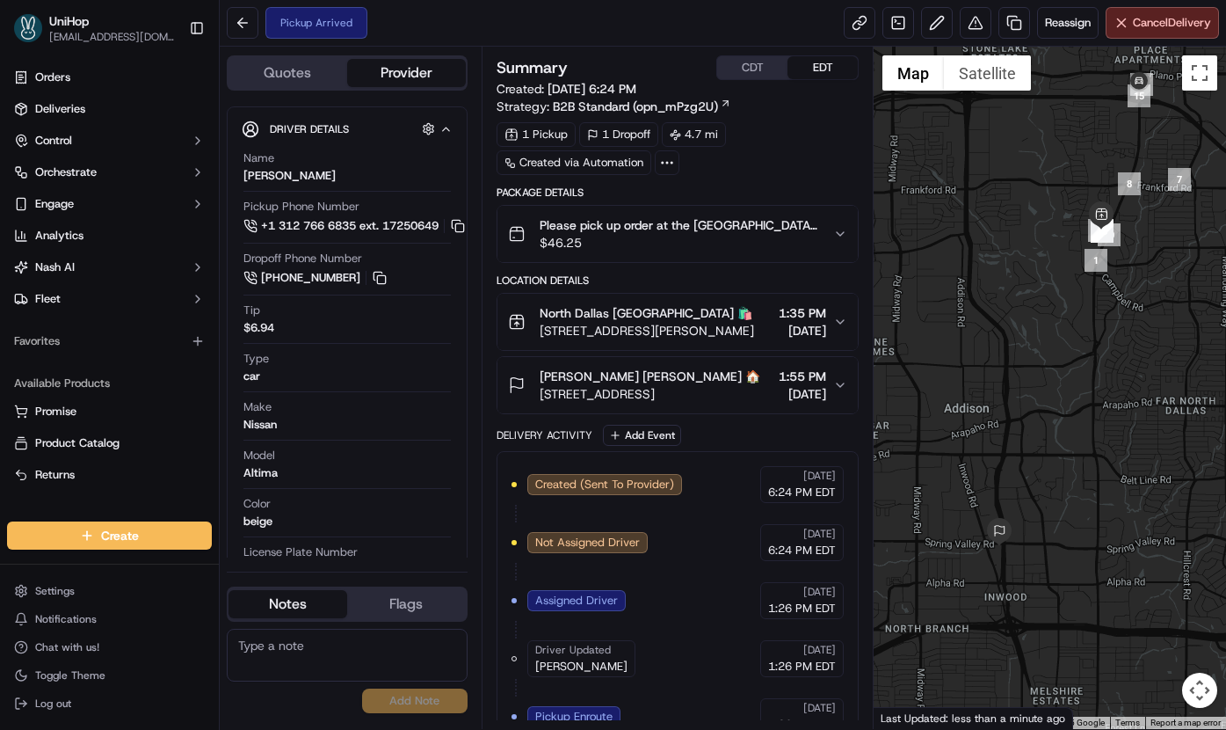
click at [637, 324] on span "[STREET_ADDRESS][PERSON_NAME]" at bounding box center [647, 331] width 215 height 18
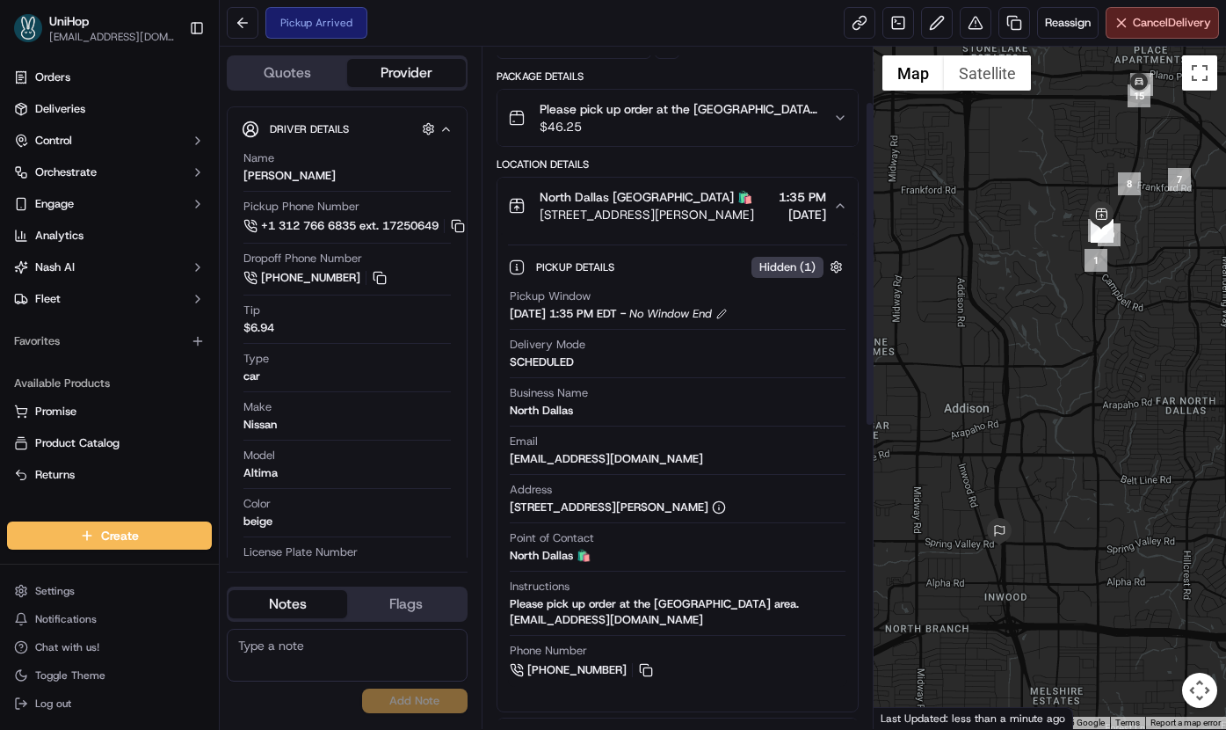
scroll to position [0, 0]
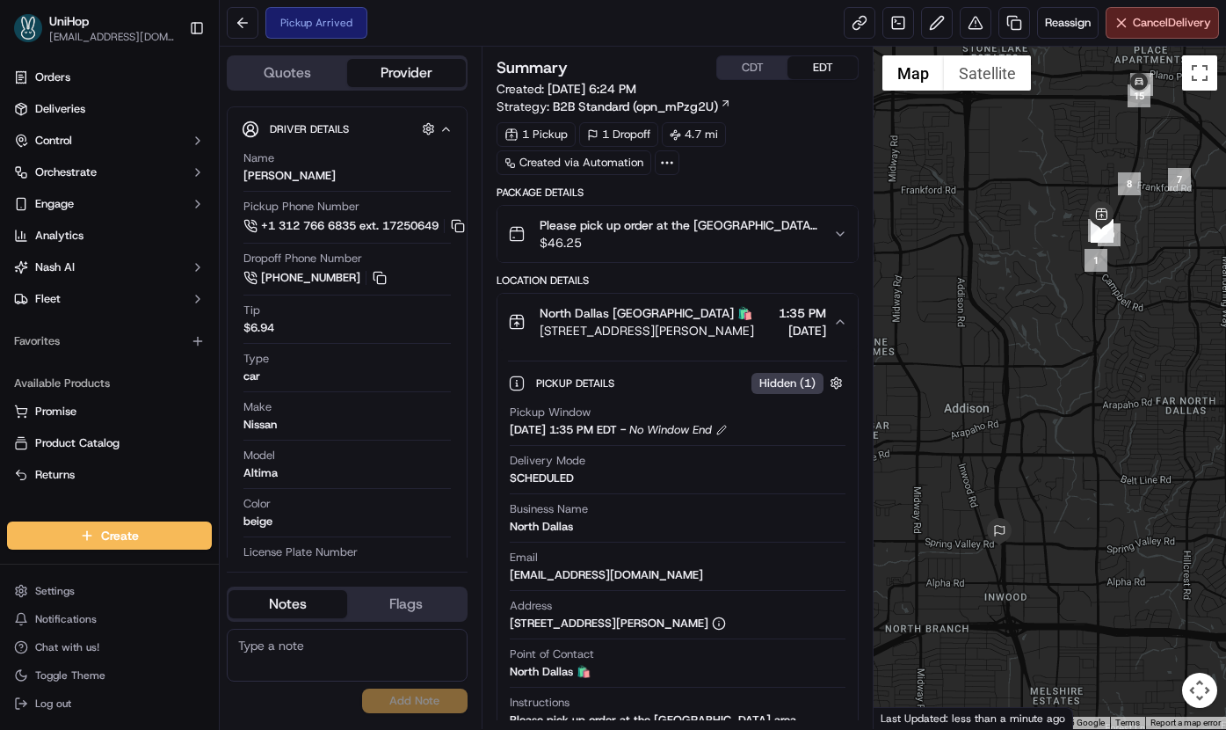
click at [683, 332] on span "[STREET_ADDRESS][PERSON_NAME]" at bounding box center [647, 331] width 215 height 18
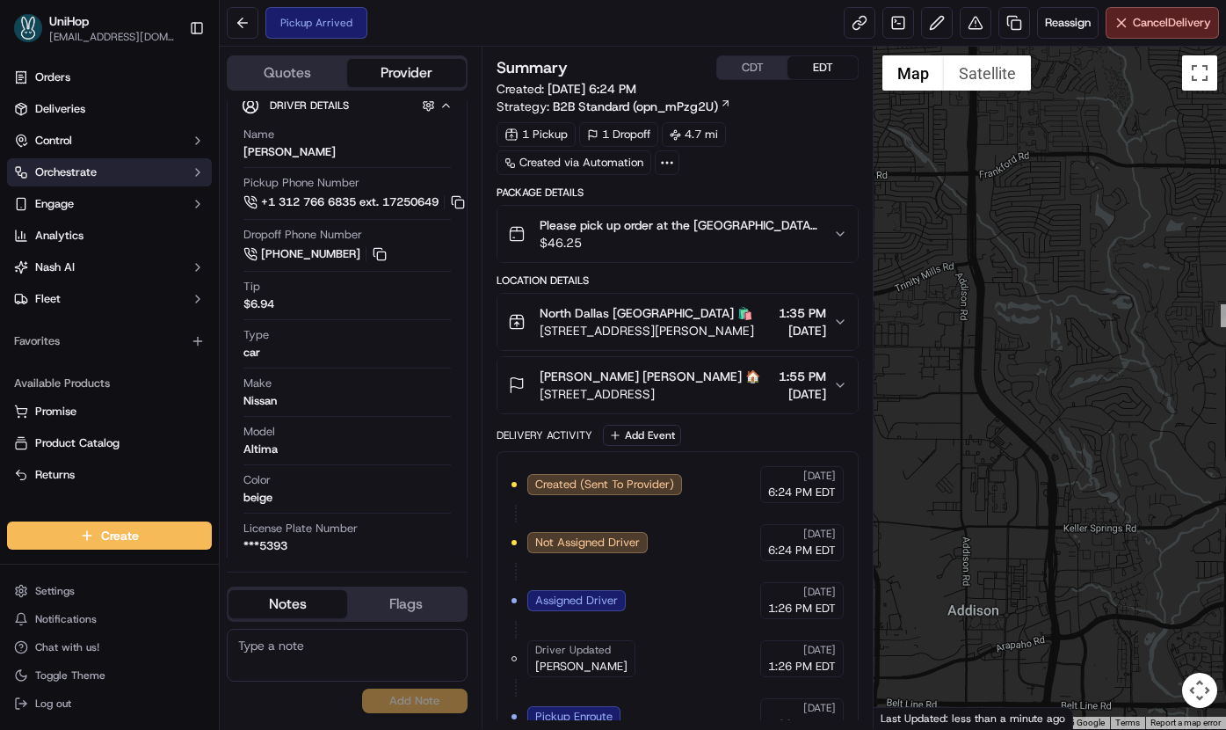
scroll to position [432, 0]
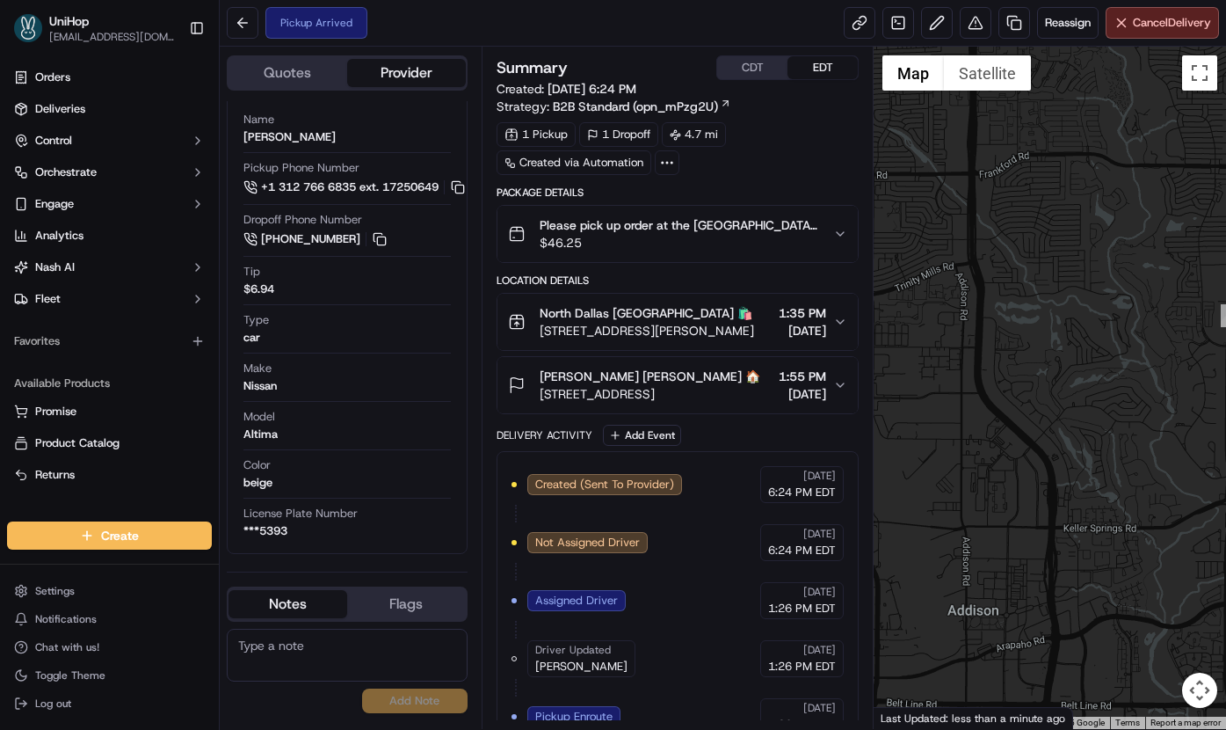
click at [266, 667] on textarea at bounding box center [347, 655] width 241 height 53
type textarea "4697757487"
click at [267, 647] on textarea "4697757487" at bounding box center [347, 655] width 241 height 53
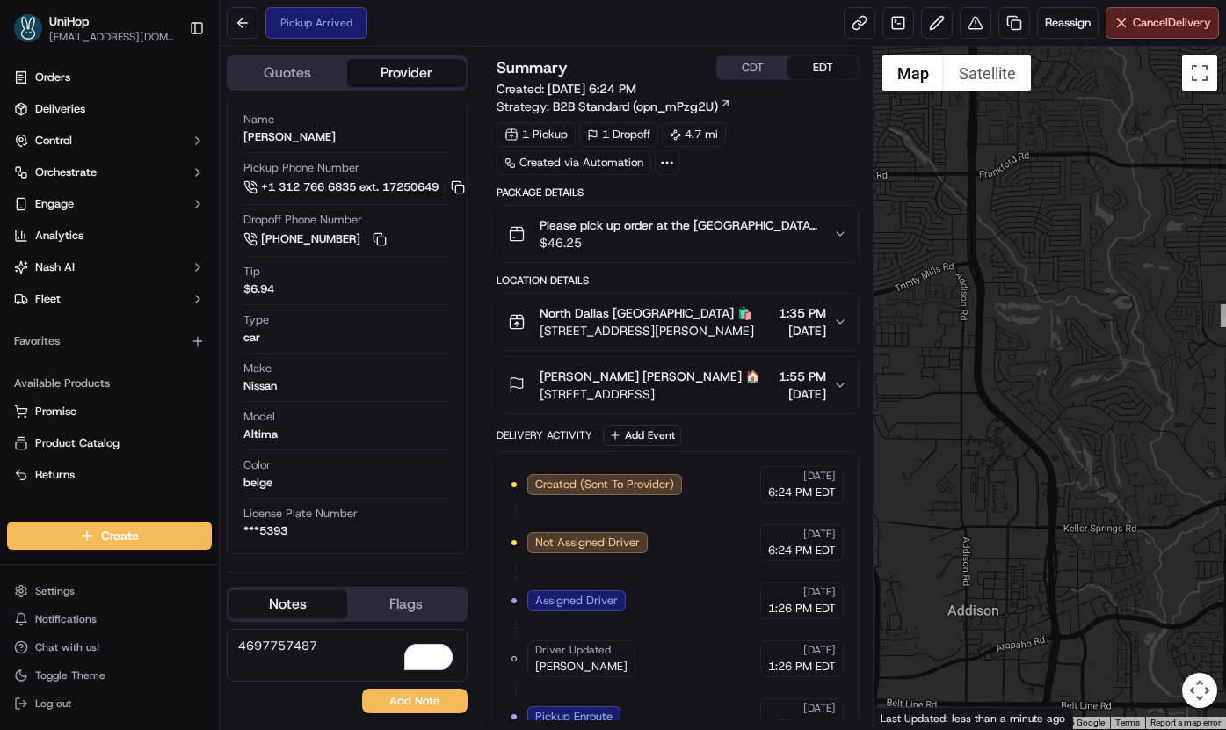
click at [282, 644] on textarea "4697757487" at bounding box center [347, 655] width 241 height 53
click at [333, 651] on textarea "4697757487" at bounding box center [347, 655] width 241 height 53
click at [332, 651] on textarea "4697757487" at bounding box center [347, 655] width 241 height 53
click at [332, 650] on textarea "4697757487" at bounding box center [347, 655] width 241 height 53
click at [388, 702] on button "Add Note" at bounding box center [414, 700] width 105 height 25
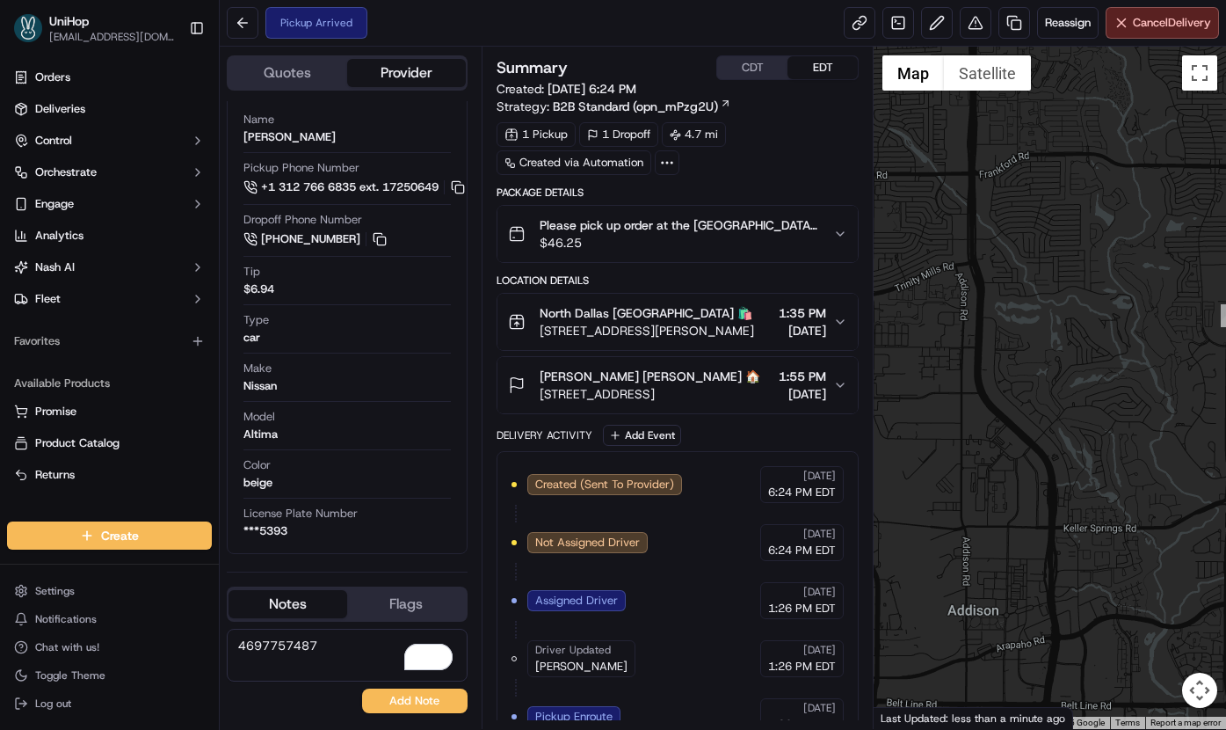
click at [388, 702] on div "4697757487 No results found Add Note" at bounding box center [347, 671] width 241 height 84
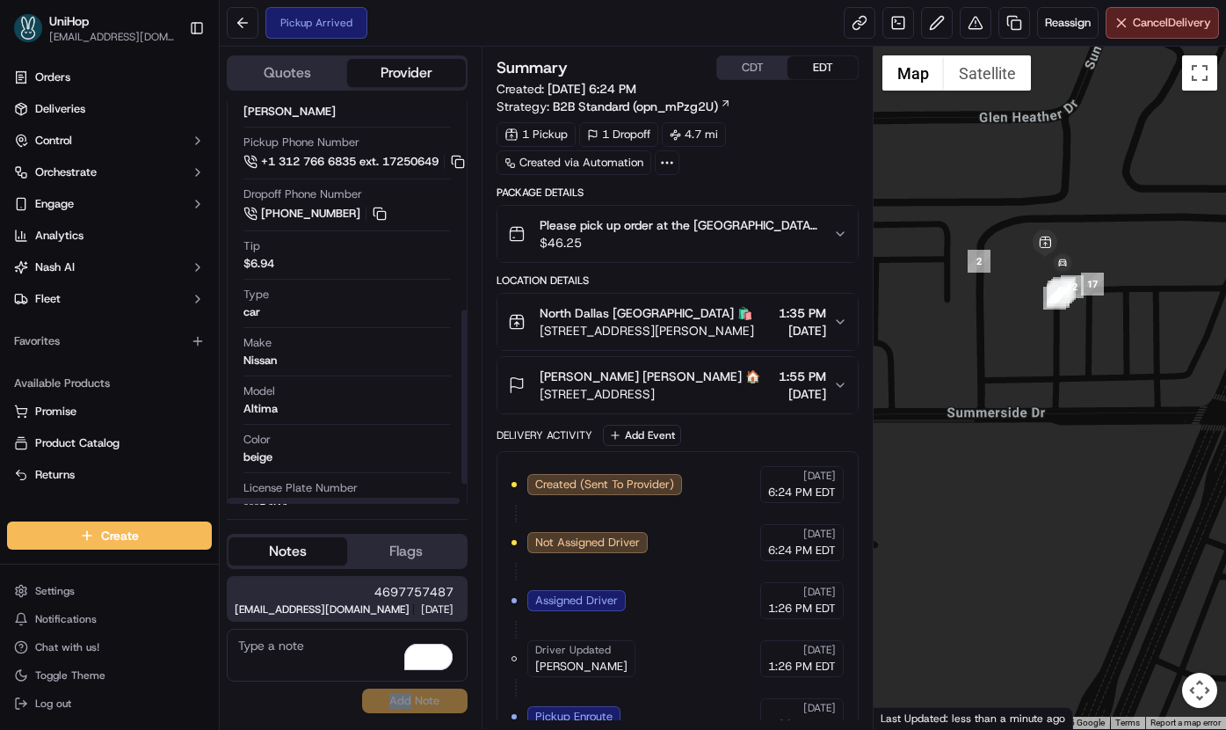
scroll to position [494, 0]
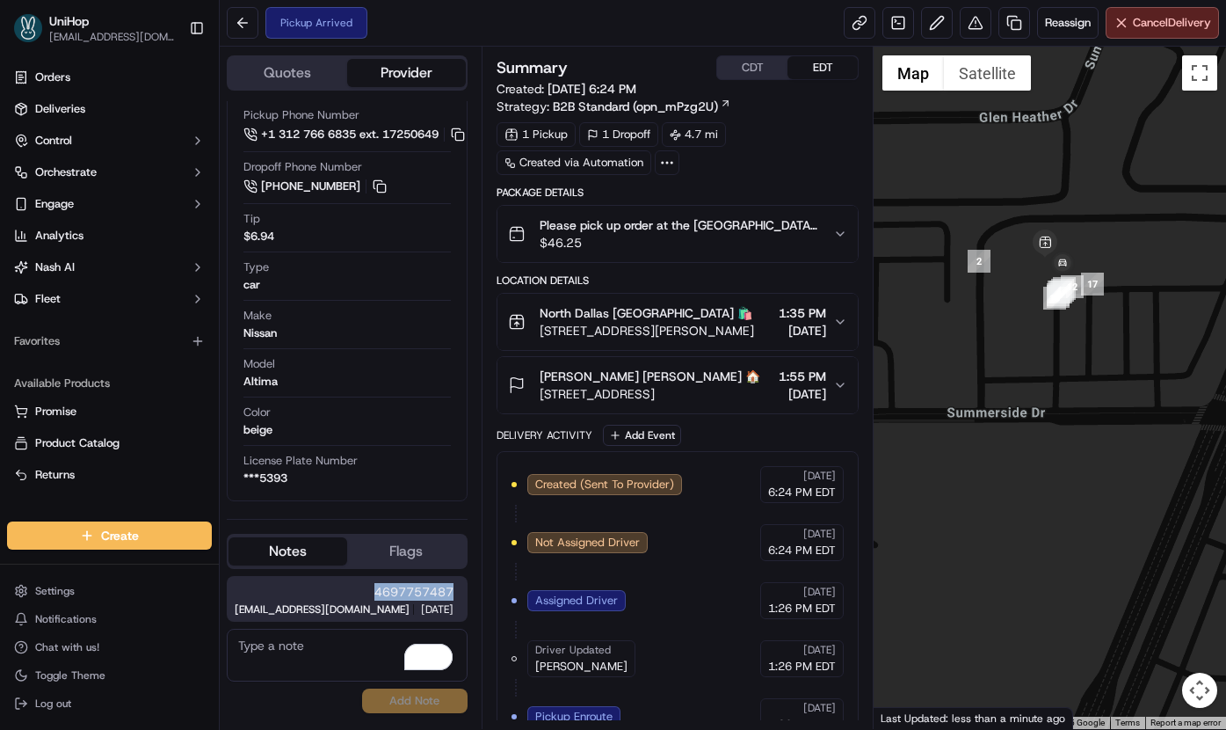
drag, startPoint x: 373, startPoint y: 583, endPoint x: 461, endPoint y: 582, distance: 87.9
click at [461, 582] on div "4697757487 dispatch+j@unihop.app 2:13 PM Sep 19 2025" at bounding box center [347, 599] width 241 height 46
copy span "4697757487"
click at [718, 339] on span "17437 Preston Rd, Dallas, TX 75252, USA" at bounding box center [647, 331] width 215 height 18
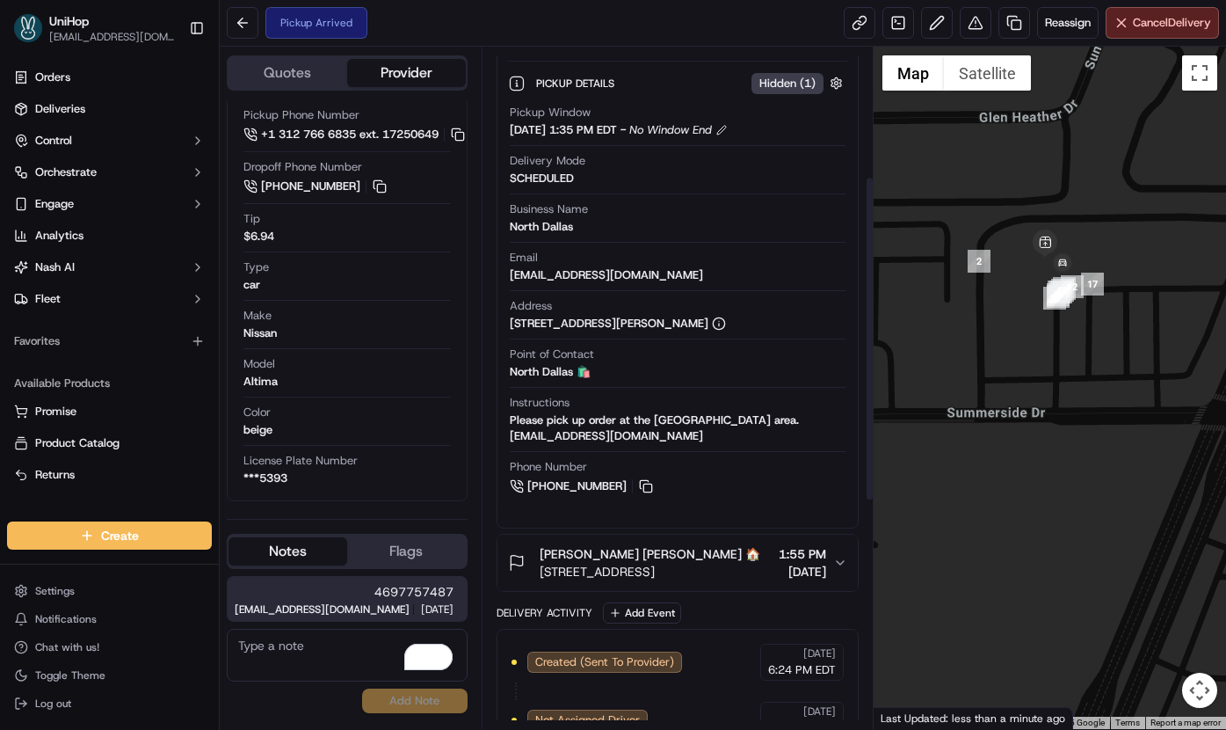
scroll to position [314, 0]
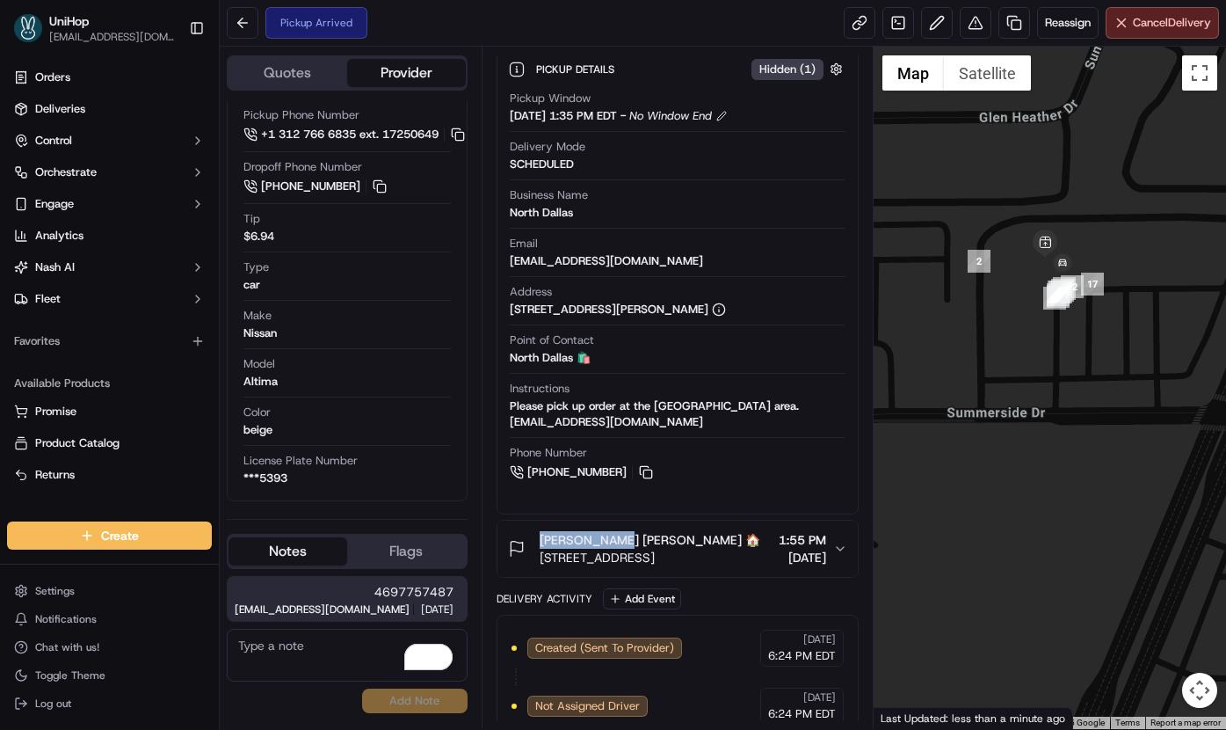
copy span "Carrie Depew"
drag, startPoint x: 535, startPoint y: 546, endPoint x: 617, endPoint y: 546, distance: 82.6
click at [617, 546] on div "Carrie Depew Carrie Depew 🏠 14185 Dallas Pkwy, Dallas, TX 75254, USA" at bounding box center [634, 548] width 252 height 35
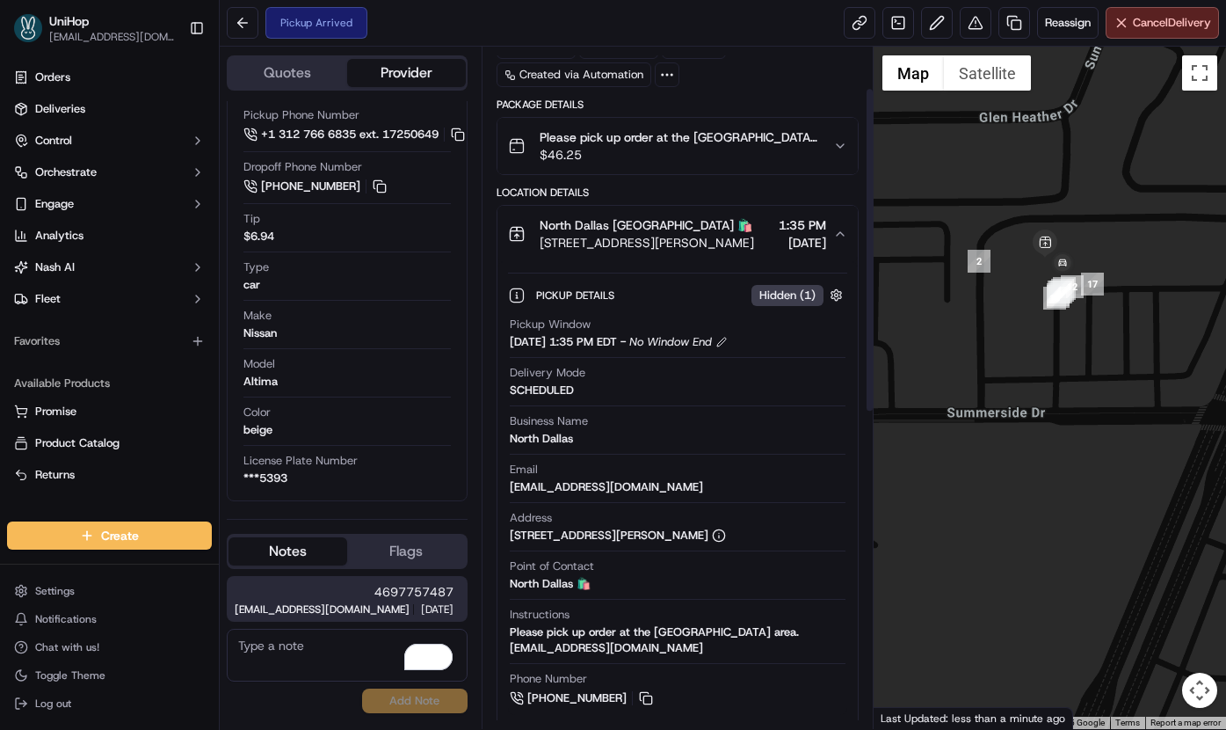
scroll to position [0, 0]
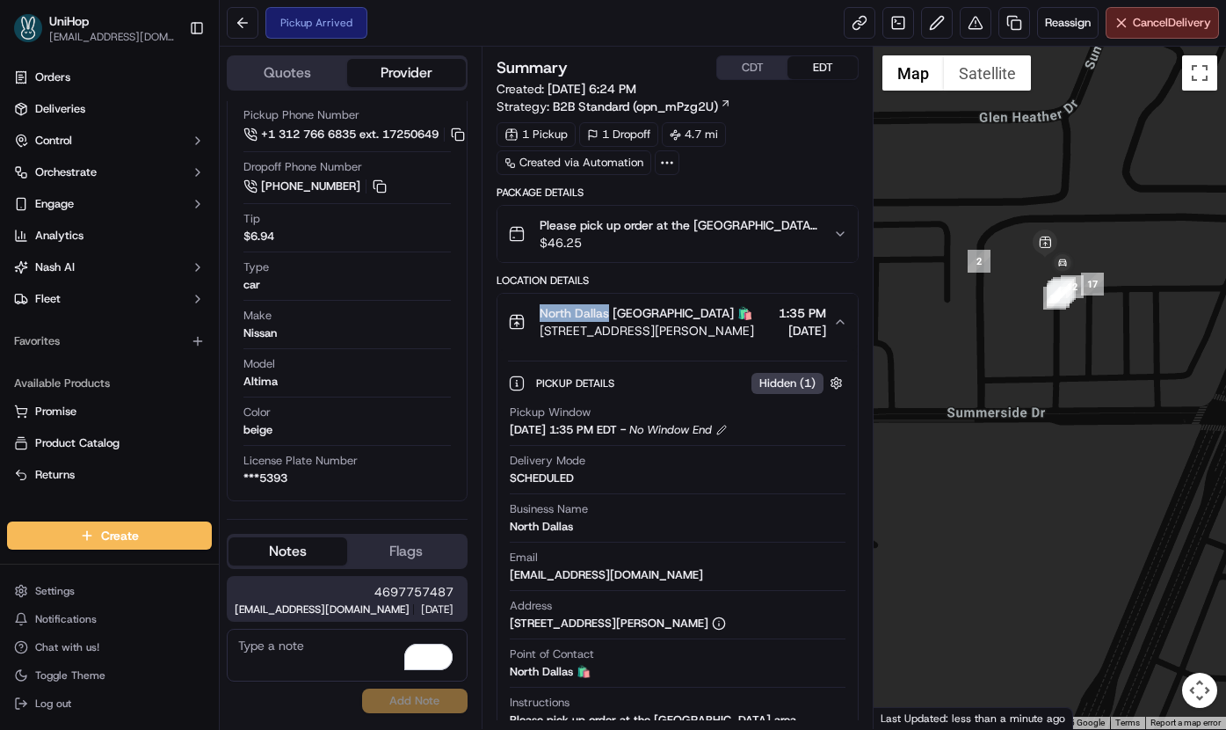
drag, startPoint x: 540, startPoint y: 315, endPoint x: 608, endPoint y: 317, distance: 68.6
click at [608, 317] on span "North Dallas North Dallas 🛍️" at bounding box center [646, 313] width 213 height 18
copy span "North Dallas"
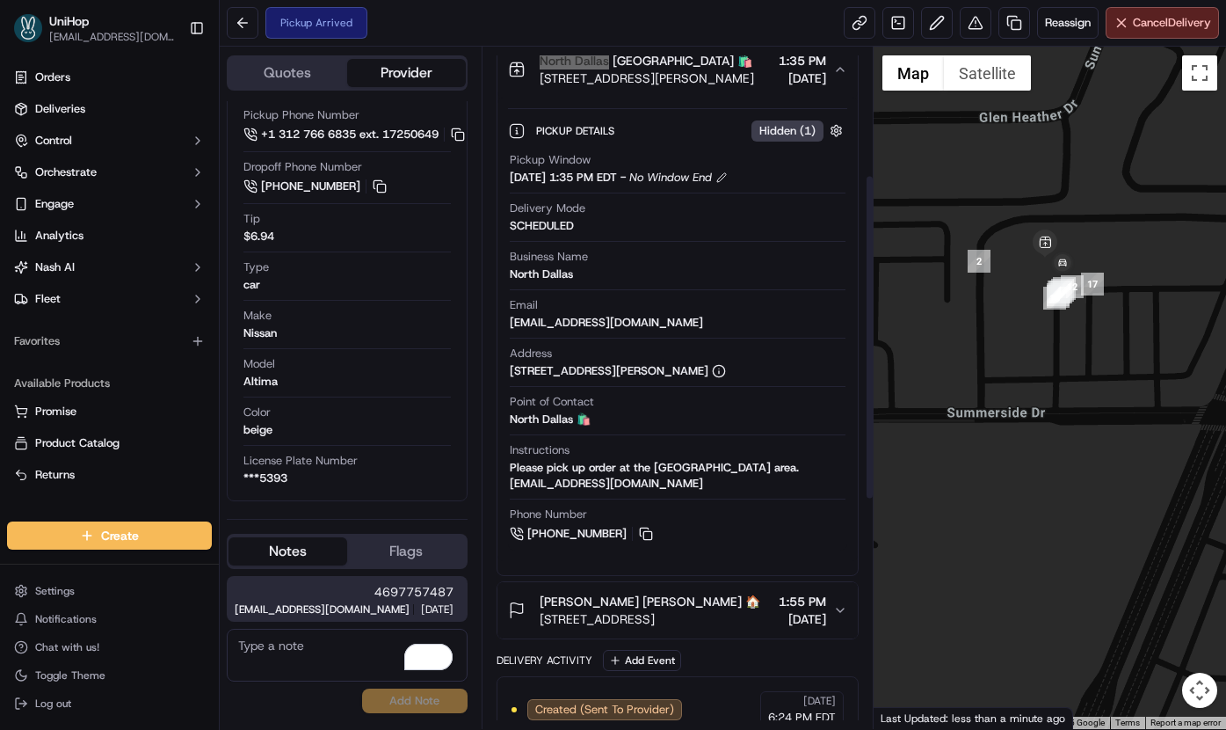
scroll to position [269, 0]
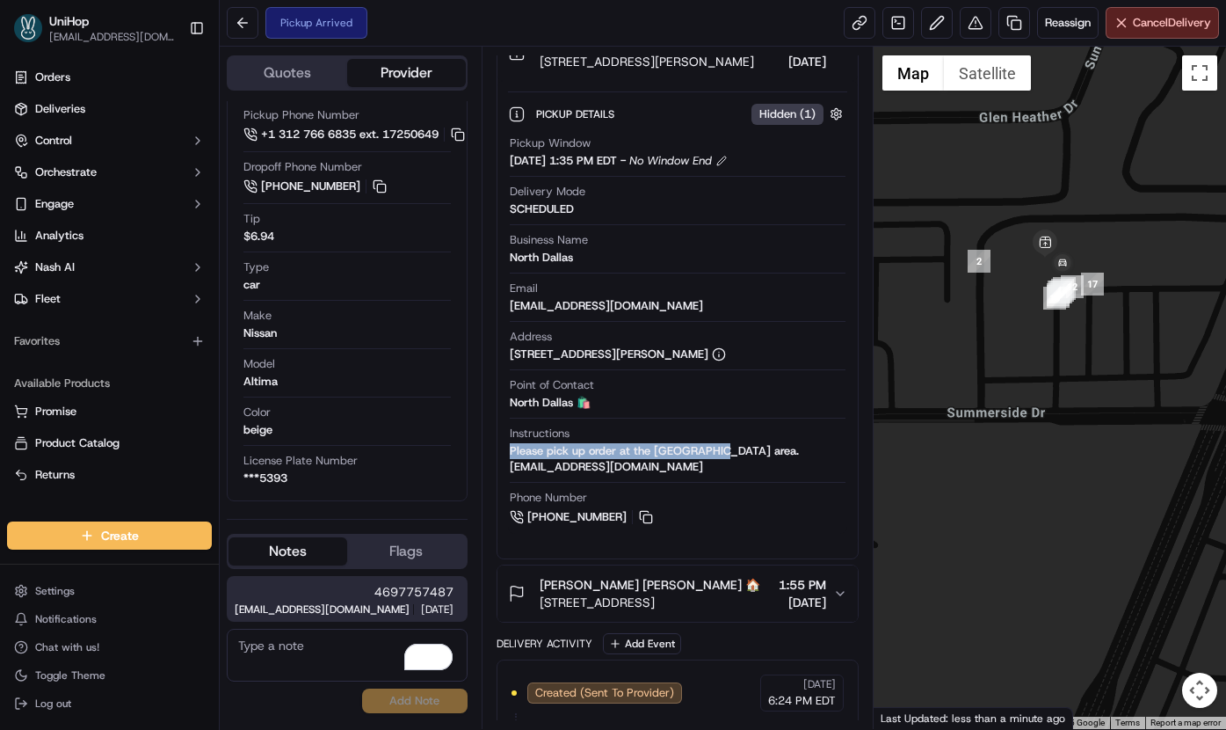
copy div "Please pick up order at the Pickup area"
drag, startPoint x: 509, startPoint y: 455, endPoint x: 713, endPoint y: 448, distance: 204.1
click at [713, 448] on div "Please pick up order at the Pickup area. -*&preston@cowboychicken.com" at bounding box center [678, 459] width 337 height 32
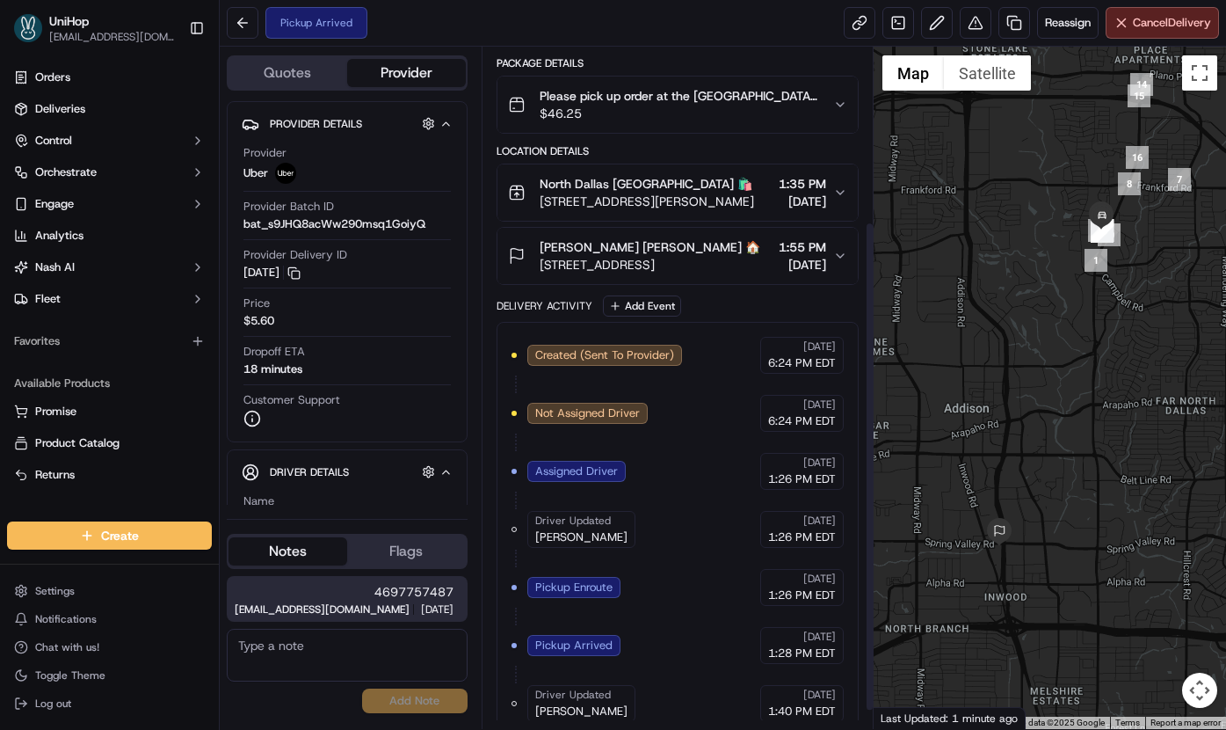
scroll to position [268, 0]
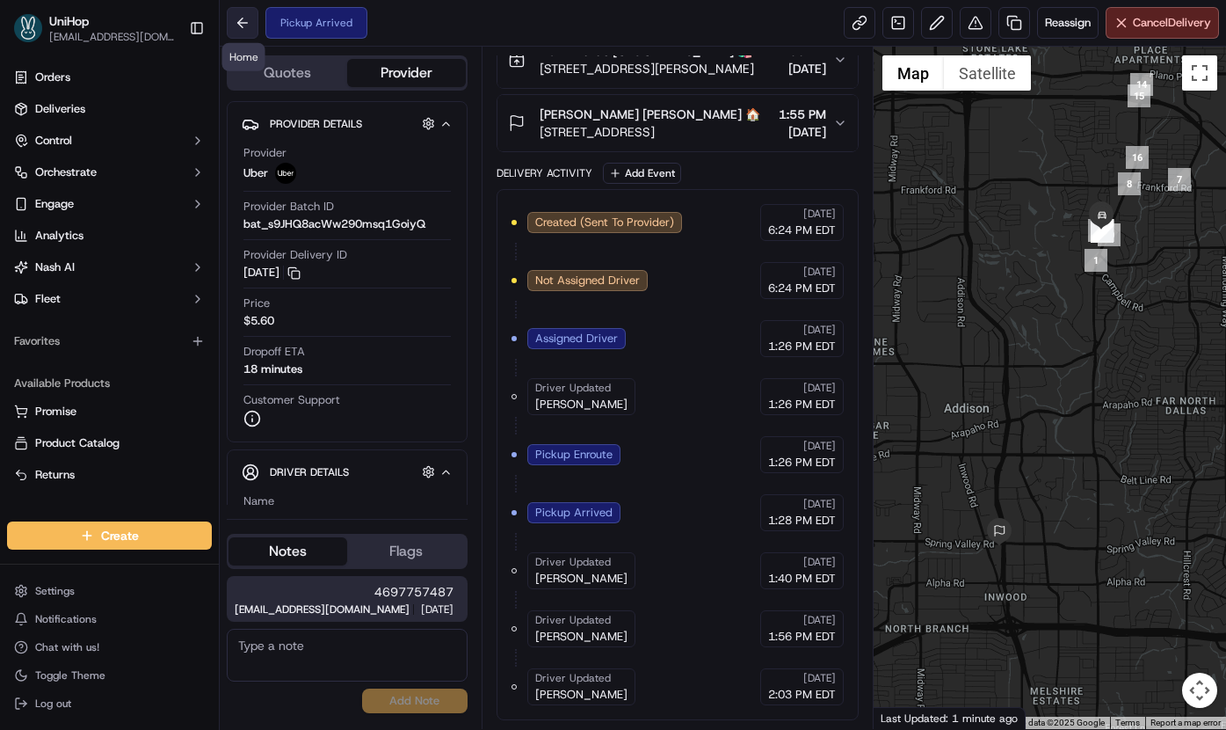
click at [232, 24] on button at bounding box center [243, 23] width 32 height 32
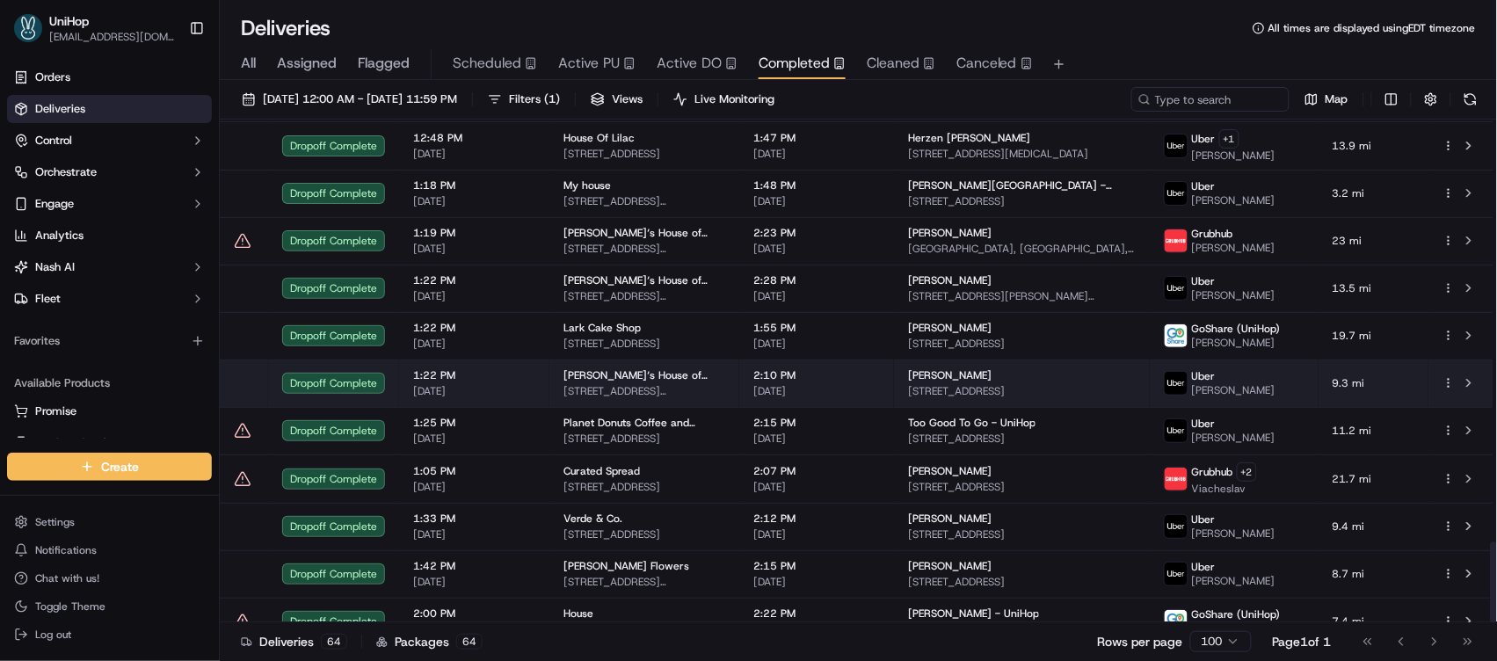
scroll to position [2609, 0]
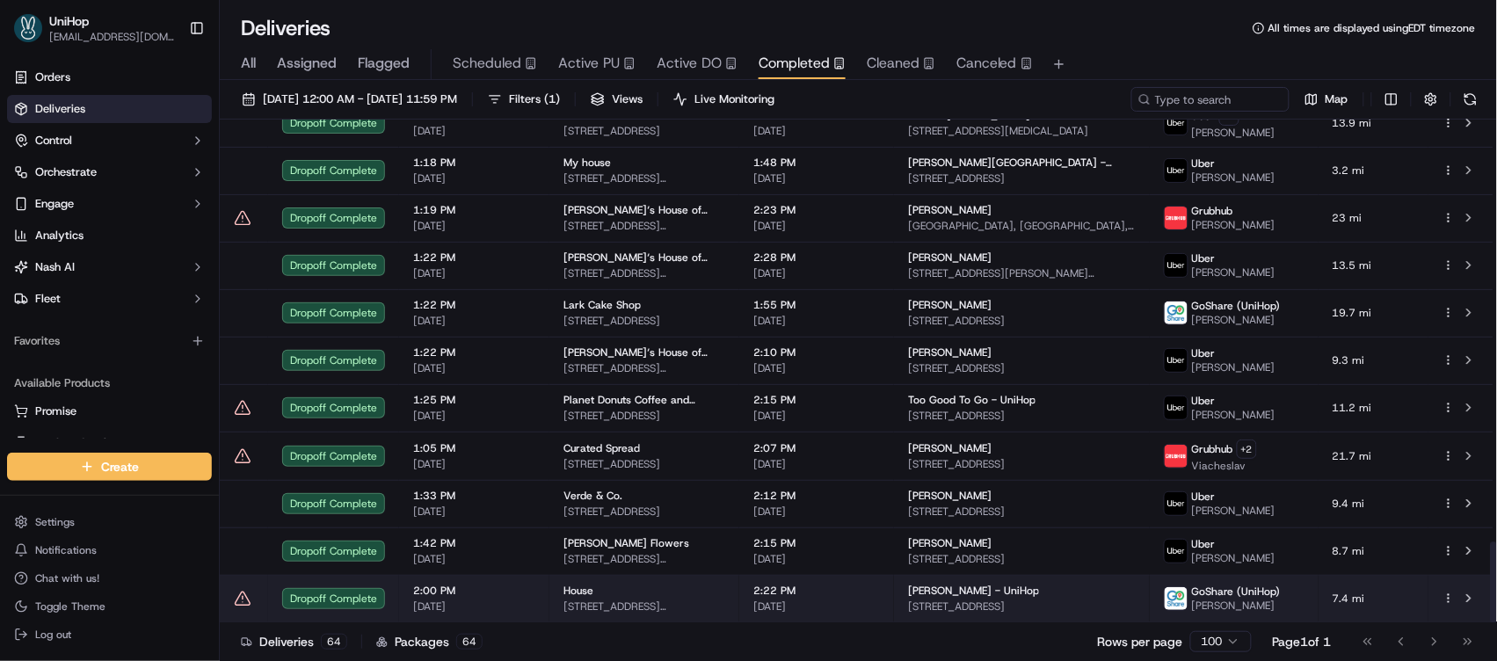
click at [841, 596] on span "2:22 PM" at bounding box center [816, 591] width 127 height 14
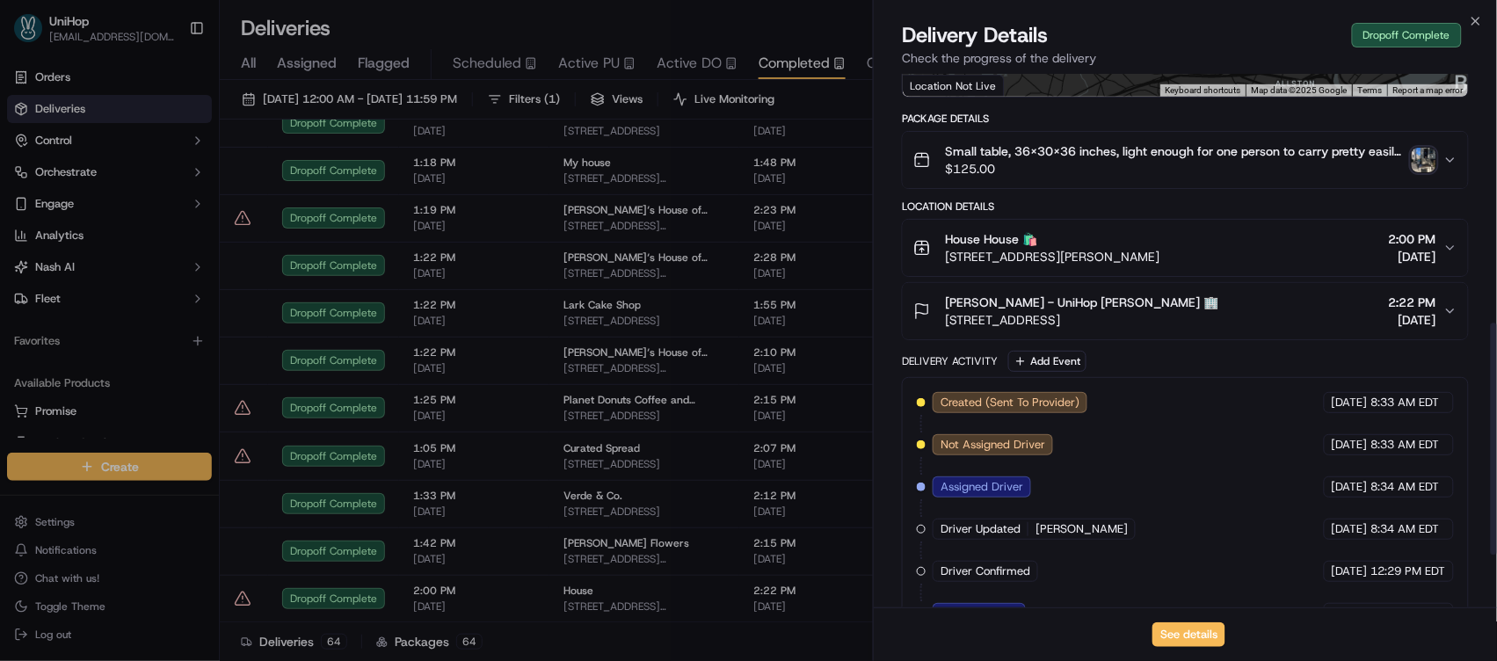
scroll to position [695, 0]
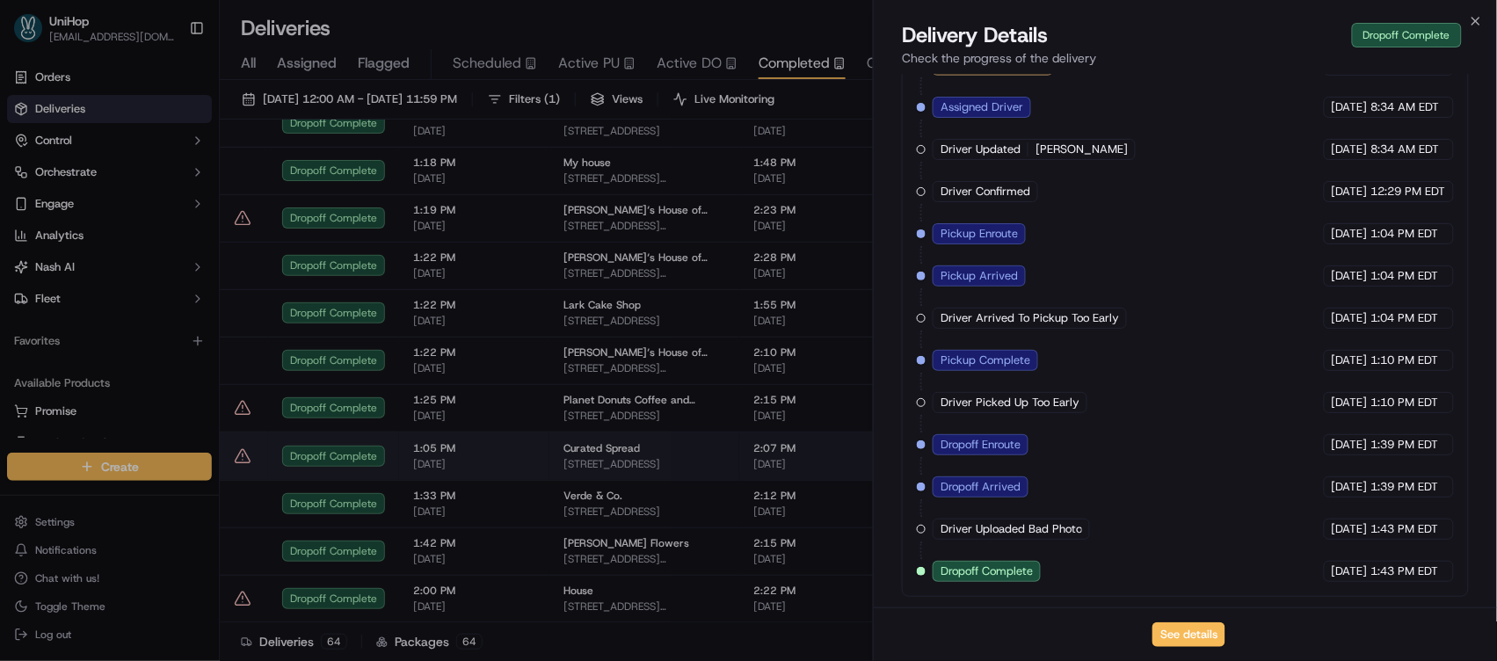
click at [467, 450] on span "1:05 PM" at bounding box center [474, 448] width 122 height 14
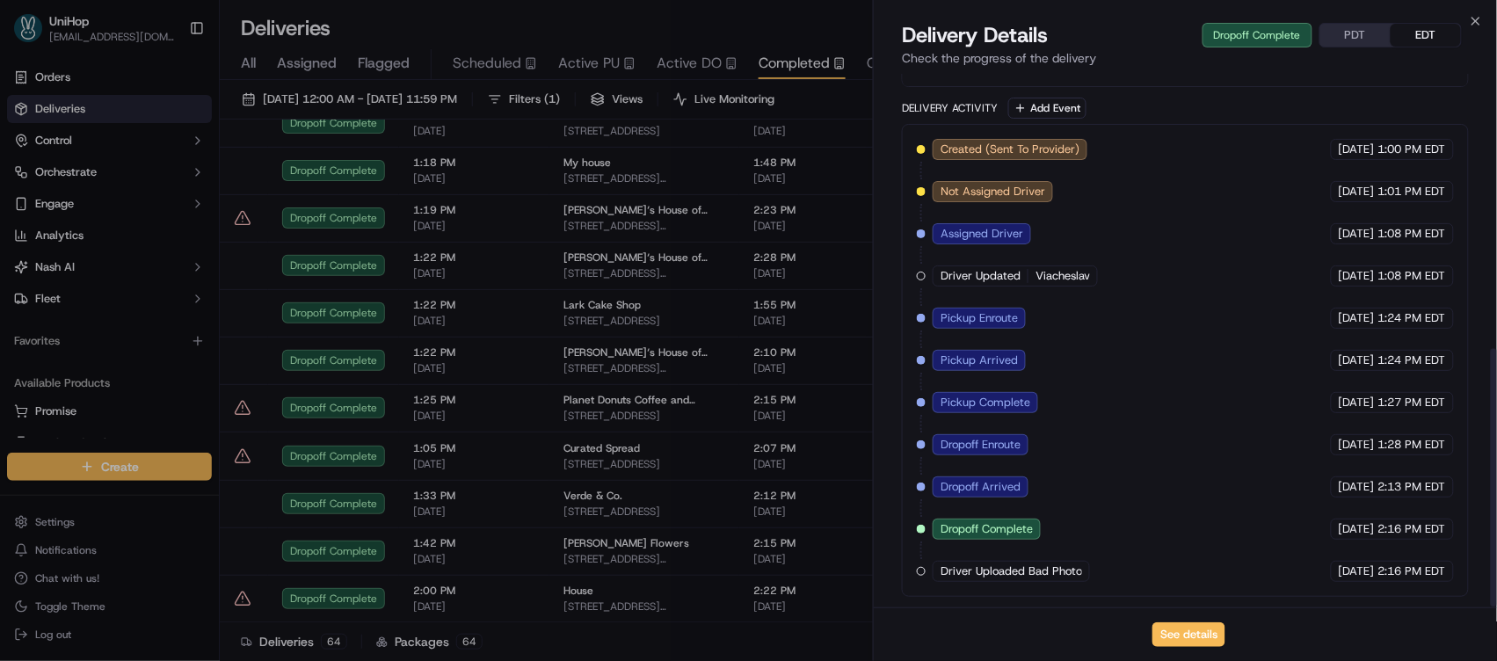
scroll to position [567, 0]
click at [1184, 634] on button "See details" at bounding box center [1189, 634] width 73 height 25
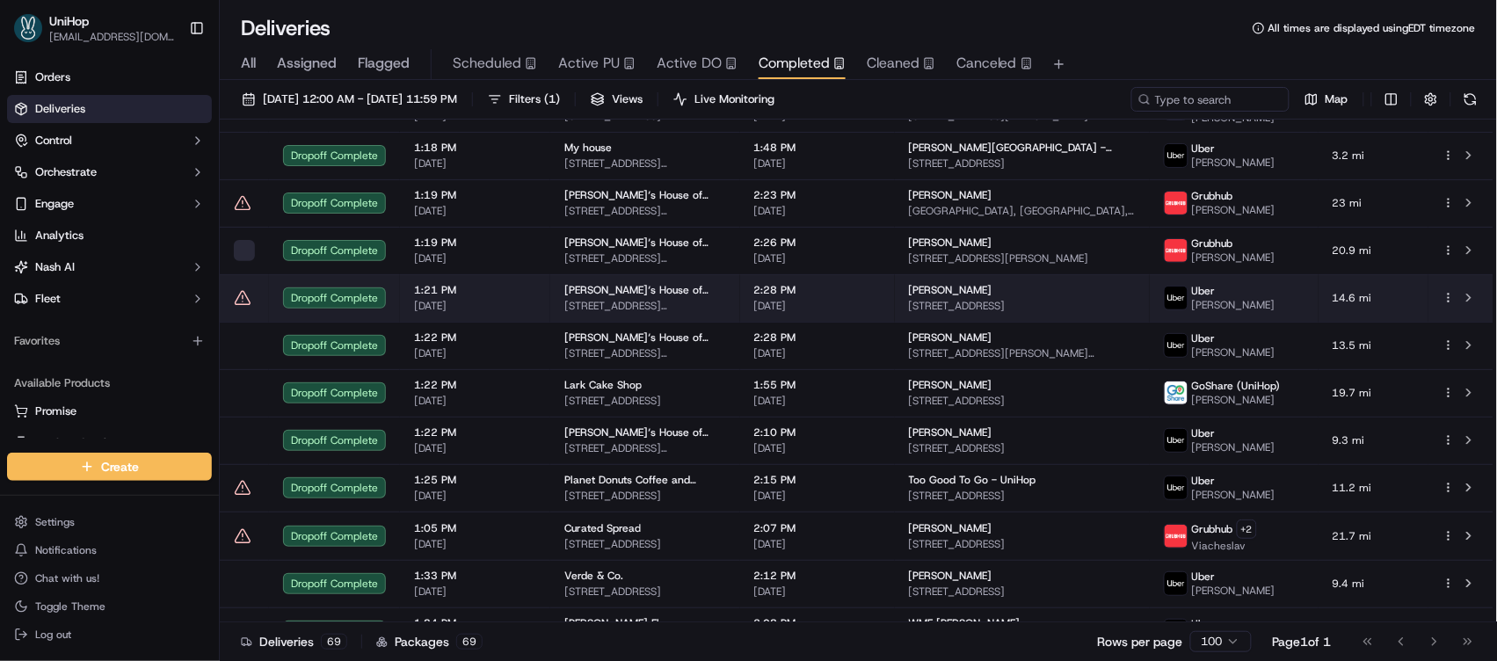
scroll to position [2753, 0]
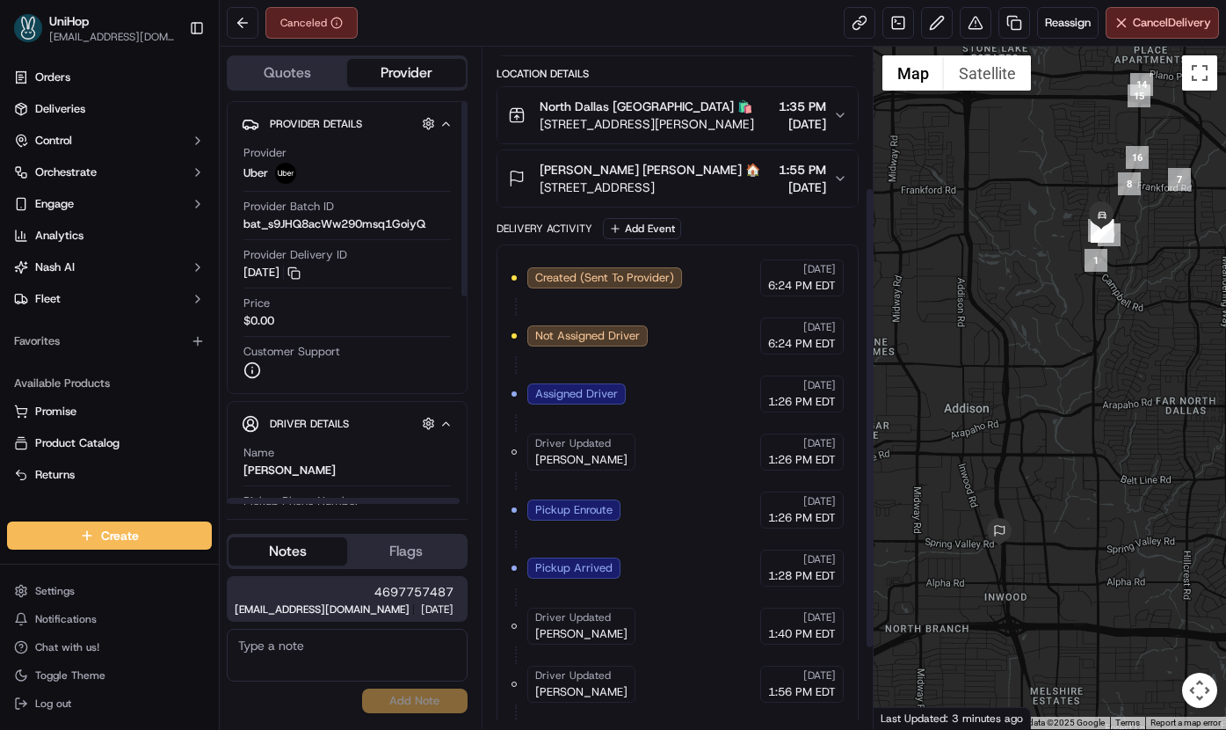
scroll to position [326, 0]
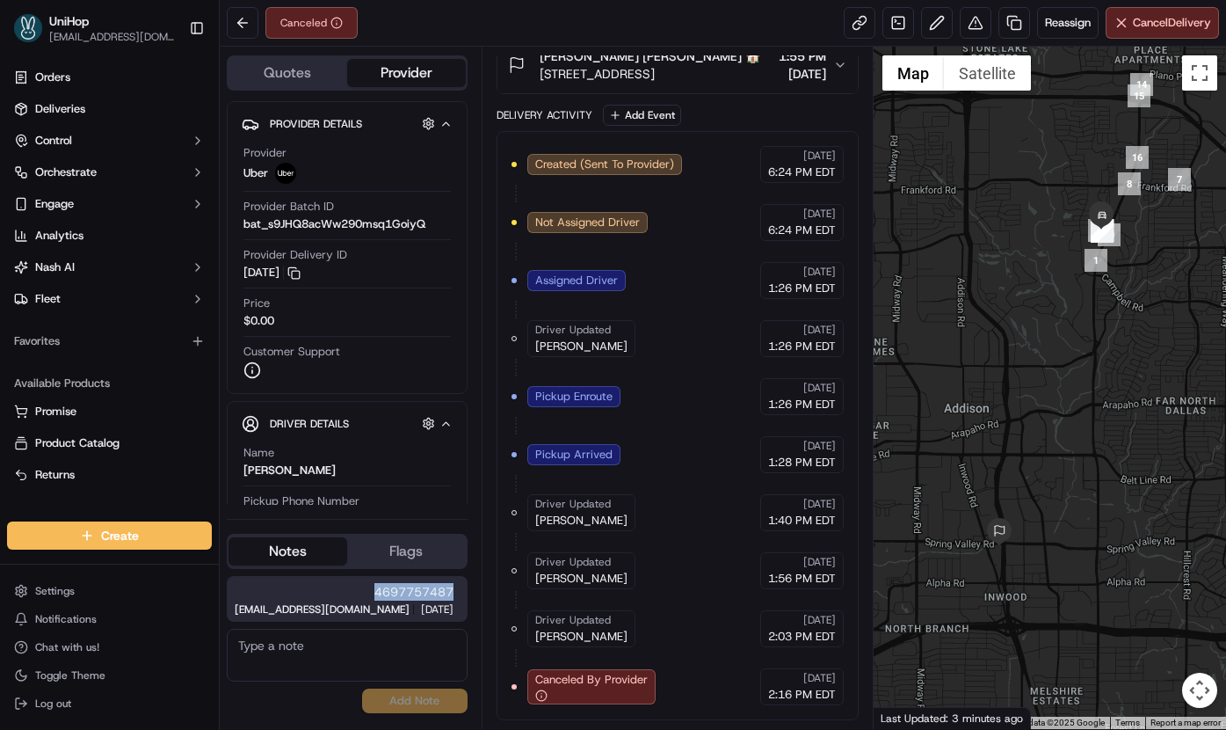
drag, startPoint x: 375, startPoint y: 580, endPoint x: 457, endPoint y: 579, distance: 82.6
click at [457, 579] on div "4697757487 [EMAIL_ADDRESS][DOMAIN_NAME] 2:13 PM [DATE]" at bounding box center [347, 599] width 241 height 46
copy span "4697757487"
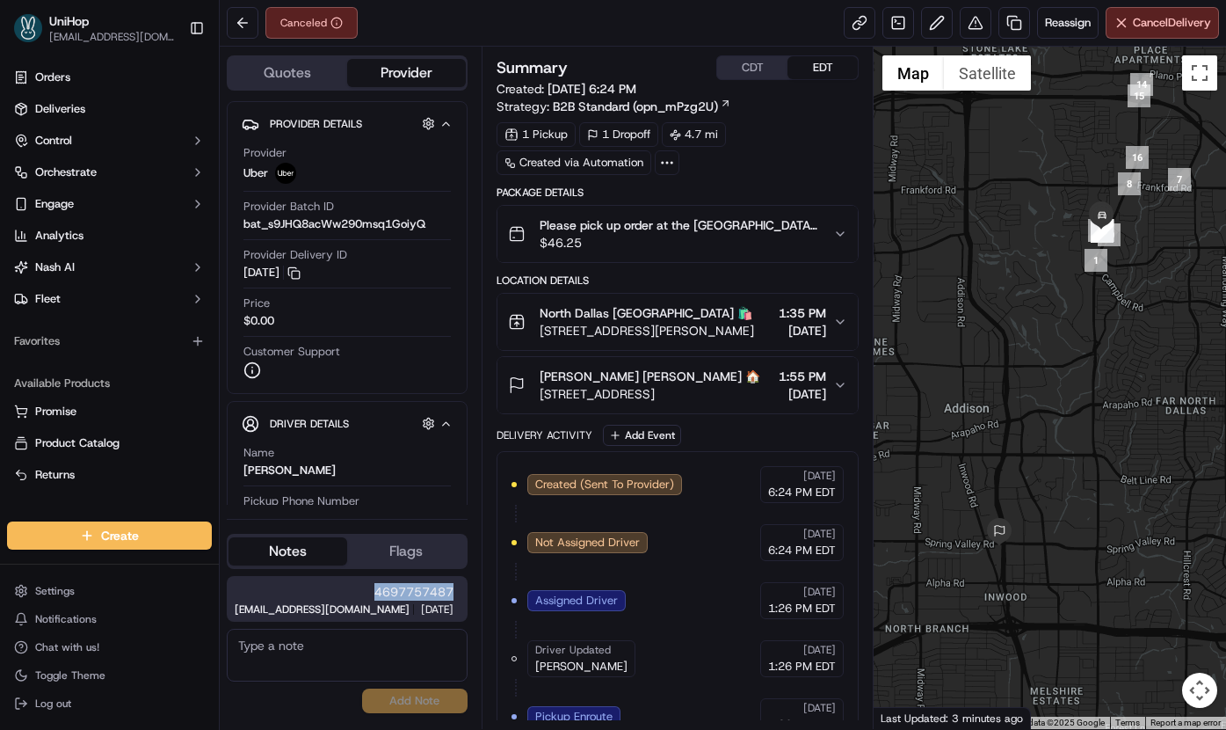
click at [641, 314] on span "North Dallas [GEOGRAPHIC_DATA] 🛍️" at bounding box center [646, 313] width 213 height 18
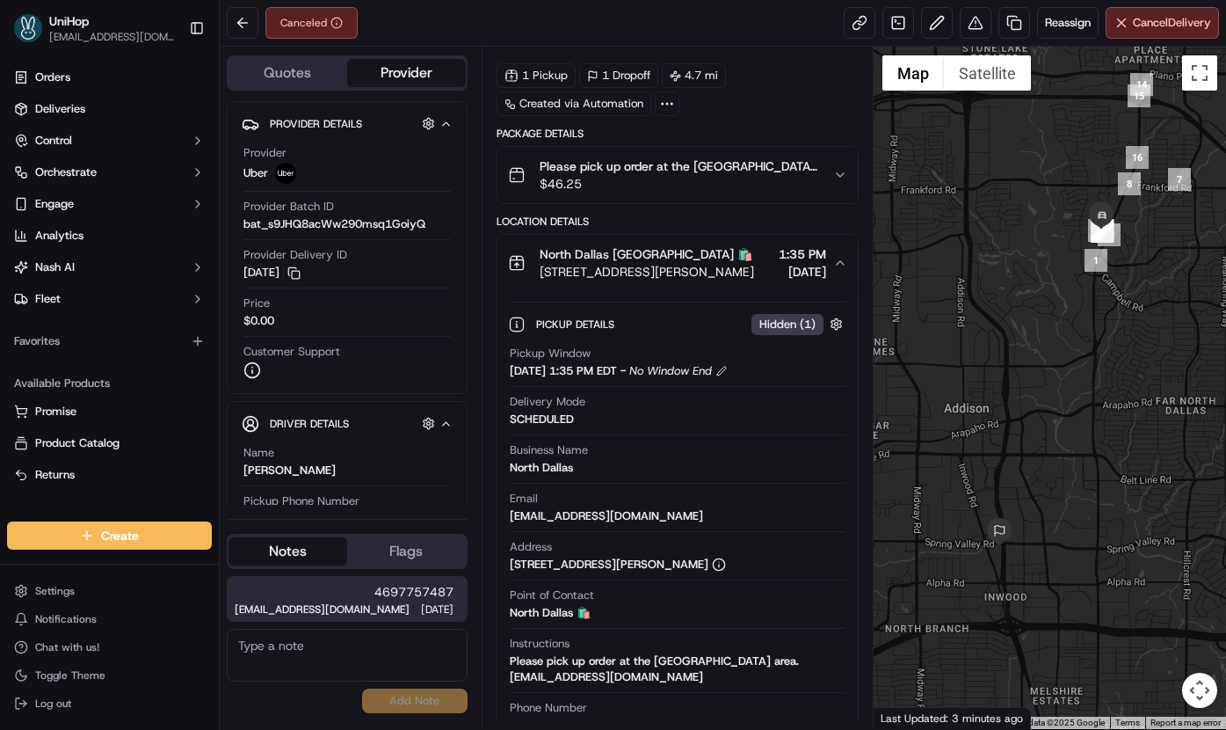
scroll to position [165, 0]
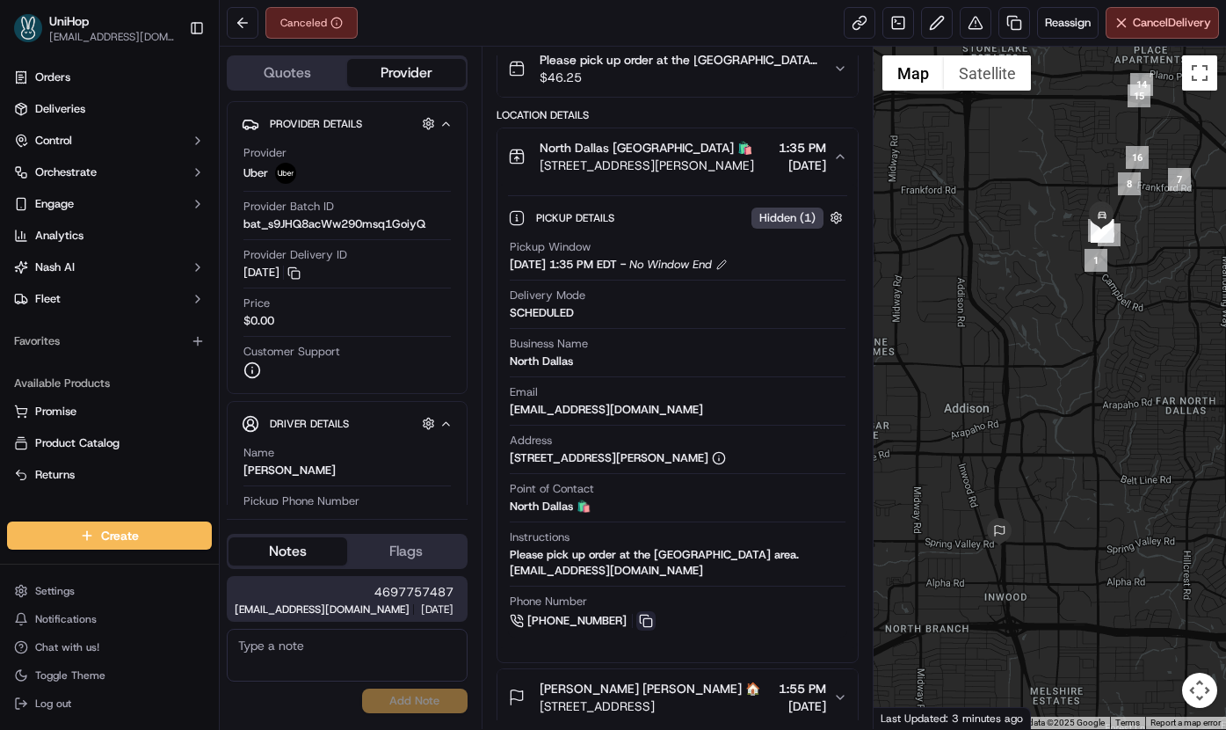
click at [649, 617] on button at bounding box center [645, 620] width 19 height 19
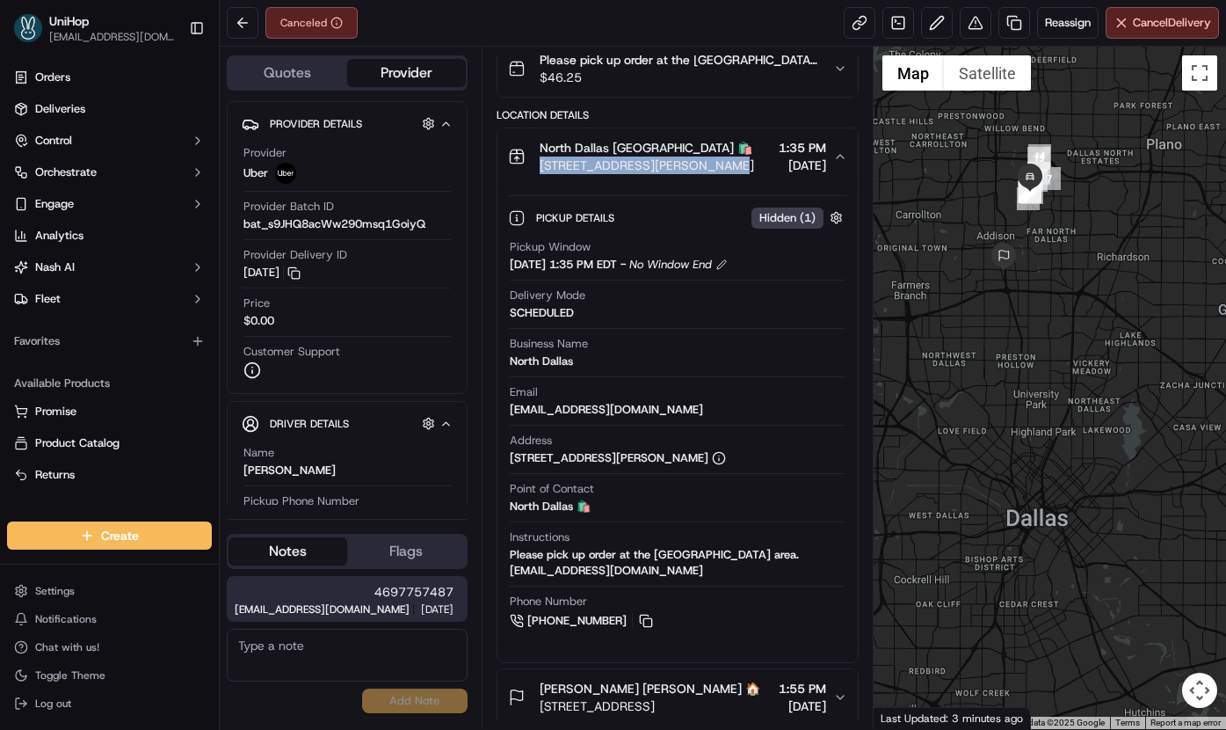
drag, startPoint x: 538, startPoint y: 164, endPoint x: 717, endPoint y: 174, distance: 179.6
click at [717, 174] on div "North Dallas North Dallas 🛍️ 17437 Preston Rd, Dallas, TX 75252, USA" at bounding box center [631, 156] width 246 height 35
copy span "17437 Preston Rd, Dallas, TX"
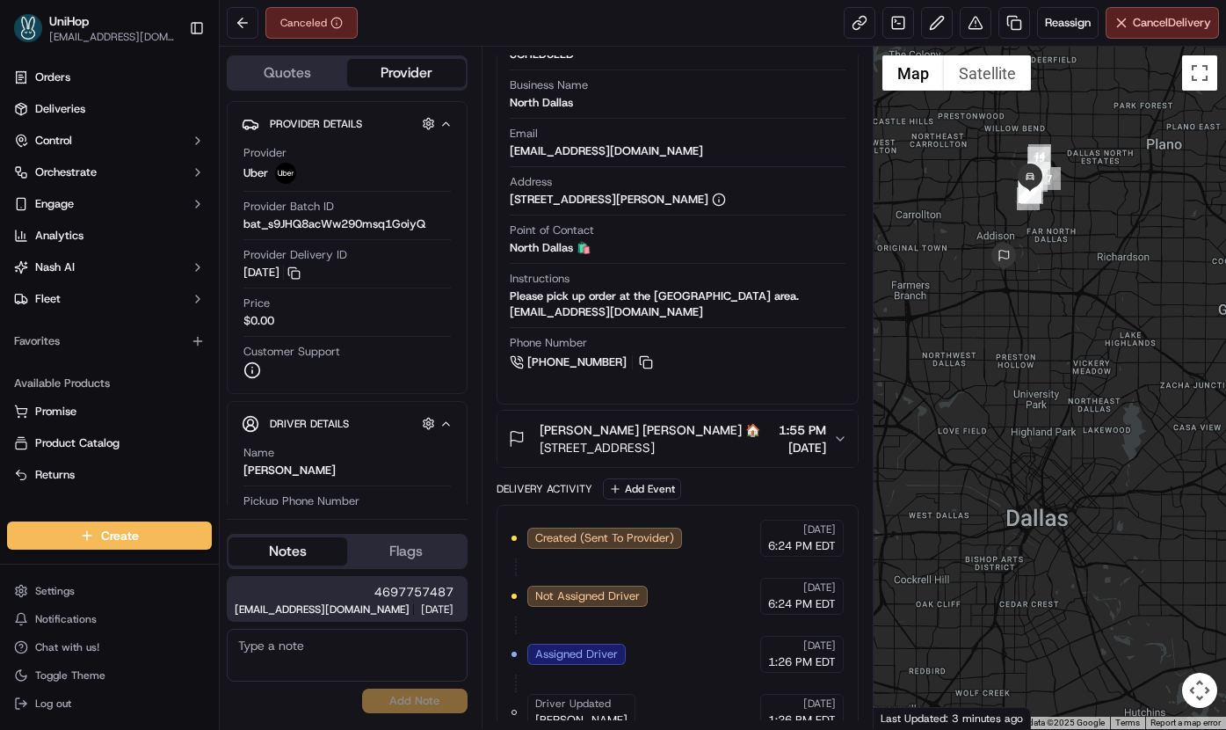
scroll to position [0, 0]
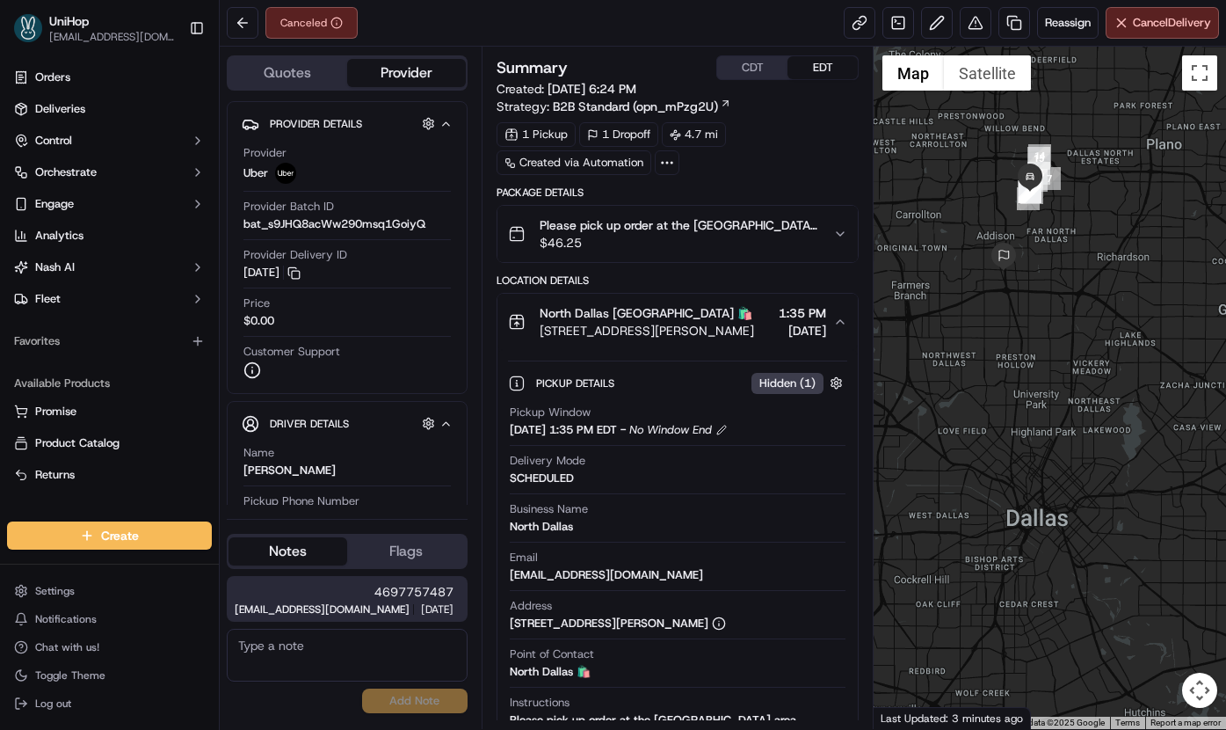
click at [837, 319] on icon "button" at bounding box center [840, 322] width 14 height 14
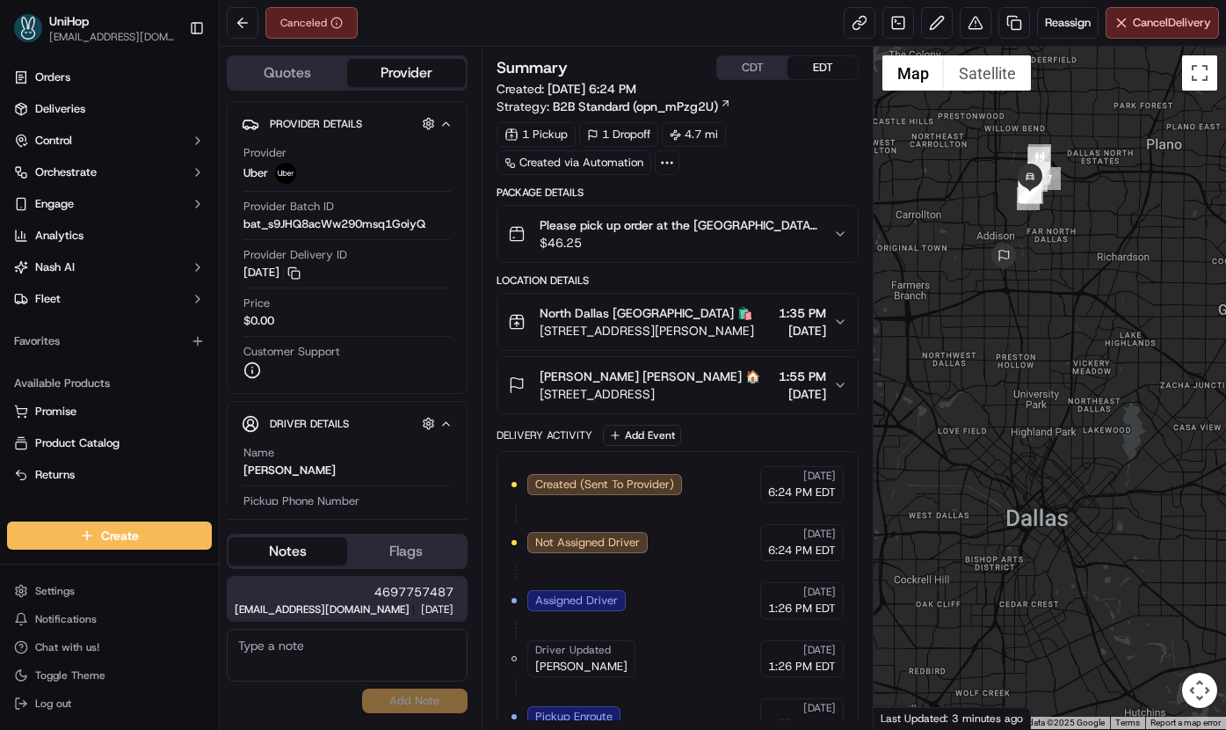
click at [710, 397] on span "14185 Dallas Pkwy, Dallas, TX 75254, USA" at bounding box center [650, 394] width 221 height 18
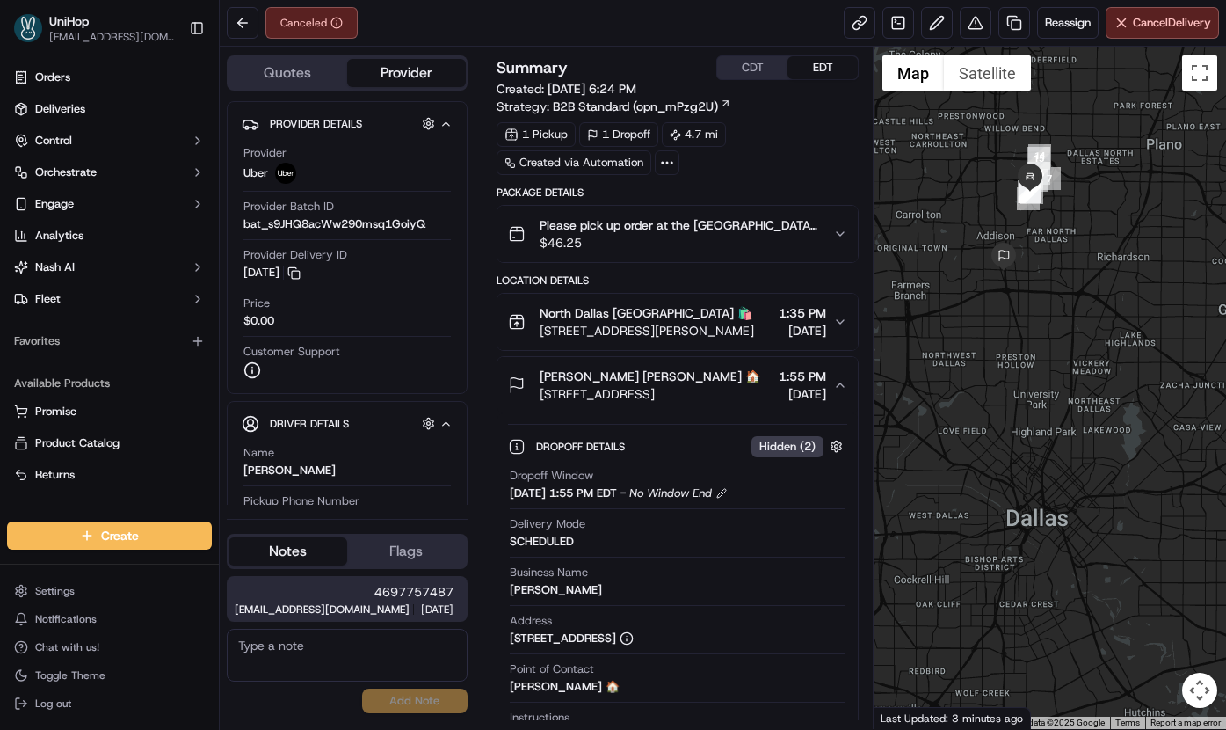
click at [704, 392] on span "14185 Dallas Pkwy, Dallas, TX 75254, USA" at bounding box center [650, 394] width 221 height 18
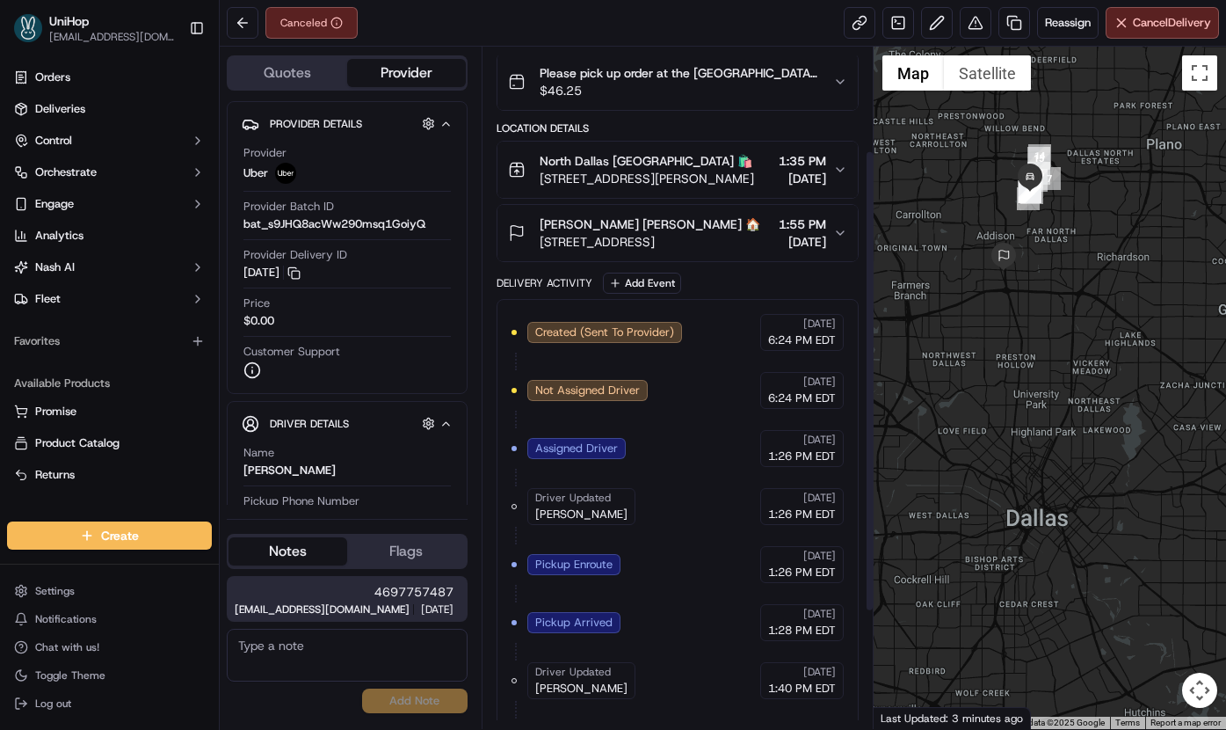
scroll to position [326, 0]
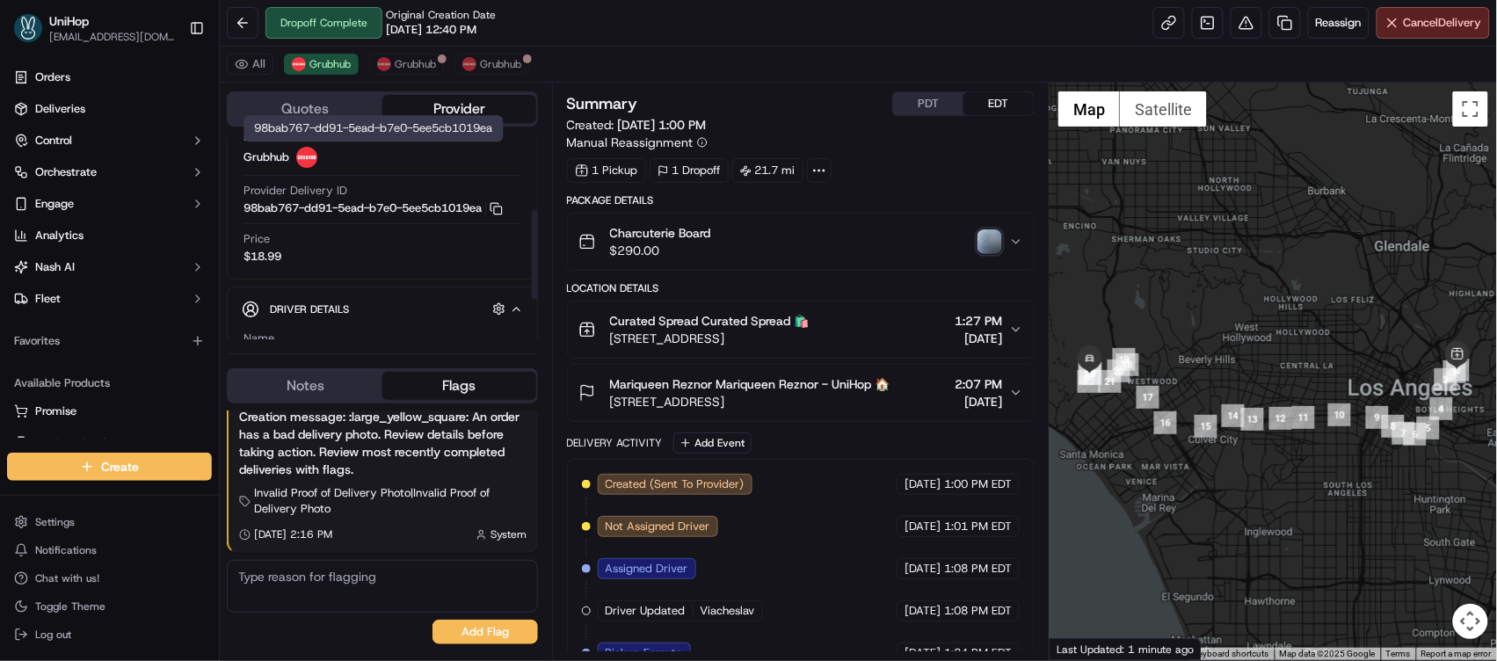
scroll to position [202, 0]
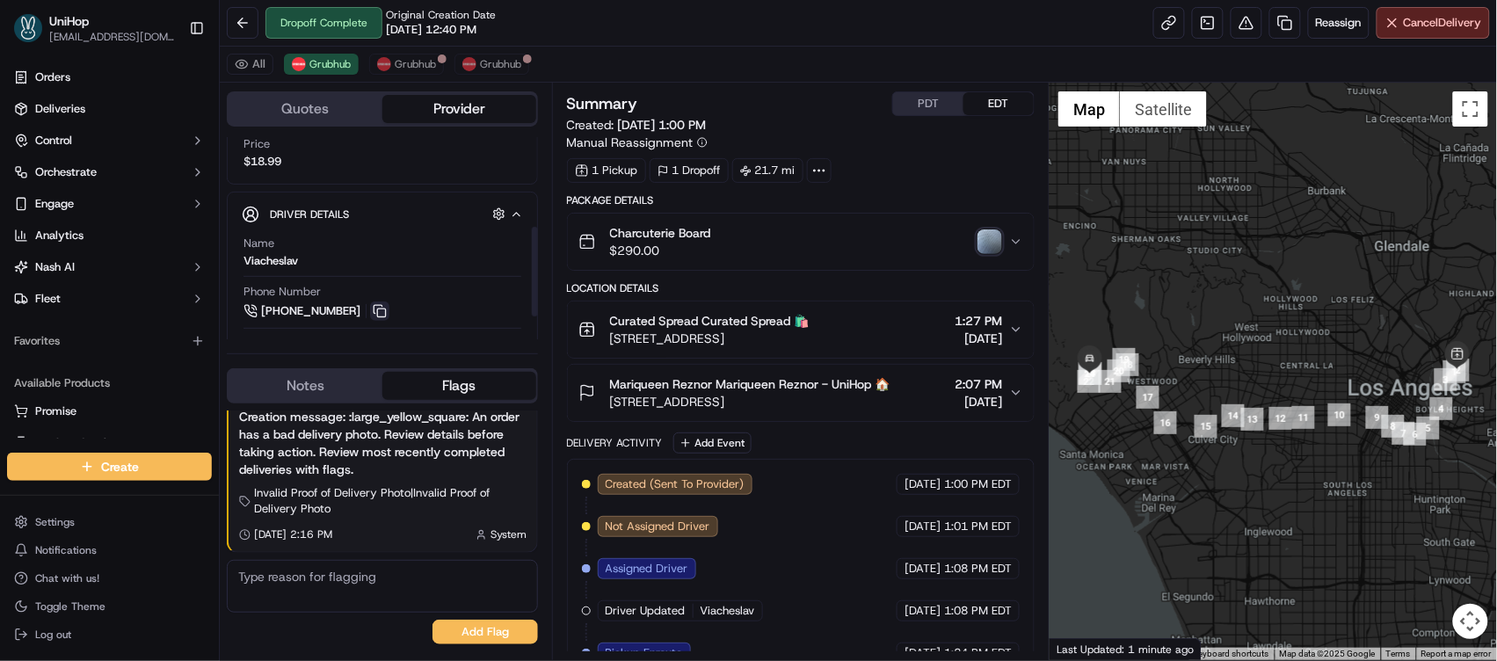
click at [375, 309] on button at bounding box center [379, 311] width 19 height 19
click at [251, 266] on div "Name [PERSON_NAME]" at bounding box center [383, 252] width 278 height 33
click at [244, 265] on div "Viacheslav" at bounding box center [271, 261] width 55 height 16
drag, startPoint x: 244, startPoint y: 265, endPoint x: 323, endPoint y: 264, distance: 78.2
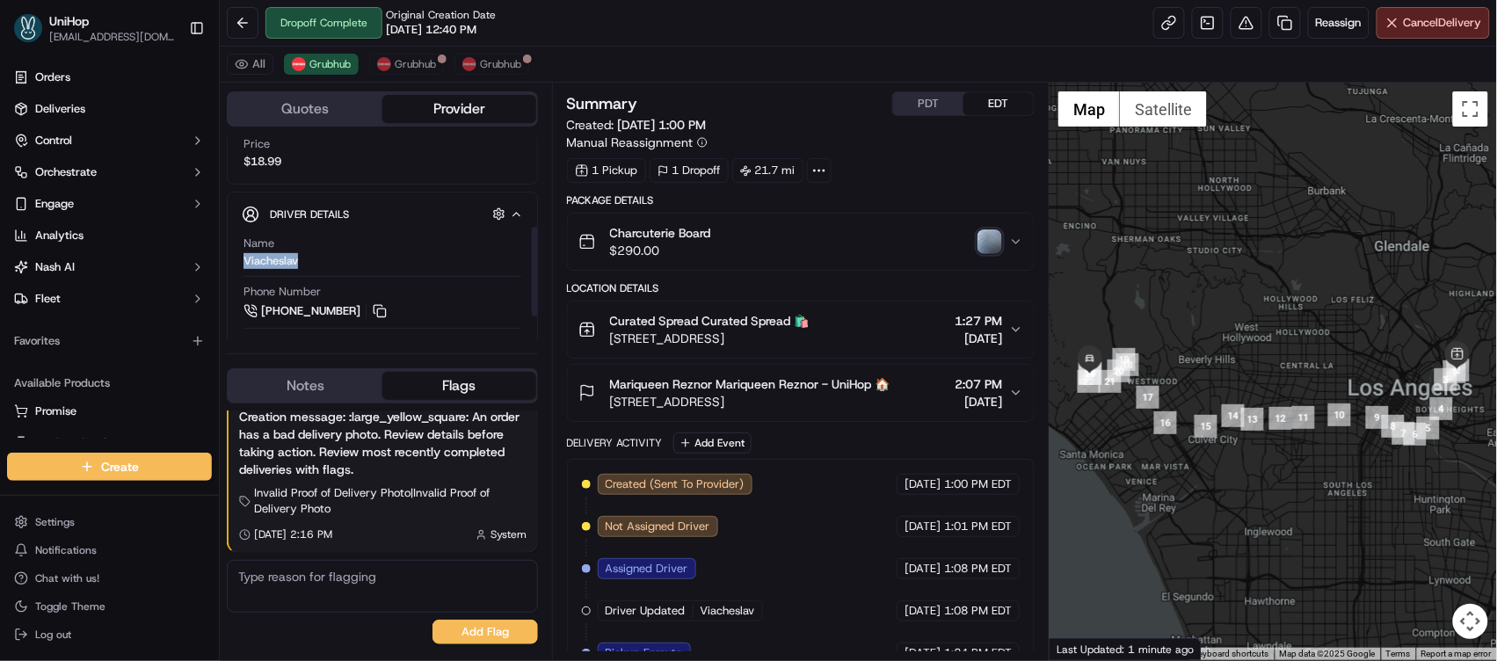
click at [323, 264] on div "Name [PERSON_NAME]" at bounding box center [383, 252] width 278 height 33
copy div "Viacheslav"
copy span "Curated Spread"
drag, startPoint x: 607, startPoint y: 321, endPoint x: 698, endPoint y: 322, distance: 90.6
click at [698, 322] on div "Curated Spread Curated Spread 🛍️ [STREET_ADDRESS]" at bounding box center [693, 329] width 231 height 35
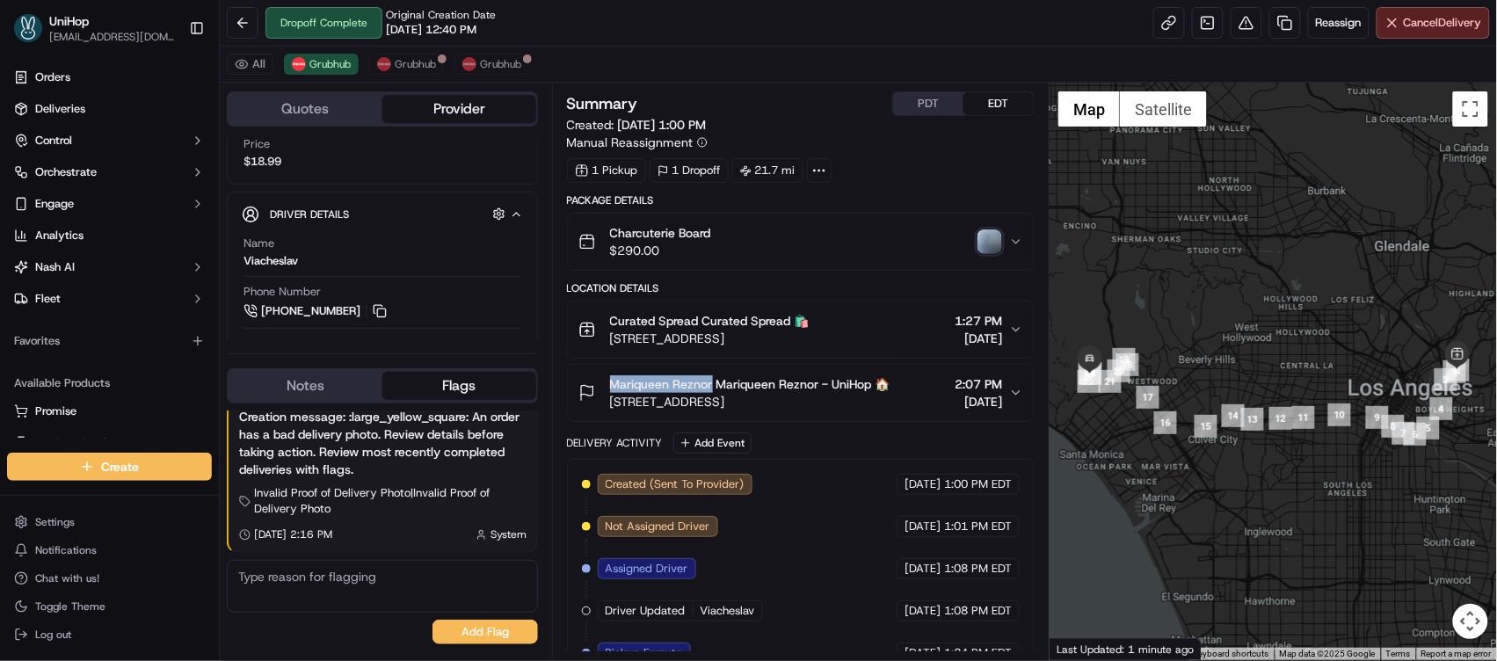
drag, startPoint x: 607, startPoint y: 381, endPoint x: 711, endPoint y: 389, distance: 104.1
click at [711, 389] on div "Mariqueen Reznor Mariqueen Reznor - UniHop 🏠 [STREET_ADDRESS]" at bounding box center [734, 392] width 312 height 35
copy span "[PERSON_NAME]"
click at [1233, 25] on button at bounding box center [1247, 23] width 32 height 32
click at [1192, 21] on link at bounding box center [1208, 23] width 32 height 32
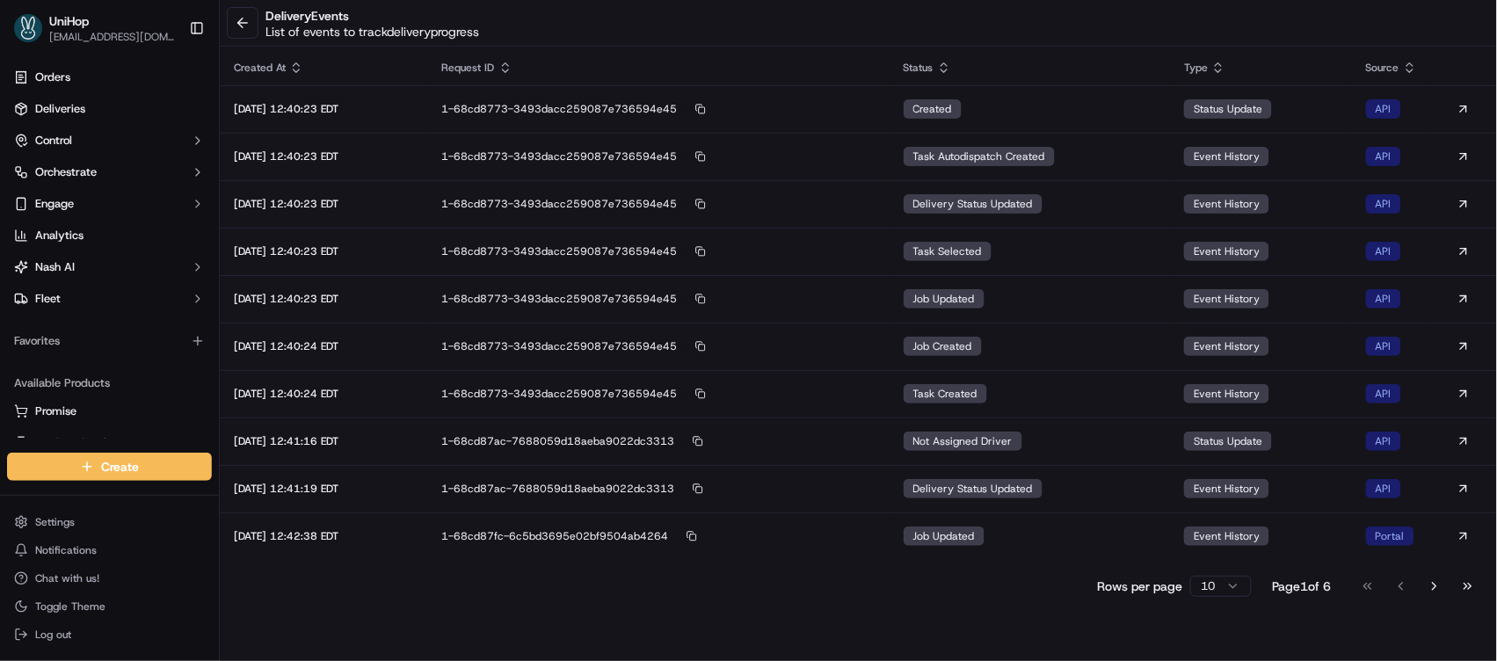
click at [1466, 586] on button "Go to last page" at bounding box center [1468, 586] width 30 height 25
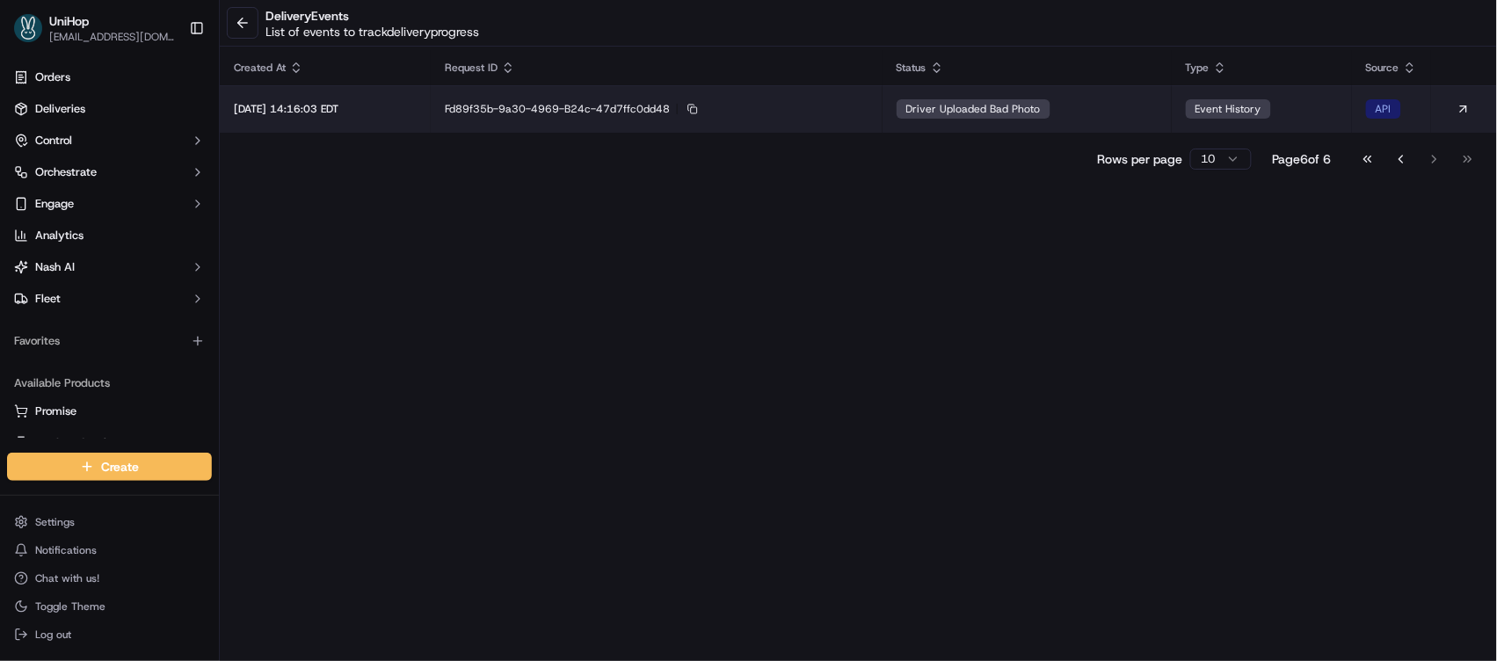
click at [925, 108] on div "Driver Uploaded Bad Photo" at bounding box center [974, 108] width 154 height 19
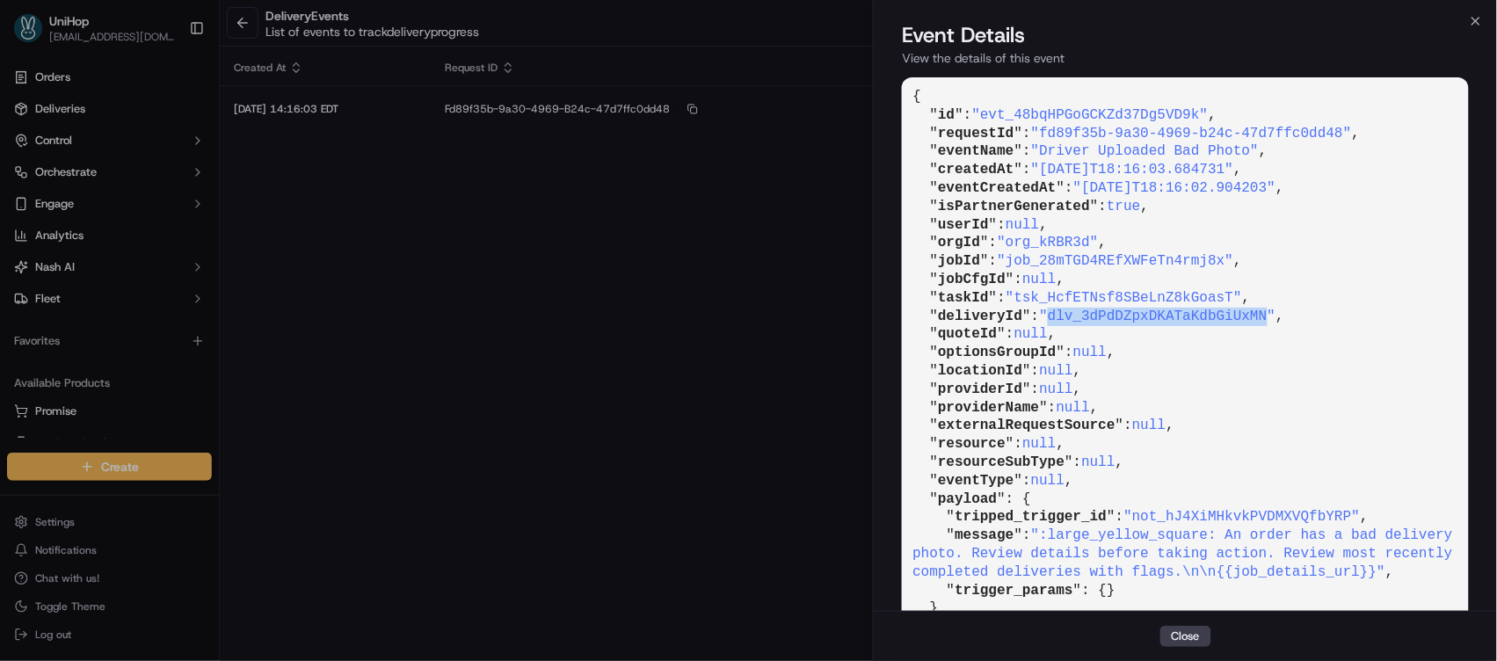
drag, startPoint x: 1058, startPoint y: 315, endPoint x: 1277, endPoint y: 317, distance: 218.9
click at [1276, 317] on span ""dlv_3dPdDZpxDKATaKdbGiUxMN"" at bounding box center [1157, 317] width 236 height 16
copy span "dlv_3dPdDZpxDKATaKdbGiUxMN"
